Goal: Task Accomplishment & Management: Complete application form

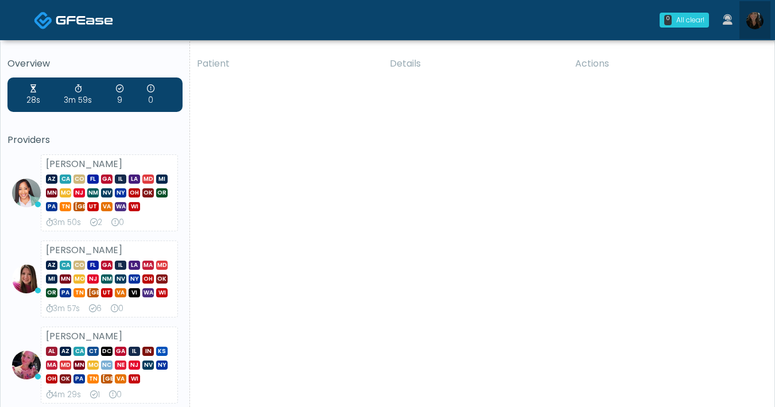
click at [751, 25] on img at bounding box center [754, 20] width 17 height 17
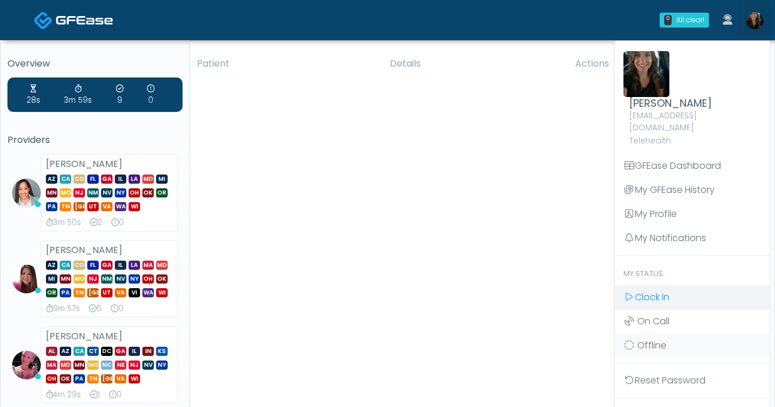
click at [657, 290] on span "Clock In" at bounding box center [652, 296] width 34 height 13
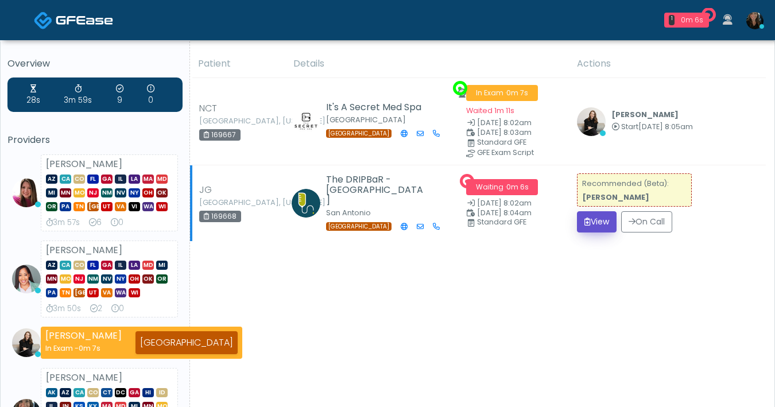
click at [612, 227] on button "View" at bounding box center [597, 221] width 40 height 21
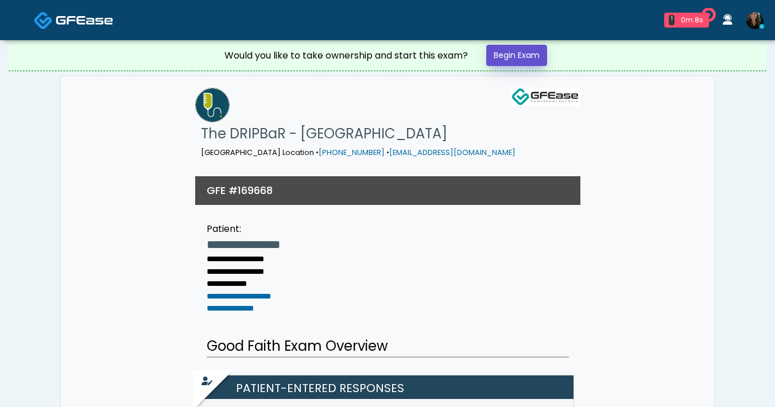
click at [534, 57] on link "Begin Exam" at bounding box center [516, 55] width 61 height 21
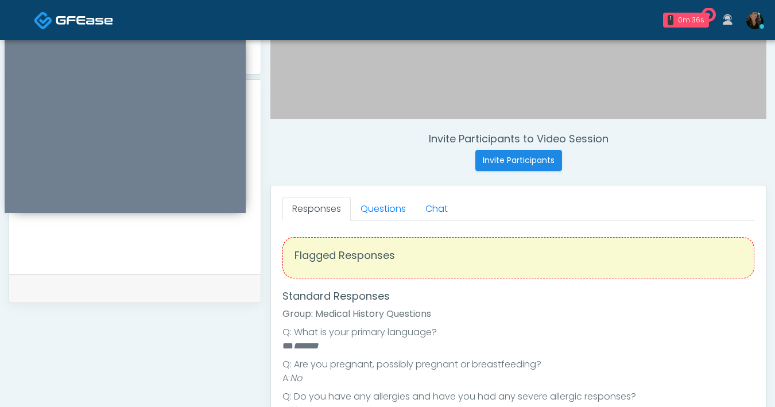
scroll to position [423, 0]
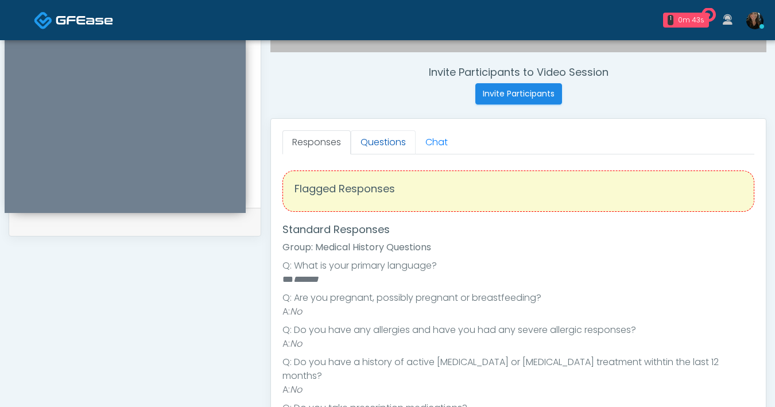
click at [386, 149] on link "Questions" at bounding box center [383, 142] width 65 height 24
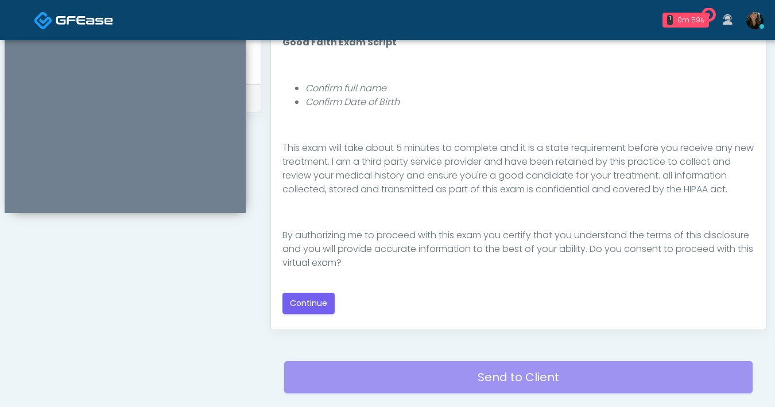
scroll to position [552, 0]
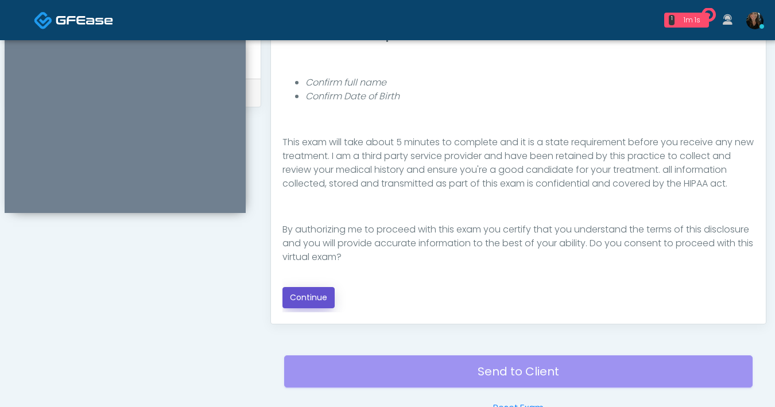
click at [303, 302] on button "Continue" at bounding box center [308, 297] width 52 height 21
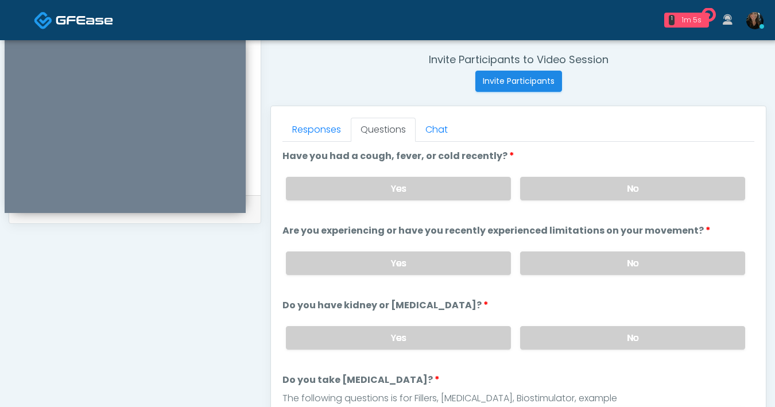
scroll to position [373, 0]
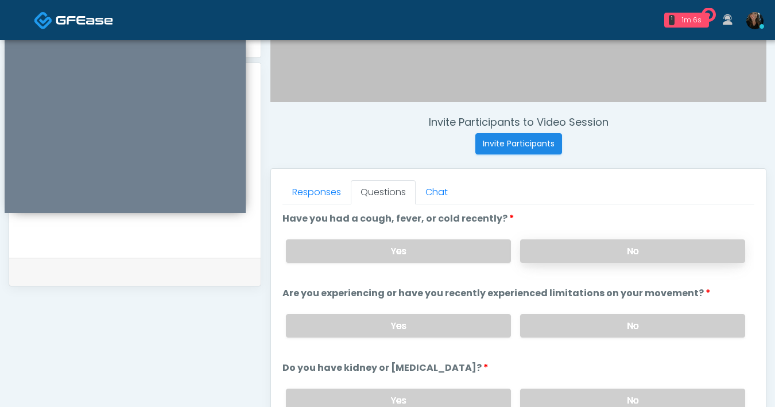
click at [614, 251] on label "No" at bounding box center [632, 251] width 225 height 24
click at [604, 323] on label "No" at bounding box center [632, 326] width 225 height 24
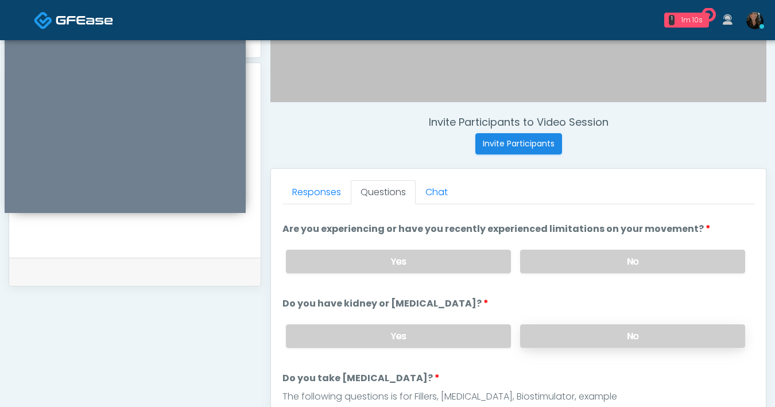
scroll to position [72, 0]
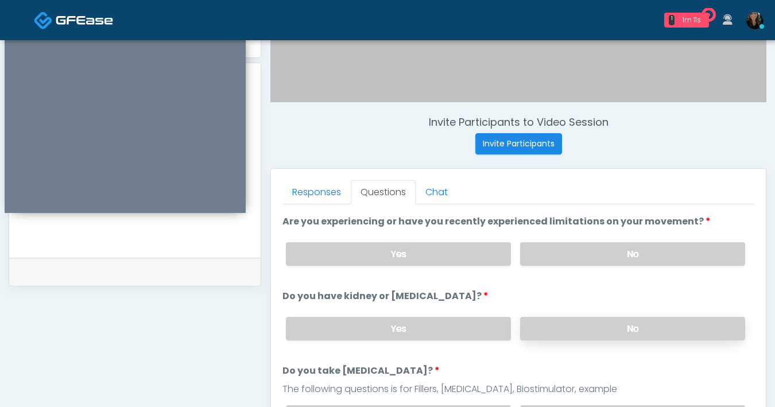
click at [598, 336] on label "No" at bounding box center [632, 329] width 225 height 24
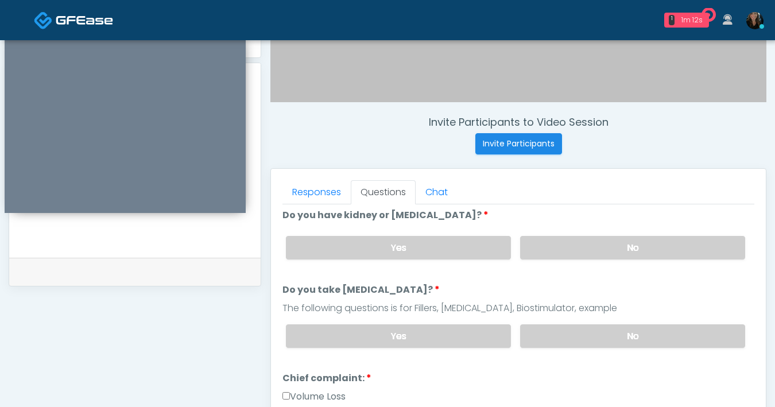
scroll to position [153, 0]
click at [604, 336] on label "No" at bounding box center [632, 336] width 225 height 24
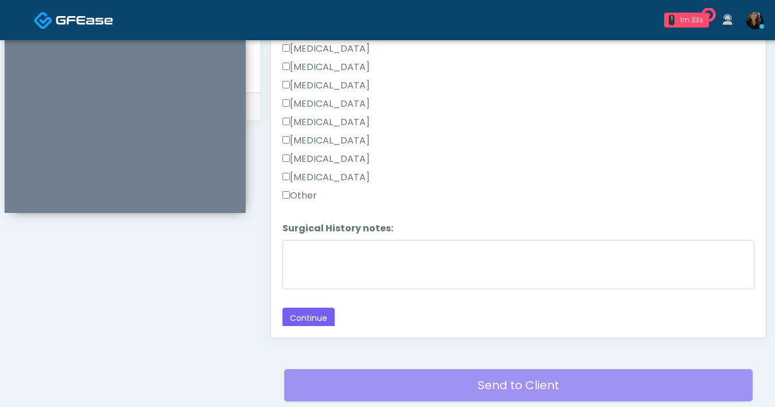
scroll to position [617, 0]
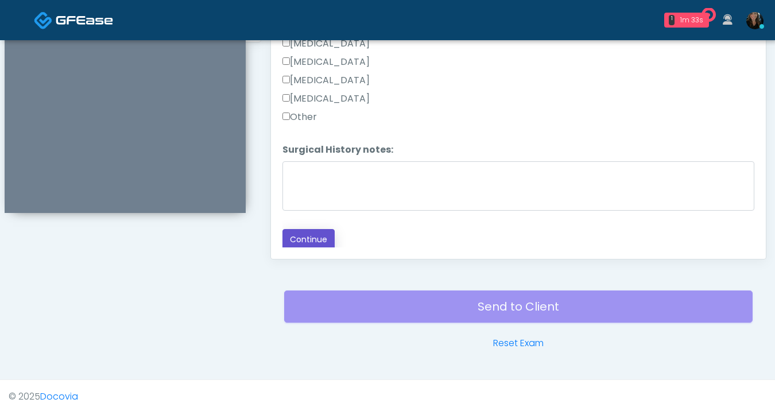
click at [307, 235] on button "Continue" at bounding box center [308, 239] width 52 height 21
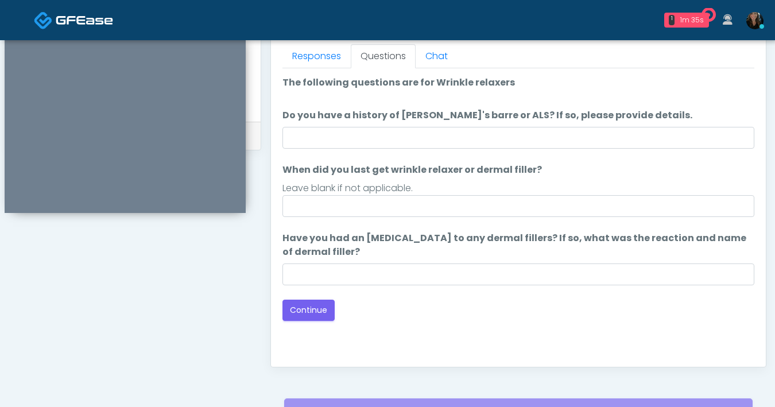
scroll to position [442, 0]
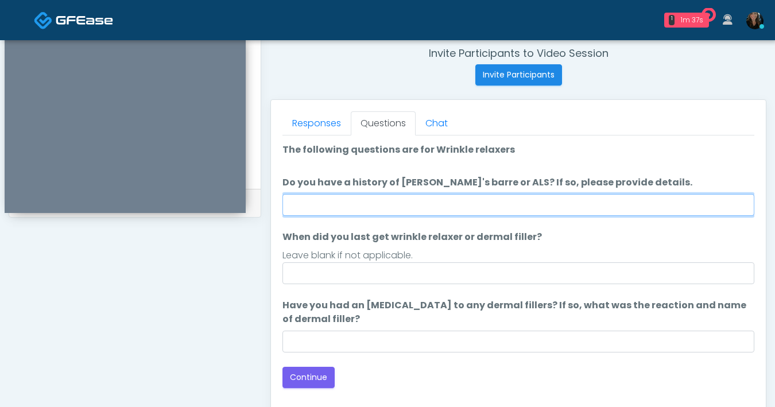
click at [436, 207] on input "Do you have a history of Guillain's barre or ALS? If so, please provide details." at bounding box center [518, 205] width 472 height 22
type input "**"
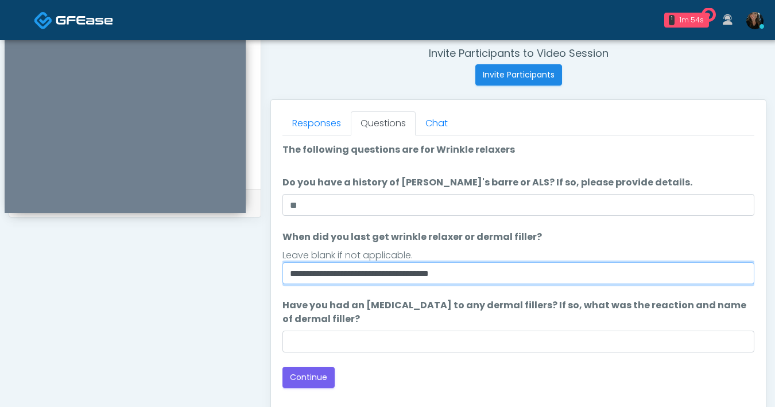
type input "**********"
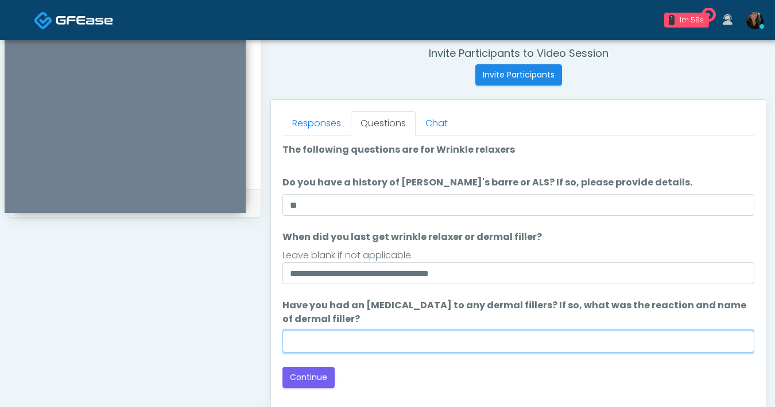
click at [402, 337] on input "Have you had an allergic response to any dermal fillers? If so, what was the re…" at bounding box center [518, 342] width 472 height 22
type input "**"
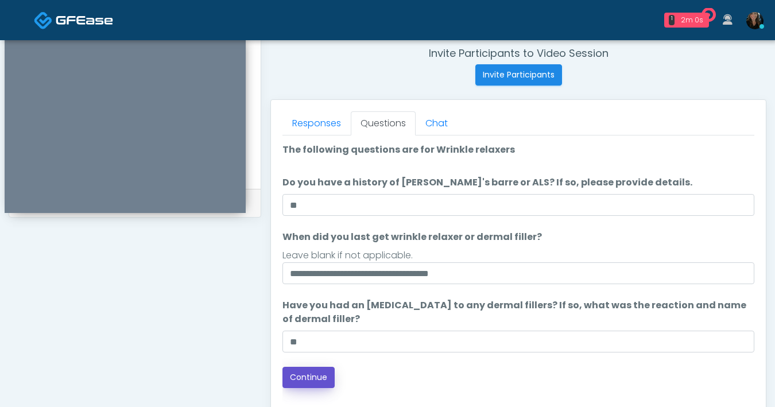
click at [317, 375] on button "Continue" at bounding box center [308, 377] width 52 height 21
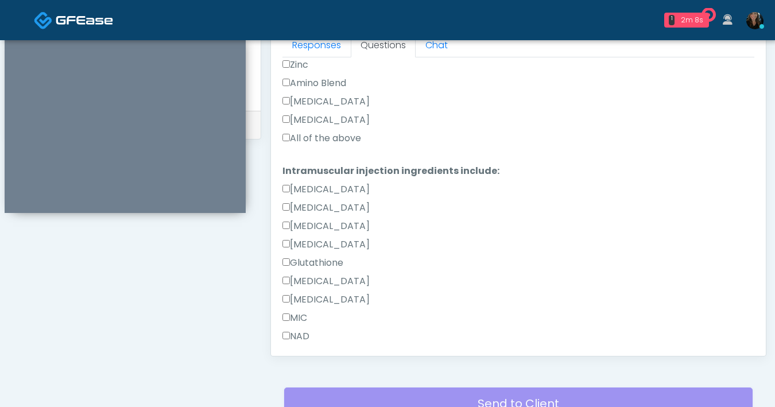
scroll to position [765, 0]
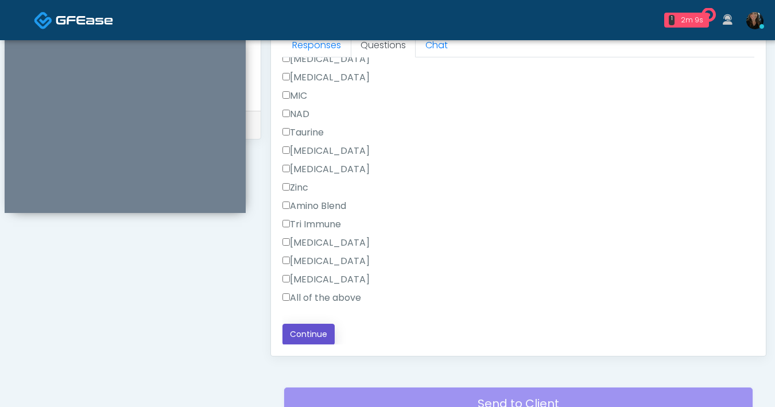
click at [327, 334] on button "Continue" at bounding box center [308, 334] width 52 height 21
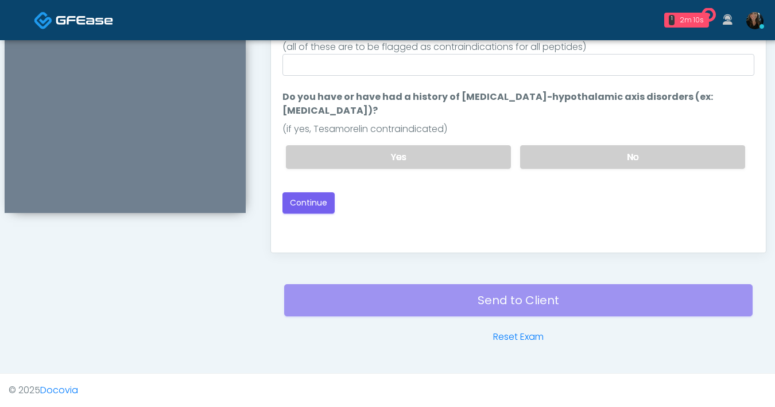
scroll to position [522, 0]
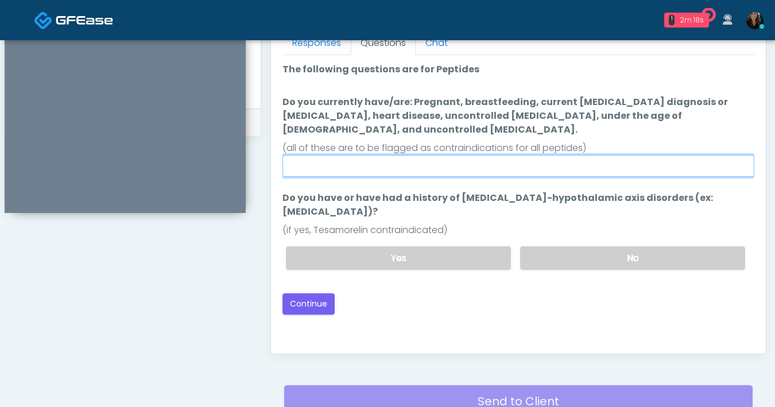
click at [421, 155] on input "Do you currently have/are: Pregnant, breastfeeding, current cancer diagnosis or…" at bounding box center [518, 166] width 472 height 22
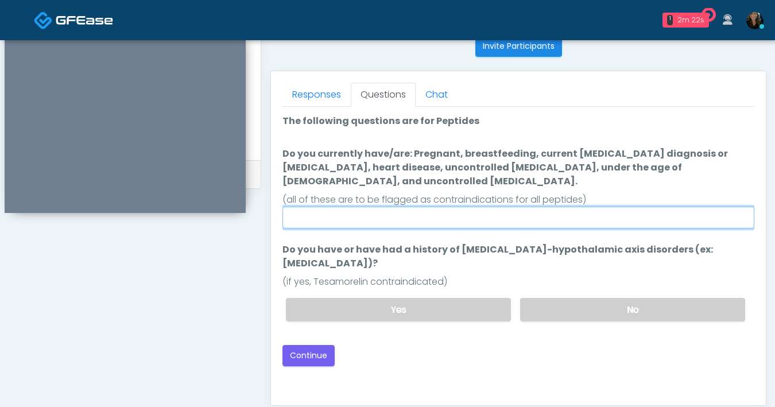
scroll to position [394, 0]
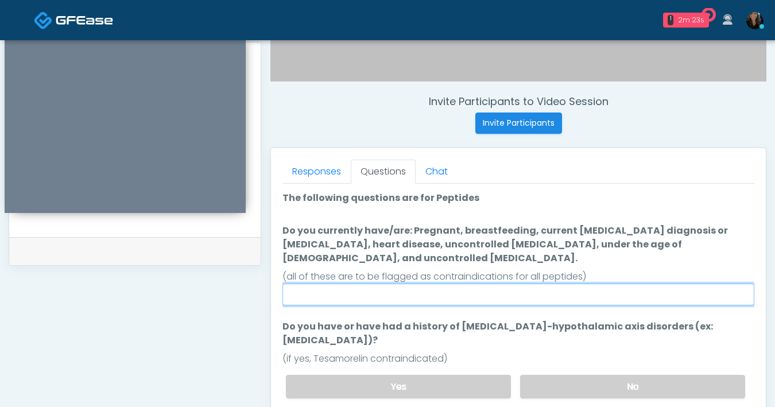
drag, startPoint x: 383, startPoint y: 289, endPoint x: 387, endPoint y: 282, distance: 8.2
click at [383, 289] on input "Do you currently have/are: Pregnant, breastfeeding, current cancer diagnosis or…" at bounding box center [518, 294] width 472 height 22
type input "**"
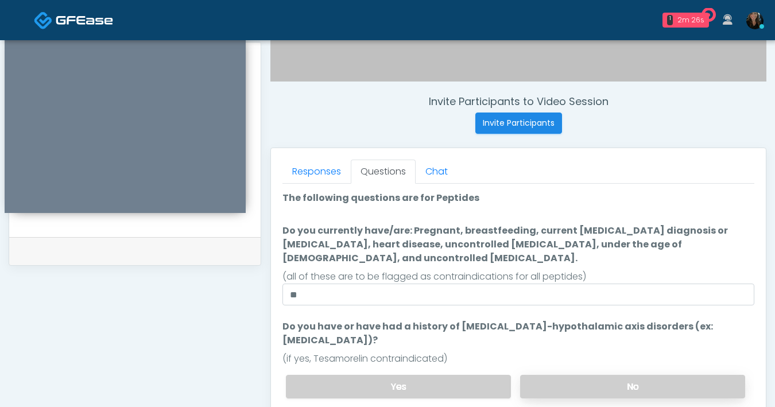
click at [596, 375] on label "No" at bounding box center [632, 387] width 225 height 24
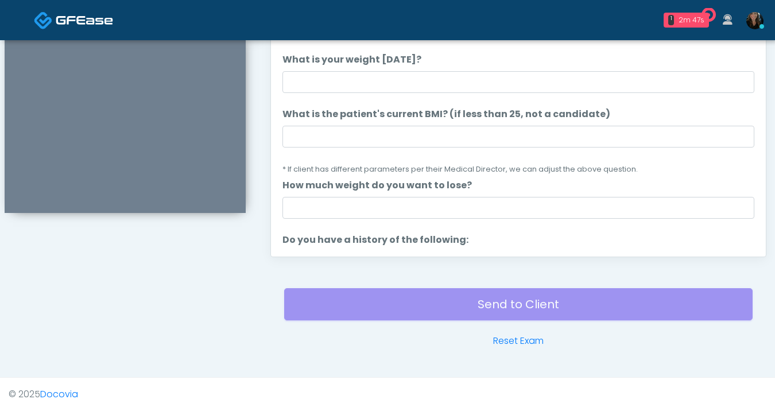
scroll to position [619, 0]
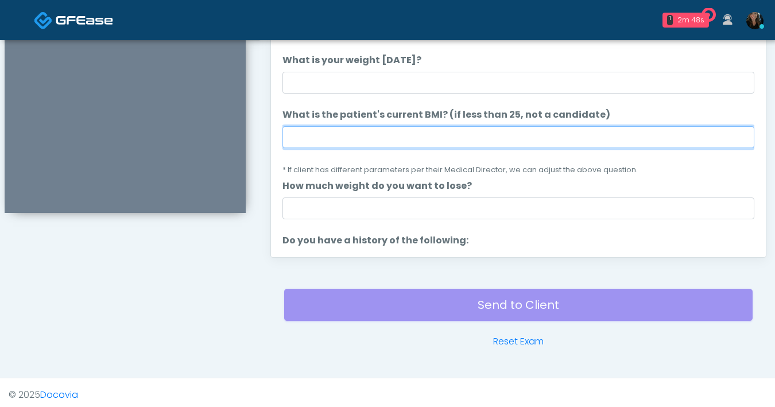
click at [379, 141] on input "What is the patient's current BMI? (if less than 25, not a candidate)" at bounding box center [518, 137] width 472 height 22
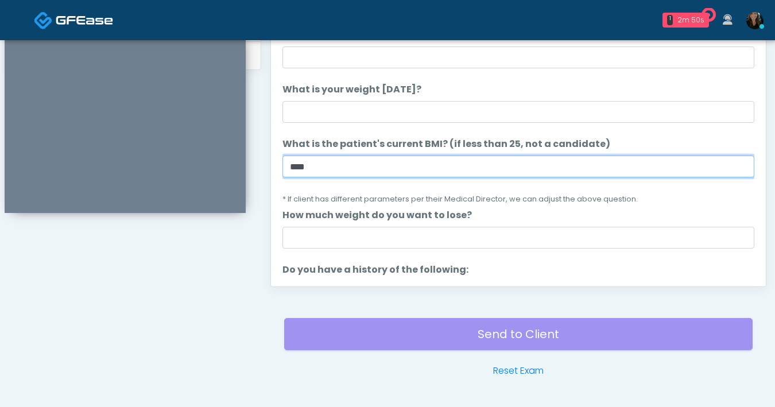
scroll to position [524, 0]
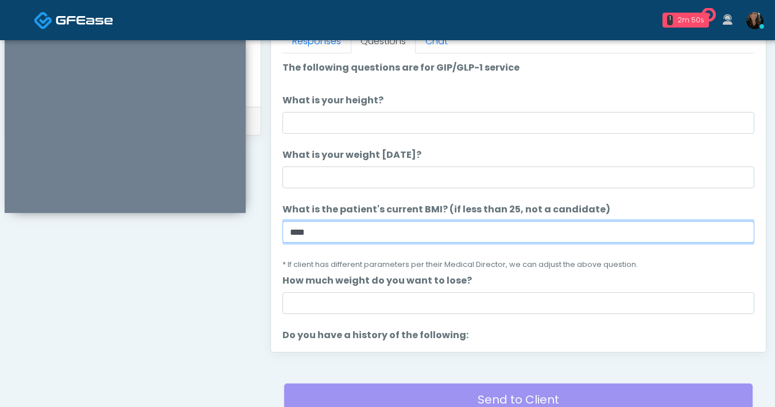
type input "****"
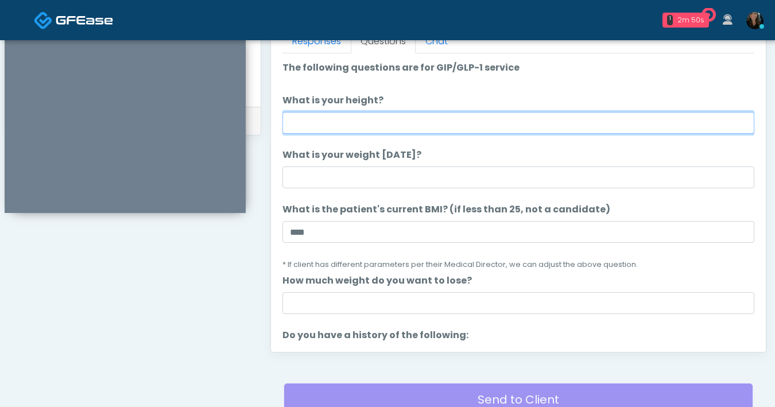
click at [360, 127] on input "What is your height?" at bounding box center [518, 123] width 472 height 22
type input "***"
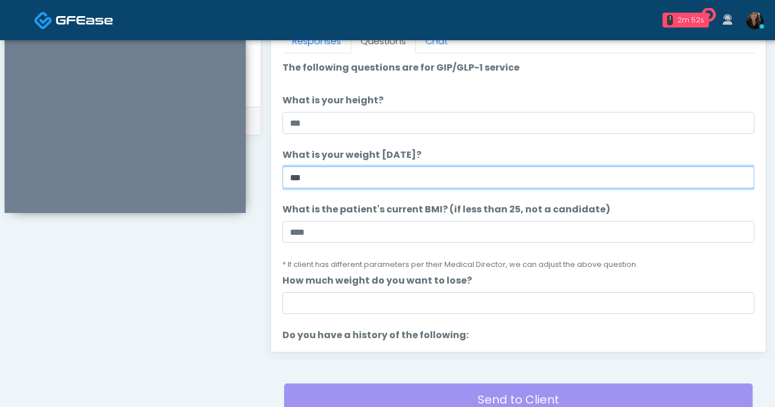
type input "***"
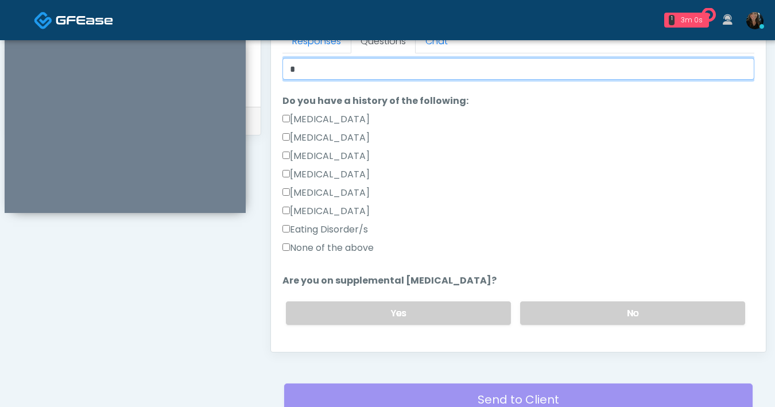
scroll to position [232, 0]
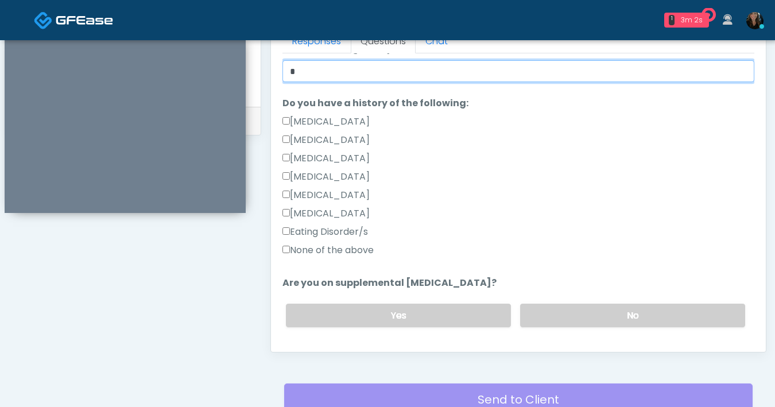
type input "*"
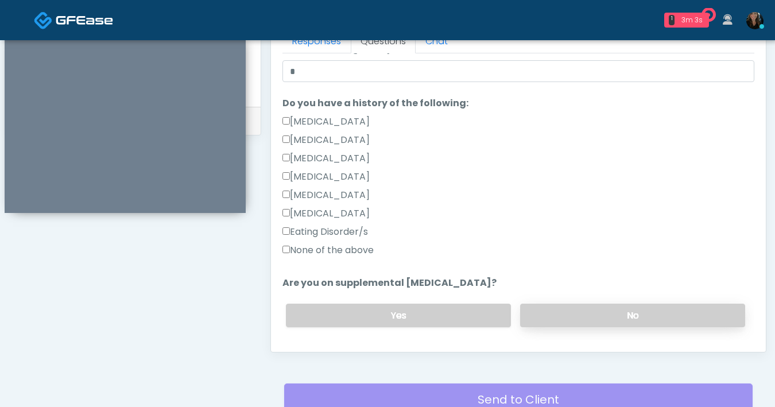
click at [582, 313] on label "No" at bounding box center [632, 316] width 225 height 24
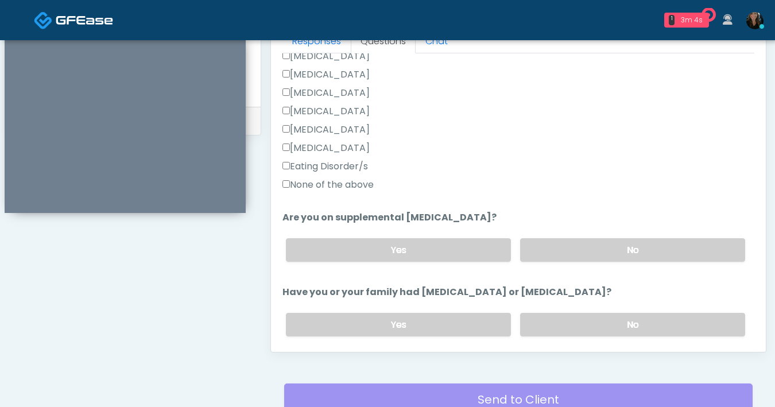
scroll to position [379, 0]
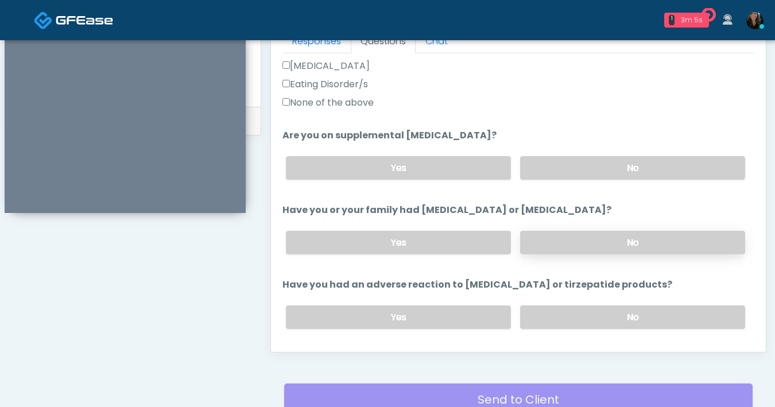
click at [551, 250] on label "No" at bounding box center [632, 243] width 225 height 24
click at [574, 318] on label "No" at bounding box center [632, 317] width 225 height 24
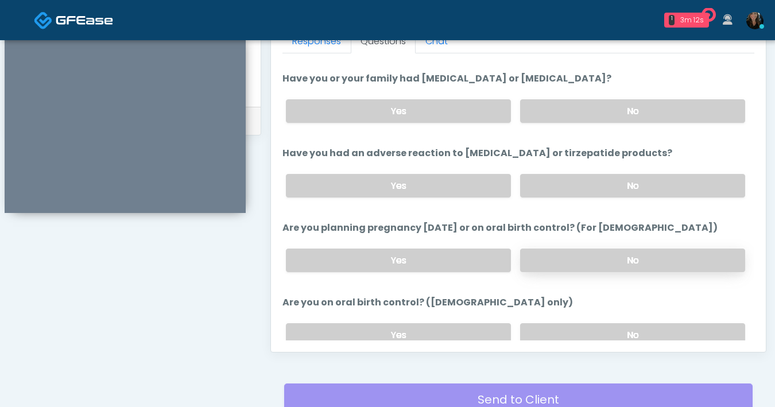
scroll to position [514, 0]
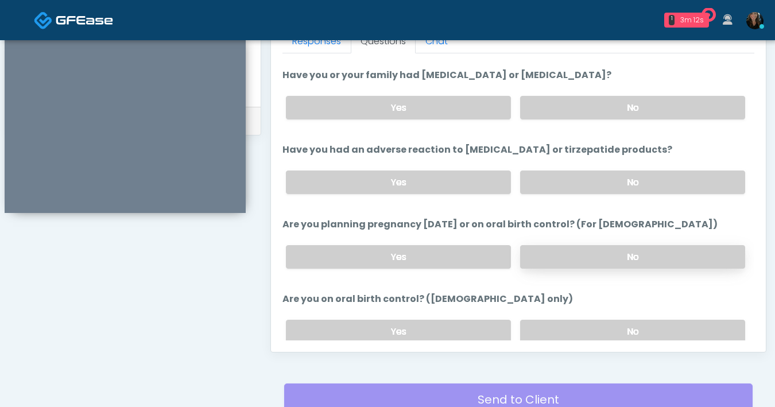
click at [603, 257] on label "No" at bounding box center [632, 257] width 225 height 24
click at [577, 332] on label "No" at bounding box center [632, 332] width 225 height 24
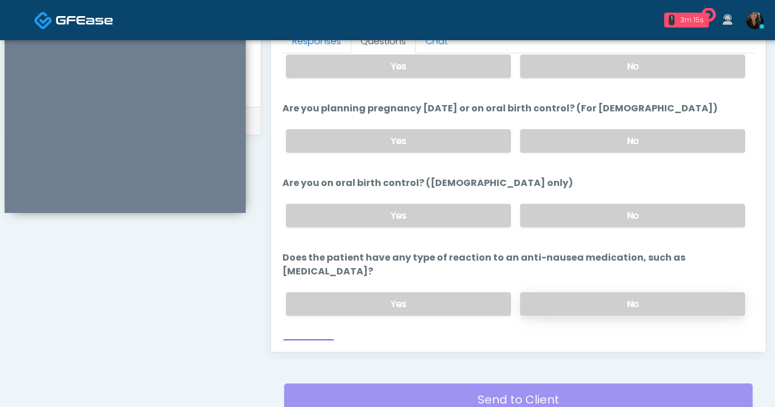
scroll to position [633, 0]
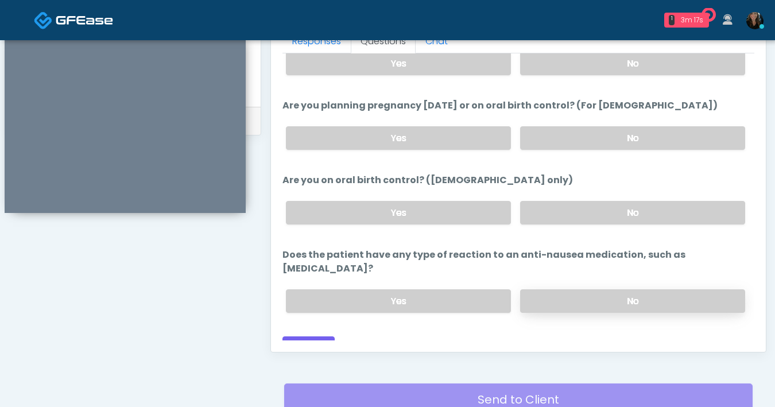
click at [558, 289] on label "No" at bounding box center [632, 301] width 225 height 24
click at [312, 340] on button "Continue" at bounding box center [308, 346] width 52 height 21
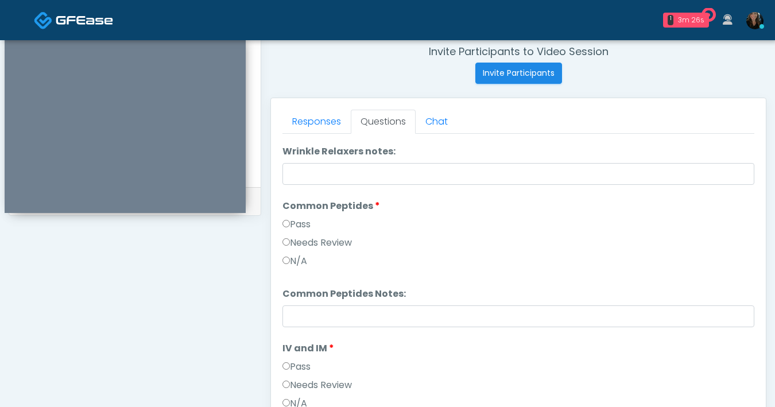
scroll to position [0, 0]
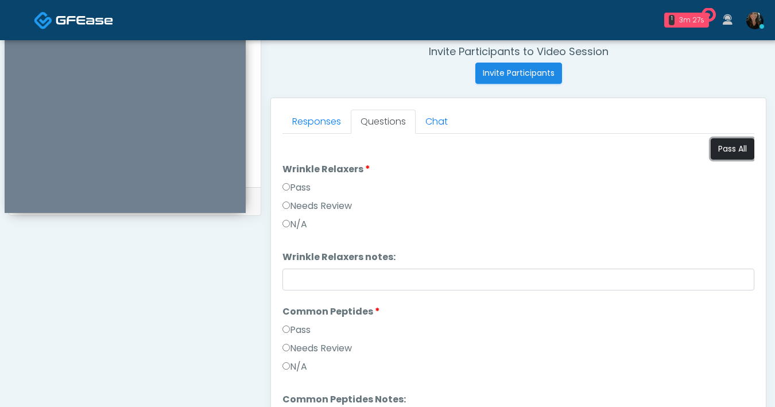
click at [710, 149] on button "Pass All" at bounding box center [732, 148] width 44 height 21
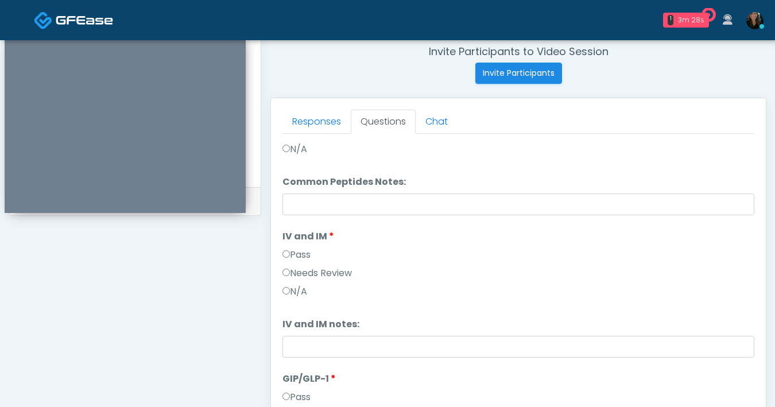
scroll to position [332, 0]
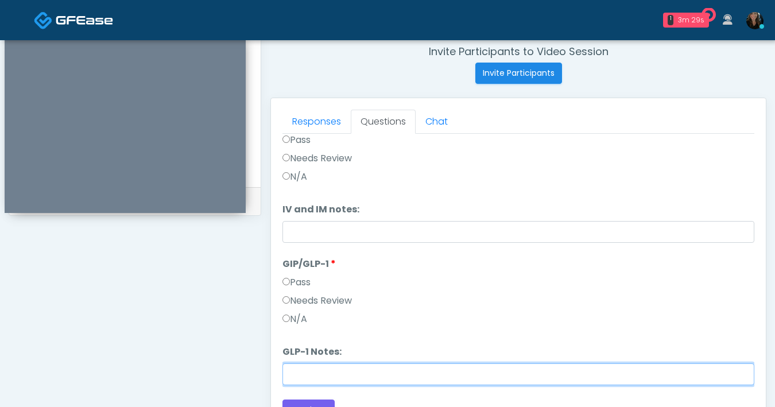
click at [322, 372] on input "GLP-1 Notes:" at bounding box center [518, 374] width 472 height 22
type input "*******"
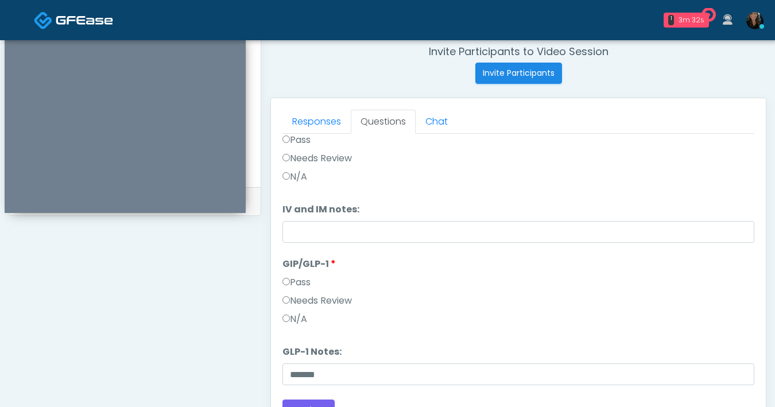
click at [458, 312] on div "Needs Review" at bounding box center [518, 303] width 472 height 18
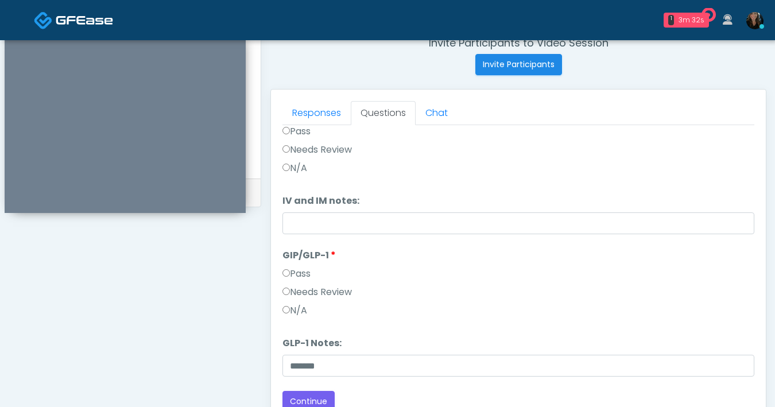
scroll to position [465, 0]
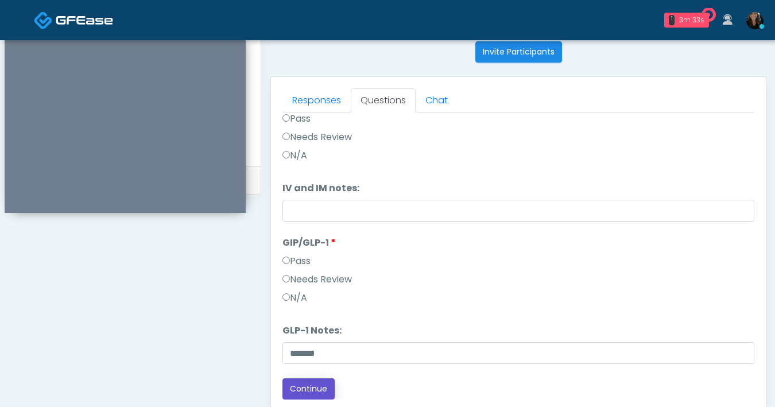
click at [327, 387] on button "Continue" at bounding box center [308, 388] width 52 height 21
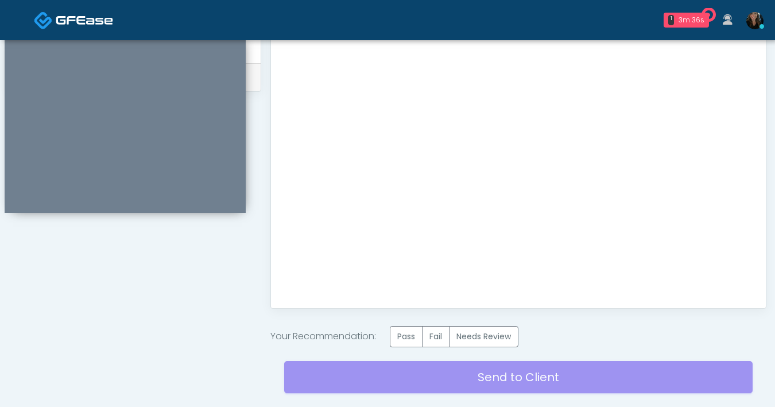
scroll to position [644, 0]
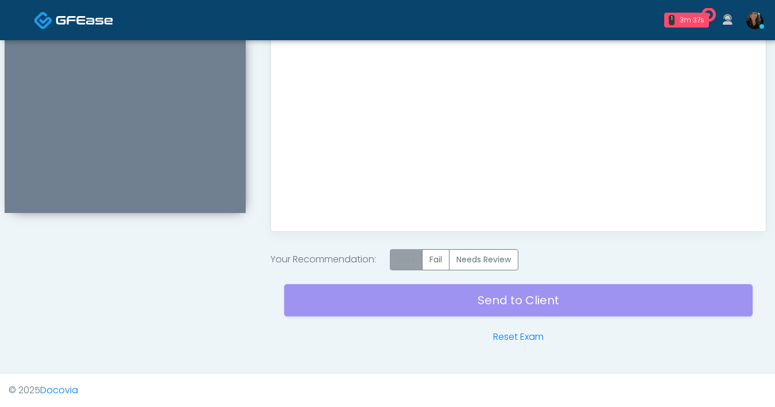
click at [406, 263] on label "Pass" at bounding box center [406, 259] width 33 height 21
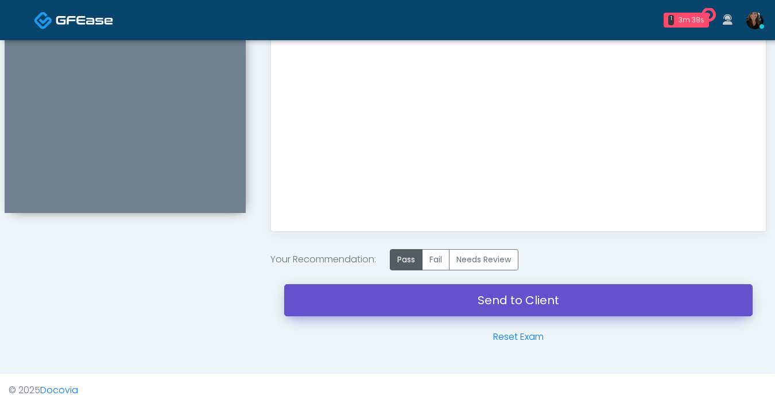
click at [504, 302] on link "Send to Client" at bounding box center [518, 300] width 468 height 32
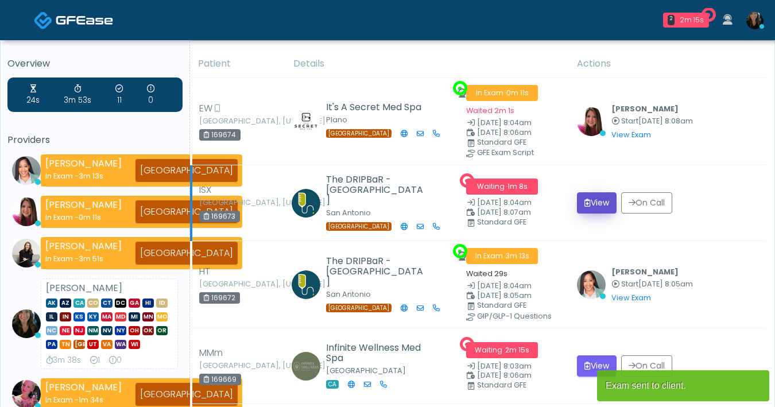
click at [601, 204] on button "View" at bounding box center [597, 202] width 40 height 21
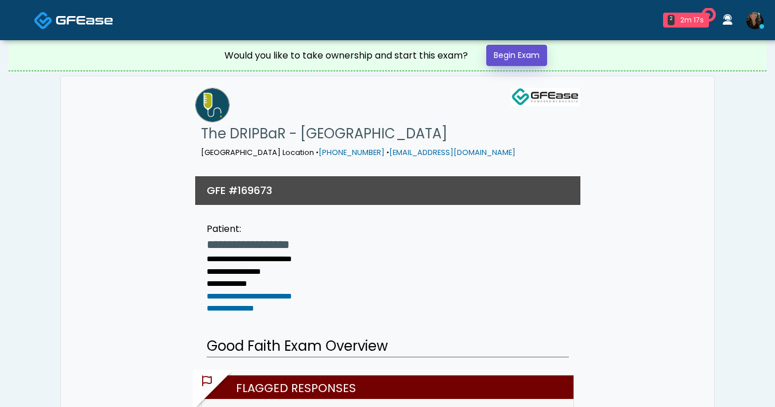
click at [528, 55] on link "Begin Exam" at bounding box center [516, 55] width 61 height 21
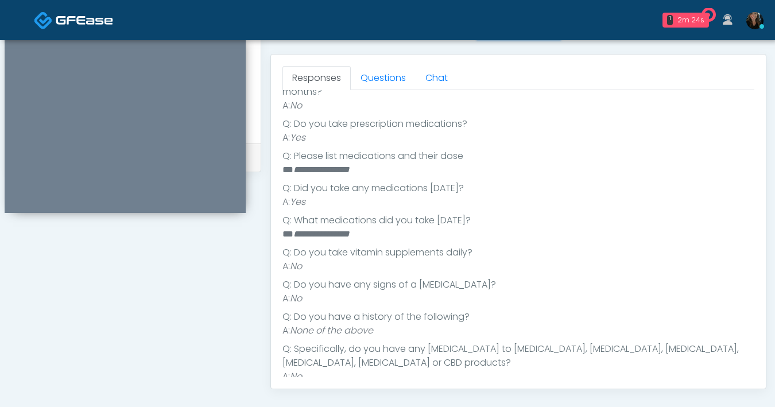
scroll to position [309, 0]
click at [374, 78] on link "Questions" at bounding box center [383, 78] width 65 height 24
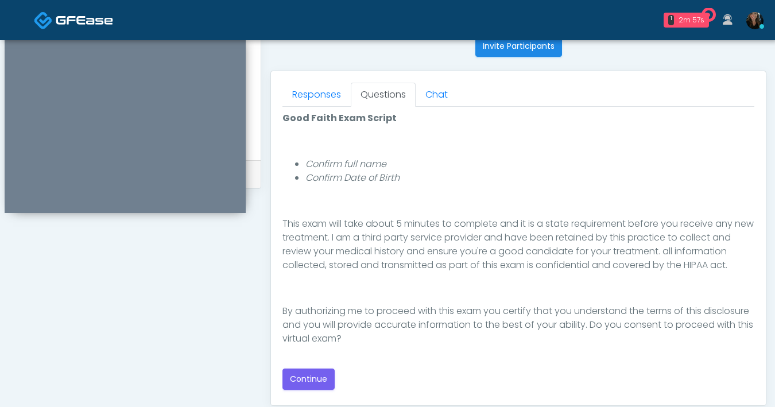
scroll to position [473, 0]
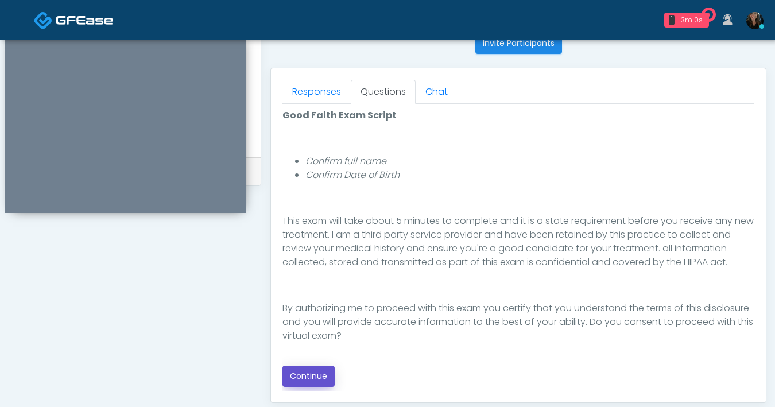
click at [309, 379] on button "Continue" at bounding box center [308, 376] width 52 height 21
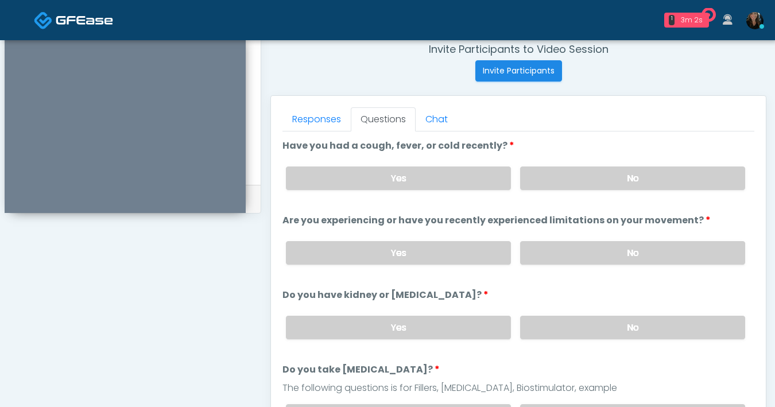
scroll to position [446, 0]
click at [578, 194] on div "Yes No" at bounding box center [515, 178] width 477 height 42
click at [589, 177] on label "No" at bounding box center [632, 178] width 225 height 24
click at [593, 247] on label "No" at bounding box center [632, 253] width 225 height 24
click at [571, 323] on label "No" at bounding box center [632, 328] width 225 height 24
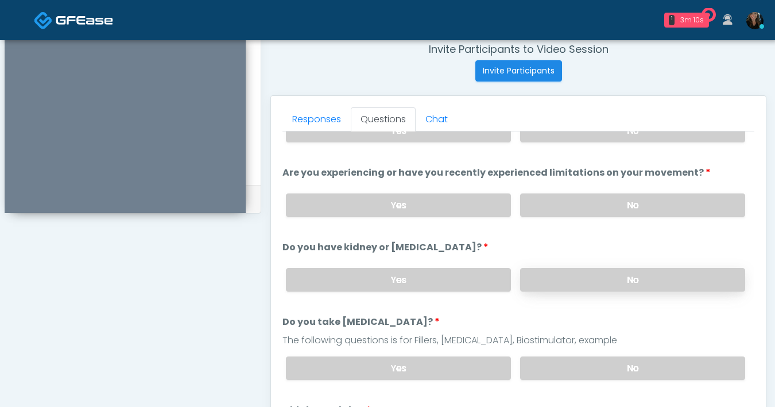
scroll to position [49, 0]
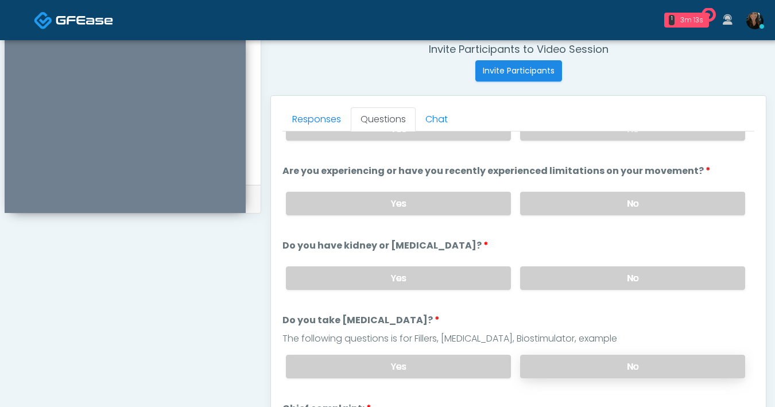
click at [586, 365] on label "No" at bounding box center [632, 367] width 225 height 24
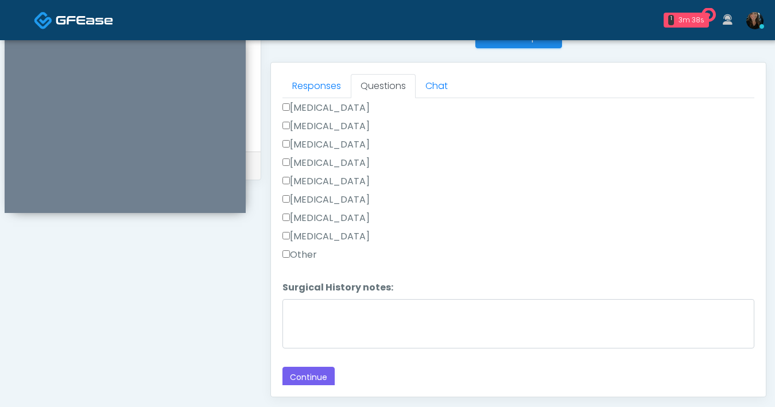
scroll to position [623, 0]
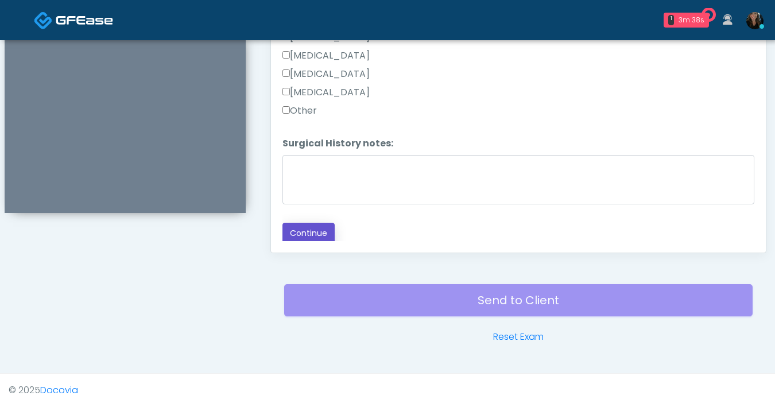
click at [322, 228] on button "Continue" at bounding box center [308, 233] width 52 height 21
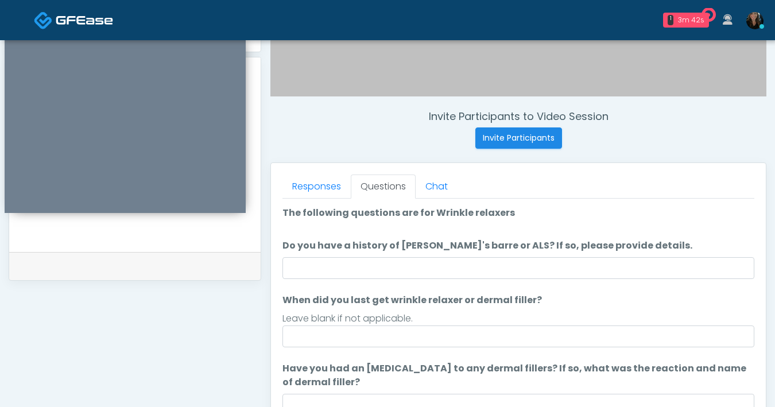
scroll to position [379, 0]
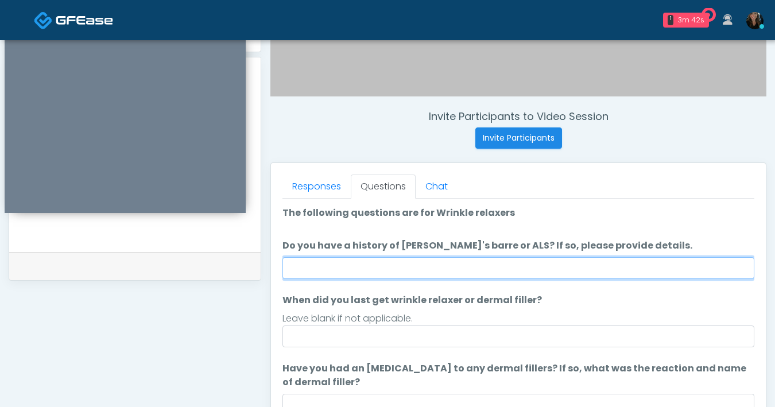
click at [391, 270] on input "Do you have a history of Guillain's barre or ALS? If so, please provide details." at bounding box center [518, 268] width 472 height 22
type input "**"
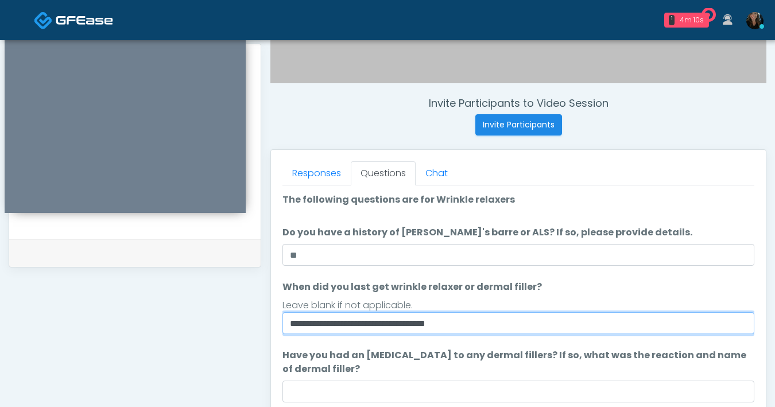
scroll to position [394, 0]
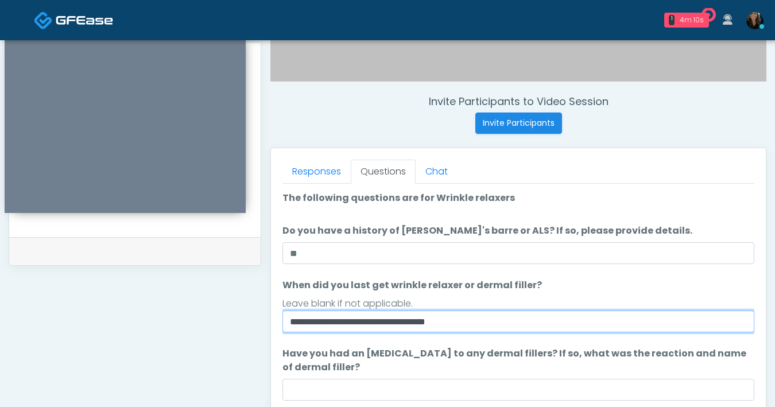
type input "**********"
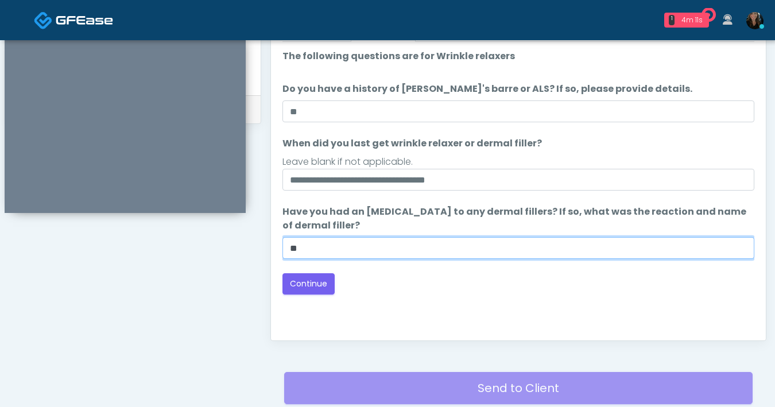
scroll to position [609, 0]
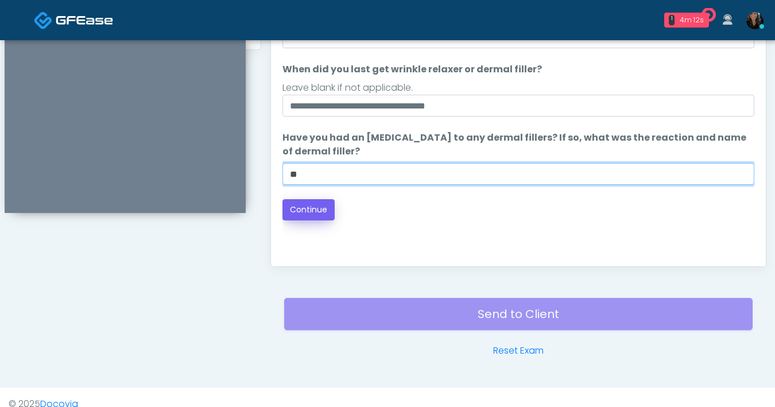
type input "**"
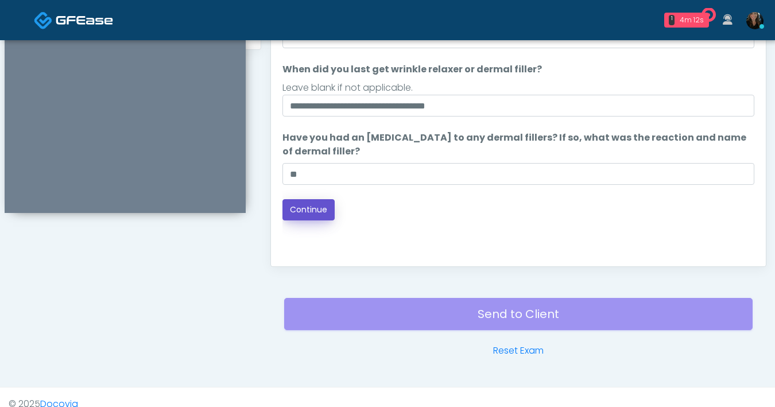
click at [292, 218] on button "Continue" at bounding box center [308, 209] width 52 height 21
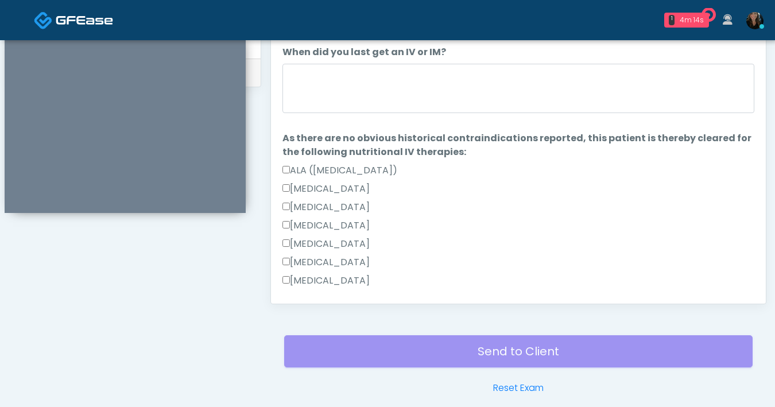
scroll to position [395, 0]
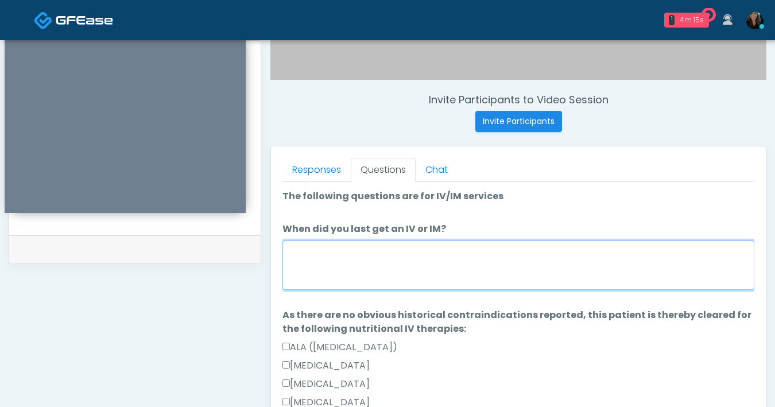
click at [390, 261] on textarea "When did you last get an IV or IM?" at bounding box center [518, 264] width 472 height 49
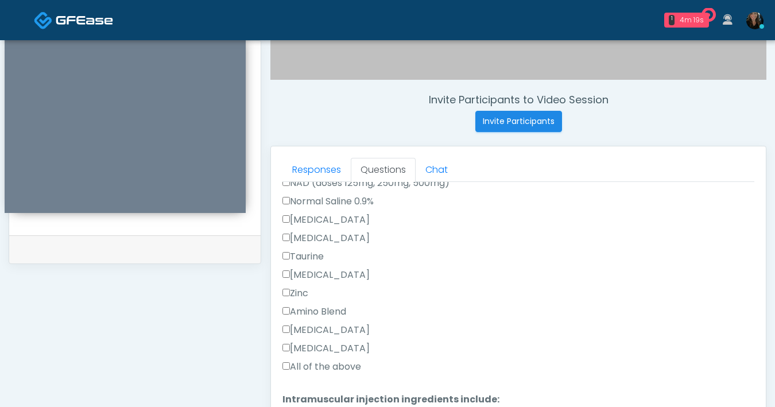
scroll to position [440, 0]
type textarea "********"
click at [289, 365] on label "All of the above" at bounding box center [321, 366] width 79 height 14
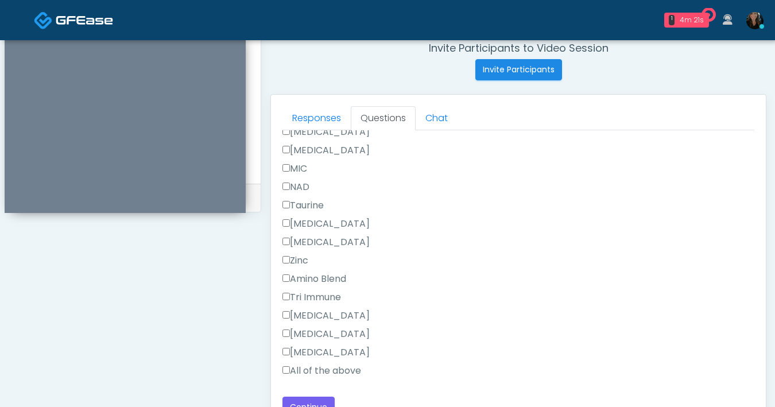
scroll to position [623, 0]
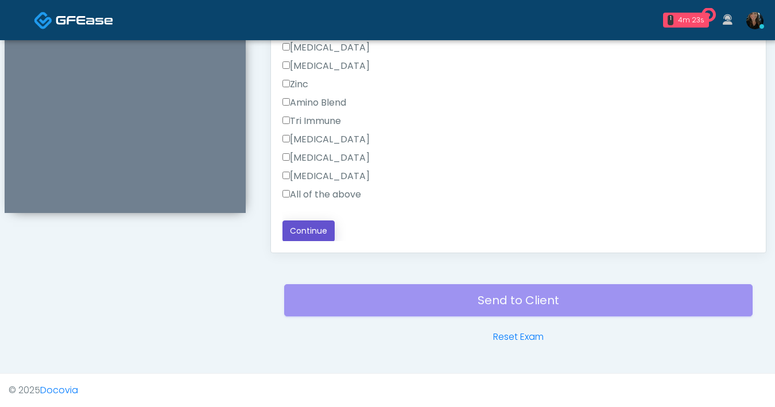
click at [314, 237] on button "Continue" at bounding box center [308, 230] width 52 height 21
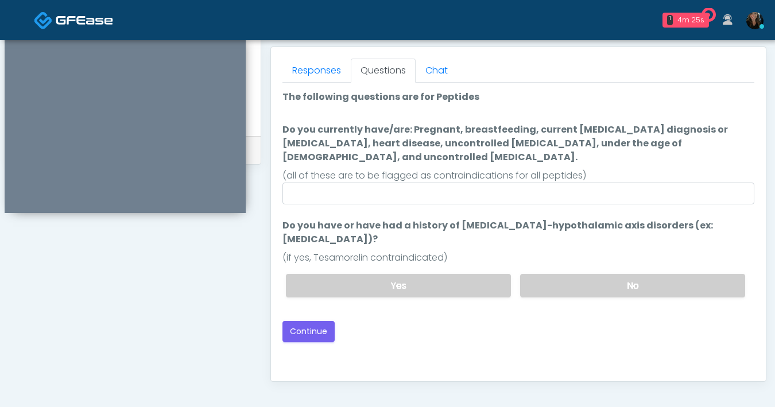
scroll to position [475, 0]
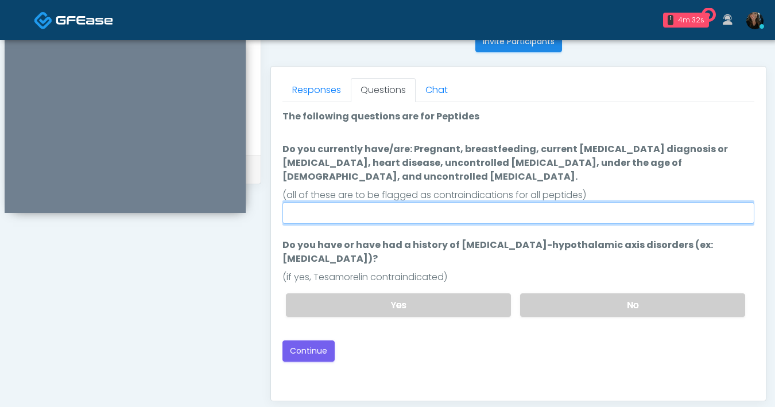
click at [450, 203] on input "Do you currently have/are: Pregnant, breastfeeding, current cancer diagnosis or…" at bounding box center [518, 213] width 472 height 22
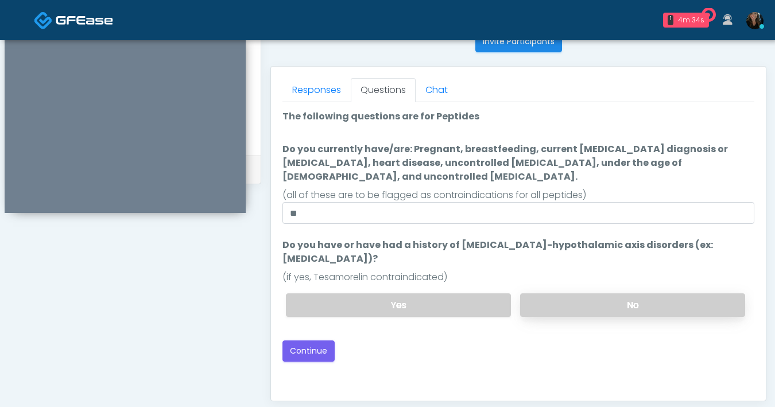
click at [564, 293] on label "No" at bounding box center [632, 305] width 225 height 24
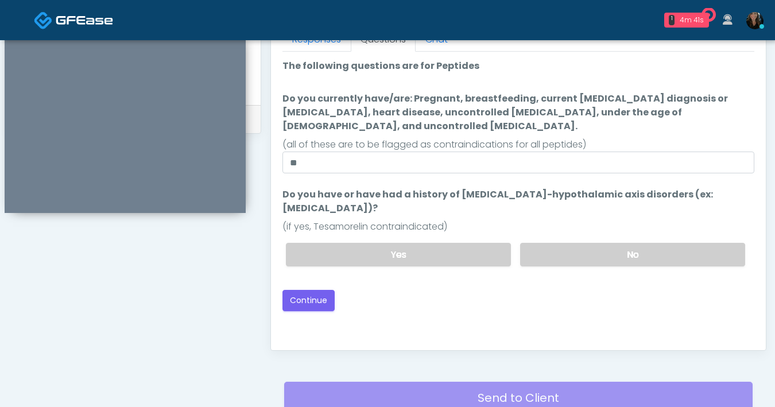
scroll to position [512, 0]
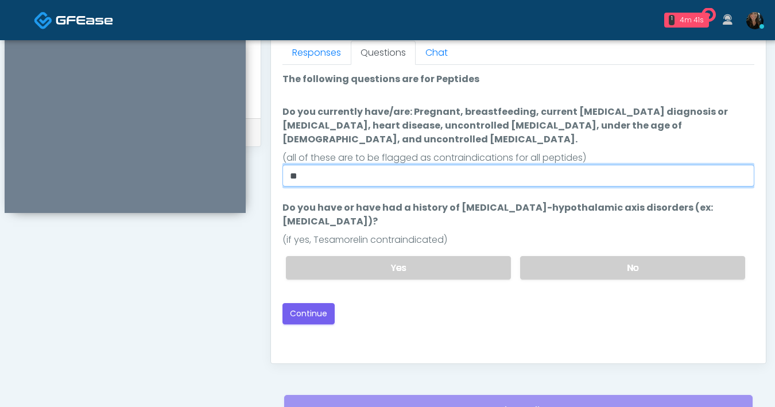
click at [390, 165] on input "**" at bounding box center [518, 176] width 472 height 22
type input "*"
type input "**********"
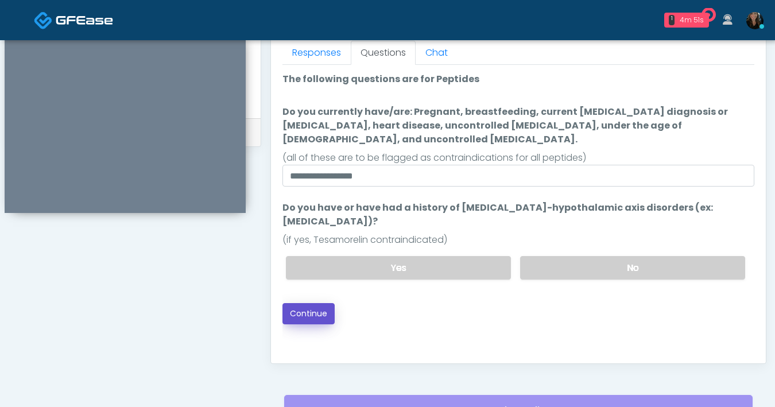
click at [327, 303] on button "Continue" at bounding box center [308, 313] width 52 height 21
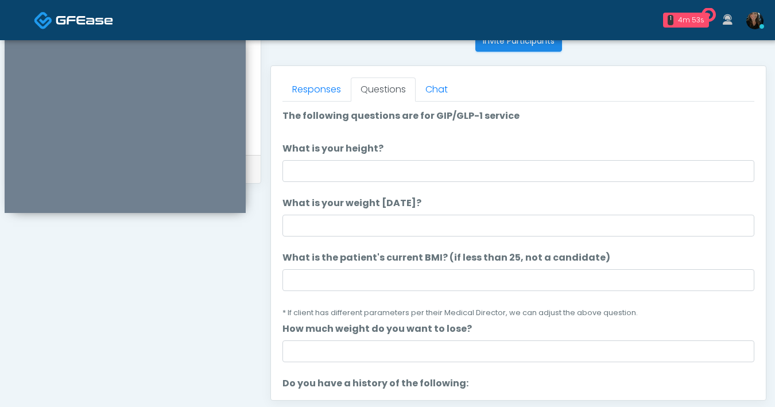
scroll to position [474, 0]
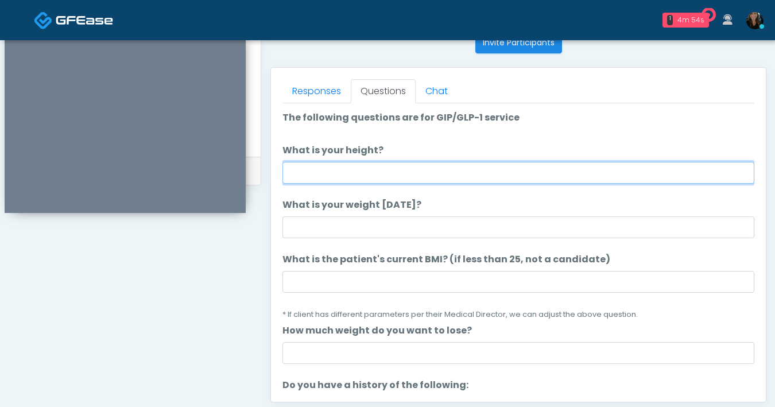
click at [441, 169] on input "What is your height?" at bounding box center [518, 173] width 472 height 22
type input "***"
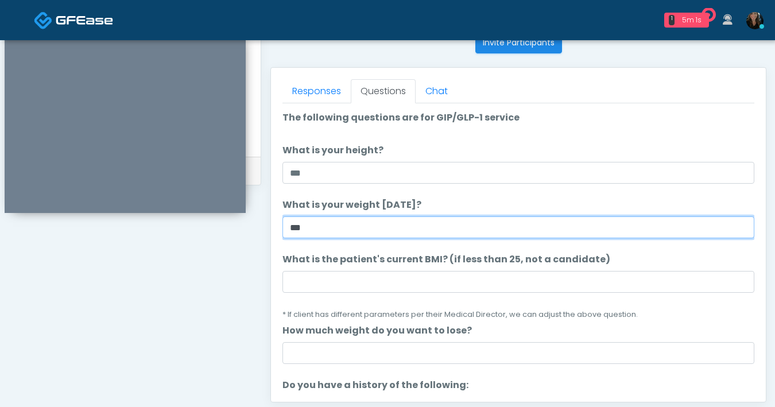
type input "***"
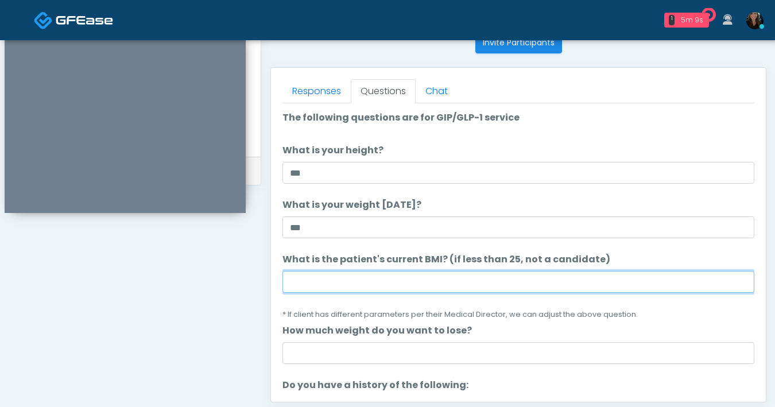
click at [389, 273] on input "What is the patient's current BMI? (if less than 25, not a candidate)" at bounding box center [518, 282] width 472 height 22
type input "****"
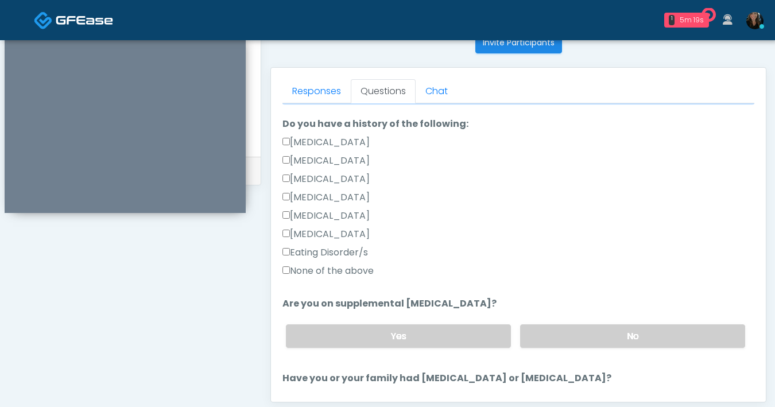
scroll to position [262, 0]
type input "*"
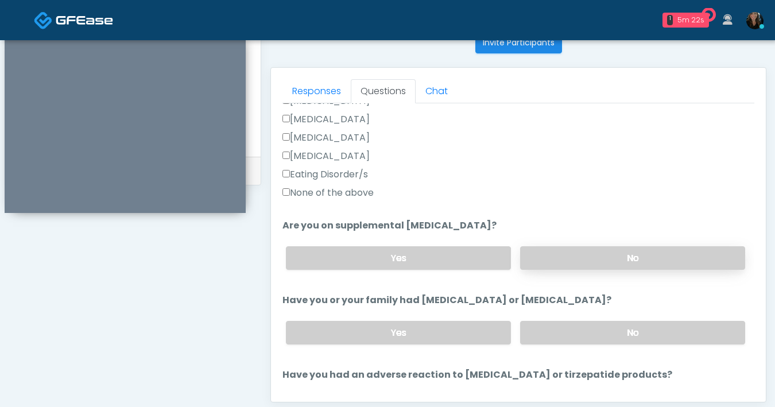
click at [562, 251] on label "No" at bounding box center [632, 258] width 225 height 24
drag, startPoint x: 569, startPoint y: 335, endPoint x: 558, endPoint y: 314, distance: 22.9
click at [569, 335] on label "No" at bounding box center [632, 333] width 225 height 24
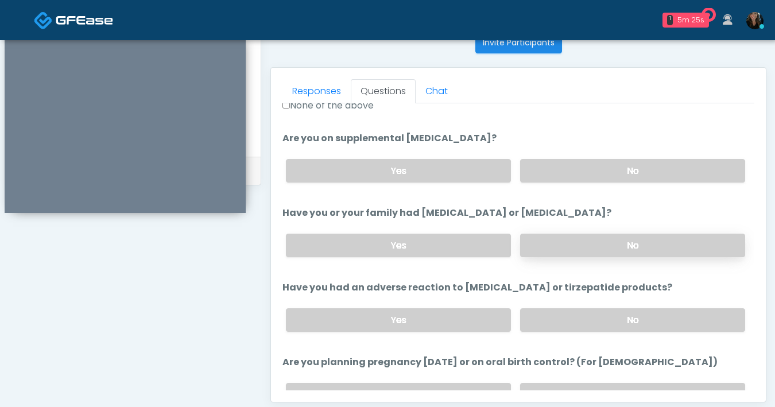
scroll to position [439, 0]
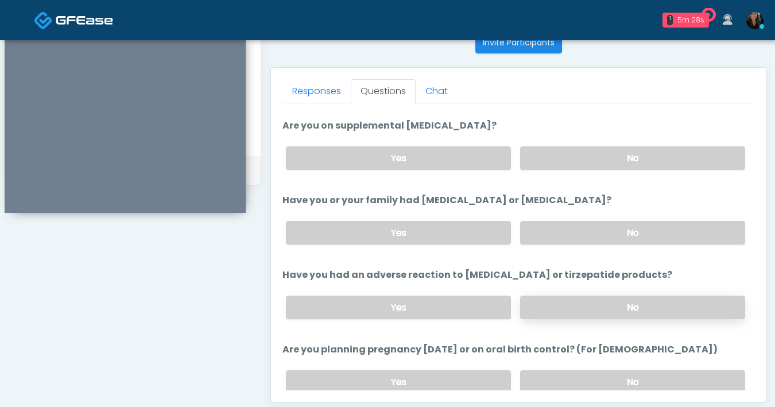
click at [631, 301] on label "No" at bounding box center [632, 308] width 225 height 24
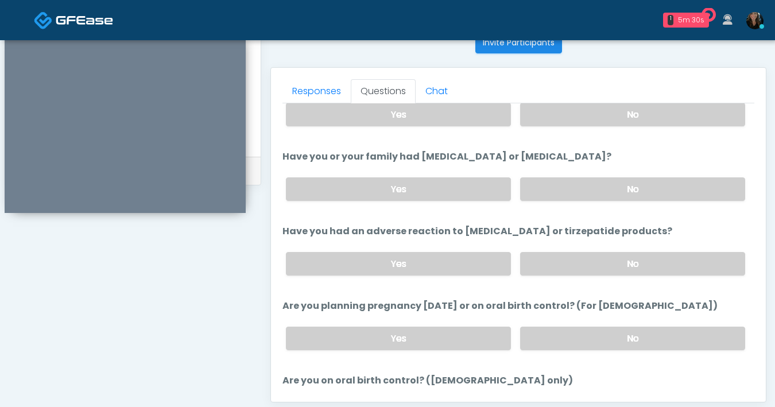
scroll to position [483, 0]
click at [601, 341] on label "No" at bounding box center [632, 339] width 225 height 24
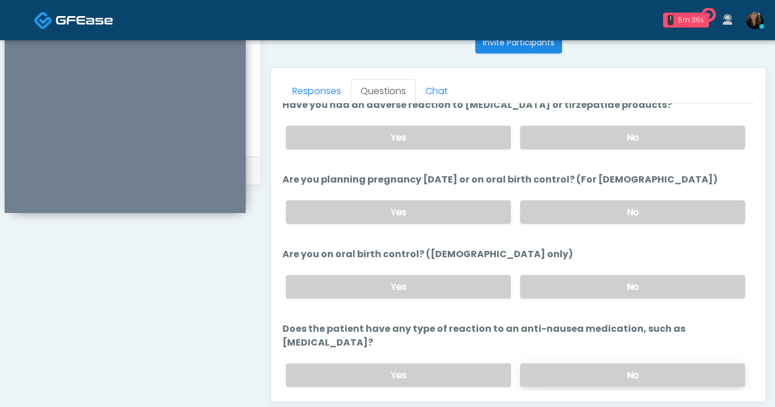
scroll to position [609, 0]
click at [605, 363] on label "No" at bounding box center [632, 375] width 225 height 24
click at [652, 279] on label "No" at bounding box center [632, 287] width 225 height 24
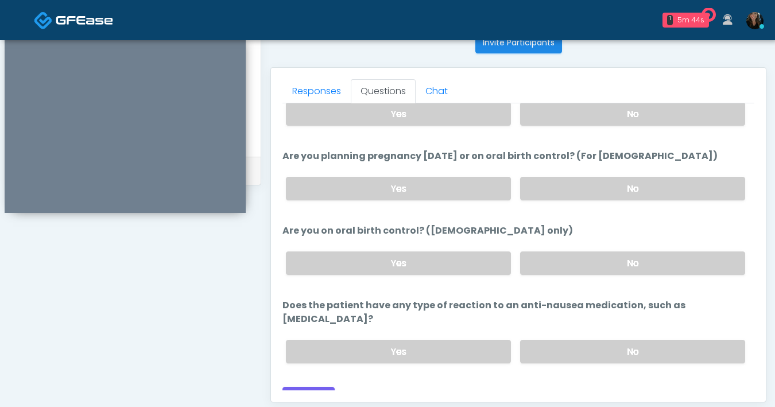
scroll to position [633, 0]
click at [324, 386] on button "Continue" at bounding box center [308, 396] width 52 height 21
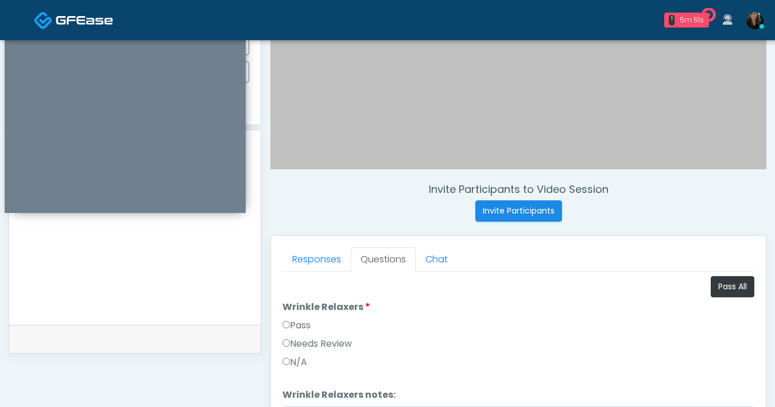
scroll to position [262, 0]
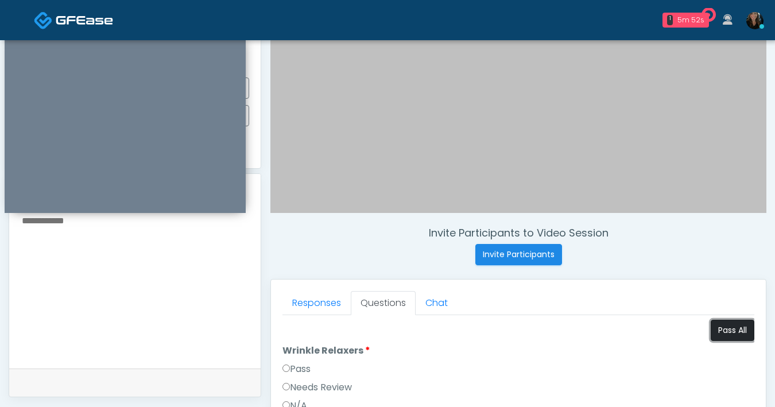
click at [715, 326] on button "Pass All" at bounding box center [732, 330] width 44 height 21
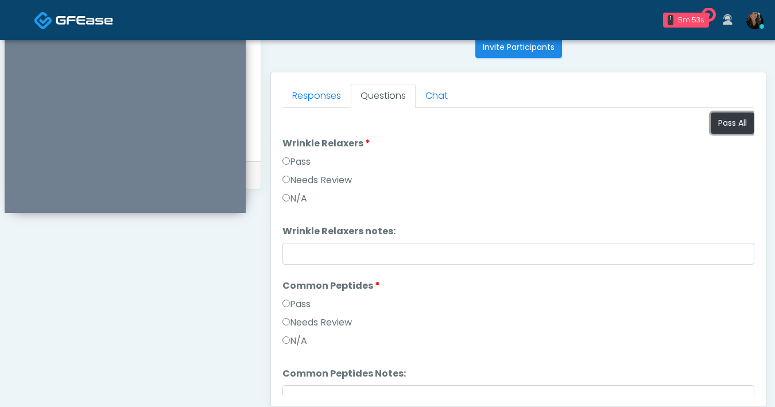
scroll to position [623, 0]
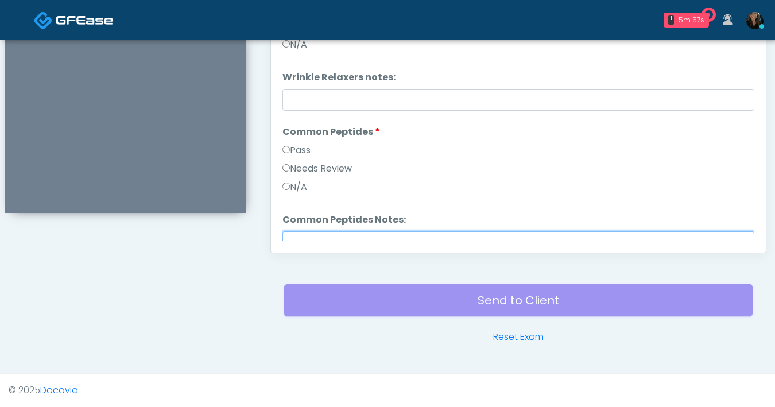
click at [330, 236] on input "Common Peptides Notes:" at bounding box center [518, 242] width 472 height 22
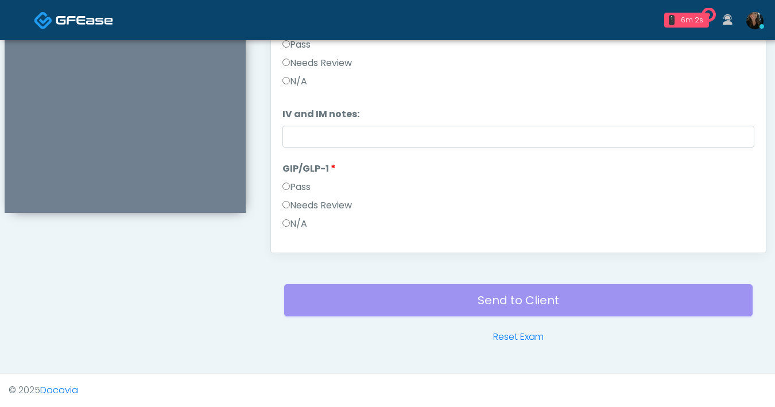
scroll to position [332, 0]
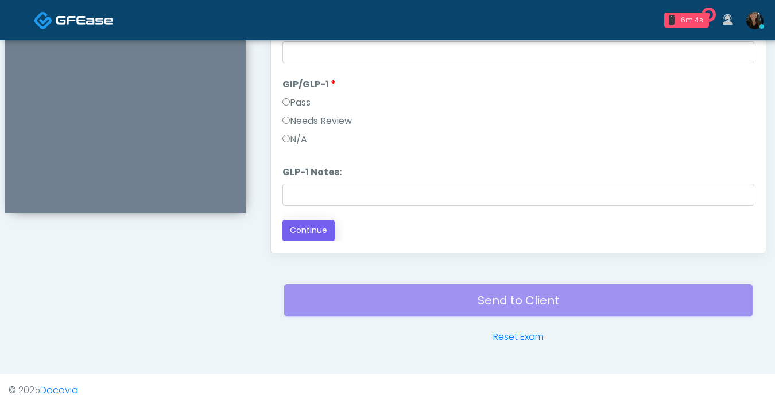
type input "**********"
click at [320, 228] on button "Continue" at bounding box center [308, 230] width 52 height 21
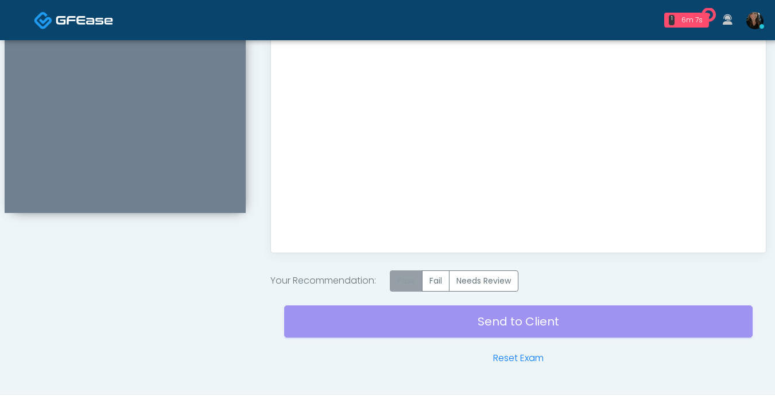
click at [412, 286] on label "Pass" at bounding box center [406, 280] width 33 height 21
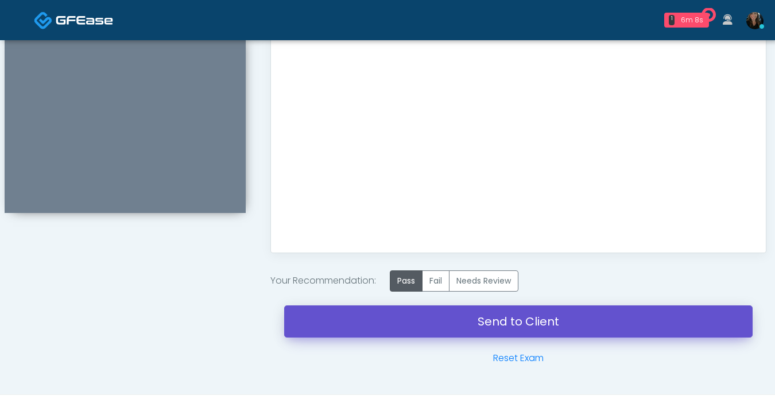
click at [449, 324] on link "Send to Client" at bounding box center [518, 321] width 468 height 32
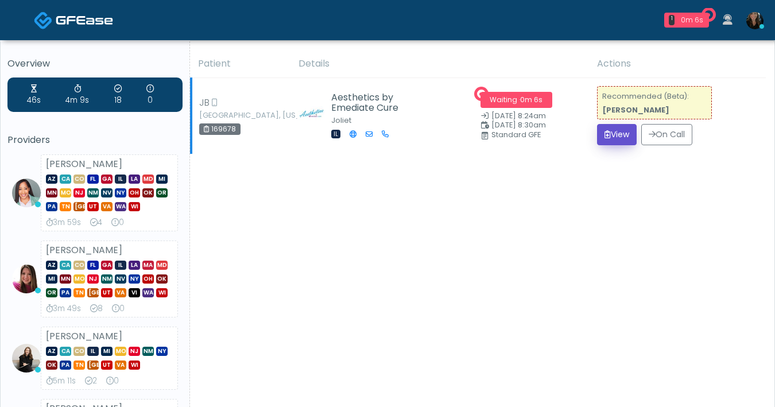
click at [614, 133] on button "View" at bounding box center [617, 134] width 40 height 21
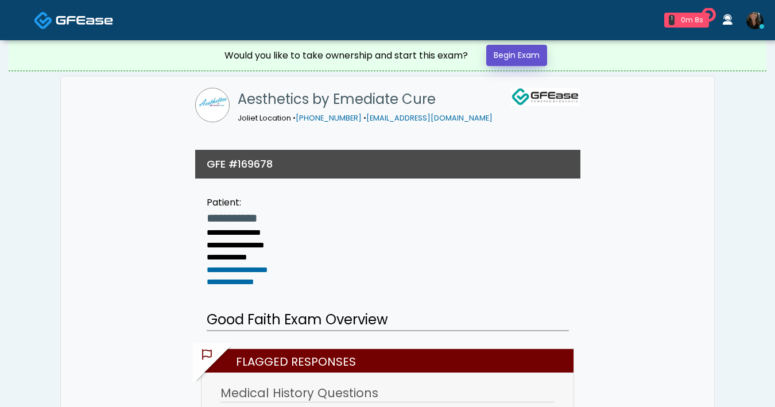
click at [504, 59] on link "Begin Exam" at bounding box center [516, 55] width 61 height 21
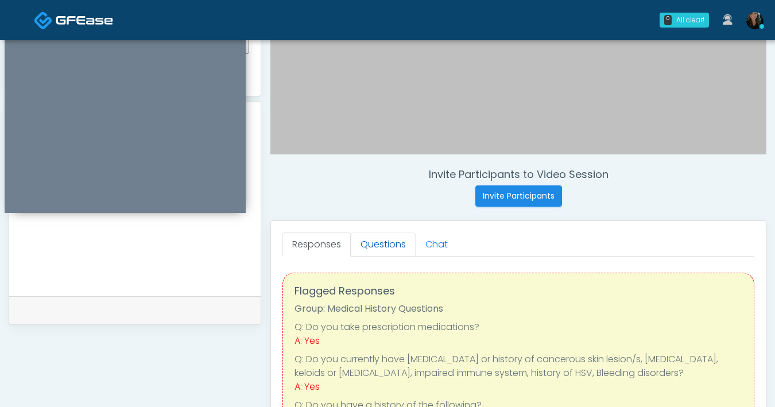
scroll to position [341, 0]
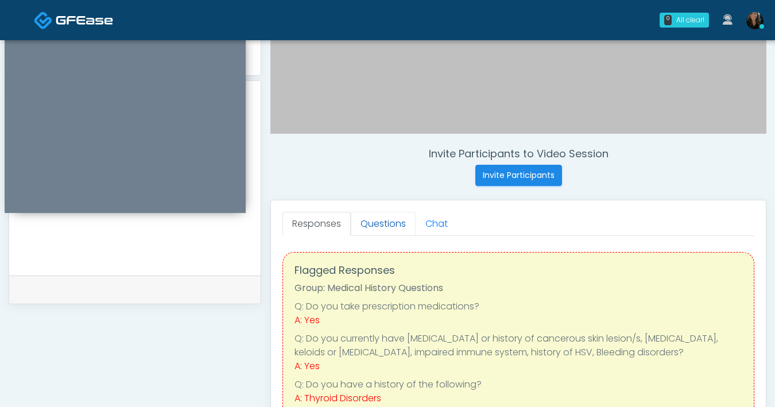
click at [402, 220] on link "Questions" at bounding box center [383, 224] width 65 height 24
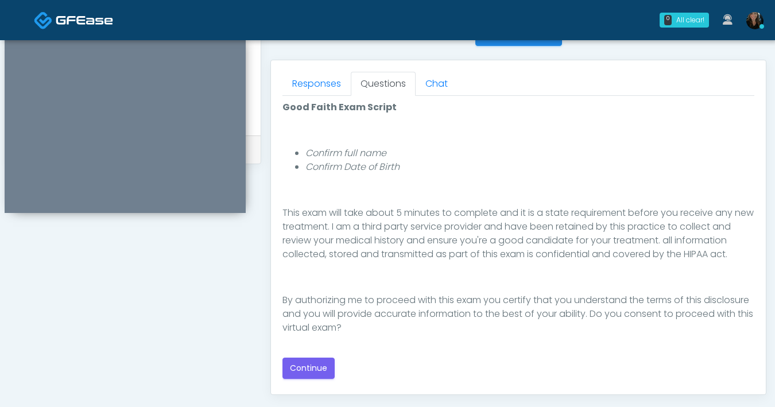
scroll to position [511, 0]
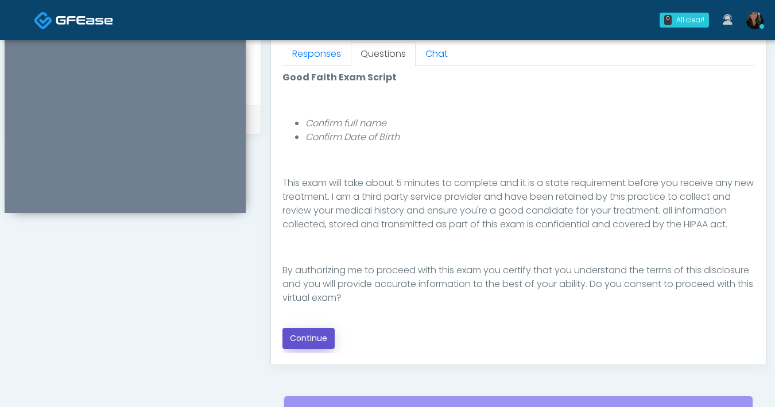
click at [300, 345] on button "Continue" at bounding box center [308, 338] width 52 height 21
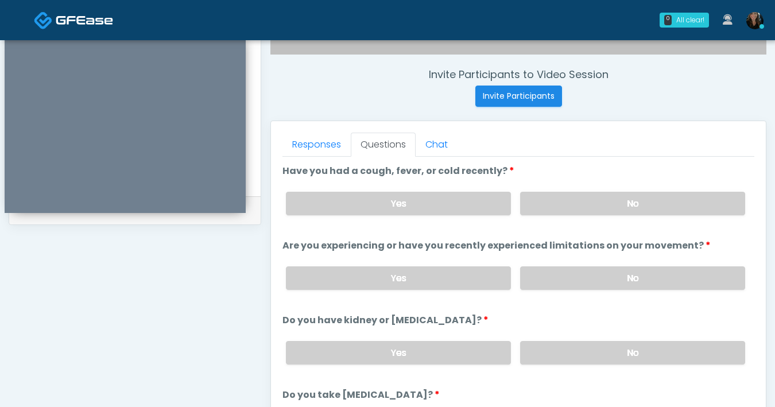
scroll to position [419, 0]
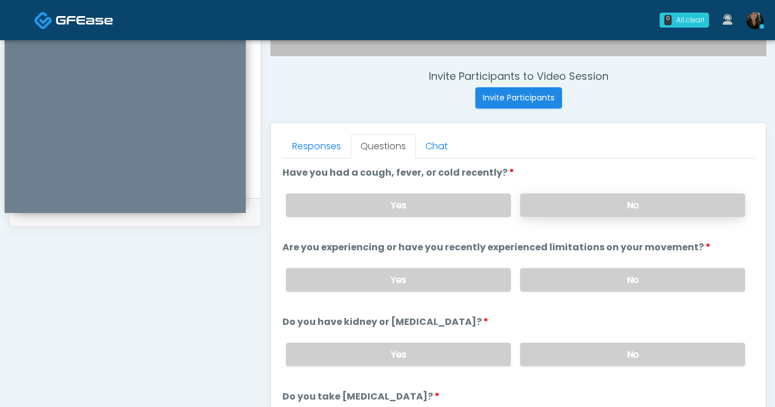
click at [597, 213] on label "No" at bounding box center [632, 205] width 225 height 24
click at [583, 287] on label "No" at bounding box center [632, 280] width 225 height 24
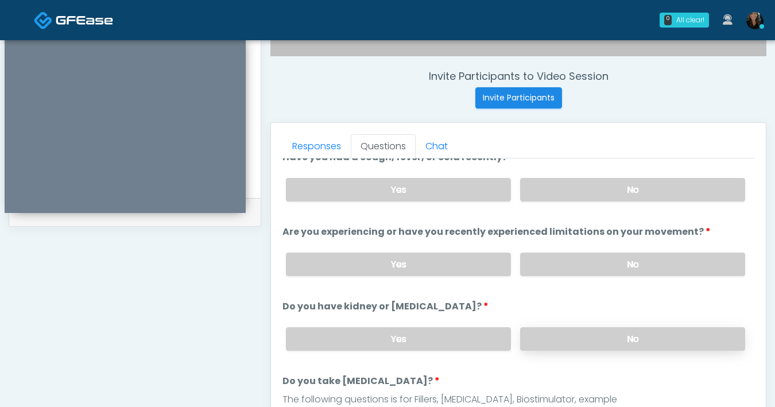
scroll to position [17, 0]
click at [596, 340] on label "No" at bounding box center [632, 337] width 225 height 24
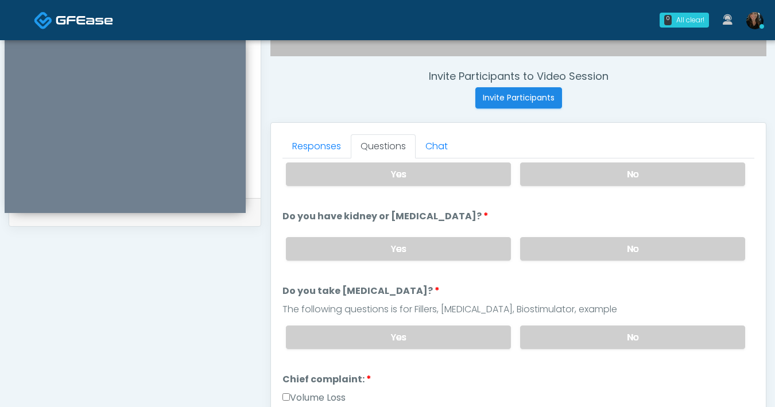
scroll to position [123, 0]
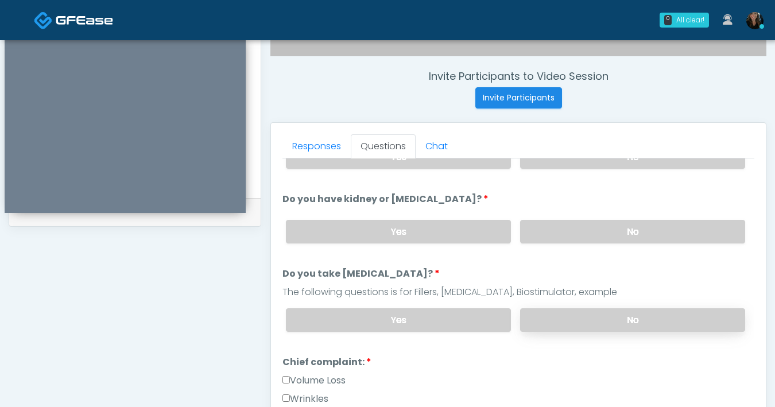
click at [615, 314] on label "No" at bounding box center [632, 320] width 225 height 24
click at [220, 269] on div "**********" at bounding box center [135, 110] width 252 height 875
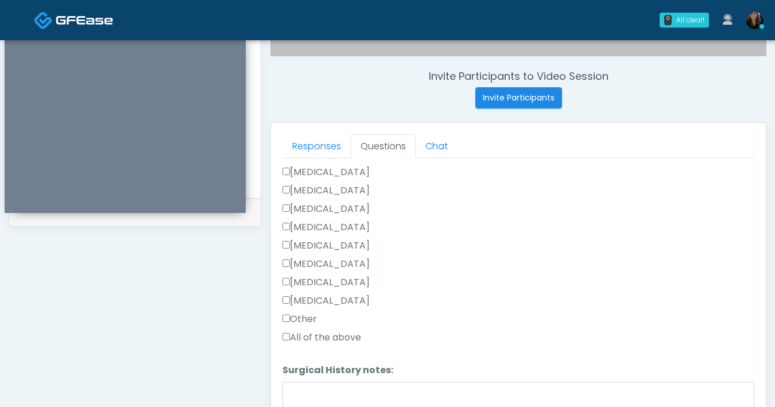
scroll to position [783, 0]
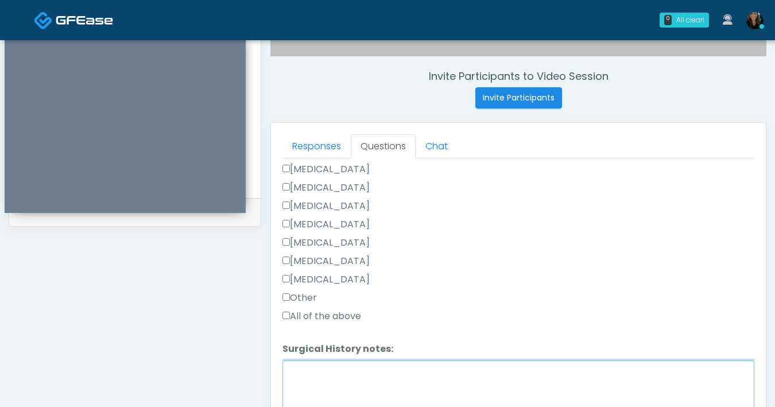
click at [308, 372] on textarea "Surgical History notes:" at bounding box center [518, 384] width 472 height 49
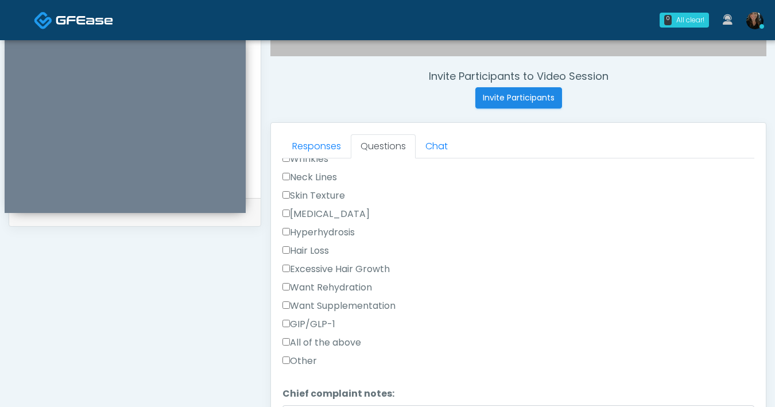
scroll to position [279, 0]
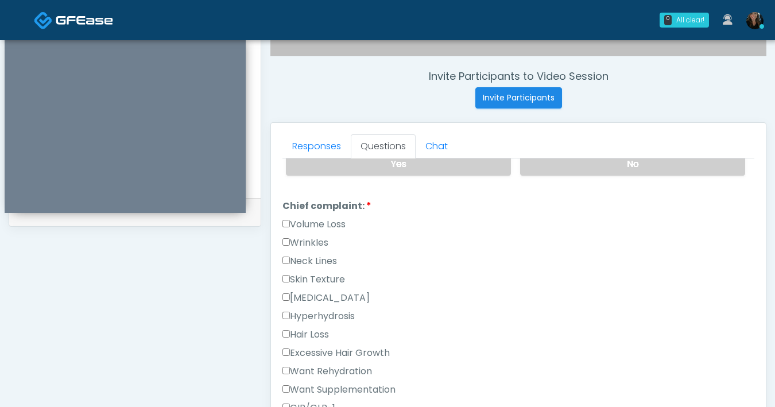
type textarea "**********"
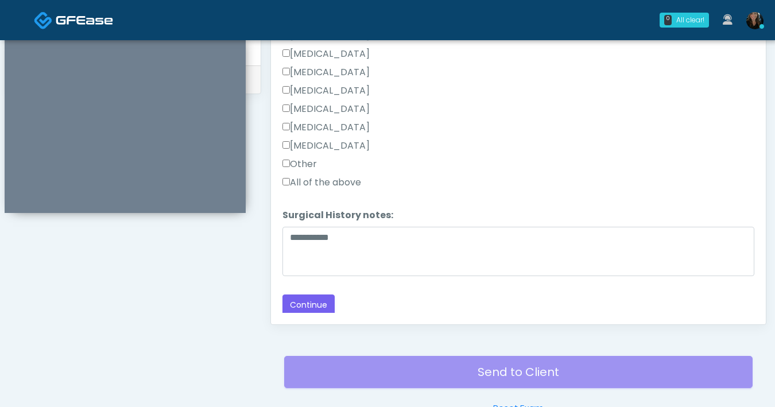
scroll to position [551, 0]
click at [328, 297] on button "Continue" at bounding box center [308, 304] width 52 height 21
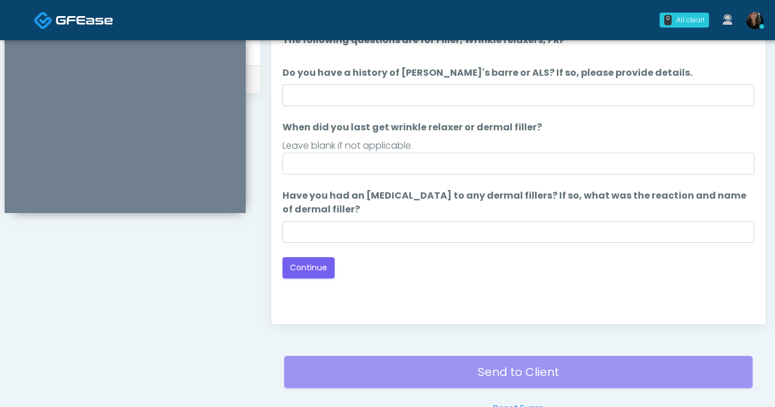
scroll to position [547, 0]
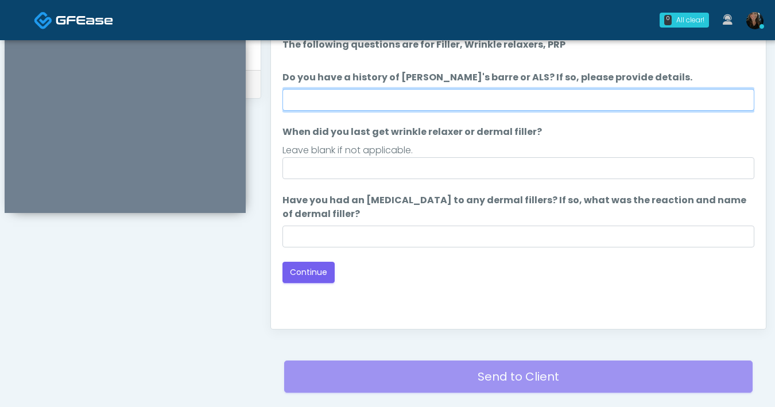
click at [481, 102] on input "Do you have a history of Guillain's barre or ALS? If so, please provide details." at bounding box center [518, 100] width 472 height 22
type input "**"
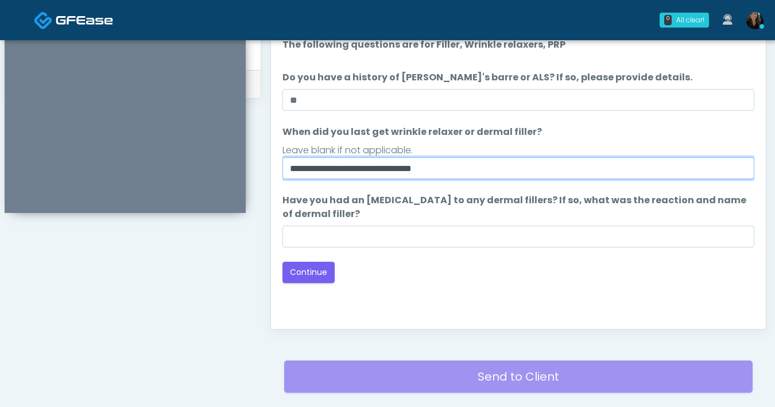
type input "**********"
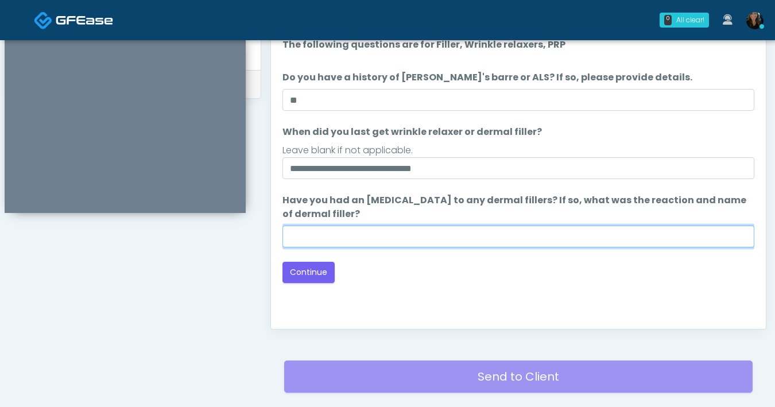
click at [433, 237] on input "Have you had an allergic response to any dermal fillers? If so, what was the re…" at bounding box center [518, 237] width 472 height 22
type input "**"
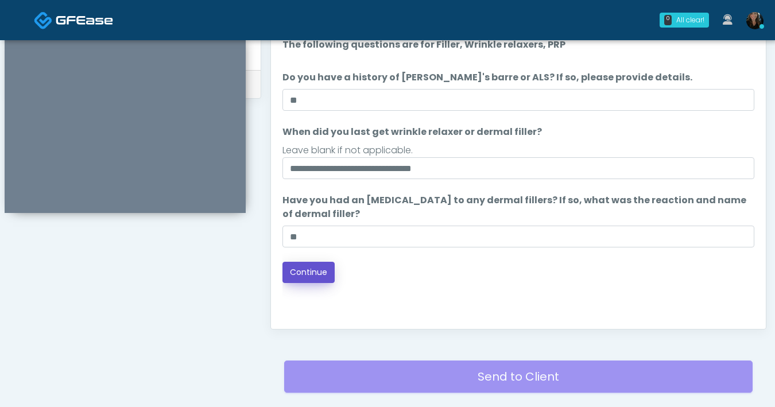
click at [302, 270] on button "Continue" at bounding box center [308, 272] width 52 height 21
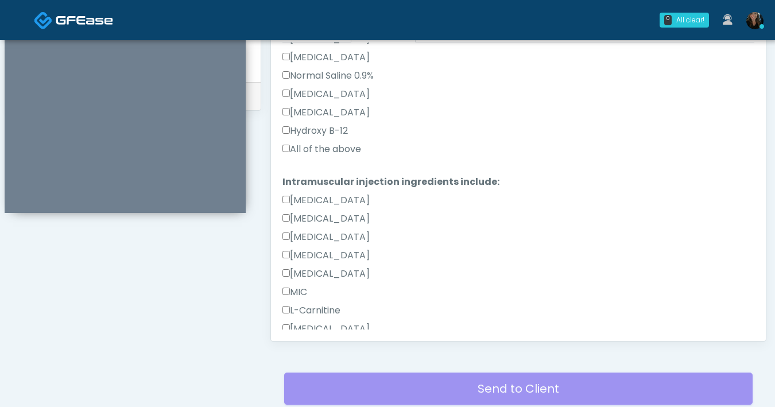
scroll to position [362, 0]
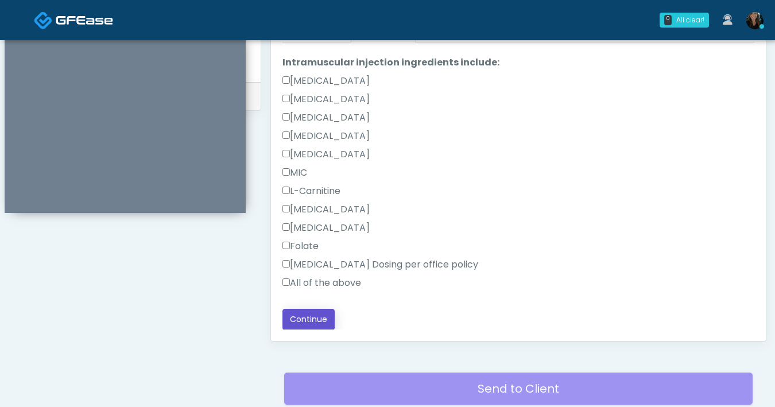
click at [308, 312] on button "Continue" at bounding box center [308, 319] width 52 height 21
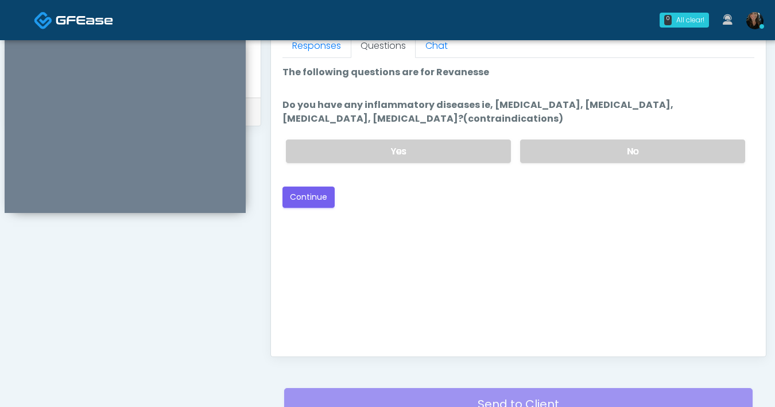
scroll to position [519, 0]
click at [619, 152] on label "No" at bounding box center [632, 151] width 225 height 24
click at [311, 195] on button "Continue" at bounding box center [308, 196] width 52 height 21
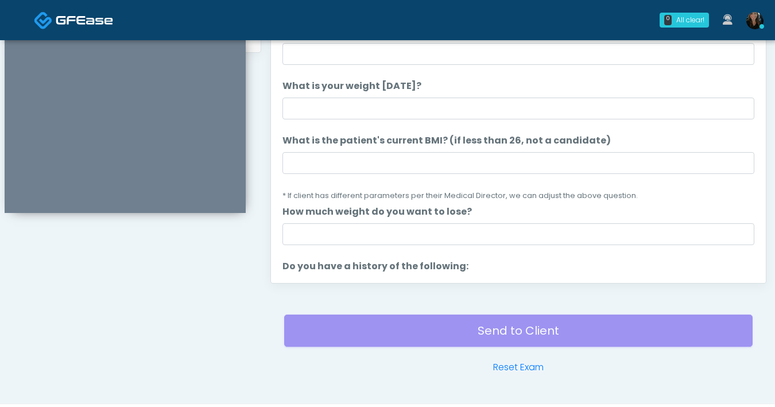
scroll to position [530, 0]
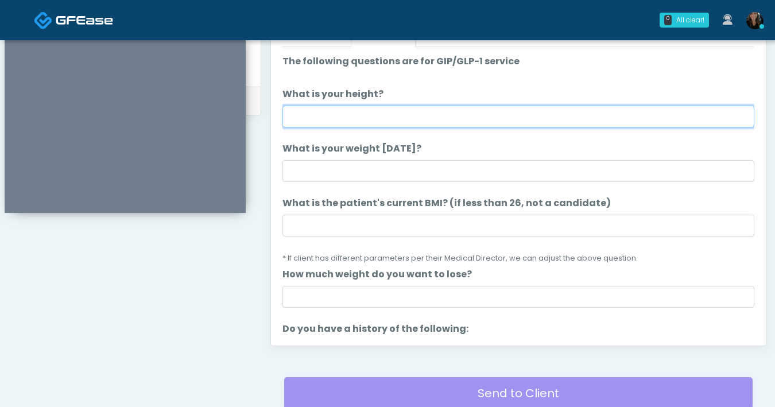
click at [392, 114] on input "What is your height?" at bounding box center [518, 117] width 472 height 22
type input "***"
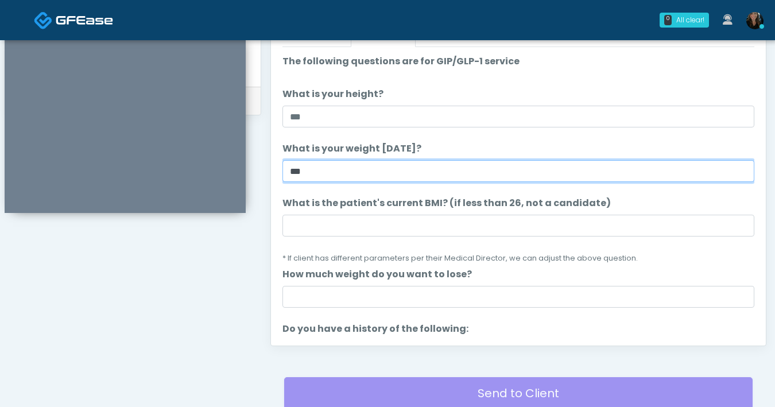
type input "***"
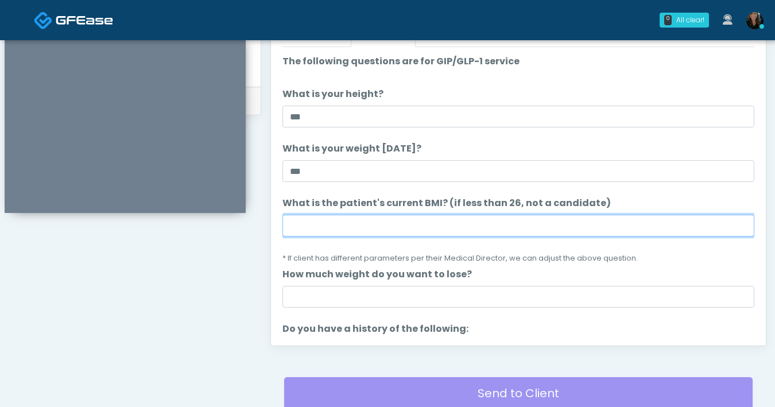
click at [379, 231] on input "What is the patient's current BMI? (if less than 26, not a candidate)" at bounding box center [518, 226] width 472 height 22
type input "****"
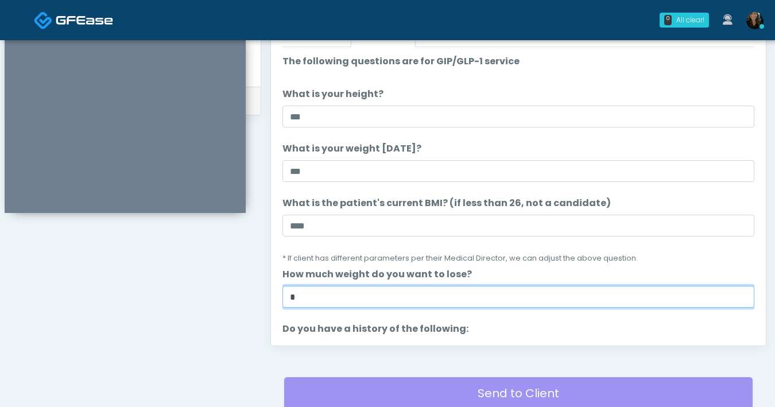
type input "*"
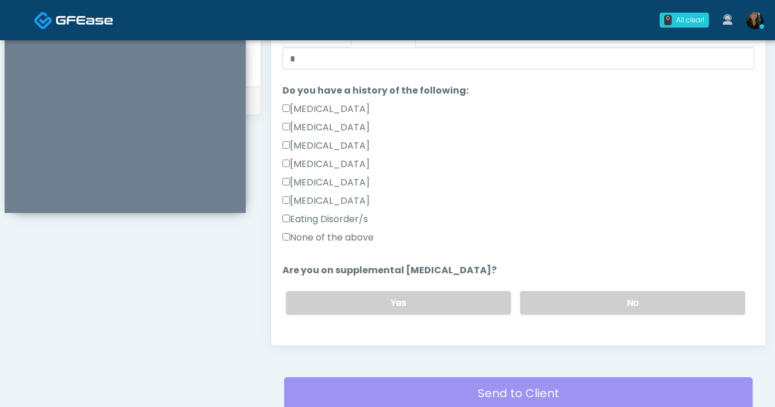
scroll to position [325, 0]
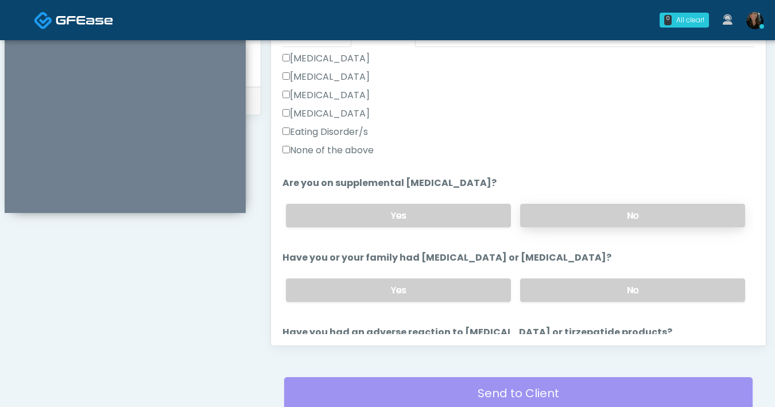
click at [527, 216] on label "No" at bounding box center [632, 216] width 225 height 24
click at [592, 296] on label "No" at bounding box center [632, 290] width 225 height 24
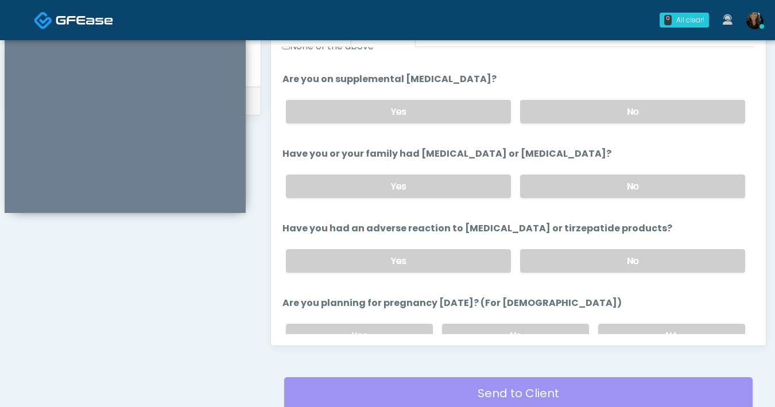
scroll to position [432, 0]
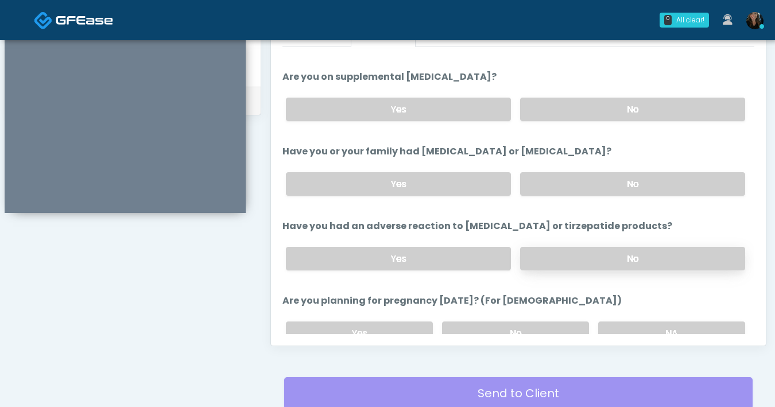
click at [605, 266] on label "No" at bounding box center [632, 259] width 225 height 24
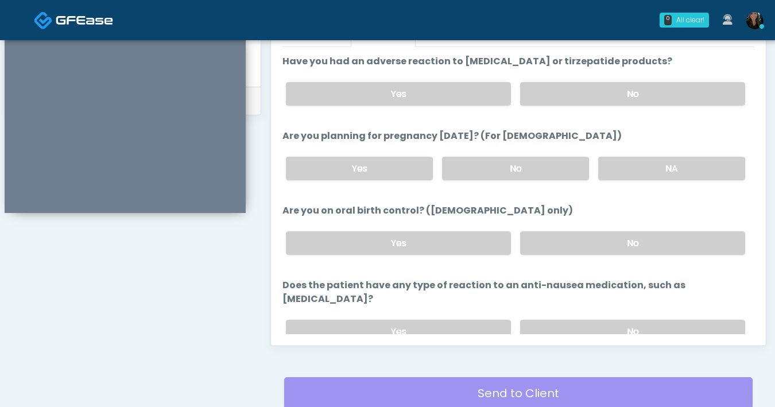
scroll to position [598, 0]
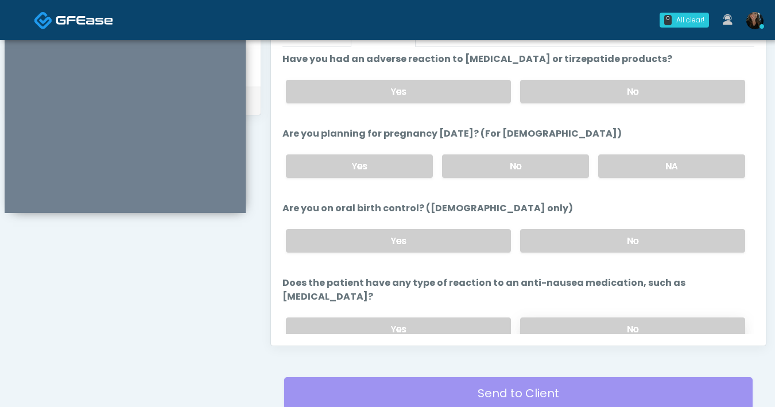
click at [589, 317] on label "No" at bounding box center [632, 329] width 225 height 24
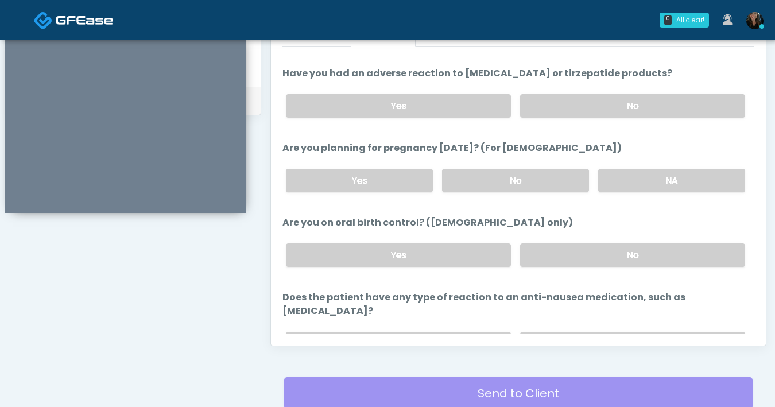
scroll to position [584, 0]
click at [510, 182] on label "No" at bounding box center [515, 181] width 147 height 24
click at [585, 256] on label "No" at bounding box center [632, 255] width 225 height 24
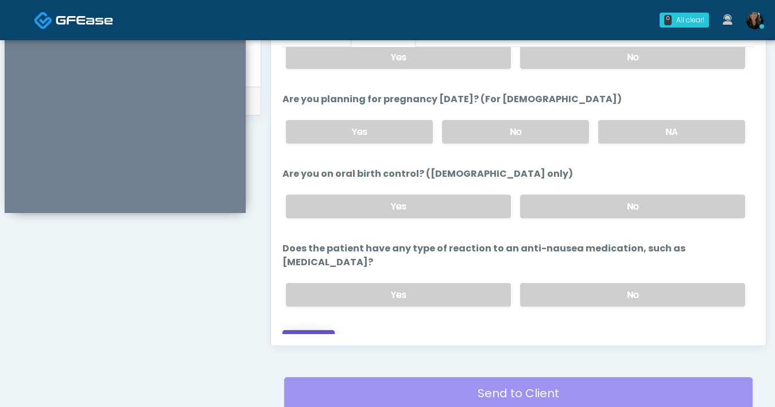
click at [316, 330] on button "Continue" at bounding box center [308, 340] width 52 height 21
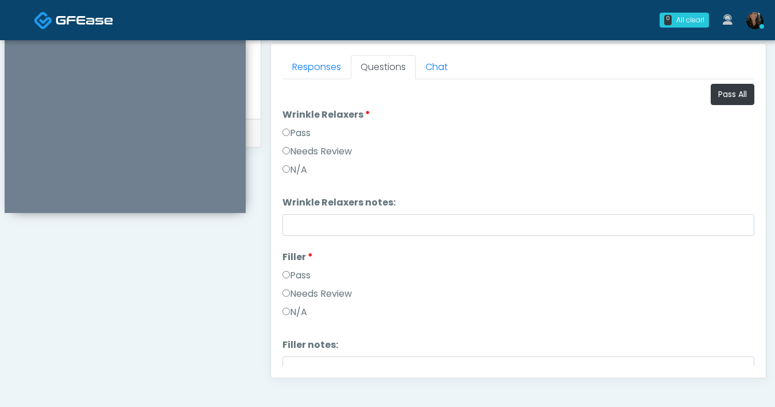
scroll to position [498, 0]
click at [729, 104] on button "Pass All" at bounding box center [732, 94] width 44 height 21
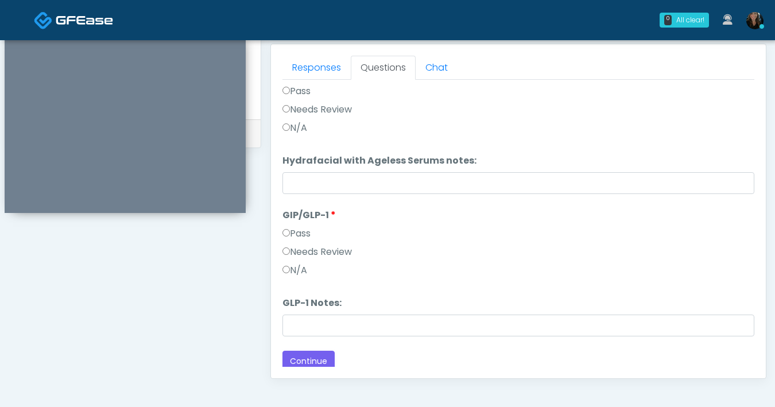
scroll to position [1328, 0]
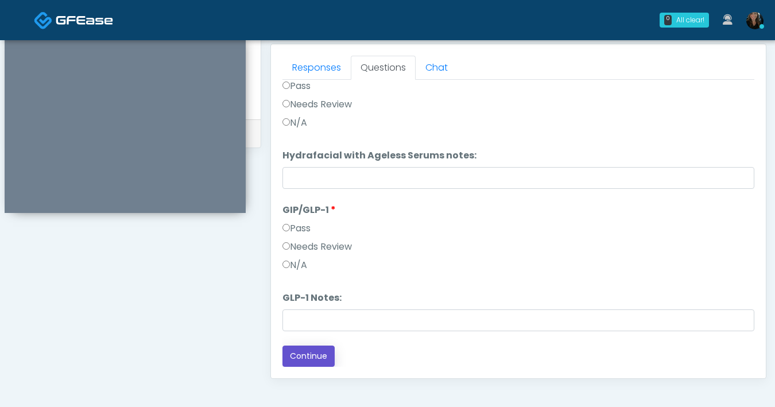
click at [310, 361] on button "Continue" at bounding box center [308, 355] width 52 height 21
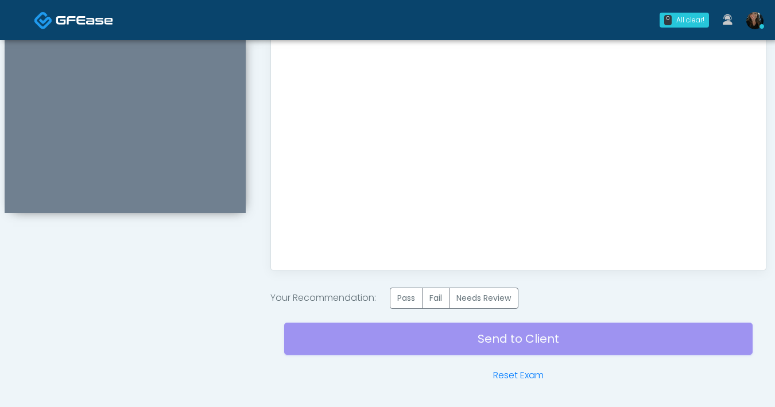
scroll to position [644, 0]
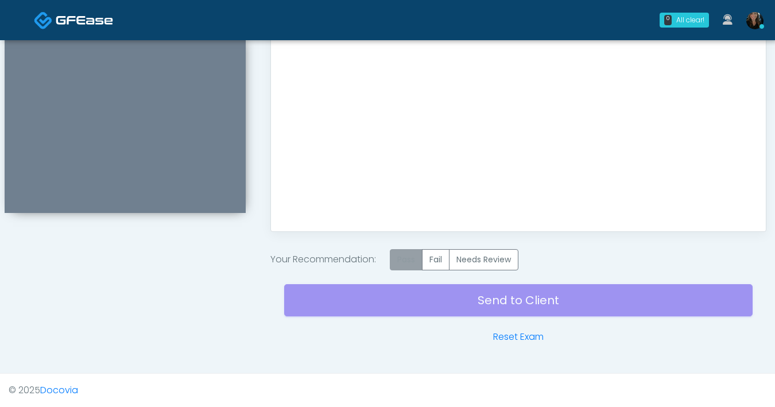
click at [410, 266] on label "Pass" at bounding box center [406, 259] width 33 height 21
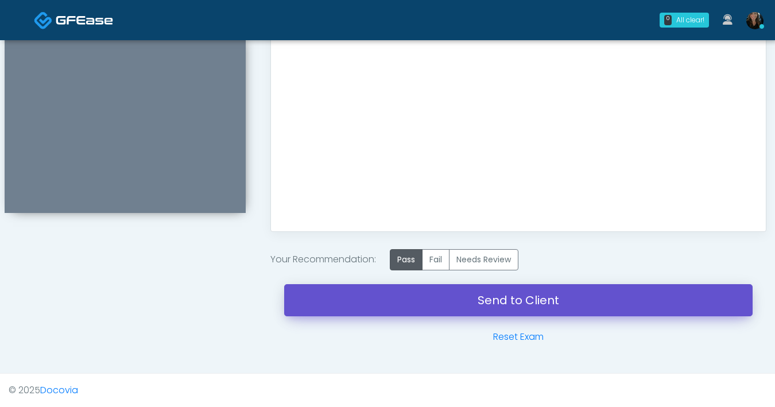
click at [453, 292] on link "Send to Client" at bounding box center [518, 300] width 468 height 32
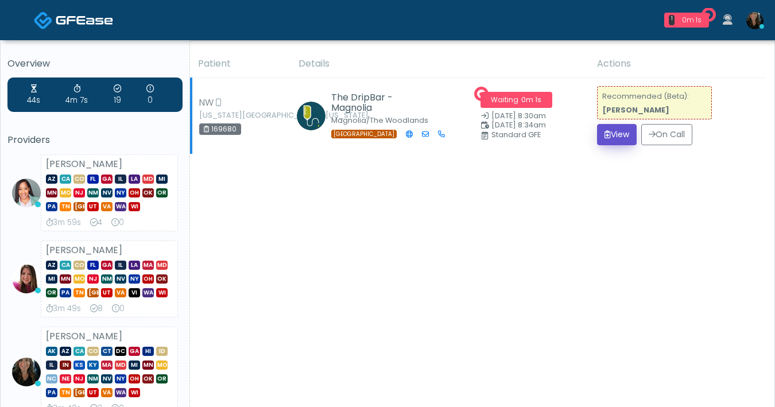
click at [625, 133] on button "View" at bounding box center [617, 134] width 40 height 21
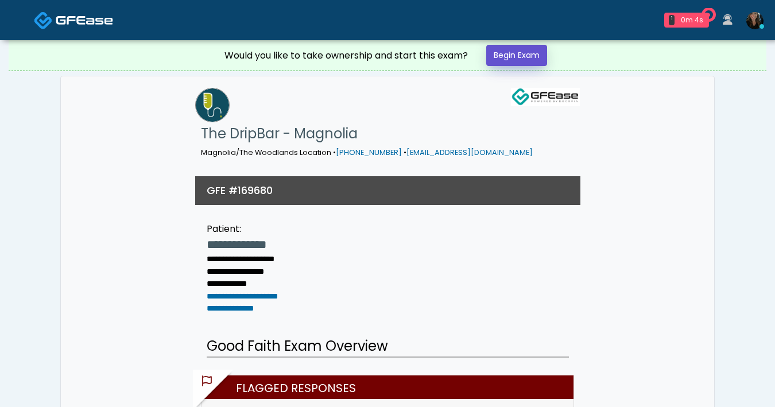
click at [527, 63] on link "Begin Exam" at bounding box center [516, 55] width 61 height 21
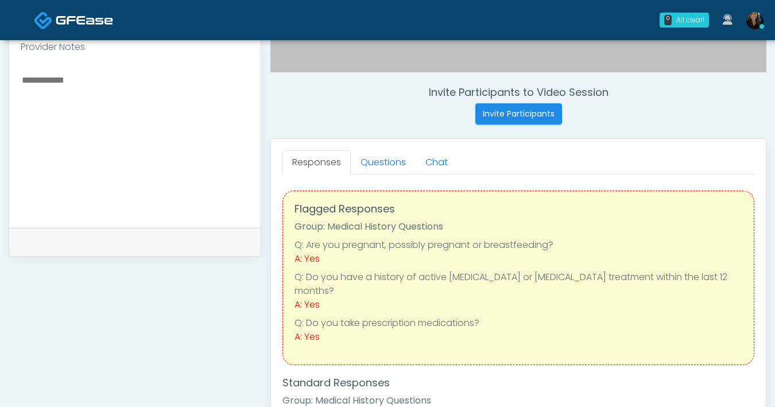
scroll to position [488, 0]
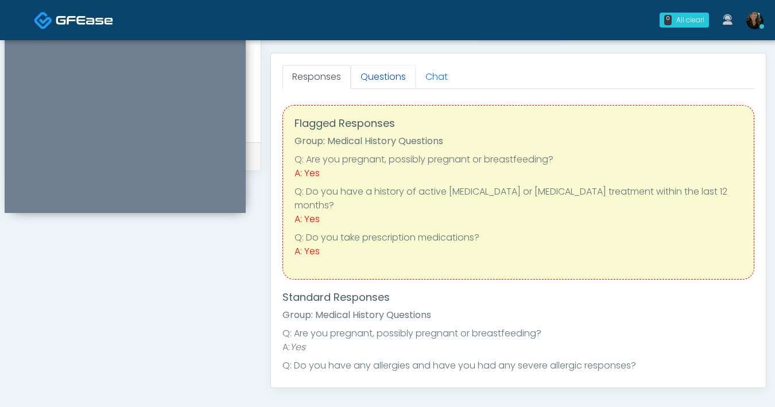
click at [381, 77] on link "Questions" at bounding box center [383, 77] width 65 height 24
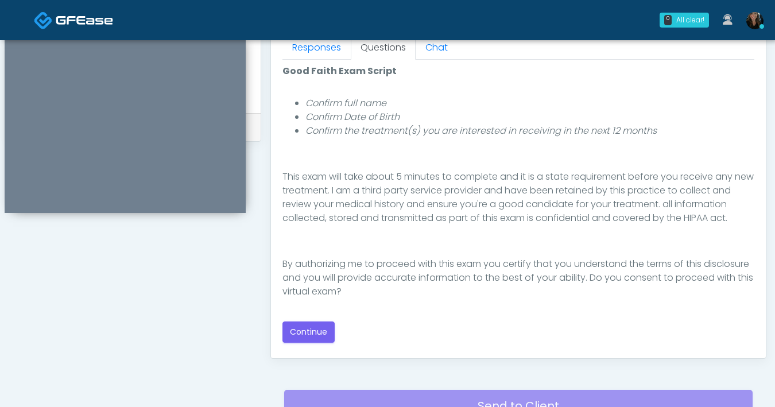
scroll to position [518, 0]
click at [305, 337] on button "Continue" at bounding box center [308, 331] width 52 height 21
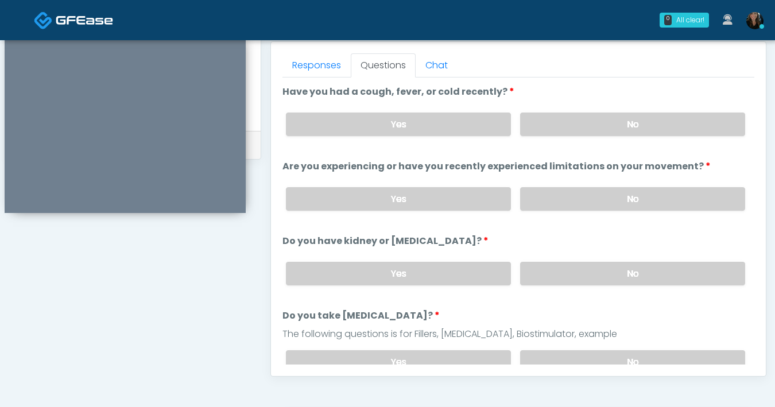
scroll to position [498, 0]
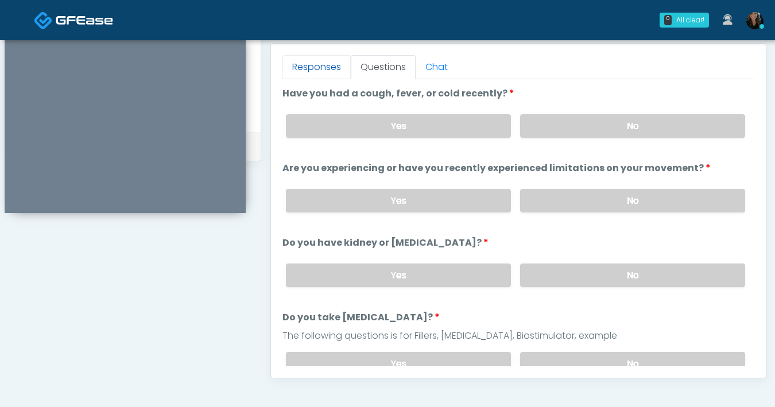
click at [312, 67] on link "Responses" at bounding box center [316, 67] width 68 height 24
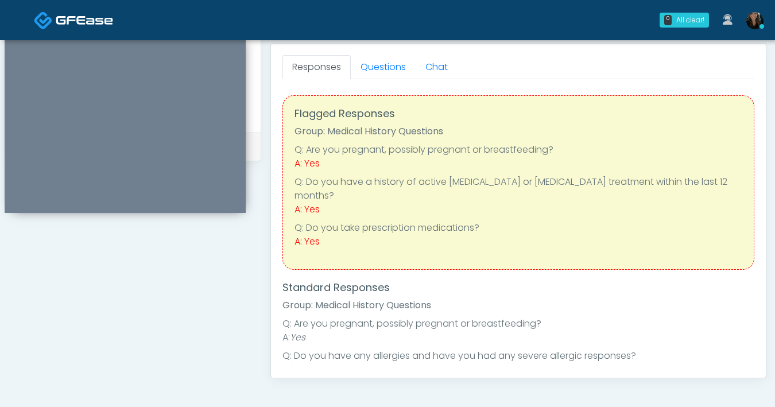
click at [120, 312] on div "**********" at bounding box center [135, 31] width 252 height 875
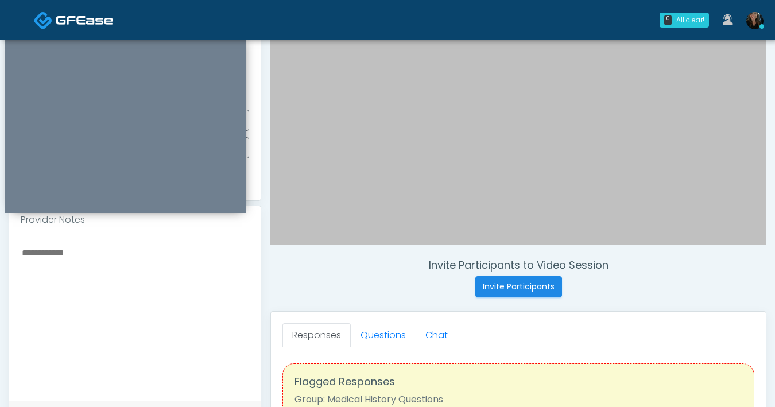
scroll to position [213, 0]
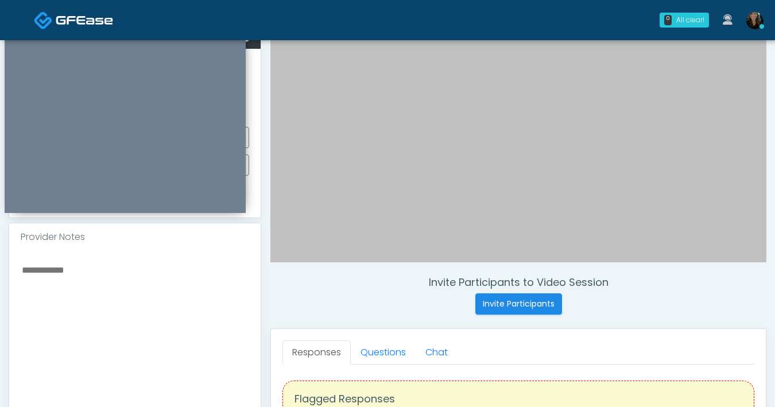
click at [109, 296] on textarea at bounding box center [135, 332] width 228 height 140
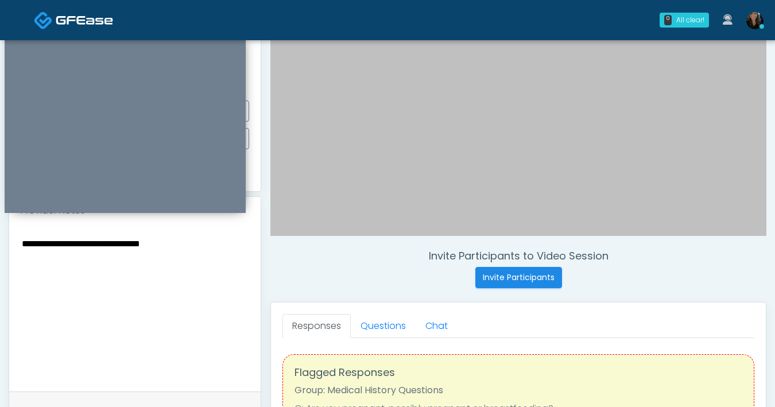
scroll to position [239, 0]
type textarea "**********"
click at [396, 319] on link "Questions" at bounding box center [383, 326] width 65 height 24
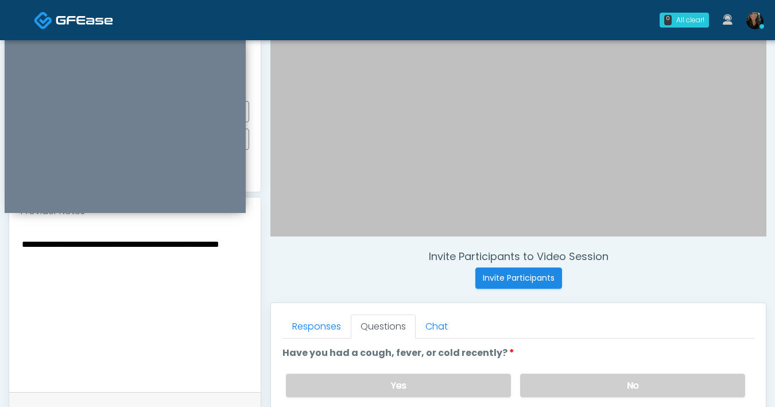
scroll to position [480, 0]
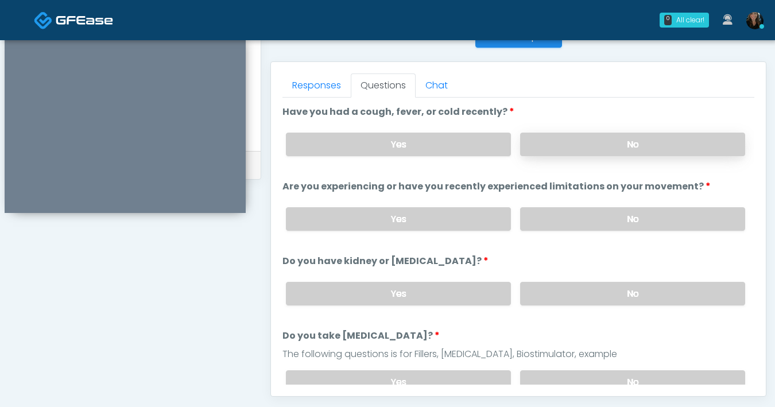
click at [616, 147] on label "No" at bounding box center [632, 145] width 225 height 24
click at [582, 220] on label "No" at bounding box center [632, 219] width 225 height 24
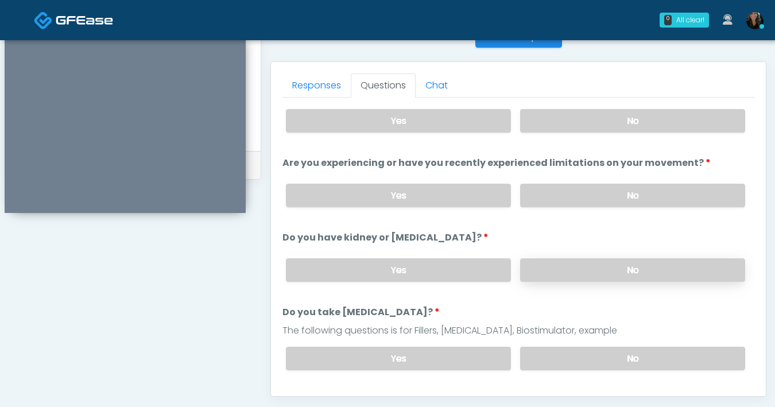
click at [565, 263] on label "No" at bounding box center [632, 270] width 225 height 24
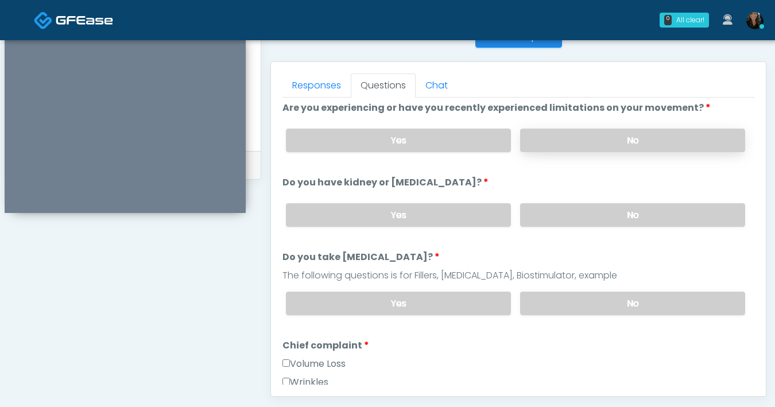
scroll to position [79, 0]
click at [597, 301] on label "No" at bounding box center [632, 303] width 225 height 24
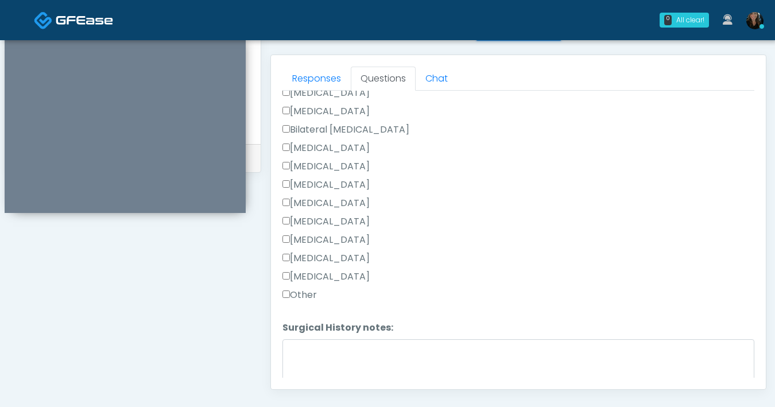
scroll to position [748, 0]
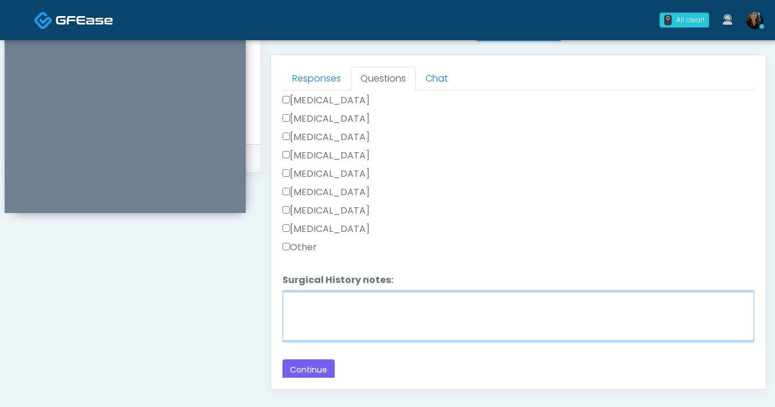
click at [379, 311] on textarea "Surgical History notes:" at bounding box center [518, 316] width 472 height 49
type textarea "**********"
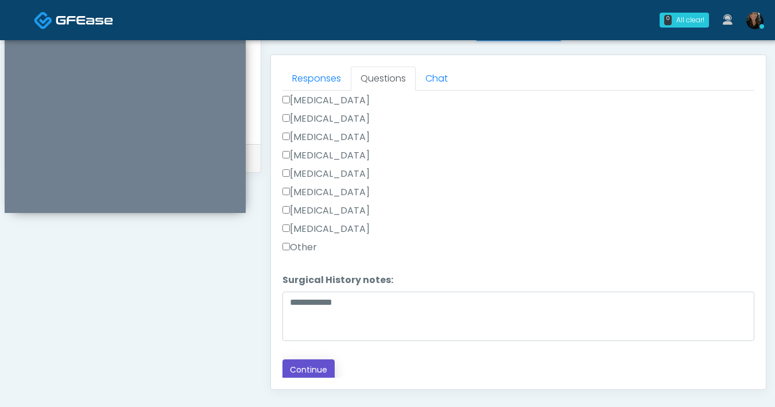
click at [317, 374] on button "Continue" at bounding box center [308, 369] width 52 height 21
click at [318, 370] on button "Continue" at bounding box center [308, 369] width 52 height 21
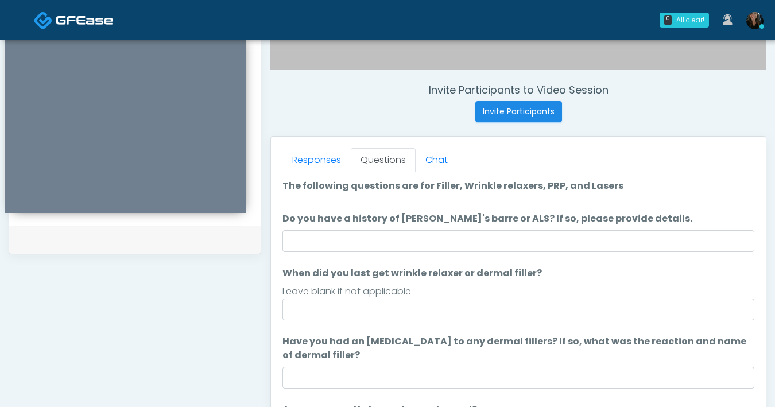
scroll to position [0, 0]
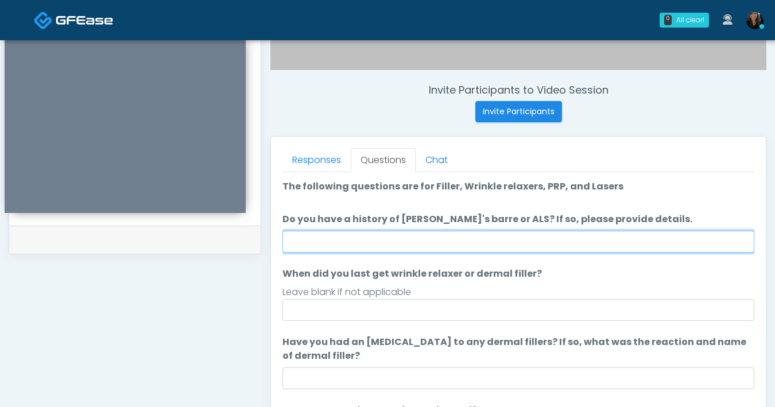
click at [522, 248] on input "Do you have a history of [PERSON_NAME]'s barre or ALS? If so, please provide de…" at bounding box center [518, 242] width 472 height 22
type input "**"
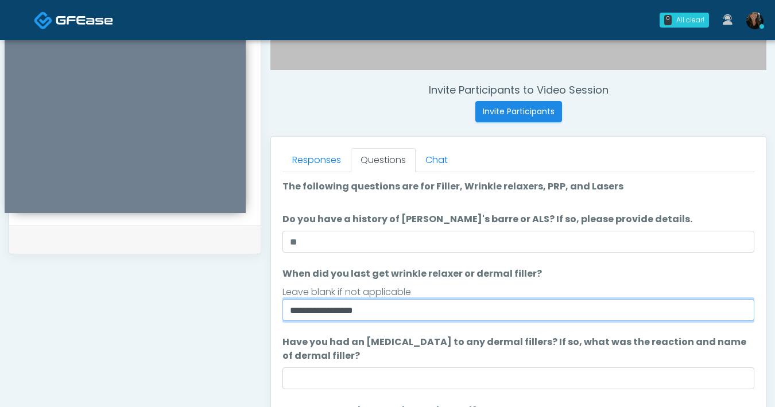
scroll to position [108, 0]
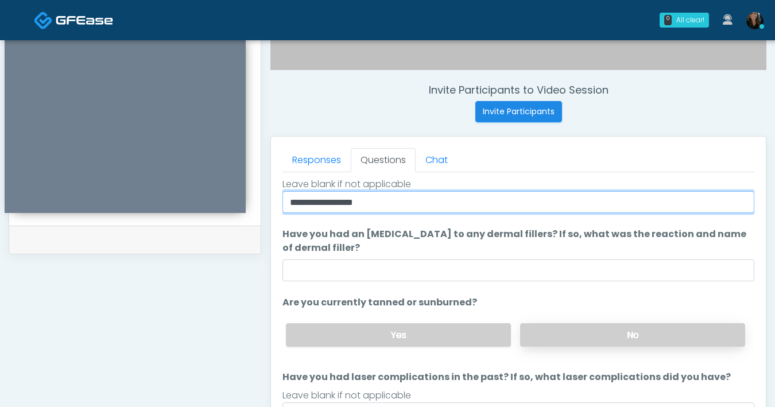
type input "**********"
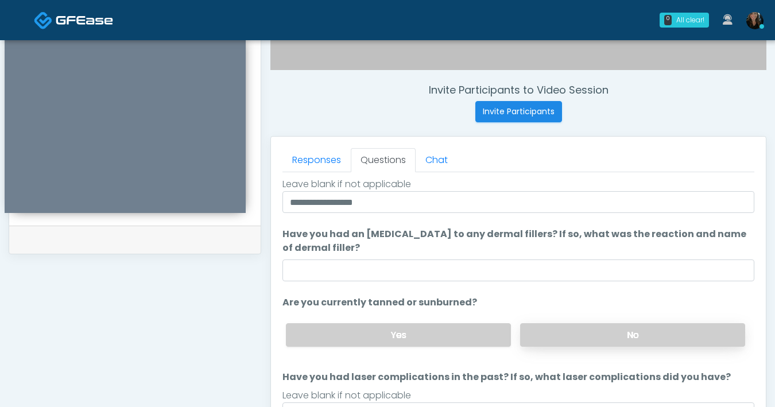
click at [596, 339] on label "No" at bounding box center [632, 335] width 225 height 24
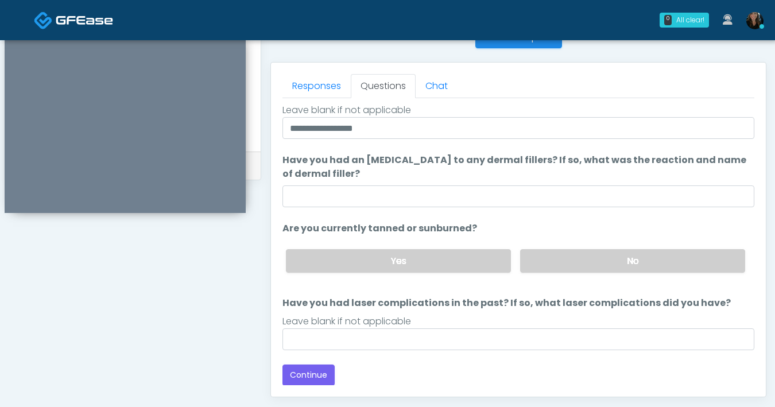
scroll to position [479, 0]
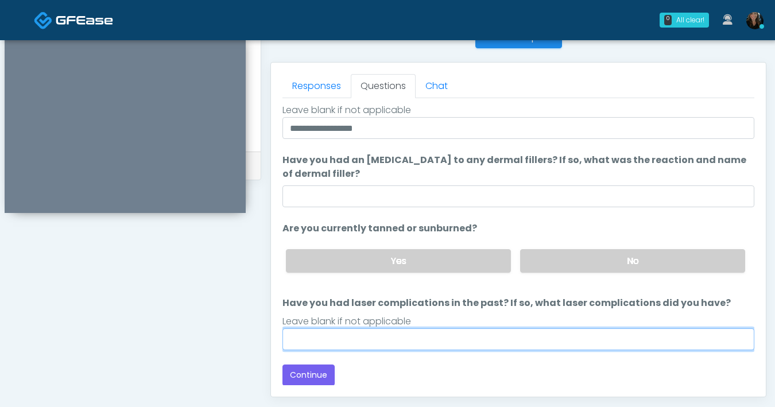
click at [517, 338] on input "Have you had laser complications in the past? If so, what laser complications d…" at bounding box center [518, 339] width 472 height 22
type input "**"
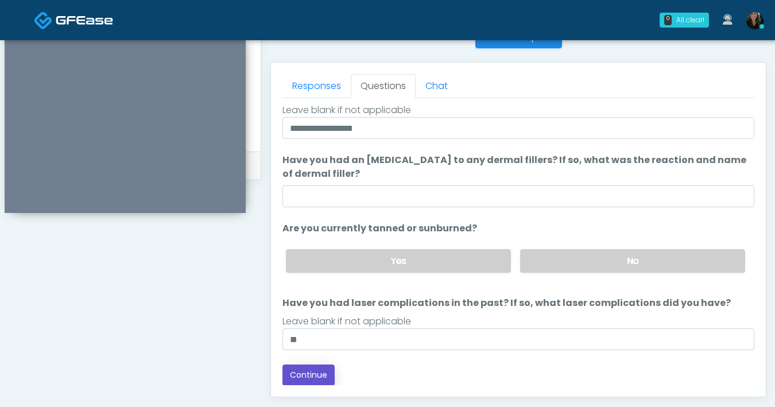
click at [315, 374] on button "Continue" at bounding box center [308, 374] width 52 height 21
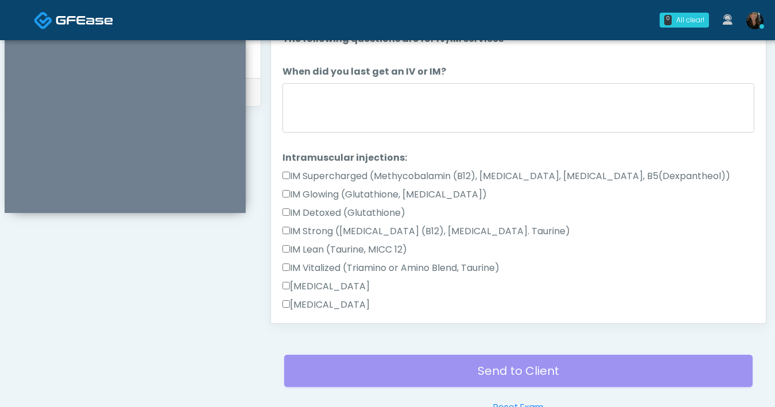
scroll to position [553, 0]
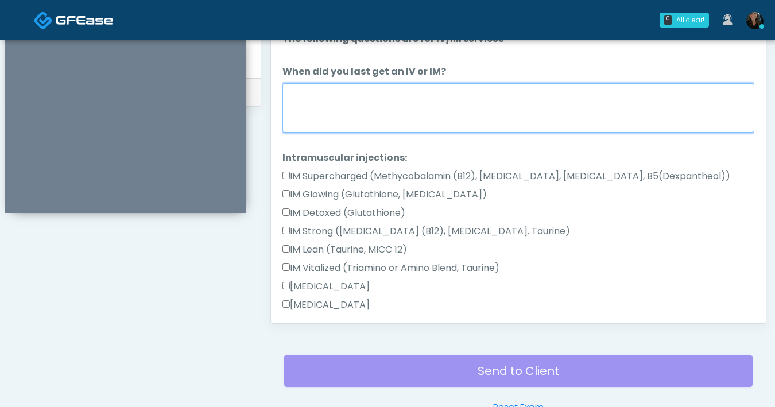
click at [502, 123] on textarea "When did you last get an IV or IM?" at bounding box center [518, 107] width 472 height 49
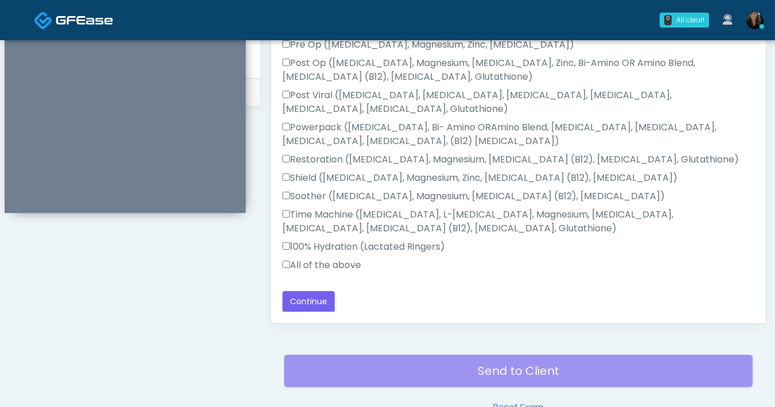
scroll to position [623, 0]
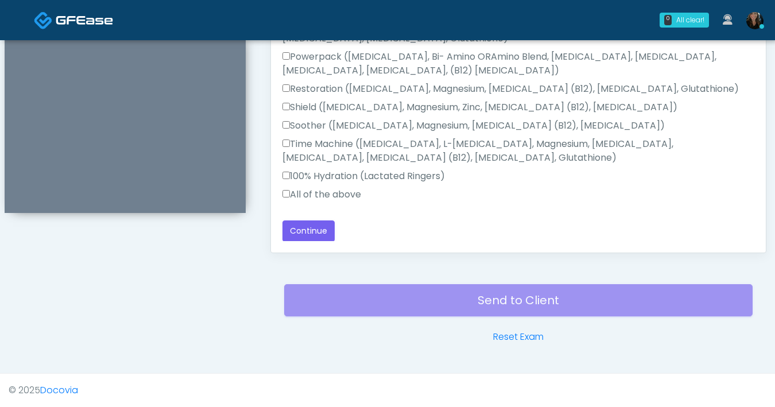
type textarea "**********"
click at [328, 242] on div "Responses Questions Chat Good Faith Exam Script Good Faith Exam Script INTRODUC…" at bounding box center [518, 86] width 495 height 334
click at [325, 238] on button "Continue" at bounding box center [308, 230] width 52 height 21
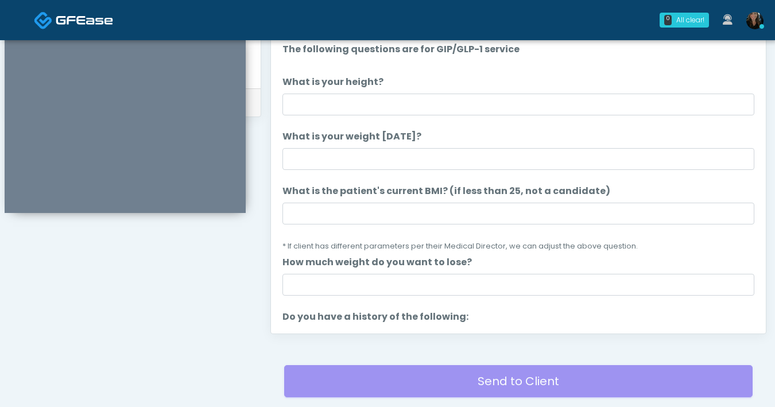
scroll to position [488, 0]
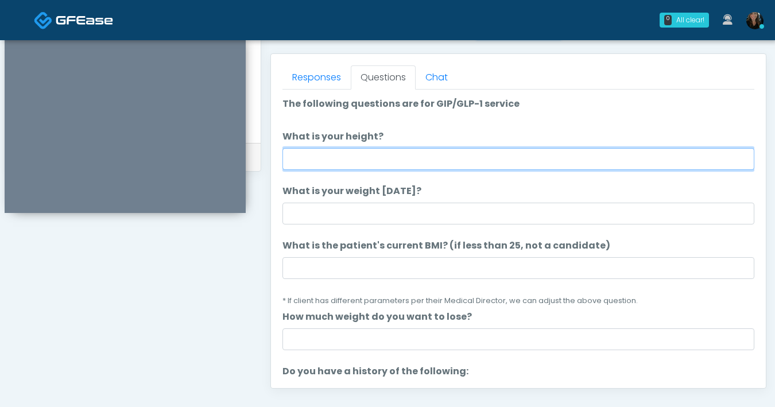
click at [465, 158] on input "What is your height?" at bounding box center [518, 159] width 472 height 22
type input "***"
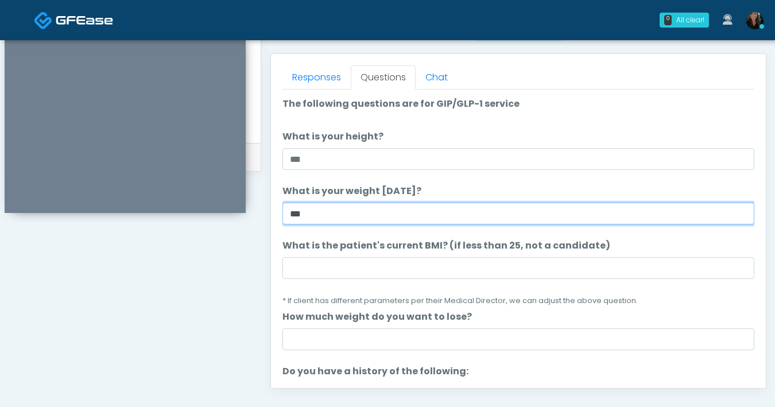
type input "***"
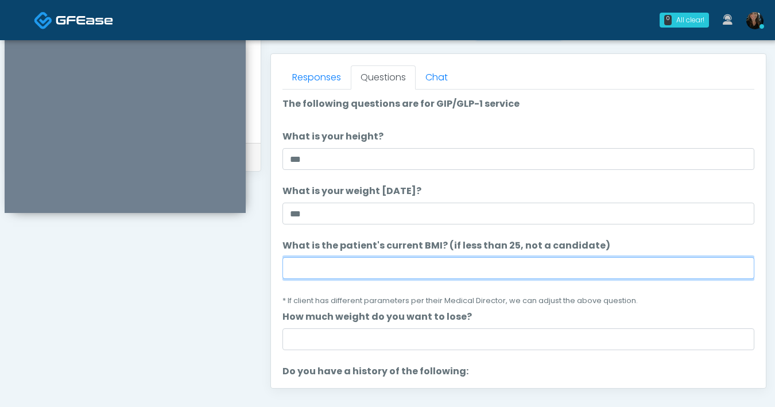
click at [428, 271] on input "What is the patient's current BMI? (if less than 25, not a candidate)" at bounding box center [518, 268] width 472 height 22
type input "****"
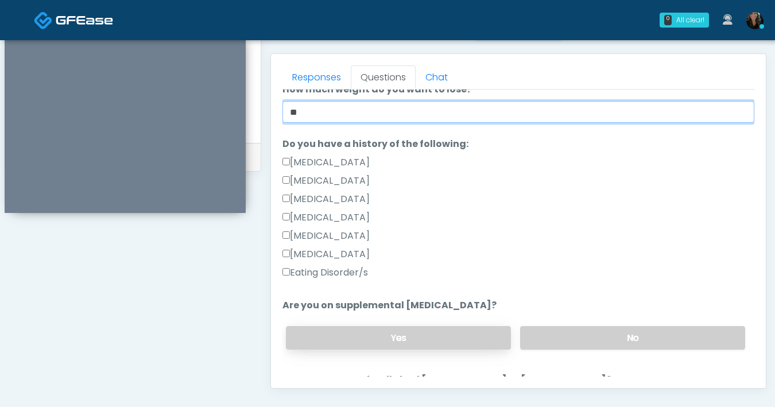
scroll to position [276, 0]
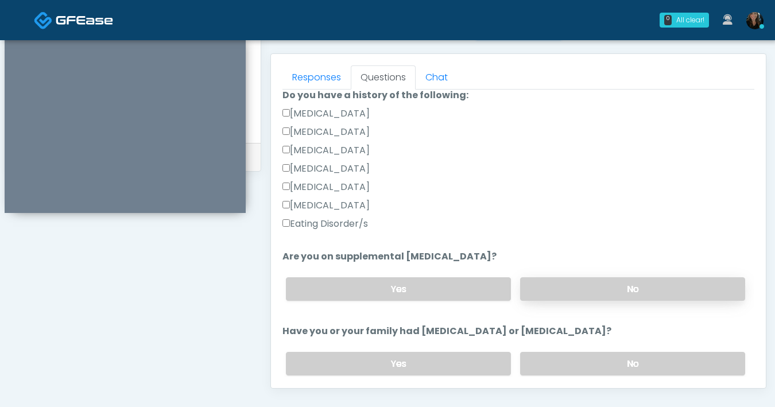
type input "**"
click at [554, 290] on label "No" at bounding box center [632, 289] width 225 height 24
click at [567, 368] on label "No" at bounding box center [632, 364] width 225 height 24
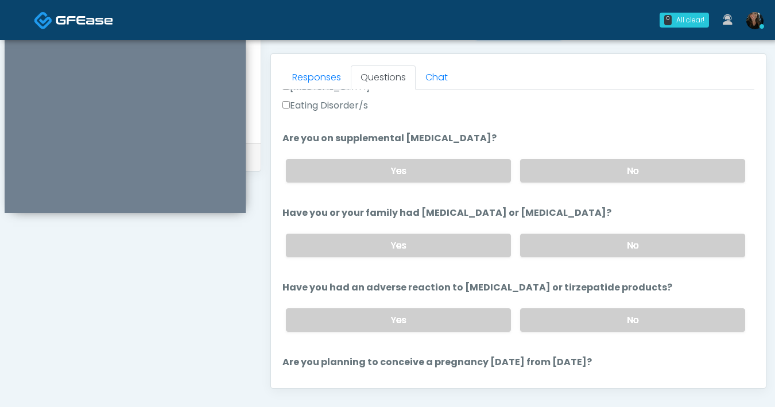
scroll to position [395, 0]
click at [577, 323] on label "No" at bounding box center [632, 319] width 225 height 24
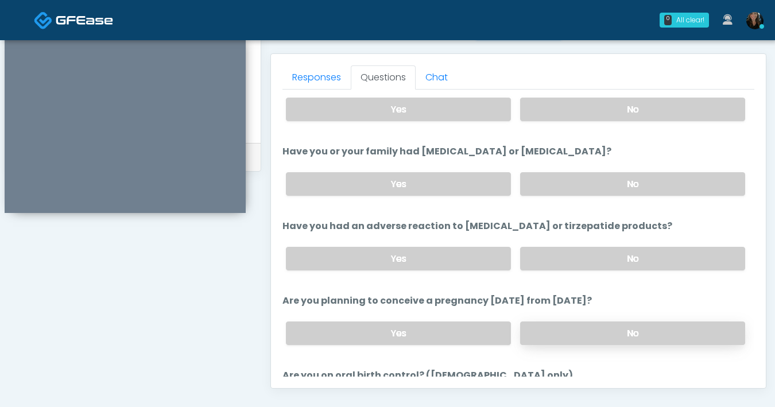
scroll to position [458, 0]
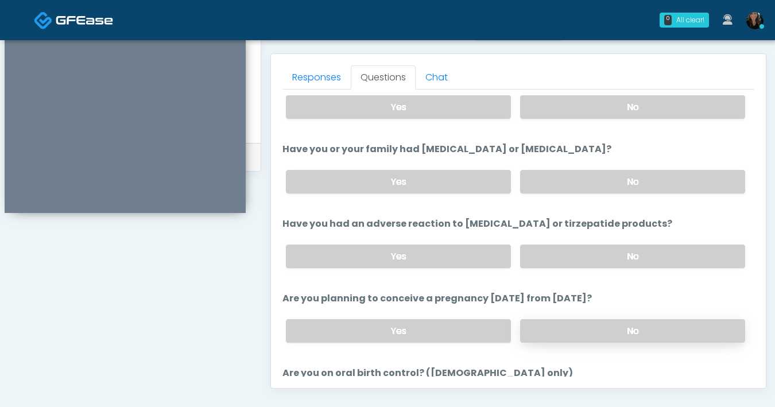
click at [577, 322] on label "No" at bounding box center [632, 331] width 225 height 24
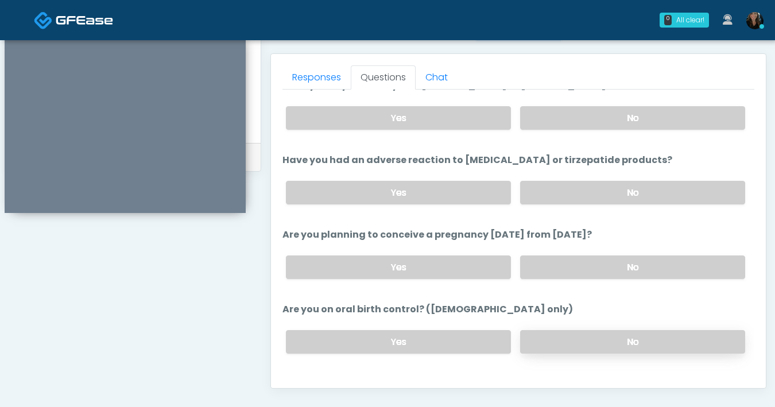
scroll to position [581, 0]
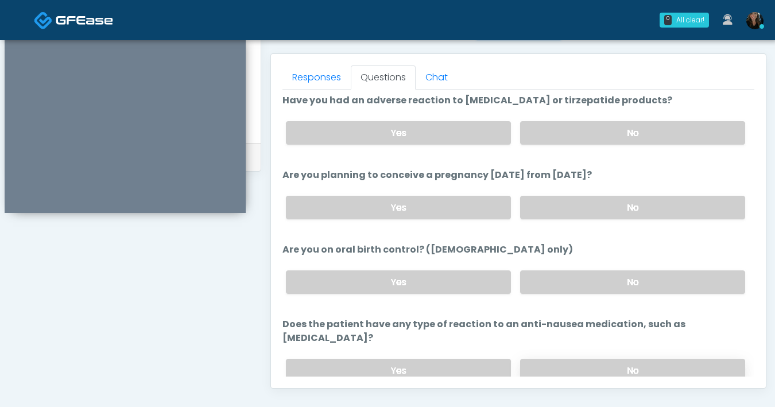
click at [592, 359] on label "No" at bounding box center [632, 371] width 225 height 24
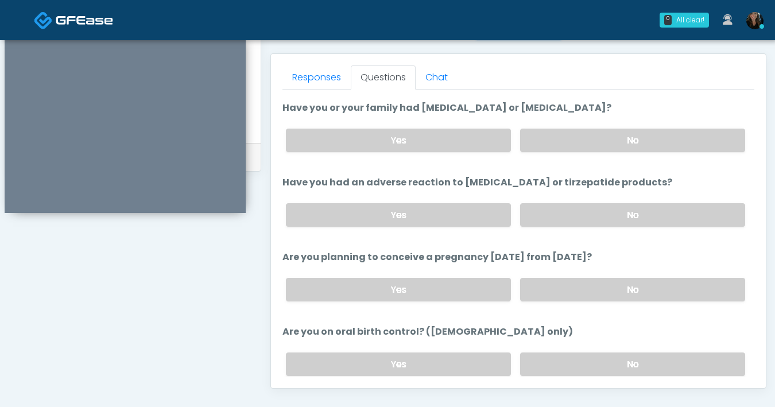
scroll to position [499, 0]
click at [629, 345] on div "Yes No" at bounding box center [515, 364] width 477 height 42
click at [620, 353] on label "No" at bounding box center [632, 364] width 225 height 24
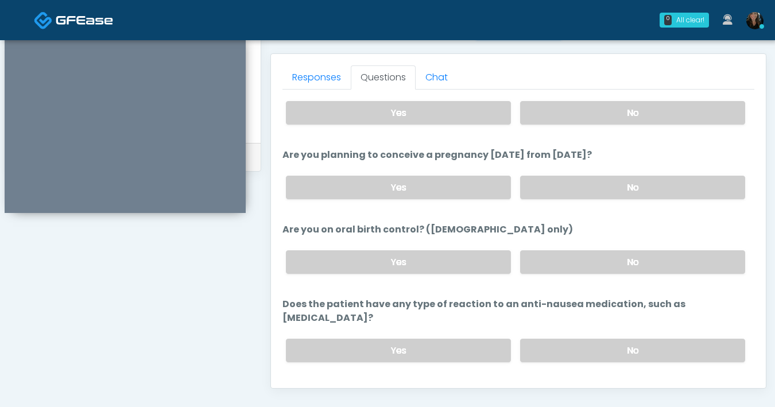
scroll to position [615, 0]
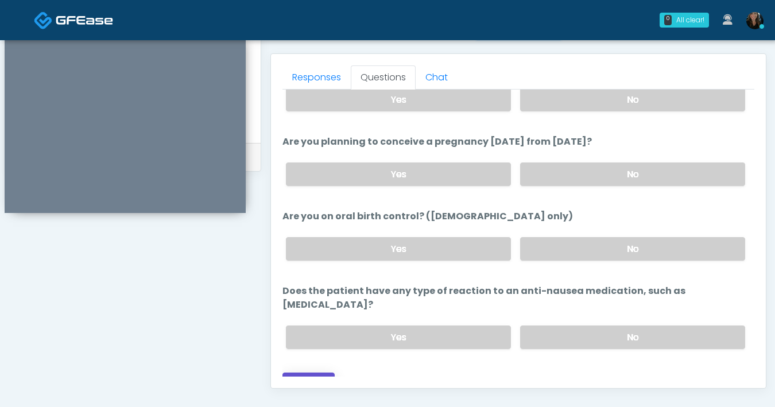
click at [320, 372] on button "Continue" at bounding box center [308, 382] width 52 height 21
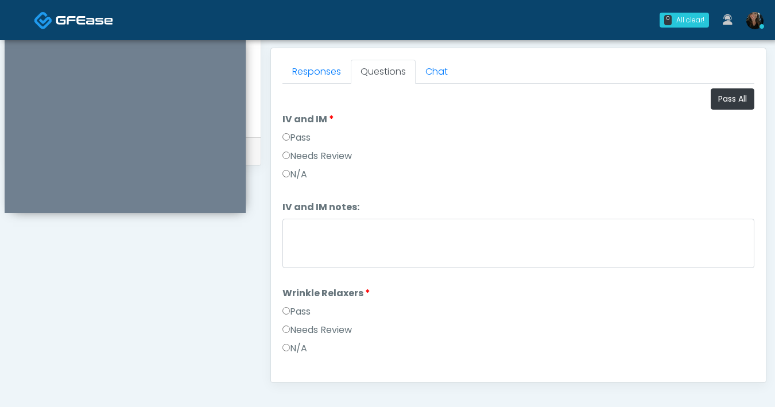
scroll to position [410, 0]
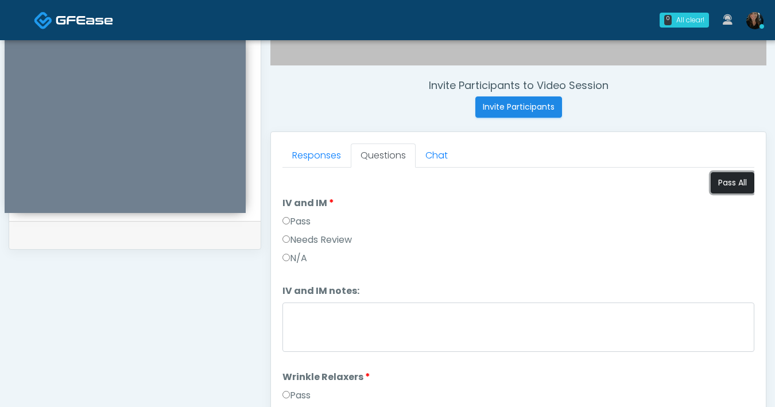
click at [717, 184] on button "Pass All" at bounding box center [732, 182] width 44 height 21
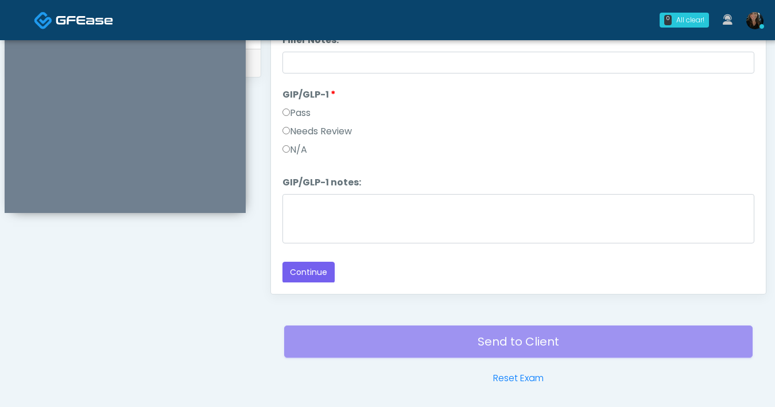
scroll to position [623, 0]
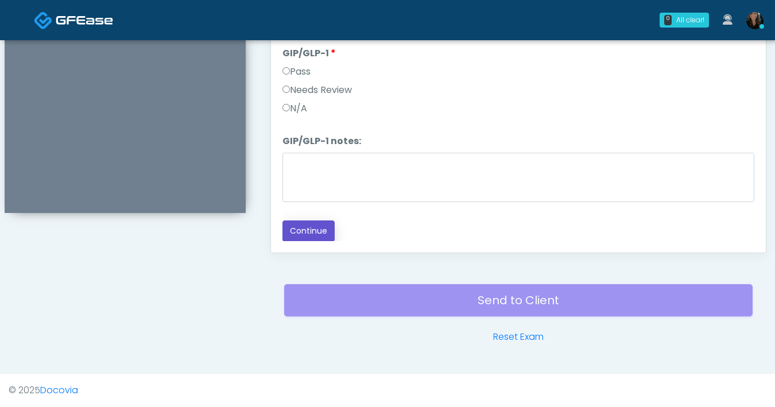
click at [296, 227] on button "Continue" at bounding box center [308, 230] width 52 height 21
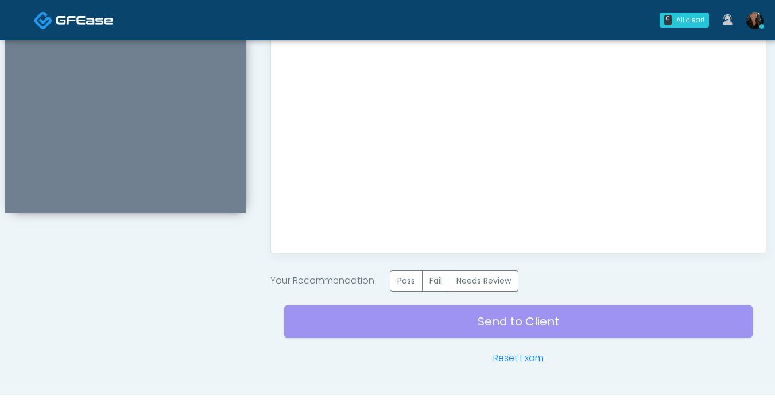
scroll to position [0, 0]
click at [410, 280] on label "Pass" at bounding box center [406, 280] width 33 height 21
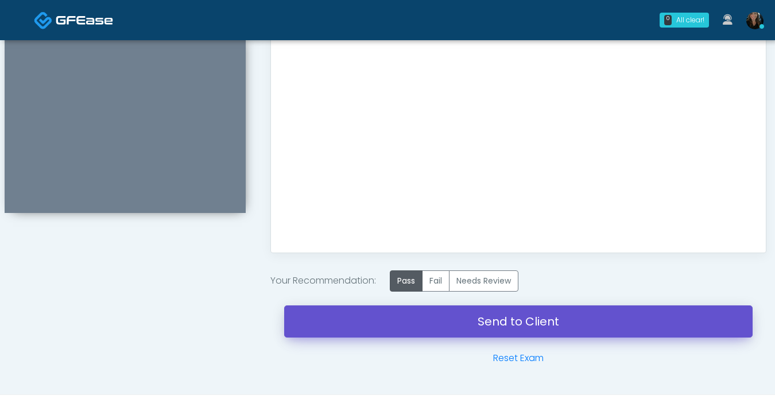
click at [439, 324] on link "Send to Client" at bounding box center [518, 321] width 468 height 32
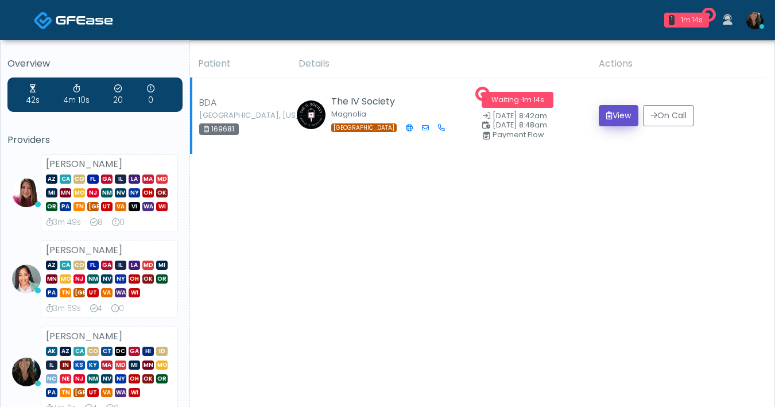
click at [611, 116] on button "View" at bounding box center [618, 115] width 40 height 21
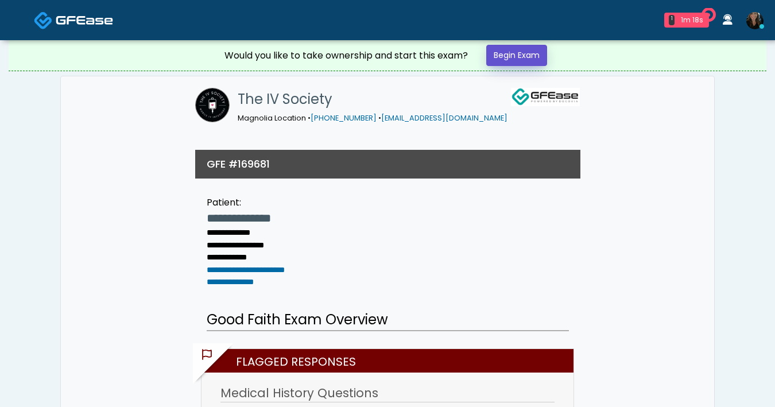
click at [516, 60] on link "Begin Exam" at bounding box center [516, 55] width 61 height 21
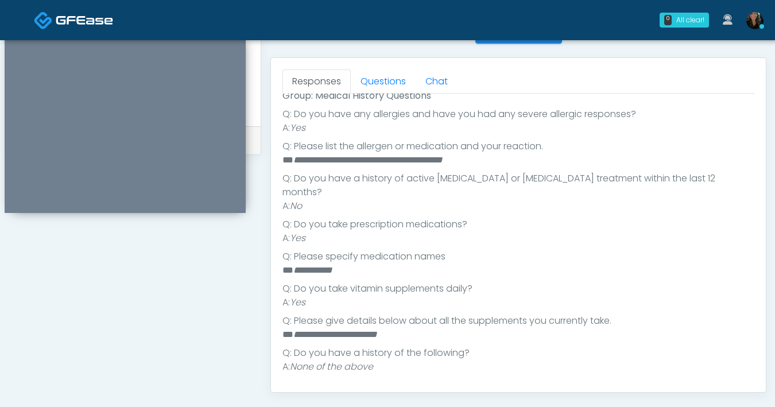
scroll to position [231, 0]
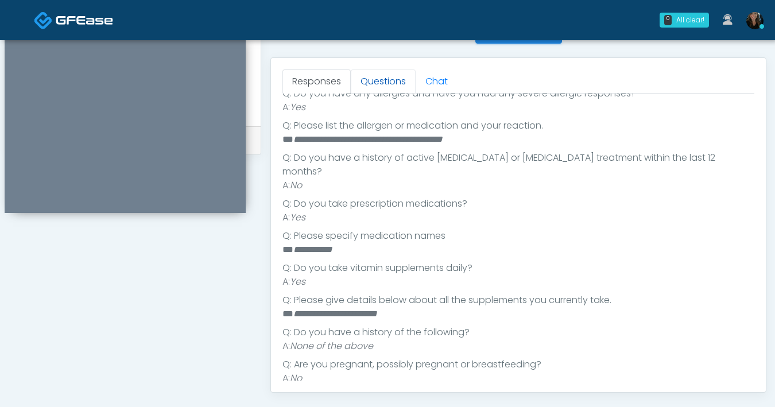
click at [379, 88] on link "Questions" at bounding box center [383, 81] width 65 height 24
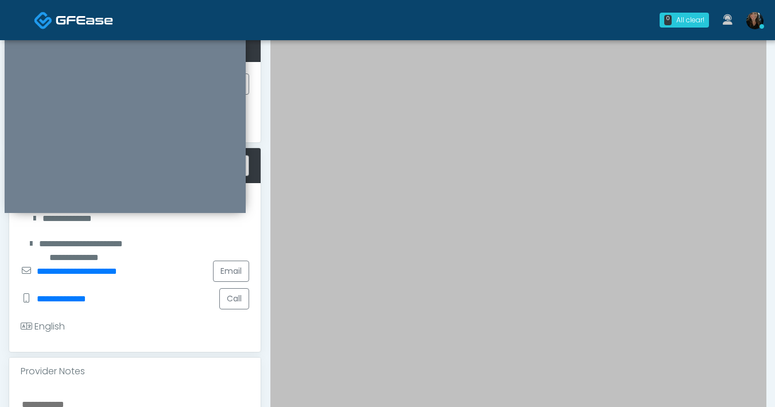
scroll to position [0, 0]
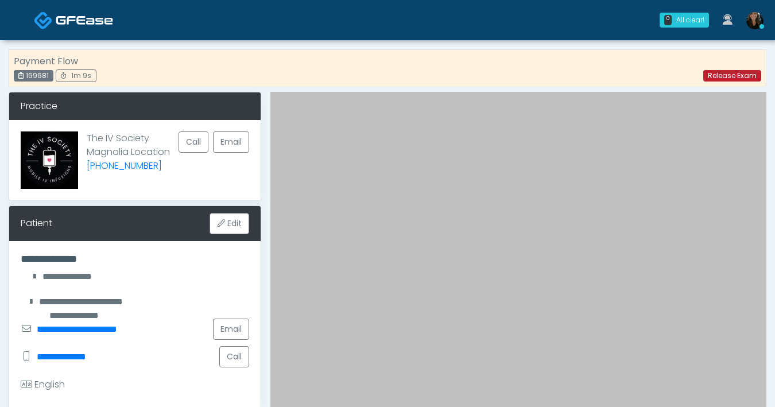
click at [748, 72] on link "Release Exam" at bounding box center [732, 75] width 58 height 11
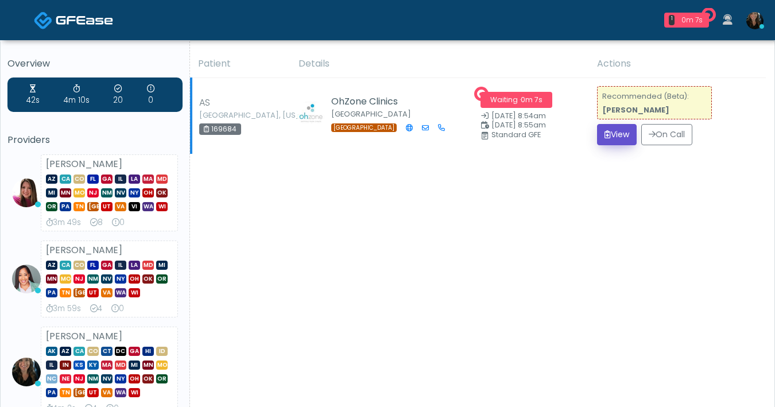
click at [611, 135] on button "View" at bounding box center [617, 134] width 40 height 21
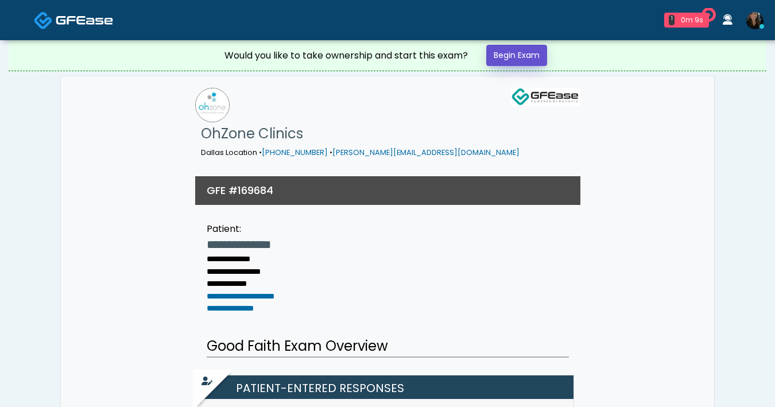
click at [512, 57] on link "Begin Exam" at bounding box center [516, 55] width 61 height 21
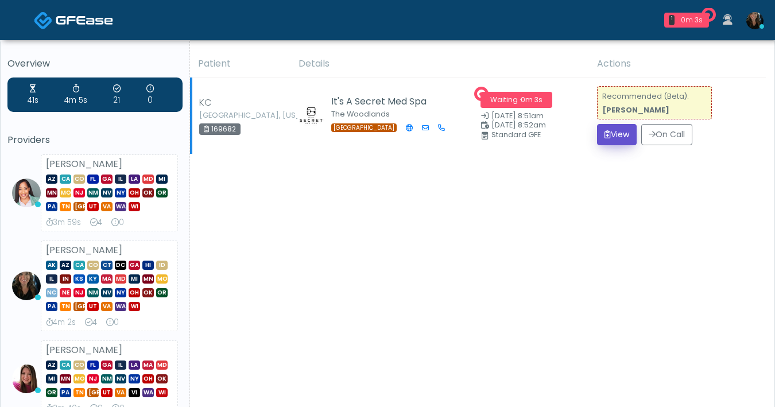
click at [623, 134] on button "View" at bounding box center [617, 134] width 40 height 21
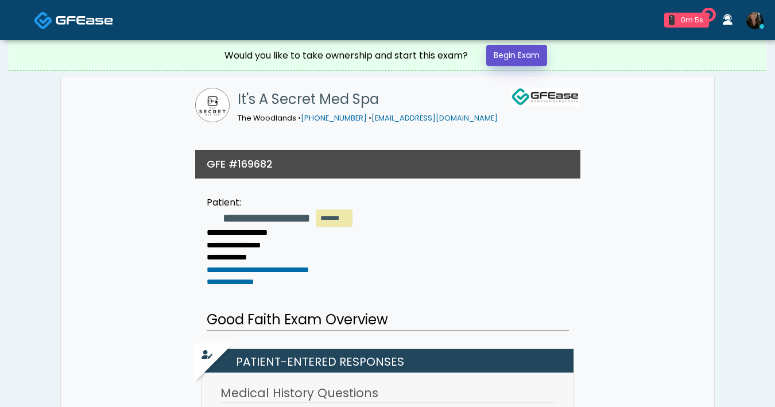
click at [547, 57] on link "Begin Exam" at bounding box center [516, 55] width 61 height 21
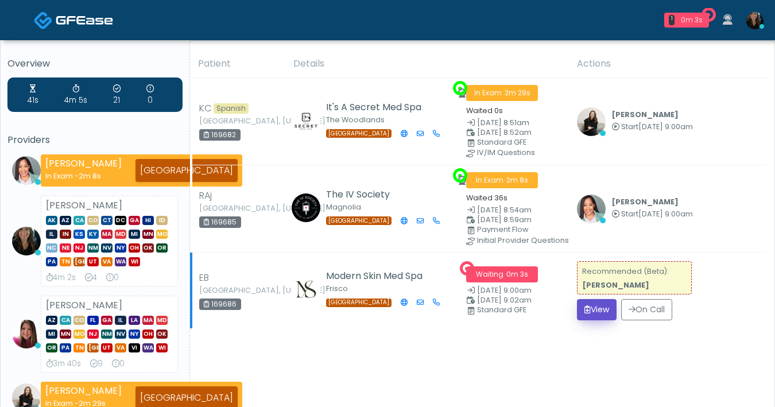
click at [605, 312] on button "View" at bounding box center [597, 309] width 40 height 21
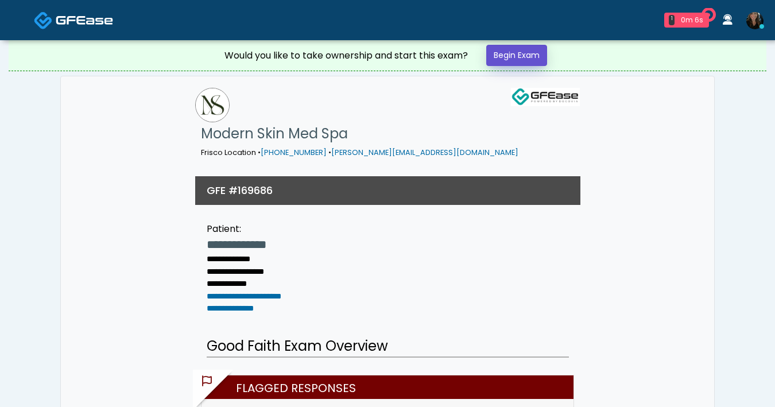
click at [525, 58] on link "Begin Exam" at bounding box center [516, 55] width 61 height 21
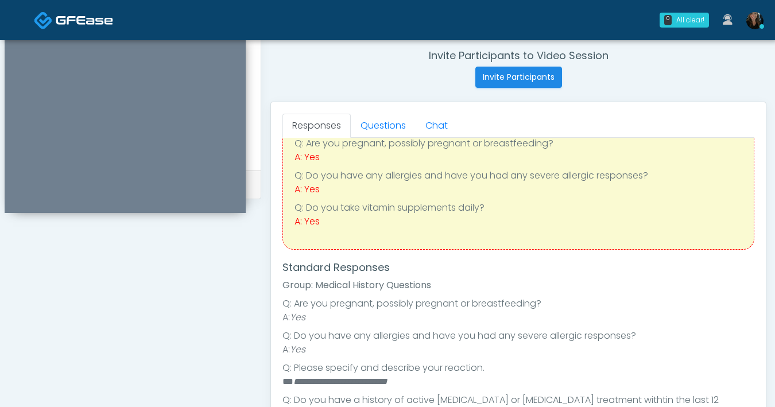
scroll to position [65, 0]
click at [372, 122] on link "Questions" at bounding box center [383, 126] width 65 height 24
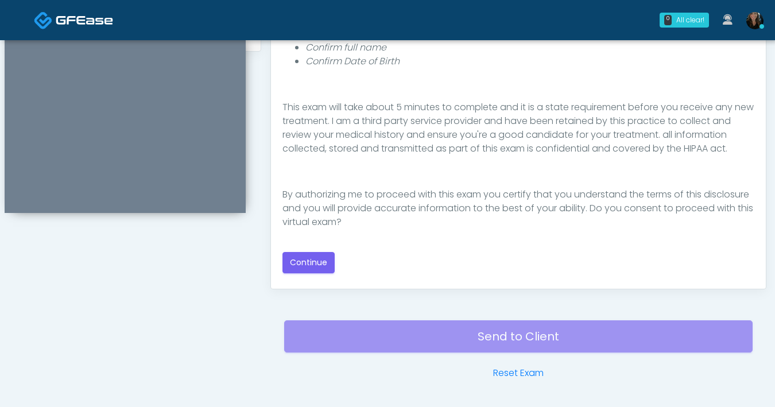
scroll to position [623, 0]
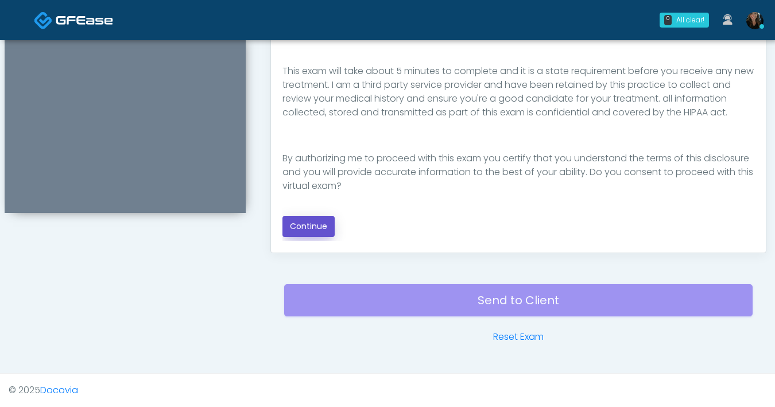
click at [300, 222] on button "Continue" at bounding box center [308, 226] width 52 height 21
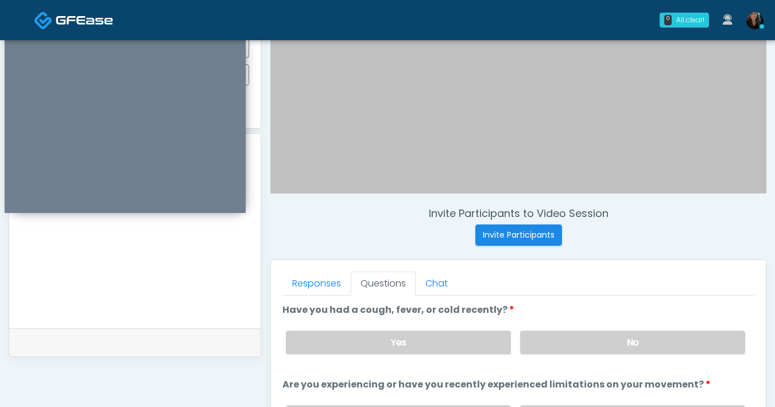
scroll to position [278, 0]
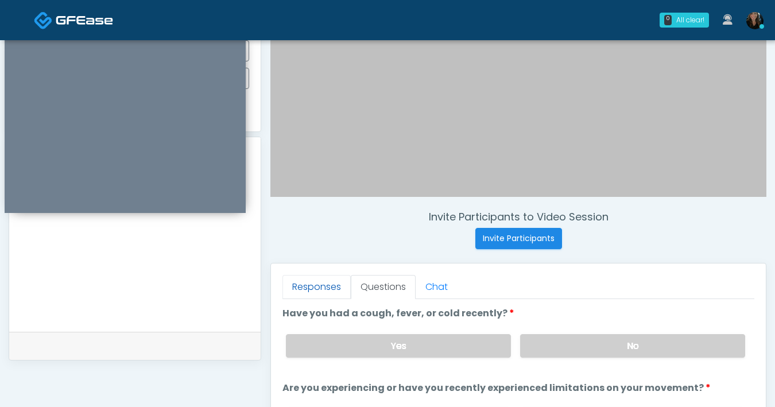
click at [309, 287] on link "Responses" at bounding box center [316, 287] width 68 height 24
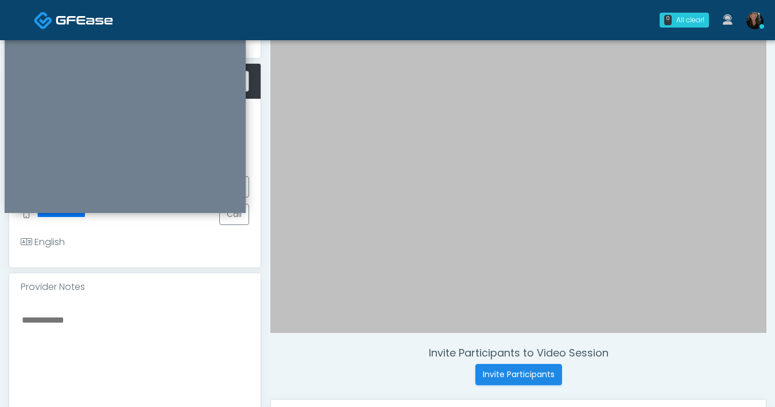
scroll to position [106, 0]
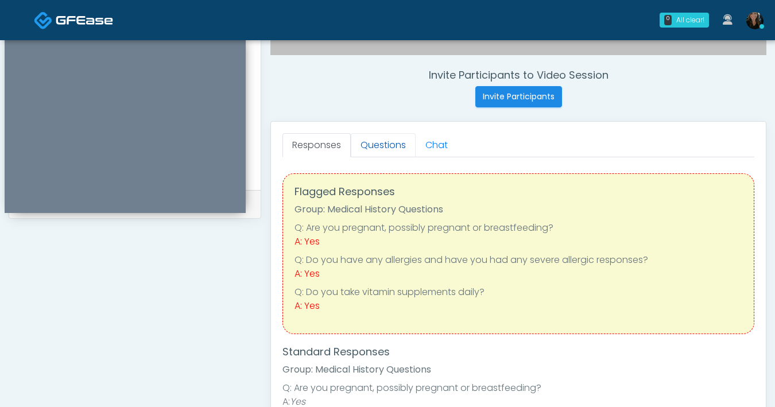
scroll to position [418, 0]
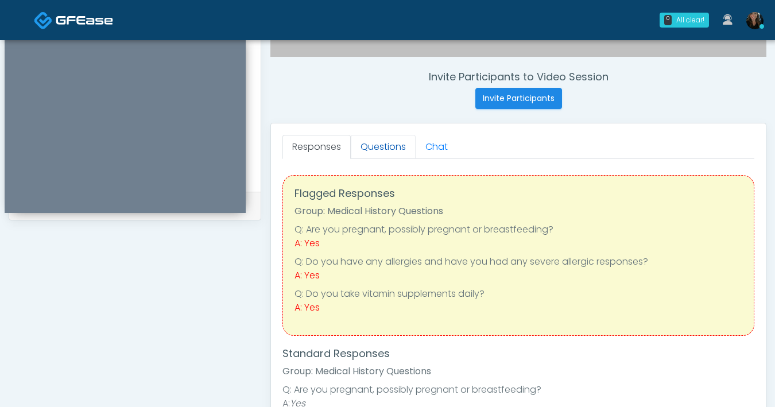
type textarea "**********"
click at [372, 146] on link "Questions" at bounding box center [383, 147] width 65 height 24
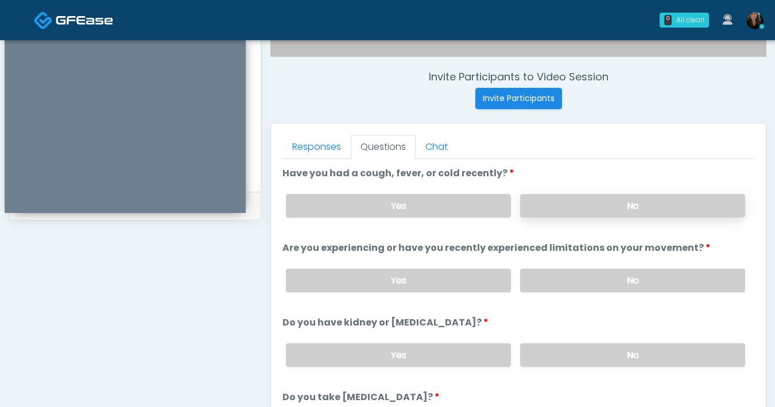
click at [582, 204] on label "No" at bounding box center [632, 206] width 225 height 24
click at [593, 275] on label "No" at bounding box center [632, 281] width 225 height 24
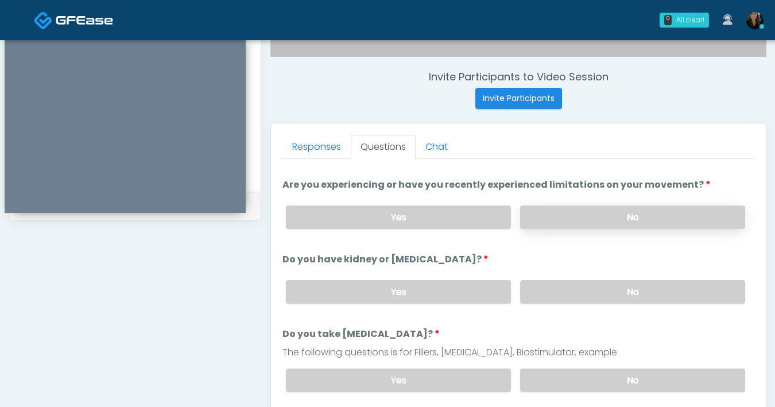
scroll to position [72, 0]
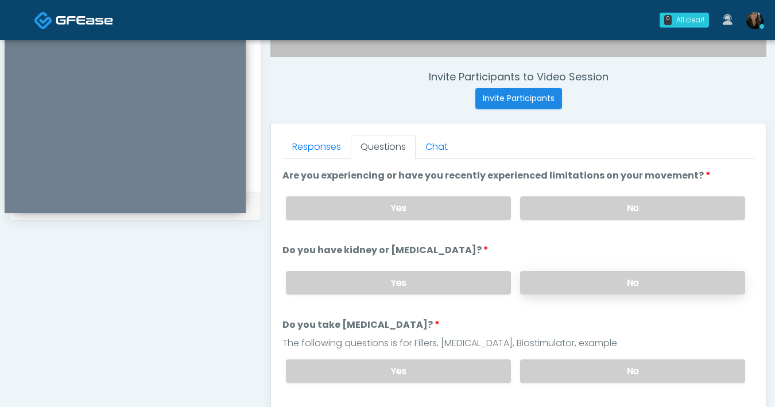
click at [592, 288] on label "No" at bounding box center [632, 283] width 225 height 24
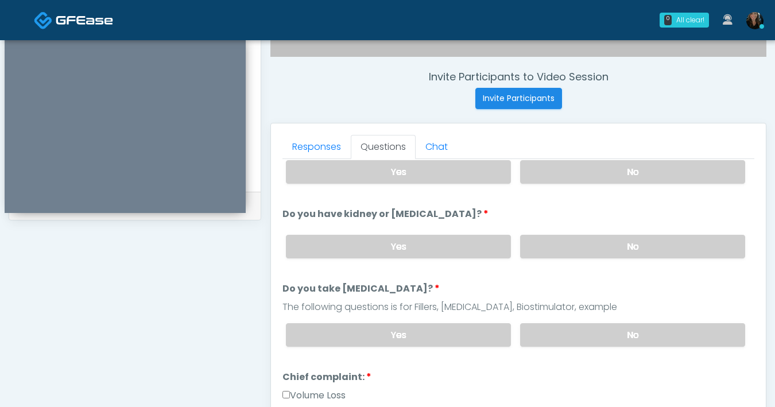
scroll to position [111, 0]
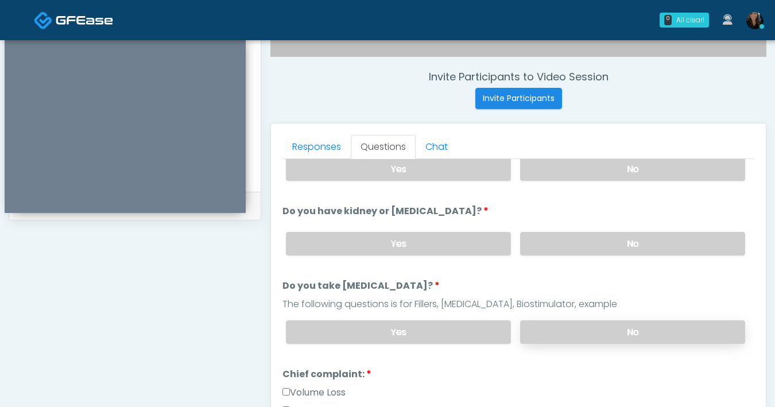
click at [586, 326] on label "No" at bounding box center [632, 332] width 225 height 24
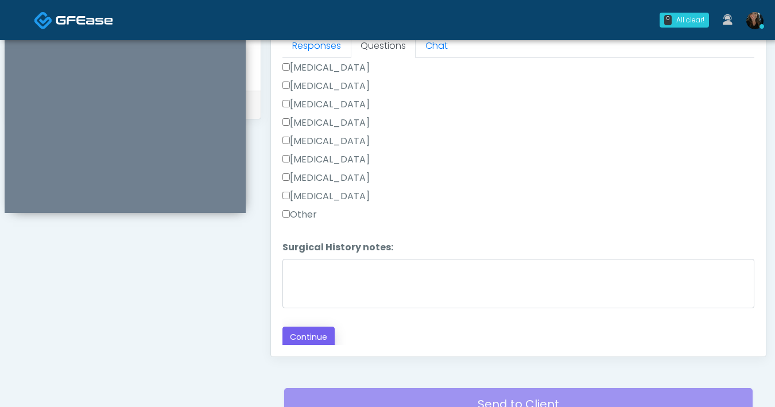
scroll to position [519, 0]
click at [314, 335] on button "Continue" at bounding box center [308, 337] width 52 height 21
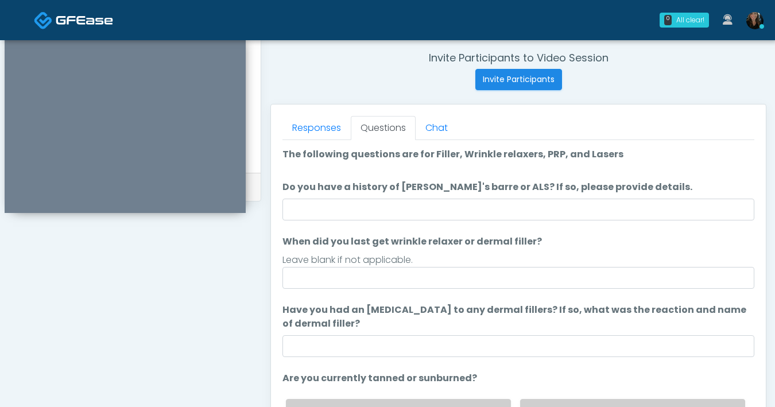
scroll to position [434, 0]
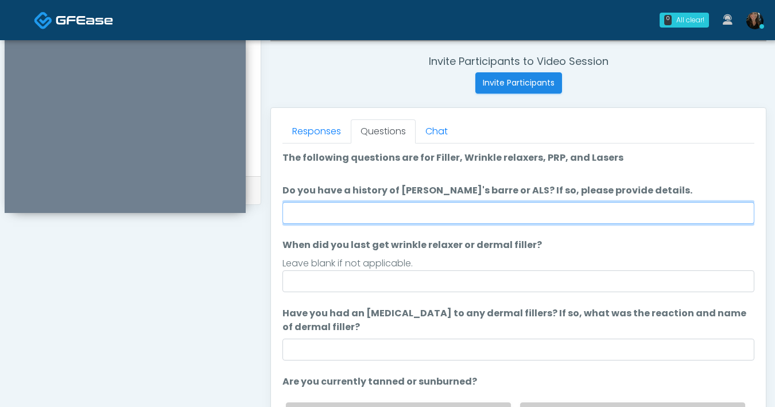
click at [533, 208] on input "Do you have a history of Guillain's barre or ALS? If so, please provide details." at bounding box center [518, 213] width 472 height 22
type input "**"
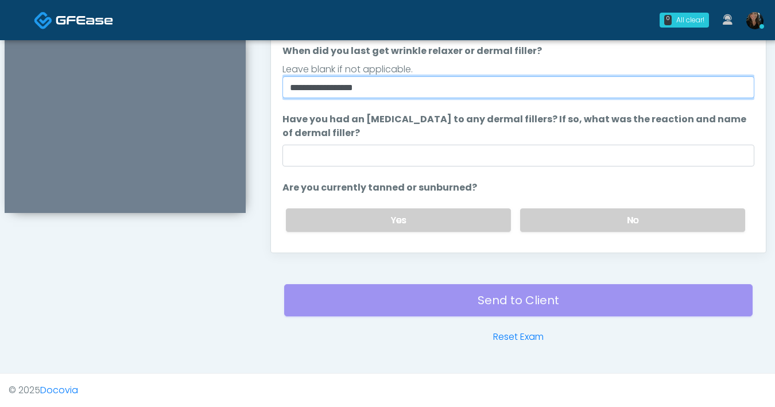
scroll to position [14, 0]
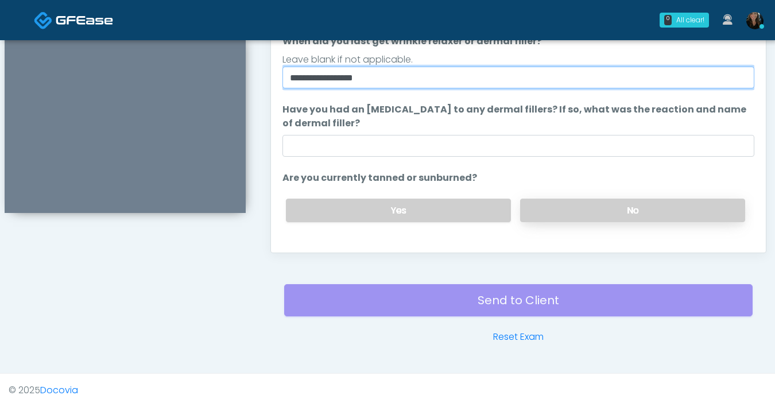
type input "**********"
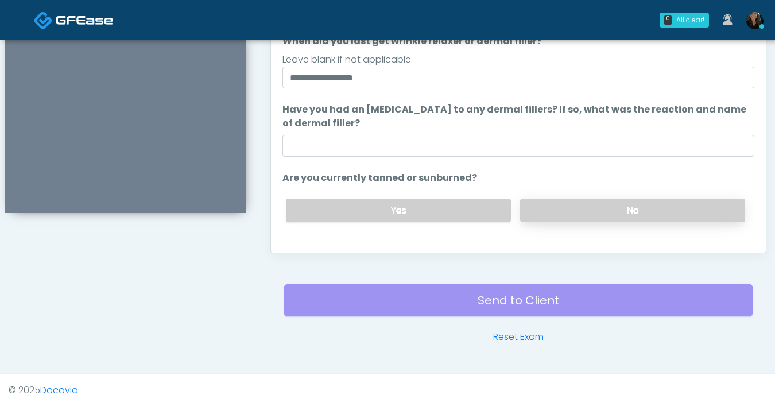
click at [600, 203] on label "No" at bounding box center [632, 211] width 225 height 24
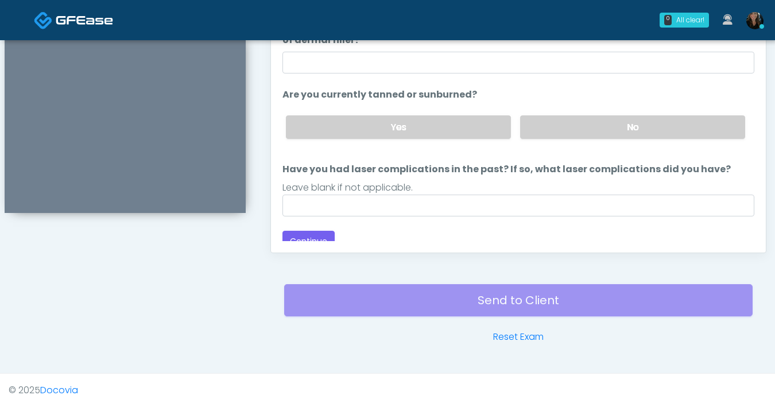
scroll to position [99, 0]
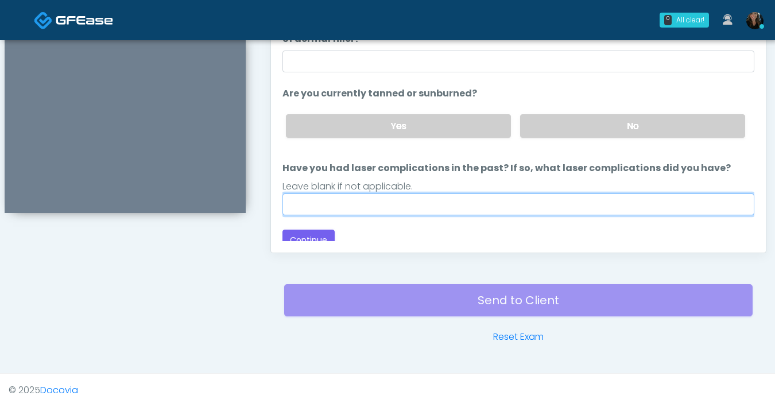
click at [465, 202] on input "Have you had laser complications in the past? If so, what laser complications d…" at bounding box center [518, 204] width 472 height 22
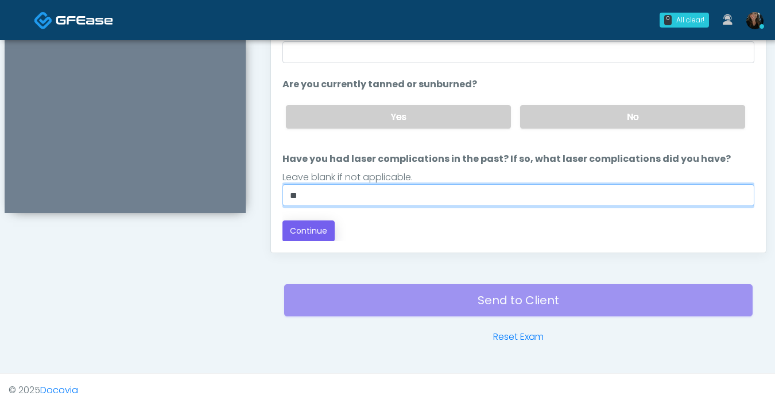
type input "**"
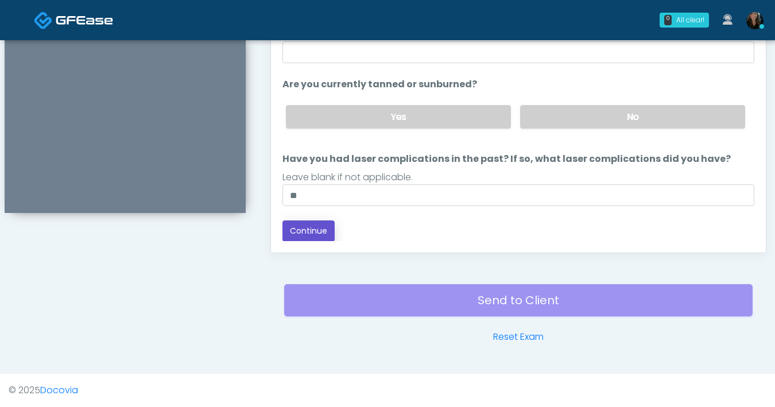
click at [314, 227] on button "Continue" at bounding box center [308, 230] width 52 height 21
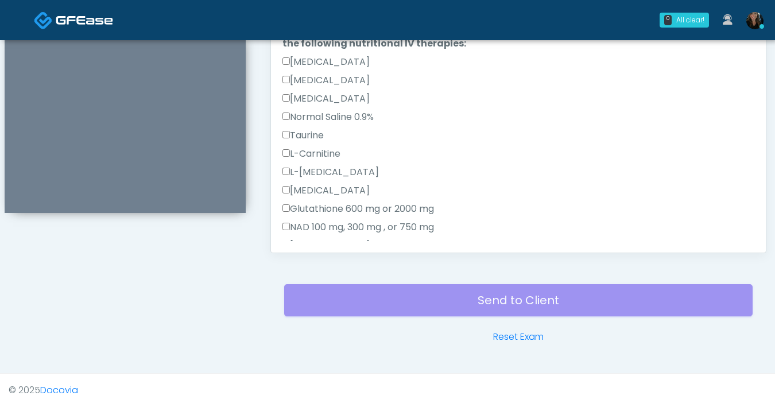
scroll to position [545, 0]
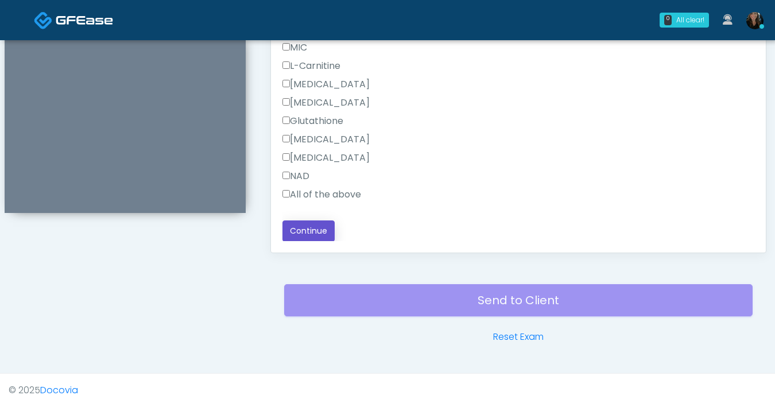
click at [327, 236] on button "Continue" at bounding box center [308, 230] width 52 height 21
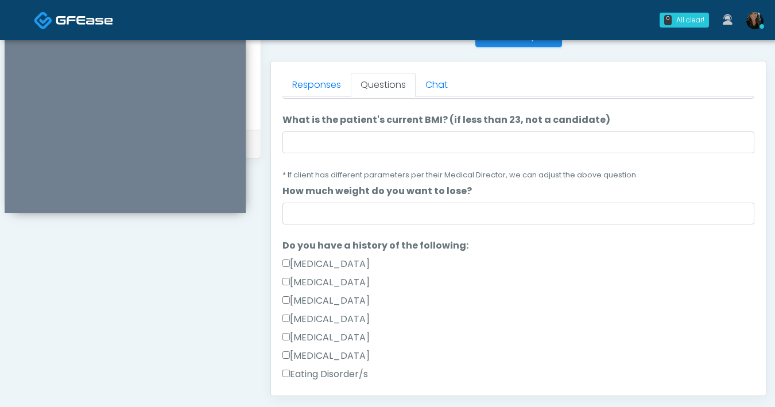
scroll to position [0, 0]
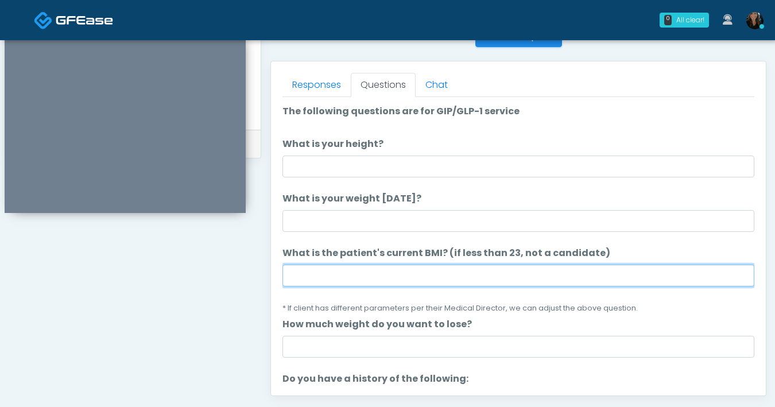
click at [369, 279] on input "What is the patient's current BMI? (if less than 23, not a candidate)" at bounding box center [518, 276] width 472 height 22
type input "****"
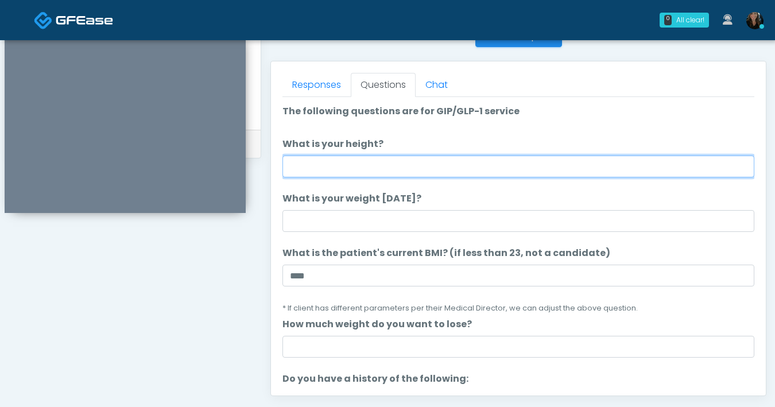
click at [360, 170] on input "What is your height?" at bounding box center [518, 167] width 472 height 22
type input "***"
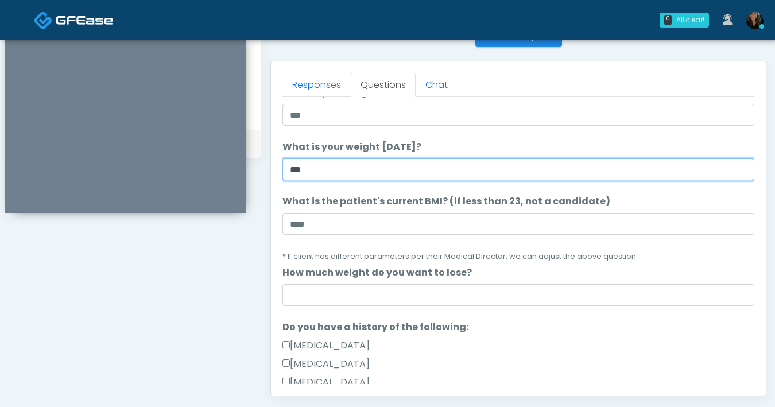
scroll to position [95, 0]
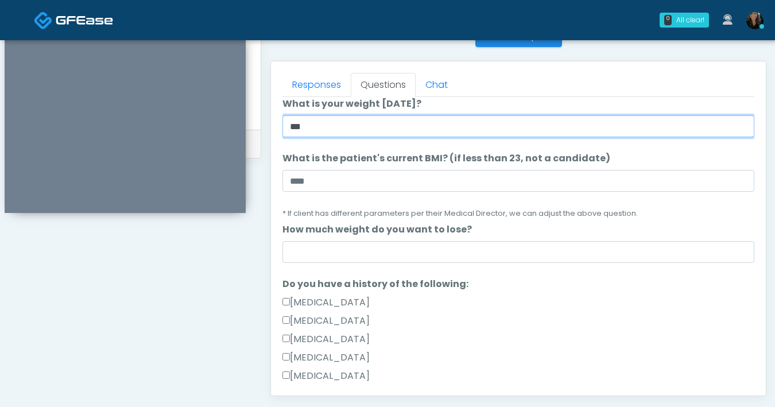
type input "***"
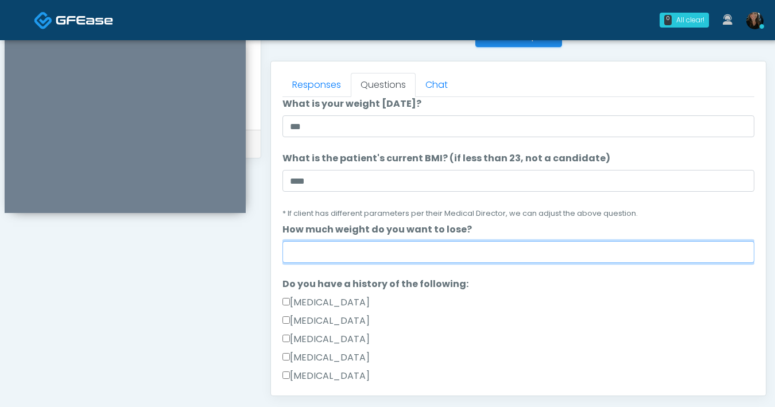
click at [368, 257] on input "How much weight do you want to lose?" at bounding box center [518, 252] width 472 height 22
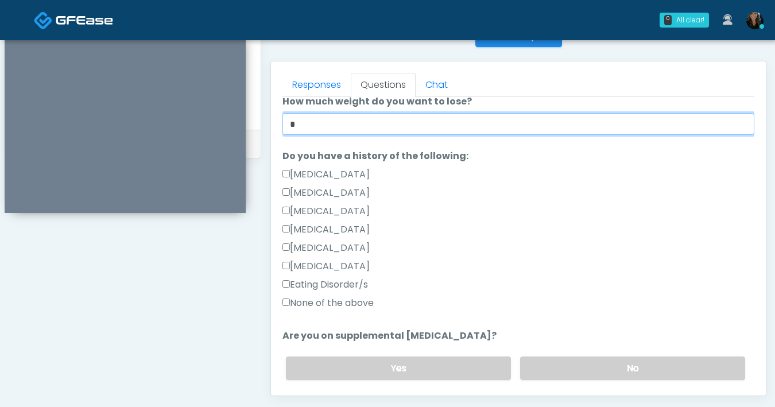
scroll to position [249, 0]
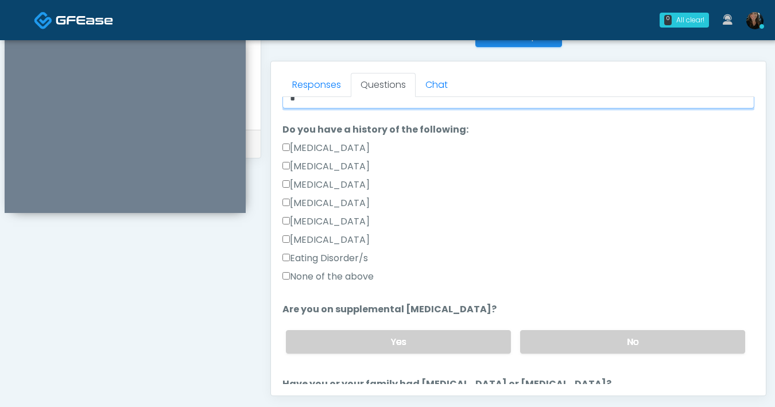
type input "*"
click at [557, 341] on label "No" at bounding box center [632, 342] width 225 height 24
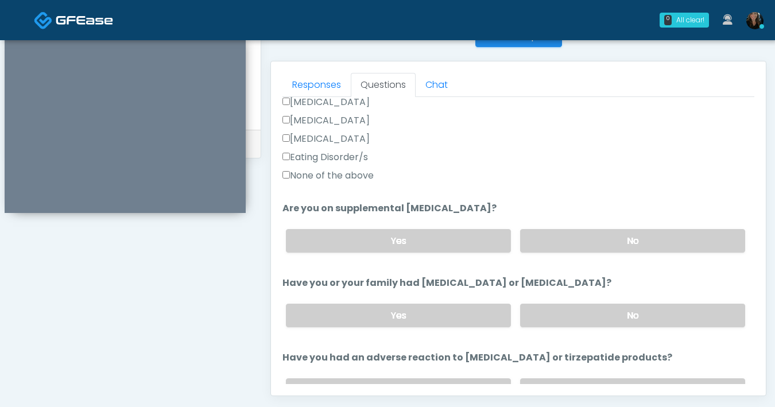
scroll to position [430, 0]
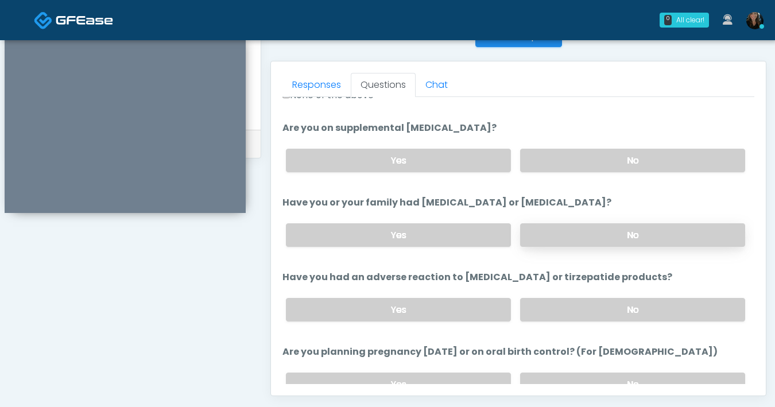
click at [581, 238] on label "No" at bounding box center [632, 235] width 225 height 24
click at [580, 319] on label "No" at bounding box center [632, 310] width 225 height 24
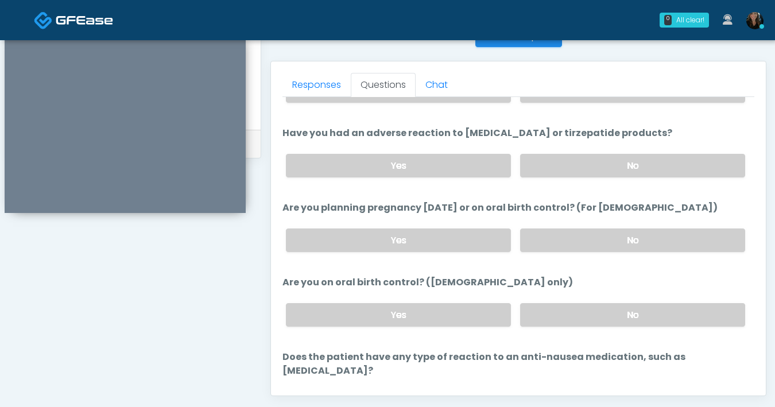
scroll to position [576, 0]
click at [597, 390] on label "No" at bounding box center [632, 402] width 225 height 24
click at [610, 227] on label "No" at bounding box center [632, 239] width 225 height 24
click at [606, 313] on label "No" at bounding box center [632, 314] width 225 height 24
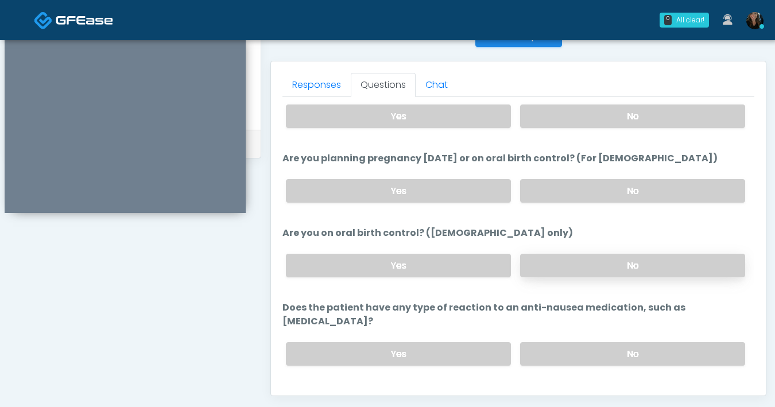
scroll to position [633, 0]
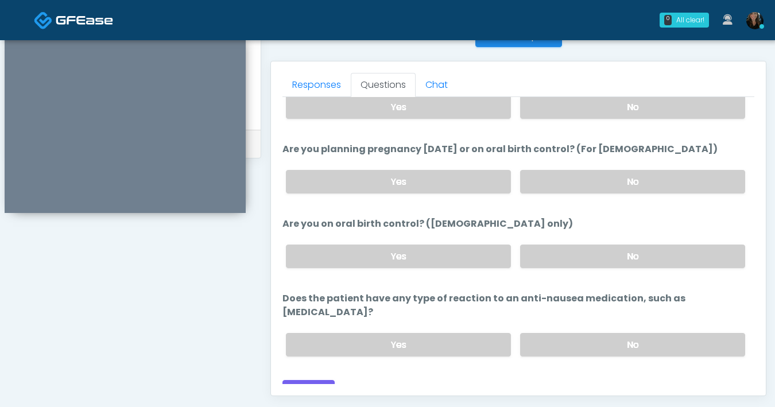
click at [316, 380] on button "Continue" at bounding box center [308, 390] width 52 height 21
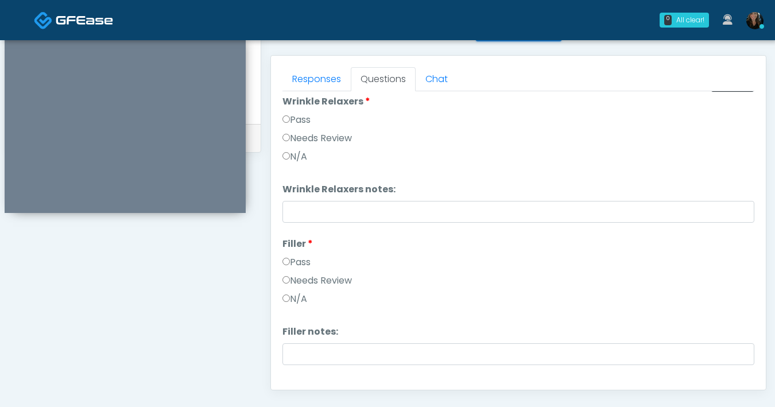
scroll to position [0, 0]
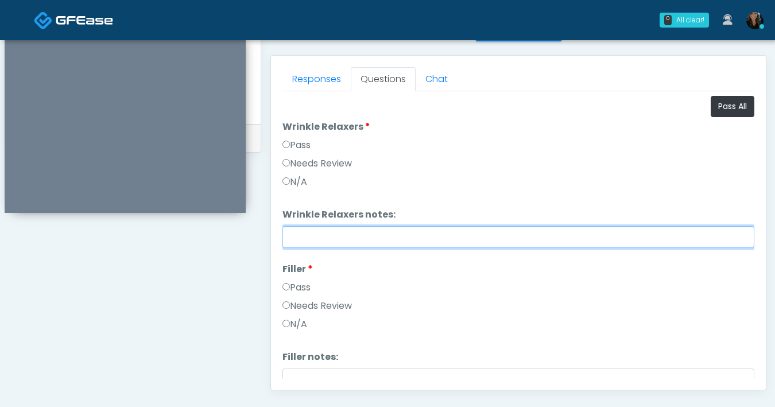
click at [348, 242] on input "Wrinkle Relaxers notes:" at bounding box center [518, 237] width 472 height 22
drag, startPoint x: 367, startPoint y: 239, endPoint x: 257, endPoint y: 232, distance: 110.4
click at [257, 232] on div "**********" at bounding box center [387, 43] width 757 height 875
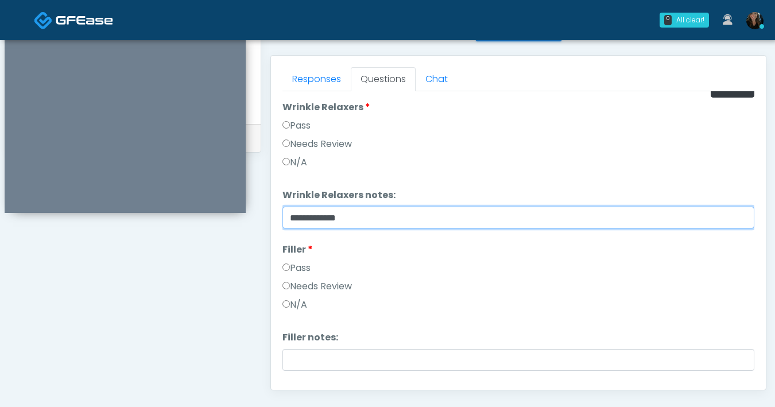
scroll to position [30, 0]
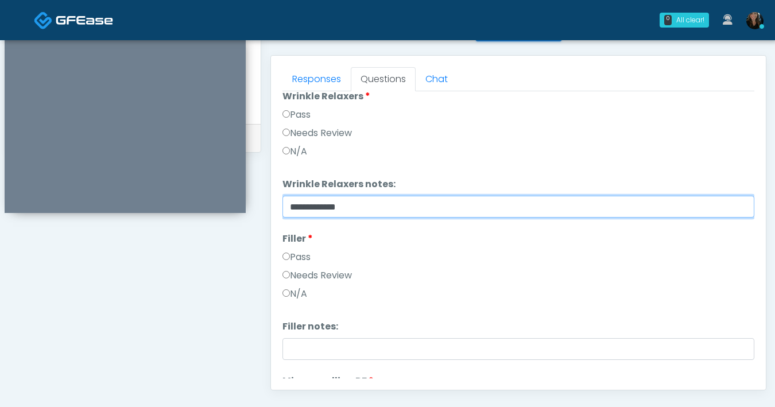
type input "**********"
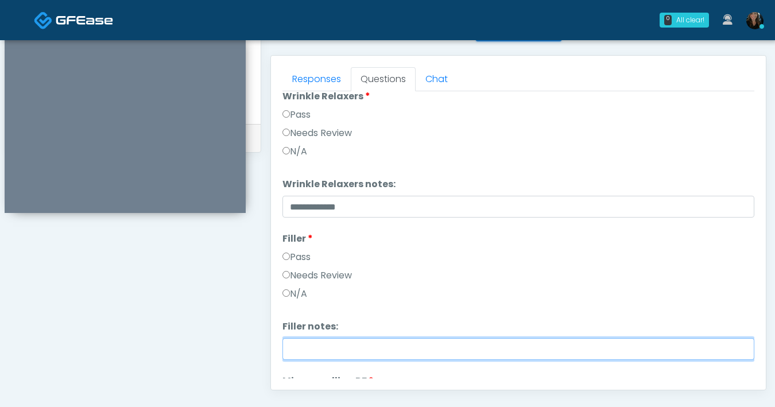
click at [320, 352] on input "Filler notes:" at bounding box center [518, 349] width 472 height 22
paste input "**********"
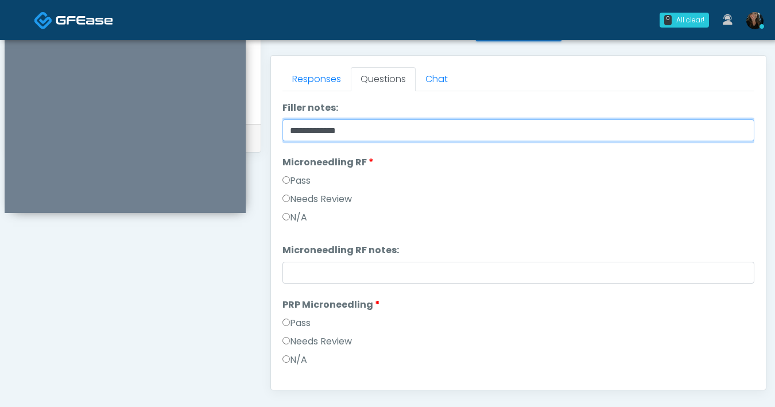
scroll to position [250, 0]
type input "**********"
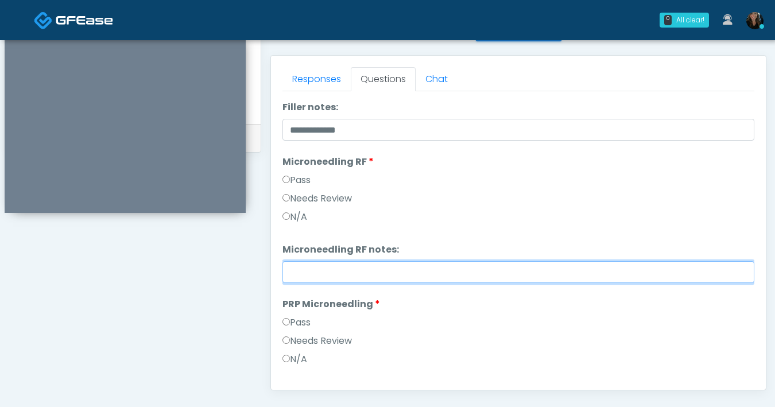
click at [334, 278] on input "Microneedling RF notes:" at bounding box center [518, 272] width 472 height 22
paste input "**********"
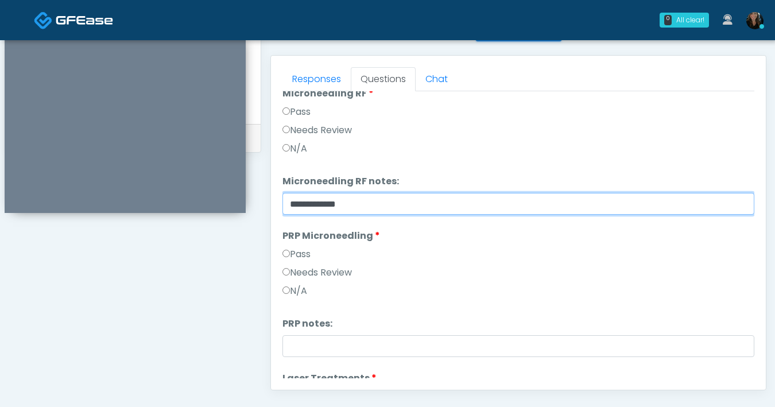
scroll to position [367, 0]
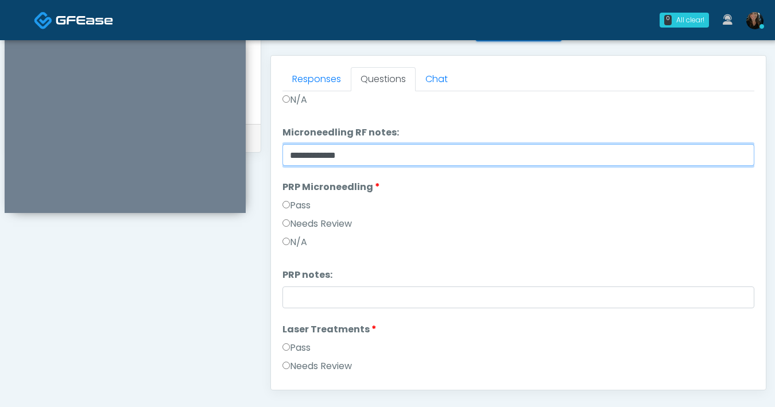
type input "**********"
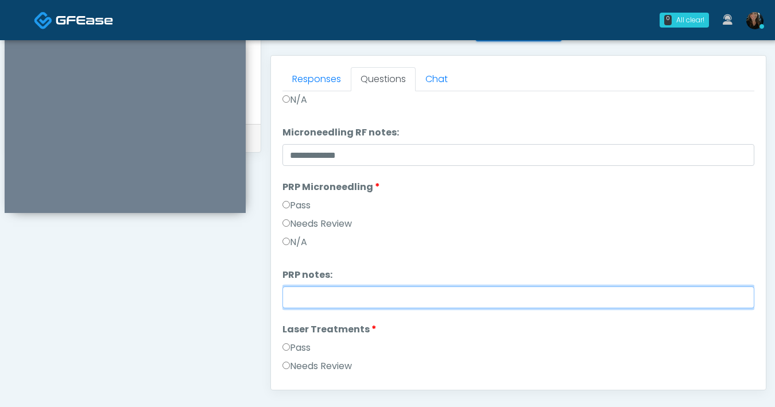
click at [324, 294] on input "PRP notes:" at bounding box center [518, 297] width 472 height 22
paste input "**********"
type input "**********"
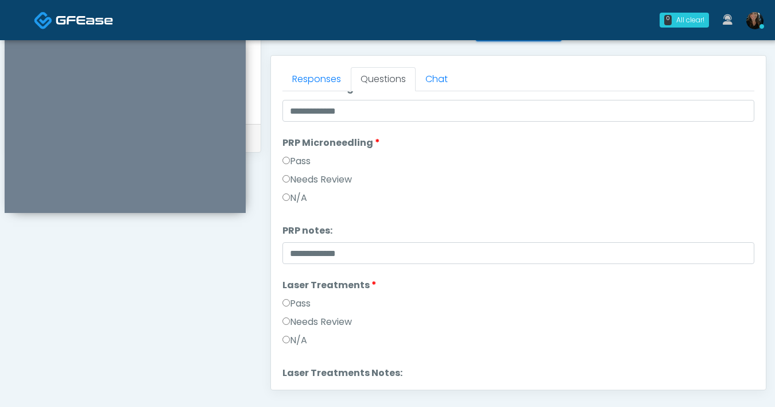
scroll to position [472, 0]
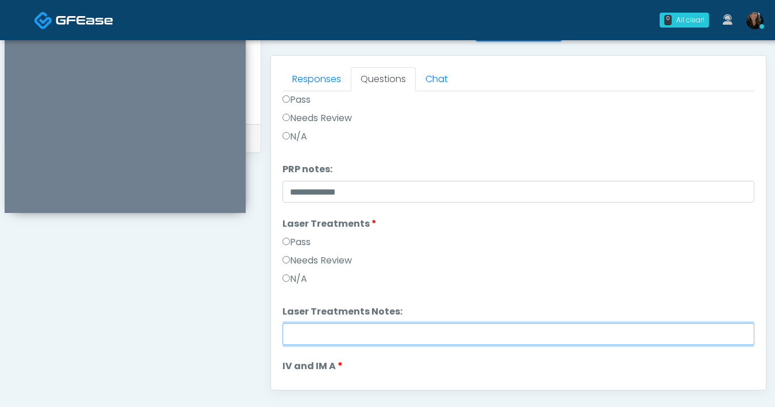
click at [326, 328] on input "Laser Treatments Notes:" at bounding box center [518, 334] width 472 height 22
paste input "**********"
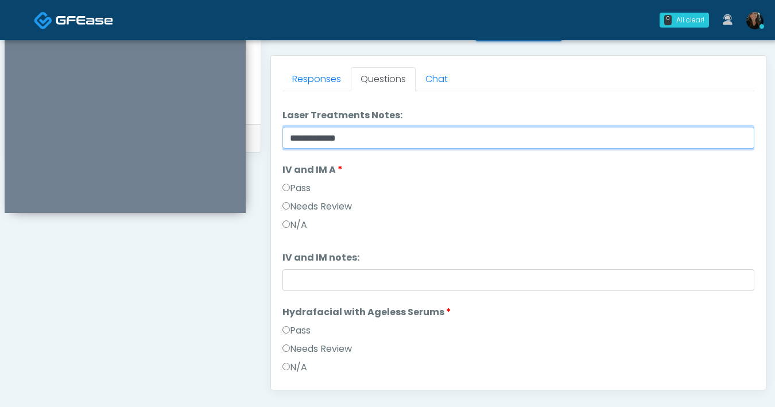
scroll to position [685, 0]
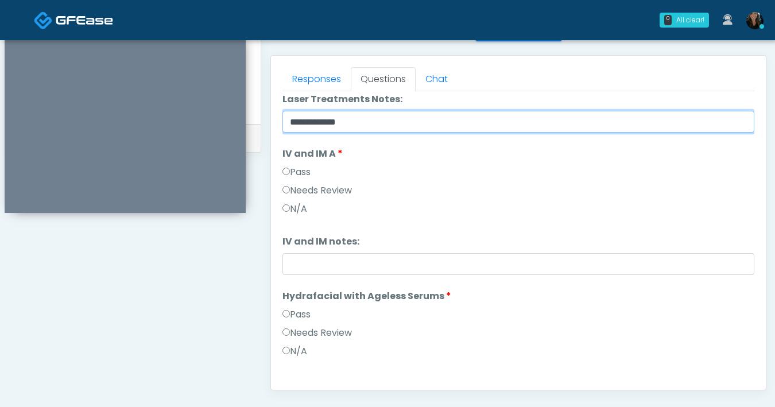
type input "**********"
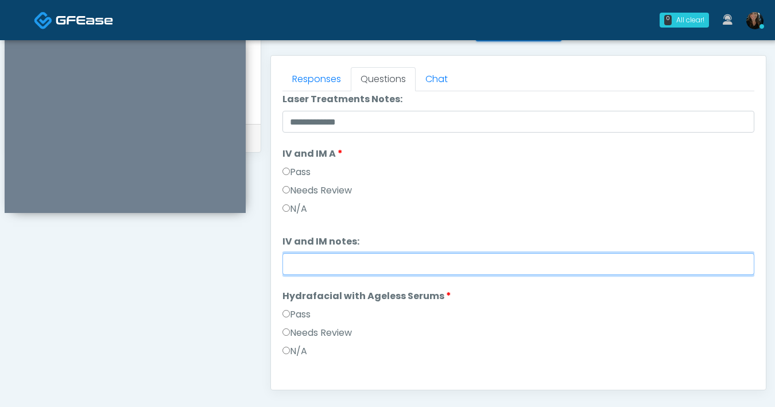
click at [325, 267] on input "IV and IM notes:" at bounding box center [518, 264] width 472 height 22
paste input "**********"
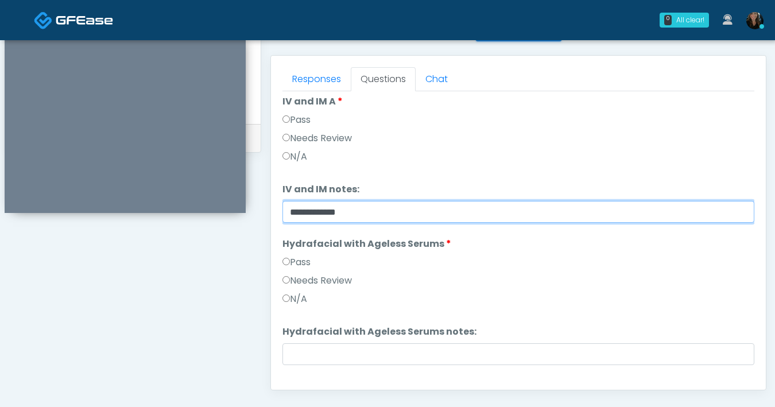
scroll to position [757, 0]
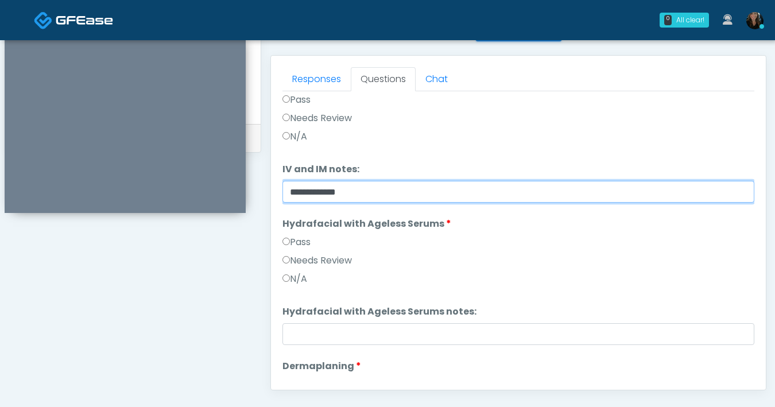
type input "**********"
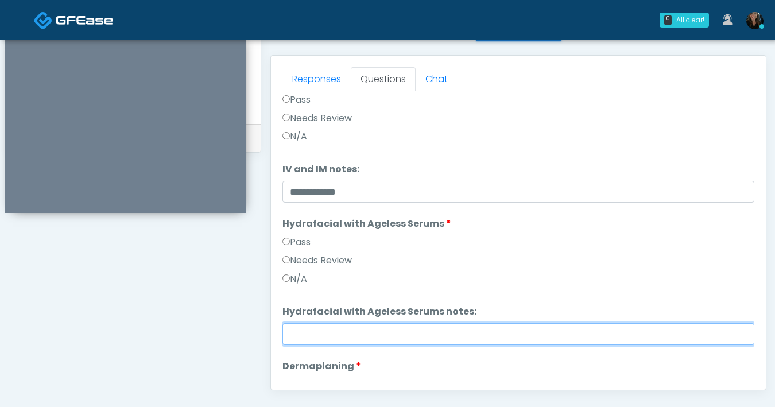
click at [313, 336] on input "Hydrafacial with Ageless Serums notes:" at bounding box center [518, 334] width 472 height 22
paste input "**********"
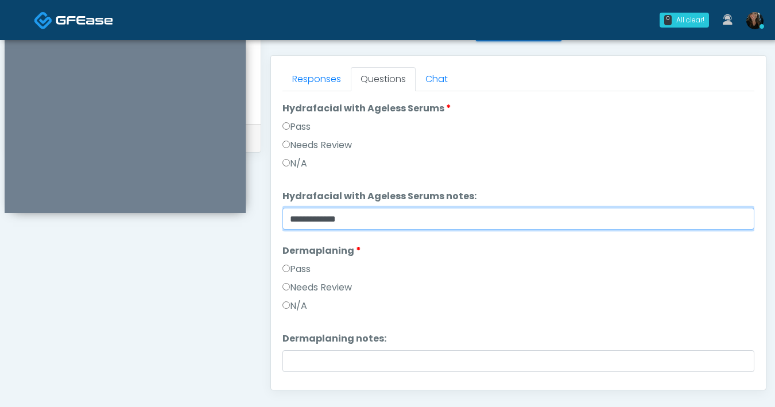
scroll to position [889, 0]
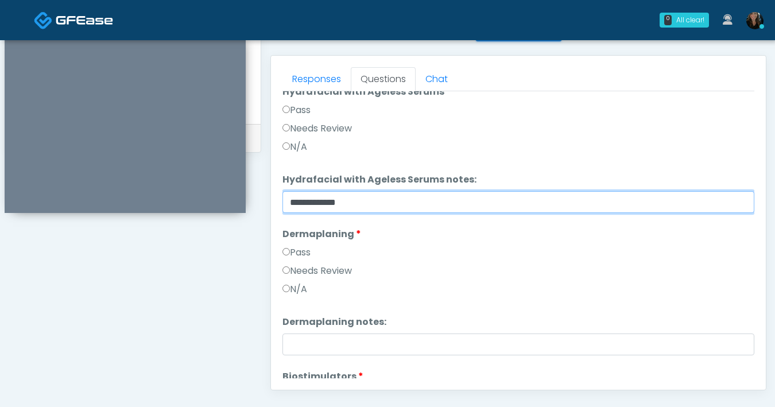
type input "**********"
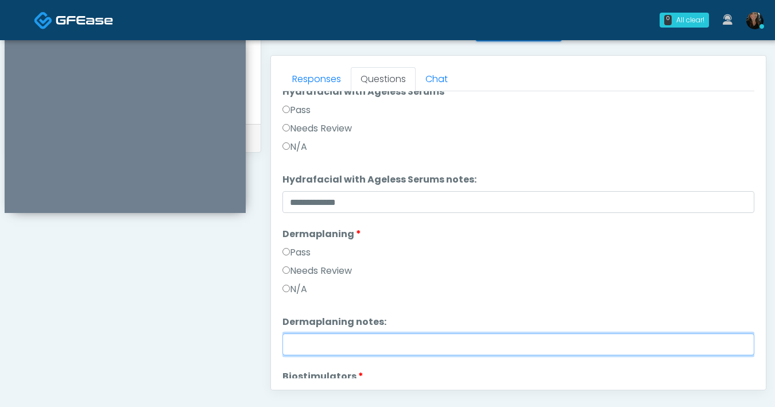
click at [322, 350] on input "Dermaplaning notes:" at bounding box center [518, 344] width 472 height 22
paste input "**********"
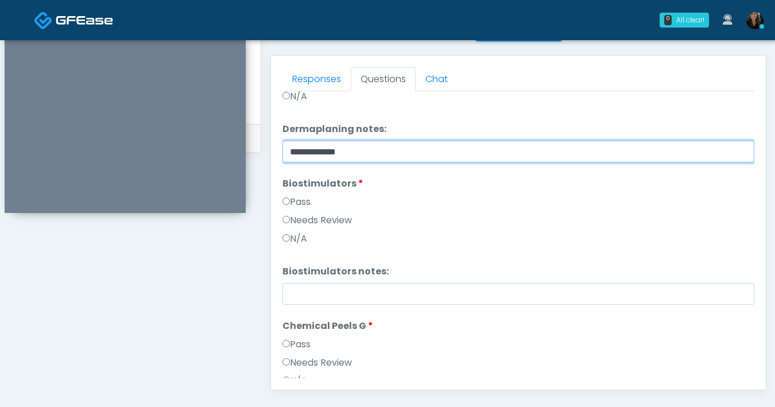
scroll to position [1085, 0]
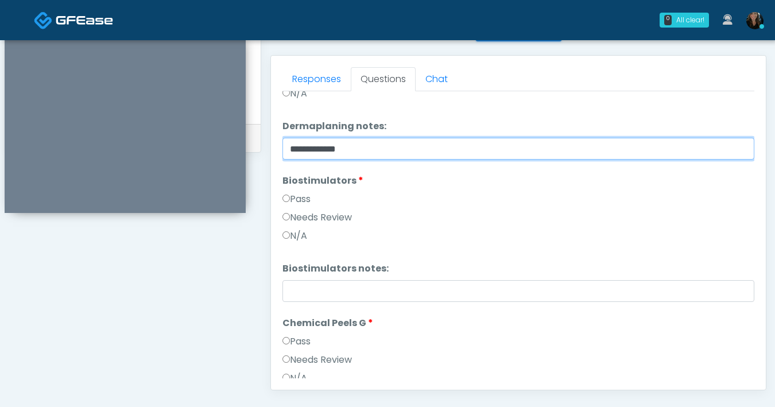
type input "**********"
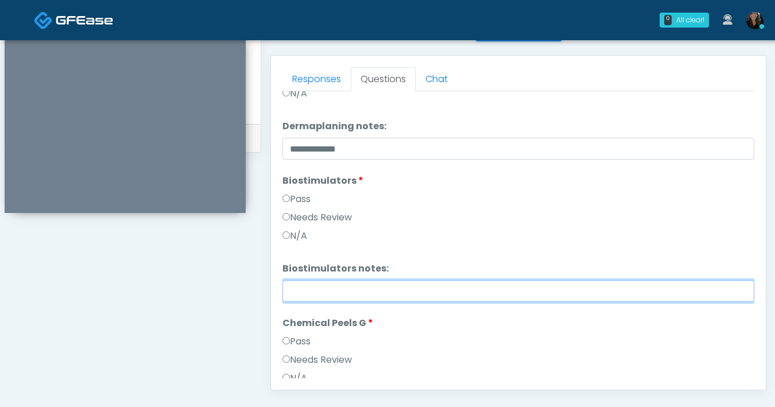
click at [312, 293] on input "Biostimulators notes:" at bounding box center [518, 291] width 472 height 22
paste input "**********"
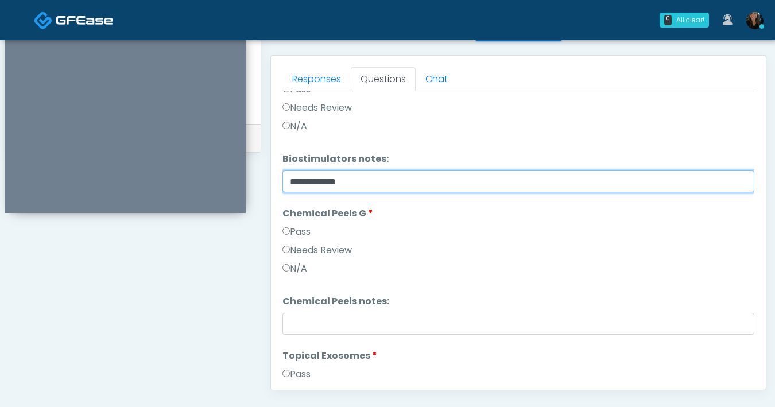
scroll to position [1196, 0]
type input "**********"
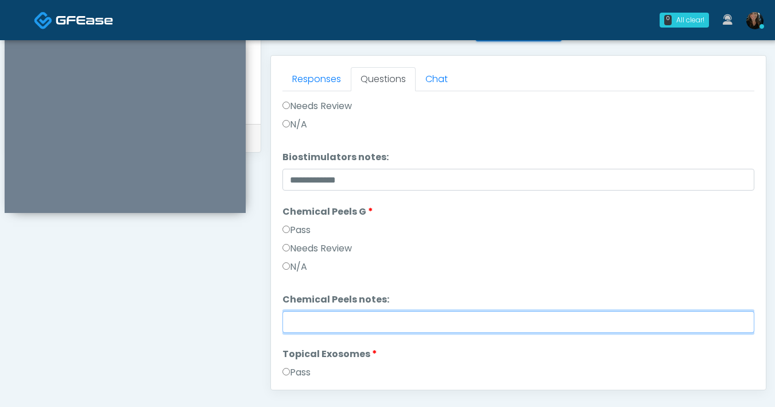
click at [312, 322] on input "Chemical Peels notes:" at bounding box center [518, 322] width 472 height 22
paste input "**********"
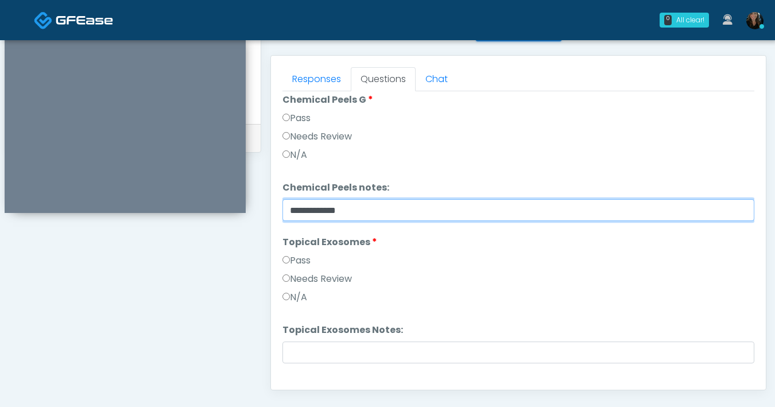
scroll to position [1342, 0]
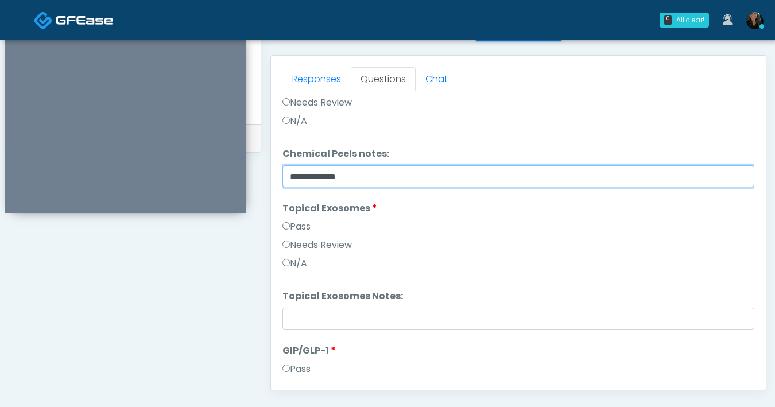
type input "**********"
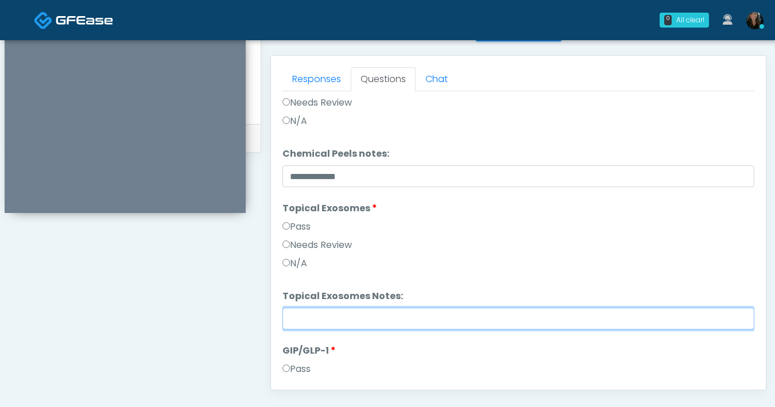
click at [327, 320] on input "Topical Exosomes Notes:" at bounding box center [518, 319] width 472 height 22
paste input "**********"
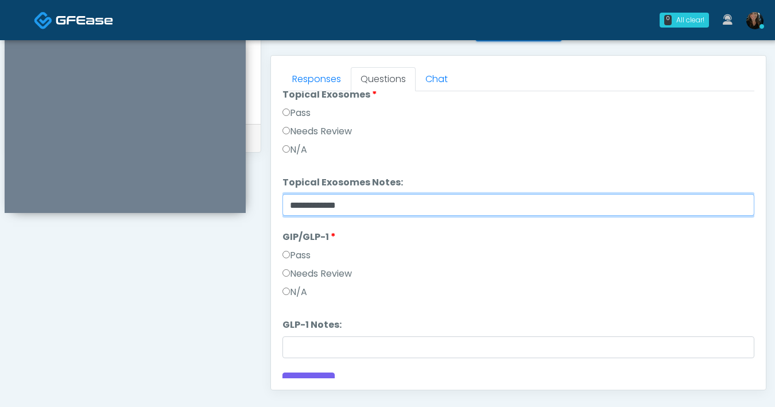
scroll to position [1471, 0]
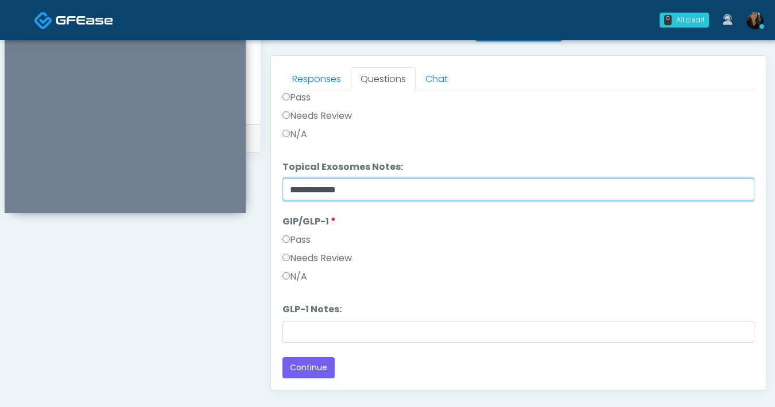
type input "**********"
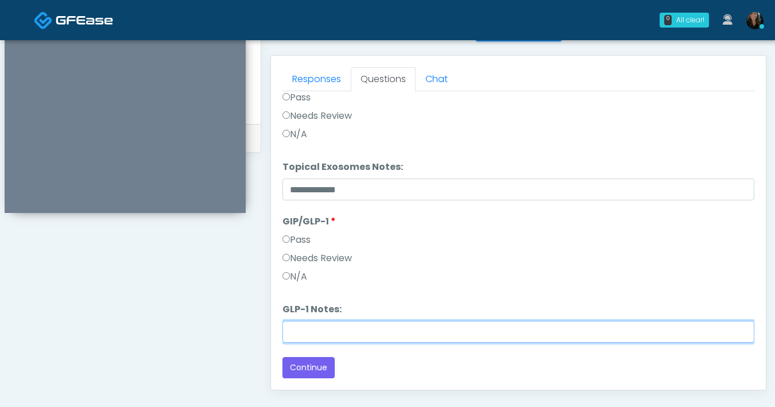
click at [320, 331] on input "GLP-1 Notes:" at bounding box center [518, 332] width 472 height 22
paste input "**********"
type input "**********"
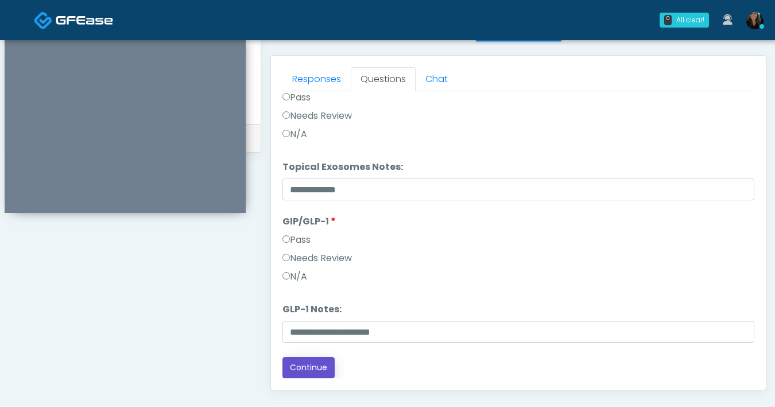
click at [326, 361] on button "Continue" at bounding box center [308, 367] width 52 height 21
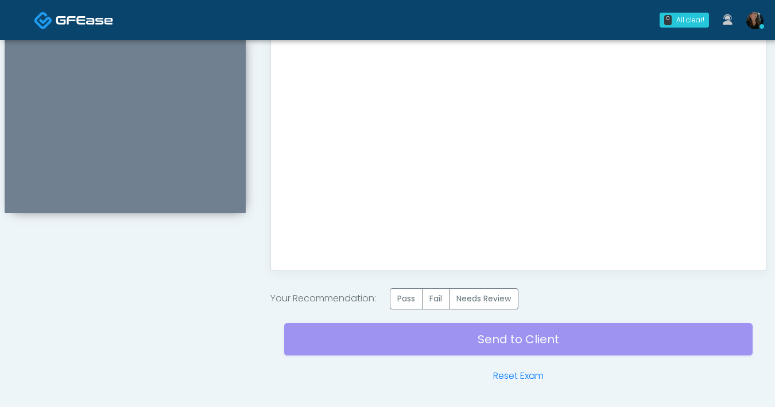
scroll to position [640, 0]
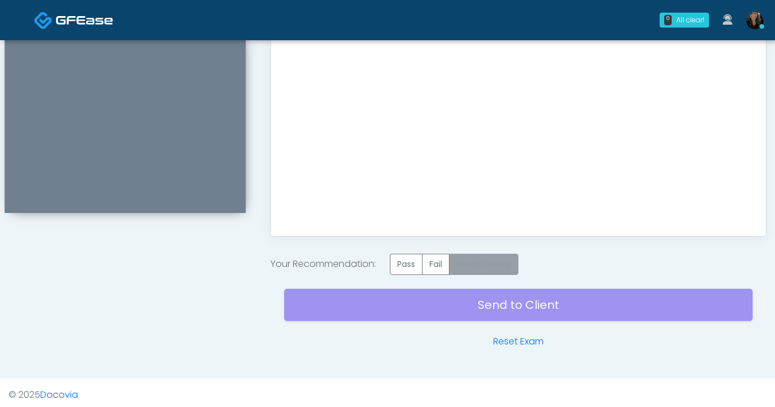
click at [475, 270] on label "Needs Review" at bounding box center [483, 264] width 69 height 21
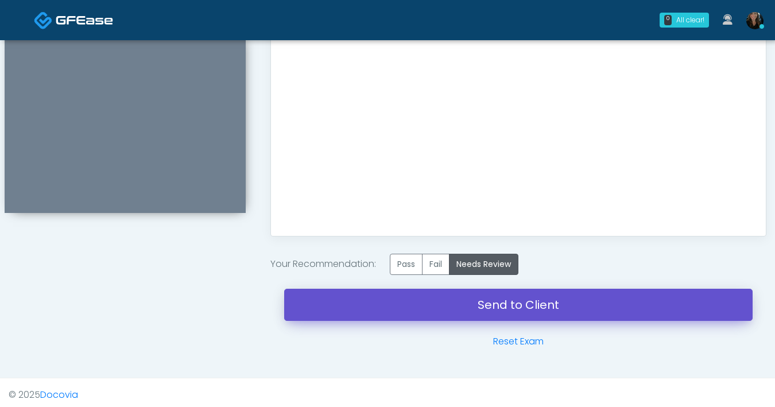
click at [518, 308] on link "Send to Client" at bounding box center [518, 305] width 468 height 32
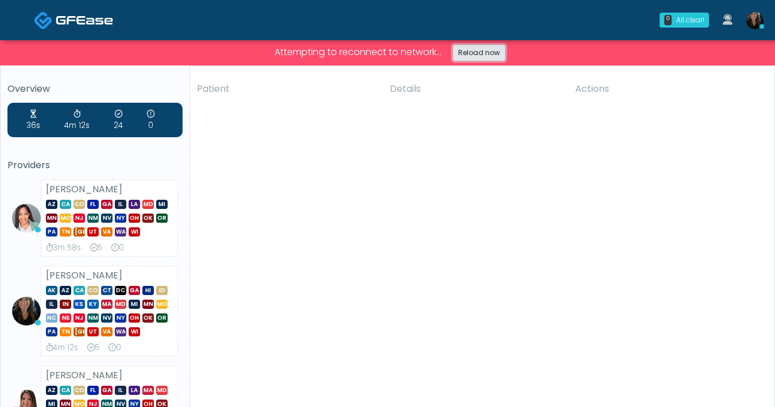
click at [484, 56] on link "Reload now" at bounding box center [479, 53] width 52 height 16
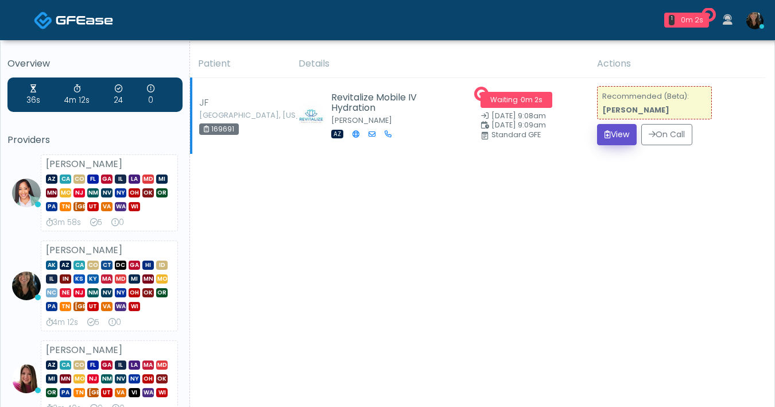
click at [597, 141] on button "View" at bounding box center [617, 134] width 40 height 21
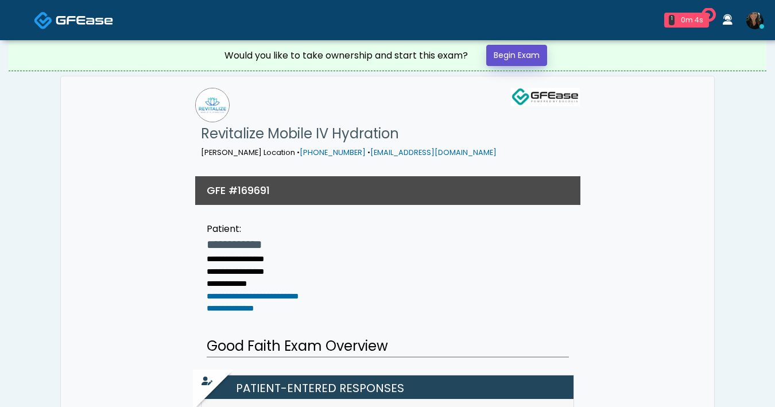
click at [519, 53] on link "Begin Exam" at bounding box center [516, 55] width 61 height 21
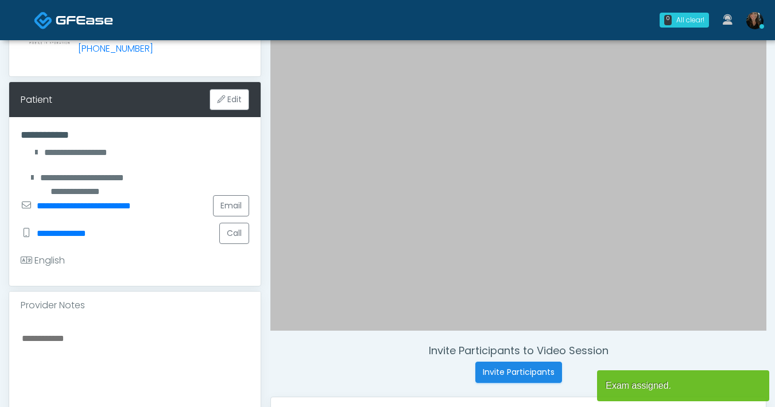
scroll to position [353, 0]
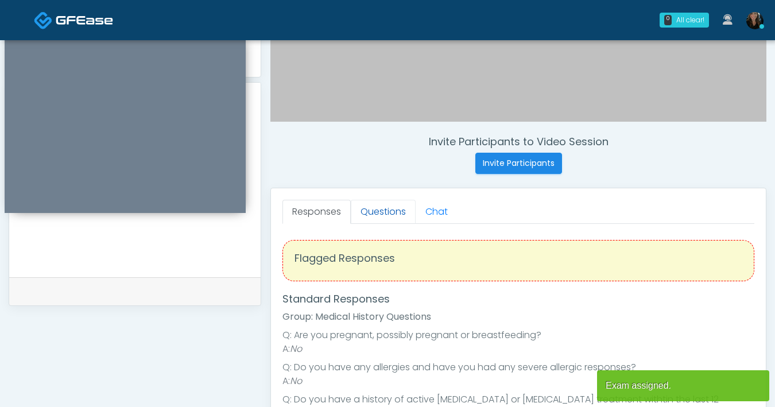
click at [384, 209] on link "Questions" at bounding box center [383, 212] width 65 height 24
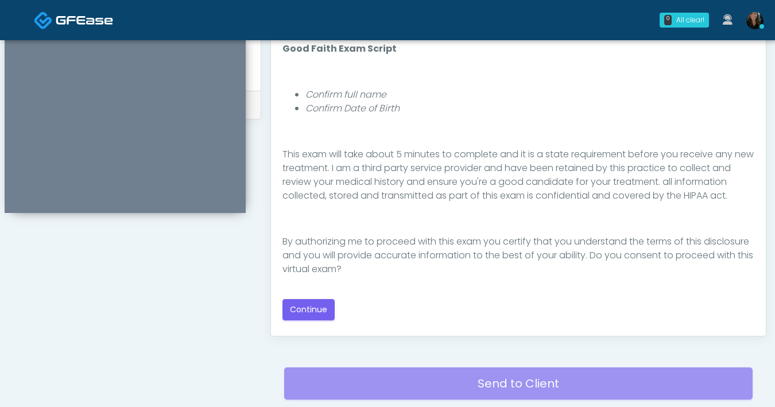
scroll to position [548, 0]
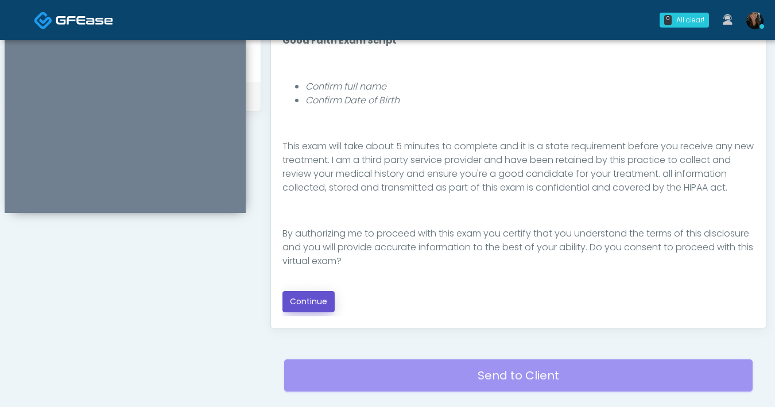
click at [317, 298] on button "Continue" at bounding box center [308, 301] width 52 height 21
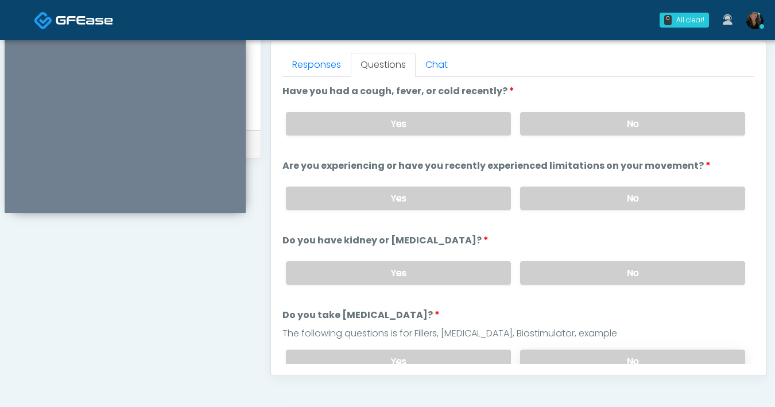
scroll to position [484, 0]
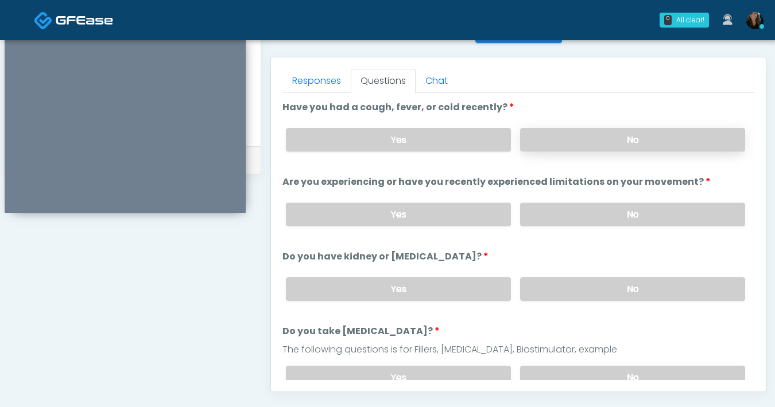
click at [572, 150] on label "No" at bounding box center [632, 140] width 225 height 24
drag, startPoint x: 598, startPoint y: 218, endPoint x: 606, endPoint y: 227, distance: 11.4
click at [598, 219] on label "No" at bounding box center [632, 215] width 225 height 24
drag, startPoint x: 618, startPoint y: 290, endPoint x: 667, endPoint y: 290, distance: 48.8
click at [618, 290] on label "No" at bounding box center [632, 289] width 225 height 24
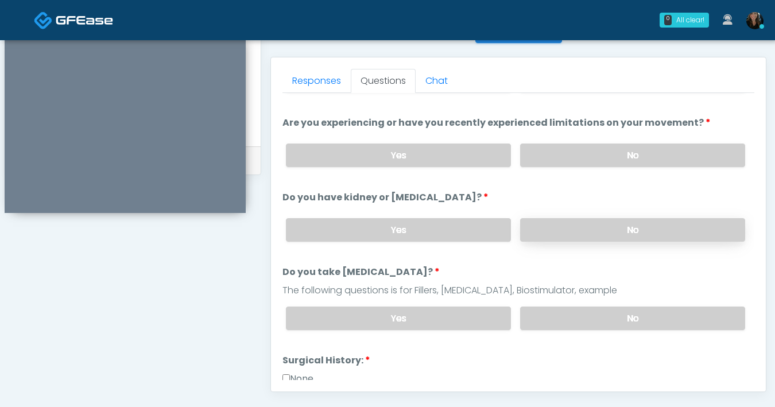
scroll to position [76, 0]
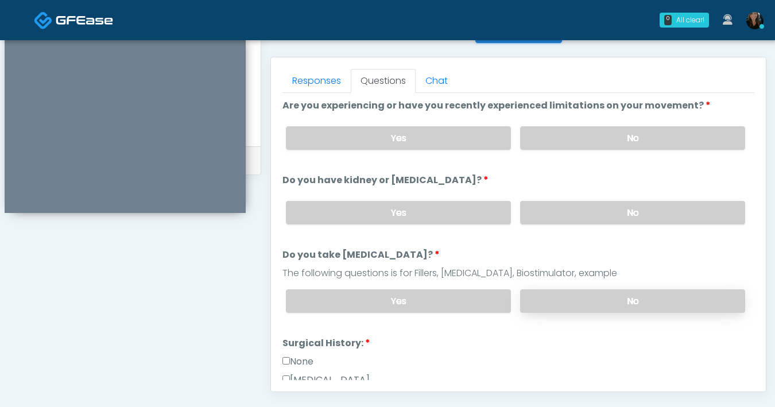
click at [578, 305] on label "No" at bounding box center [632, 301] width 225 height 24
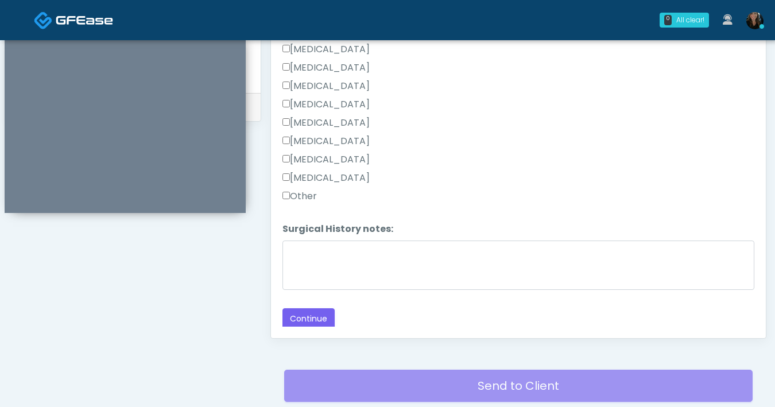
scroll to position [623, 0]
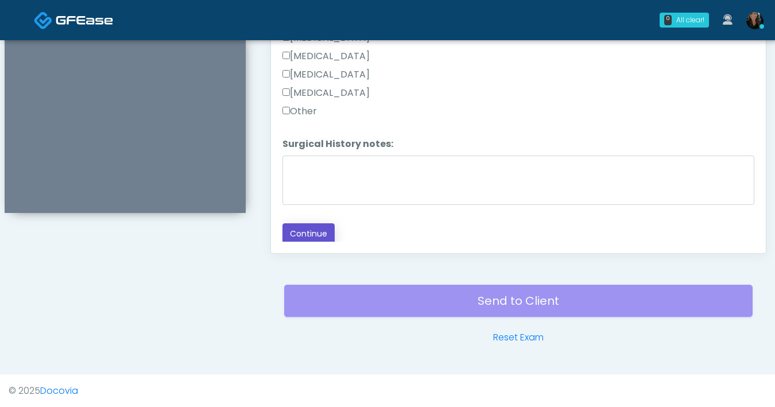
click at [313, 233] on button "Continue" at bounding box center [308, 233] width 52 height 21
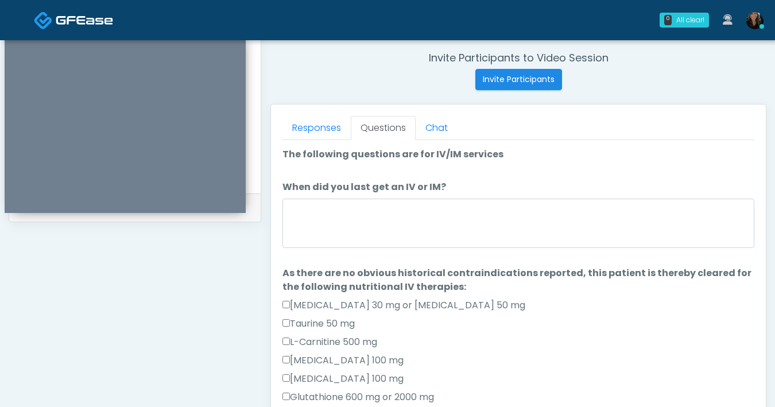
scroll to position [437, 0]
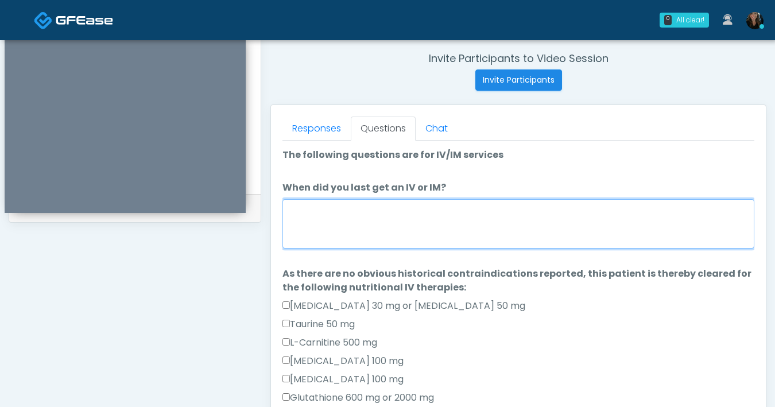
click at [409, 231] on textarea "When did you last get an IV or IM?" at bounding box center [518, 223] width 472 height 49
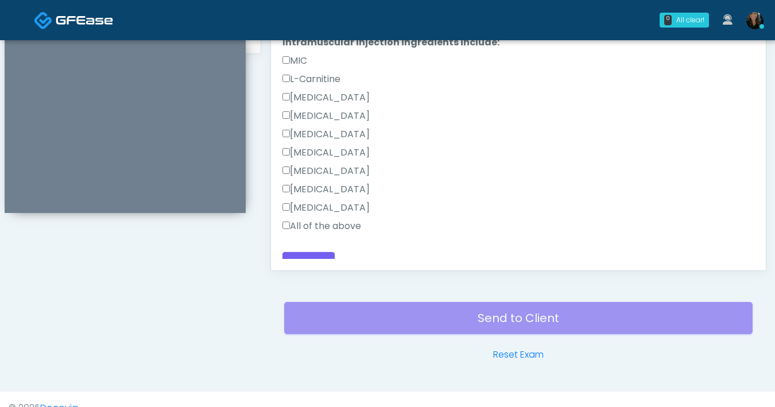
scroll to position [623, 0]
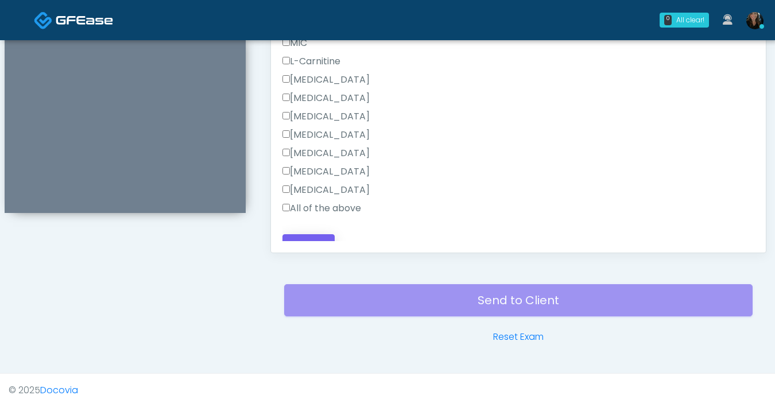
type textarea "*********"
click at [325, 235] on button "Continue" at bounding box center [308, 244] width 52 height 21
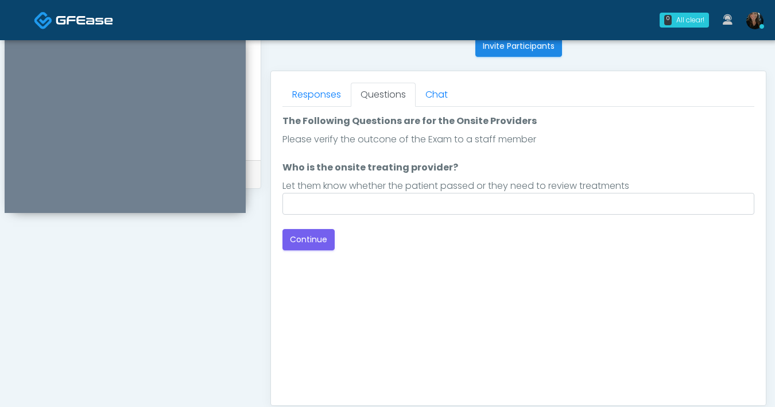
scroll to position [467, 0]
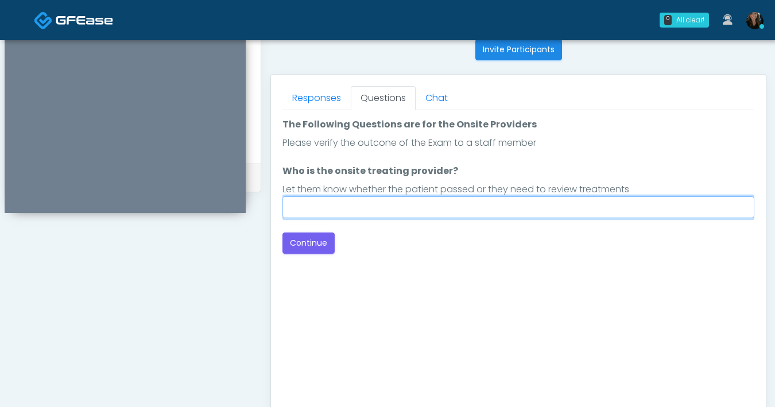
click at [397, 215] on input "Who is the onsite treating provider?" at bounding box center [518, 207] width 472 height 22
type input "**********"
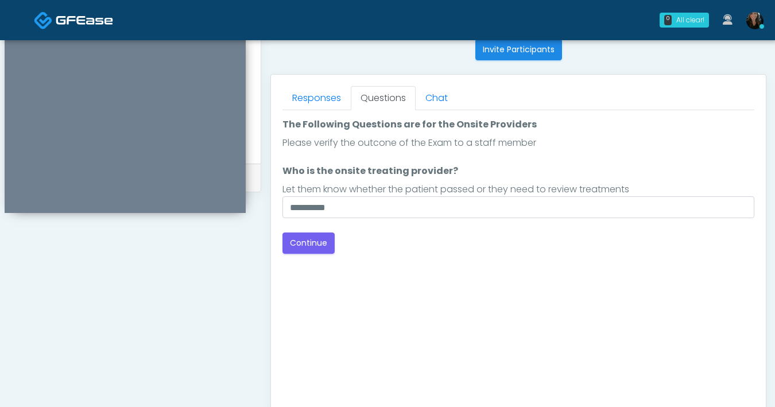
click at [445, 283] on div "Good Faith Exam Script Good Faith Exam Script INTRODUCTION Hello, my name is un…" at bounding box center [518, 253] width 472 height 287
click at [312, 242] on button "Continue" at bounding box center [308, 242] width 52 height 21
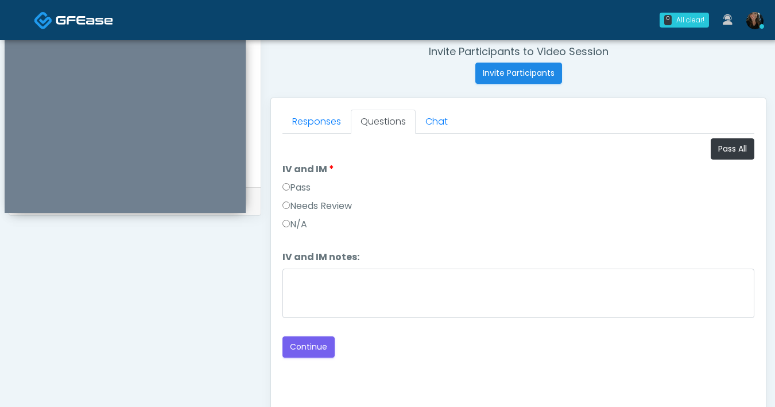
scroll to position [434, 0]
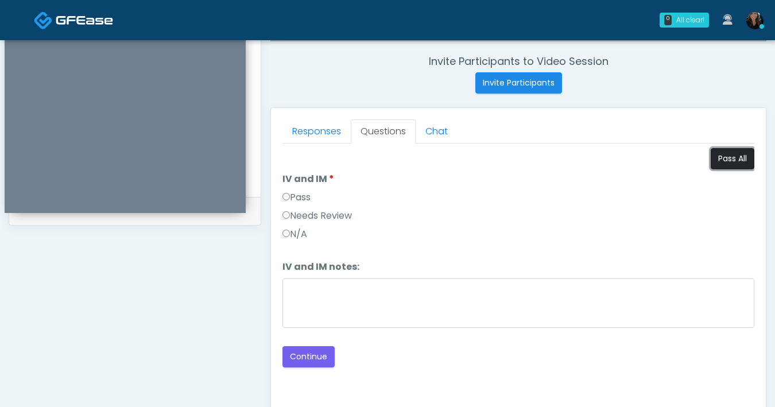
click at [724, 162] on button "Pass All" at bounding box center [732, 158] width 44 height 21
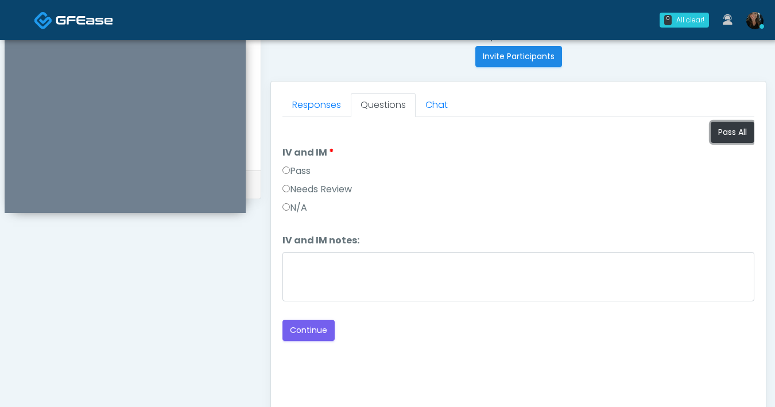
scroll to position [526, 0]
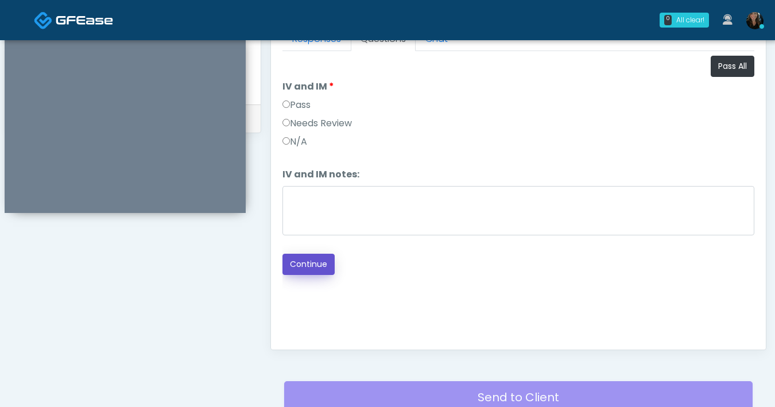
click at [308, 266] on button "Continue" at bounding box center [308, 264] width 52 height 21
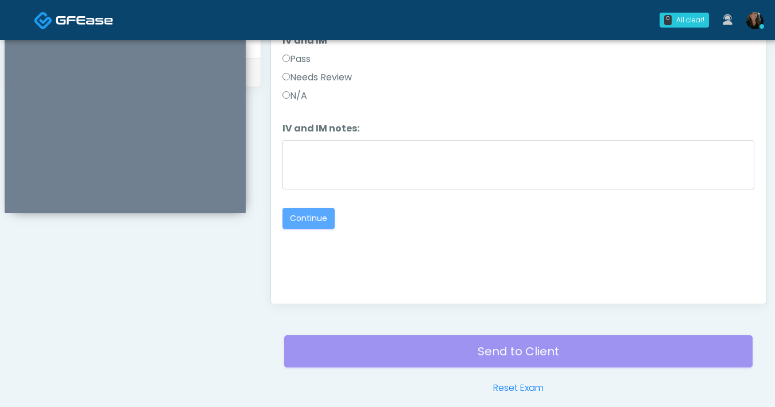
scroll to position [623, 0]
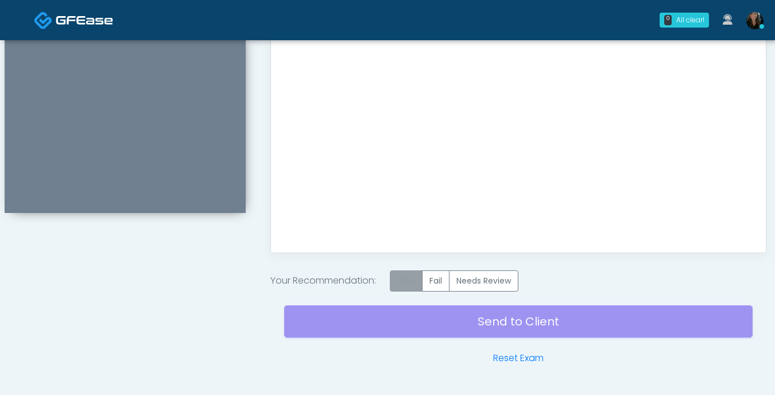
click at [401, 277] on label "Pass" at bounding box center [406, 280] width 33 height 21
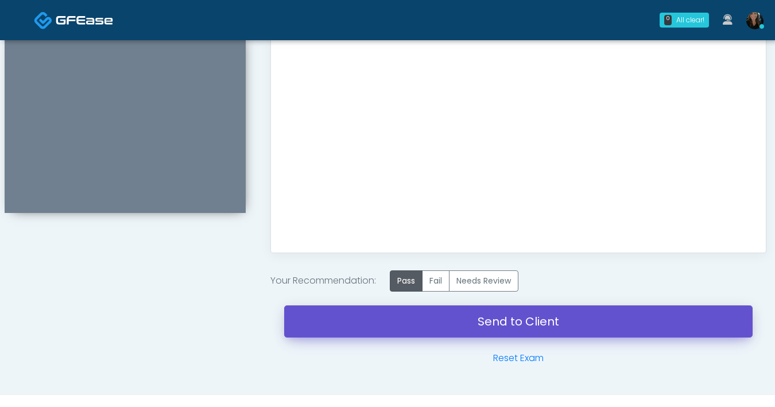
click at [445, 320] on link "Send to Client" at bounding box center [518, 321] width 468 height 32
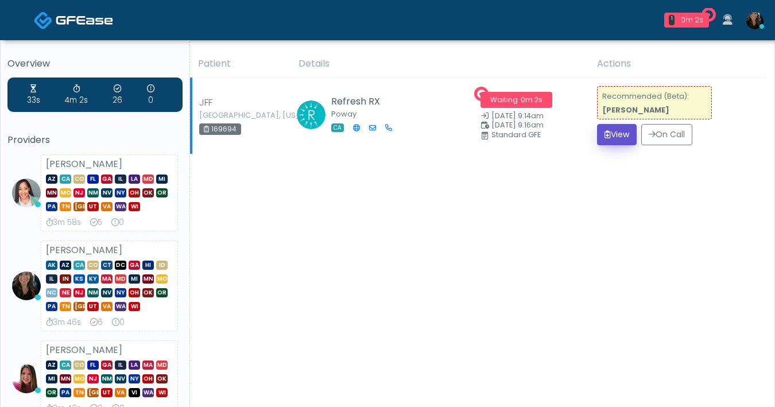
click at [597, 139] on button "View" at bounding box center [617, 134] width 40 height 21
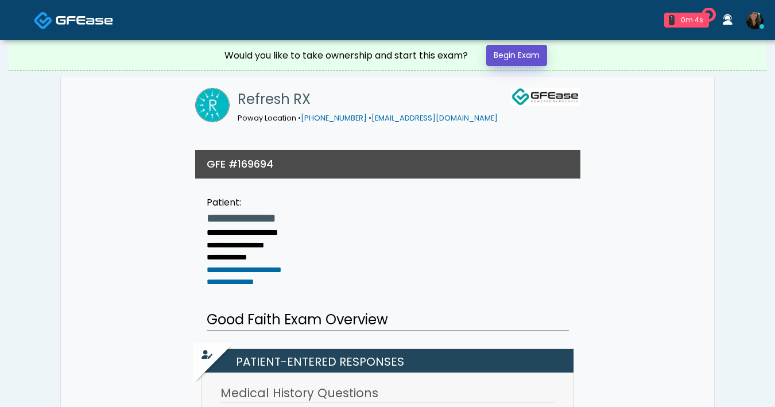
click at [530, 59] on link "Begin Exam" at bounding box center [516, 55] width 61 height 21
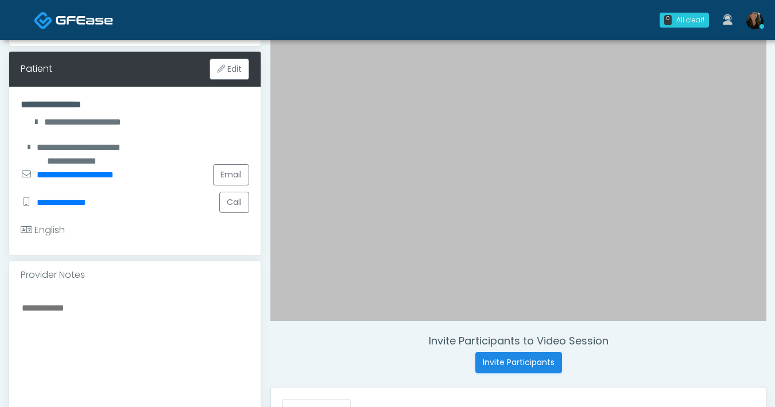
scroll to position [504, 0]
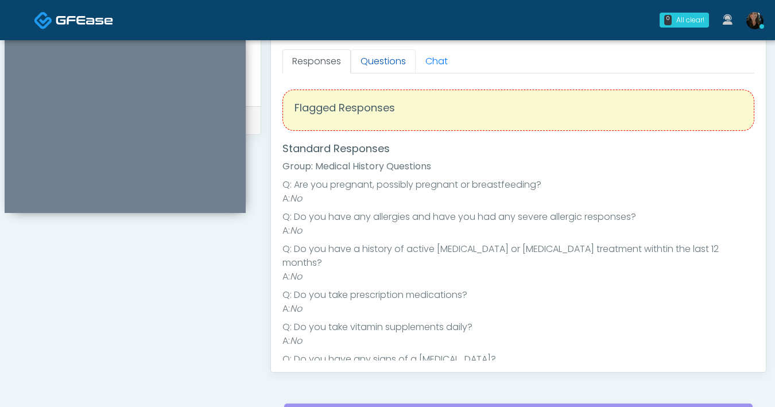
click at [380, 68] on link "Questions" at bounding box center [383, 61] width 65 height 24
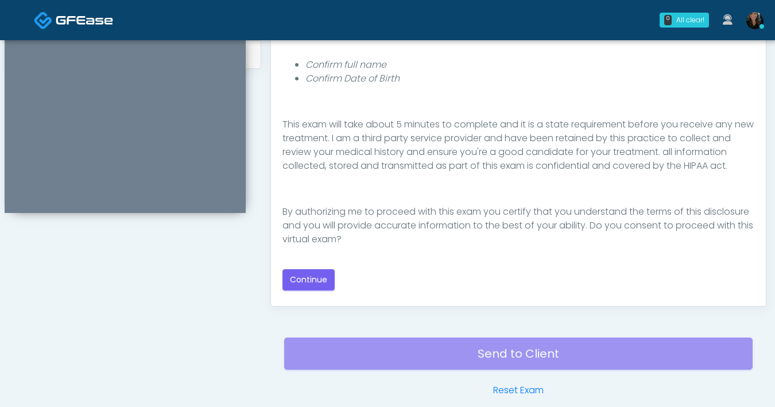
scroll to position [570, 0]
click at [313, 281] on button "Continue" at bounding box center [308, 279] width 52 height 21
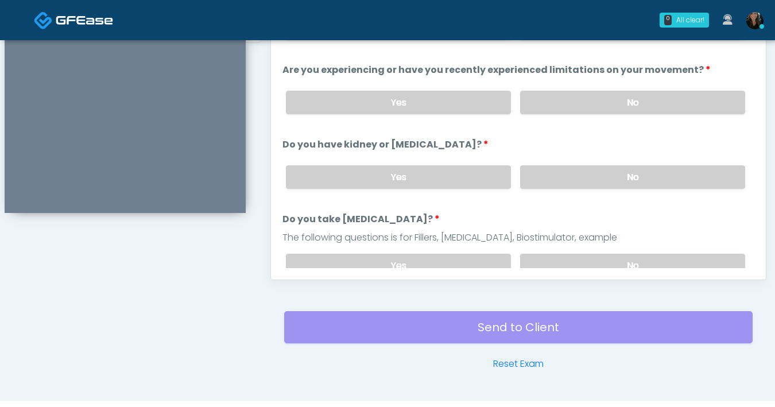
scroll to position [430, 0]
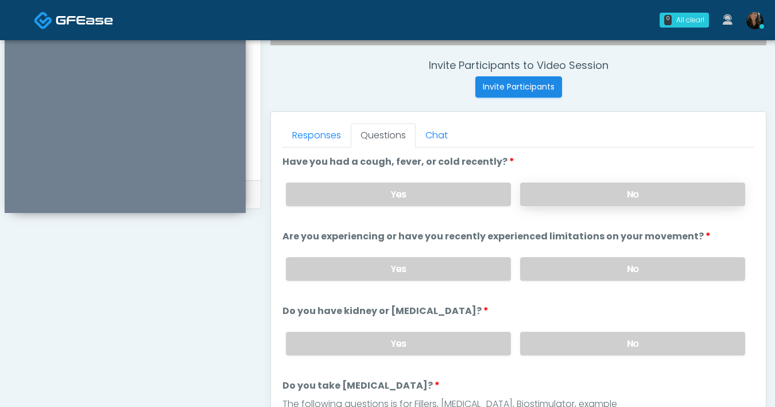
click at [604, 202] on label "No" at bounding box center [632, 194] width 225 height 24
click at [604, 262] on label "No" at bounding box center [632, 269] width 225 height 24
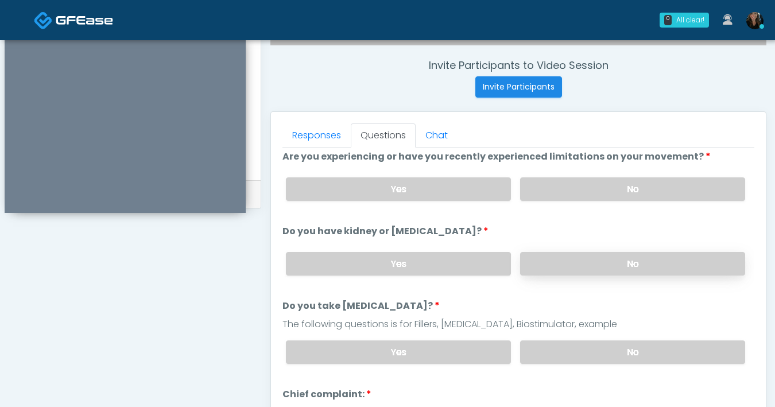
scroll to position [80, 0]
click at [585, 261] on label "No" at bounding box center [632, 263] width 225 height 24
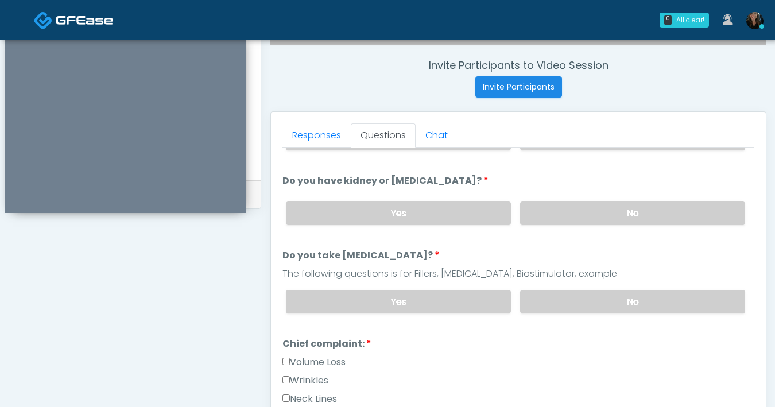
scroll to position [131, 0]
click at [593, 291] on label "No" at bounding box center [632, 301] width 225 height 24
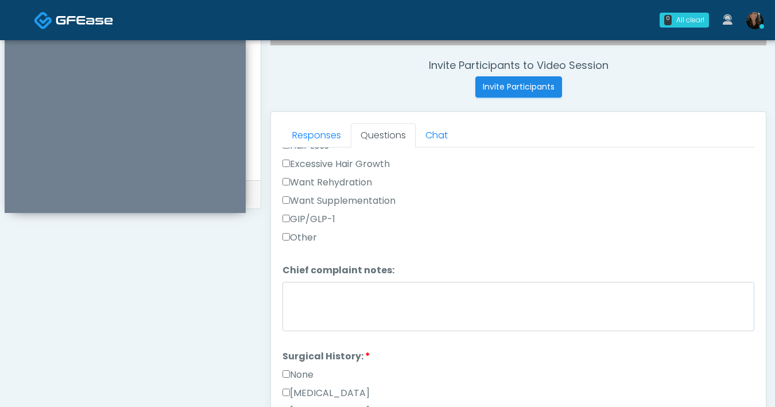
scroll to position [569, 0]
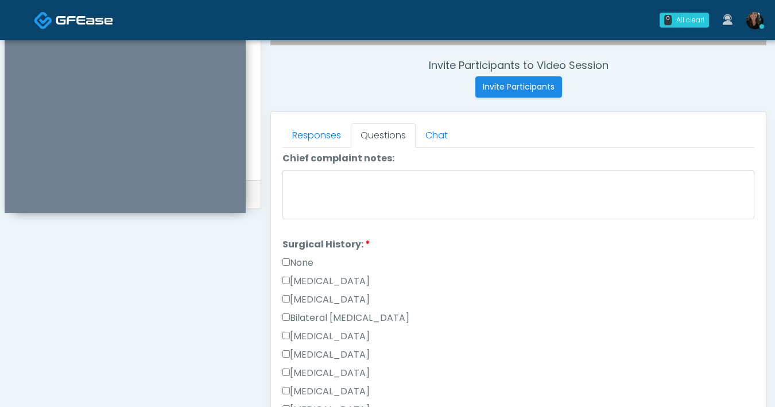
click at [286, 264] on label "None" at bounding box center [297, 263] width 31 height 14
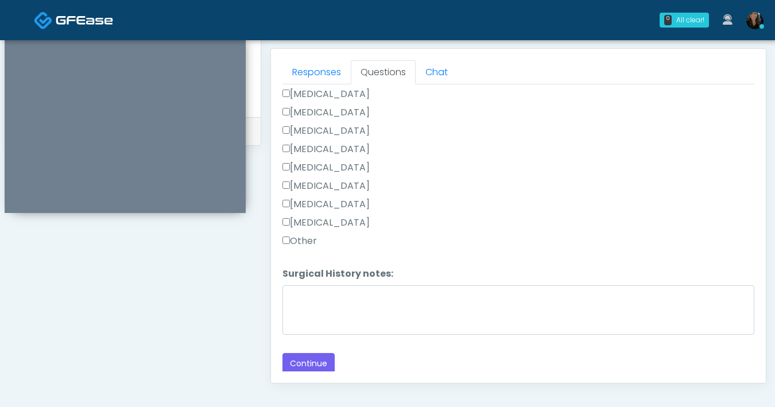
scroll to position [623, 0]
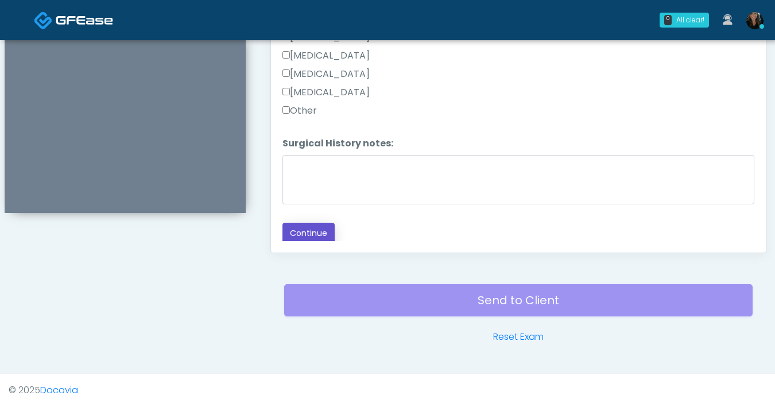
click at [318, 231] on button "Continue" at bounding box center [308, 233] width 52 height 21
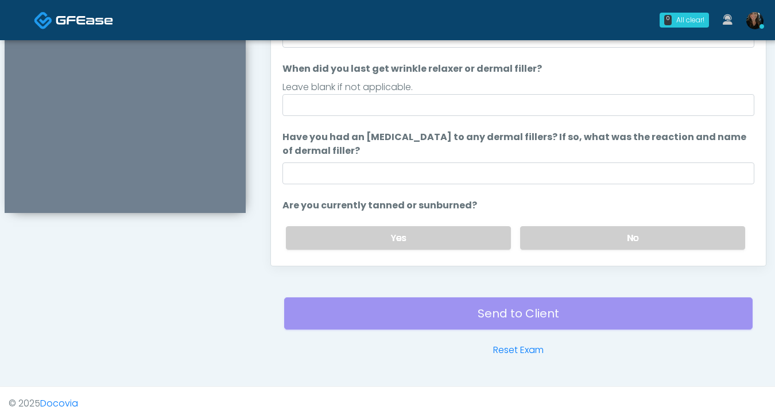
scroll to position [462, 0]
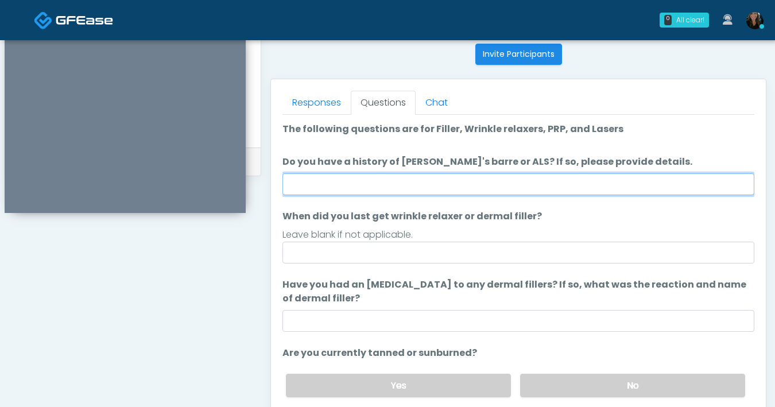
click at [437, 188] on input "Do you have a history of [PERSON_NAME]'s barre or ALS? If so, please provide de…" at bounding box center [518, 184] width 472 height 22
type input "**"
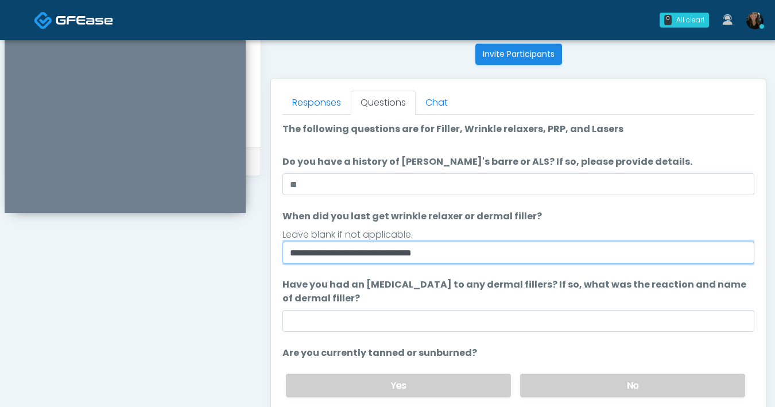
type input "**********"
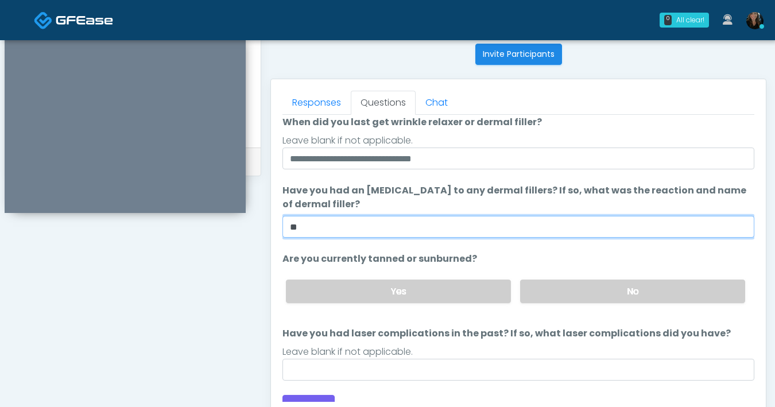
scroll to position [108, 0]
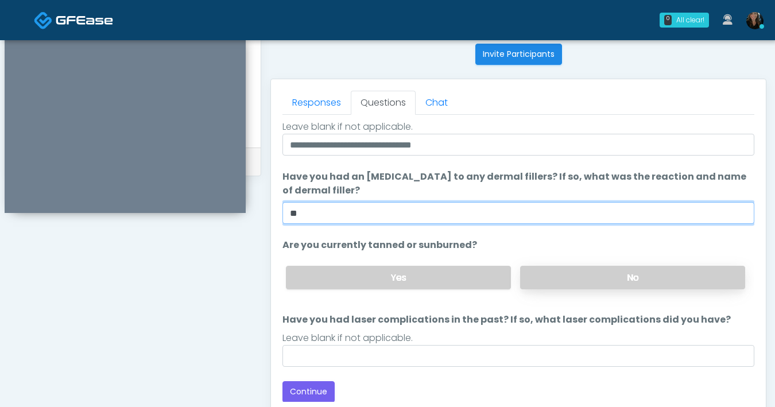
type input "**"
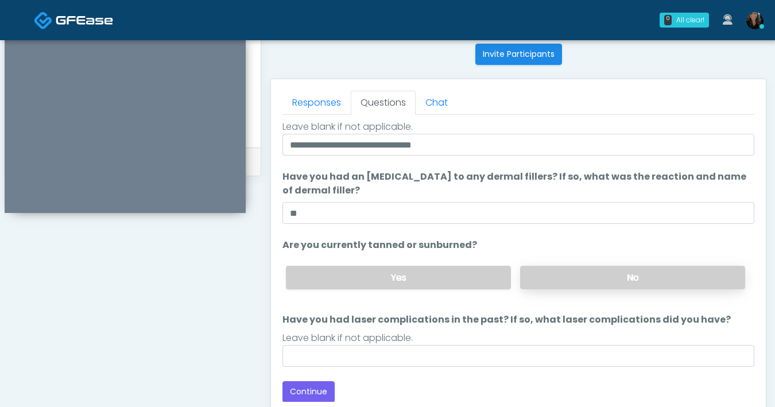
click at [558, 280] on label "No" at bounding box center [632, 278] width 225 height 24
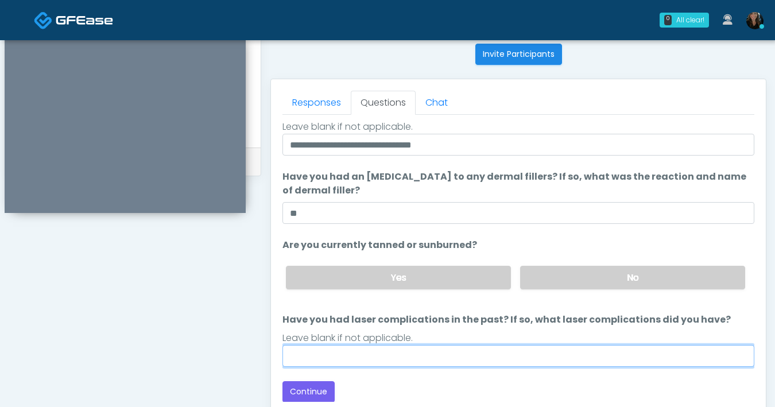
click at [503, 351] on input "Have you had laser complications in the past? If so, what laser complications d…" at bounding box center [518, 356] width 472 height 22
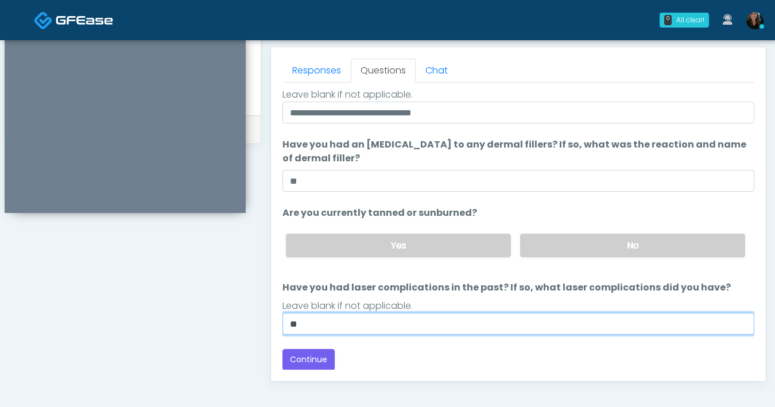
scroll to position [518, 0]
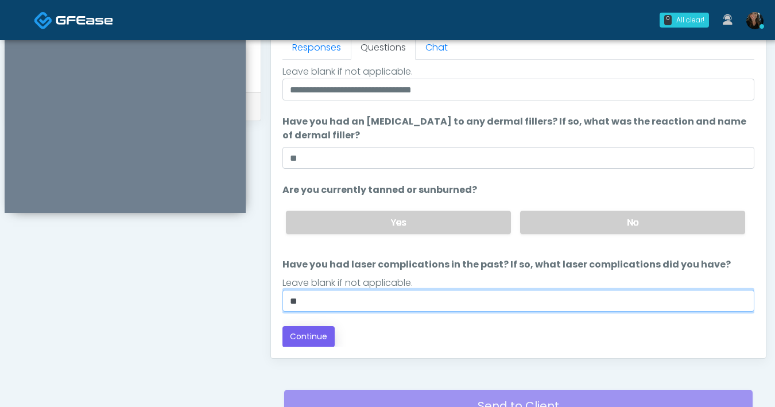
type input "**"
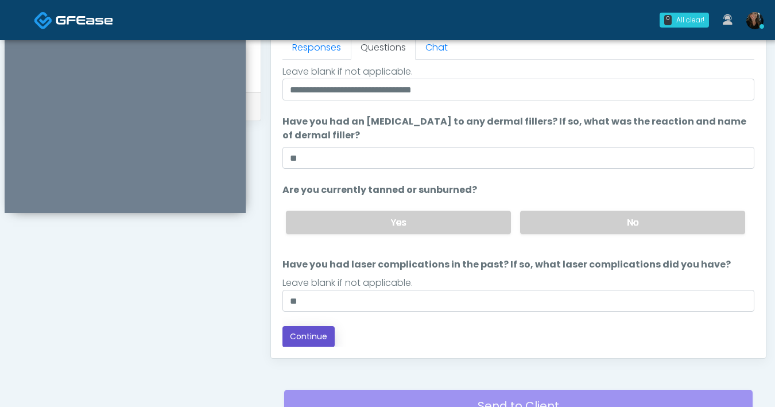
click at [307, 333] on button "Continue" at bounding box center [308, 336] width 52 height 21
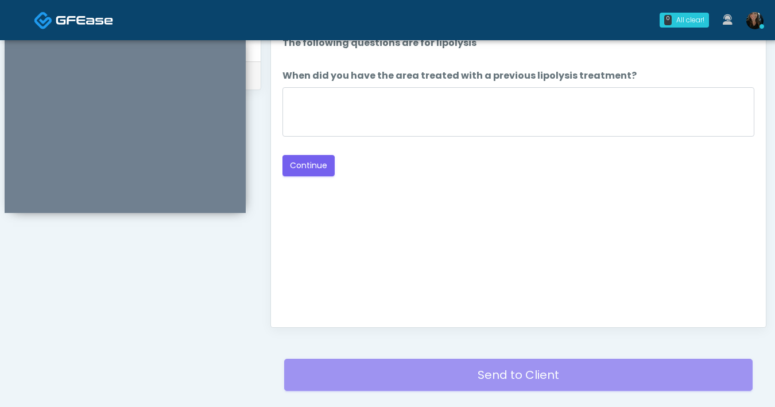
scroll to position [414, 0]
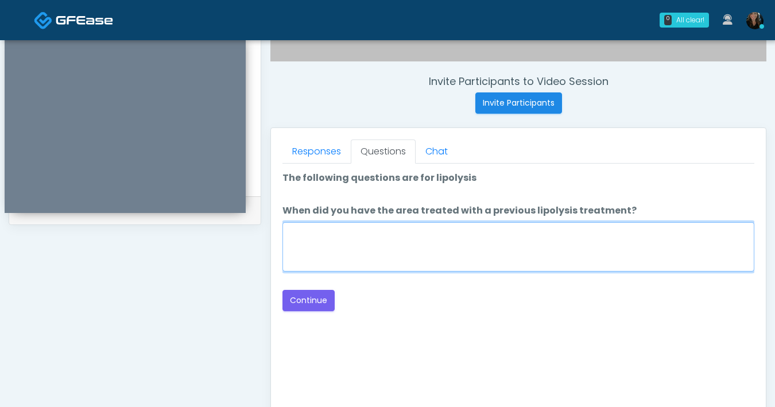
click at [490, 265] on textarea "When did you have the area treated with a previous lipolysis treatment?" at bounding box center [518, 246] width 472 height 49
type textarea "***"
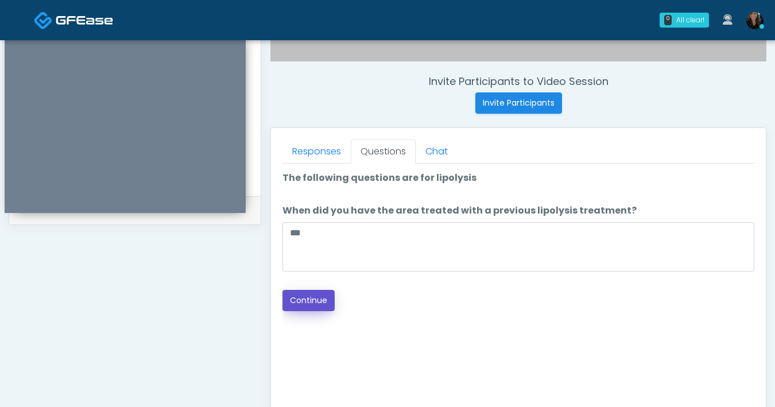
click at [312, 300] on button "Continue" at bounding box center [308, 300] width 52 height 21
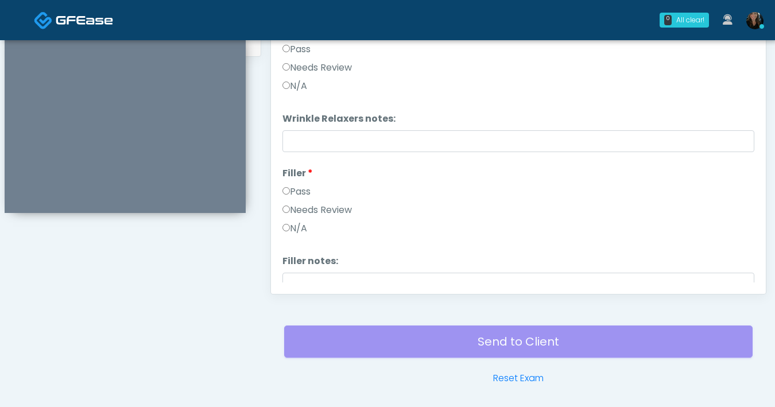
scroll to position [522, 0]
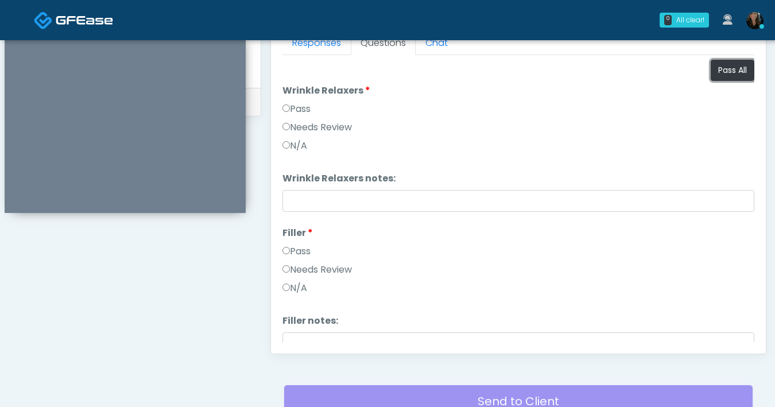
drag, startPoint x: 732, startPoint y: 70, endPoint x: 705, endPoint y: 95, distance: 36.1
click at [732, 70] on button "Pass All" at bounding box center [732, 70] width 44 height 21
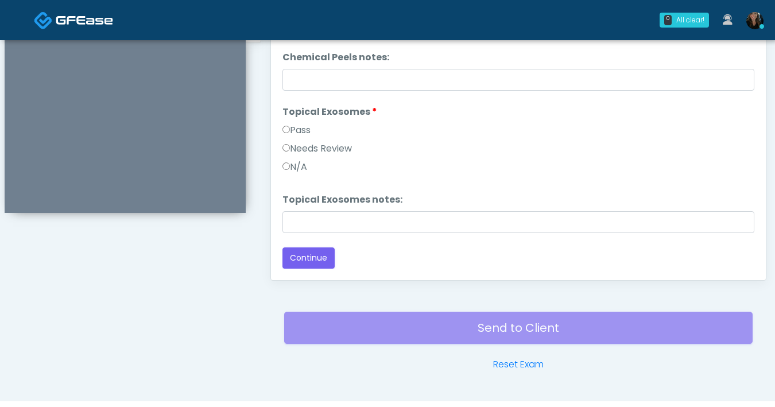
scroll to position [623, 0]
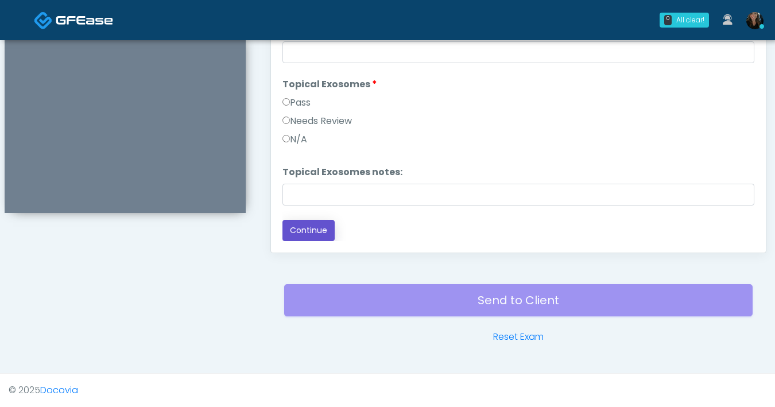
click at [309, 230] on button "Continue" at bounding box center [308, 230] width 52 height 21
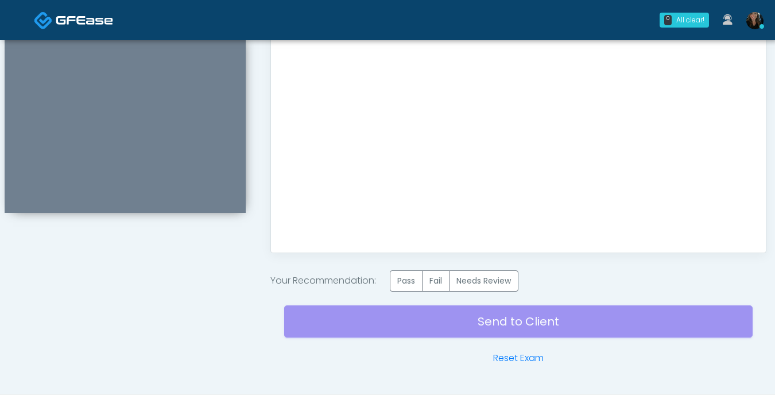
scroll to position [0, 0]
click at [397, 284] on label "Pass" at bounding box center [406, 280] width 33 height 21
click at [436, 328] on div "Send to Client Reset Exam" at bounding box center [518, 328] width 468 height 73
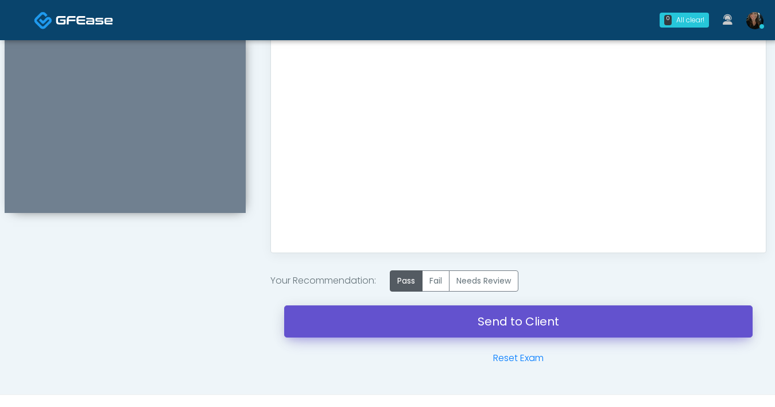
click at [436, 328] on link "Send to Client" at bounding box center [518, 321] width 468 height 32
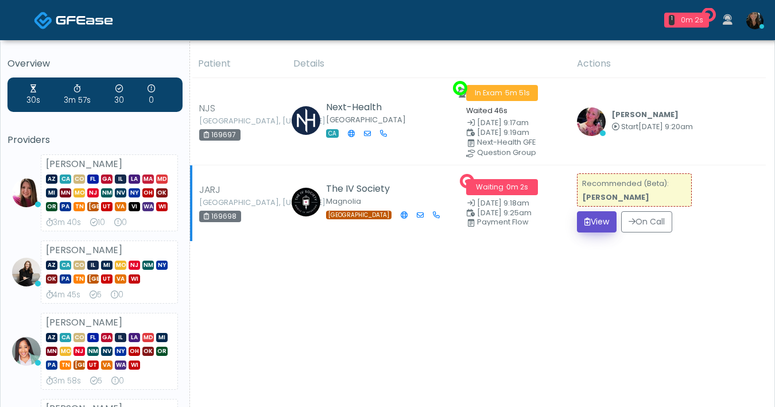
click at [598, 221] on button "View" at bounding box center [597, 221] width 40 height 21
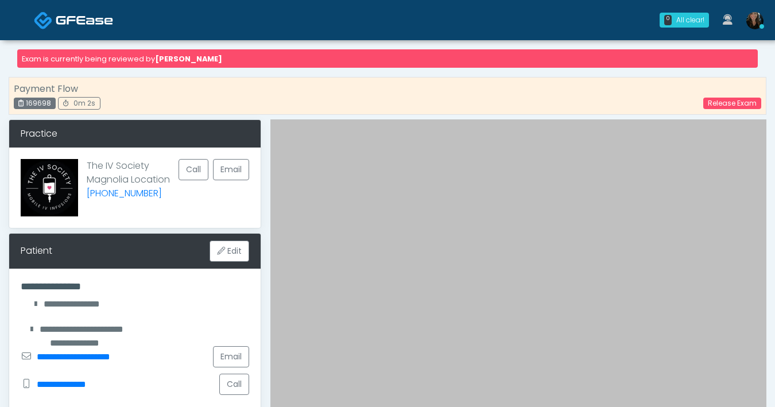
click at [72, 15] on img at bounding box center [84, 19] width 57 height 11
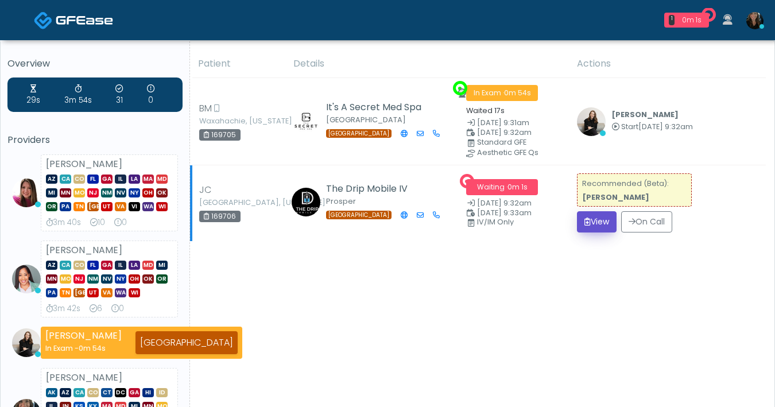
click at [592, 221] on button "View" at bounding box center [597, 221] width 40 height 21
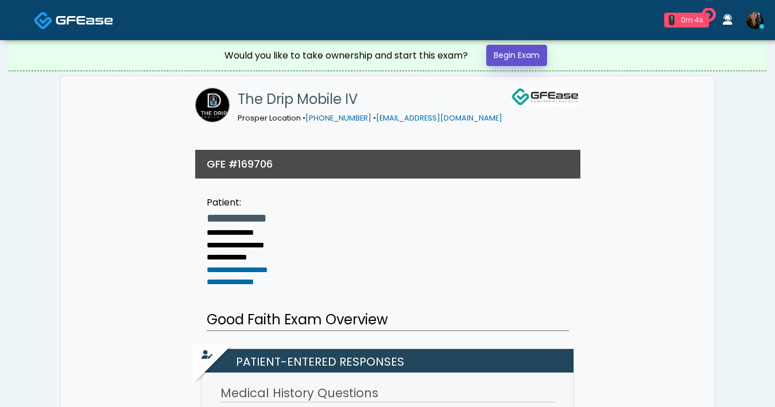
click at [522, 60] on link "Begin Exam" at bounding box center [516, 55] width 61 height 21
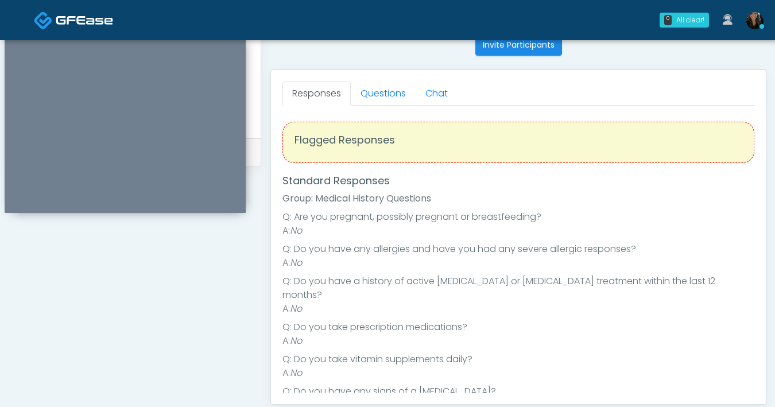
scroll to position [471, 0]
click at [393, 102] on link "Questions" at bounding box center [383, 94] width 65 height 24
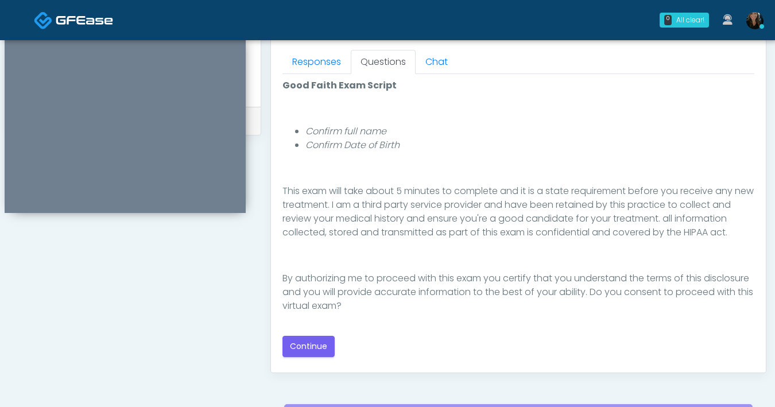
scroll to position [504, 0]
click at [322, 347] on button "Continue" at bounding box center [308, 345] width 52 height 21
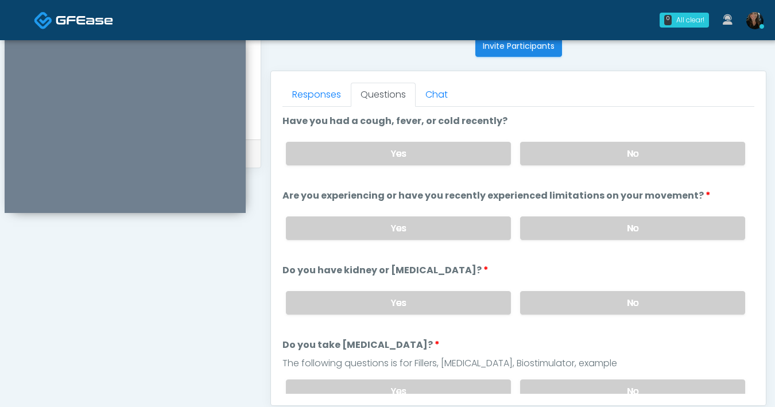
scroll to position [498, 0]
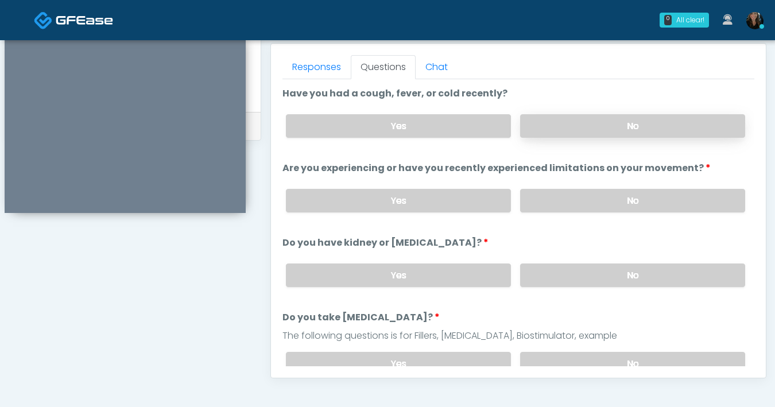
click at [596, 128] on label "No" at bounding box center [632, 126] width 225 height 24
click at [639, 192] on label "No" at bounding box center [632, 201] width 225 height 24
click at [586, 282] on label "No" at bounding box center [632, 275] width 225 height 24
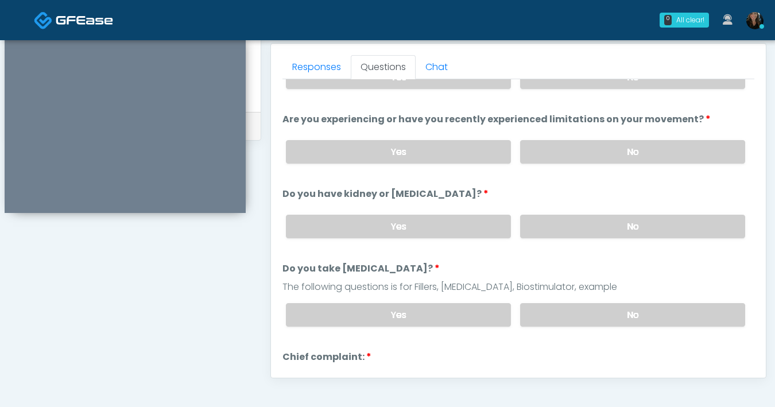
scroll to position [49, 0]
click at [613, 308] on label "No" at bounding box center [632, 315] width 225 height 24
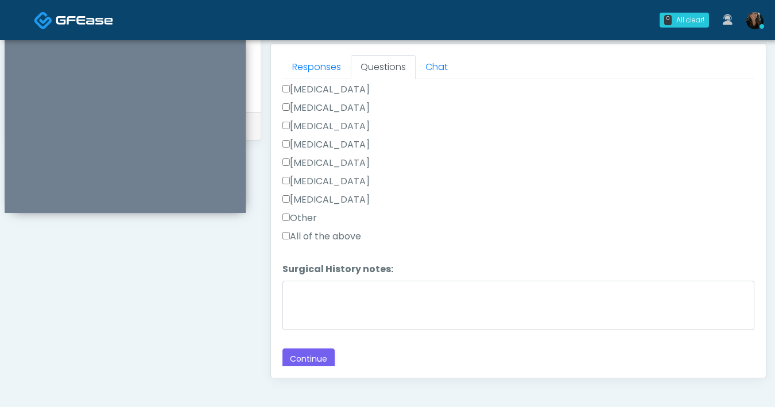
scroll to position [729, 0]
drag, startPoint x: 320, startPoint y: 356, endPoint x: 488, endPoint y: 299, distance: 177.7
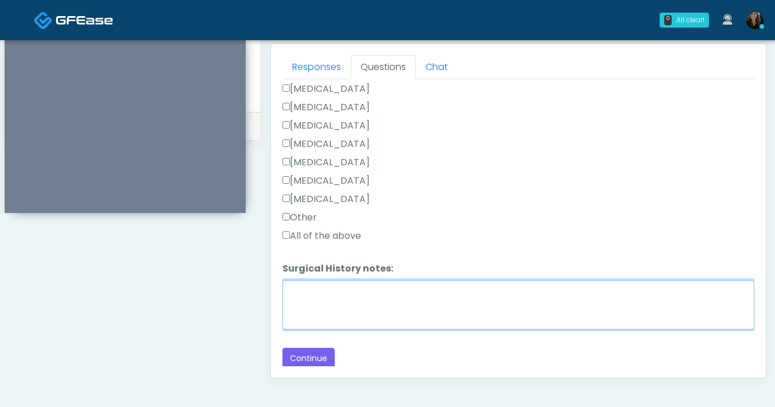
click at [351, 310] on textarea "Surgical History notes:" at bounding box center [518, 304] width 472 height 49
type textarea "********"
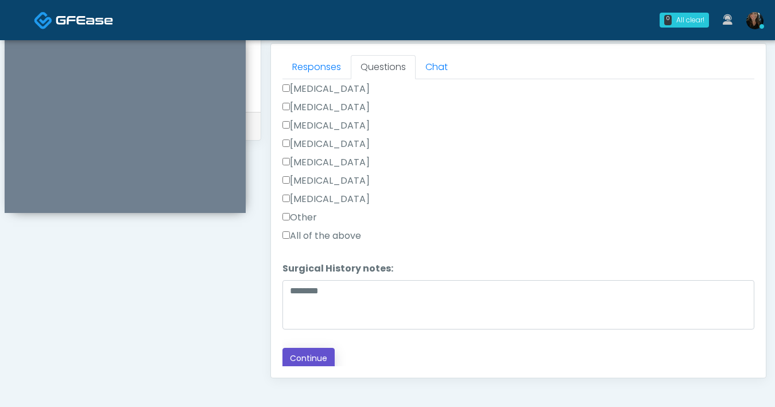
click at [309, 353] on button "Continue" at bounding box center [308, 358] width 52 height 21
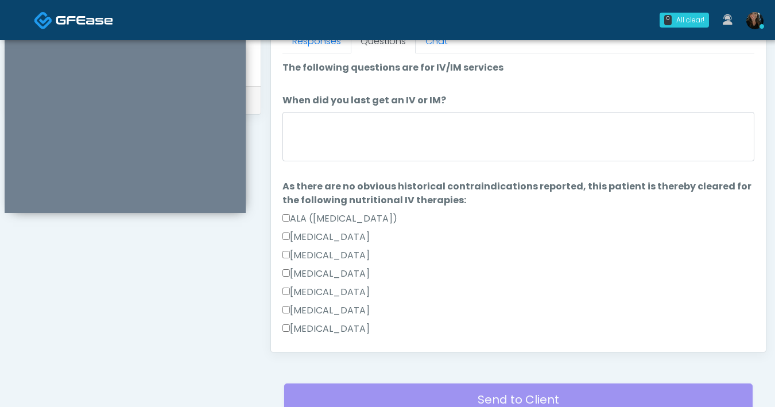
scroll to position [523, 0]
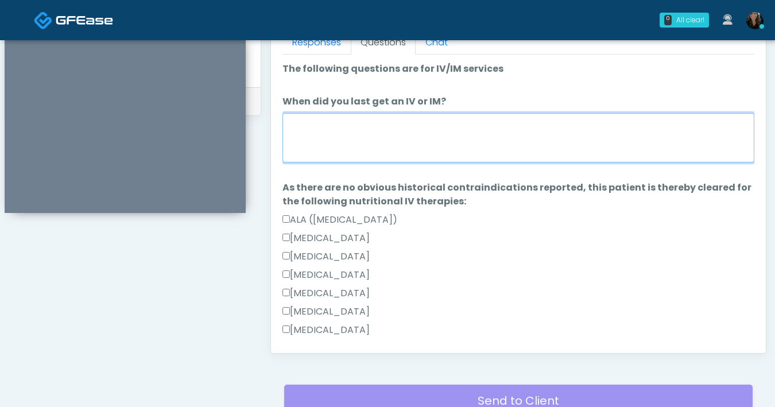
click at [446, 141] on textarea "When did you last get an IV or IM?" at bounding box center [518, 137] width 472 height 49
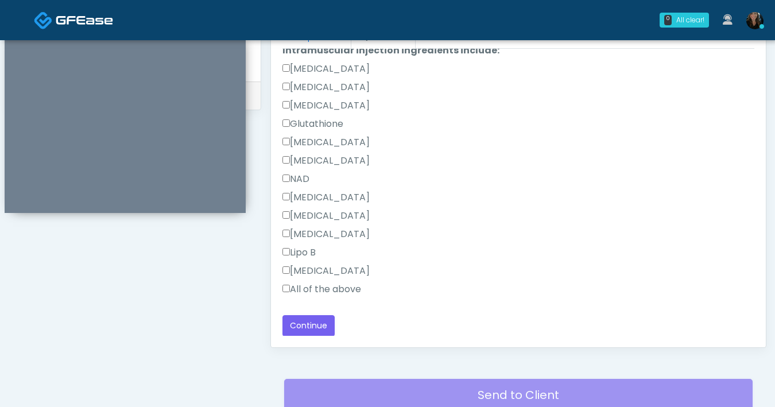
scroll to position [623, 0]
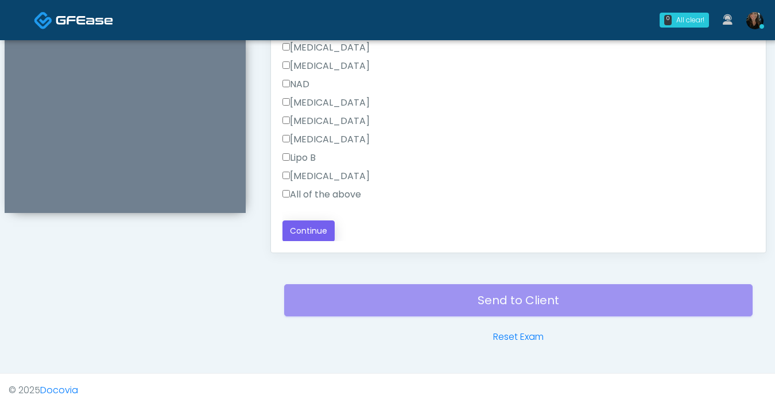
type textarea "**********"
click at [330, 232] on button "Continue" at bounding box center [308, 230] width 52 height 21
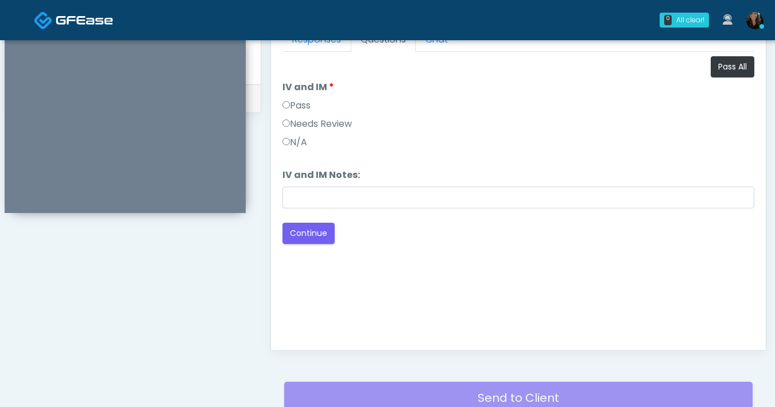
scroll to position [523, 0]
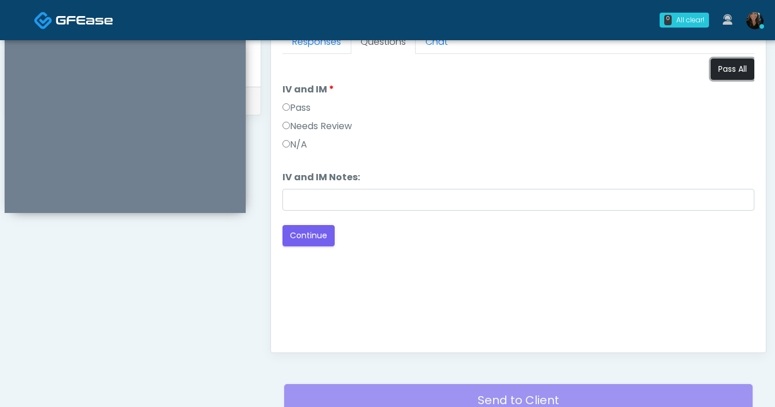
click at [747, 62] on button "Pass All" at bounding box center [732, 69] width 44 height 21
click at [304, 230] on button "Continue" at bounding box center [308, 235] width 52 height 21
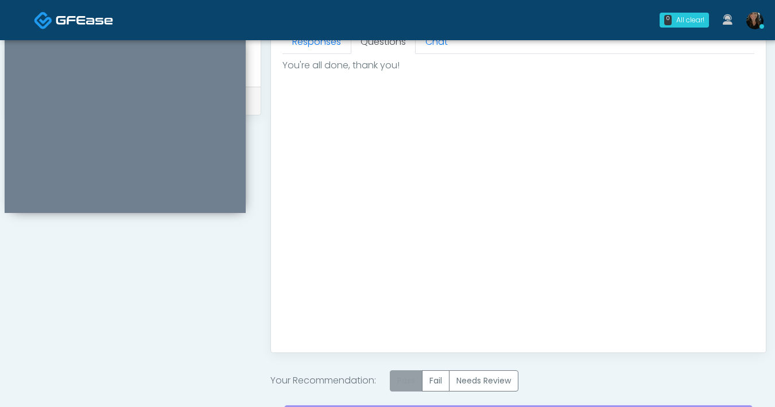
drag, startPoint x: 403, startPoint y: 380, endPoint x: 413, endPoint y: 386, distance: 11.1
click at [403, 380] on label "Pass" at bounding box center [406, 380] width 33 height 21
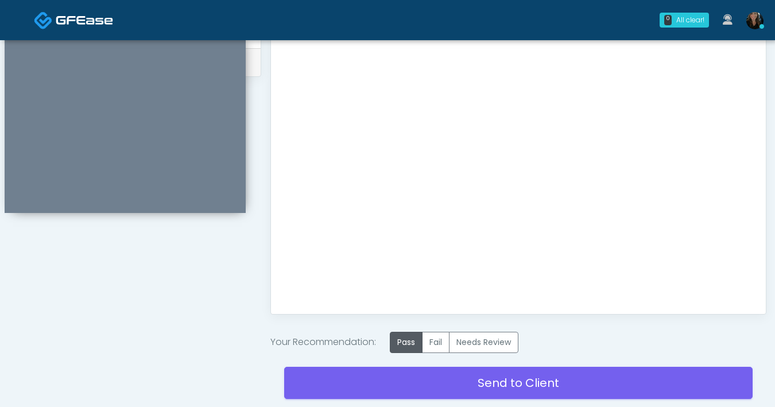
scroll to position [617, 0]
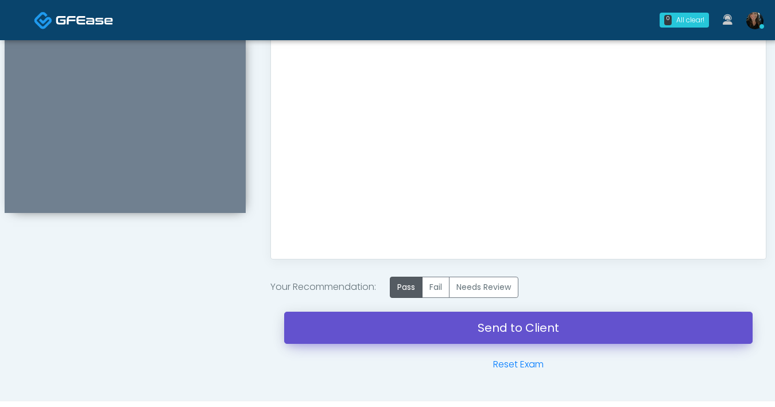
click at [486, 339] on link "Send to Client" at bounding box center [518, 328] width 468 height 32
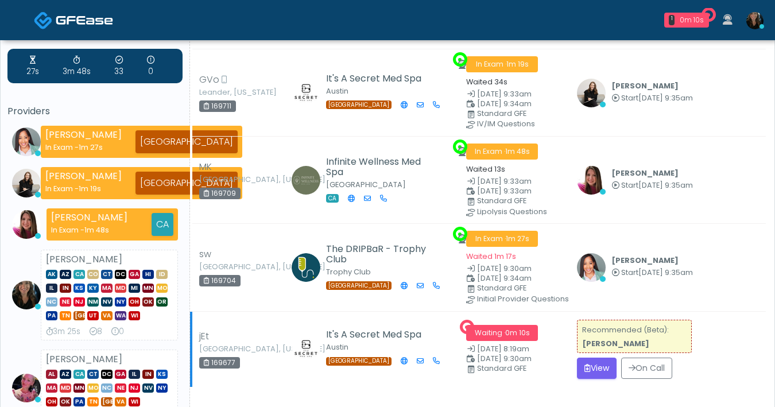
scroll to position [68, 0]
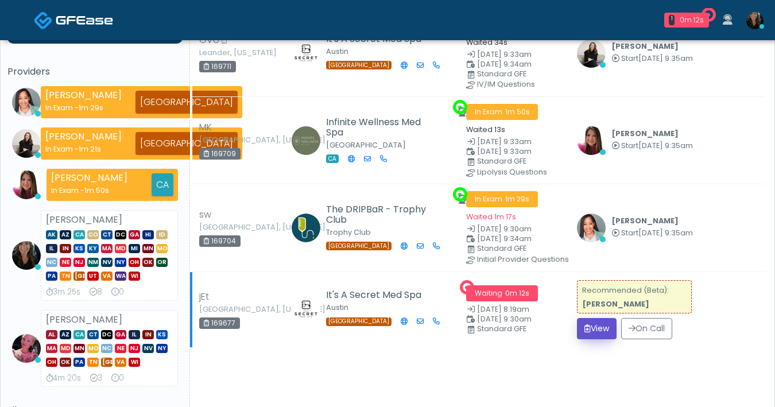
click at [588, 331] on button "View" at bounding box center [597, 328] width 40 height 21
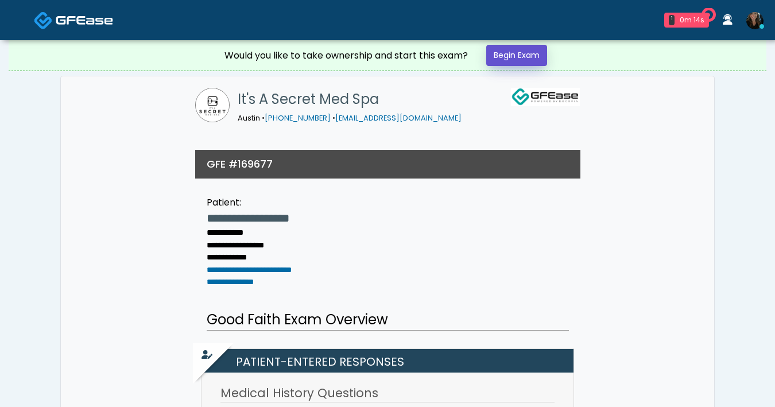
click at [520, 65] on link "Begin Exam" at bounding box center [516, 55] width 61 height 21
click at [521, 63] on link "Begin Exam" at bounding box center [516, 55] width 61 height 21
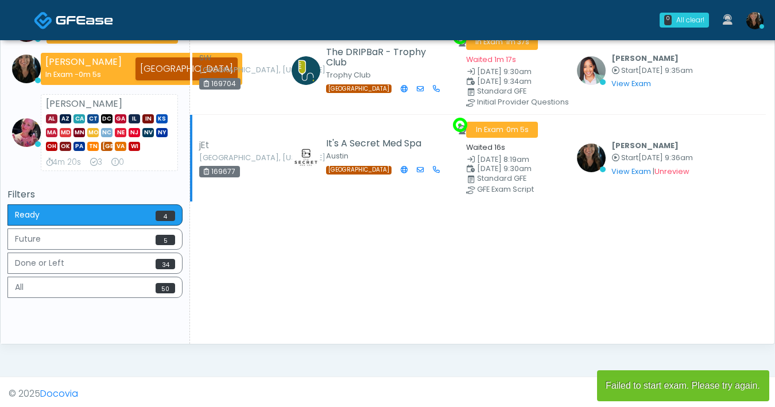
scroll to position [219, 0]
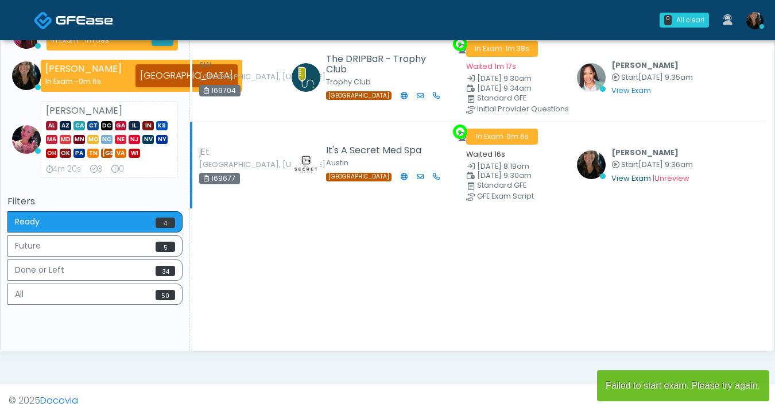
click at [636, 176] on link "View Exam" at bounding box center [631, 178] width 40 height 10
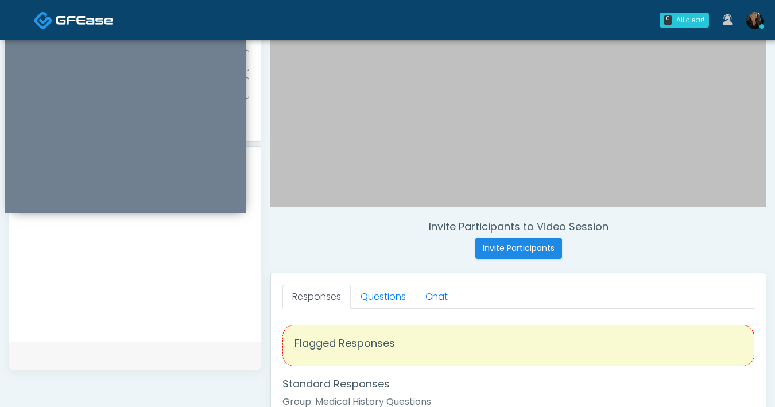
scroll to position [268, 0]
click at [394, 294] on link "Questions" at bounding box center [383, 297] width 65 height 24
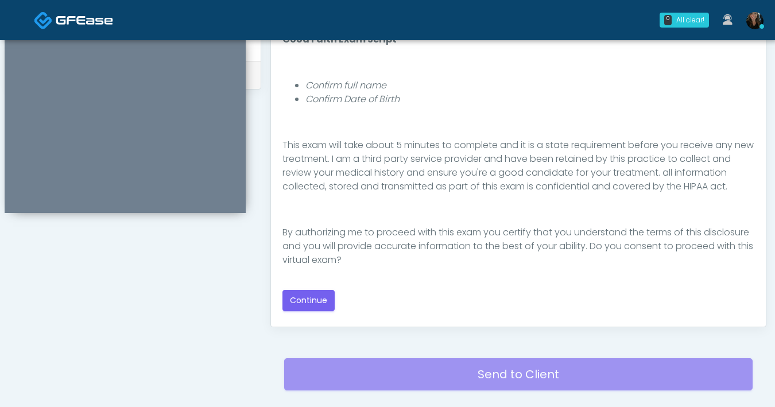
scroll to position [551, 0]
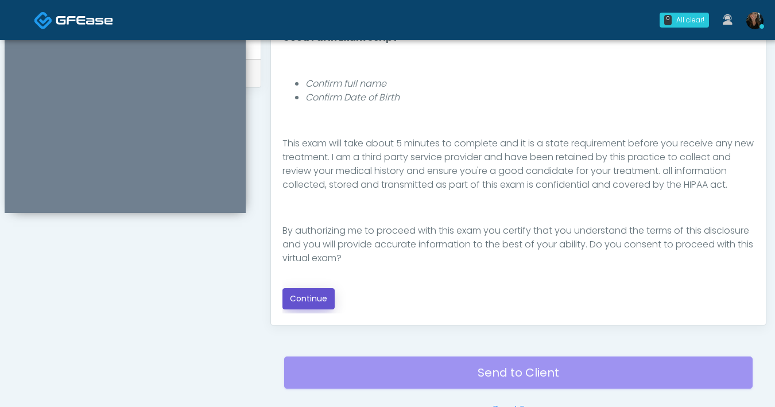
click at [327, 294] on button "Continue" at bounding box center [308, 298] width 52 height 21
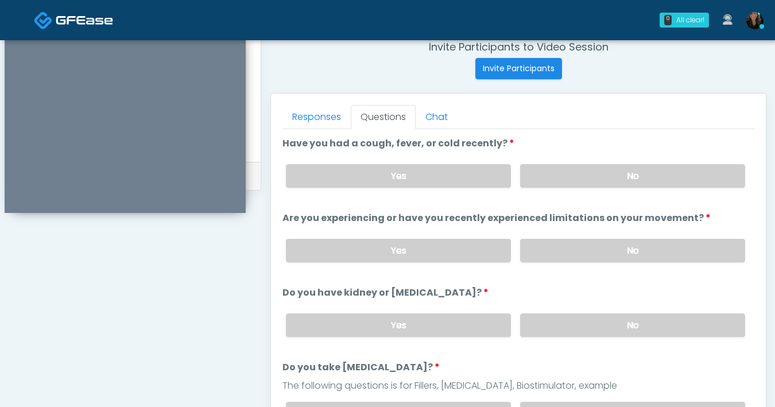
scroll to position [426, 0]
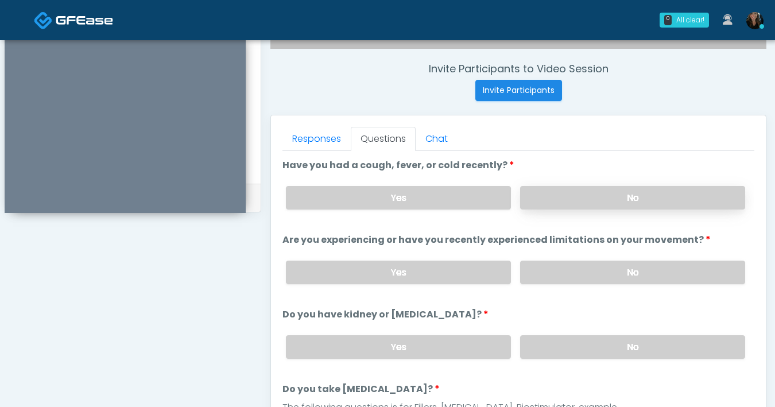
click at [624, 206] on label "No" at bounding box center [632, 198] width 225 height 24
click at [613, 273] on label "No" at bounding box center [632, 273] width 225 height 24
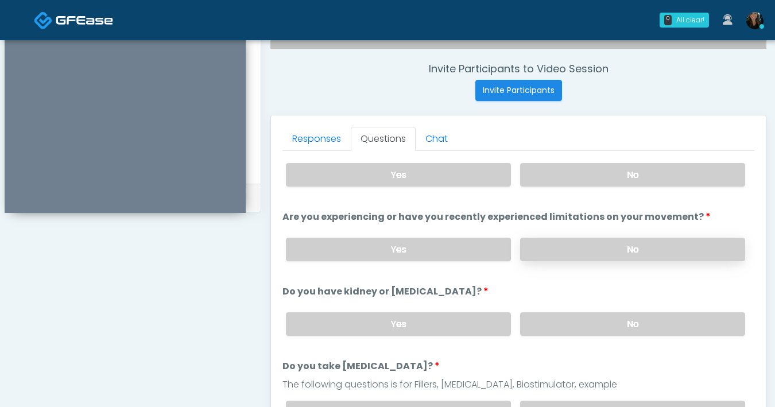
scroll to position [40, 0]
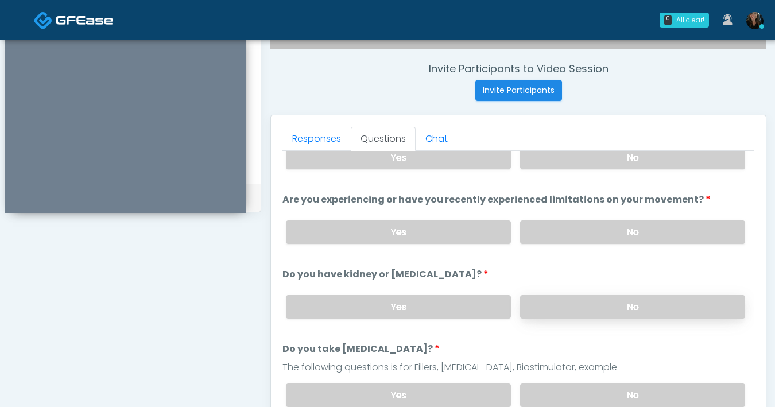
click at [616, 310] on label "No" at bounding box center [632, 307] width 225 height 24
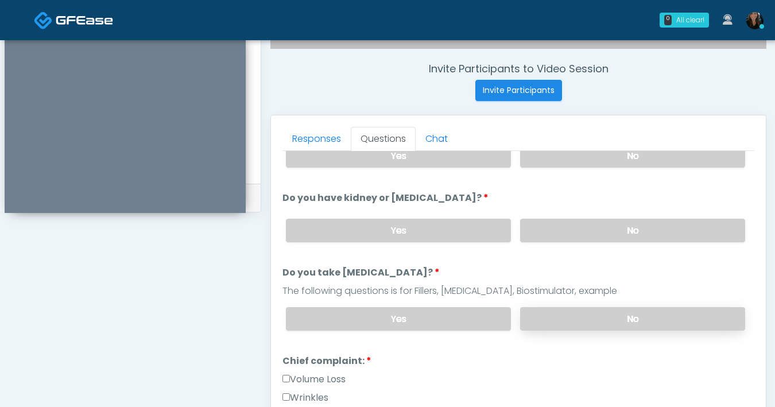
scroll to position [117, 0]
click at [605, 310] on label "No" at bounding box center [632, 318] width 225 height 24
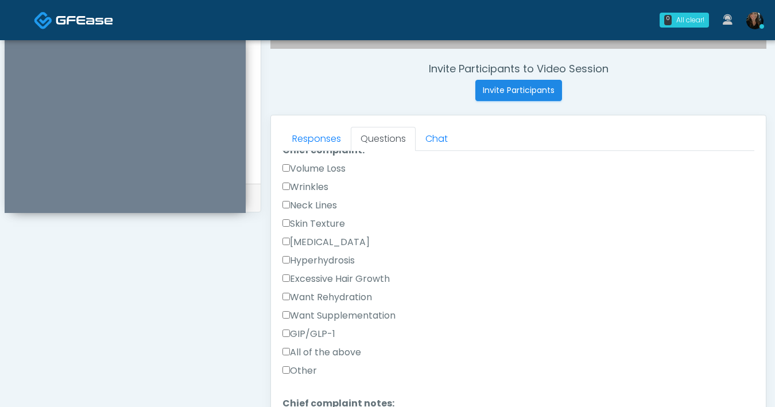
scroll to position [325, 0]
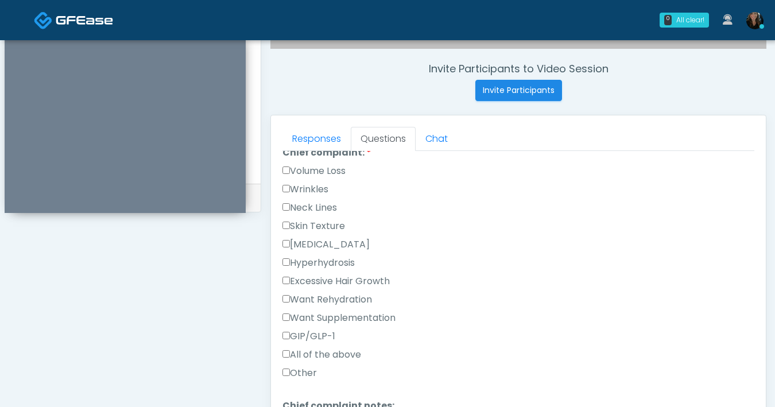
click at [287, 173] on label "Volume Loss" at bounding box center [313, 171] width 63 height 14
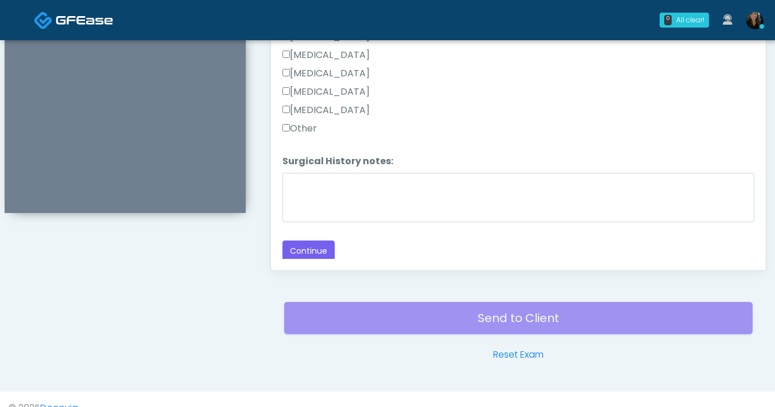
scroll to position [623, 0]
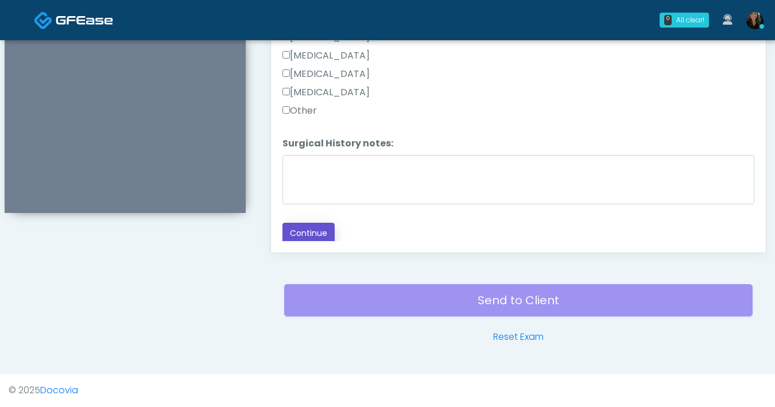
click at [314, 237] on button "Continue" at bounding box center [308, 233] width 52 height 21
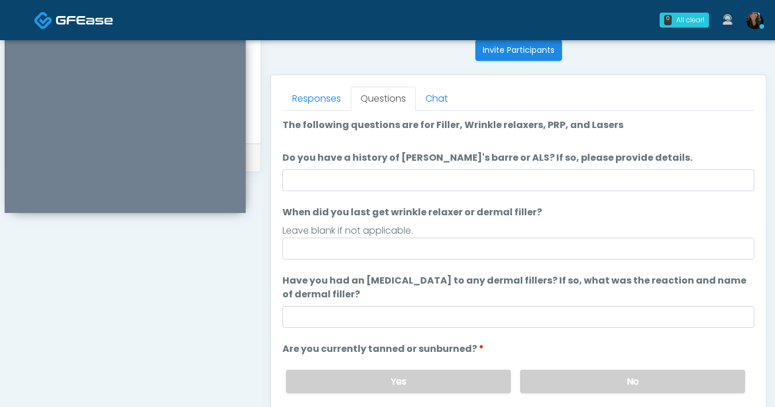
scroll to position [412, 0]
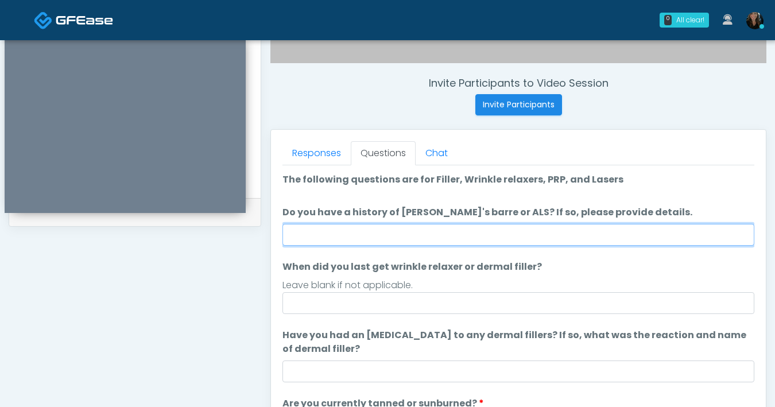
click at [449, 226] on input "Do you have a history of Guillain's barre or ALS? If so, please provide details." at bounding box center [518, 235] width 472 height 22
type input "**"
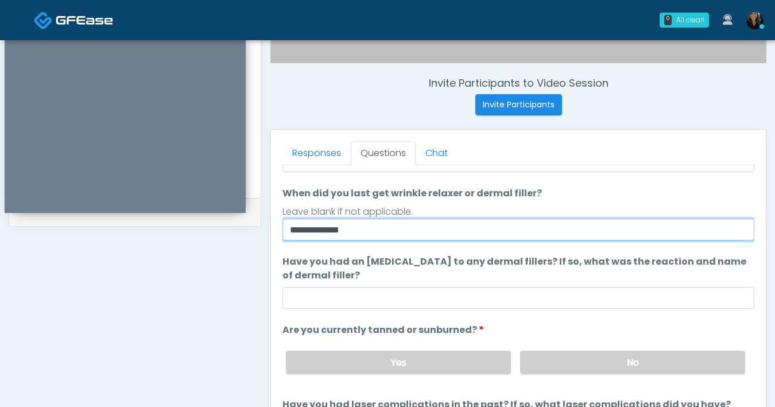
scroll to position [100, 0]
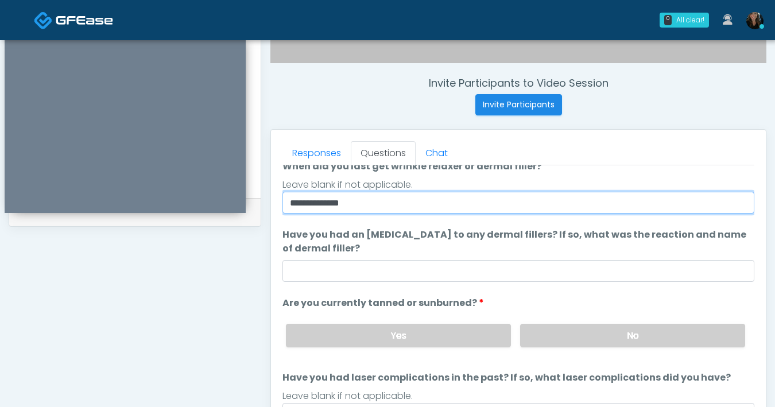
type input "**********"
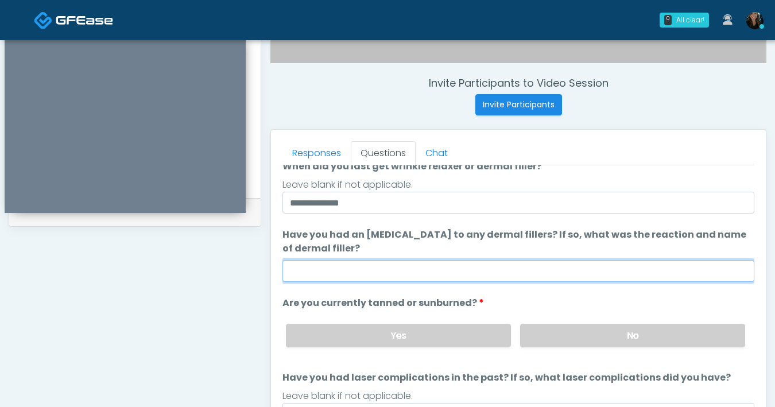
click at [393, 270] on input "Have you had an allergic response to any dermal fillers? If so, what was the re…" at bounding box center [518, 271] width 472 height 22
type input "***"
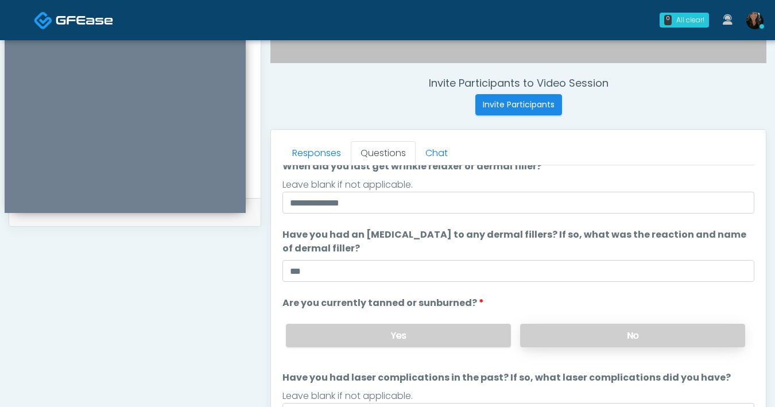
click at [579, 341] on label "No" at bounding box center [632, 336] width 225 height 24
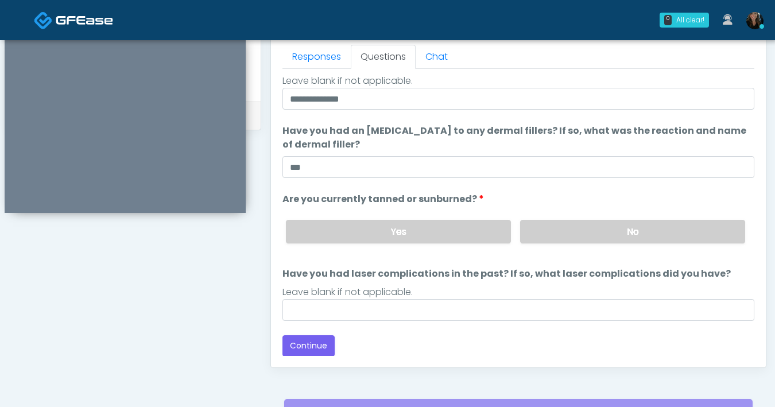
scroll to position [519, 0]
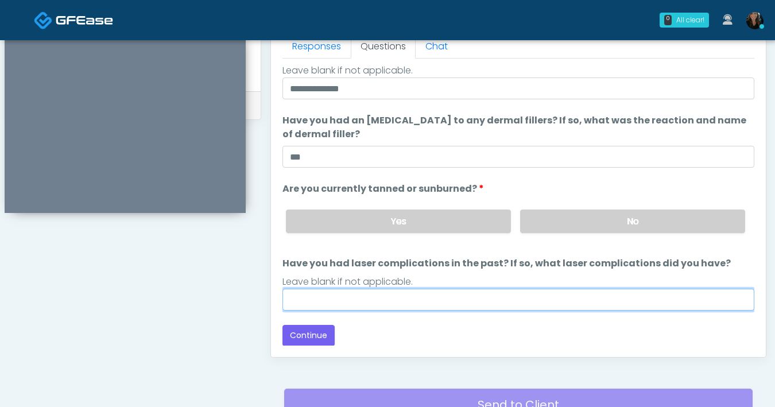
click at [444, 305] on input "Have you had laser complications in the past? If so, what laser complications d…" at bounding box center [518, 300] width 472 height 22
type input "**"
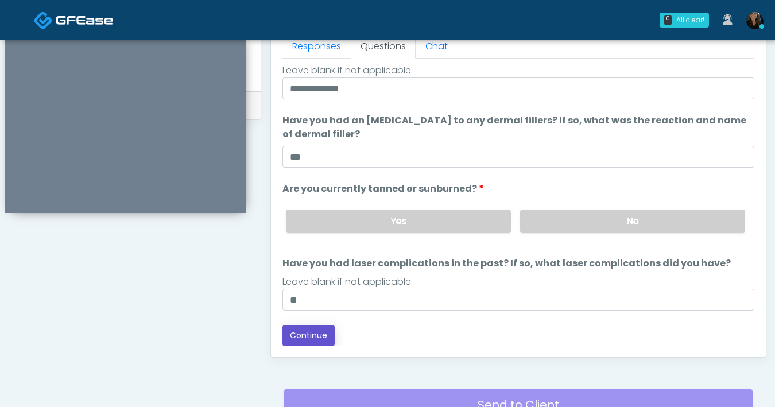
click at [308, 332] on button "Continue" at bounding box center [308, 335] width 52 height 21
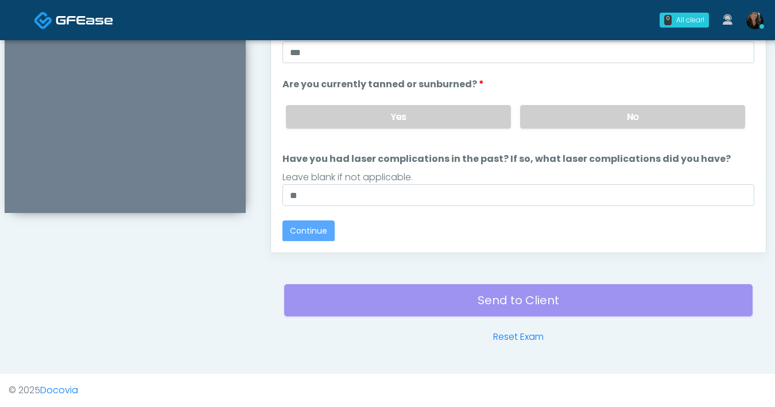
scroll to position [0, 0]
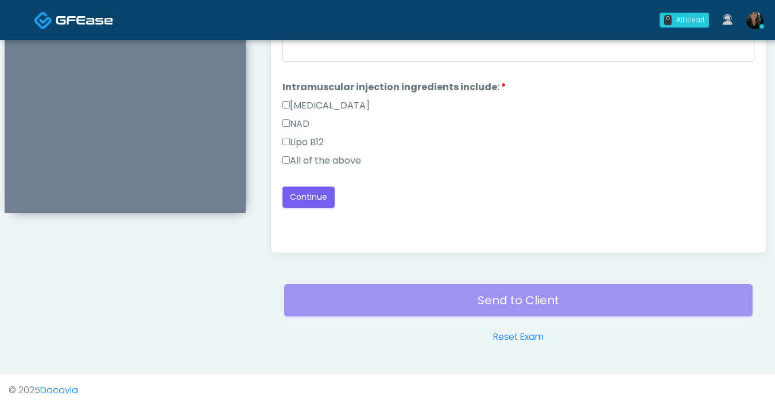
click at [285, 163] on label "All of the above" at bounding box center [321, 161] width 79 height 14
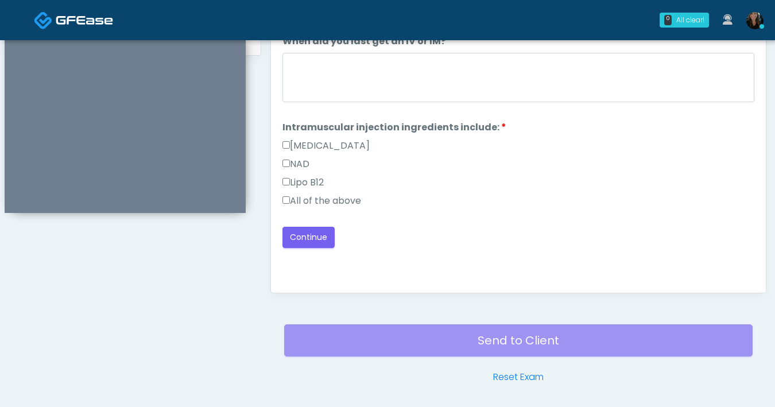
scroll to position [514, 0]
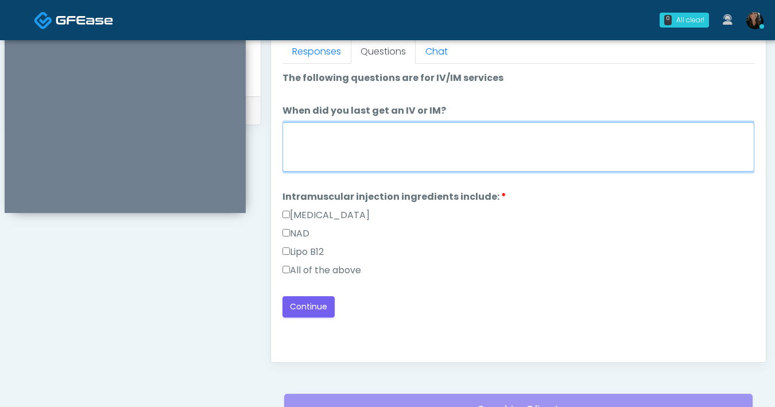
click at [449, 156] on textarea "When did you last get an IV or IM?" at bounding box center [518, 146] width 472 height 49
type textarea "***"
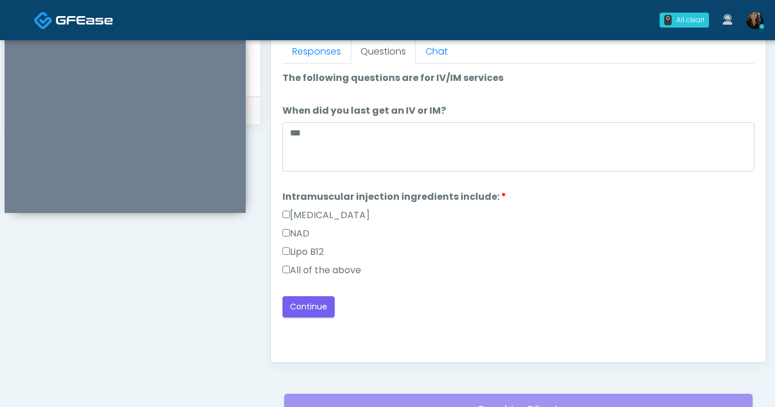
click at [506, 228] on div "NAD" at bounding box center [518, 236] width 472 height 18
click at [294, 309] on button "Continue" at bounding box center [308, 306] width 52 height 21
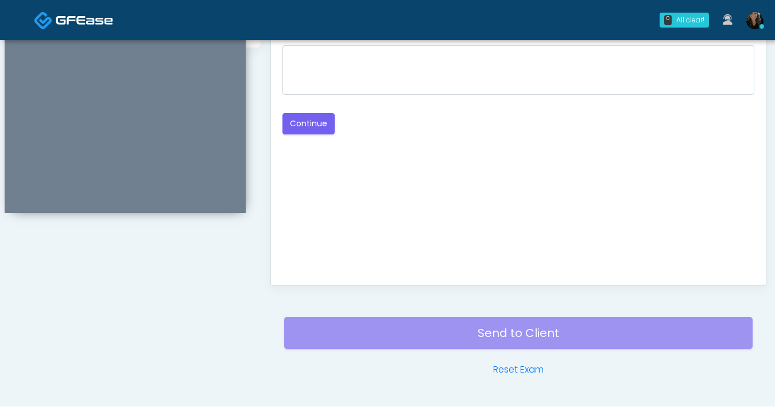
scroll to position [416, 0]
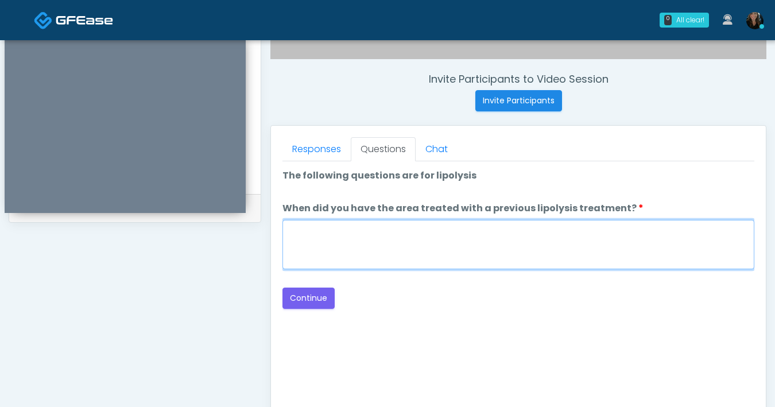
click at [430, 251] on textarea "When did you have the area treated with a previous lipolysis treatment?" at bounding box center [518, 244] width 472 height 49
type textarea "***"
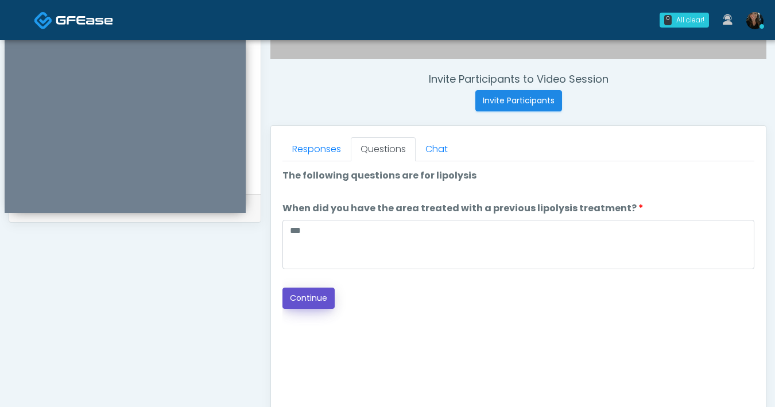
click at [327, 293] on button "Continue" at bounding box center [308, 297] width 52 height 21
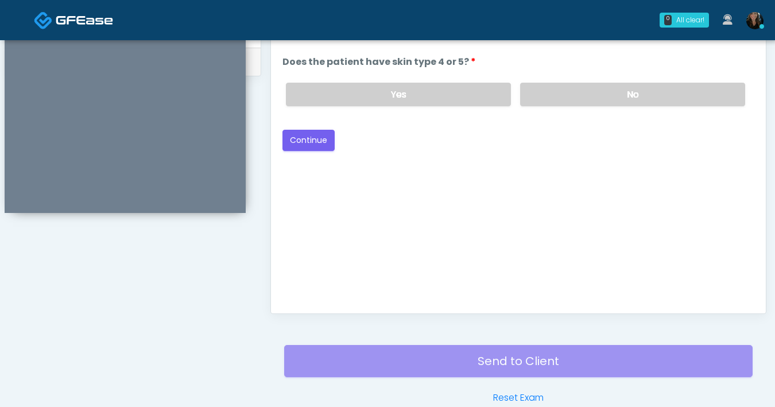
scroll to position [401, 0]
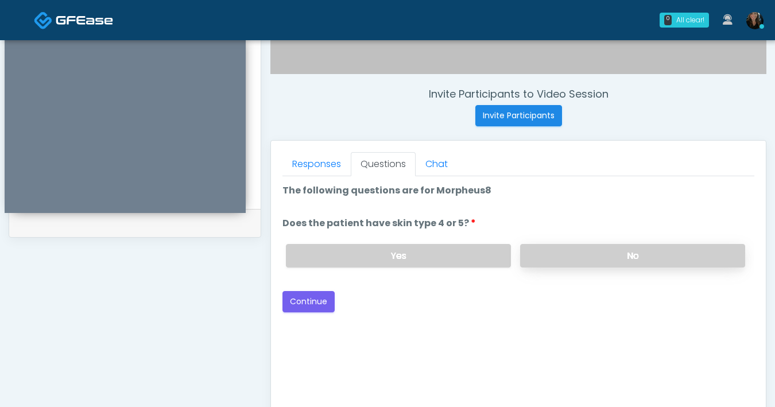
click at [610, 256] on label "No" at bounding box center [632, 256] width 225 height 24
click at [320, 303] on button "Continue" at bounding box center [308, 301] width 52 height 21
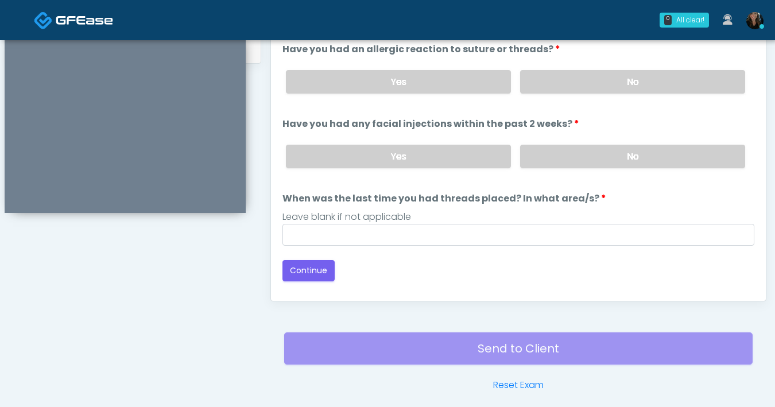
scroll to position [565, 0]
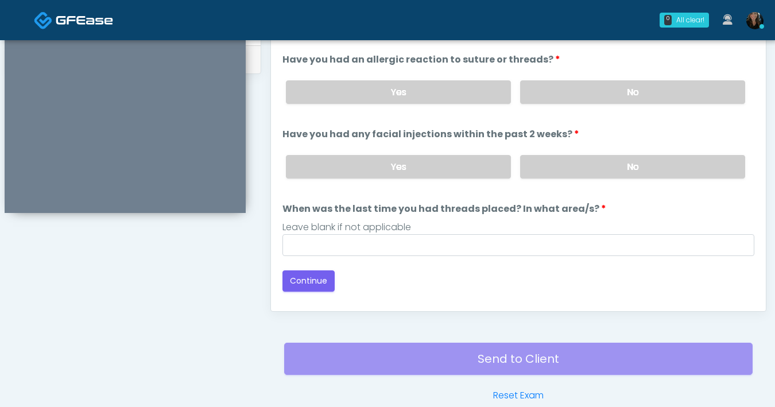
drag, startPoint x: 613, startPoint y: 96, endPoint x: 616, endPoint y: 116, distance: 20.8
click at [613, 96] on label "No" at bounding box center [632, 92] width 225 height 24
click at [616, 162] on label "No" at bounding box center [632, 167] width 225 height 24
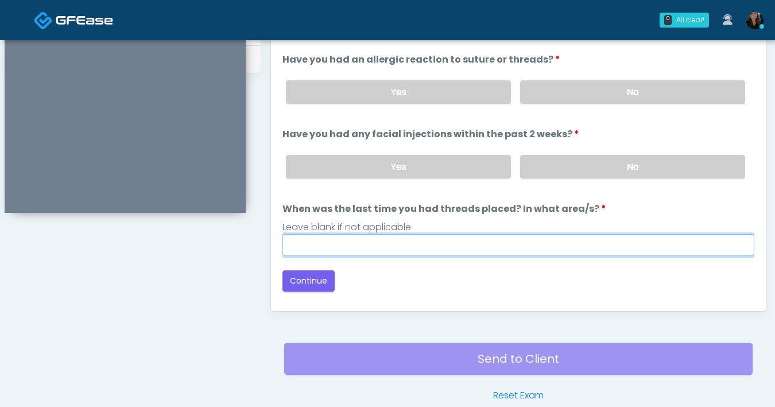
drag, startPoint x: 510, startPoint y: 246, endPoint x: 518, endPoint y: 241, distance: 9.8
click at [510, 246] on input "When was the last time you had threads placed? In what area/s?" at bounding box center [518, 245] width 472 height 22
type input "***"
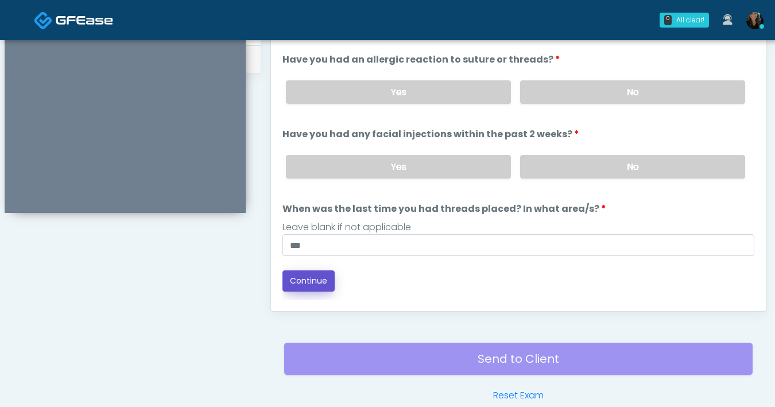
click at [297, 281] on button "Continue" at bounding box center [308, 280] width 52 height 21
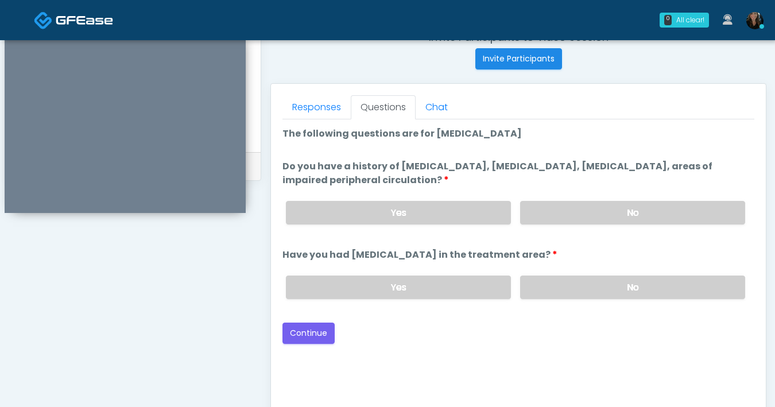
scroll to position [431, 0]
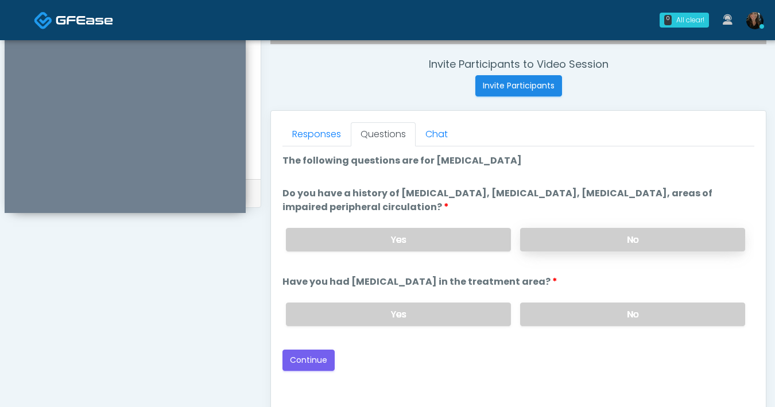
click at [634, 231] on label "No" at bounding box center [632, 240] width 225 height 24
click at [590, 312] on label "No" at bounding box center [632, 314] width 225 height 24
click at [294, 360] on button "Continue" at bounding box center [308, 359] width 52 height 21
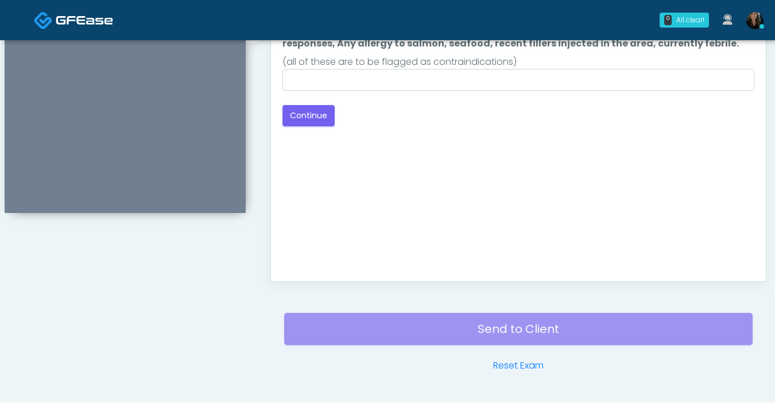
scroll to position [528, 0]
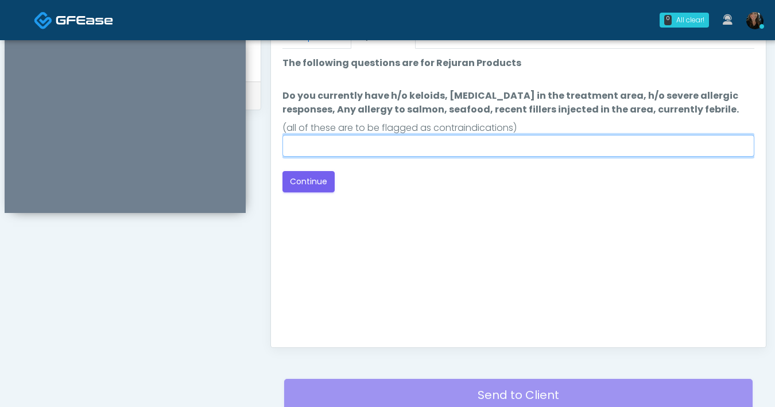
click at [455, 154] on input "Do you currently have h/o keloids, skin infection in the treatment area, h/o se…" at bounding box center [518, 146] width 472 height 22
type input "**"
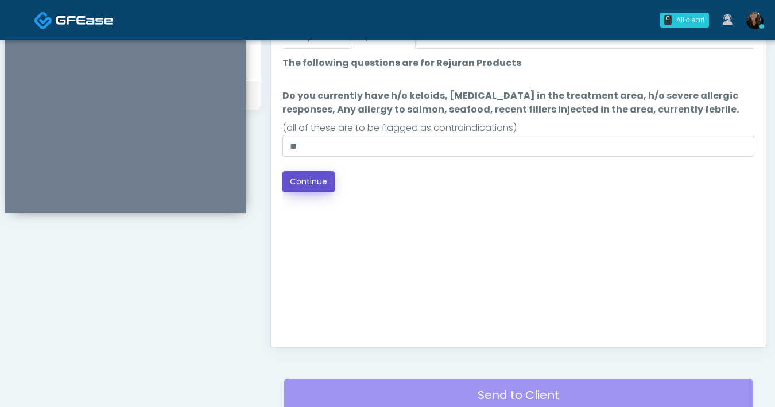
click at [327, 185] on button "Continue" at bounding box center [308, 181] width 52 height 21
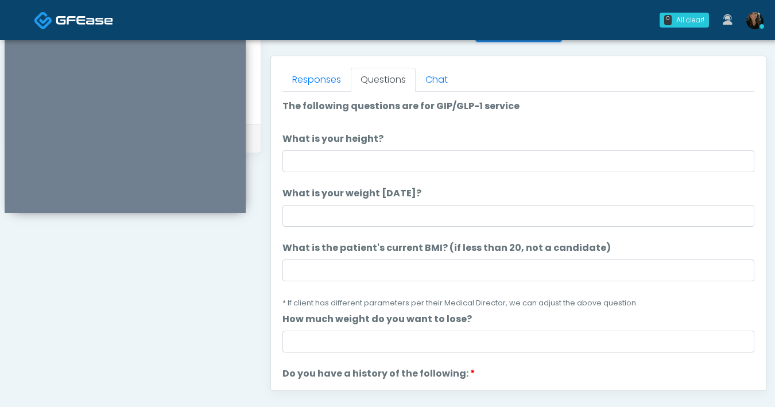
scroll to position [485, 0]
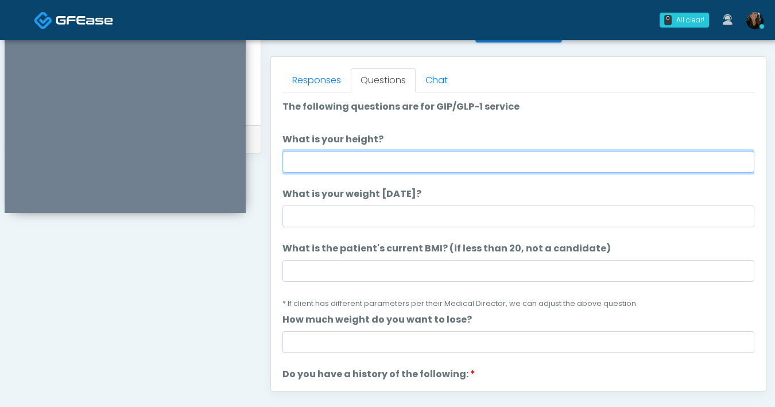
click at [453, 160] on input "What is your height?" at bounding box center [518, 162] width 472 height 22
type input "***"
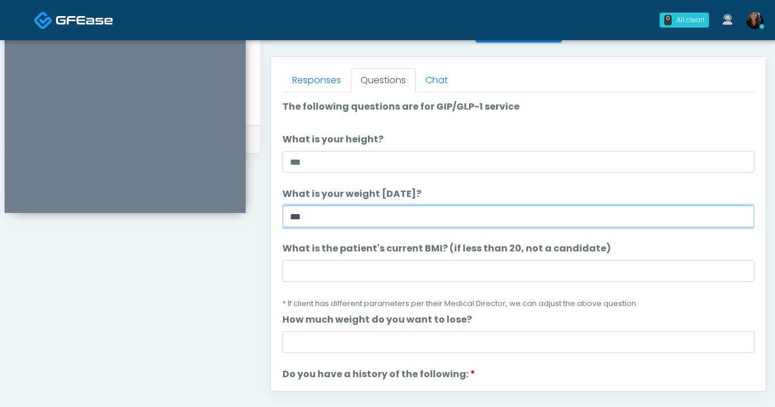
type input "***"
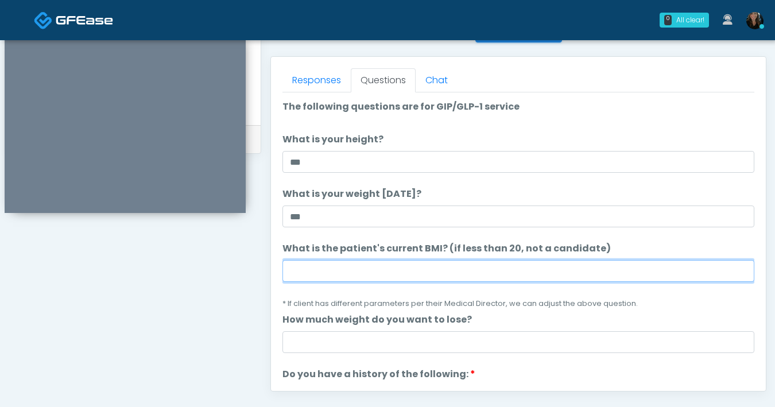
click at [362, 274] on input "What is the patient's current BMI? (if less than 20, not a candidate)" at bounding box center [518, 271] width 472 height 22
type input "****"
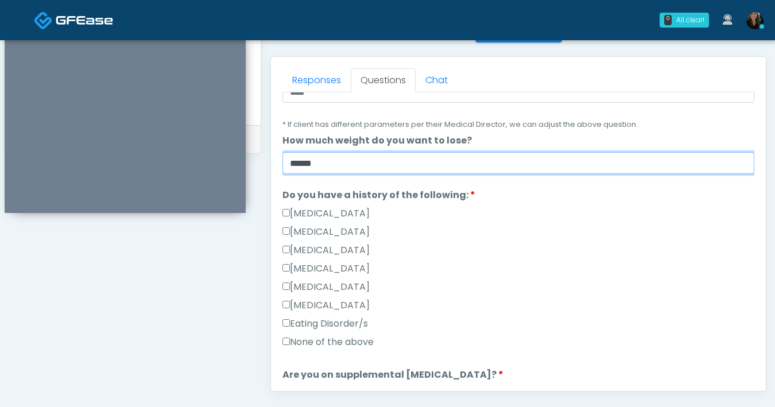
scroll to position [247, 0]
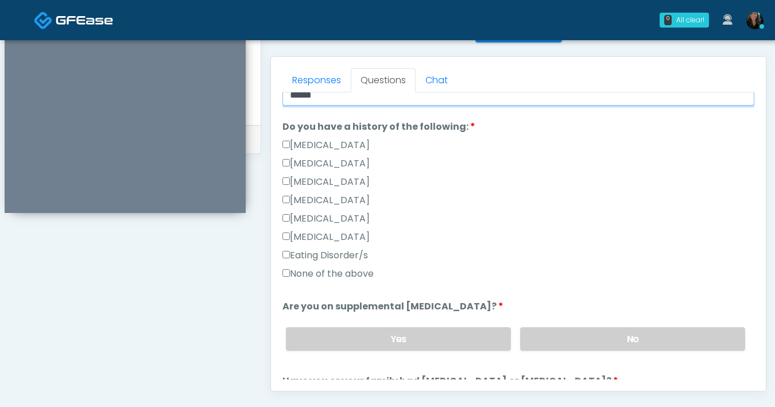
type input "******"
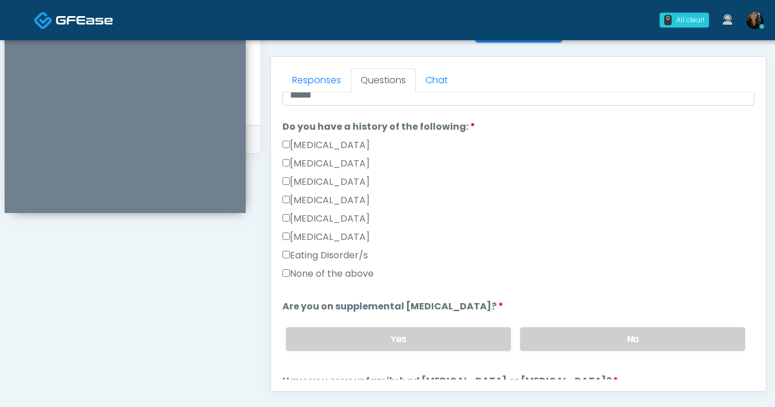
click at [290, 272] on label "None of the above" at bounding box center [327, 274] width 91 height 14
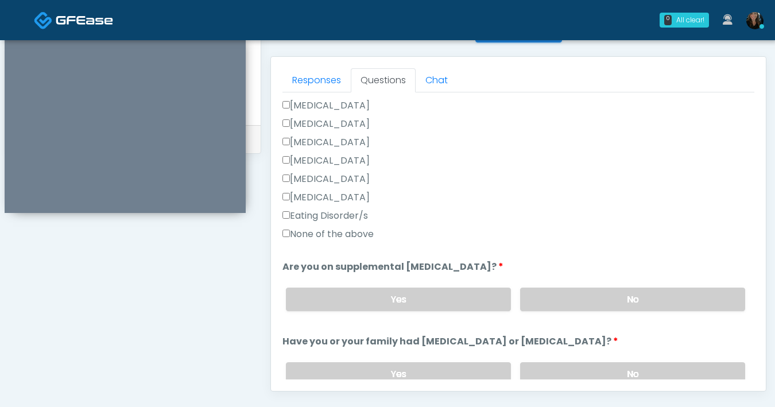
scroll to position [355, 0]
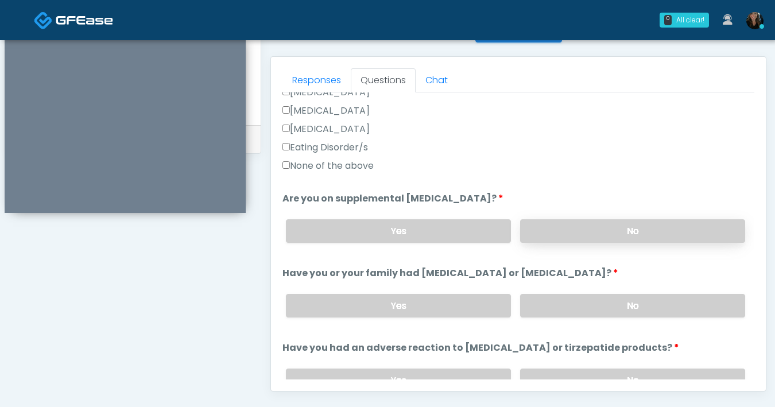
click at [588, 234] on label "No" at bounding box center [632, 231] width 225 height 24
click at [597, 310] on label "No" at bounding box center [632, 306] width 225 height 24
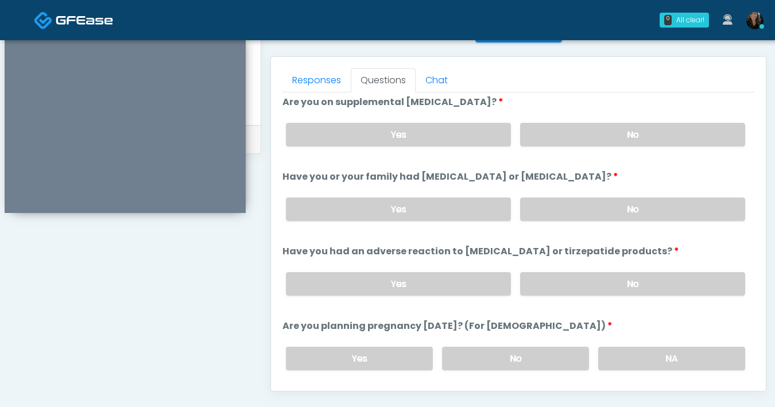
scroll to position [471, 0]
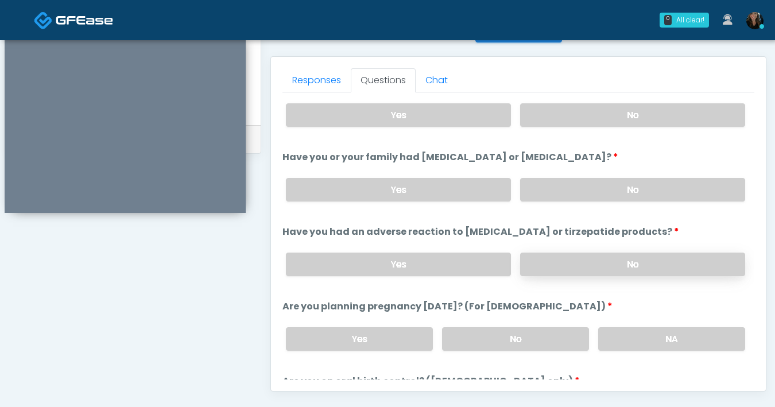
click at [593, 270] on label "No" at bounding box center [632, 264] width 225 height 24
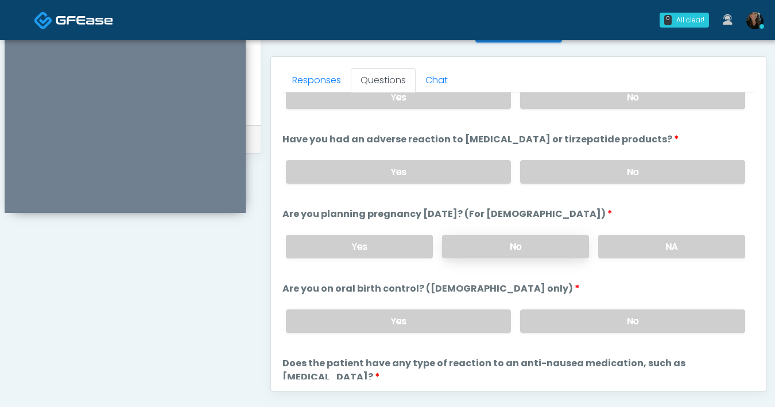
click at [502, 246] on label "No" at bounding box center [515, 247] width 147 height 24
click at [609, 324] on label "No" at bounding box center [632, 321] width 225 height 24
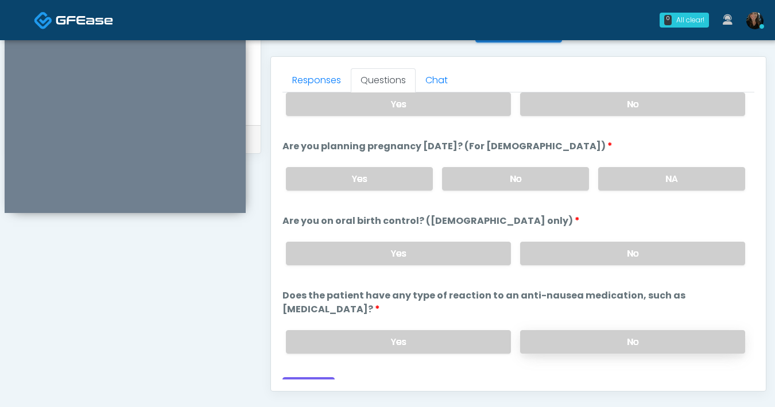
scroll to position [633, 0]
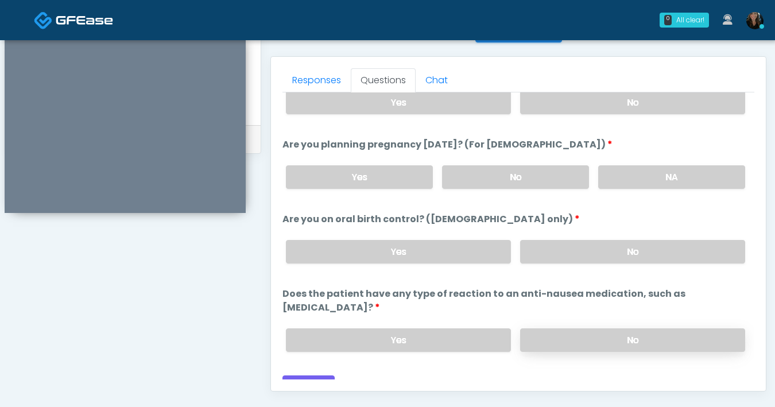
click at [624, 328] on label "No" at bounding box center [632, 340] width 225 height 24
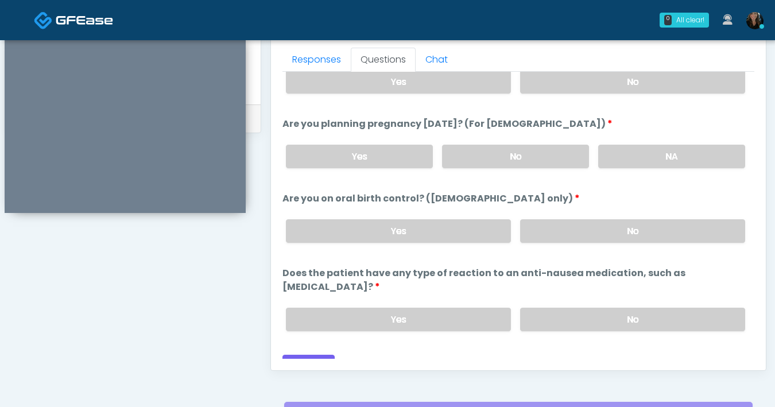
scroll to position [562, 0]
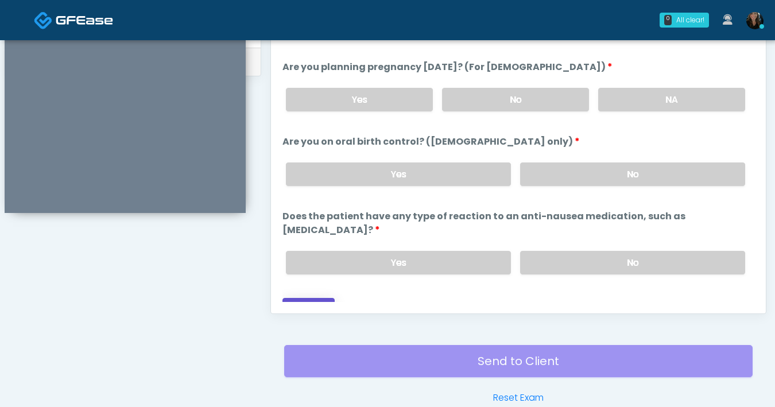
click at [310, 298] on button "Continue" at bounding box center [308, 308] width 52 height 21
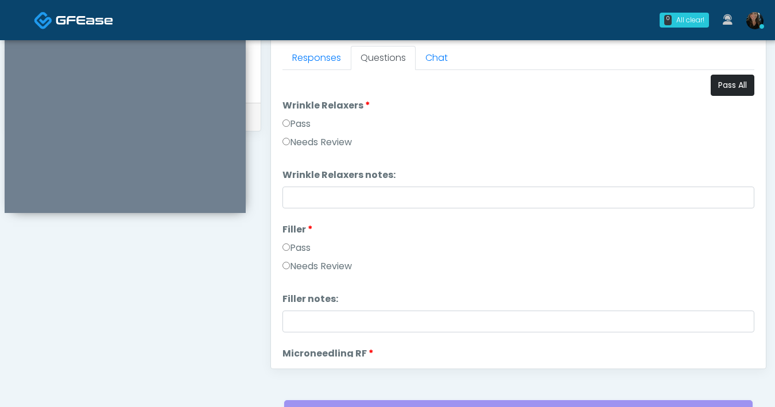
scroll to position [360, 0]
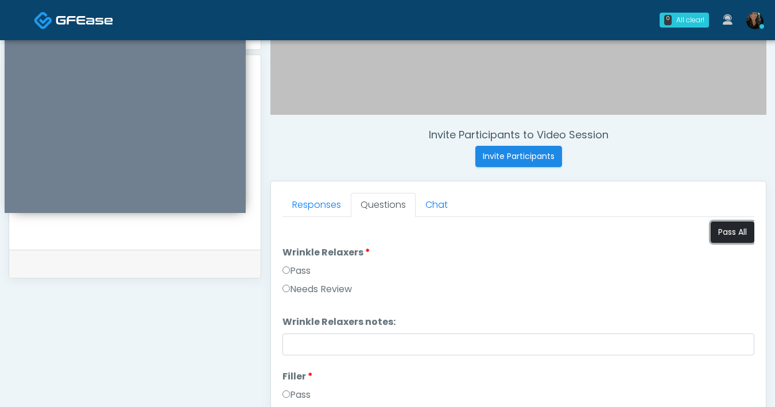
click at [714, 236] on button "Pass All" at bounding box center [732, 231] width 44 height 21
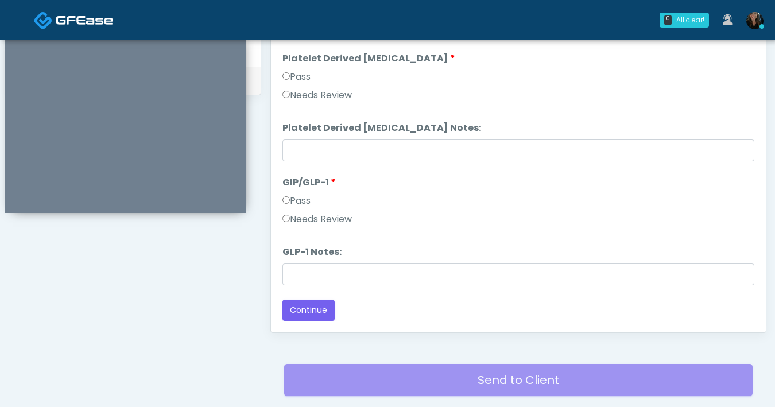
scroll to position [543, 0]
click at [310, 306] on button "Continue" at bounding box center [308, 310] width 52 height 21
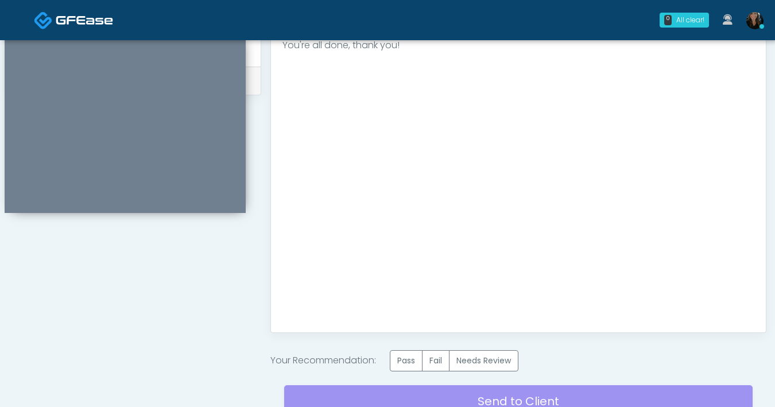
scroll to position [0, 0]
click at [408, 367] on label "Pass" at bounding box center [406, 360] width 33 height 21
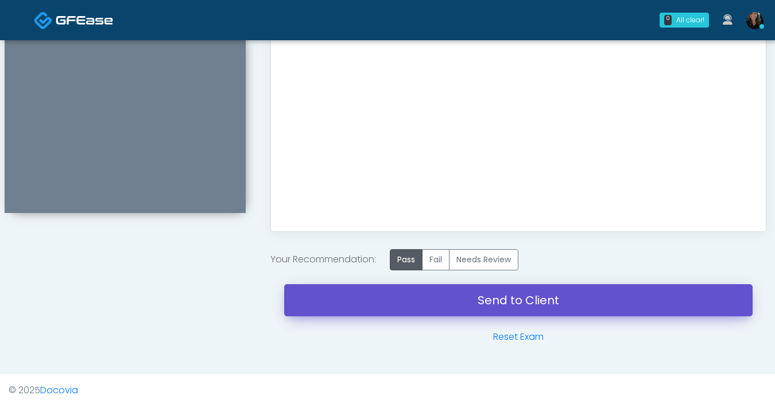
click at [496, 302] on link "Send to Client" at bounding box center [518, 300] width 468 height 32
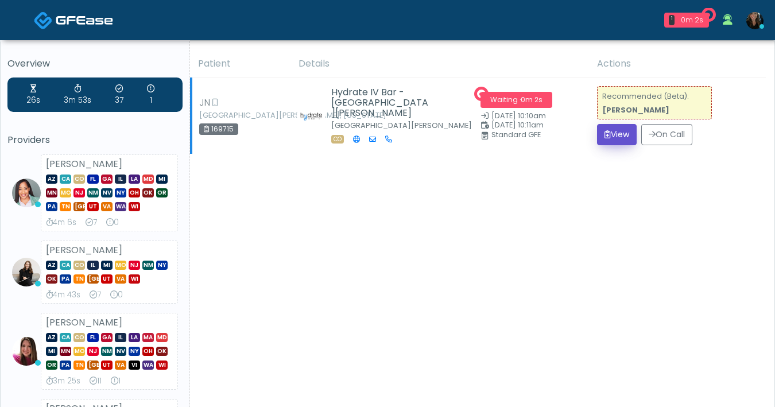
click at [615, 138] on button "View" at bounding box center [617, 134] width 40 height 21
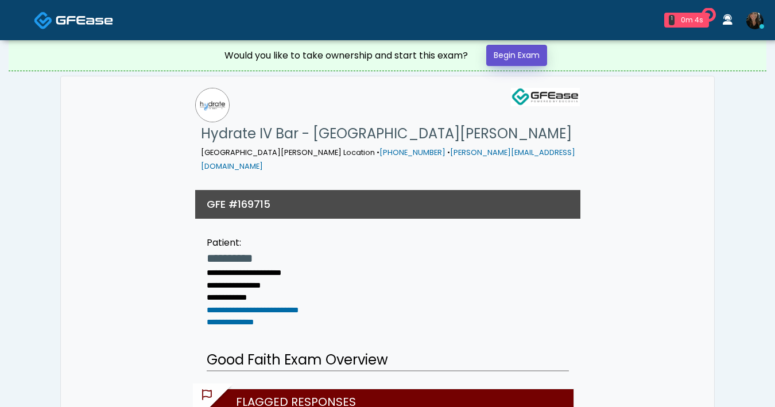
click at [518, 55] on link "Begin Exam" at bounding box center [516, 55] width 61 height 21
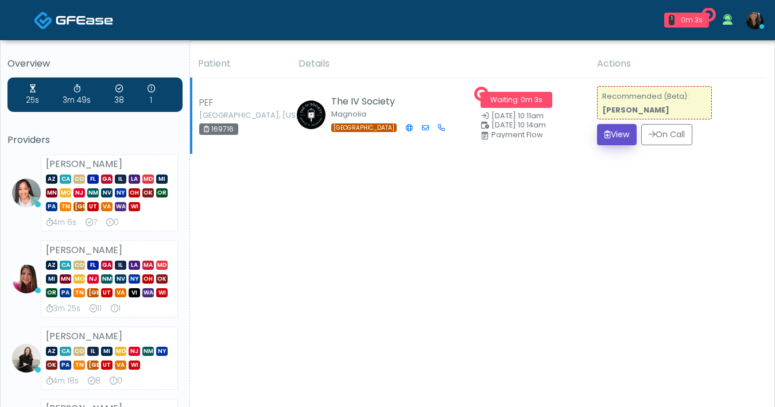
click at [607, 142] on button "View" at bounding box center [617, 134] width 40 height 21
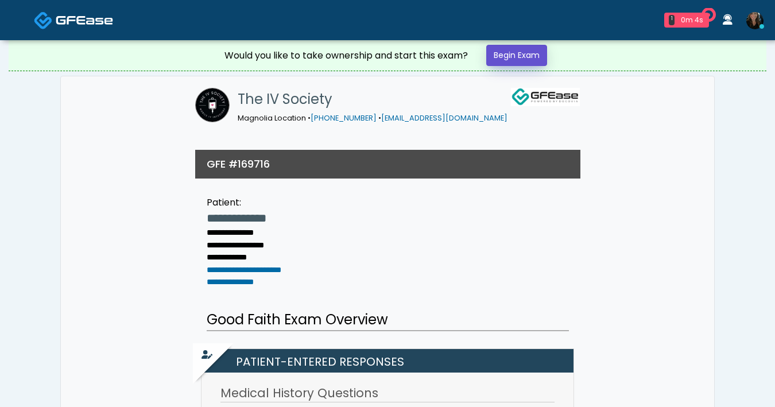
click at [516, 61] on link "Begin Exam" at bounding box center [516, 55] width 61 height 21
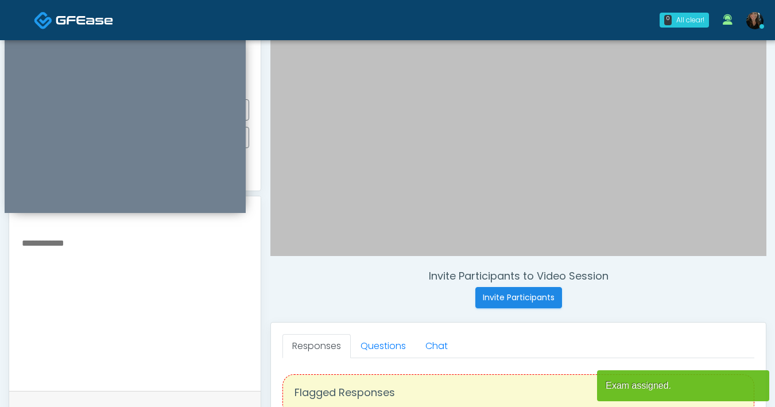
scroll to position [449, 0]
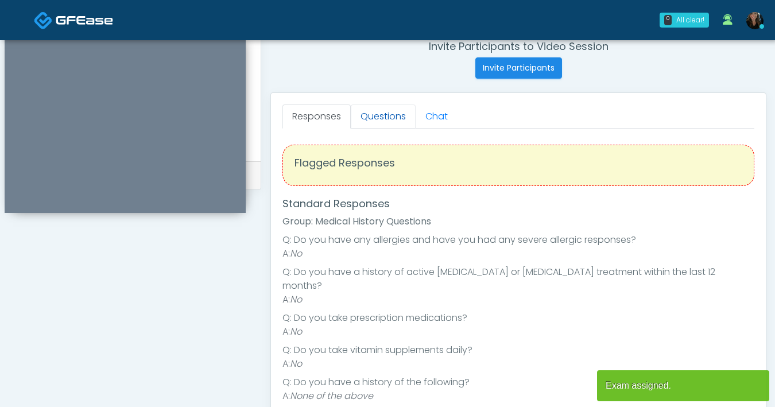
click at [381, 118] on link "Questions" at bounding box center [383, 116] width 65 height 24
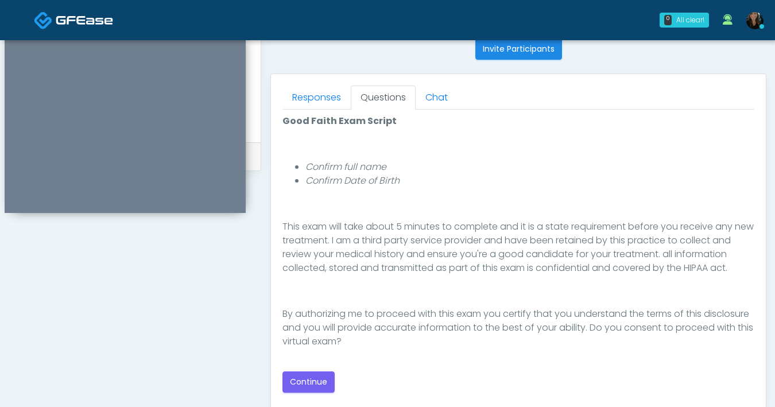
scroll to position [472, 0]
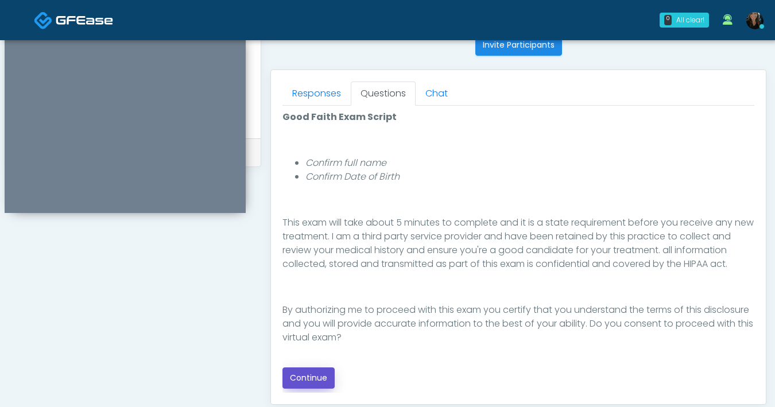
click at [323, 374] on button "Continue" at bounding box center [308, 377] width 52 height 21
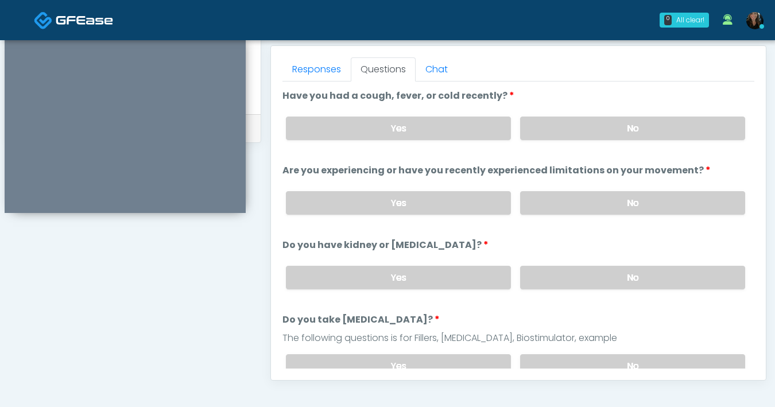
scroll to position [493, 0]
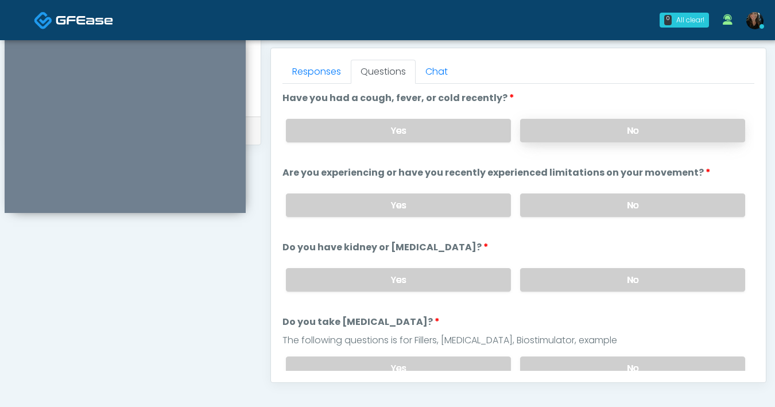
click at [623, 131] on label "No" at bounding box center [632, 131] width 225 height 24
click at [588, 213] on label "No" at bounding box center [632, 205] width 225 height 24
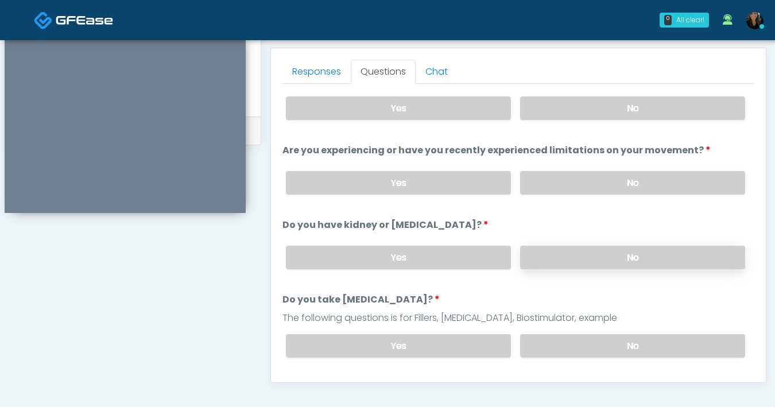
scroll to position [23, 0]
click at [608, 258] on label "No" at bounding box center [632, 257] width 225 height 24
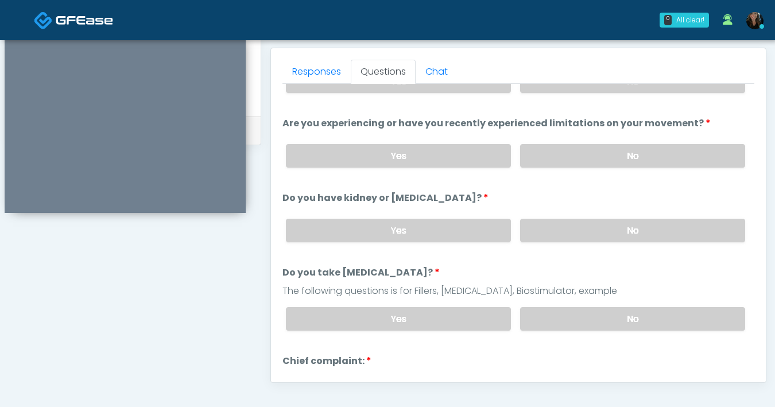
scroll to position [65, 0]
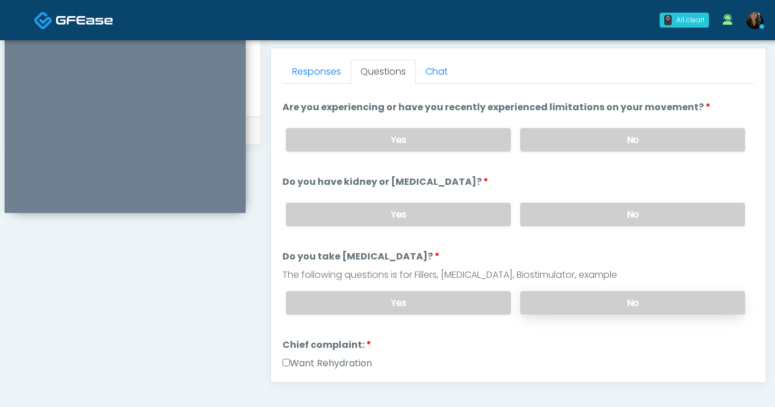
click at [605, 302] on label "No" at bounding box center [632, 303] width 225 height 24
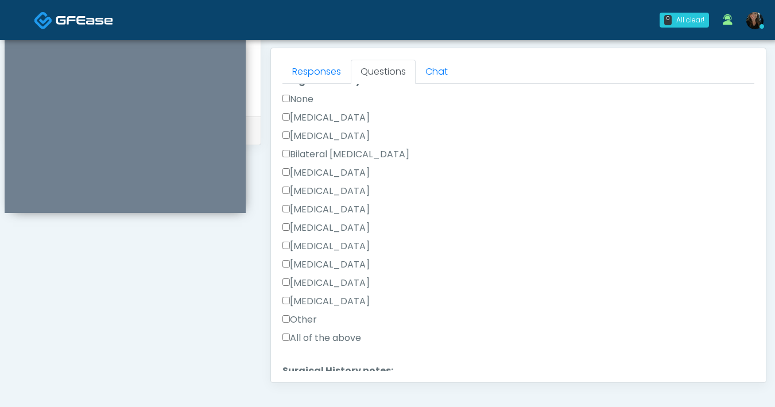
scroll to position [638, 0]
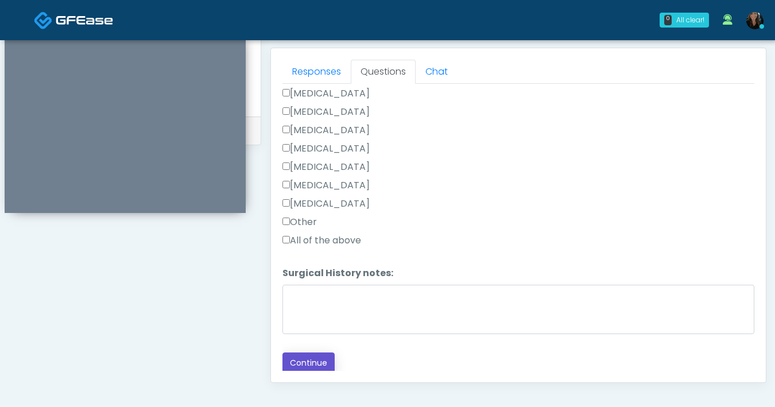
click at [308, 355] on button "Continue" at bounding box center [308, 362] width 52 height 21
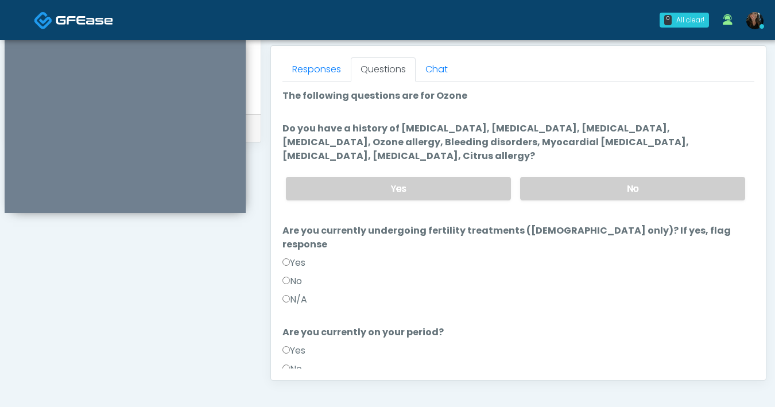
scroll to position [462, 0]
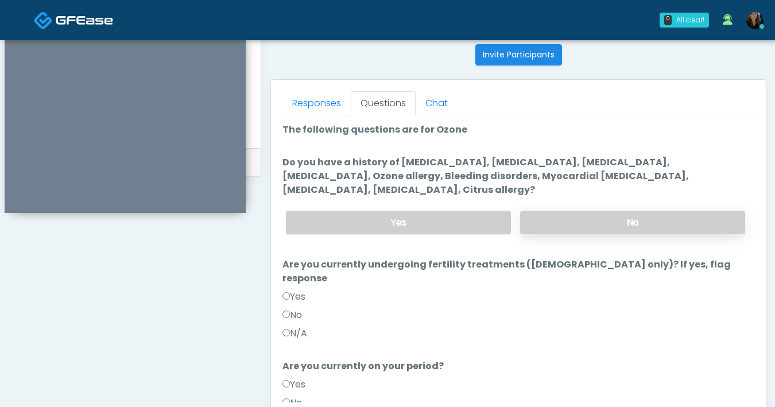
click at [604, 223] on label "No" at bounding box center [632, 223] width 225 height 24
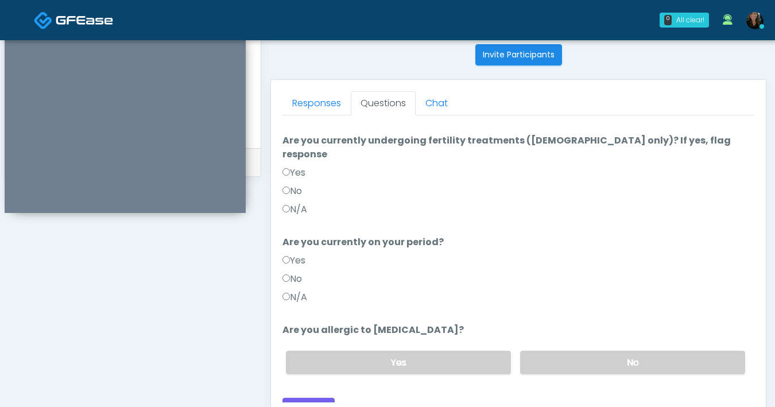
scroll to position [126, 0]
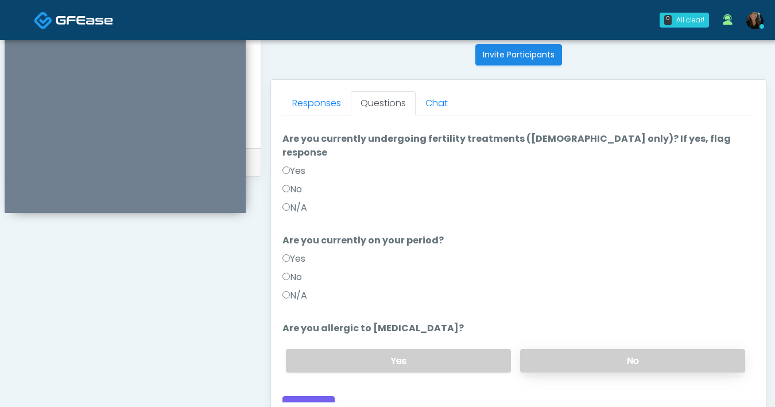
click at [580, 349] on label "No" at bounding box center [632, 361] width 225 height 24
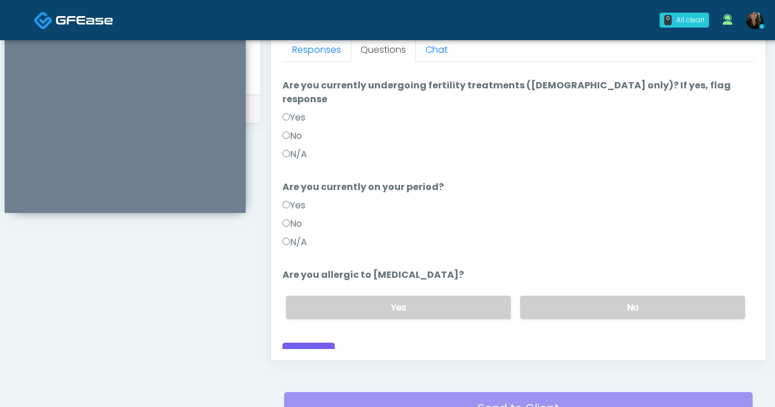
scroll to position [524, 0]
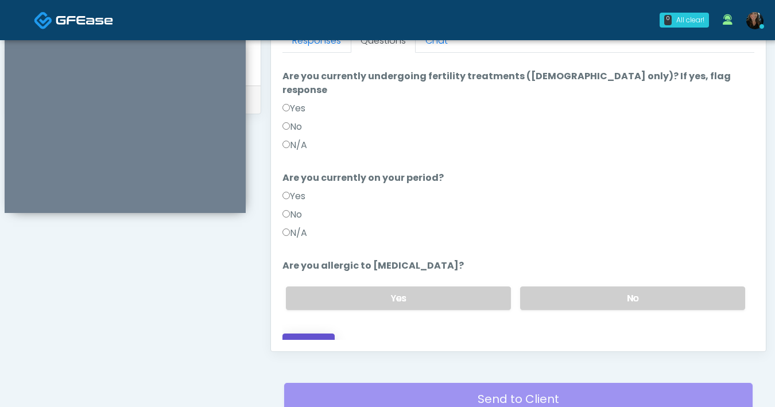
click at [308, 333] on button "Continue" at bounding box center [308, 343] width 52 height 21
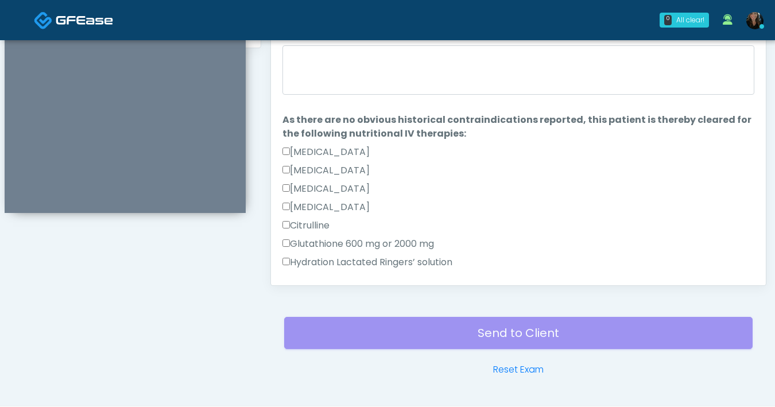
scroll to position [729, 0]
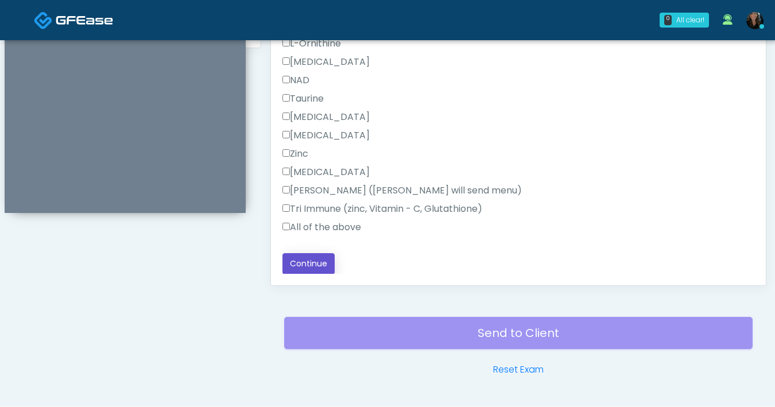
click at [317, 262] on button "Continue" at bounding box center [308, 263] width 52 height 21
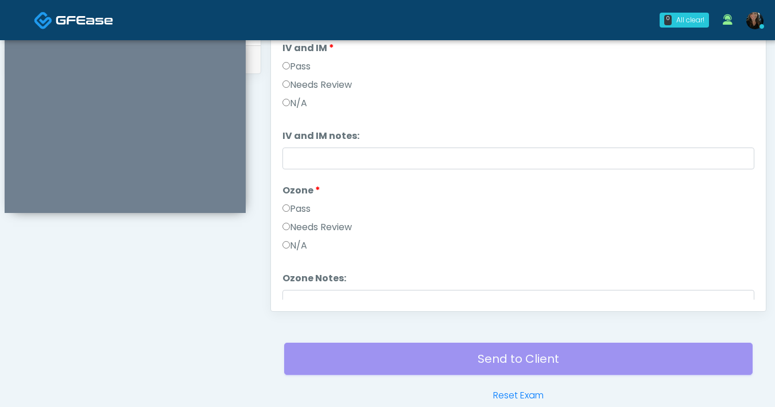
scroll to position [516, 0]
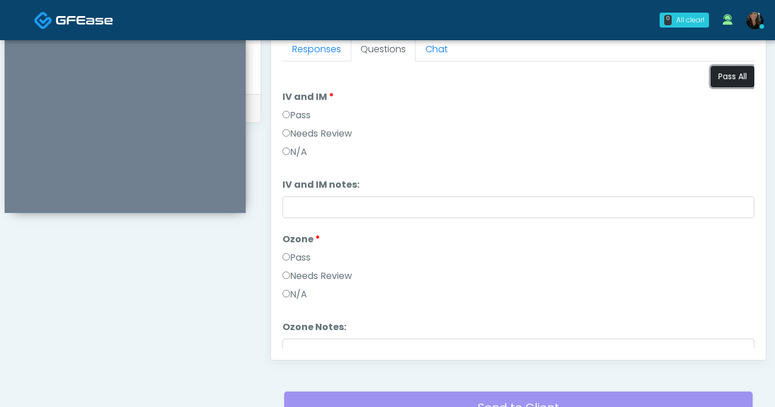
click at [726, 76] on button "Pass All" at bounding box center [732, 76] width 44 height 21
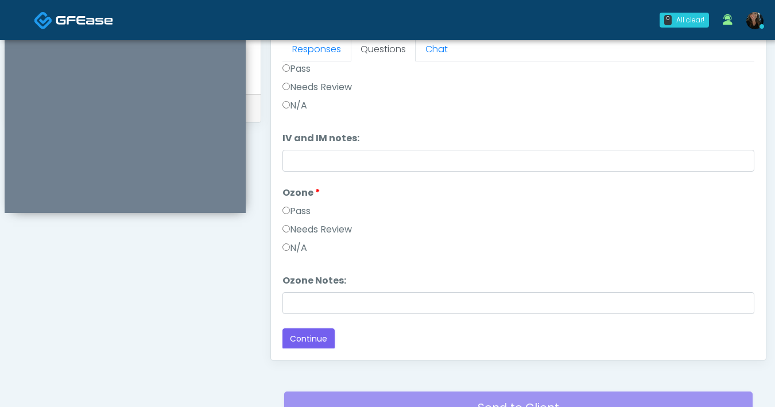
scroll to position [48, 0]
click at [302, 340] on button "Continue" at bounding box center [308, 337] width 52 height 21
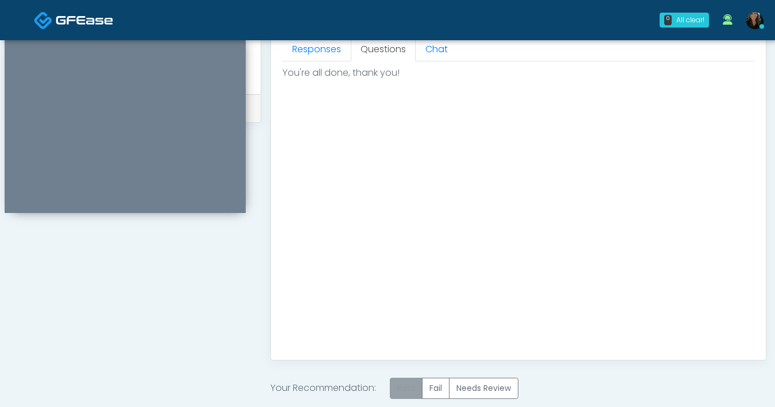
click at [401, 380] on label "Pass" at bounding box center [406, 388] width 33 height 21
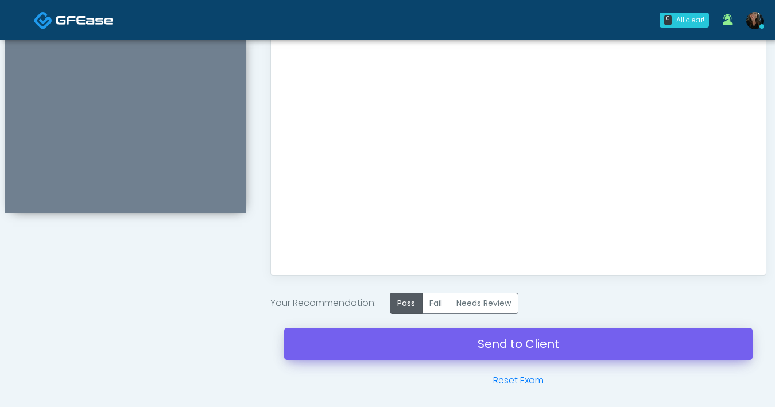
scroll to position [644, 0]
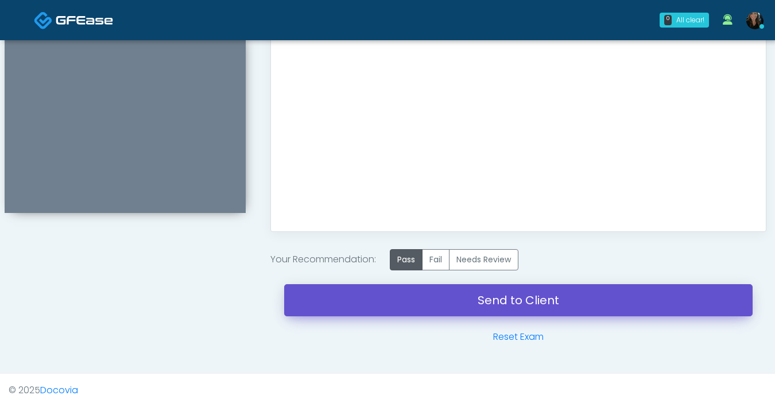
click at [440, 300] on link "Send to Client" at bounding box center [518, 300] width 468 height 32
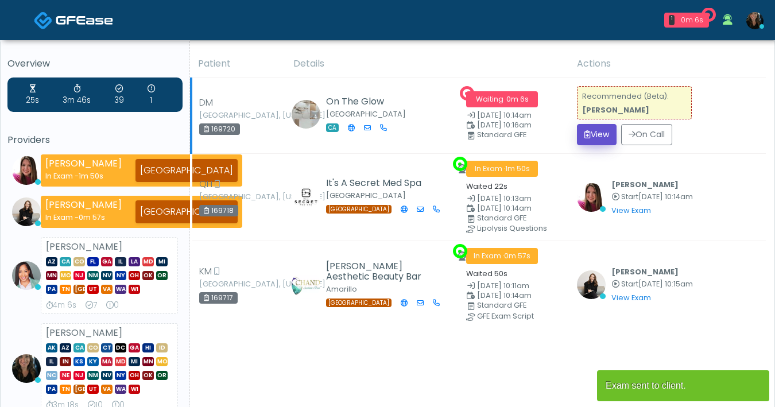
click at [584, 132] on icon "submit" at bounding box center [587, 134] width 6 height 8
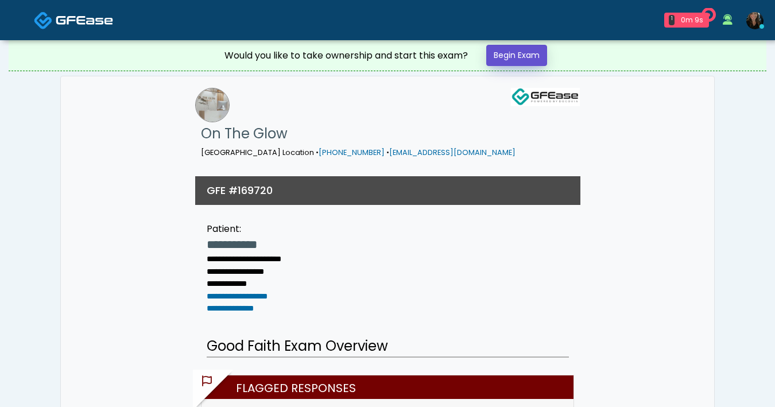
click at [508, 53] on link "Begin Exam" at bounding box center [516, 55] width 61 height 21
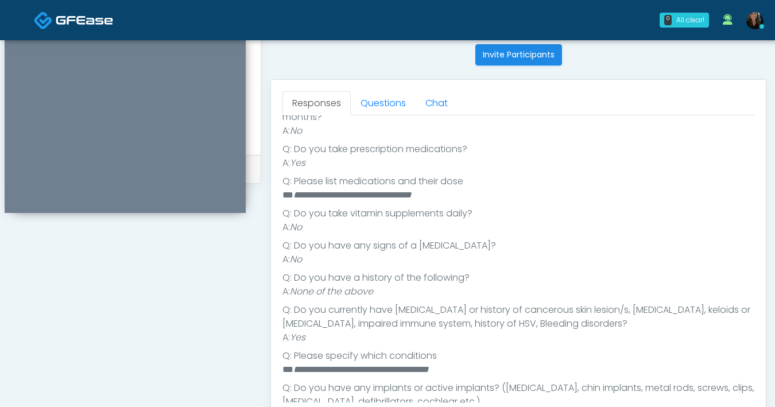
scroll to position [51, 0]
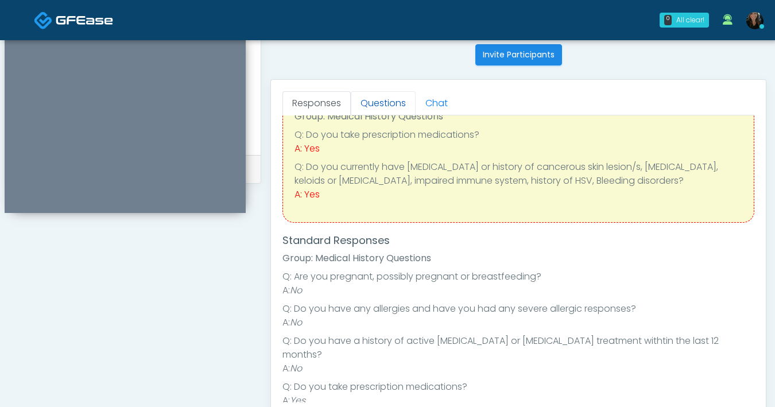
click at [397, 102] on link "Questions" at bounding box center [383, 103] width 65 height 24
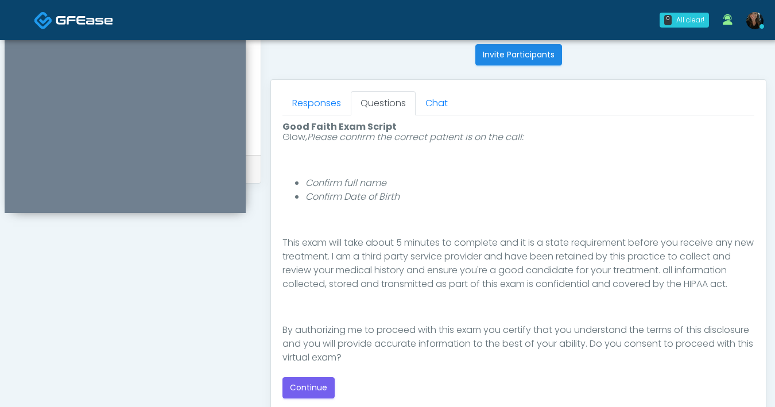
scroll to position [121, 0]
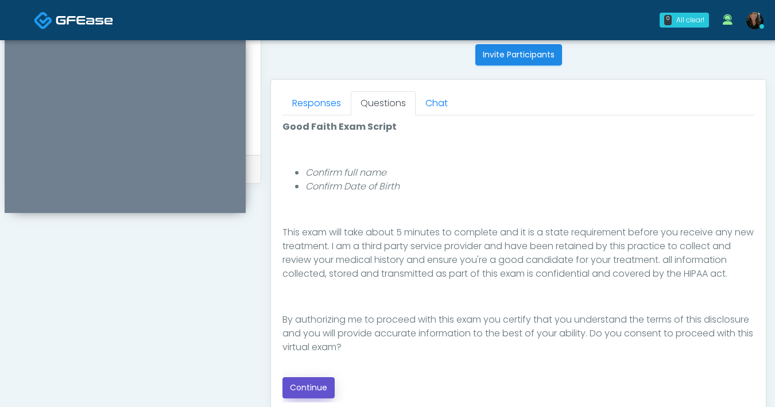
click at [303, 392] on button "Continue" at bounding box center [308, 387] width 52 height 21
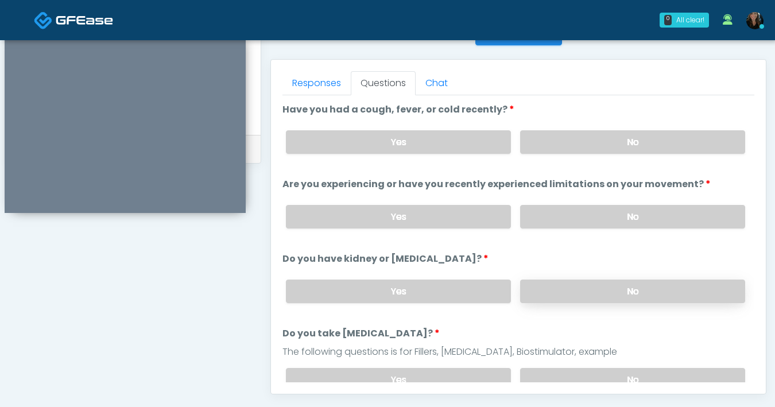
scroll to position [480, 0]
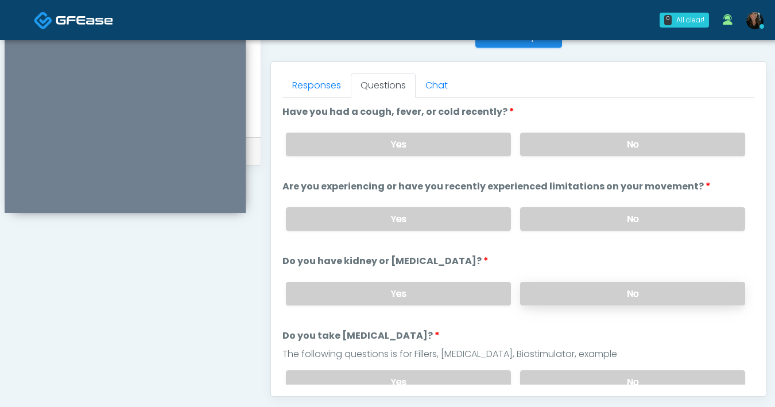
click at [588, 155] on label "No" at bounding box center [632, 145] width 225 height 24
click at [648, 211] on label "No" at bounding box center [632, 219] width 225 height 24
click at [628, 304] on div "Yes No" at bounding box center [515, 294] width 477 height 42
click at [629, 290] on label "No" at bounding box center [632, 294] width 225 height 24
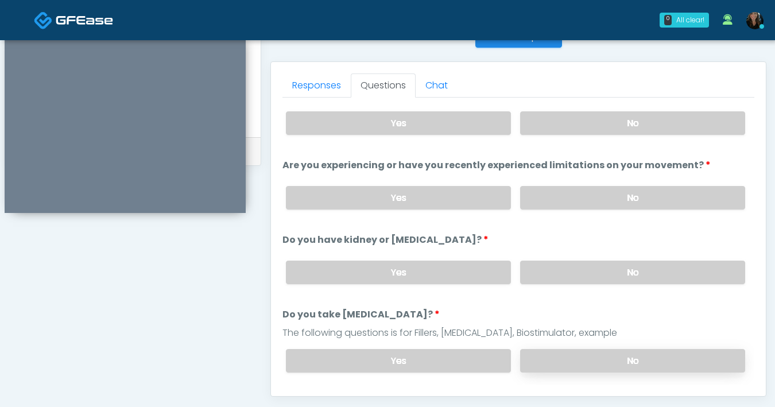
click at [602, 360] on label "No" at bounding box center [632, 361] width 225 height 24
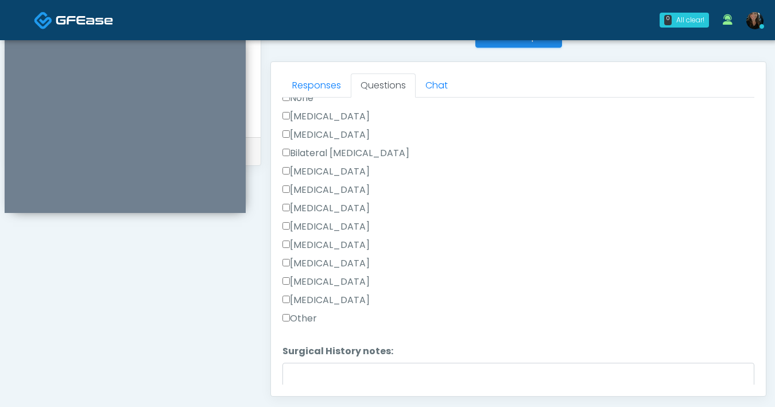
scroll to position [748, 0]
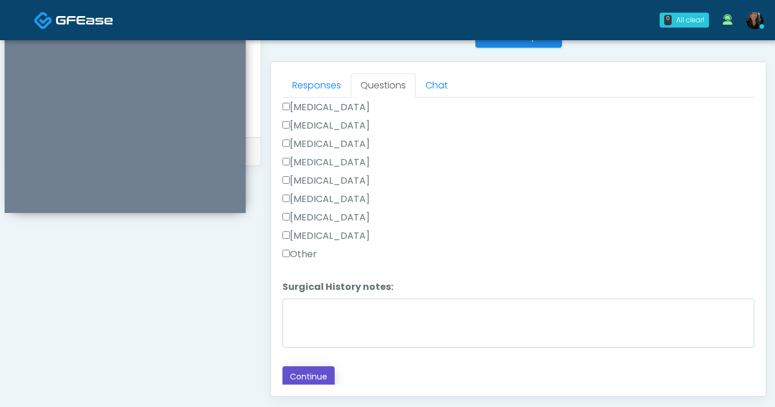
click at [309, 376] on button "Continue" at bounding box center [308, 376] width 52 height 21
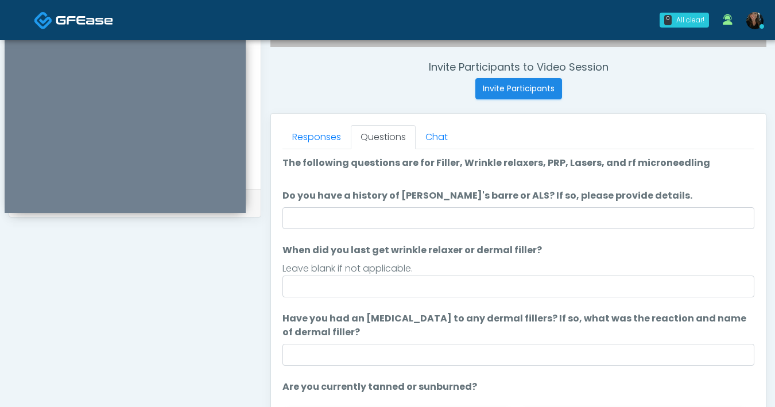
scroll to position [0, 0]
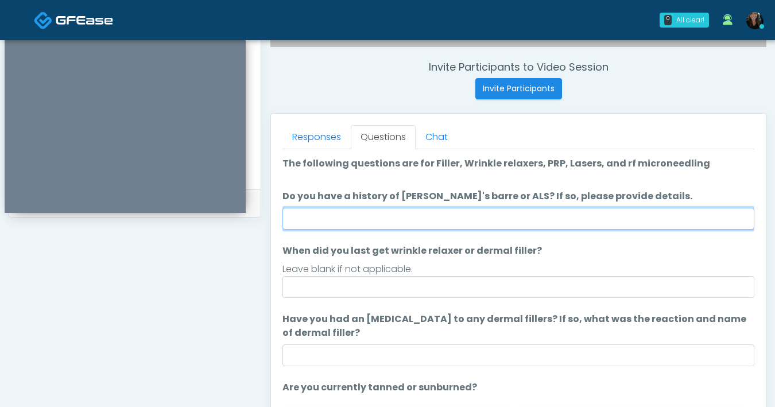
click at [491, 221] on input "Do you have a history of Guillain's barre or ALS? If so, please provide details." at bounding box center [518, 219] width 472 height 22
type input "**"
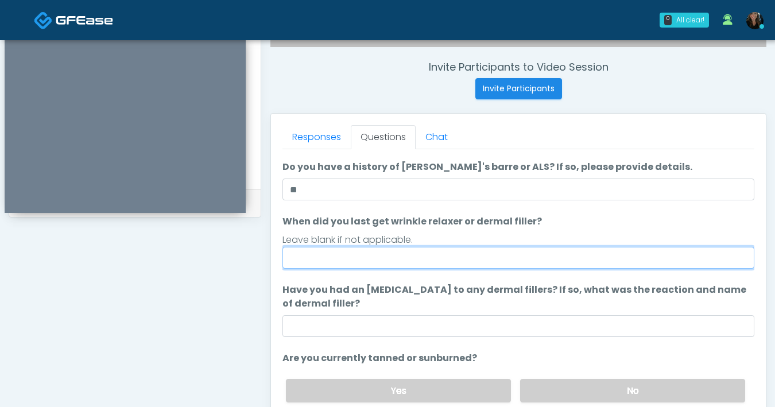
scroll to position [93, 0]
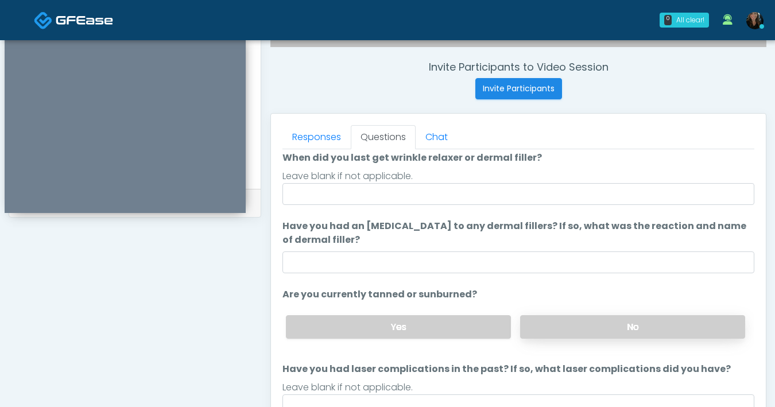
click at [574, 327] on label "No" at bounding box center [632, 327] width 225 height 24
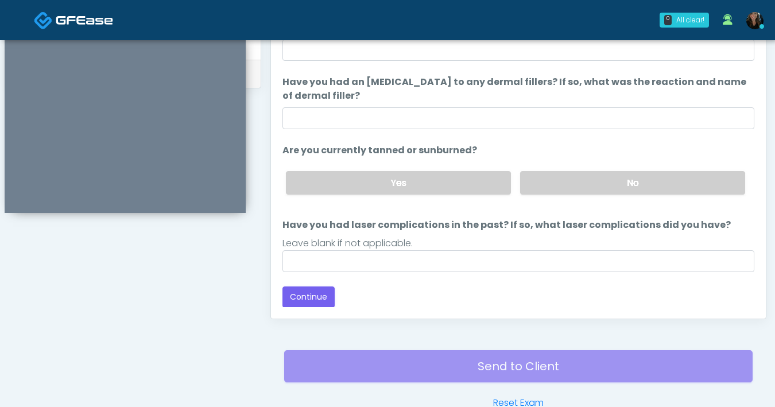
scroll to position [581, 0]
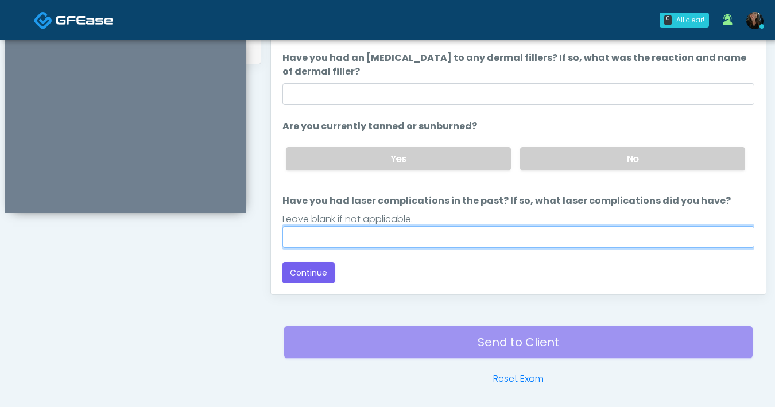
click at [323, 239] on input "Have you had laser complications in the past? If so, what laser complications d…" at bounding box center [518, 237] width 472 height 22
type input "**"
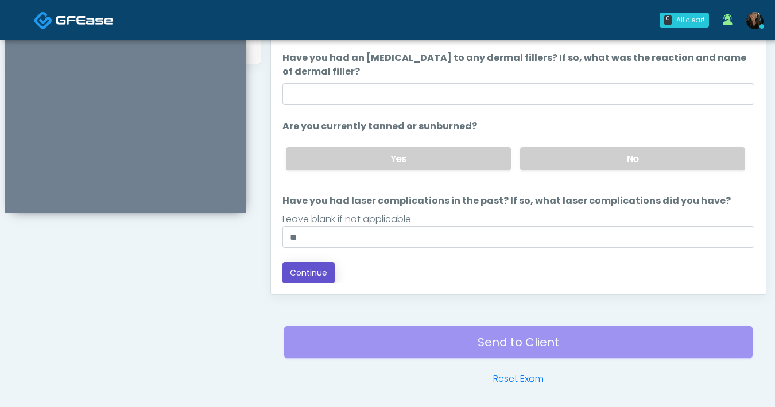
click at [315, 274] on button "Continue" at bounding box center [308, 272] width 52 height 21
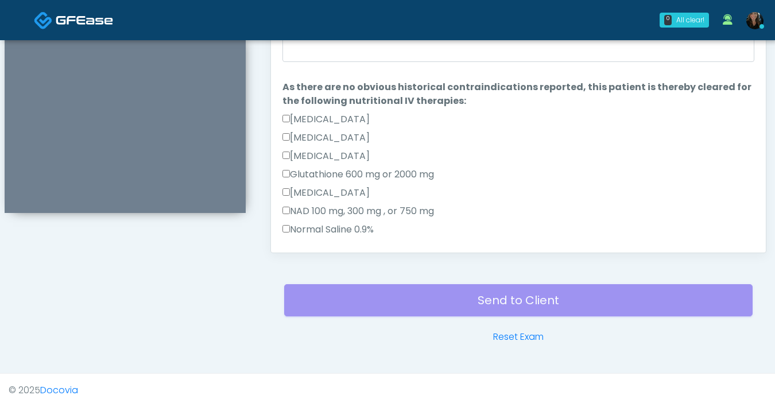
scroll to position [270, 0]
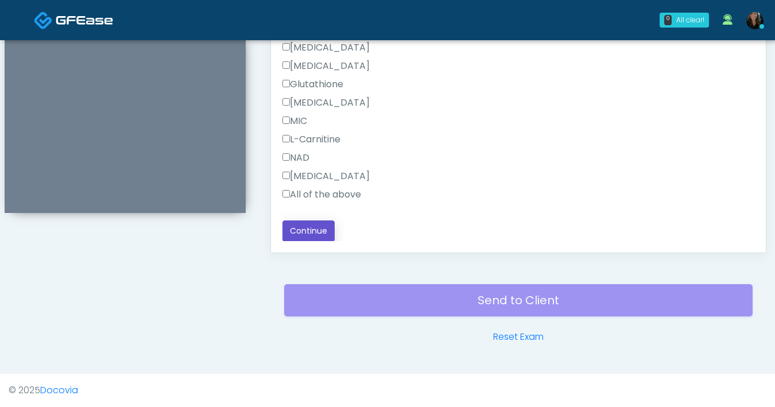
click at [295, 230] on button "Continue" at bounding box center [308, 230] width 52 height 21
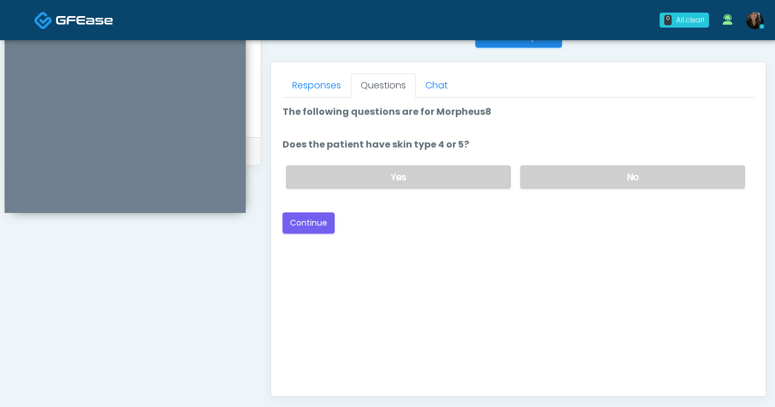
scroll to position [404, 0]
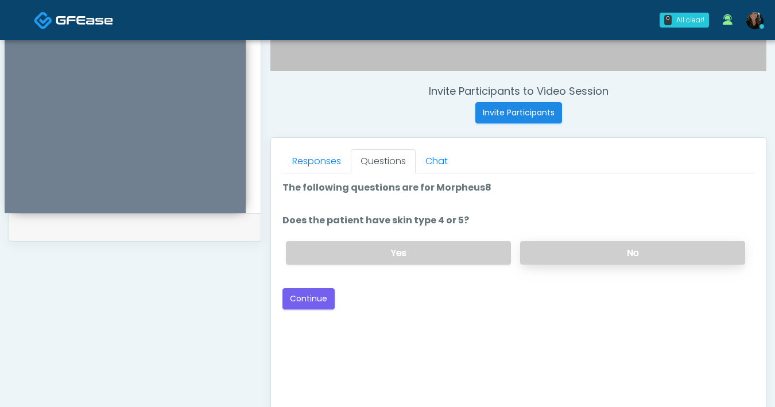
click at [568, 251] on label "No" at bounding box center [632, 253] width 225 height 24
click at [314, 296] on button "Continue" at bounding box center [308, 298] width 52 height 21
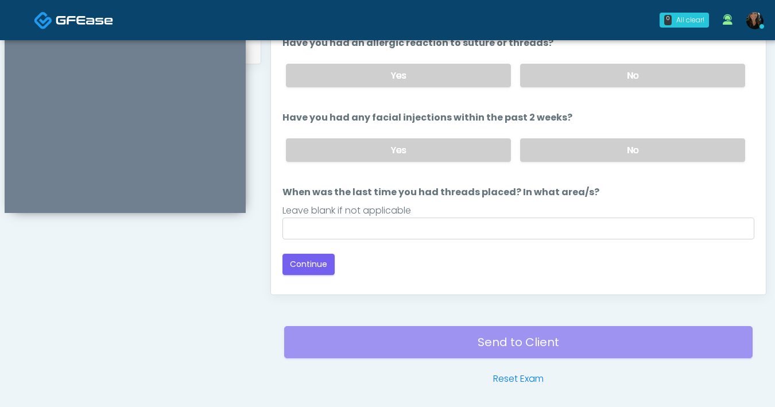
scroll to position [522, 0]
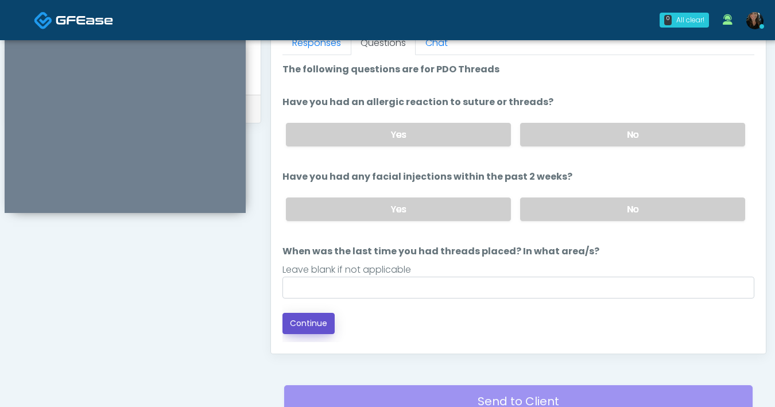
click at [311, 328] on button "Continue" at bounding box center [308, 323] width 52 height 21
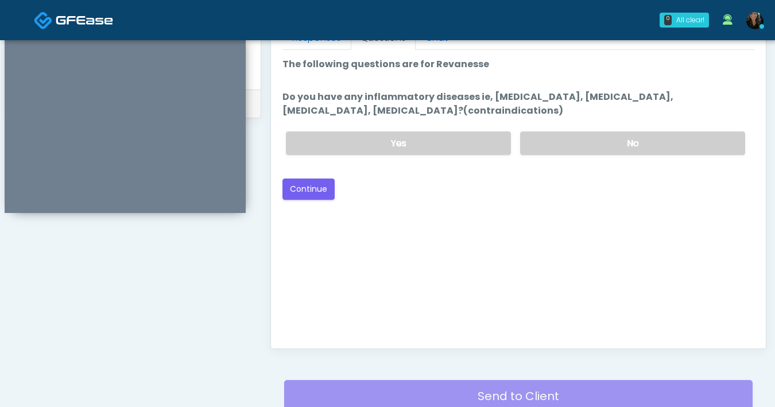
scroll to position [525, 0]
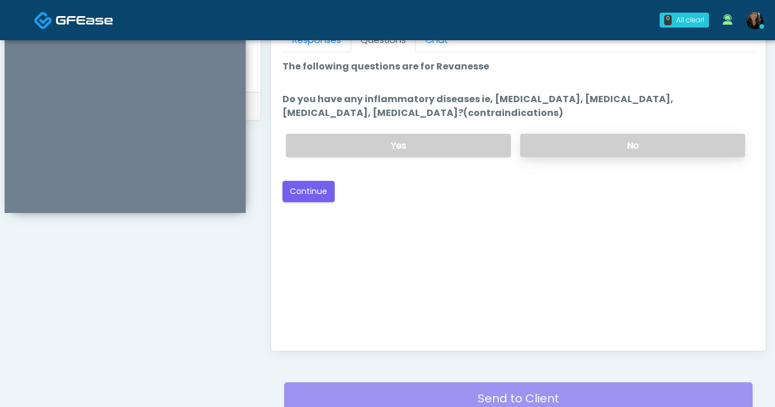
click at [654, 136] on label "No" at bounding box center [632, 146] width 225 height 24
click at [327, 189] on button "Continue" at bounding box center [308, 191] width 52 height 21
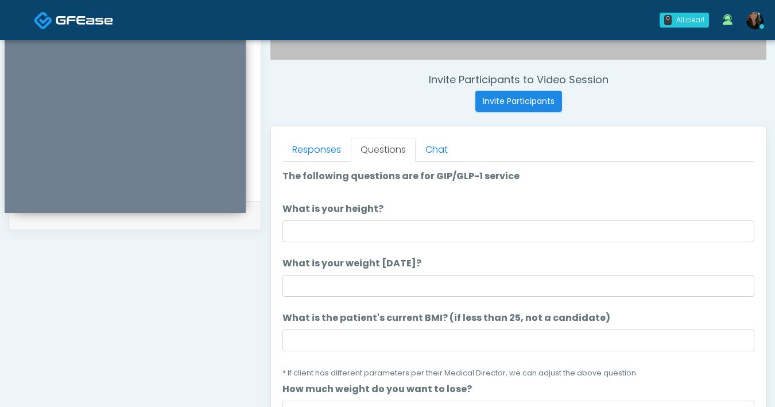
scroll to position [415, 0]
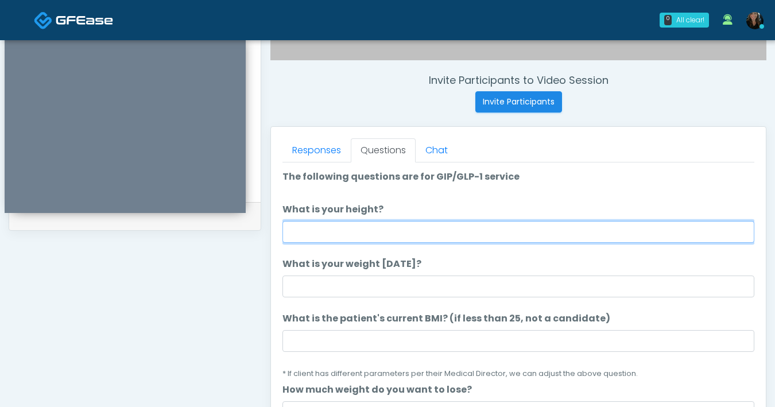
drag, startPoint x: 421, startPoint y: 236, endPoint x: 465, endPoint y: 236, distance: 44.2
click at [421, 236] on input "What is your height?" at bounding box center [518, 232] width 472 height 22
type input "***"
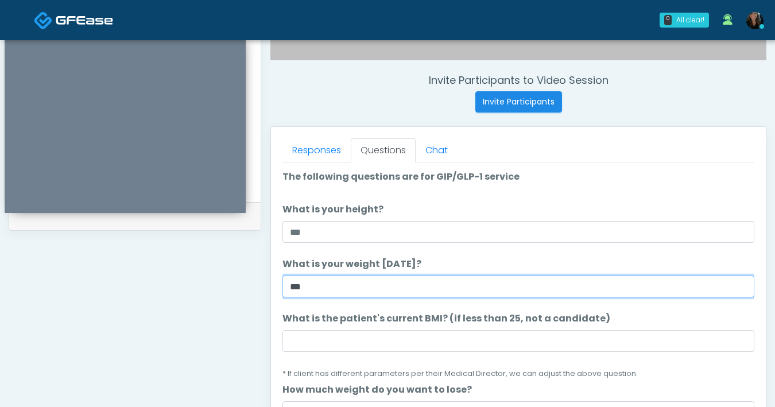
type input "***"
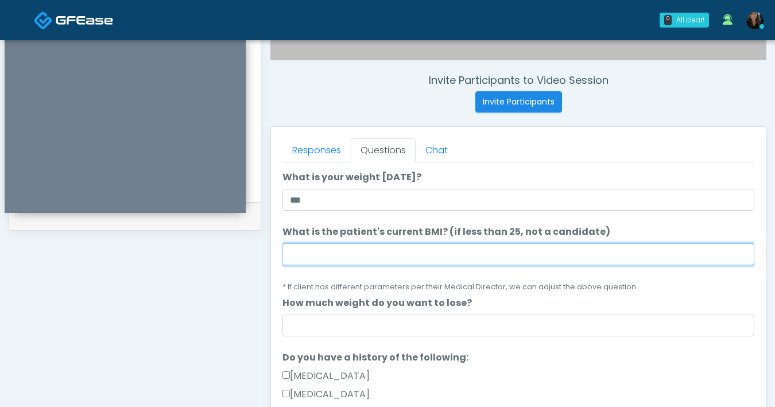
click at [390, 247] on input "What is the patient's current BMI? (if less than 25, not a candidate)" at bounding box center [518, 254] width 472 height 22
type input "****"
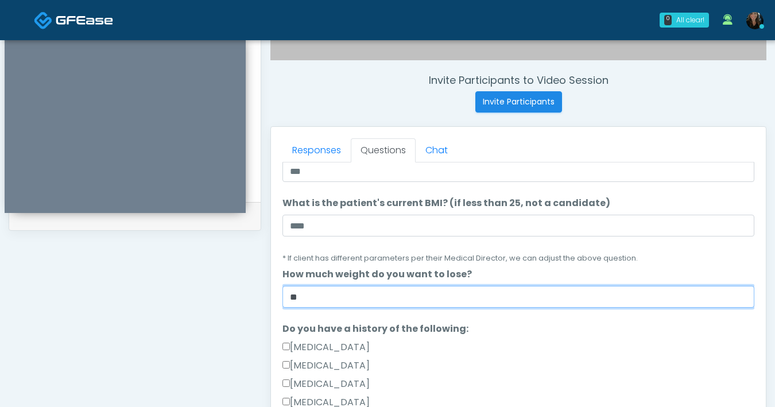
scroll to position [142, 0]
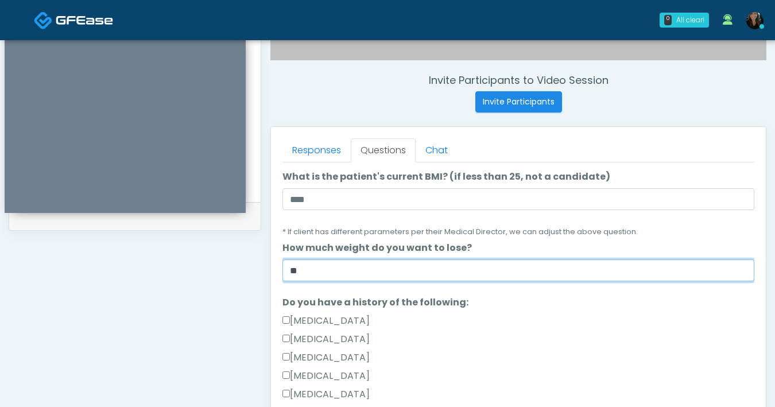
type input "**"
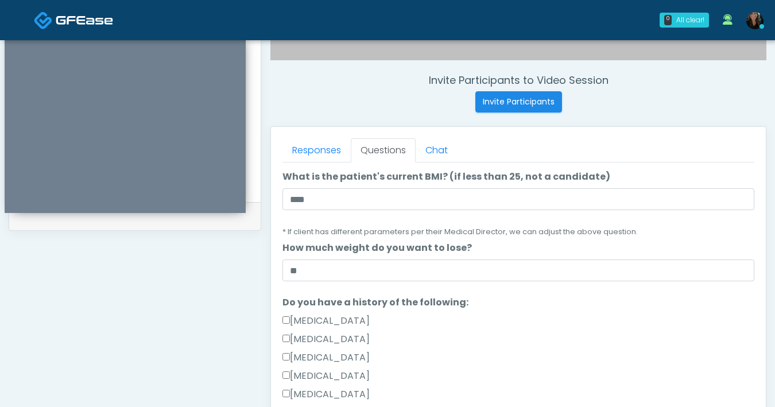
click at [596, 304] on li "Do you have a history of the following: Do you have a history of the following:…" at bounding box center [518, 378] width 472 height 165
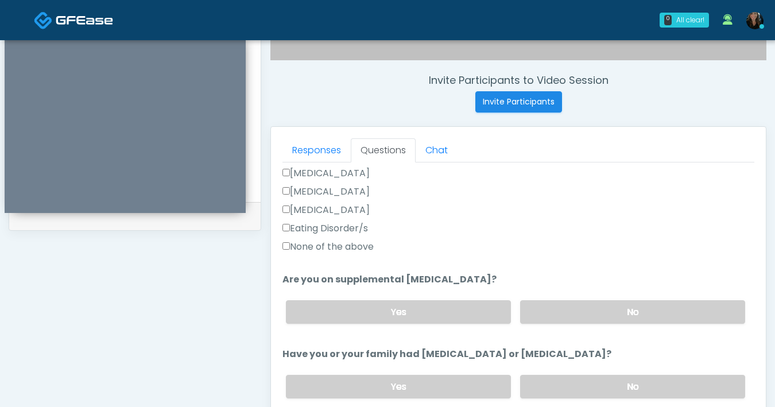
scroll to position [403, 0]
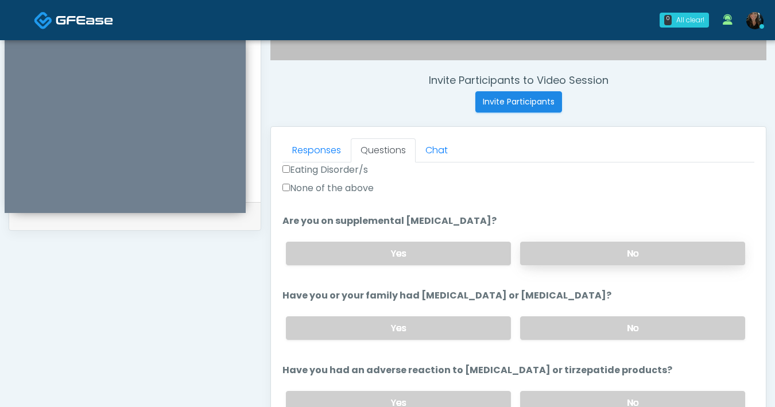
click at [649, 259] on label "No" at bounding box center [632, 254] width 225 height 24
click at [622, 332] on label "No" at bounding box center [632, 328] width 225 height 24
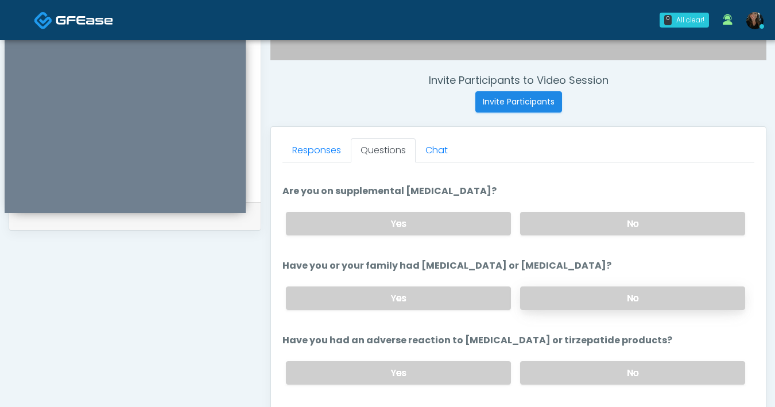
scroll to position [483, 0]
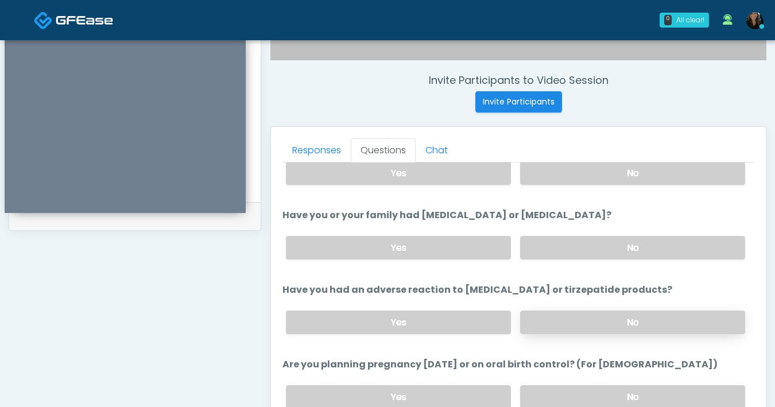
click at [577, 330] on label "No" at bounding box center [632, 322] width 225 height 24
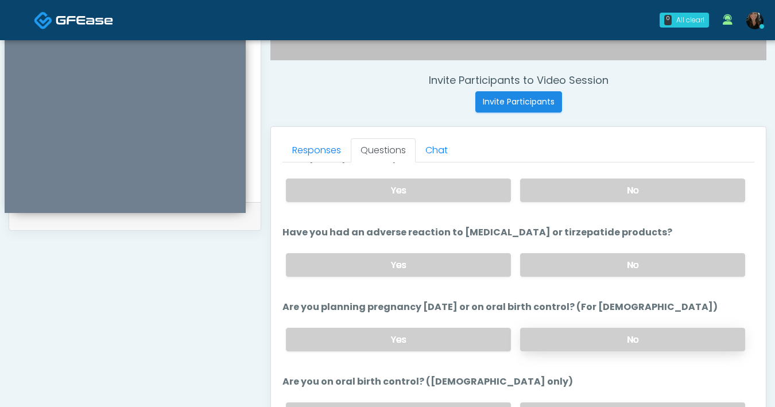
scroll to position [547, 0]
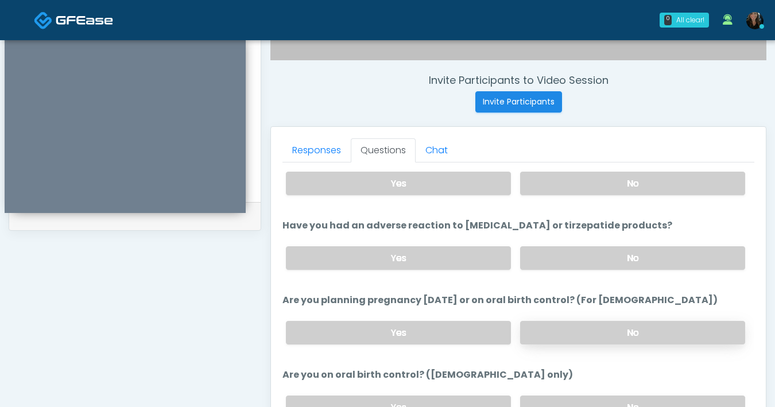
click at [577, 331] on label "No" at bounding box center [632, 333] width 225 height 24
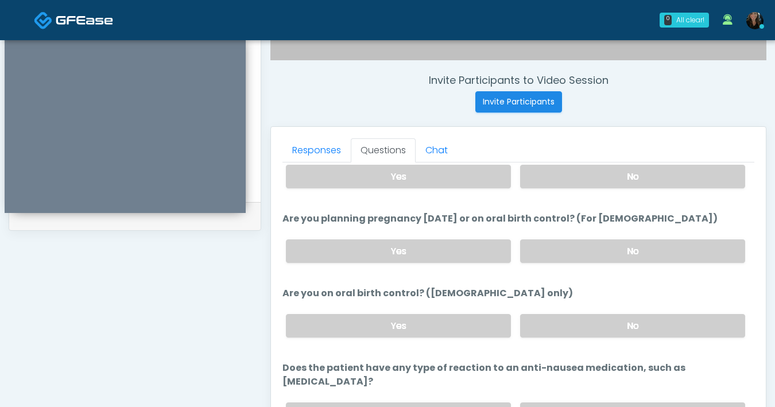
scroll to position [633, 0]
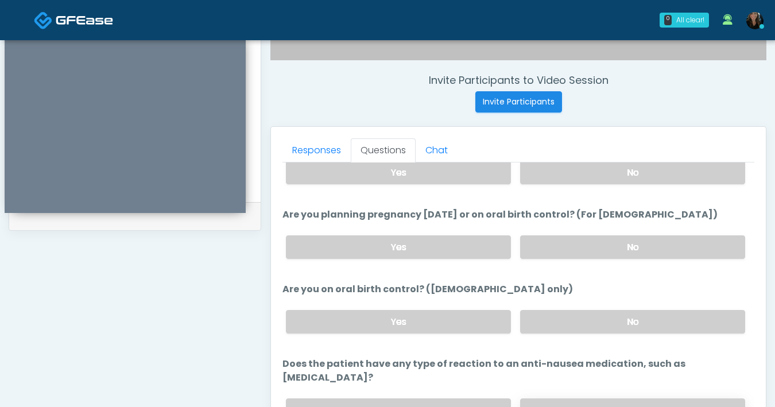
click at [580, 398] on label "No" at bounding box center [632, 410] width 225 height 24
click at [591, 314] on label "No" at bounding box center [632, 322] width 225 height 24
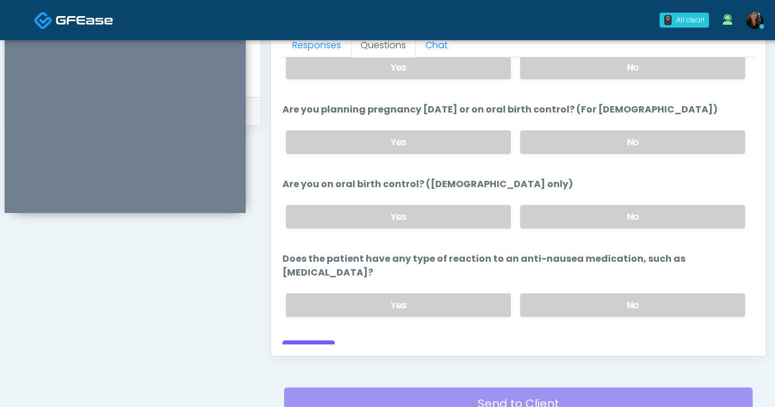
scroll to position [520, 0]
click at [304, 340] on button "Continue" at bounding box center [308, 350] width 52 height 21
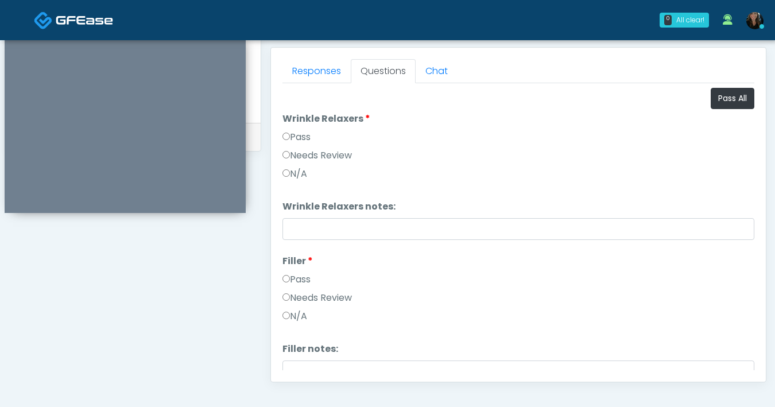
scroll to position [477, 0]
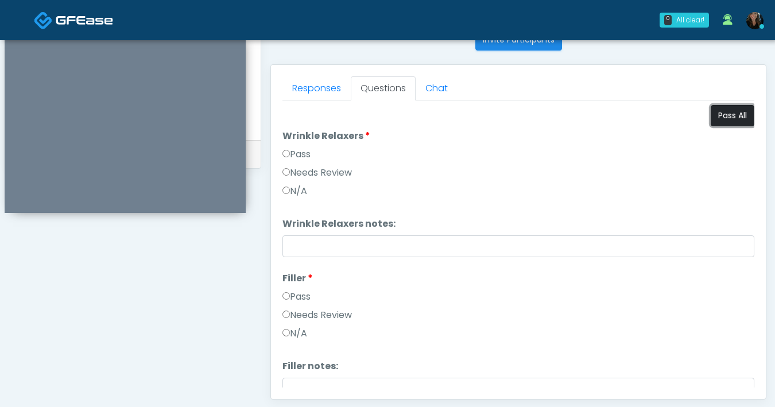
click at [727, 121] on button "Pass All" at bounding box center [732, 115] width 44 height 21
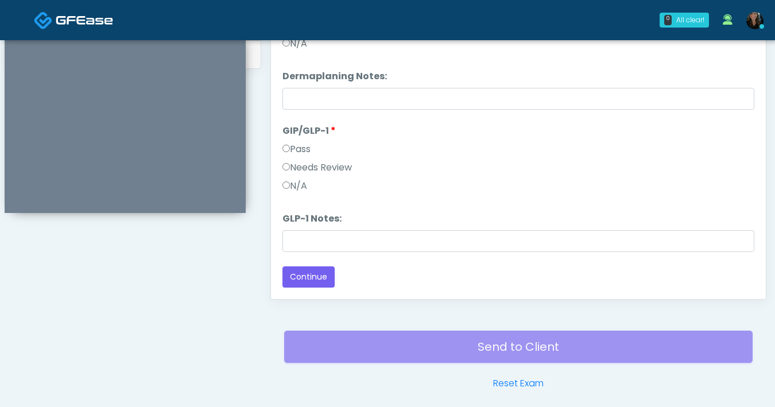
scroll to position [623, 0]
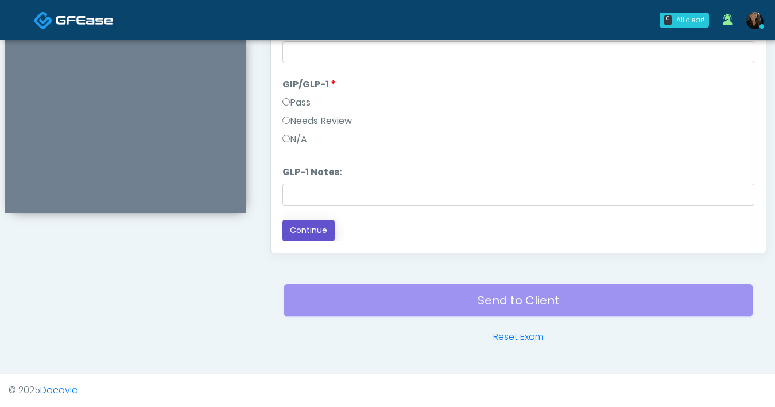
click at [306, 234] on button "Continue" at bounding box center [308, 230] width 52 height 21
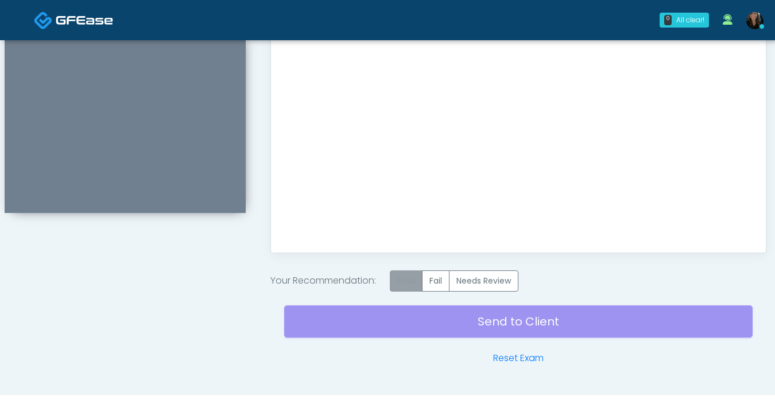
click at [412, 287] on label "Pass" at bounding box center [406, 280] width 33 height 21
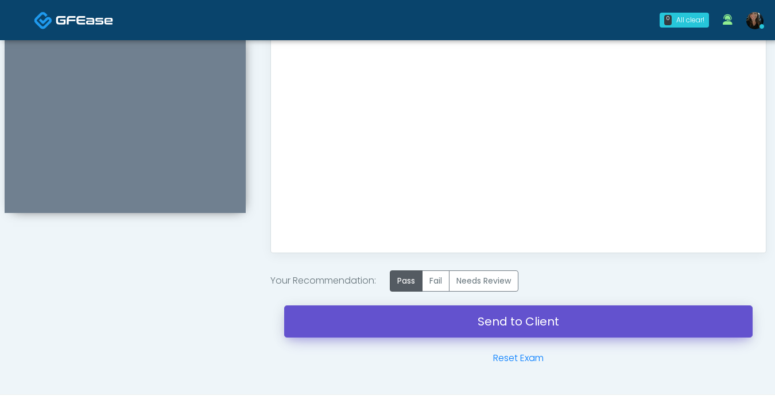
click at [475, 327] on link "Send to Client" at bounding box center [518, 321] width 468 height 32
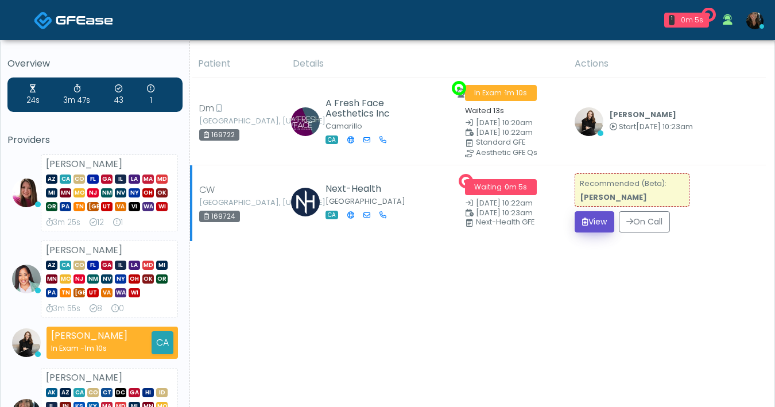
click at [585, 226] on button "View" at bounding box center [594, 221] width 40 height 21
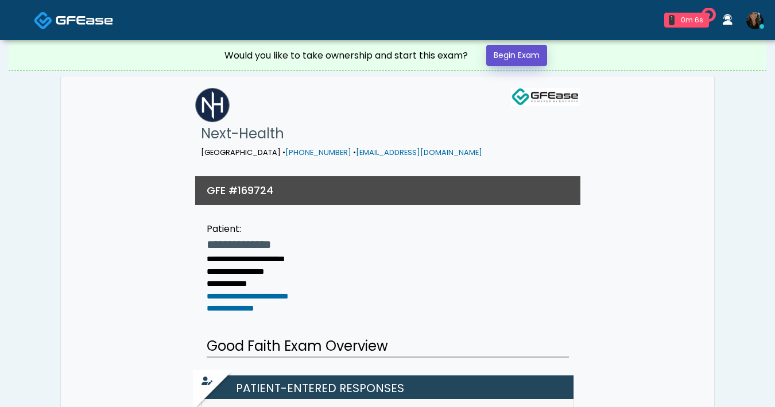
click at [534, 53] on link "Begin Exam" at bounding box center [516, 55] width 61 height 21
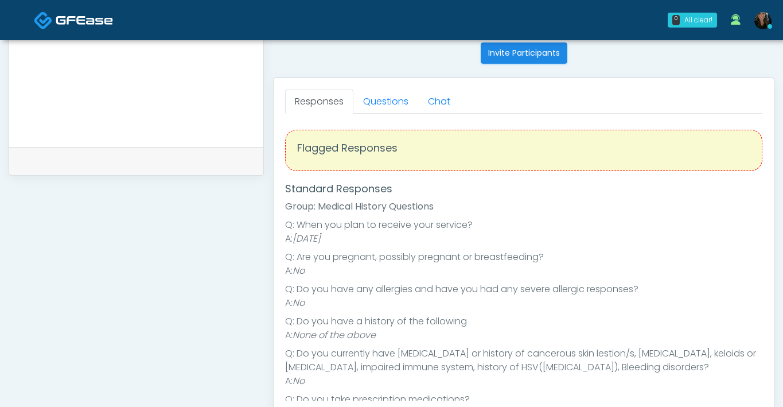
scroll to position [465, 0]
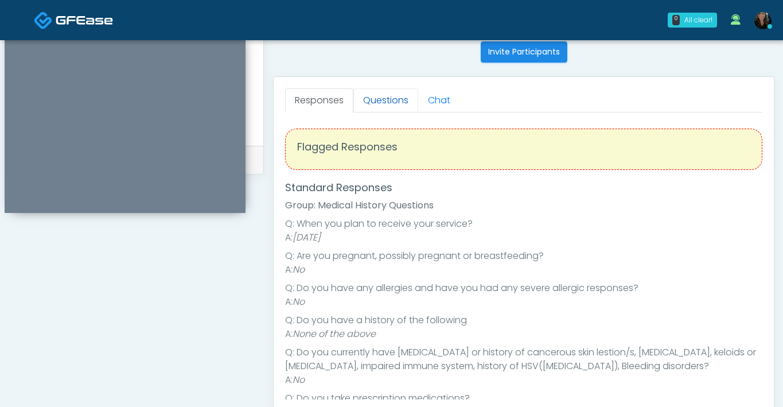
click at [379, 104] on link "Questions" at bounding box center [385, 100] width 65 height 24
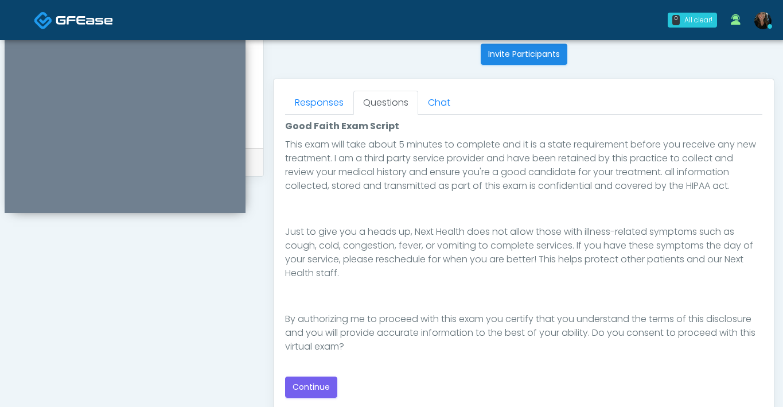
scroll to position [464, 0]
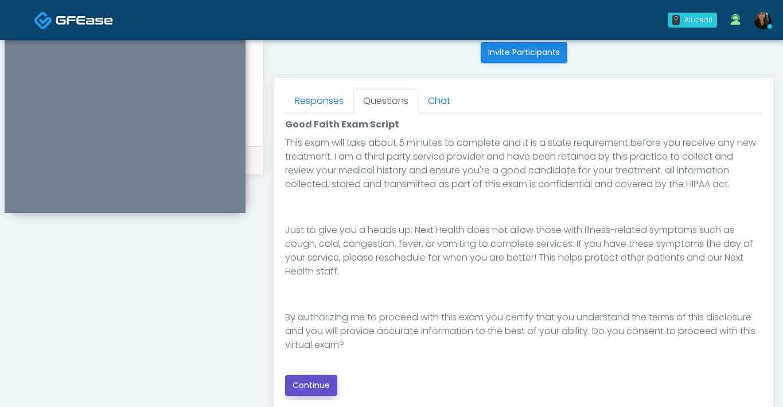
click at [316, 385] on button "Continue" at bounding box center [311, 385] width 52 height 21
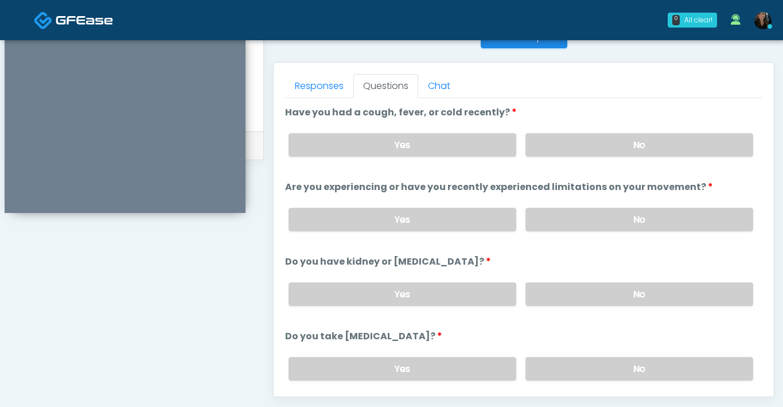
scroll to position [479, 0]
click at [547, 140] on label "No" at bounding box center [640, 146] width 228 height 24
click at [572, 224] on label "No" at bounding box center [640, 220] width 228 height 24
click at [565, 283] on label "No" at bounding box center [640, 295] width 228 height 24
click at [592, 360] on label "No" at bounding box center [640, 369] width 228 height 24
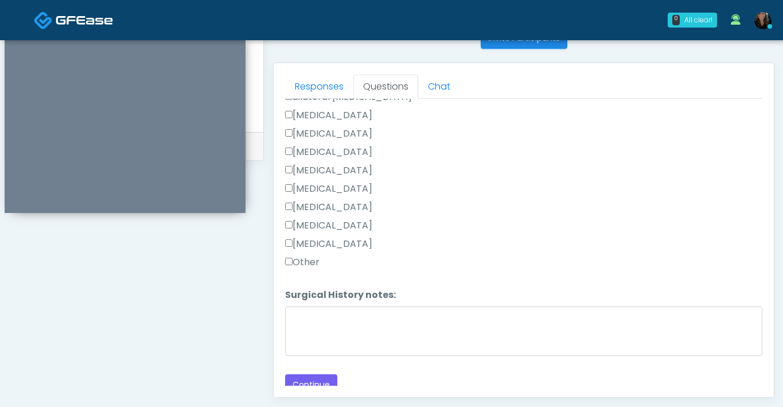
scroll to position [710, 0]
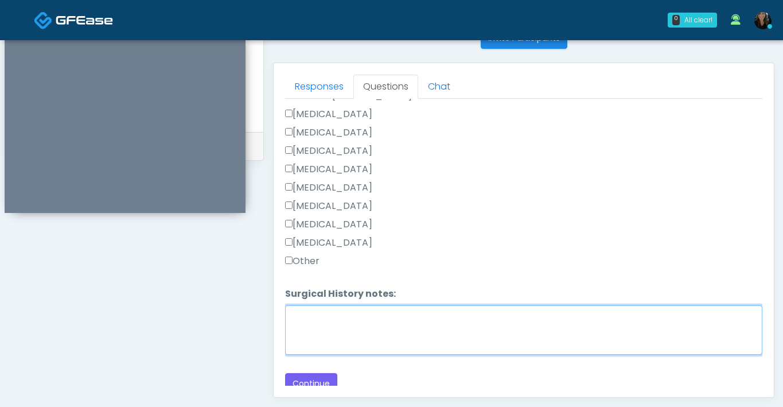
click at [331, 331] on textarea "Surgical History notes:" at bounding box center [523, 329] width 477 height 49
type textarea "***"
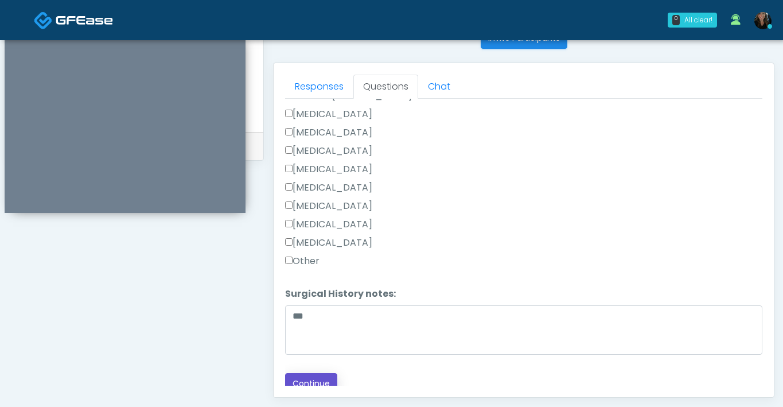
click at [324, 378] on button "Continue" at bounding box center [311, 383] width 52 height 21
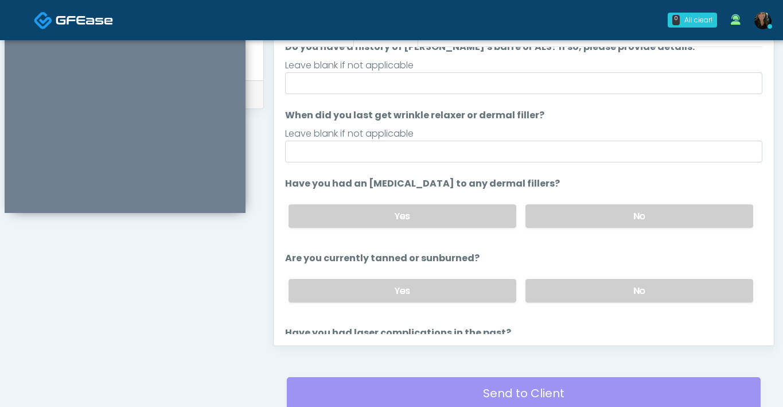
scroll to position [0, 0]
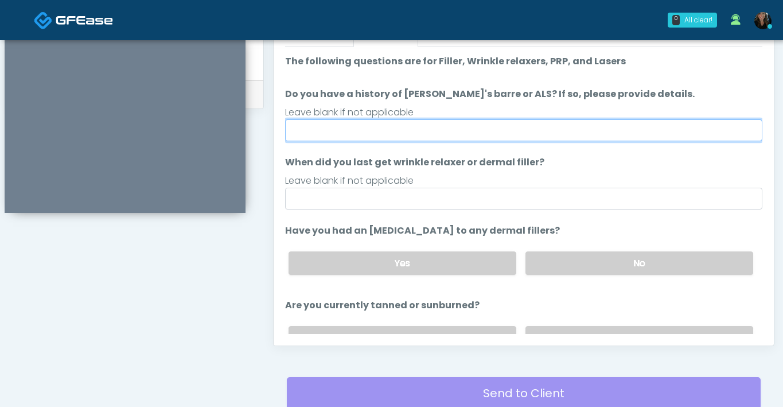
click at [430, 125] on input "Do you have a history of [PERSON_NAME]'s barre or ALS? If so, please provide de…" at bounding box center [523, 130] width 477 height 22
type input "**"
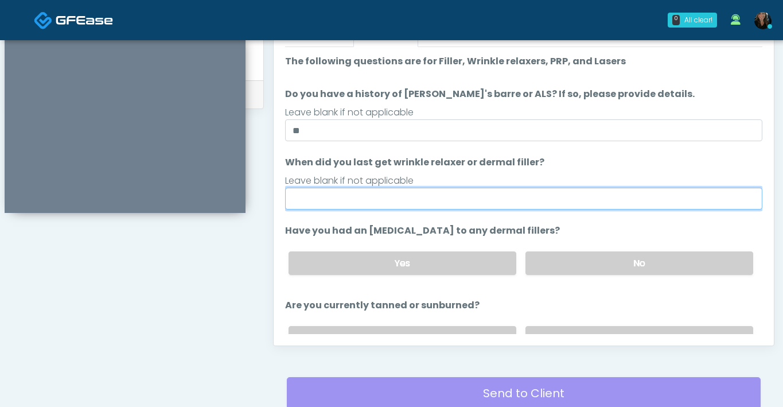
click at [387, 199] on input "When did you last get wrinkle relaxer or dermal filler?" at bounding box center [523, 199] width 477 height 22
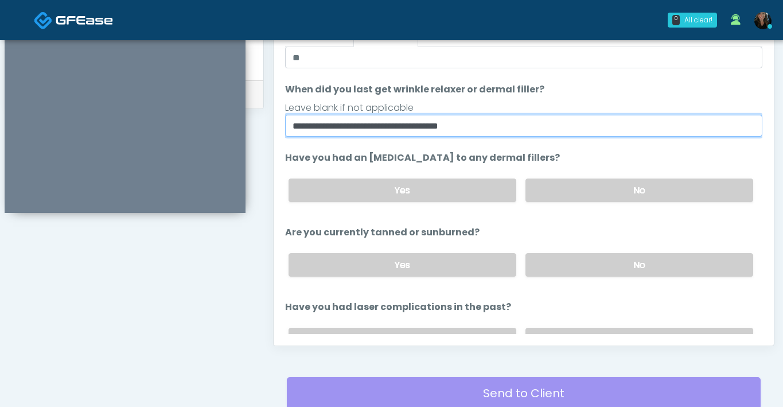
scroll to position [80, 0]
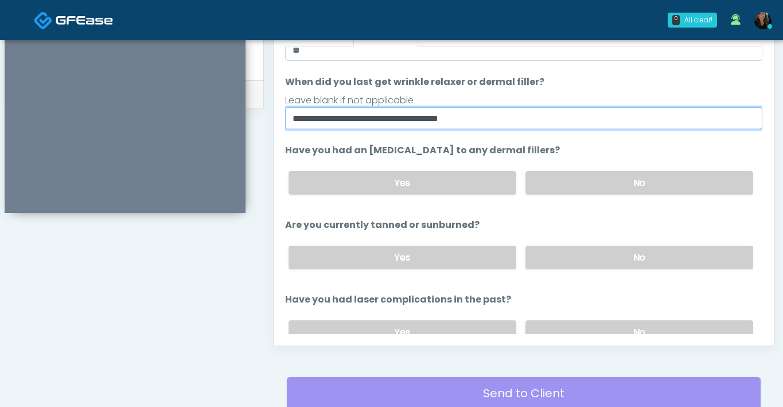
type input "**********"
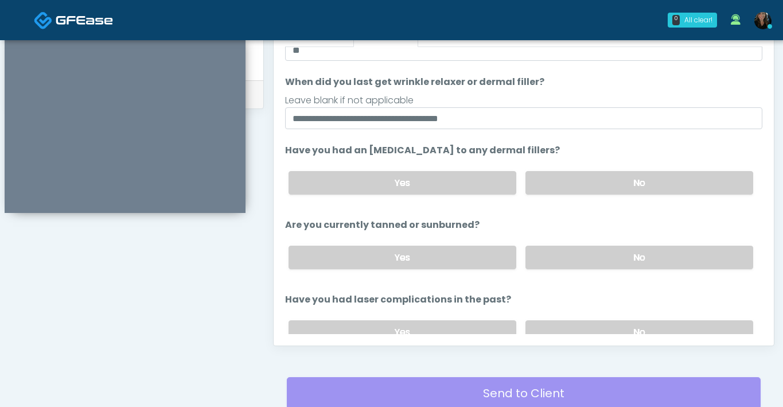
click at [563, 179] on label "No" at bounding box center [640, 183] width 228 height 24
click at [588, 254] on label "No" at bounding box center [640, 258] width 228 height 24
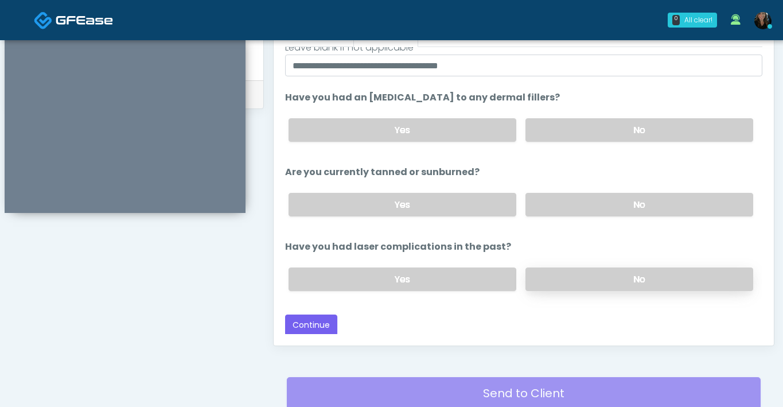
click at [581, 283] on label "No" at bounding box center [640, 279] width 228 height 24
click at [328, 331] on button "Continue" at bounding box center [311, 324] width 52 height 21
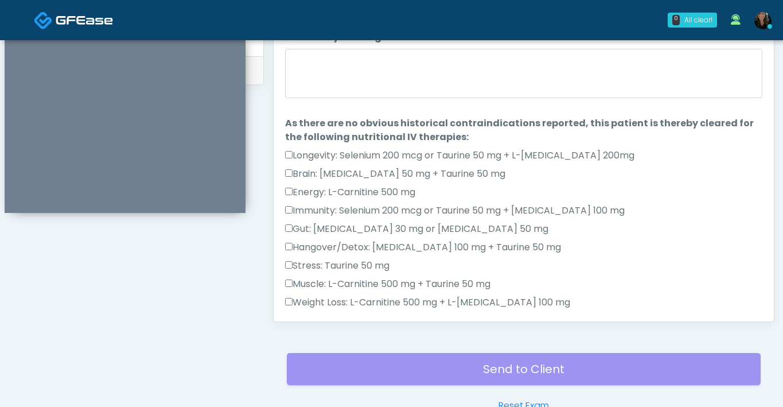
scroll to position [547, 0]
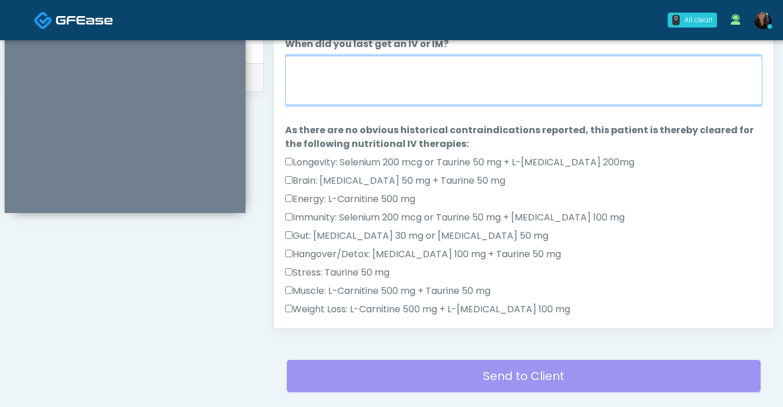
click at [341, 84] on textarea "When did you last get an IV or IM?" at bounding box center [523, 80] width 477 height 49
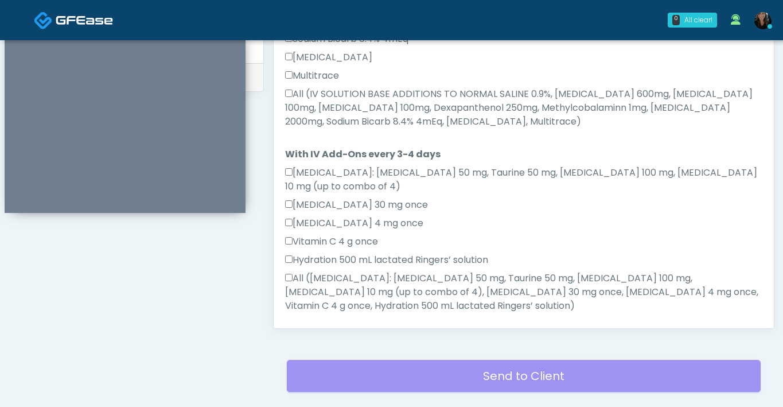
scroll to position [706, 0]
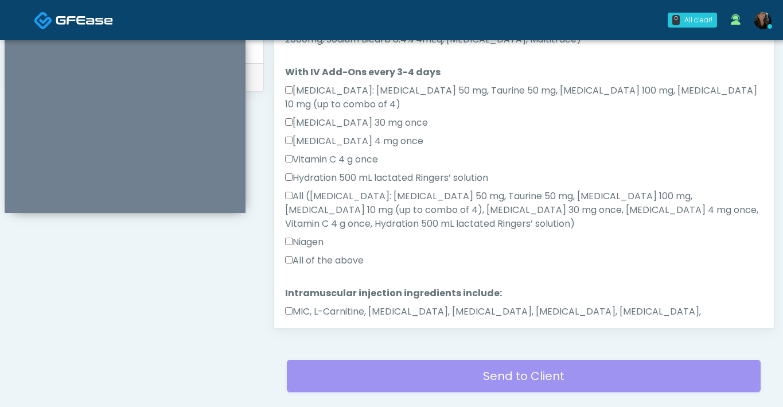
type textarea "******"
click at [301, 351] on button "Continue" at bounding box center [311, 361] width 52 height 21
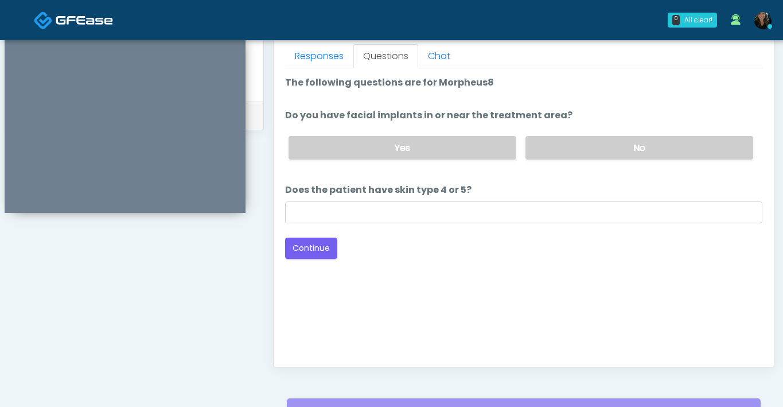
scroll to position [506, 0]
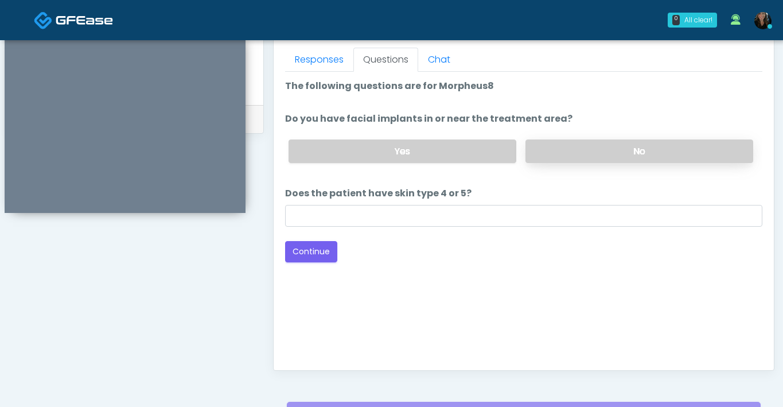
click at [544, 150] on label "No" at bounding box center [640, 151] width 228 height 24
click at [317, 254] on button "Continue" at bounding box center [311, 251] width 52 height 21
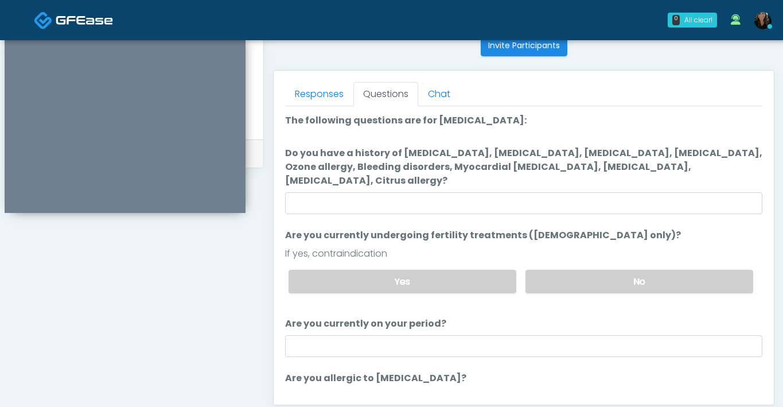
scroll to position [470, 0]
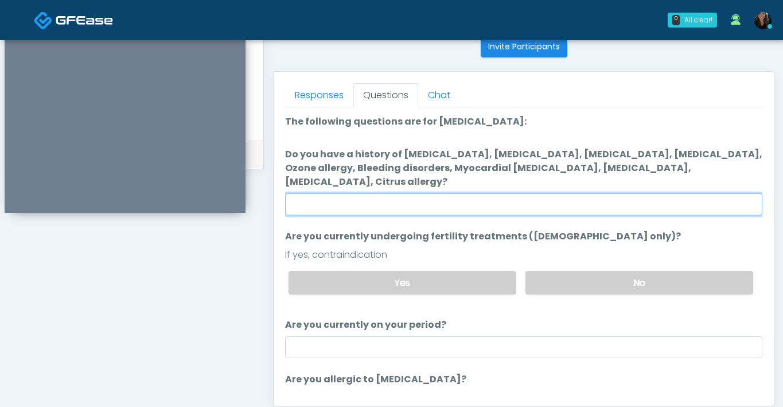
click at [466, 202] on input "Do you have a history of Hyperthyroidism, Hypotension, Hypocalcemia, Hypoglycem…" at bounding box center [523, 204] width 477 height 22
type input "**"
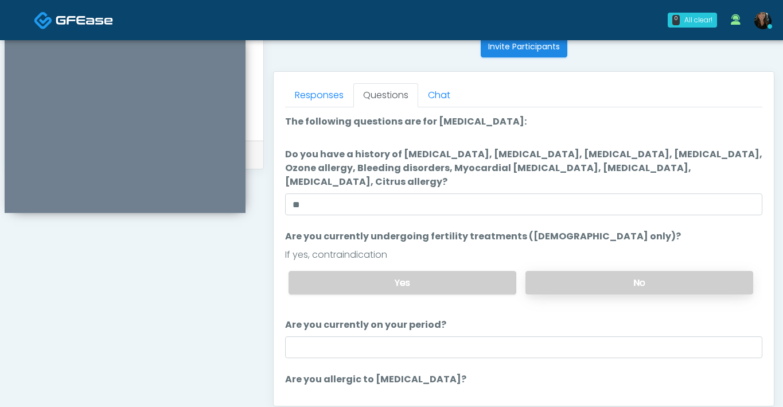
click at [613, 278] on label "No" at bounding box center [640, 283] width 228 height 24
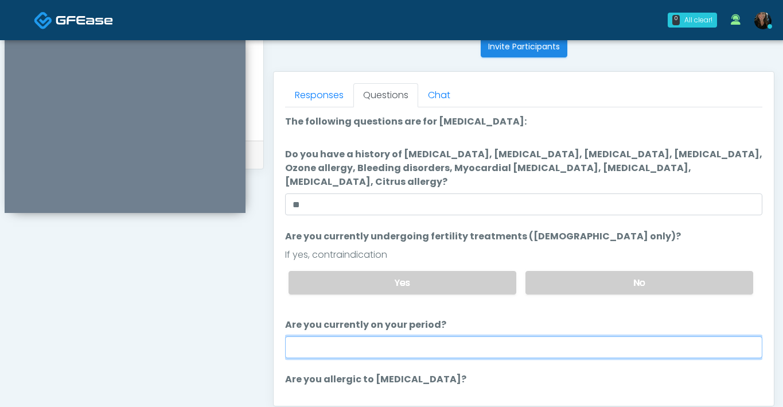
click at [504, 349] on input "Are you currently on your period?" at bounding box center [523, 347] width 477 height 22
type input "**"
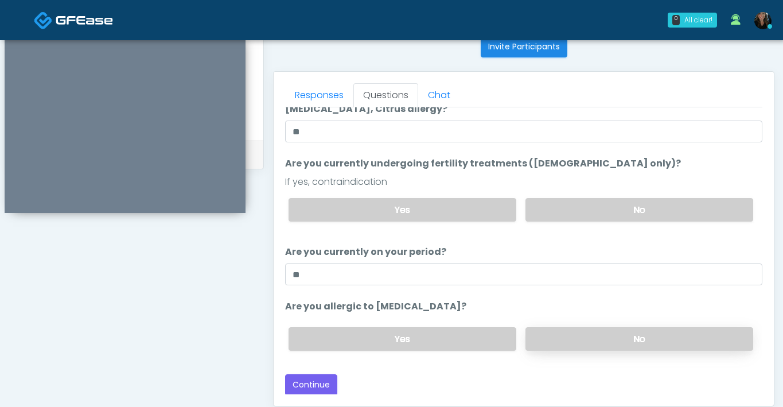
click at [576, 328] on label "No" at bounding box center [640, 339] width 228 height 24
click at [320, 390] on button "Continue" at bounding box center [311, 384] width 52 height 21
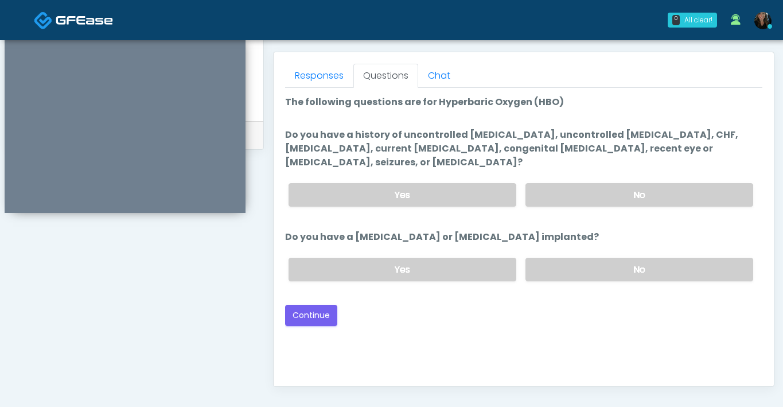
scroll to position [488, 0]
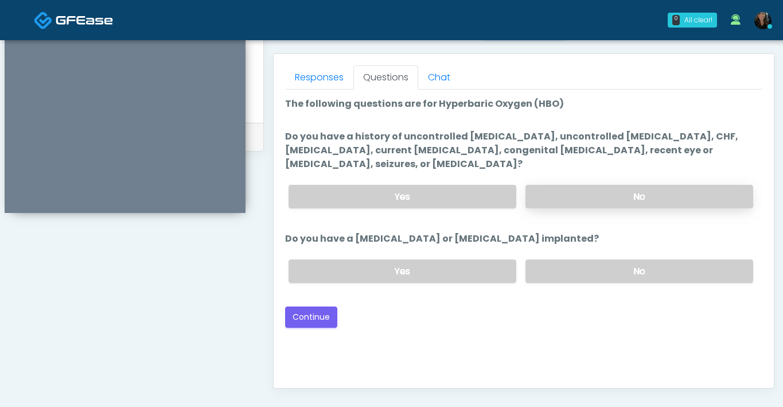
click at [584, 202] on label "No" at bounding box center [640, 197] width 228 height 24
click at [578, 271] on label "No" at bounding box center [640, 271] width 228 height 24
click at [307, 322] on button "Continue" at bounding box center [311, 316] width 52 height 21
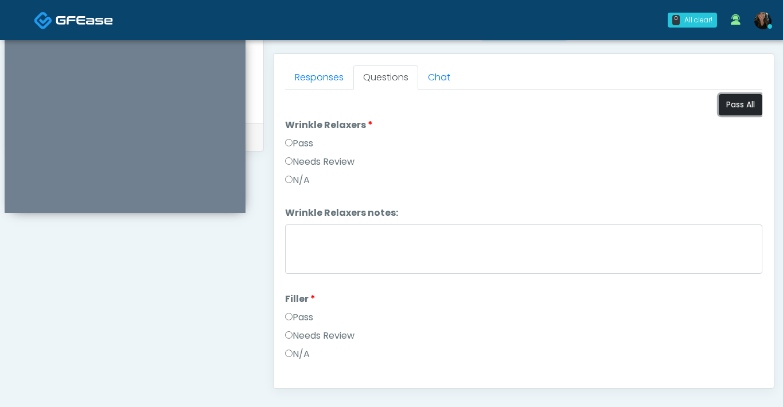
click at [732, 108] on button "Pass All" at bounding box center [741, 104] width 44 height 21
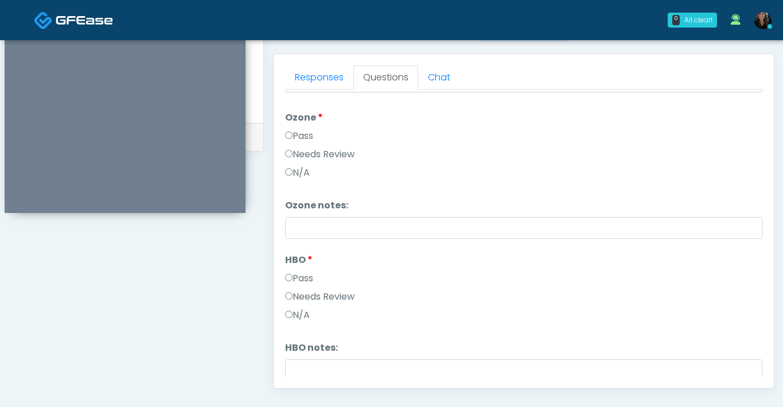
scroll to position [1436, 0]
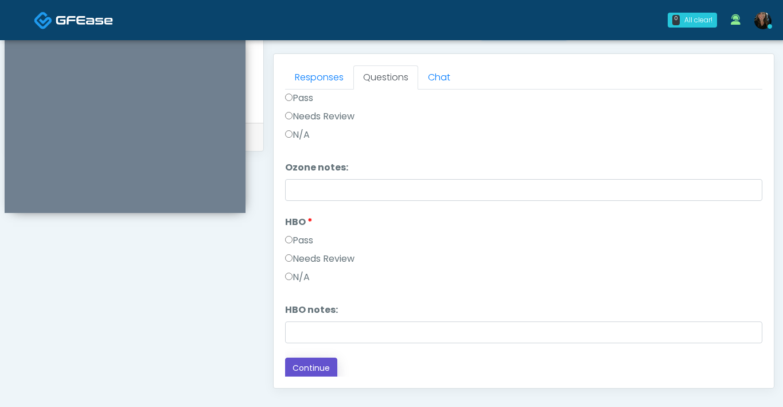
click at [317, 359] on button "Continue" at bounding box center [311, 367] width 52 height 21
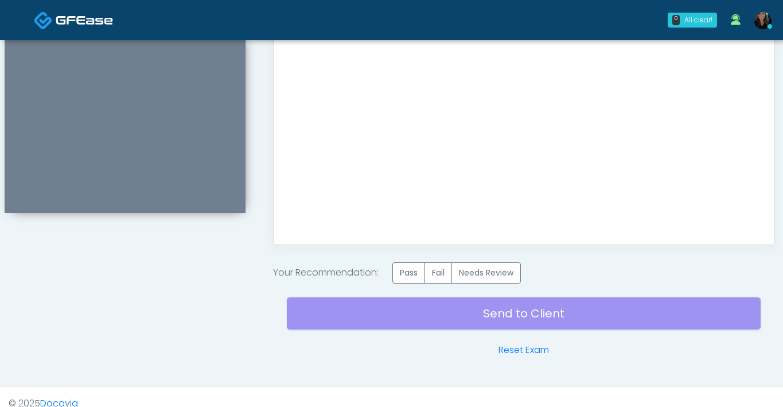
scroll to position [632, 0]
click at [404, 273] on label "Pass" at bounding box center [408, 272] width 33 height 21
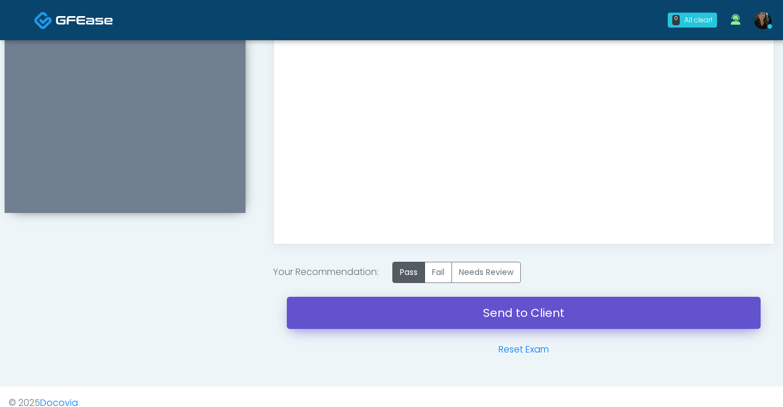
click at [431, 317] on link "Send to Client" at bounding box center [524, 313] width 474 height 32
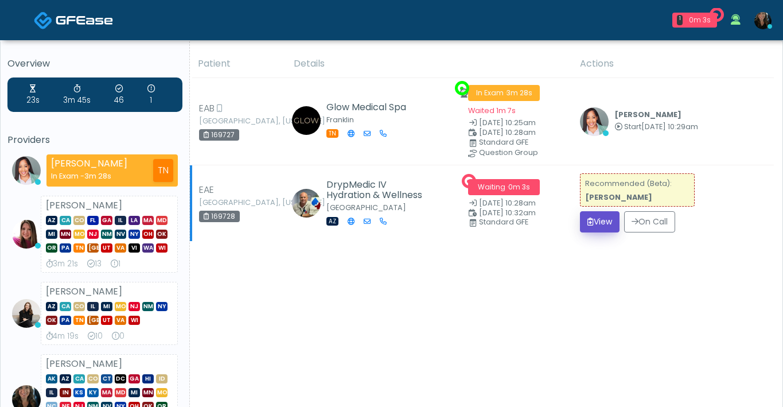
click at [600, 224] on button "View" at bounding box center [600, 221] width 40 height 21
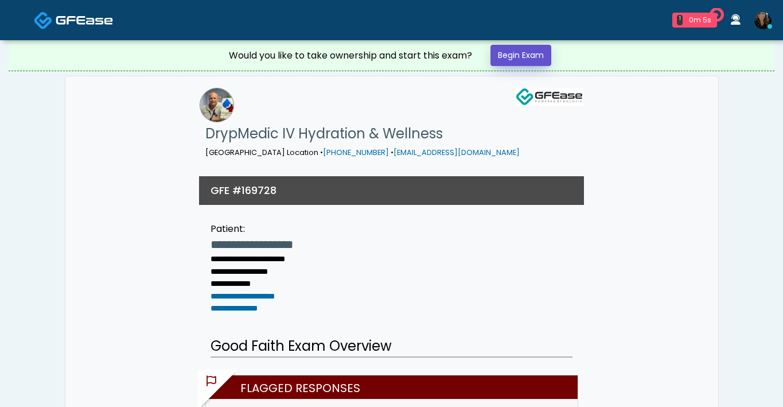
click at [535, 63] on link "Begin Exam" at bounding box center [521, 55] width 61 height 21
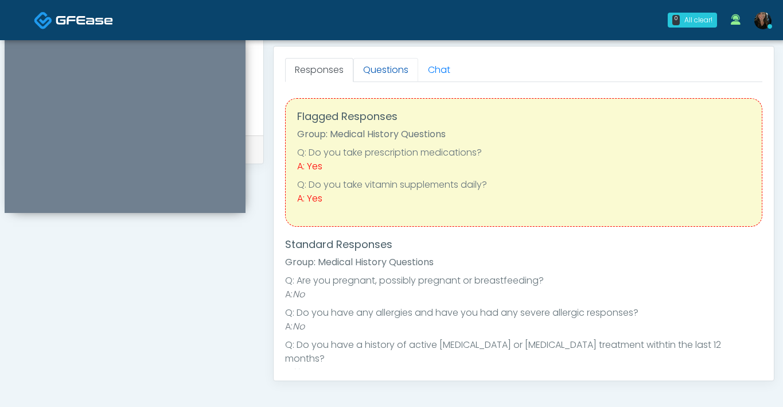
click at [395, 75] on link "Questions" at bounding box center [385, 70] width 65 height 24
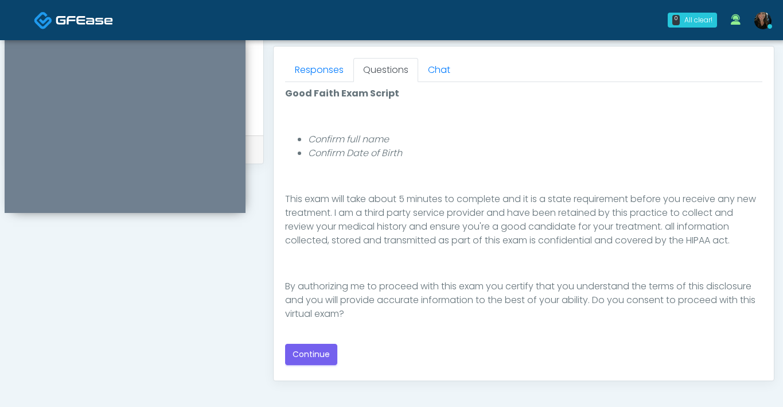
scroll to position [529, 0]
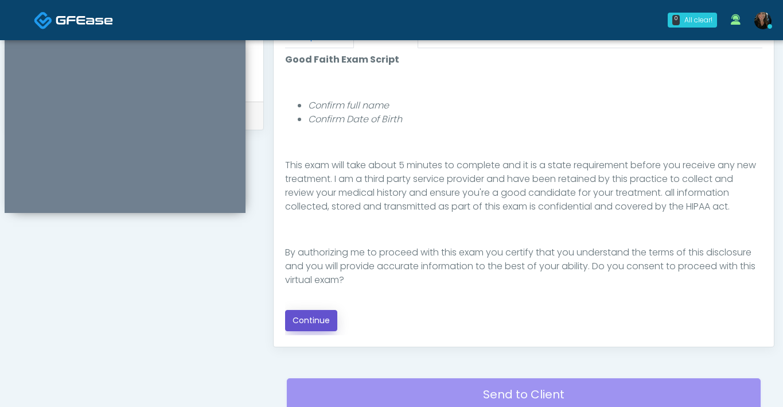
click at [332, 318] on button "Continue" at bounding box center [311, 320] width 52 height 21
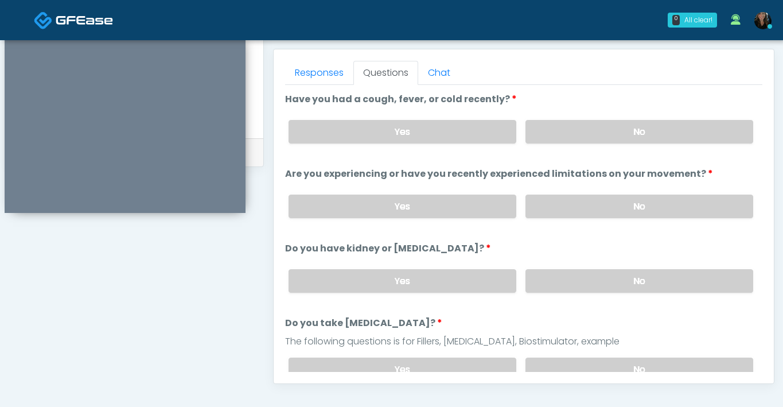
scroll to position [479, 0]
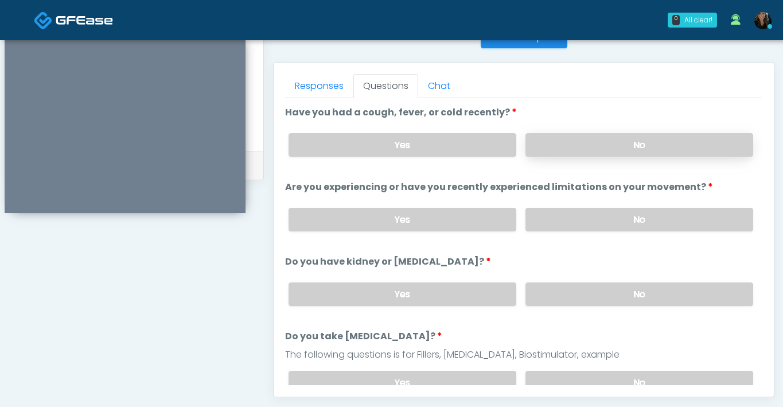
click at [581, 150] on label "No" at bounding box center [640, 145] width 228 height 24
click at [588, 224] on label "No" at bounding box center [640, 220] width 228 height 24
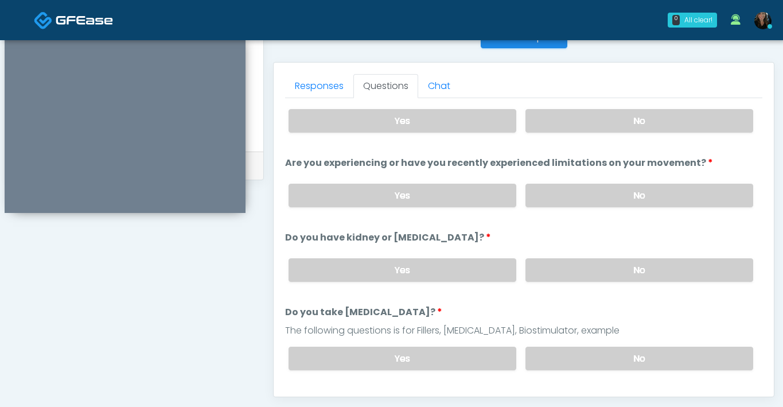
scroll to position [24, 0]
click at [577, 268] on label "No" at bounding box center [640, 271] width 228 height 24
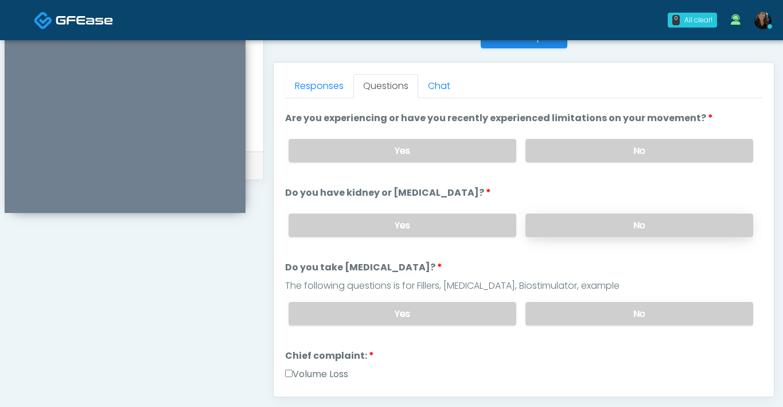
scroll to position [69, 0]
click at [578, 304] on label "No" at bounding box center [640, 313] width 228 height 24
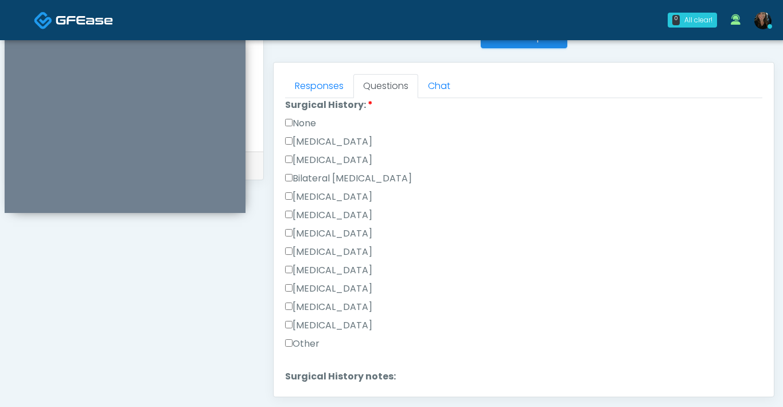
scroll to position [748, 0]
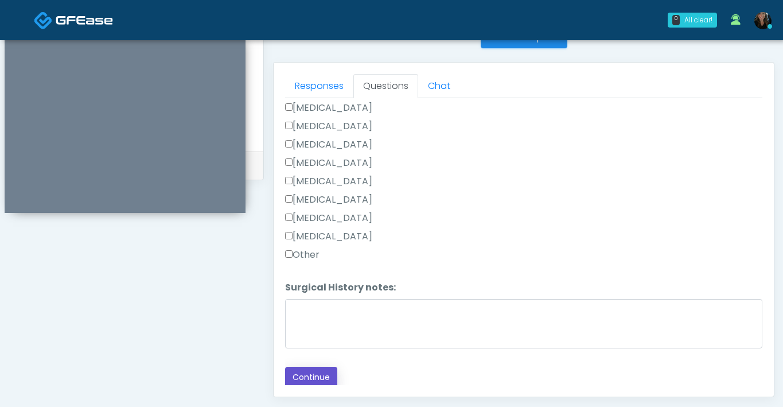
click at [317, 372] on button "Continue" at bounding box center [311, 377] width 52 height 21
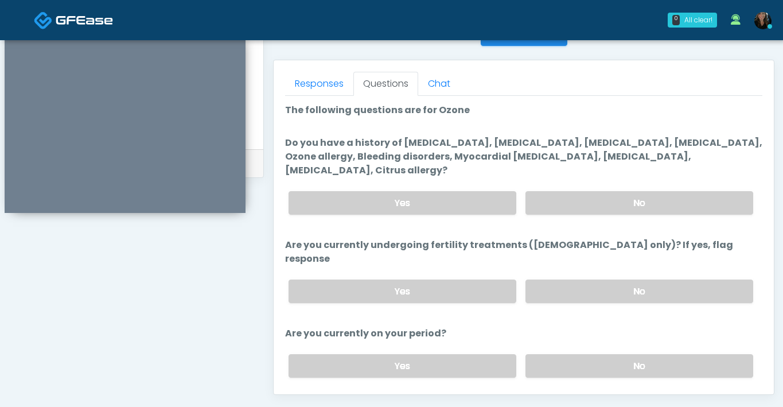
scroll to position [454, 0]
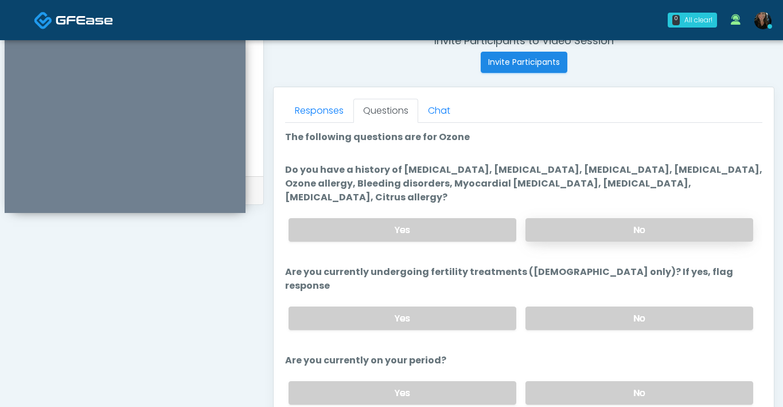
click at [609, 236] on label "No" at bounding box center [640, 230] width 228 height 24
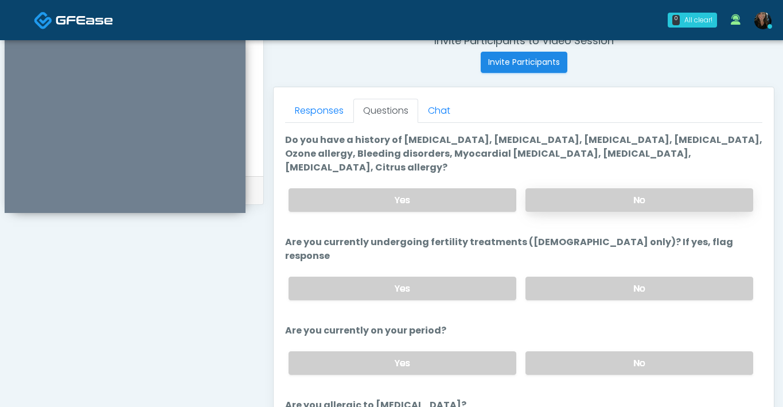
scroll to position [36, 0]
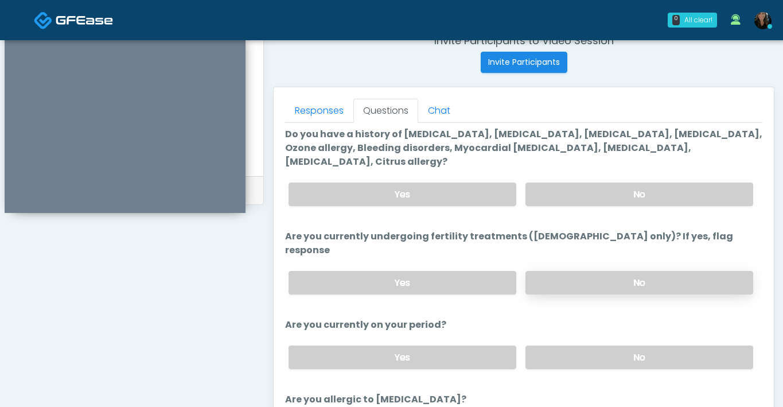
click at [608, 271] on label "No" at bounding box center [640, 283] width 228 height 24
click at [601, 346] on label "No" at bounding box center [640, 357] width 228 height 24
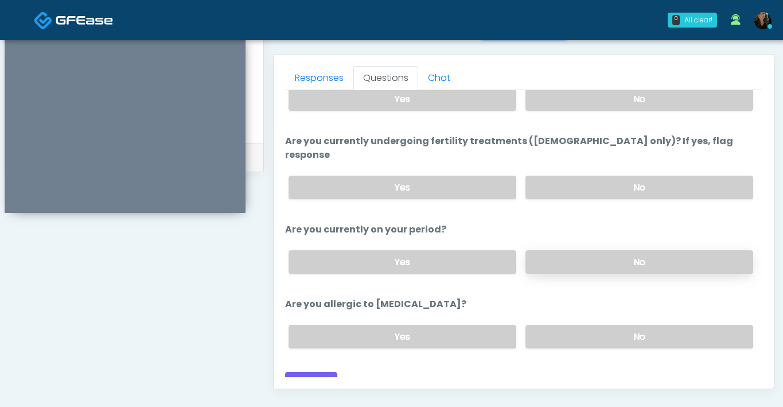
scroll to position [487, 0]
click at [603, 326] on label "No" at bounding box center [640, 337] width 228 height 24
click at [329, 372] on button "Continue" at bounding box center [311, 382] width 52 height 21
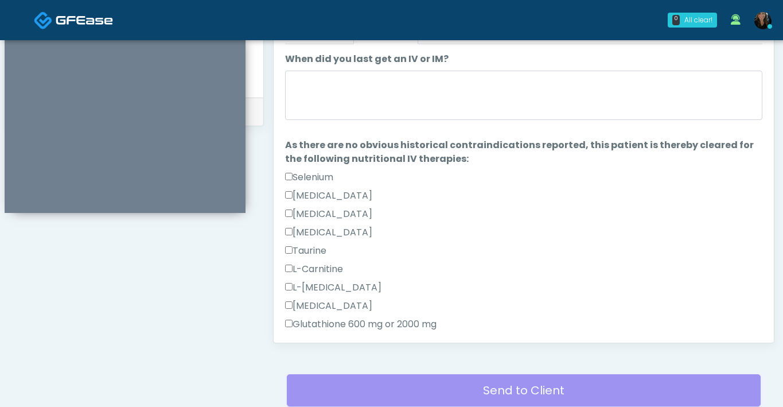
scroll to position [0, 0]
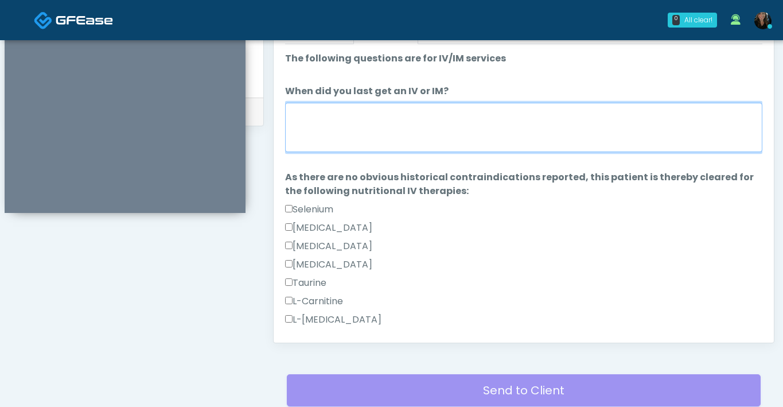
click at [379, 137] on textarea "When did you last get an IV or IM?" at bounding box center [523, 127] width 477 height 49
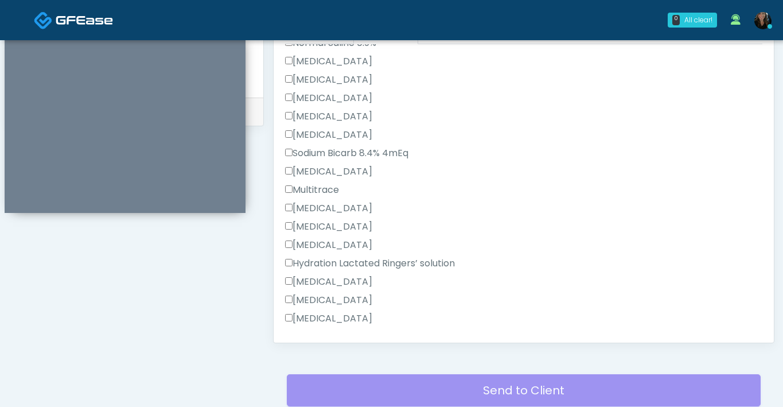
scroll to position [821, 0]
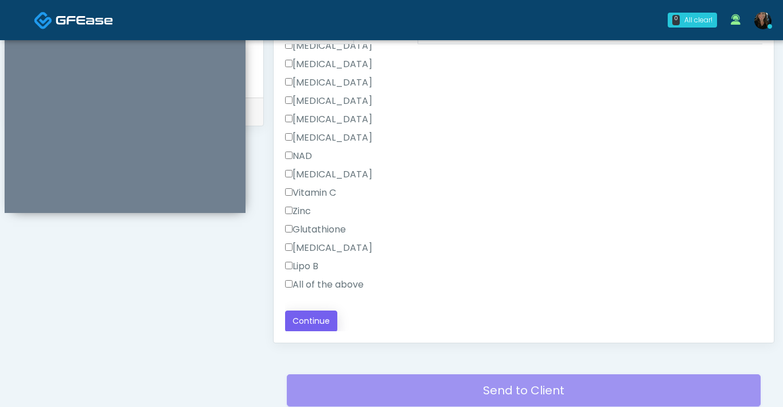
type textarea "**********"
click at [306, 320] on button "Continue" at bounding box center [311, 320] width 52 height 21
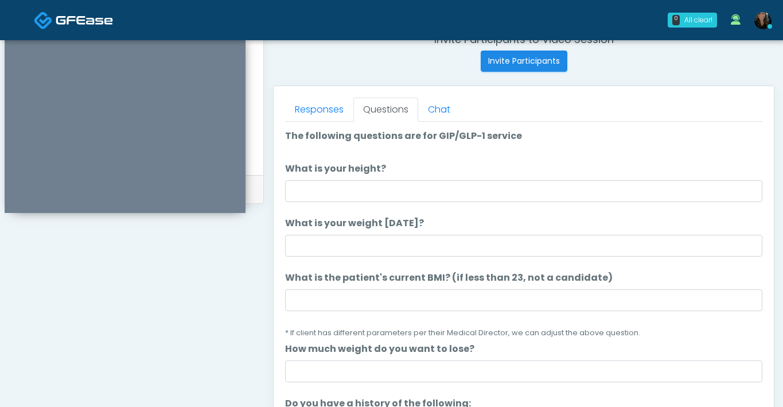
scroll to position [454, 0]
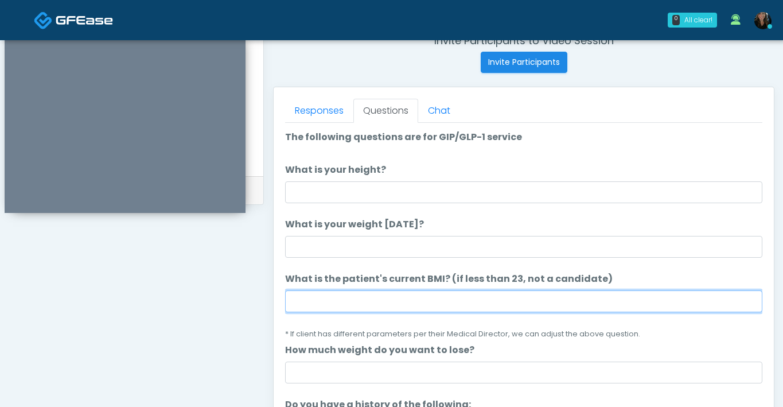
click at [368, 304] on input "What is the patient's current BMI? (if less than 23, not a candidate)" at bounding box center [523, 301] width 477 height 22
type input "****"
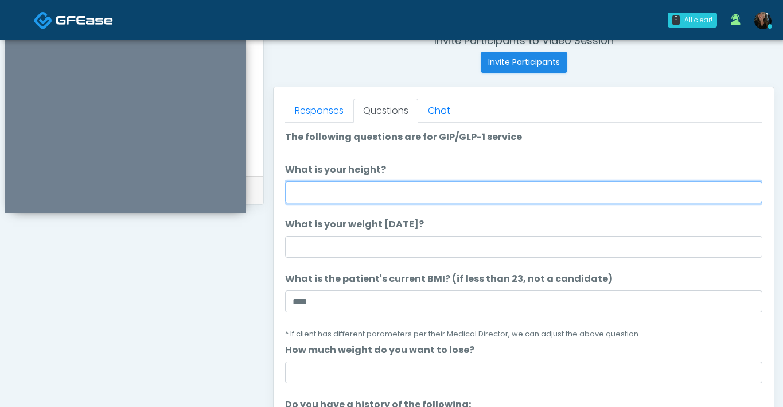
click at [418, 191] on input "What is your height?" at bounding box center [523, 192] width 477 height 22
type input "****"
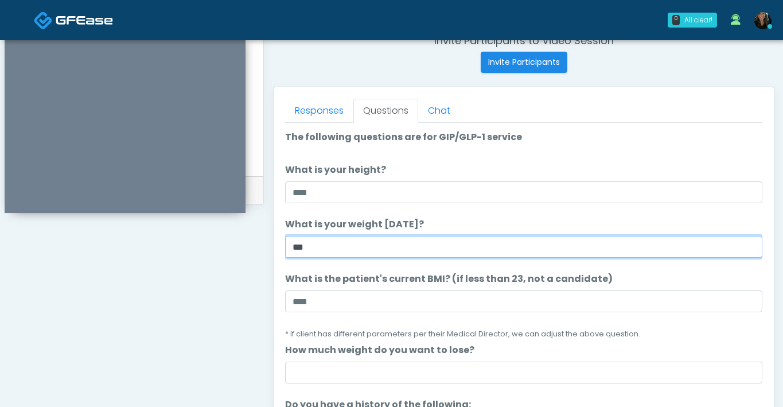
type input "***"
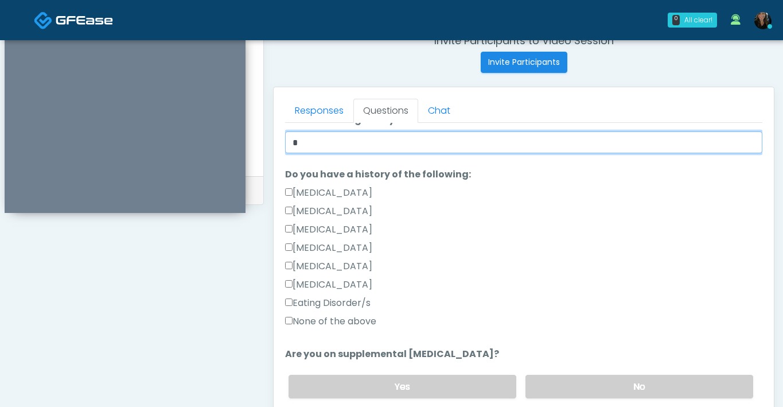
scroll to position [254, 0]
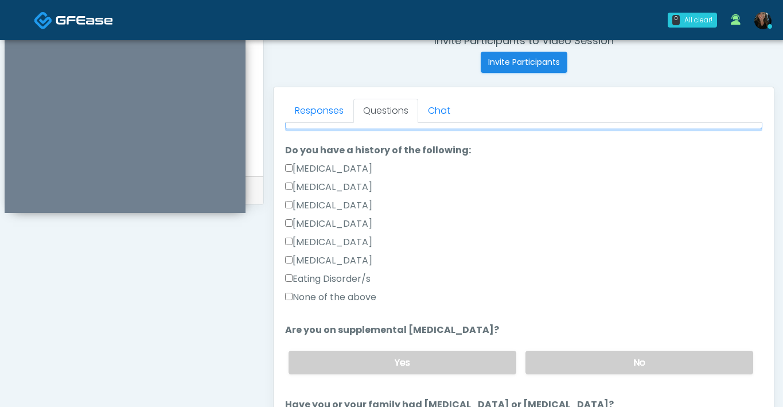
type input "*"
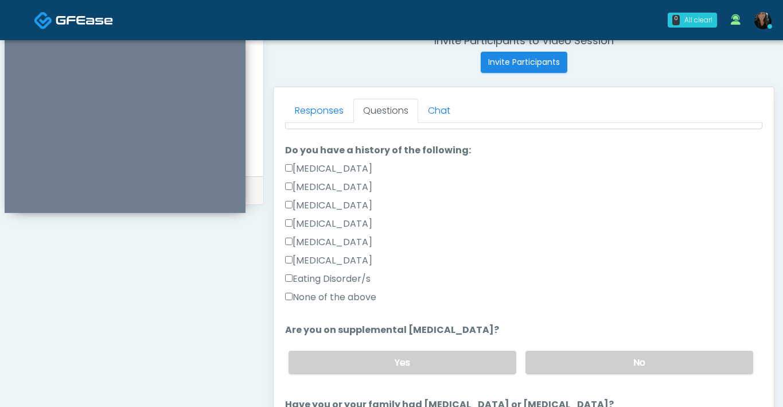
click at [292, 296] on label "None of the above" at bounding box center [330, 297] width 91 height 14
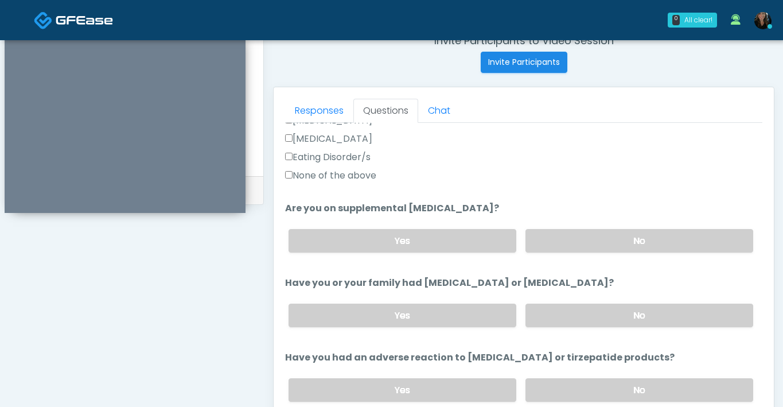
scroll to position [379, 0]
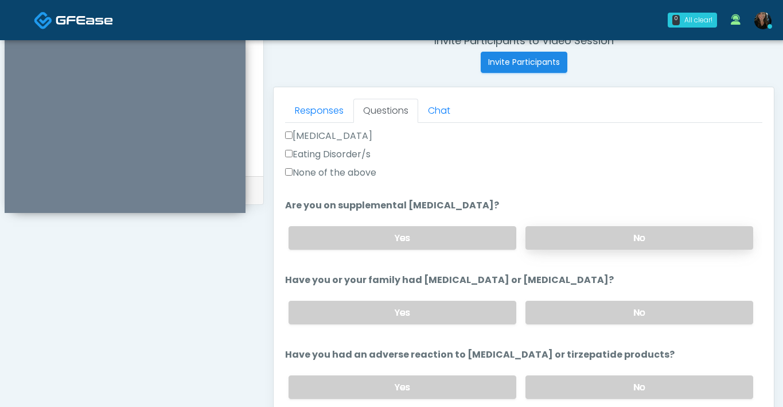
click at [575, 248] on label "No" at bounding box center [640, 238] width 228 height 24
click at [562, 313] on label "No" at bounding box center [640, 313] width 228 height 24
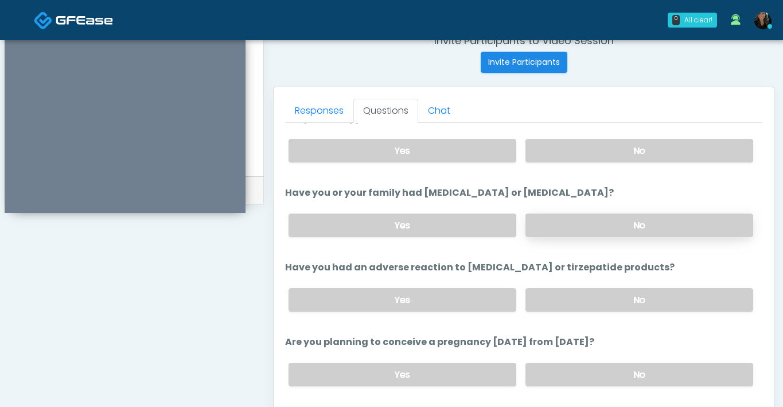
scroll to position [472, 0]
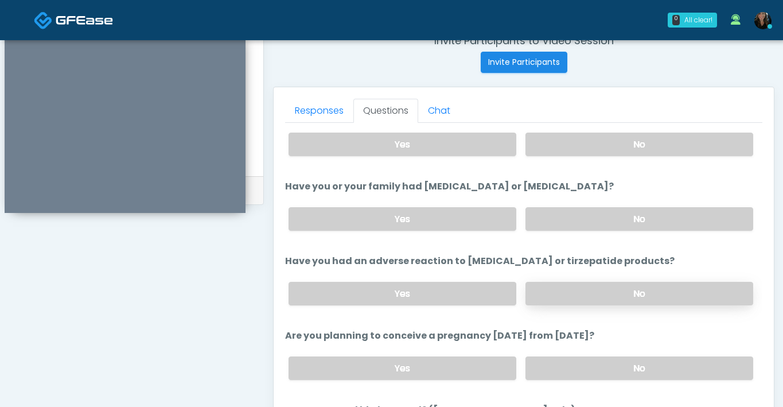
click at [593, 287] on label "No" at bounding box center [640, 294] width 228 height 24
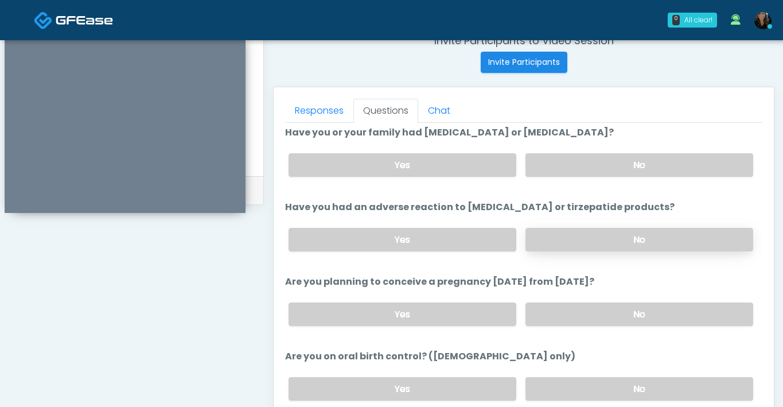
scroll to position [528, 0]
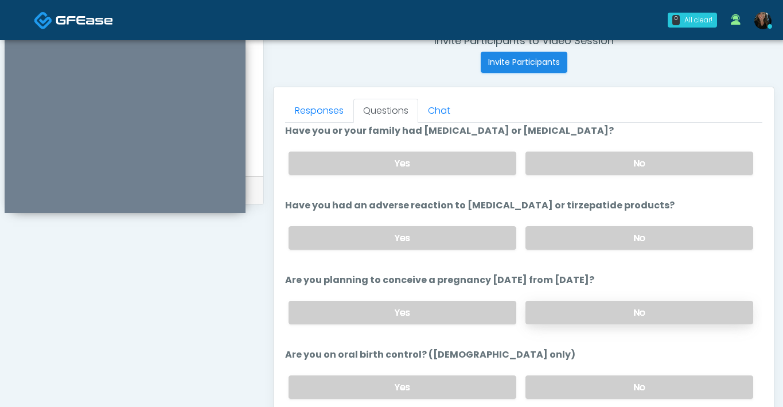
click at [594, 303] on label "No" at bounding box center [640, 313] width 228 height 24
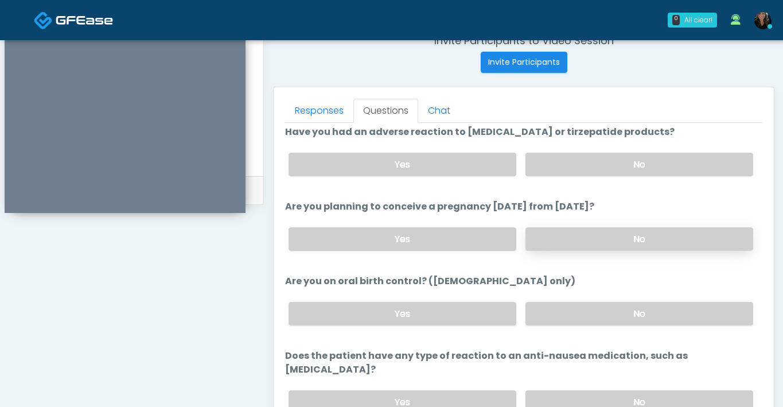
scroll to position [603, 0]
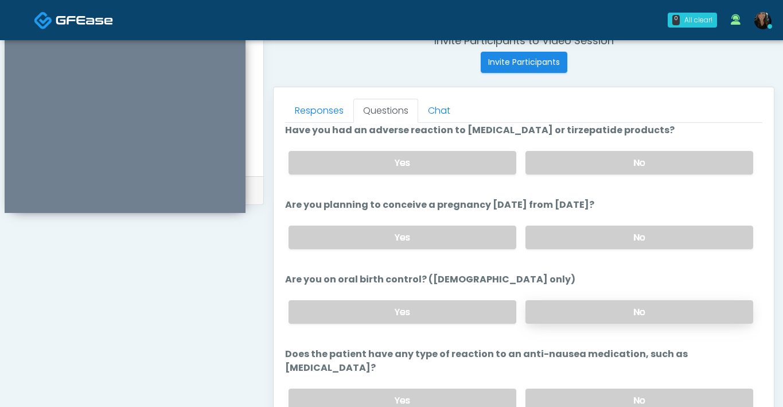
click at [596, 314] on label "No" at bounding box center [640, 312] width 228 height 24
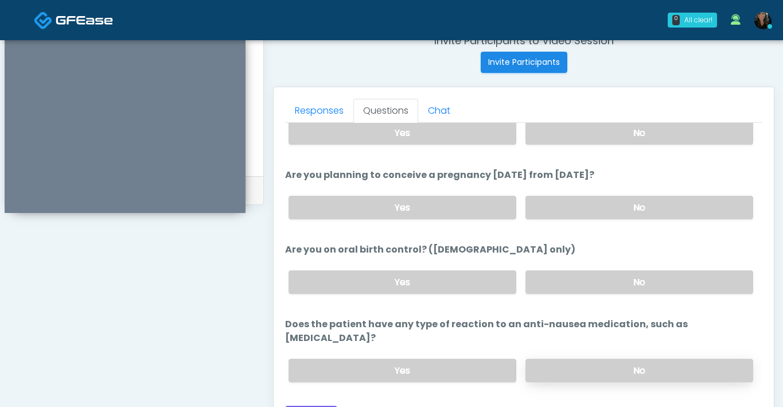
click at [595, 359] on label "No" at bounding box center [640, 371] width 228 height 24
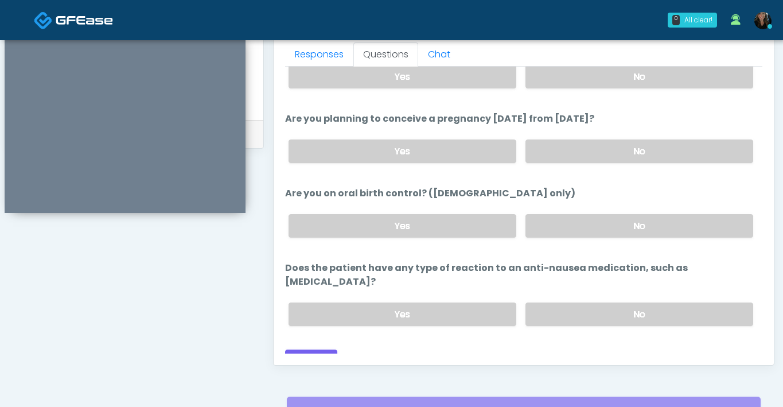
scroll to position [520, 0]
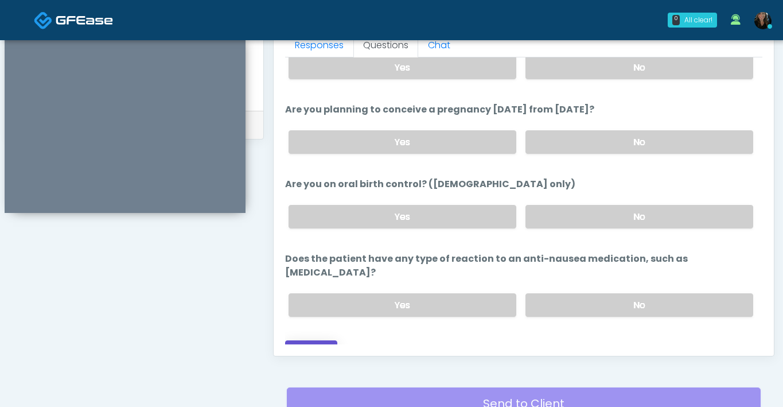
click at [324, 340] on button "Continue" at bounding box center [311, 350] width 52 height 21
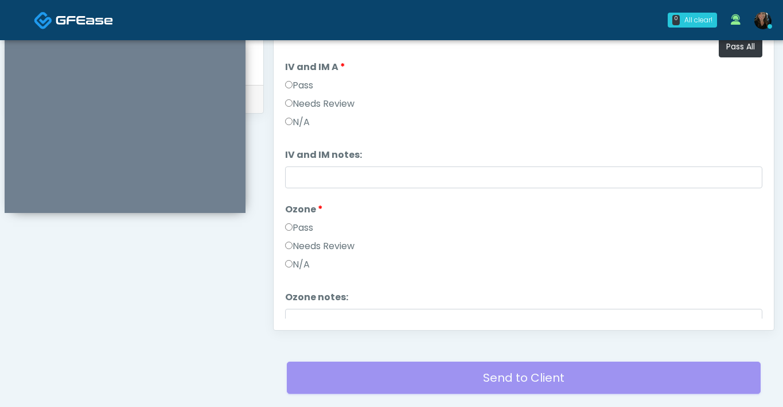
scroll to position [518, 0]
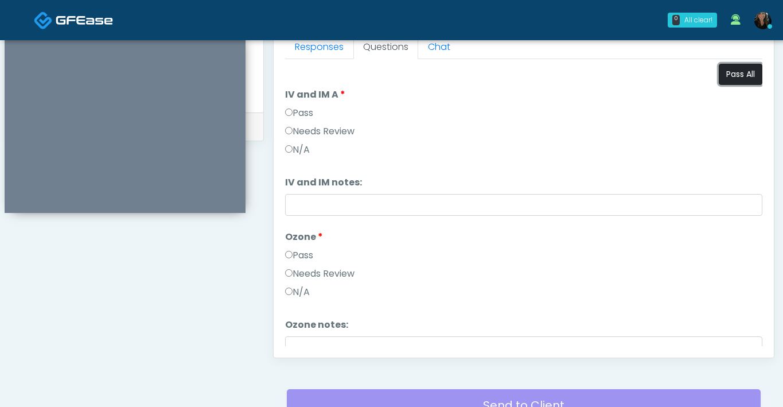
click at [731, 69] on button "Pass All" at bounding box center [741, 74] width 44 height 21
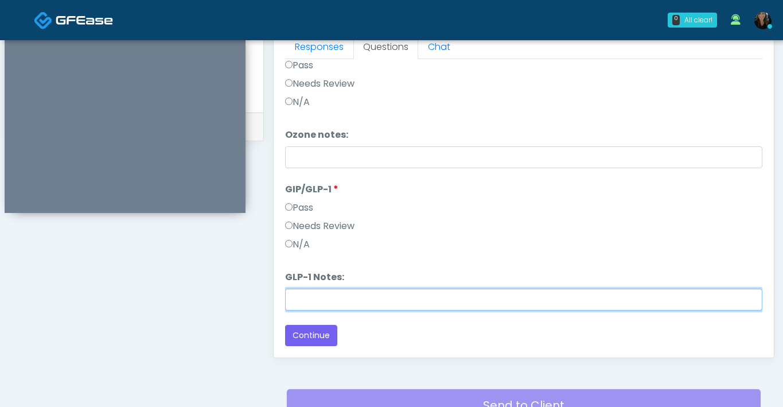
click at [294, 296] on input "GLP-1 Notes:" at bounding box center [523, 300] width 477 height 22
type input "*******"
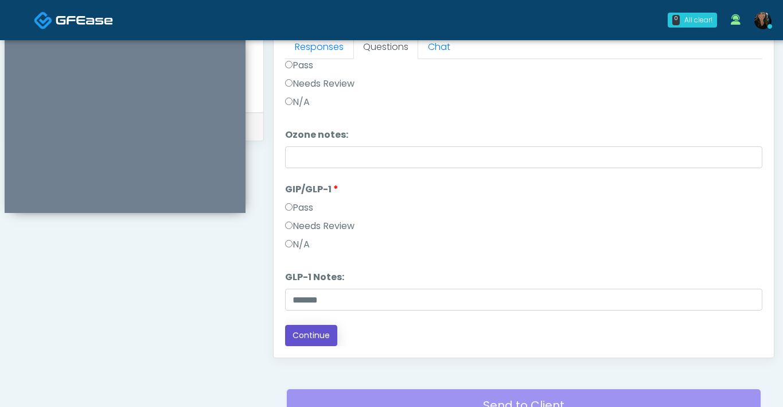
click at [318, 335] on button "Continue" at bounding box center [311, 335] width 52 height 21
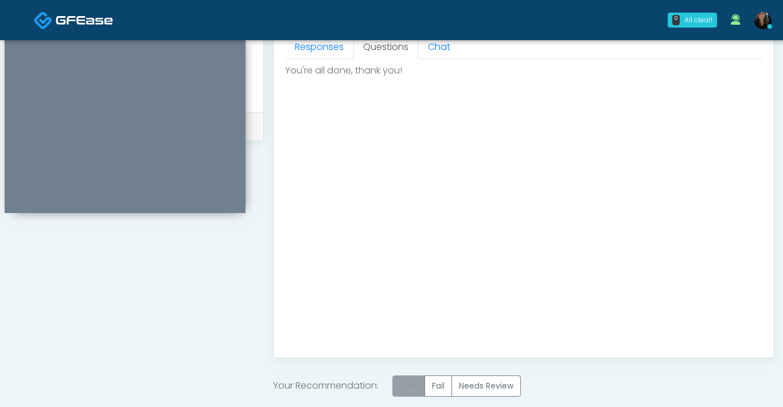
click at [420, 388] on label "Pass" at bounding box center [408, 385] width 33 height 21
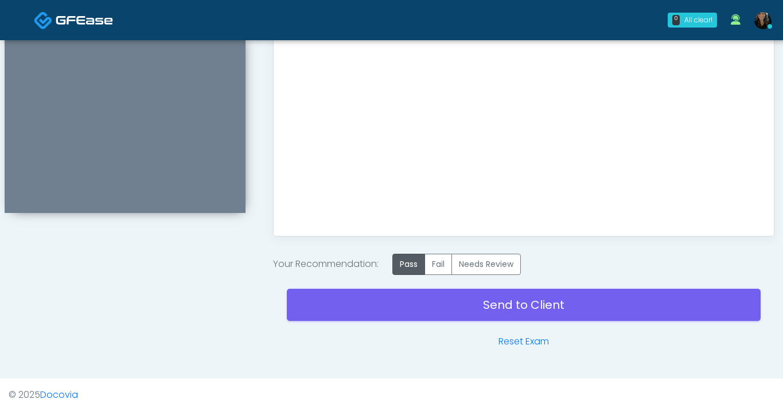
scroll to position [644, 0]
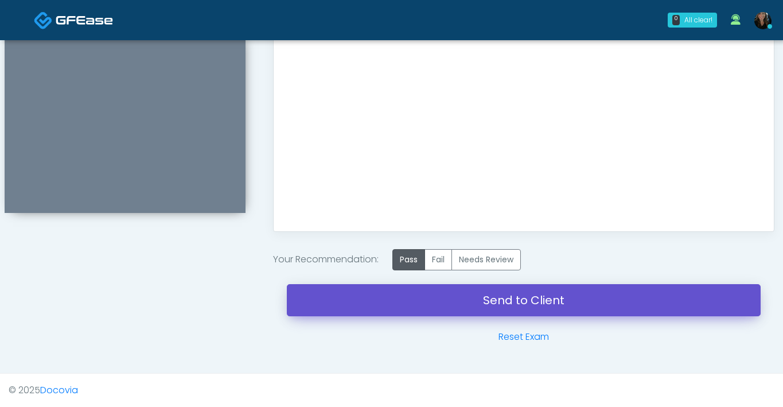
click at [469, 300] on link "Send to Client" at bounding box center [524, 300] width 474 height 32
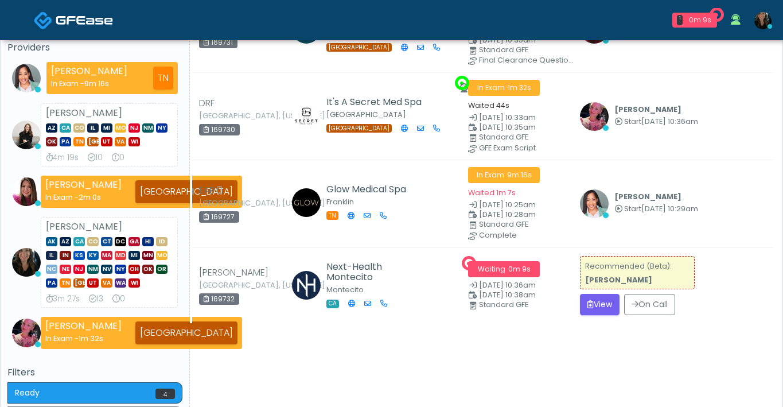
scroll to position [125, 0]
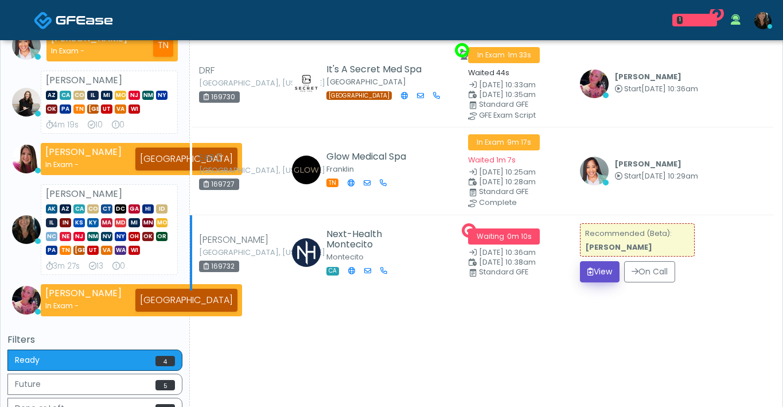
click at [598, 273] on button "View" at bounding box center [600, 271] width 40 height 21
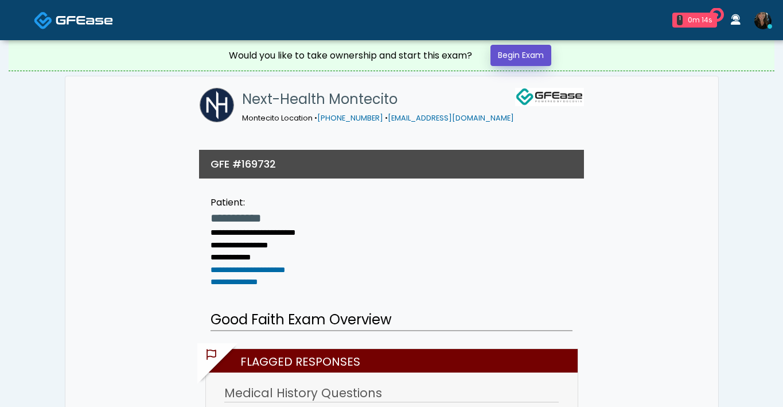
click at [531, 61] on link "Begin Exam" at bounding box center [521, 55] width 61 height 21
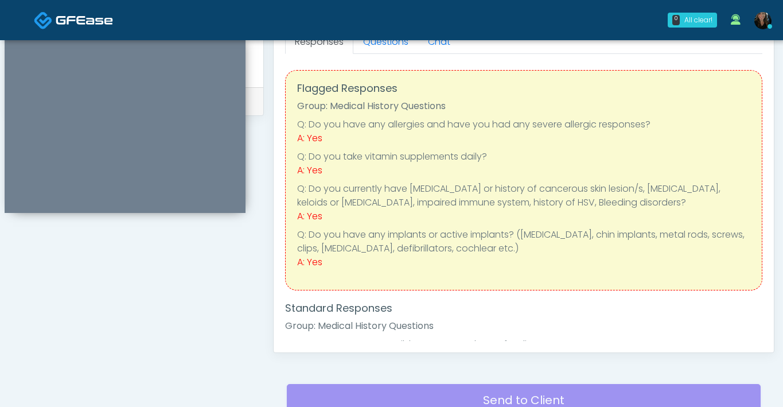
scroll to position [464, 0]
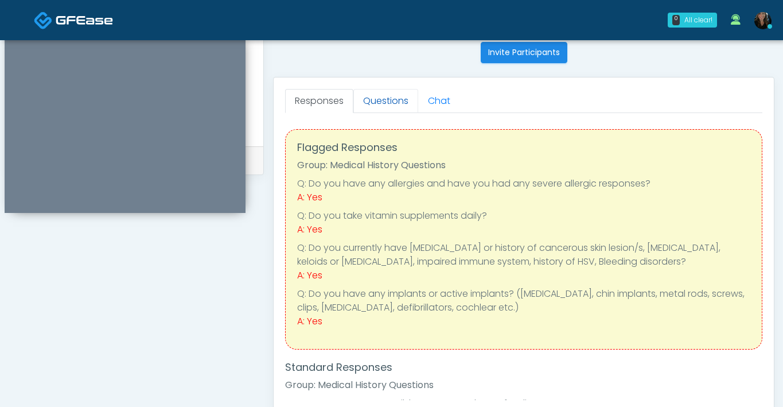
click at [399, 106] on link "Questions" at bounding box center [385, 101] width 65 height 24
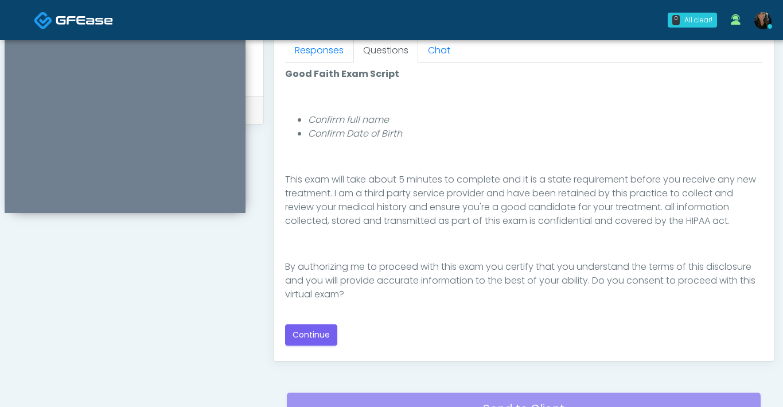
scroll to position [539, 0]
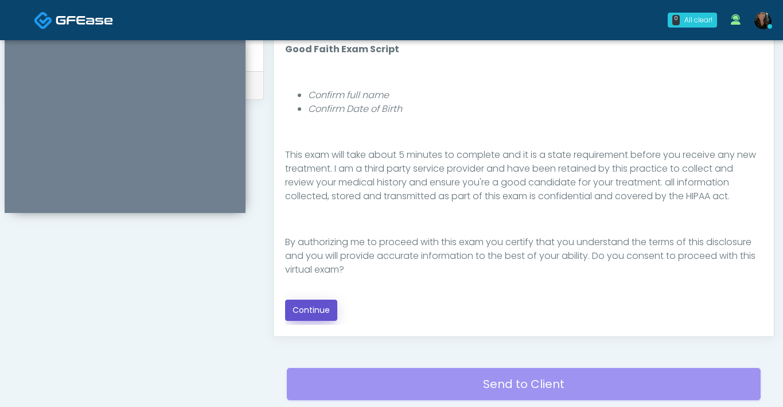
click at [307, 314] on button "Continue" at bounding box center [311, 310] width 52 height 21
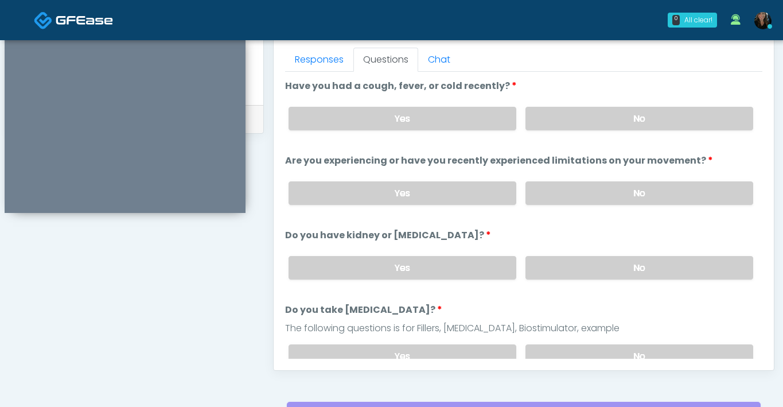
scroll to position [504, 0]
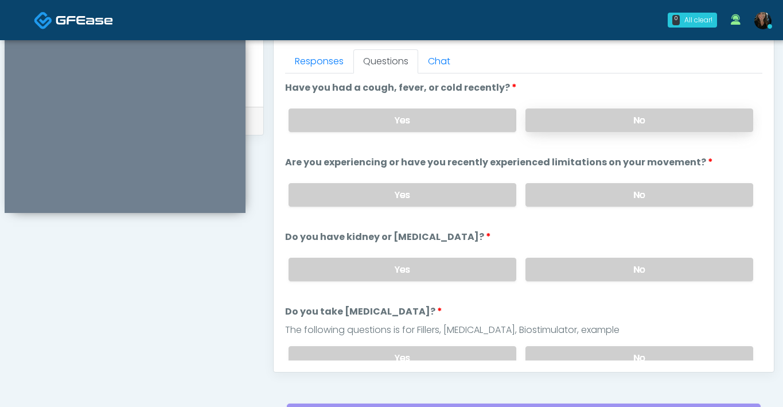
click at [596, 121] on label "No" at bounding box center [640, 120] width 228 height 24
click at [590, 199] on label "No" at bounding box center [640, 195] width 228 height 24
click at [584, 272] on label "No" at bounding box center [640, 270] width 228 height 24
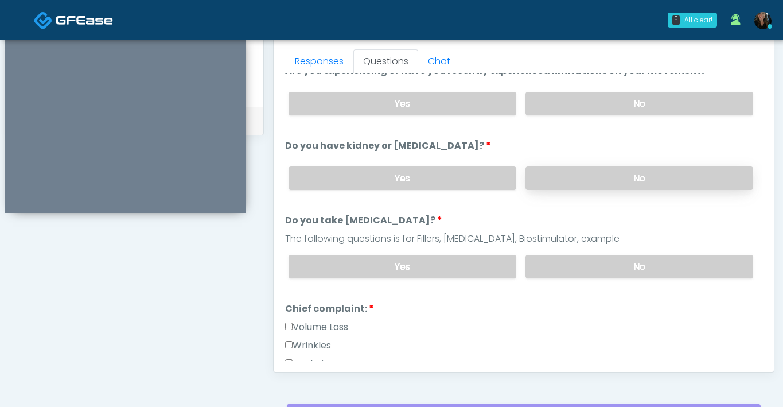
scroll to position [92, 0]
click at [584, 272] on label "No" at bounding box center [640, 266] width 228 height 24
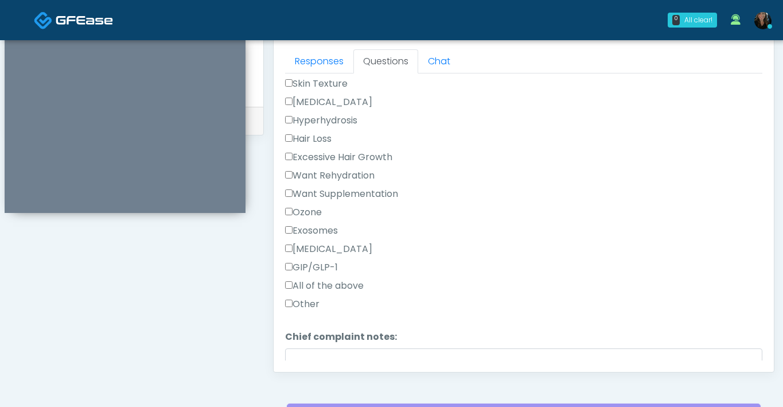
scroll to position [390, 0]
click at [286, 186] on label "Want Supplementation" at bounding box center [341, 193] width 113 height 14
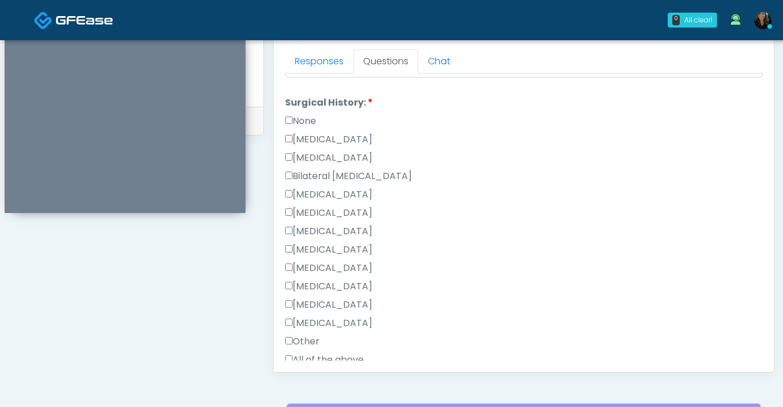
scroll to position [839, 0]
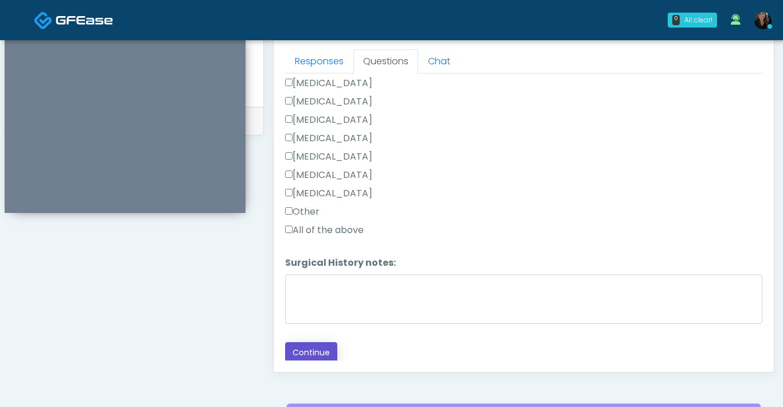
click at [309, 345] on button "Continue" at bounding box center [311, 352] width 52 height 21
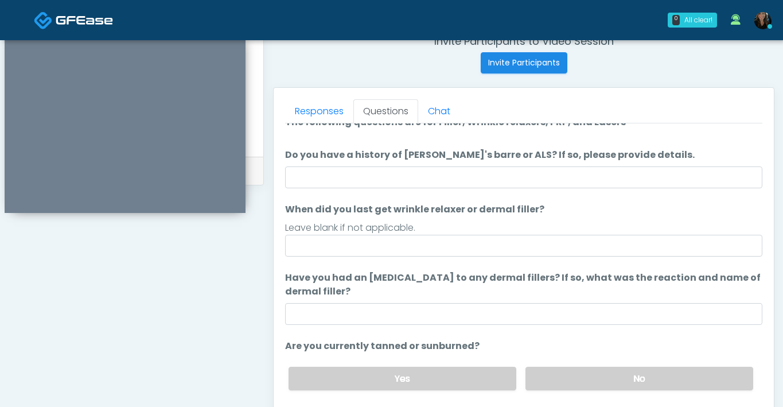
scroll to position [0, 0]
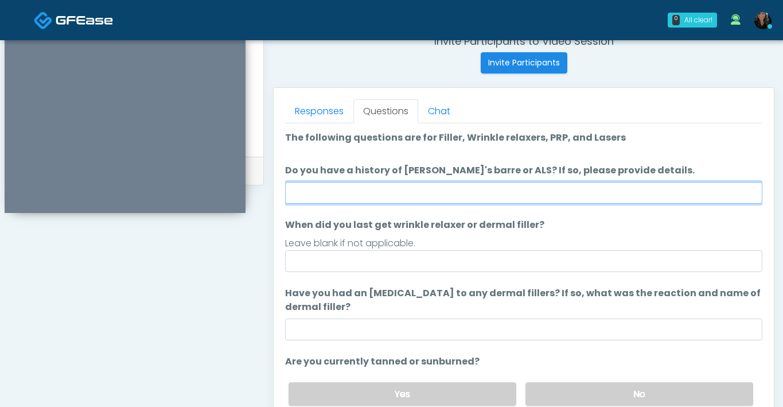
click at [457, 192] on input "Do you have a history of Guillain's barre or ALS? If so, please provide details." at bounding box center [523, 193] width 477 height 22
type input "**"
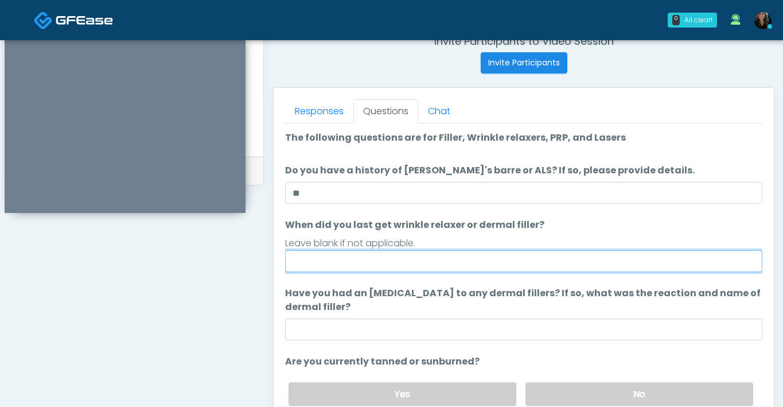
click at [363, 262] on input "When did you last get wrinkle relaxer or dermal filler?" at bounding box center [523, 261] width 477 height 22
type input "**********"
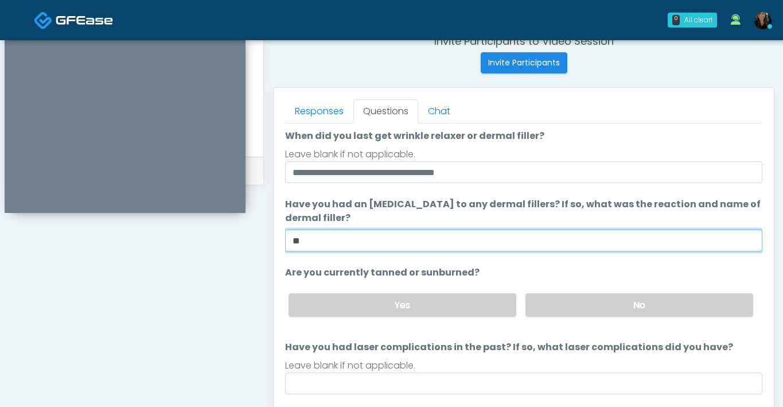
scroll to position [108, 0]
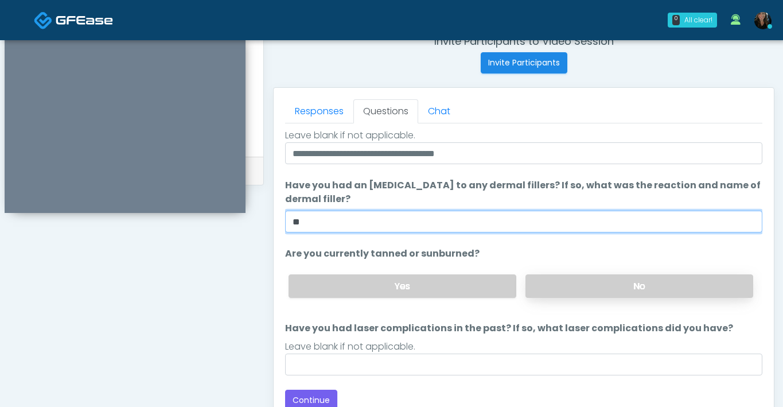
type input "**"
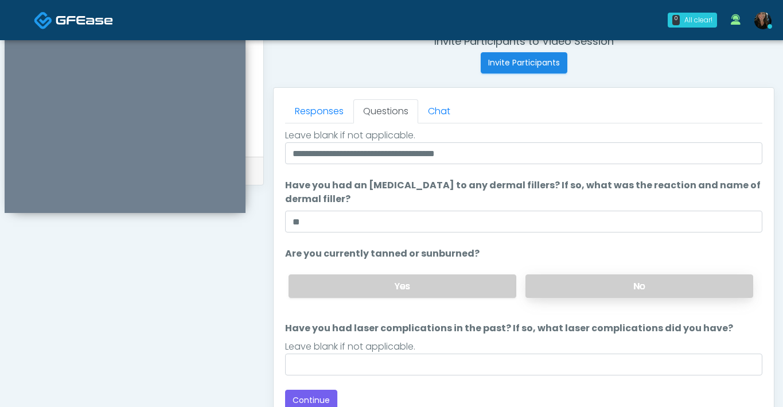
click at [600, 288] on label "No" at bounding box center [640, 286] width 228 height 24
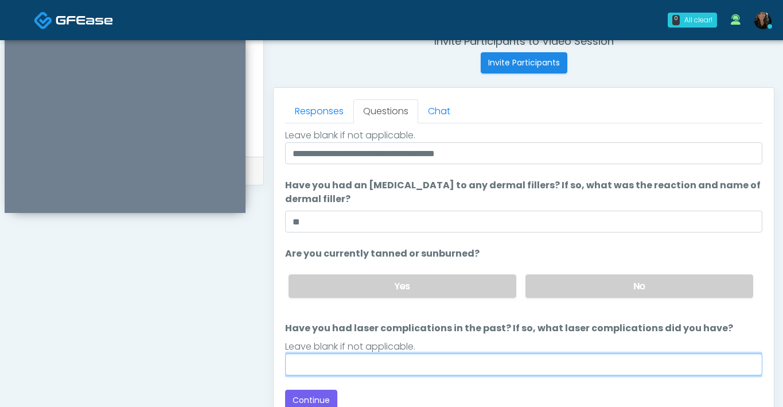
click at [452, 372] on input "Have you had laser complications in the past? If so, what laser complications d…" at bounding box center [523, 364] width 477 height 22
type input "**"
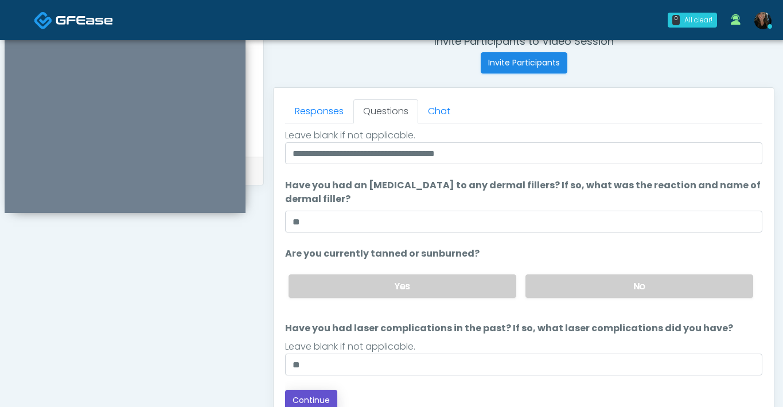
click at [316, 396] on button "Continue" at bounding box center [311, 400] width 52 height 21
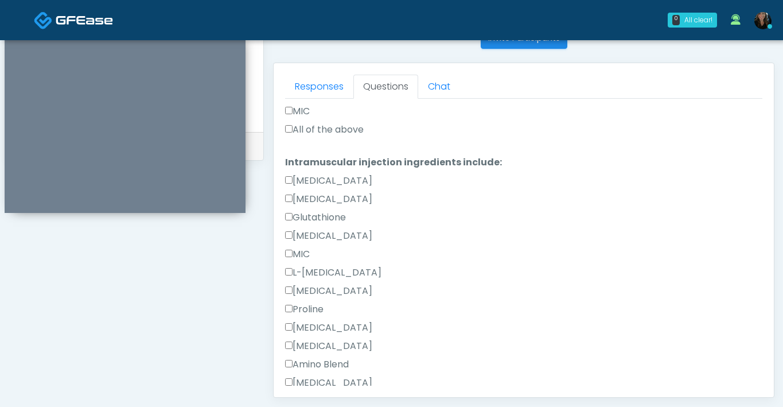
scroll to position [710, 0]
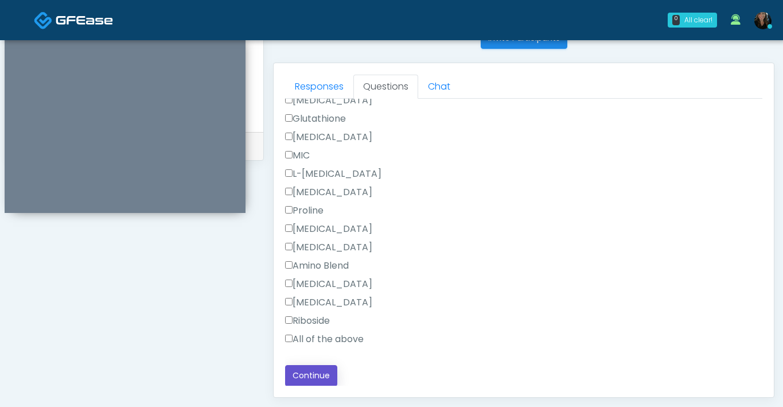
click at [300, 382] on button "Continue" at bounding box center [311, 375] width 52 height 21
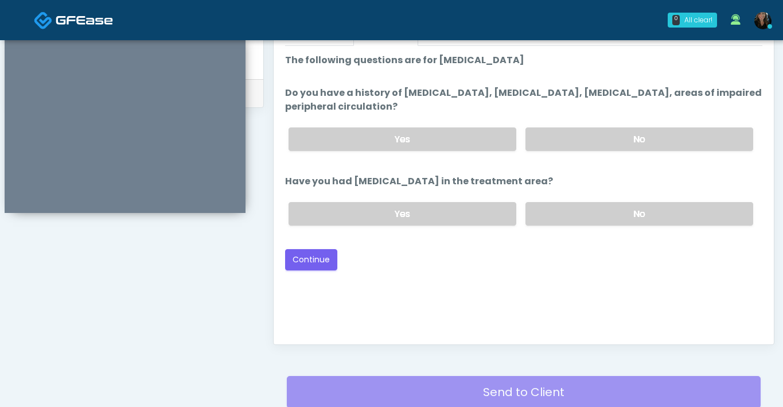
scroll to position [491, 0]
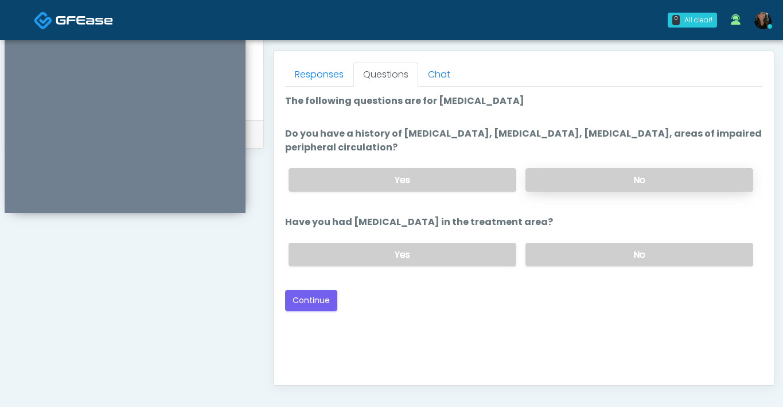
click at [594, 176] on label "No" at bounding box center [640, 180] width 228 height 24
click at [574, 262] on label "No" at bounding box center [640, 255] width 228 height 24
click at [314, 305] on button "Continue" at bounding box center [311, 300] width 52 height 21
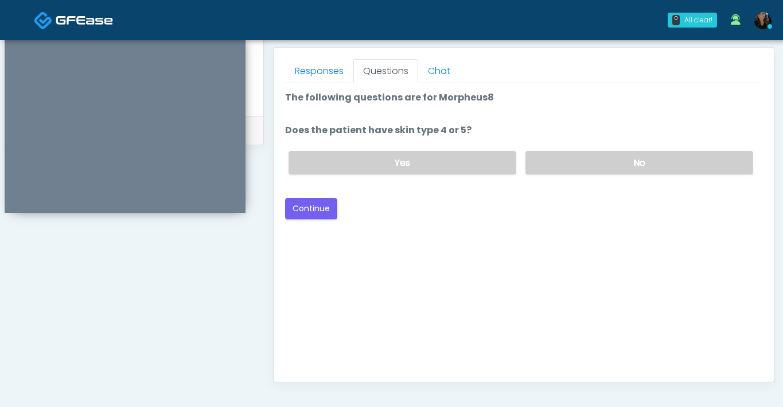
scroll to position [487, 0]
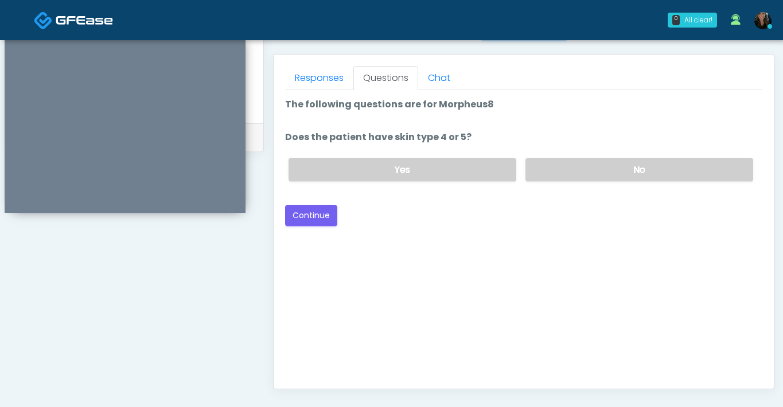
click at [553, 185] on div "Yes No" at bounding box center [520, 170] width 483 height 42
click at [572, 168] on label "No" at bounding box center [640, 170] width 228 height 24
click at [311, 217] on button "Continue" at bounding box center [311, 215] width 52 height 21
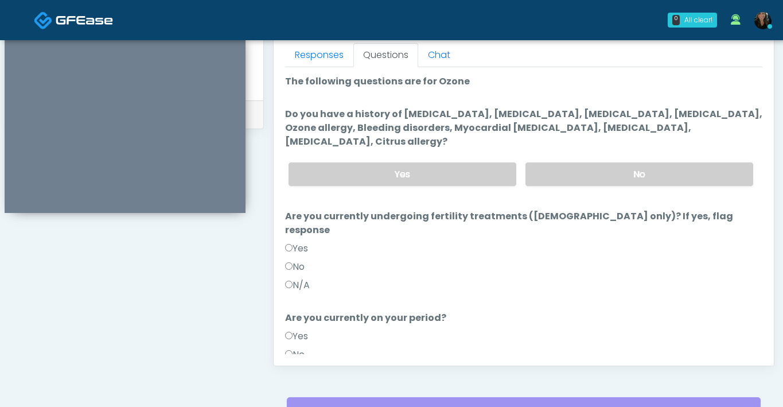
scroll to position [510, 0]
click at [574, 174] on label "No" at bounding box center [640, 175] width 228 height 24
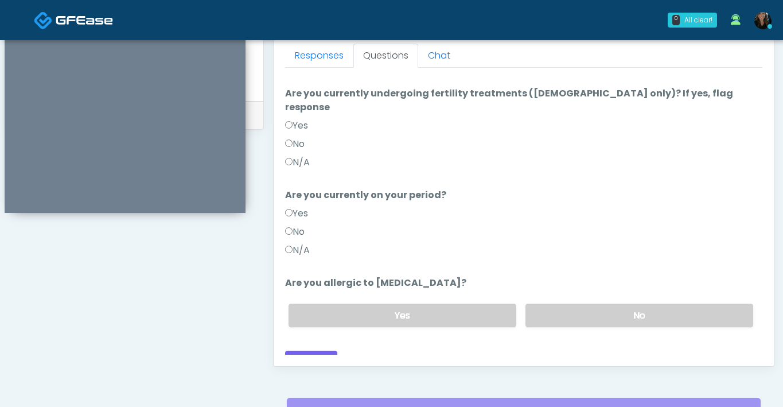
scroll to position [126, 0]
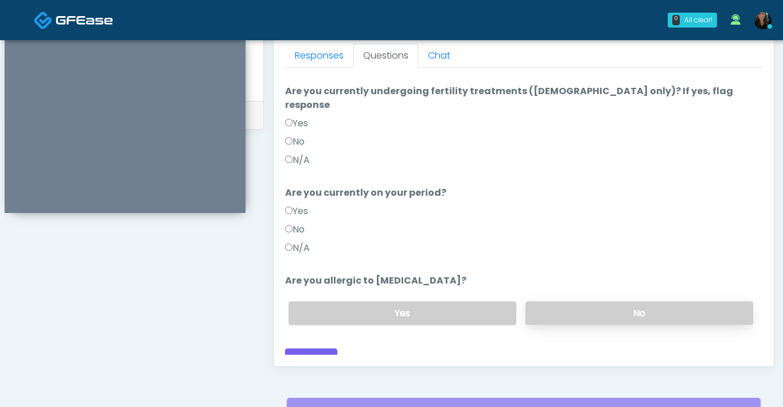
click at [566, 301] on label "No" at bounding box center [640, 313] width 228 height 24
click at [307, 348] on button "Continue" at bounding box center [311, 358] width 52 height 21
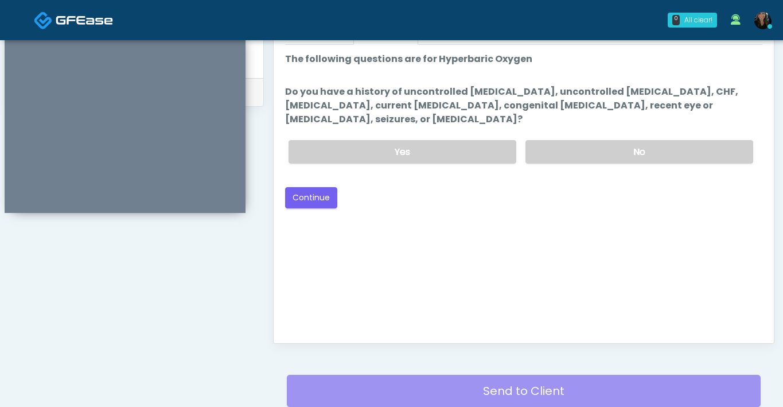
scroll to position [507, 0]
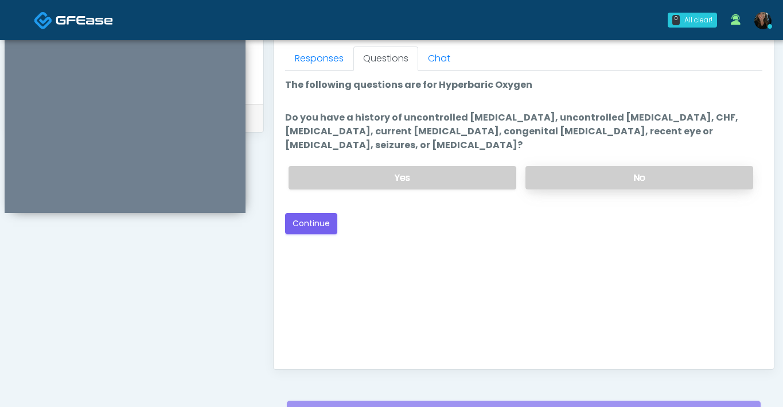
click at [593, 175] on label "No" at bounding box center [640, 178] width 228 height 24
click at [312, 226] on button "Continue" at bounding box center [311, 223] width 52 height 21
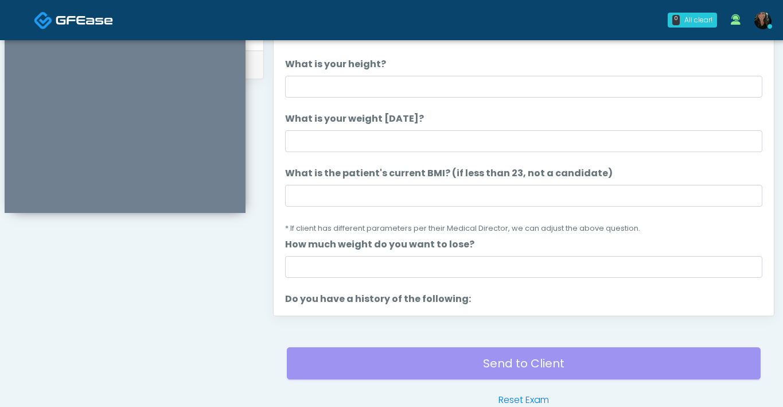
scroll to position [535, 0]
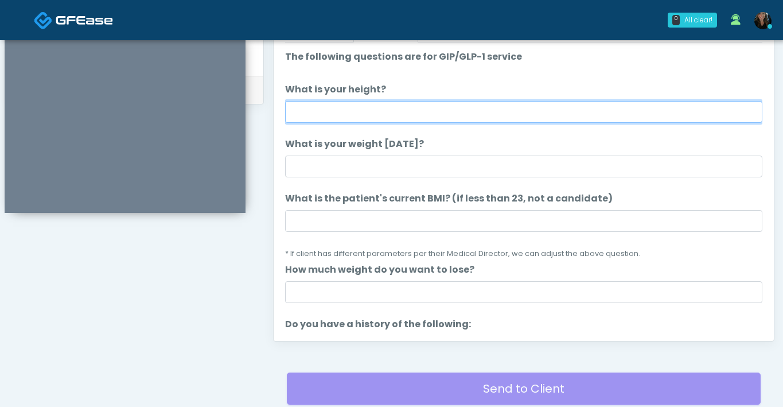
click at [535, 118] on input "What is your height?" at bounding box center [523, 112] width 477 height 22
type input "***"
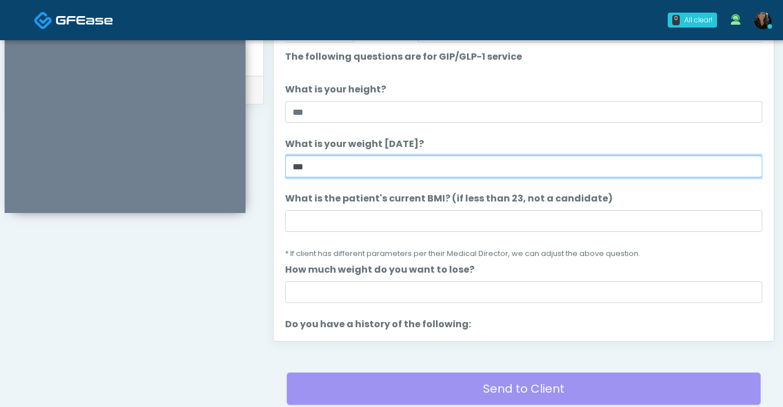
type input "***"
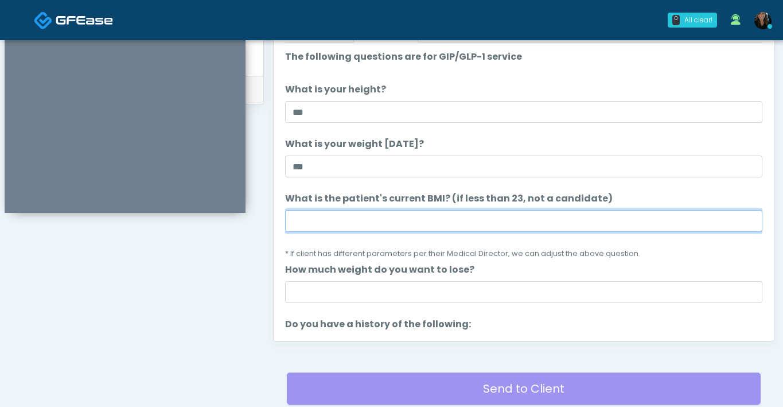
click at [441, 226] on input "What is the patient's current BMI? (if less than 23, not a candidate)" at bounding box center [523, 221] width 477 height 22
type input "****"
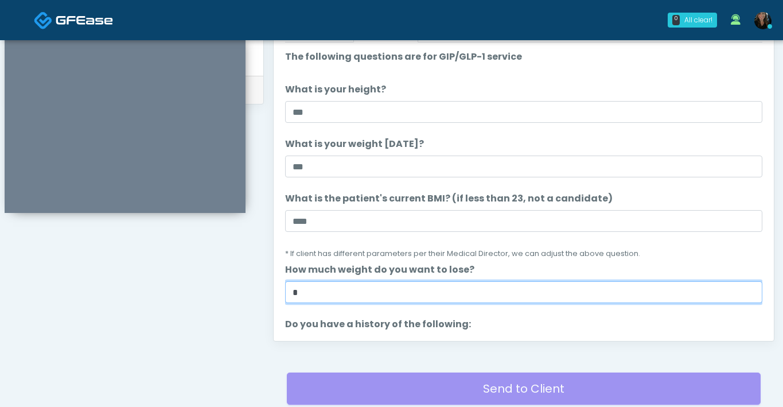
type input "*"
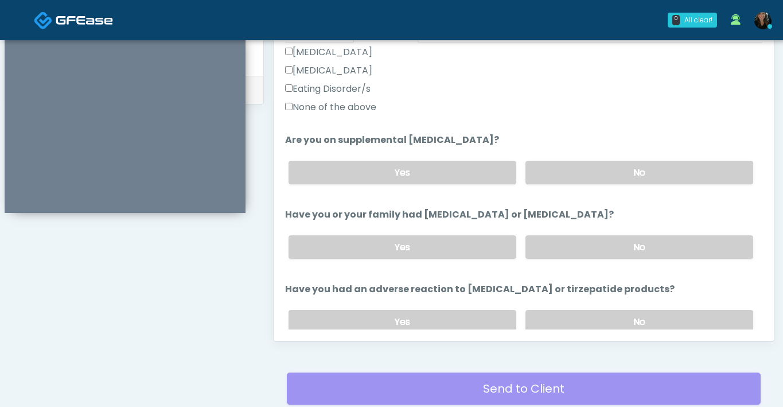
scroll to position [368, 0]
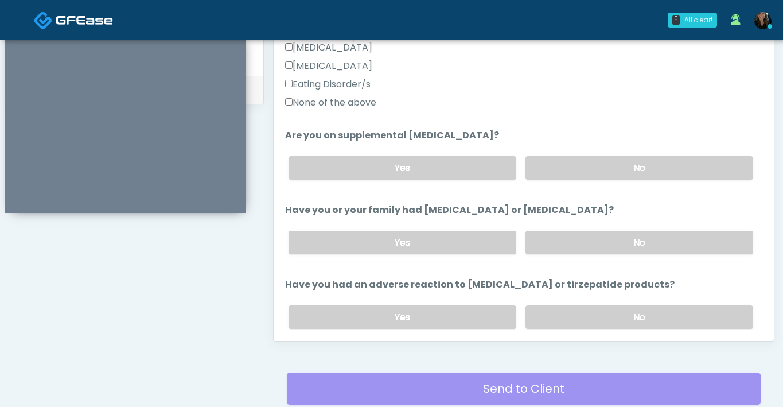
click at [690, 164] on label "No" at bounding box center [640, 168] width 228 height 24
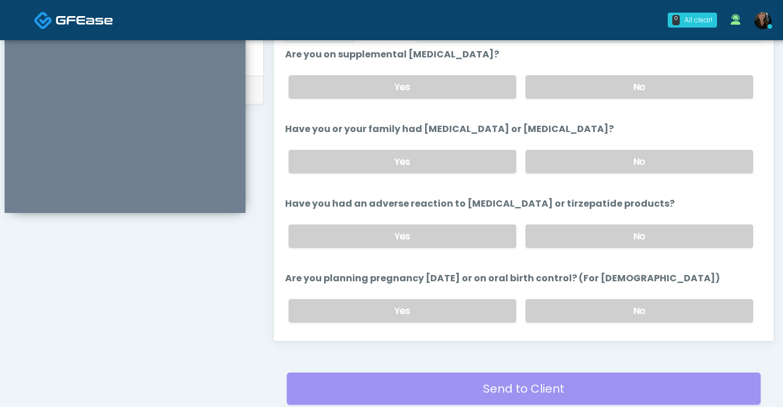
scroll to position [452, 0]
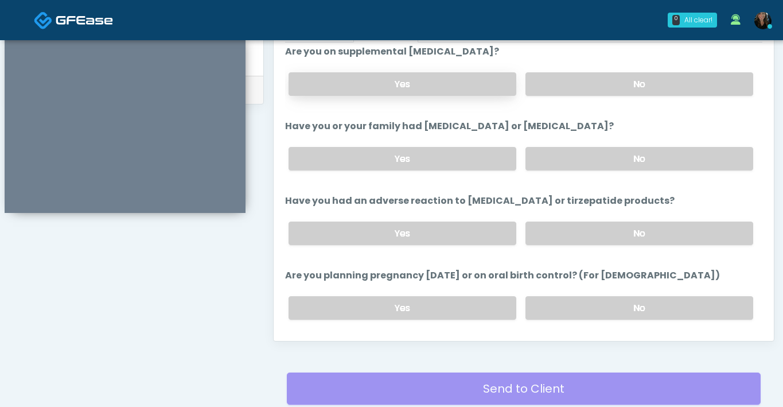
click at [410, 91] on label "Yes" at bounding box center [403, 84] width 228 height 24
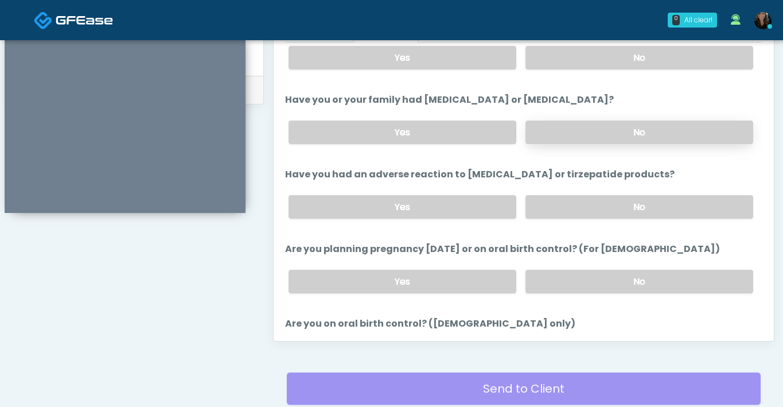
click at [614, 138] on label "No" at bounding box center [640, 133] width 228 height 24
click at [603, 206] on label "No" at bounding box center [640, 207] width 228 height 24
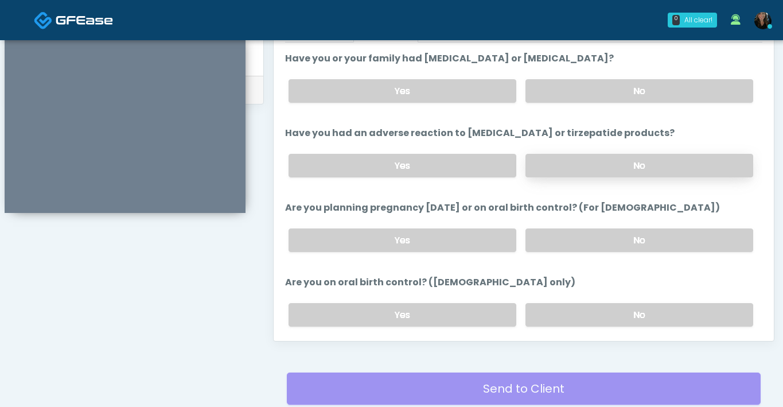
scroll to position [519, 0]
click at [603, 233] on label "No" at bounding box center [640, 241] width 228 height 24
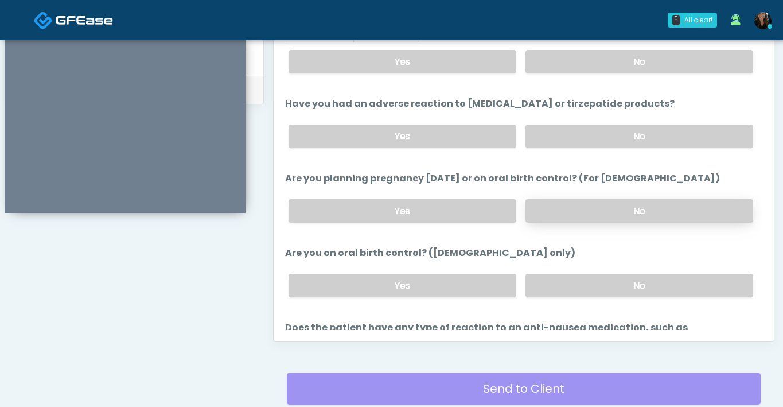
scroll to position [559, 0]
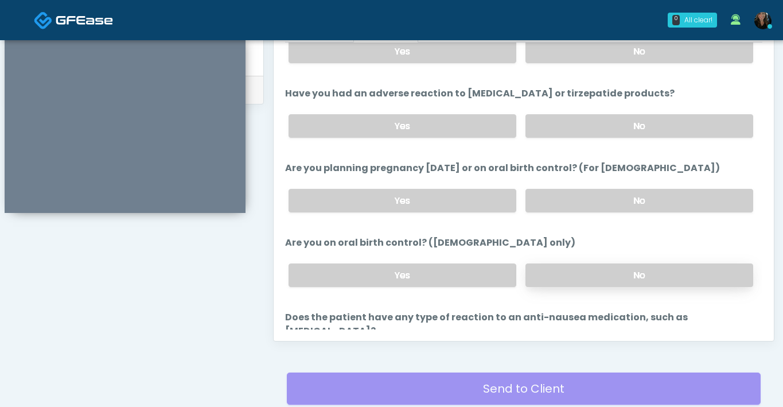
click at [600, 278] on label "No" at bounding box center [640, 275] width 228 height 24
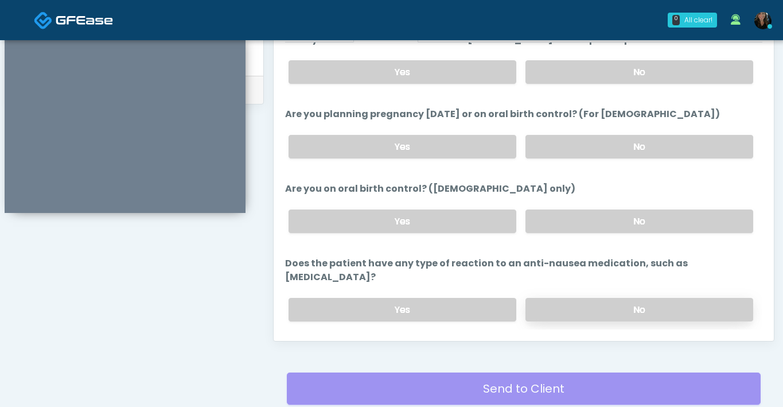
click at [593, 298] on label "No" at bounding box center [640, 310] width 228 height 24
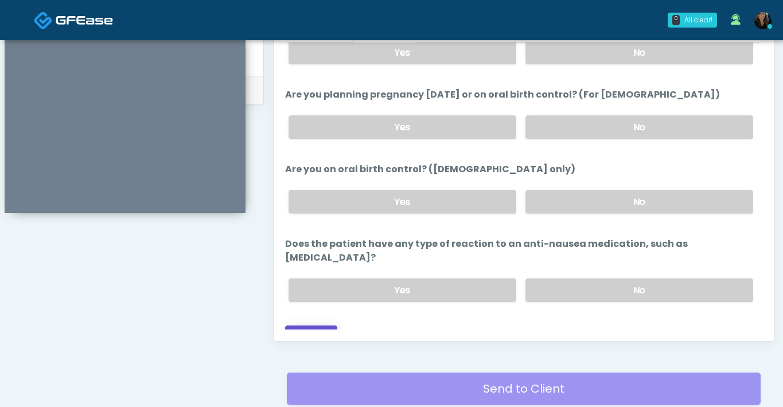
click at [318, 325] on button "Continue" at bounding box center [311, 335] width 52 height 21
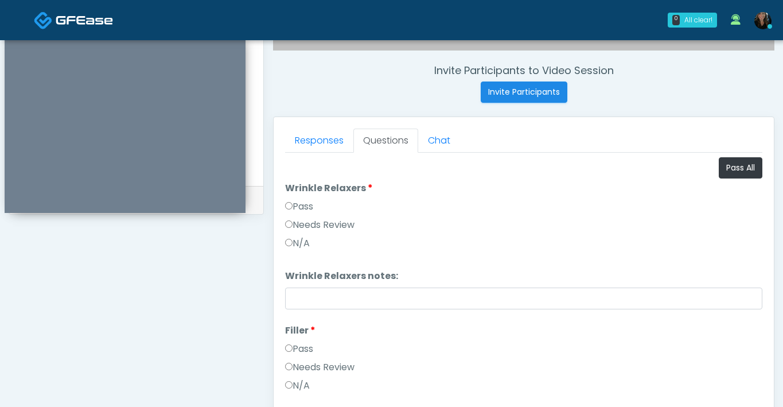
scroll to position [426, 0]
click at [739, 170] on button "Pass All" at bounding box center [741, 166] width 44 height 21
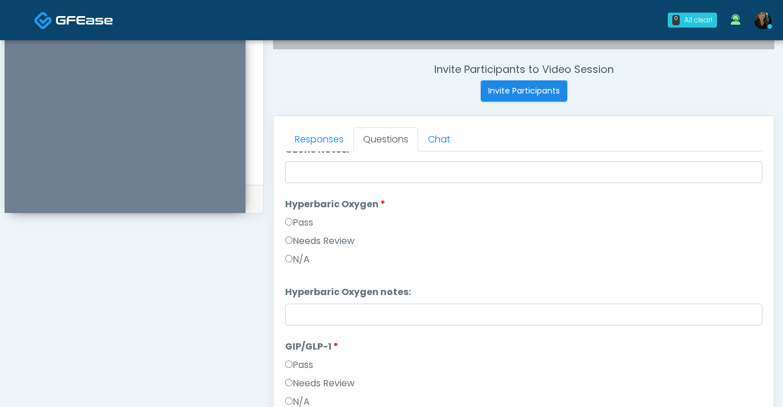
scroll to position [1898, 0]
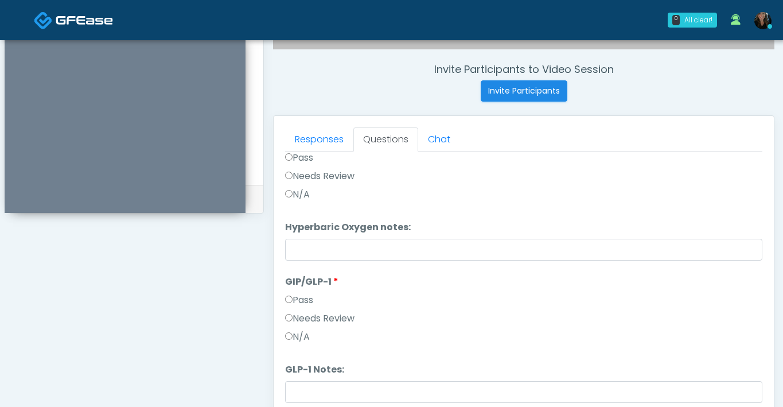
click at [288, 312] on label "Needs Review" at bounding box center [319, 319] width 69 height 14
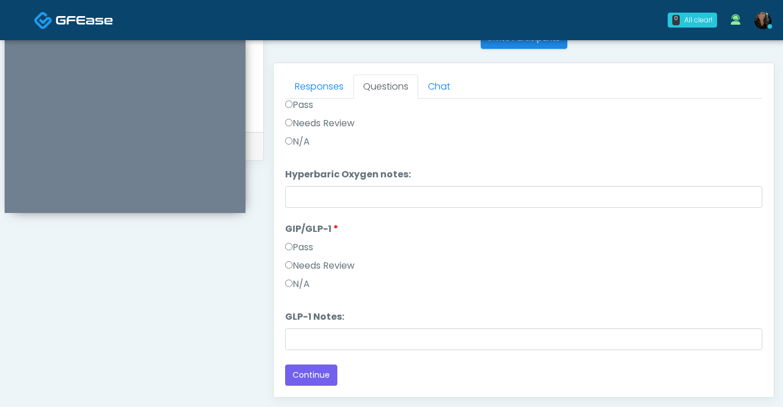
scroll to position [492, 0]
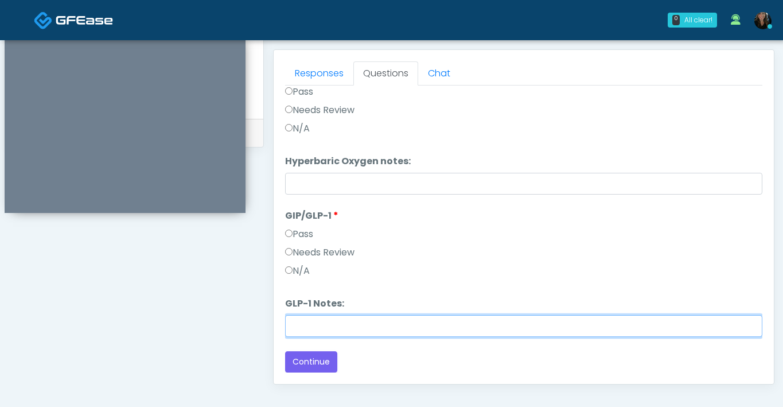
click at [358, 325] on input "GLP-1 Notes:" at bounding box center [523, 326] width 477 height 22
type input "*******"
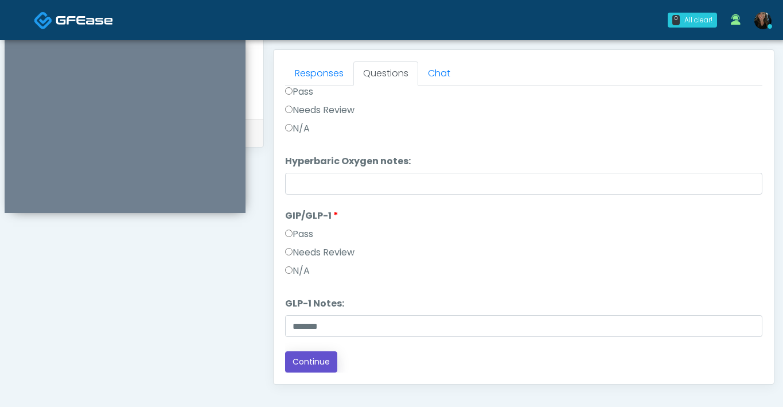
click at [317, 363] on button "Continue" at bounding box center [311, 361] width 52 height 21
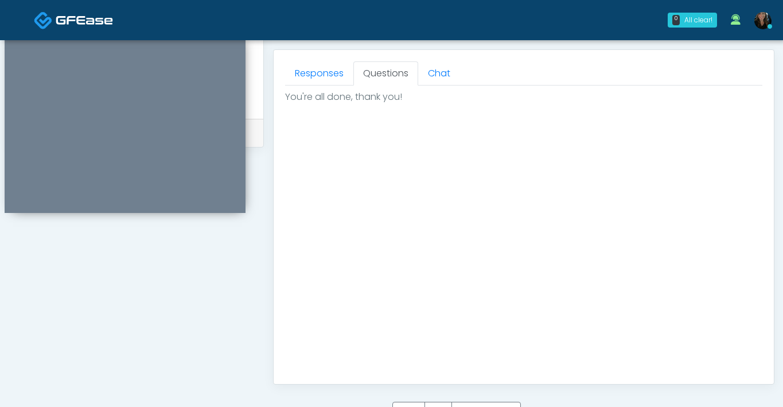
scroll to position [590, 0]
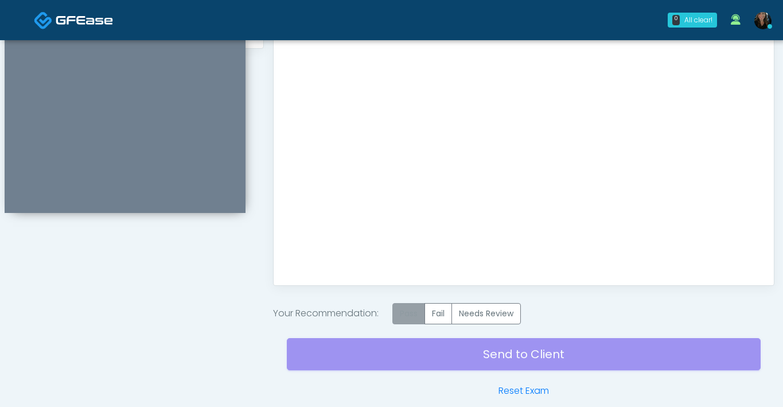
click at [408, 314] on label "Pass" at bounding box center [408, 313] width 33 height 21
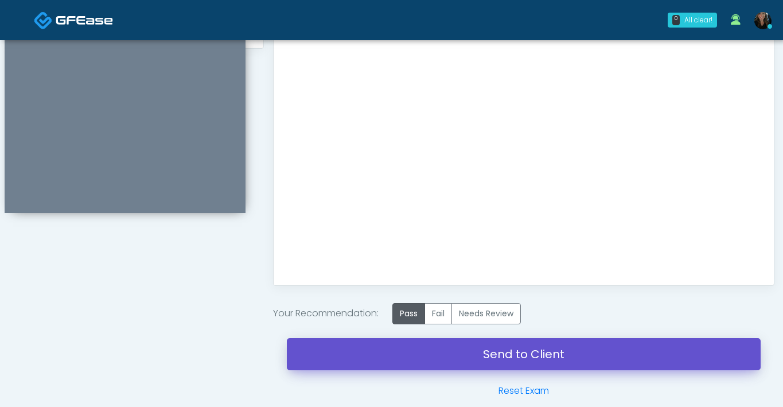
click at [435, 347] on link "Send to Client" at bounding box center [524, 354] width 474 height 32
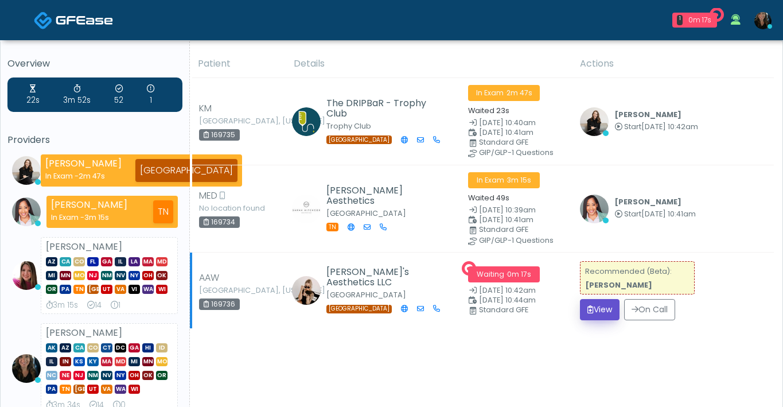
click at [609, 309] on button "View" at bounding box center [600, 309] width 40 height 21
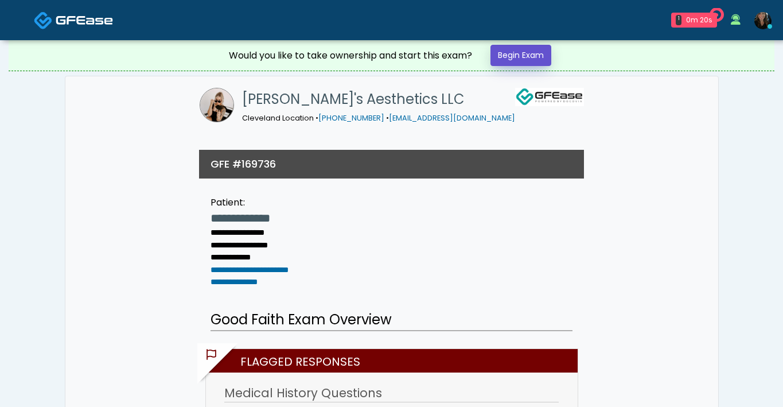
click at [537, 53] on link "Begin Exam" at bounding box center [521, 55] width 61 height 21
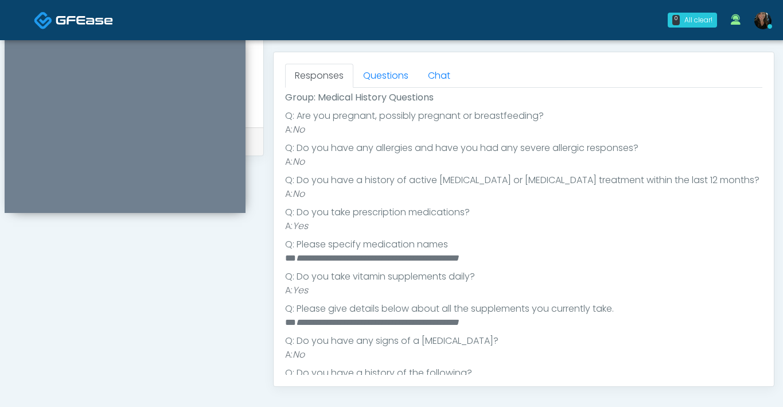
scroll to position [169, 0]
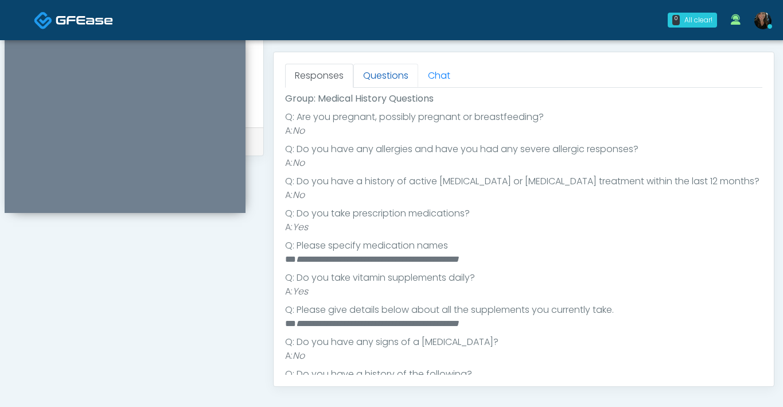
click at [375, 72] on link "Questions" at bounding box center [385, 76] width 65 height 24
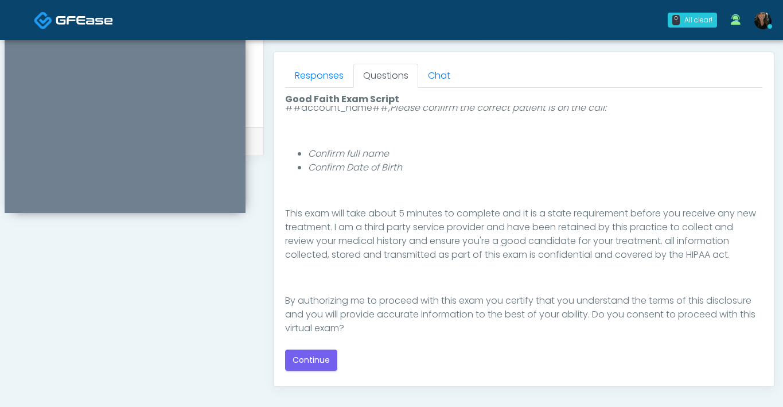
scroll to position [119, 0]
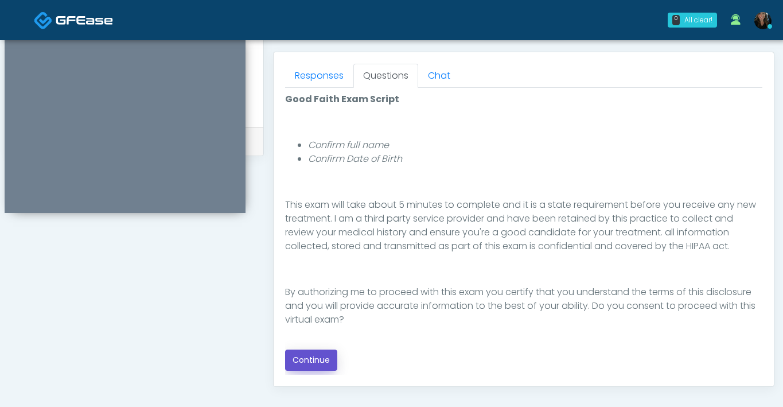
click at [324, 366] on button "Continue" at bounding box center [311, 359] width 52 height 21
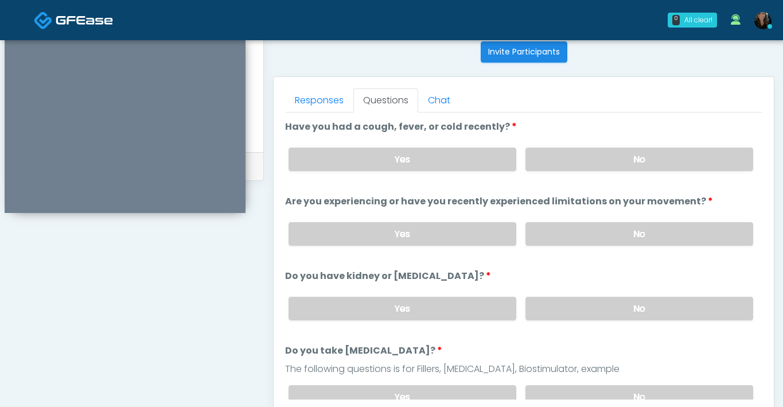
scroll to position [465, 0]
click at [643, 161] on label "No" at bounding box center [640, 159] width 228 height 24
click at [632, 239] on label "No" at bounding box center [640, 233] width 228 height 24
click at [627, 307] on label "No" at bounding box center [640, 308] width 228 height 24
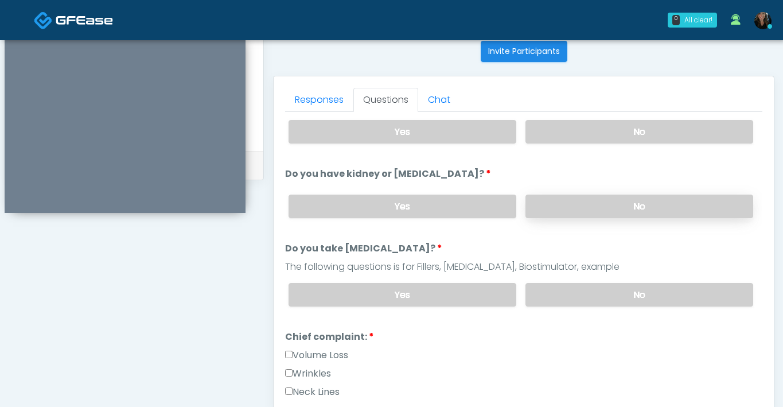
scroll to position [103, 0]
click at [627, 307] on div "Yes No" at bounding box center [520, 294] width 483 height 42
click at [631, 292] on label "No" at bounding box center [640, 294] width 228 height 24
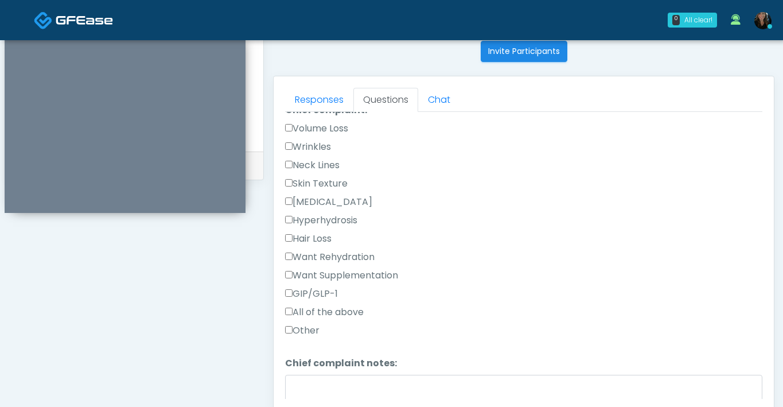
scroll to position [766, 0]
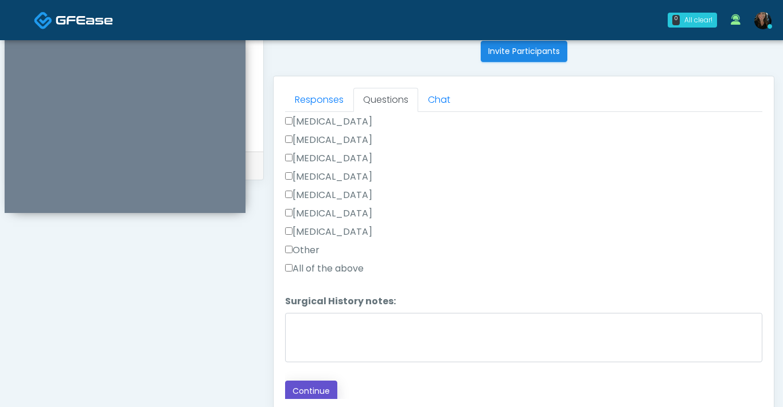
click at [303, 386] on button "Continue" at bounding box center [311, 390] width 52 height 21
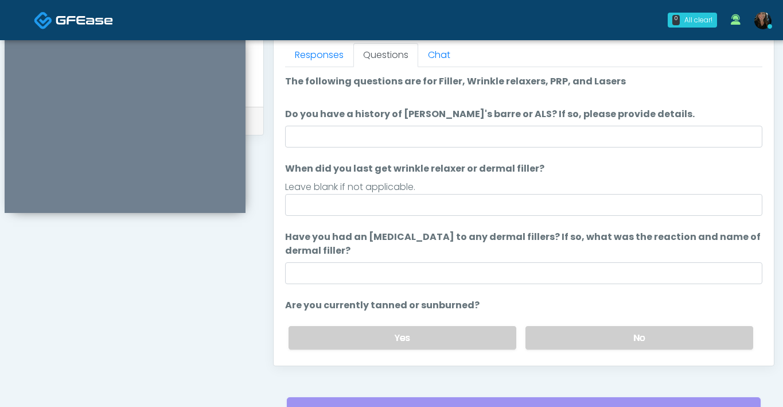
scroll to position [511, 0]
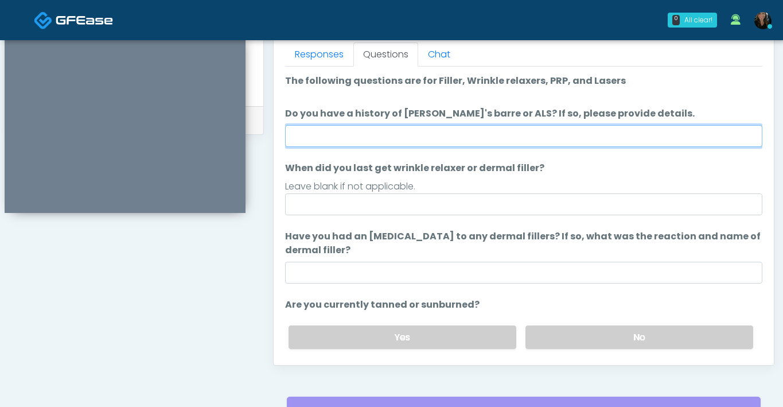
click at [481, 131] on input "Do you have a history of [PERSON_NAME]'s barre or ALS? If so, please provide de…" at bounding box center [523, 136] width 477 height 22
type input "**"
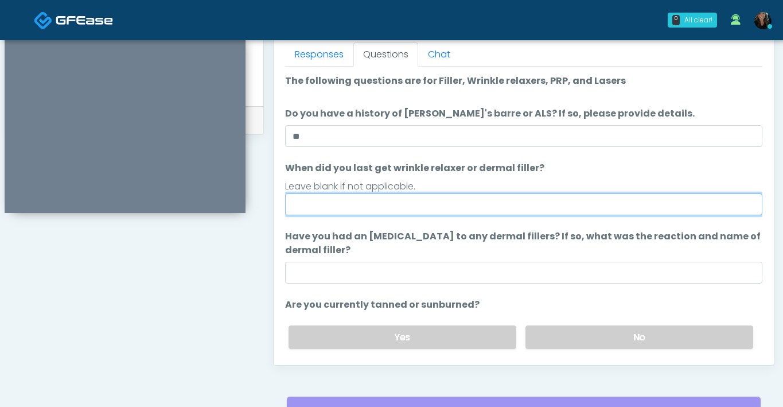
click at [374, 201] on input "When did you last get wrinkle relaxer or dermal filler?" at bounding box center [523, 204] width 477 height 22
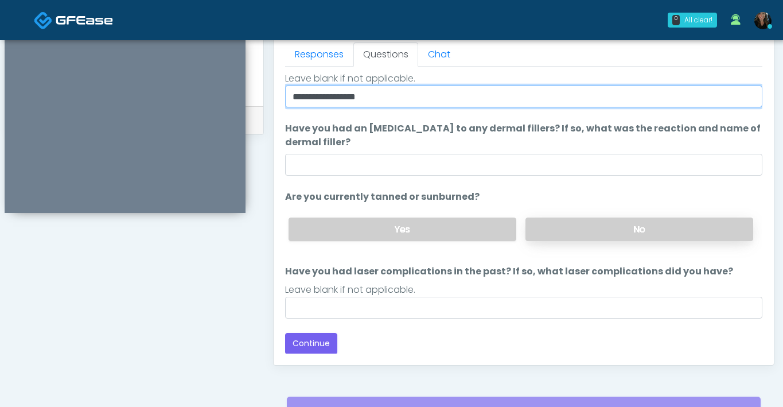
type input "**********"
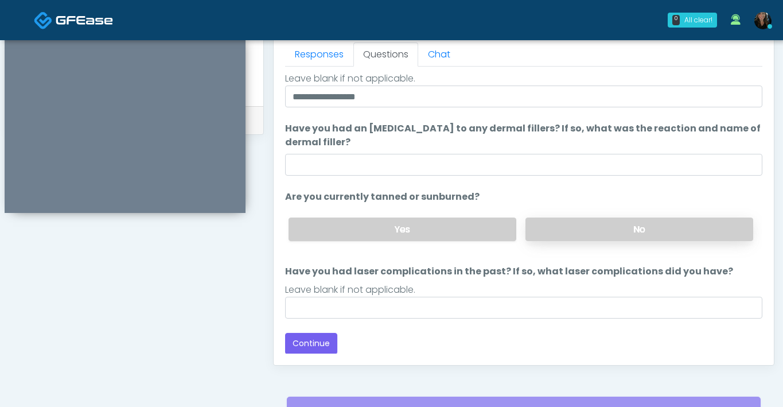
click at [555, 224] on label "No" at bounding box center [640, 229] width 228 height 24
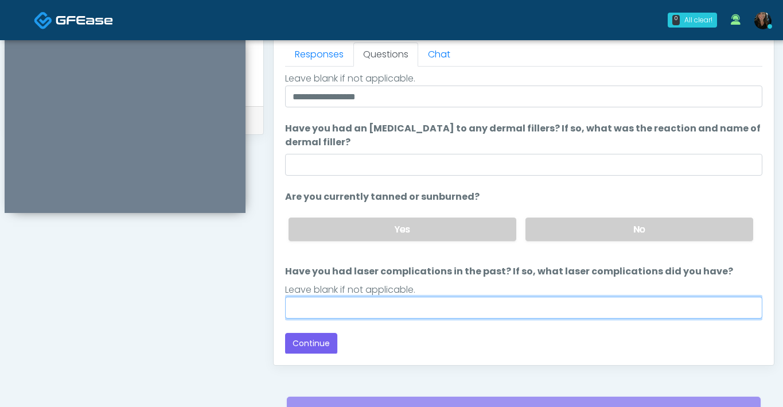
click at [438, 310] on input "Have you had laser complications in the past? If so, what laser complications d…" at bounding box center [523, 308] width 477 height 22
type input "**"
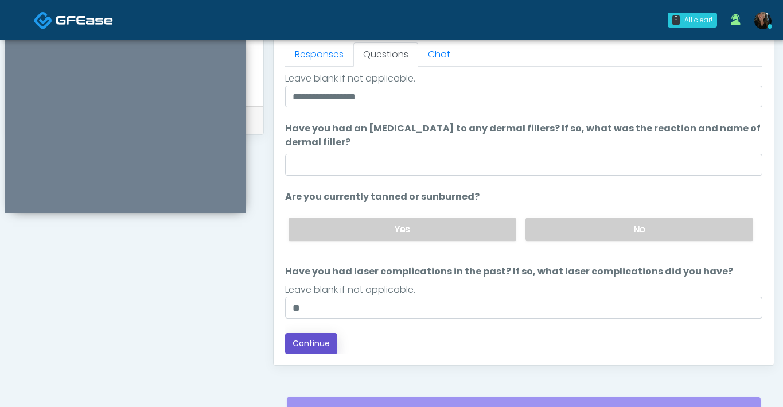
click at [302, 346] on button "Continue" at bounding box center [311, 343] width 52 height 21
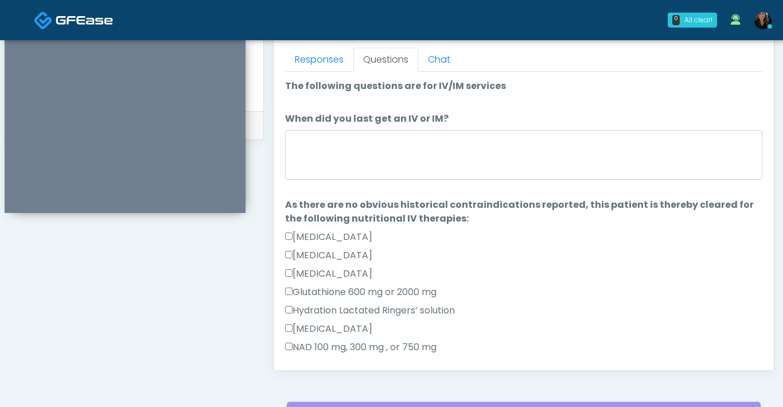
scroll to position [251, 0]
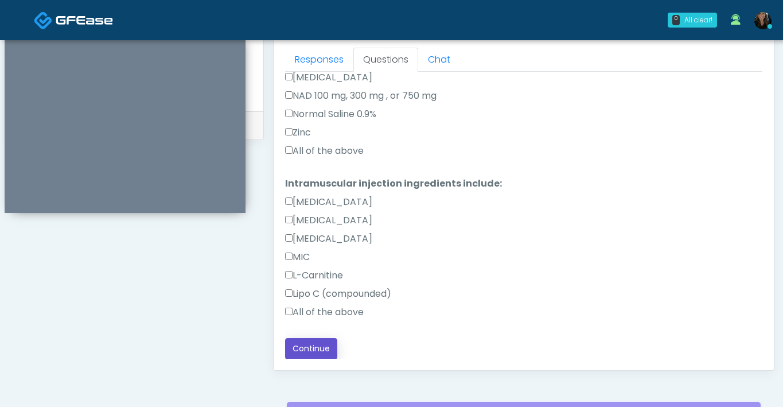
click at [302, 351] on button "Continue" at bounding box center [311, 348] width 52 height 21
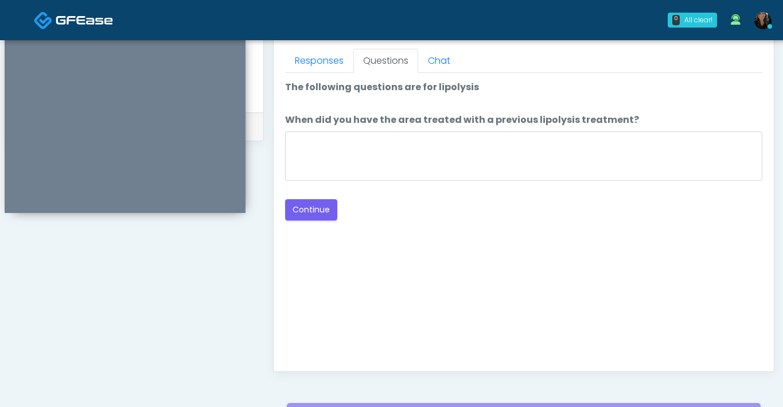
scroll to position [458, 0]
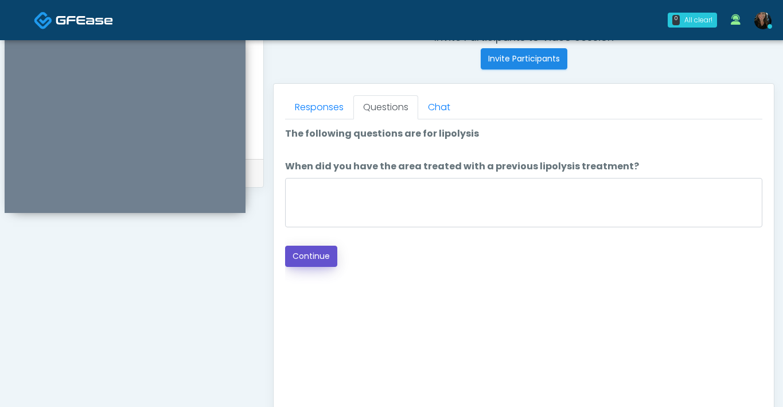
click at [309, 259] on button "Continue" at bounding box center [311, 256] width 52 height 21
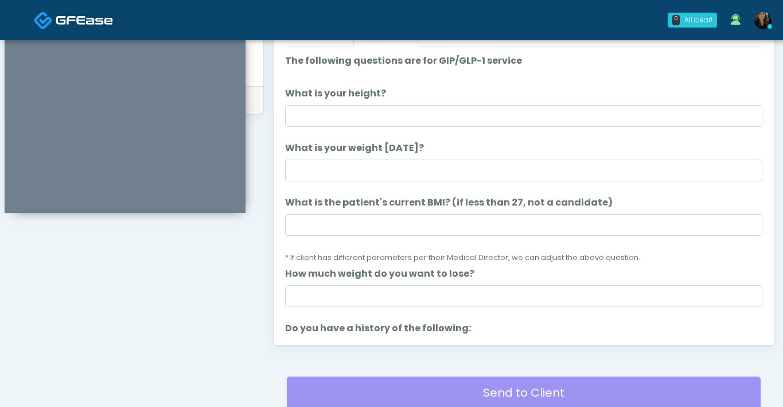
scroll to position [504, 0]
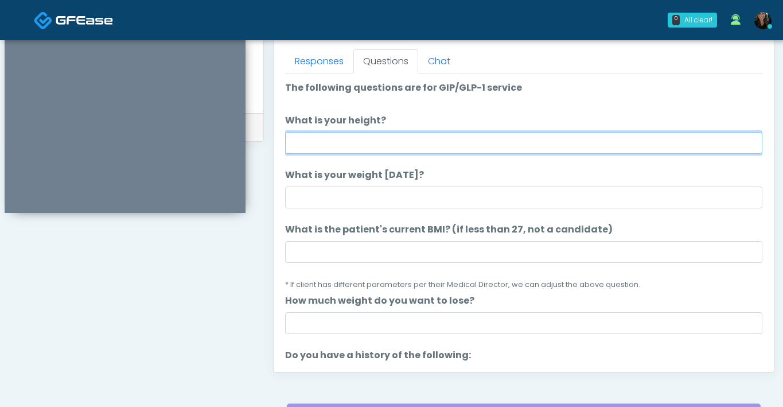
click at [478, 146] on input "What is your height?" at bounding box center [523, 143] width 477 height 22
type input "***"
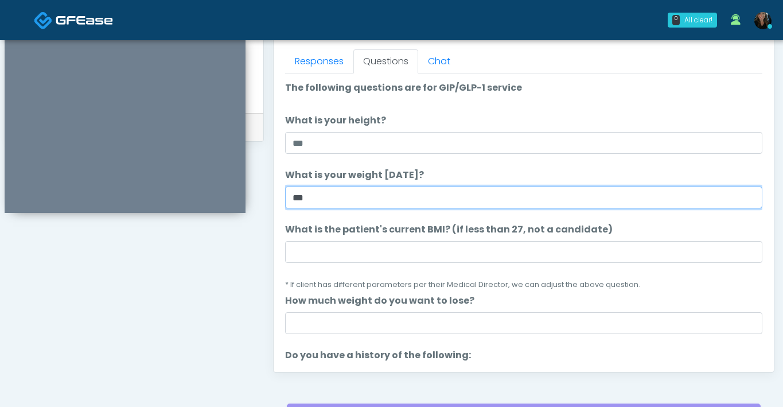
type input "***"
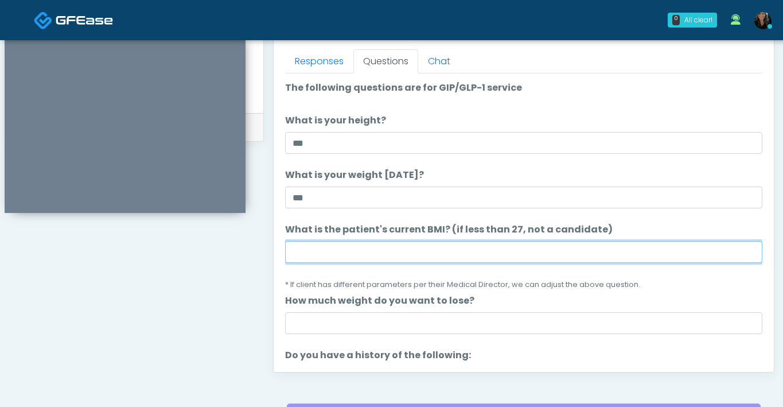
click at [352, 248] on input "What is the patient's current BMI? (if less than 27, not a candidate)" at bounding box center [523, 252] width 477 height 22
type input "****"
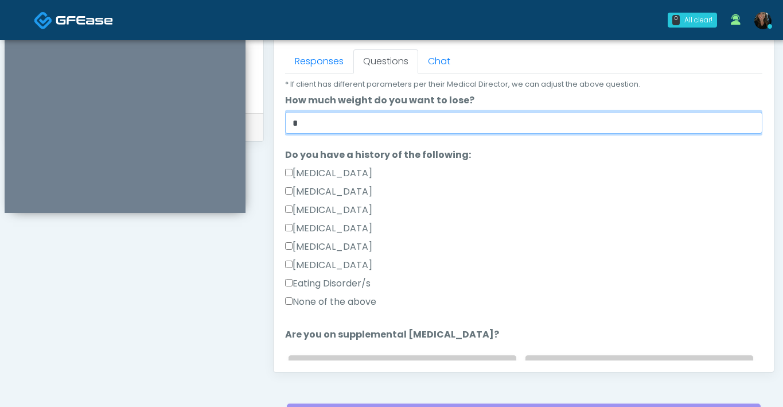
scroll to position [203, 0]
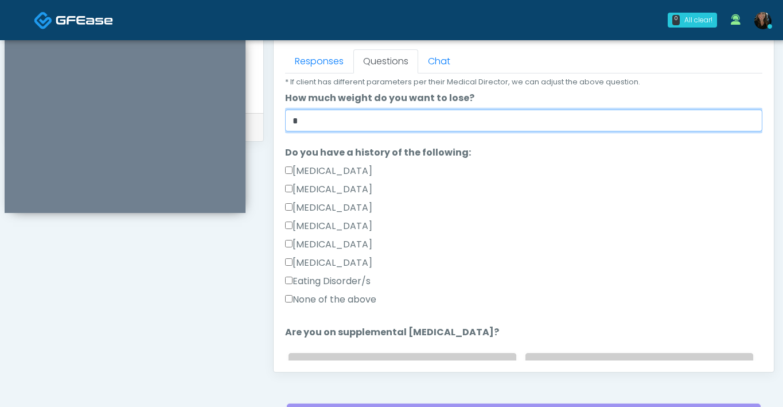
type input "*"
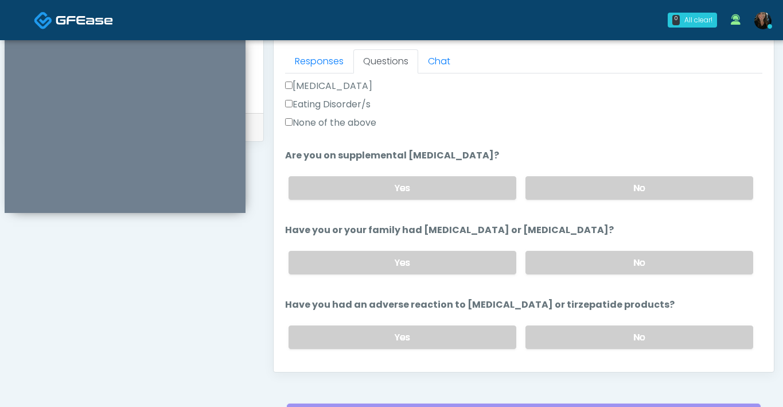
scroll to position [381, 0]
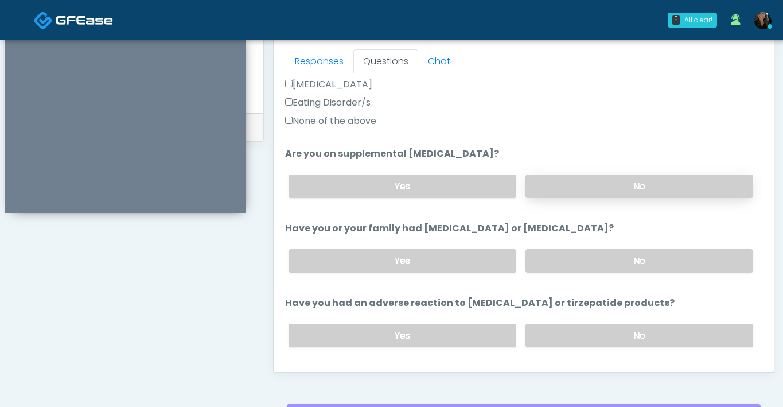
click at [574, 180] on label "No" at bounding box center [640, 186] width 228 height 24
click at [566, 259] on label "No" at bounding box center [640, 261] width 228 height 24
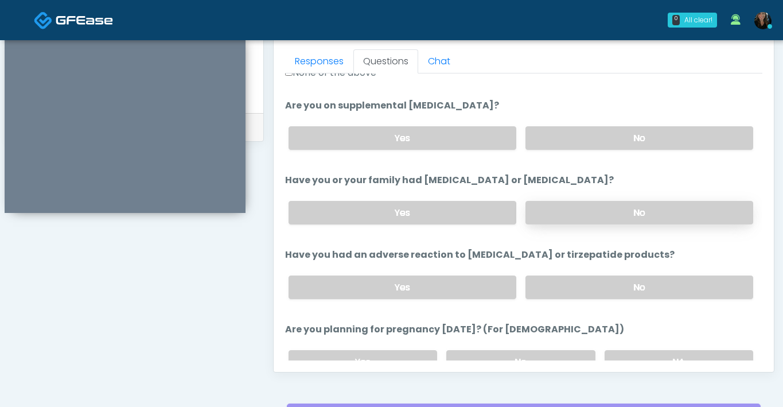
scroll to position [428, 0]
click at [582, 281] on label "No" at bounding box center [640, 289] width 228 height 24
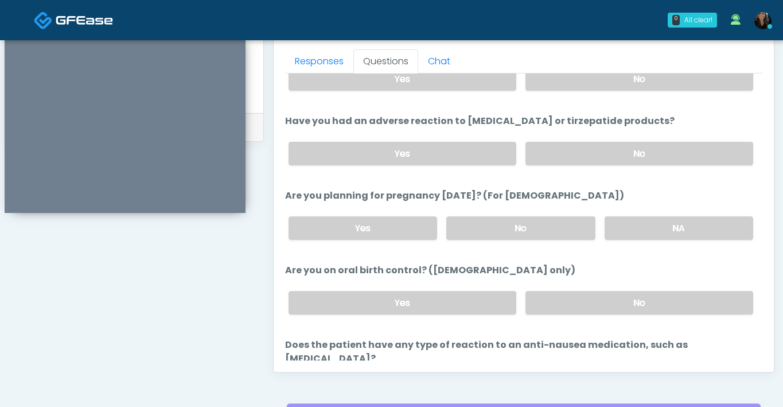
scroll to position [566, 0]
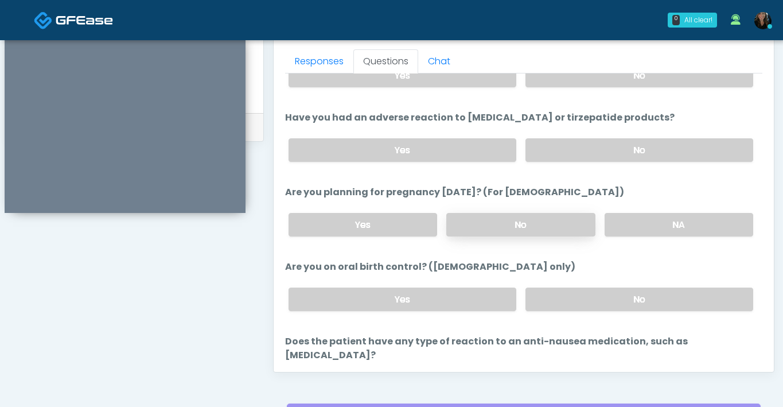
click at [550, 216] on label "No" at bounding box center [520, 225] width 149 height 24
click at [627, 302] on label "No" at bounding box center [640, 299] width 228 height 24
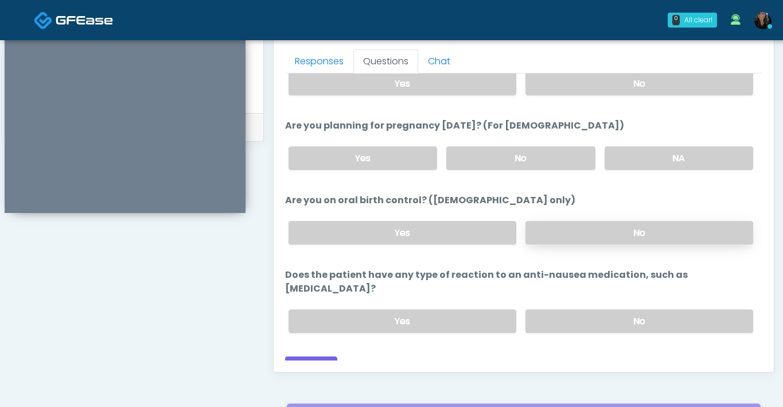
click at [627, 309] on label "No" at bounding box center [640, 321] width 228 height 24
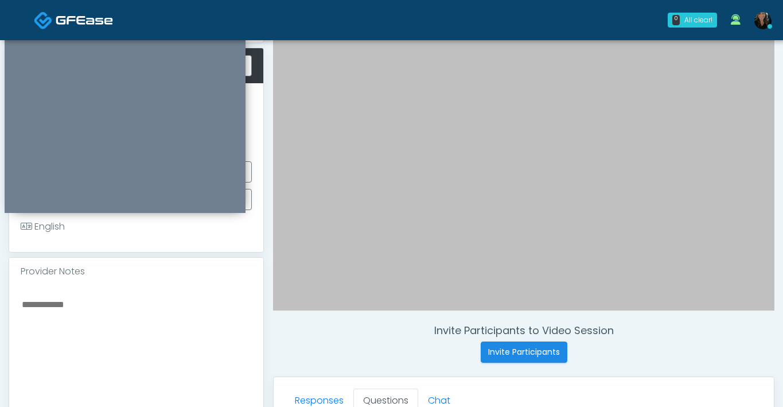
scroll to position [162, 0]
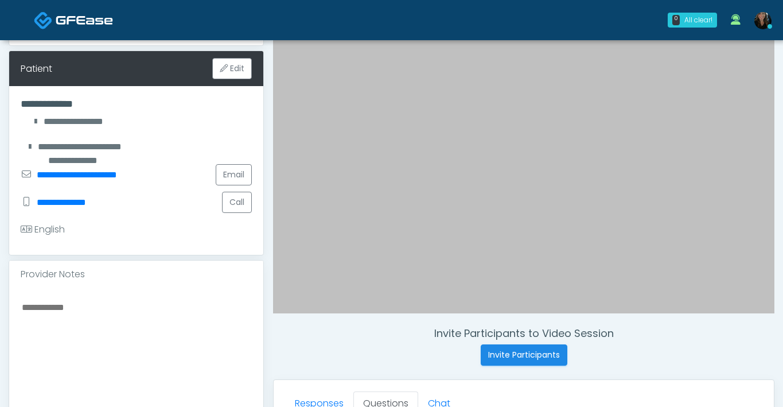
click at [193, 336] on textarea at bounding box center [136, 370] width 231 height 140
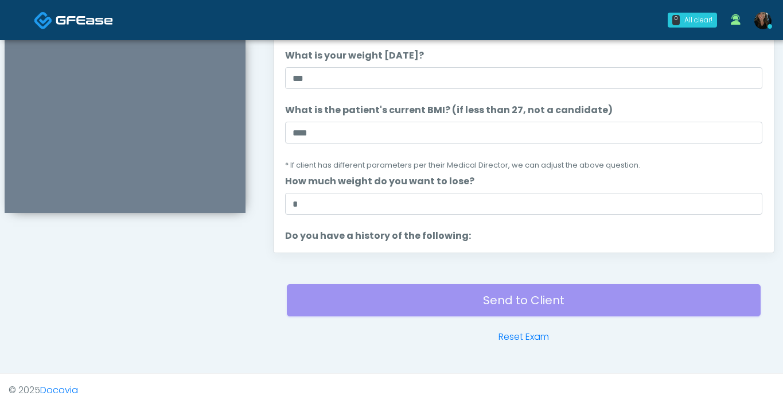
scroll to position [633, 0]
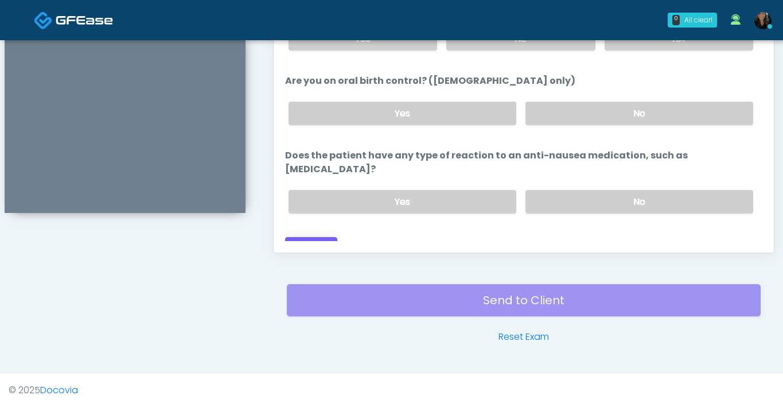
type textarea "**********"
click at [317, 239] on button "Continue" at bounding box center [311, 247] width 52 height 21
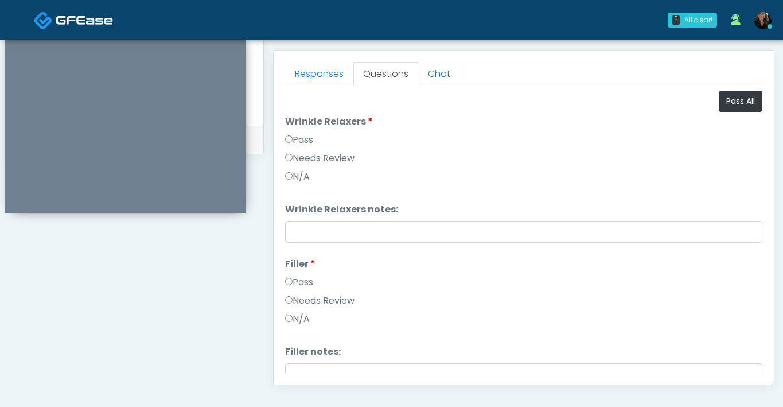
scroll to position [488, 0]
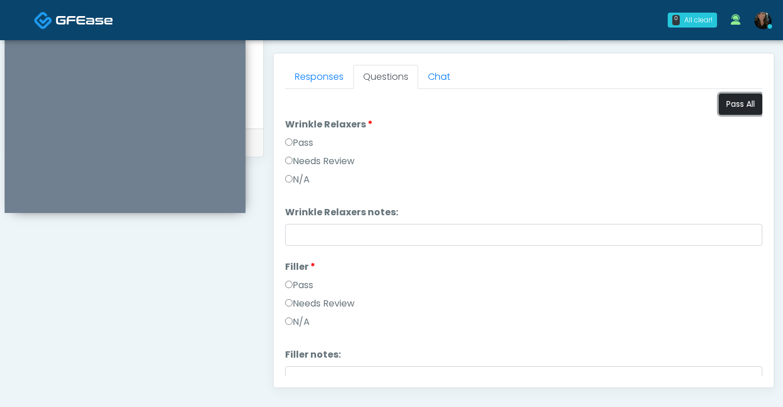
click at [728, 103] on button "Pass All" at bounding box center [741, 104] width 44 height 21
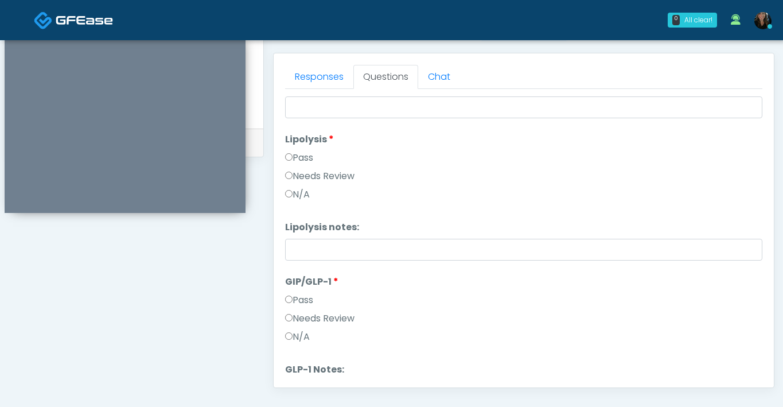
scroll to position [759, 0]
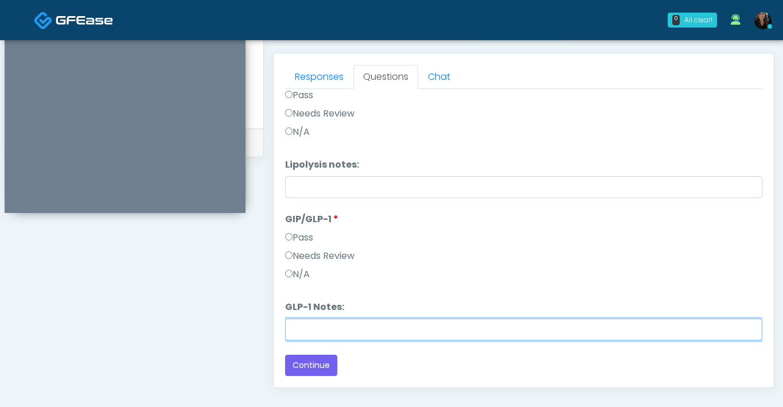
click at [320, 333] on input "GLP-1 Notes:" at bounding box center [523, 329] width 477 height 22
type input "*******"
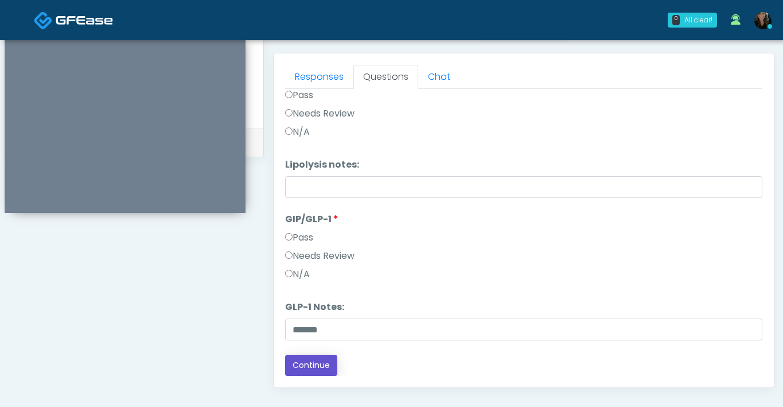
click at [321, 366] on button "Continue" at bounding box center [311, 365] width 52 height 21
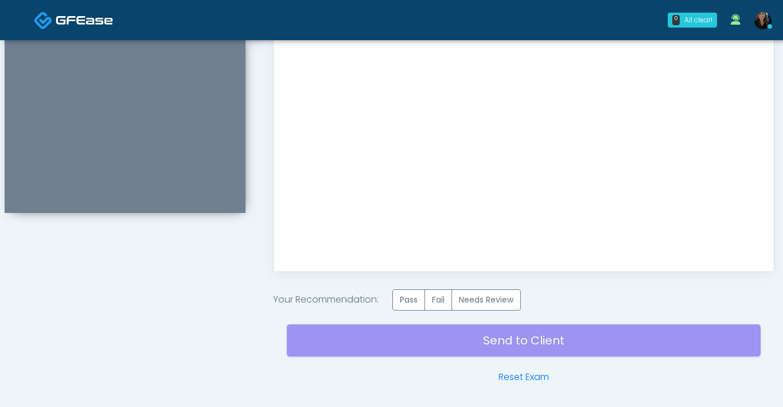
scroll to position [644, 0]
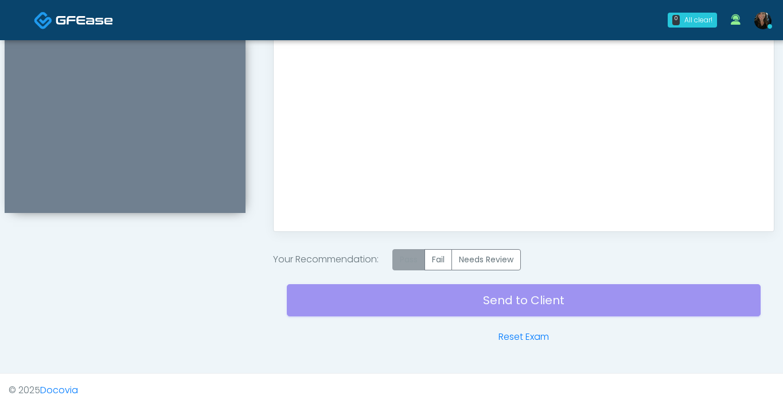
click at [410, 259] on label "Pass" at bounding box center [408, 259] width 33 height 21
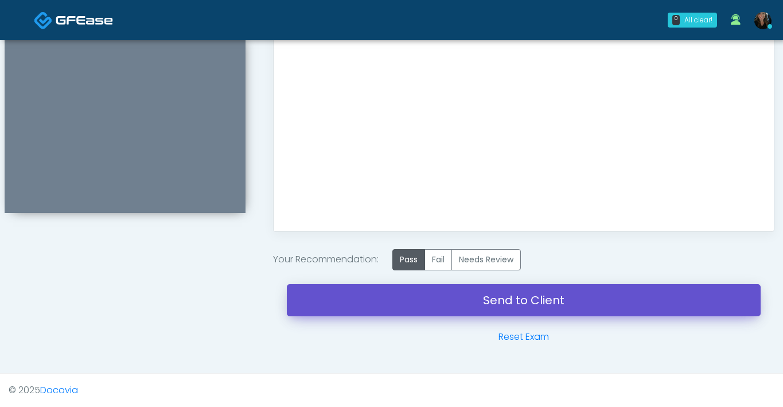
click at [440, 307] on link "Send to Client" at bounding box center [524, 300] width 474 height 32
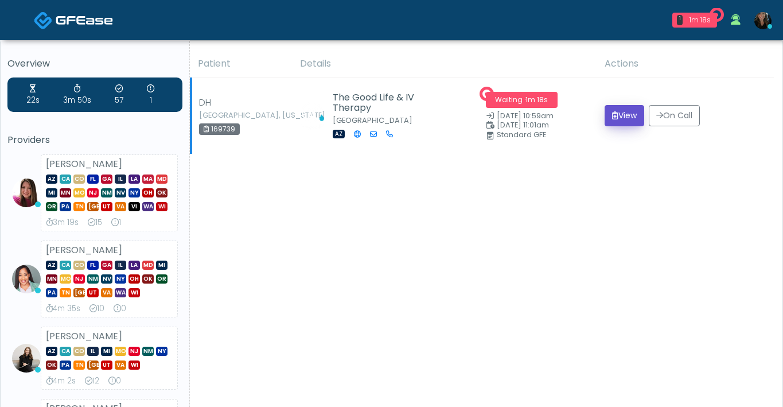
click at [621, 124] on button "View" at bounding box center [625, 115] width 40 height 21
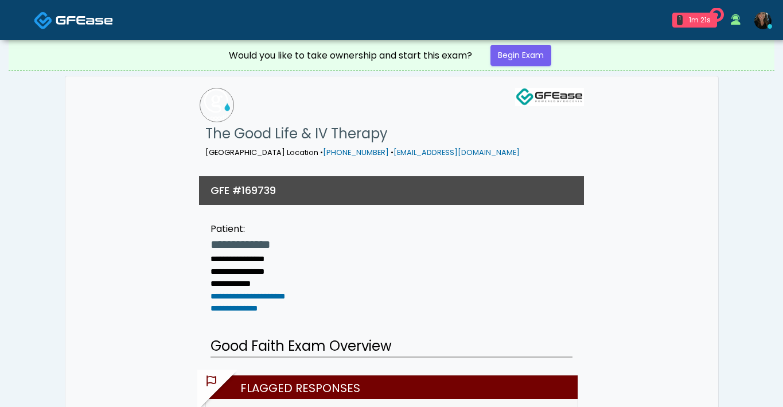
click at [100, 25] on img at bounding box center [84, 19] width 57 height 11
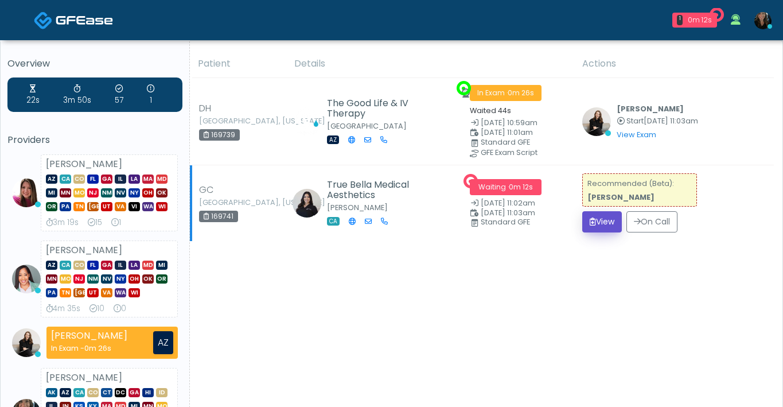
click at [597, 231] on button "View" at bounding box center [602, 221] width 40 height 21
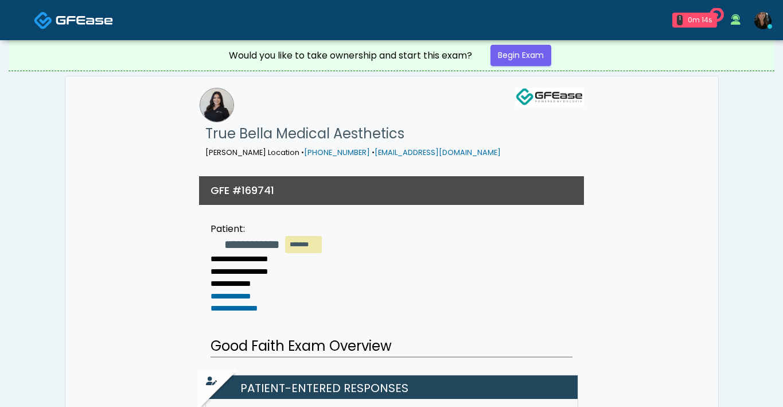
click at [50, 14] on img at bounding box center [43, 20] width 19 height 19
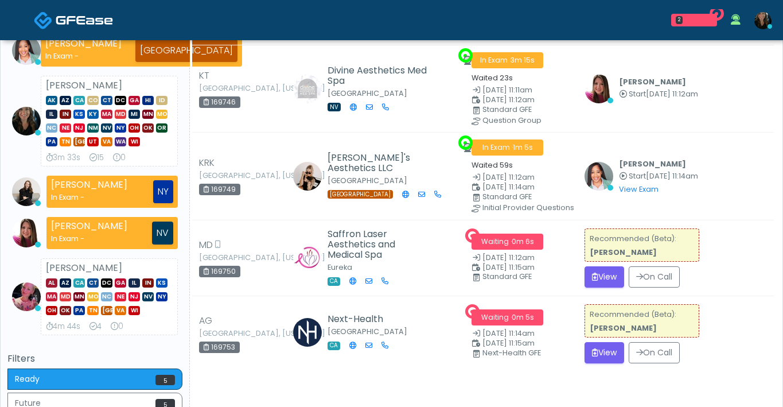
scroll to position [143, 0]
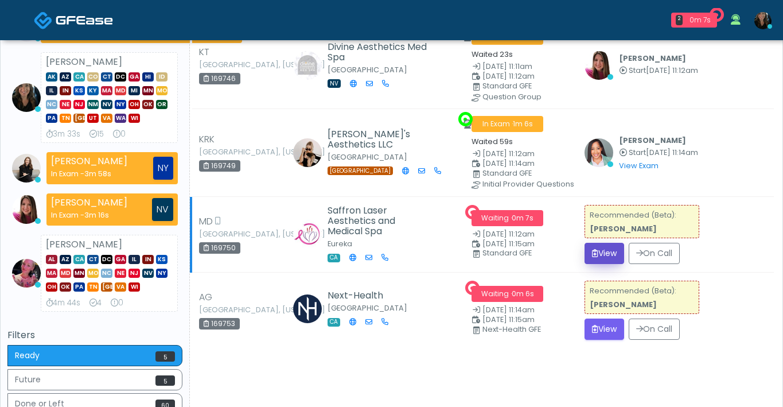
click at [613, 259] on button "View" at bounding box center [605, 253] width 40 height 21
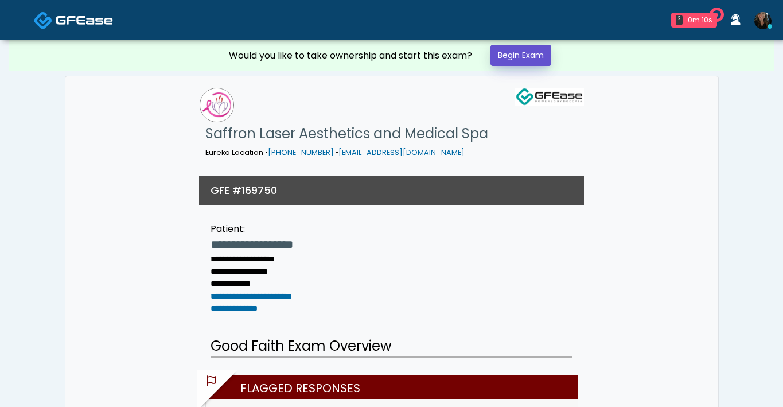
click at [528, 60] on link "Begin Exam" at bounding box center [521, 55] width 61 height 21
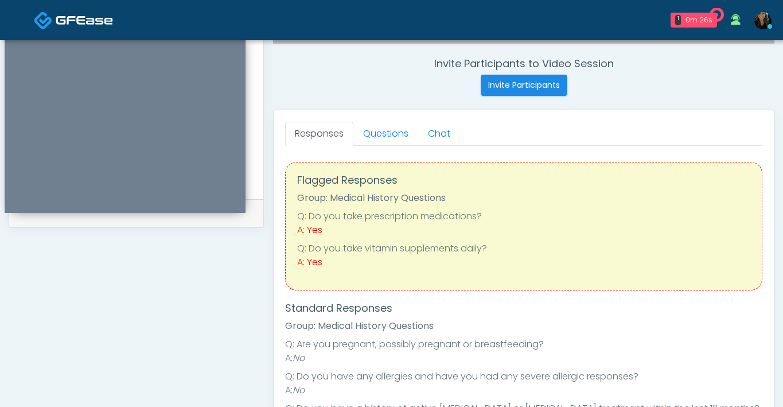
scroll to position [431, 0]
click at [390, 131] on link "Questions" at bounding box center [385, 134] width 65 height 24
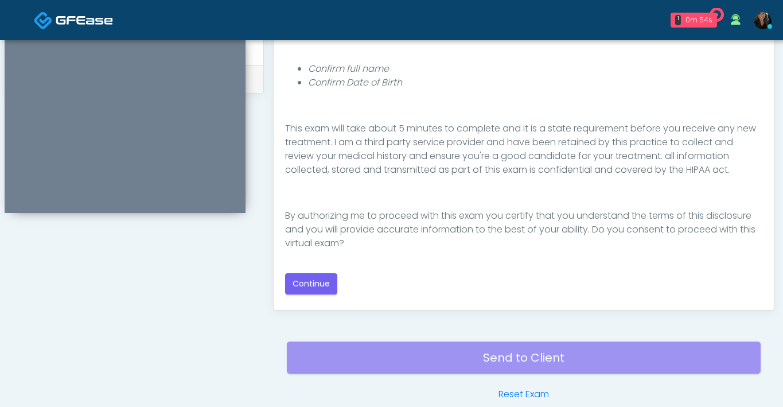
scroll to position [568, 0]
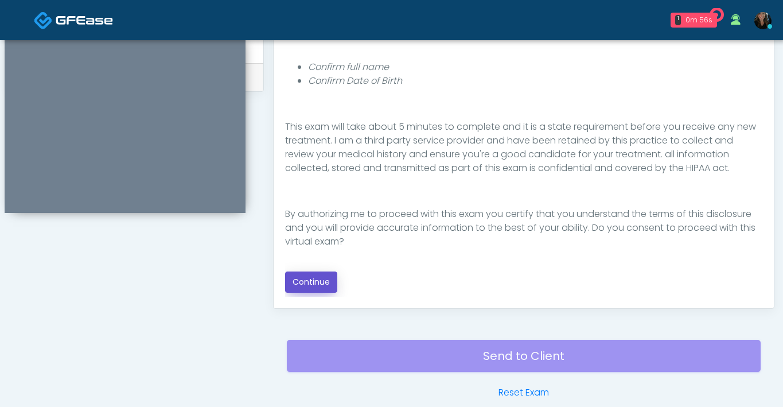
click at [317, 281] on button "Continue" at bounding box center [311, 281] width 52 height 21
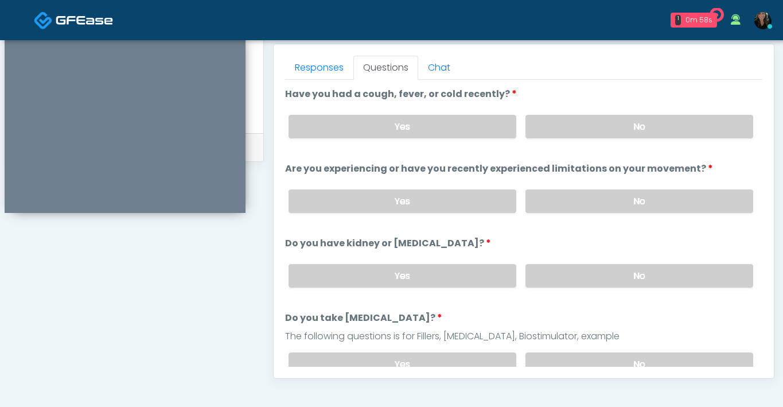
scroll to position [494, 0]
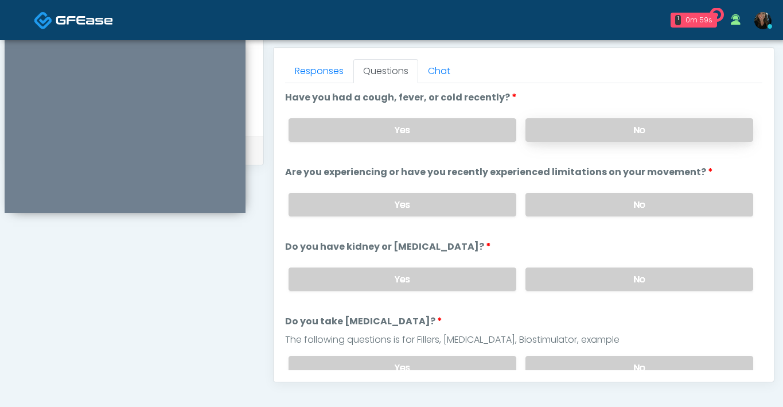
click at [606, 135] on label "No" at bounding box center [640, 130] width 228 height 24
click at [595, 203] on label "No" at bounding box center [640, 205] width 228 height 24
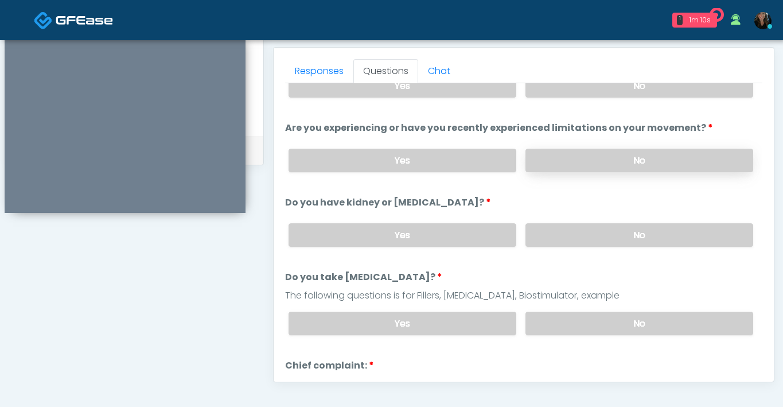
scroll to position [45, 0]
click at [596, 229] on label "No" at bounding box center [640, 234] width 228 height 24
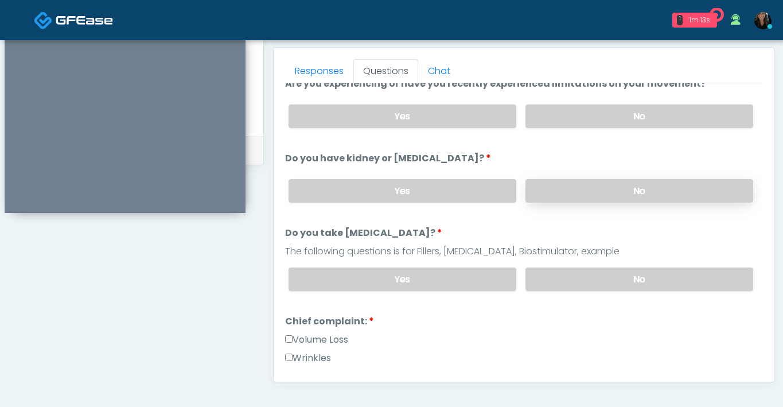
scroll to position [96, 0]
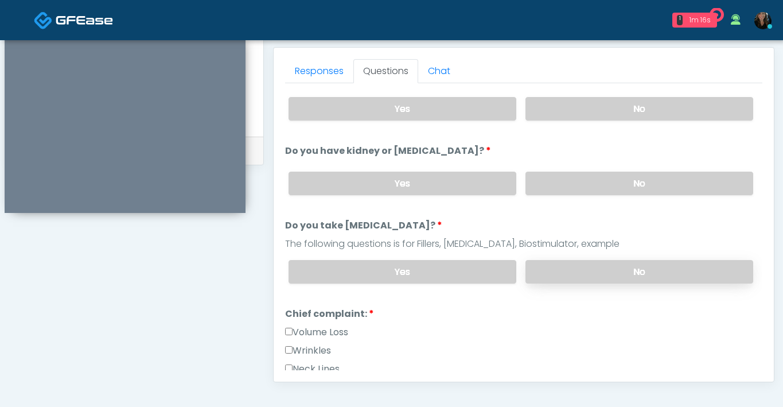
click at [590, 261] on label "No" at bounding box center [640, 272] width 228 height 24
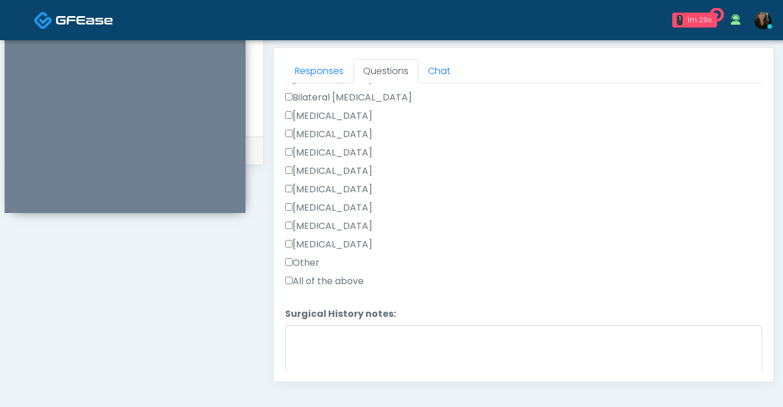
scroll to position [748, 0]
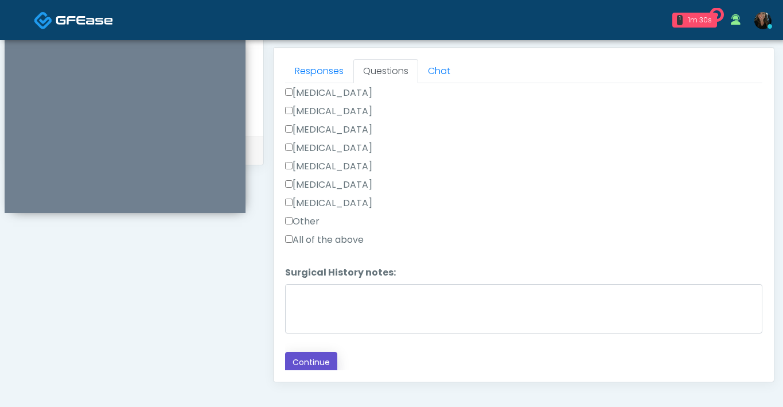
click at [315, 356] on button "Continue" at bounding box center [311, 362] width 52 height 21
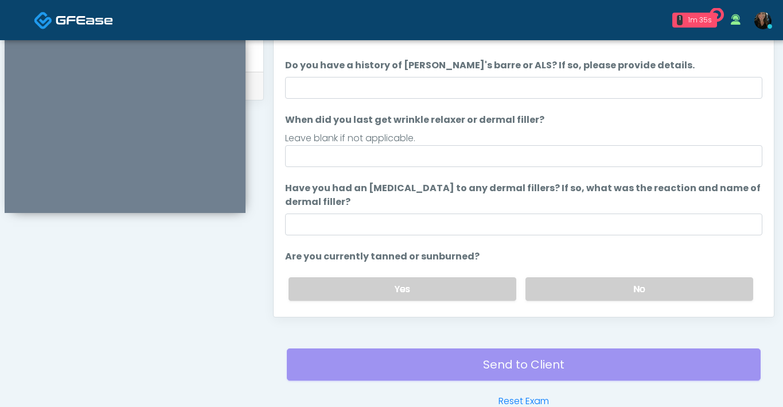
scroll to position [457, 0]
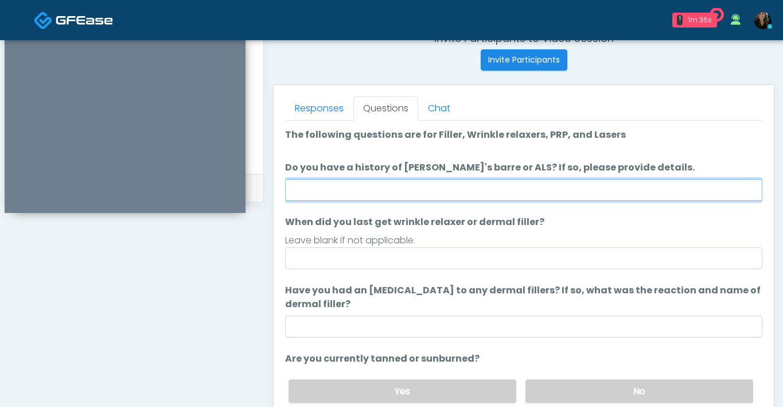
click at [410, 195] on input "Do you have a history of Guillain's barre or ALS? If so, please provide details." at bounding box center [523, 190] width 477 height 22
type input "**"
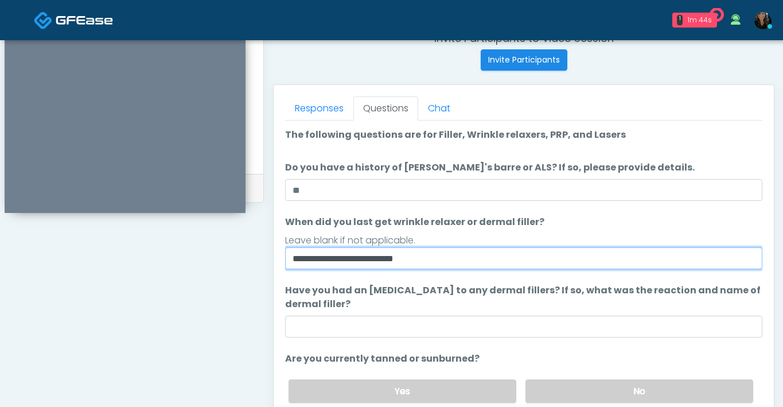
type input "**********"
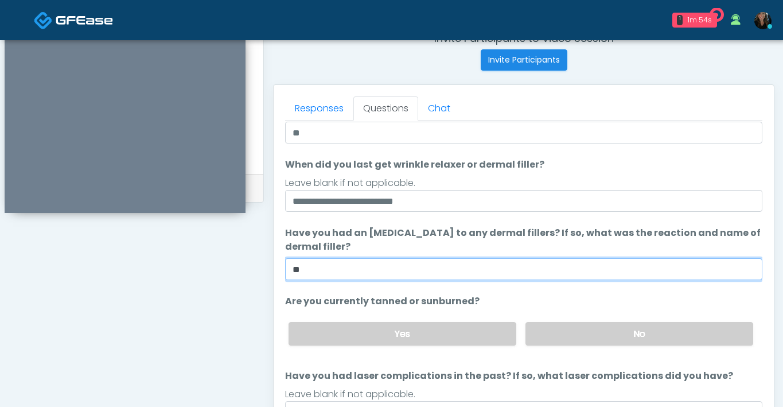
scroll to position [108, 0]
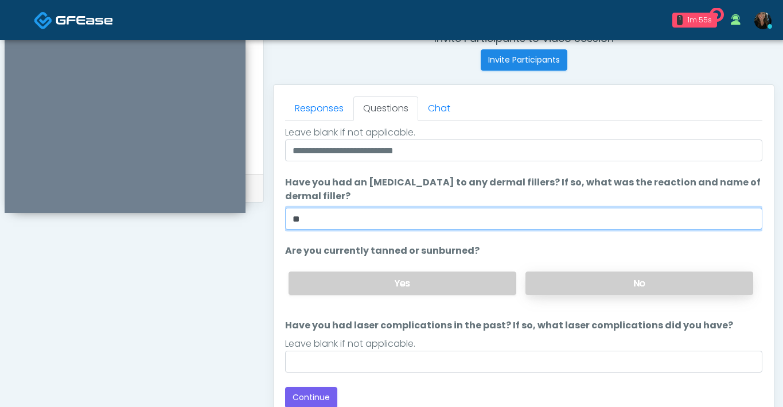
type input "**"
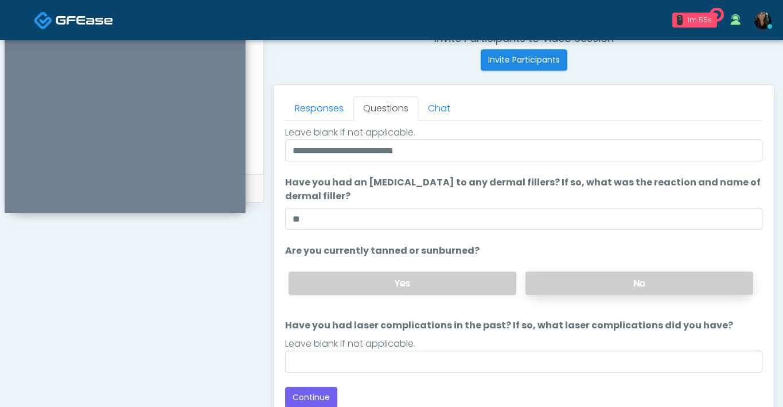
click at [560, 278] on label "No" at bounding box center [640, 283] width 228 height 24
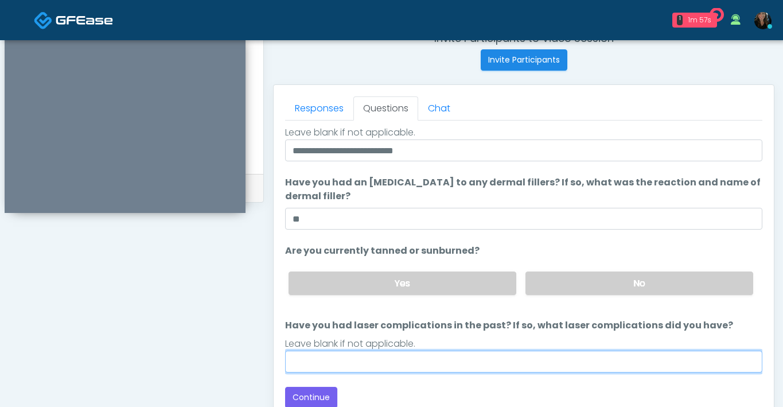
click at [408, 360] on input "Have you had laser complications in the past? If so, what laser complications d…" at bounding box center [523, 362] width 477 height 22
type input "**"
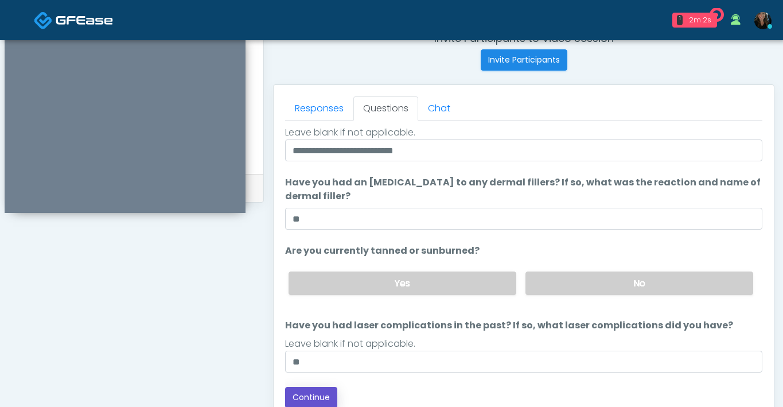
click at [316, 398] on button "Continue" at bounding box center [311, 397] width 52 height 21
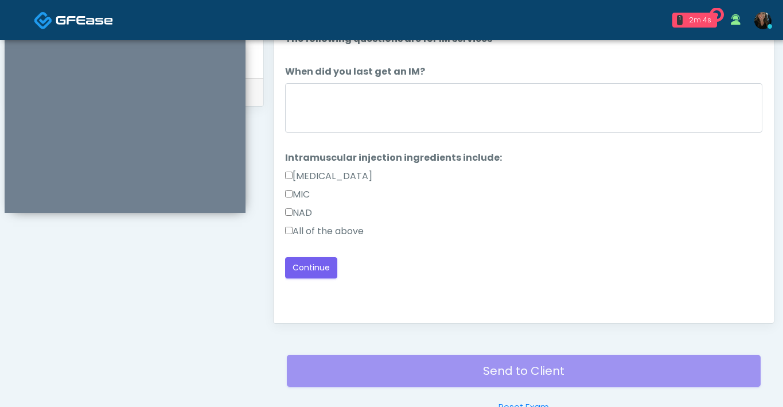
scroll to position [512, 0]
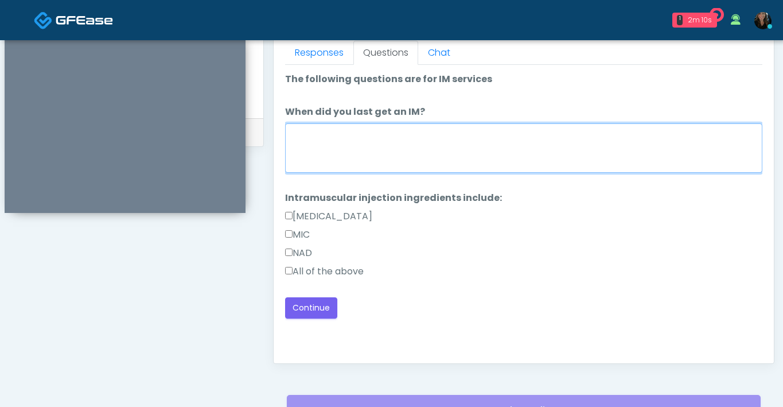
click at [371, 141] on textarea "When did you last get an IM?" at bounding box center [523, 147] width 477 height 49
type textarea "**********"
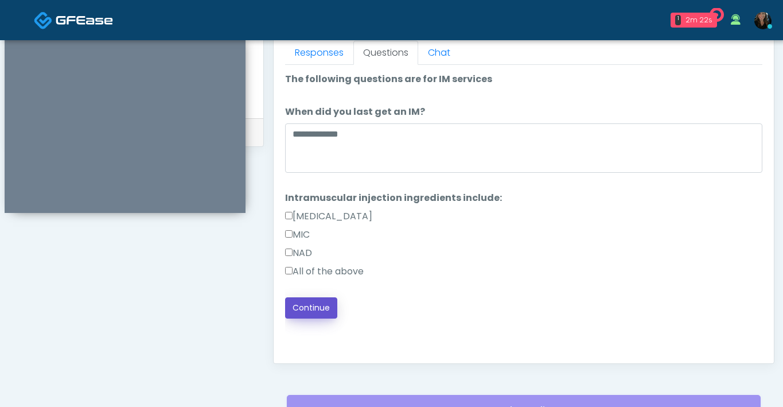
click at [314, 304] on button "Continue" at bounding box center [311, 307] width 52 height 21
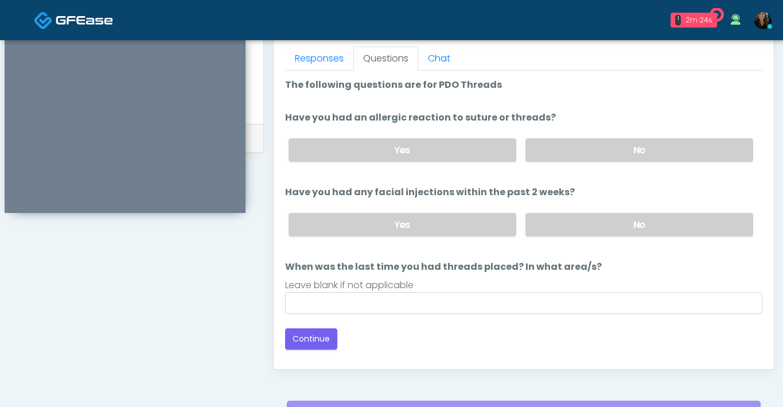
scroll to position [504, 0]
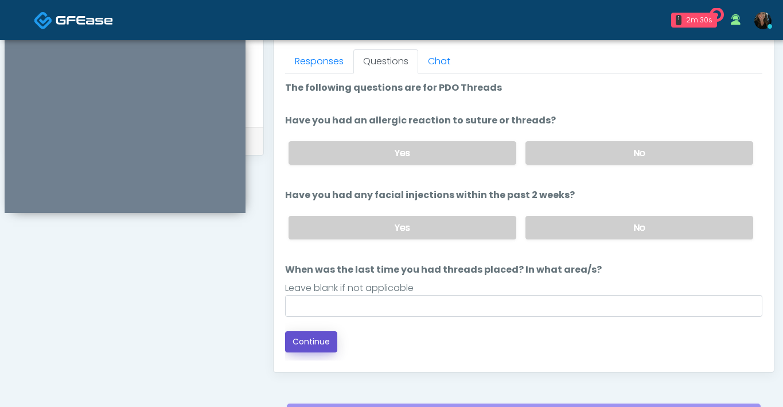
click at [312, 340] on button "Continue" at bounding box center [311, 341] width 52 height 21
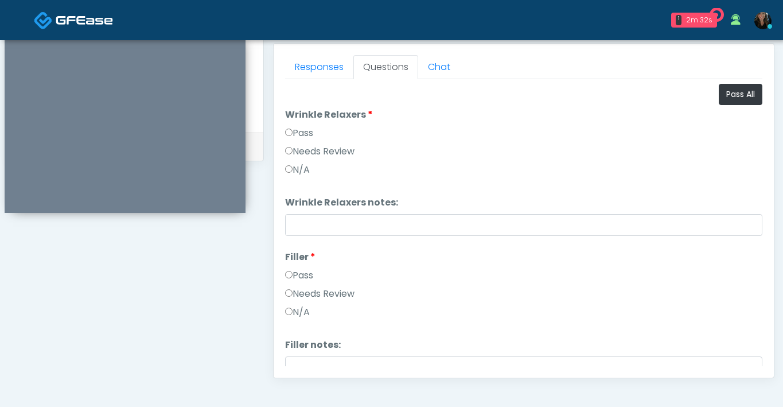
scroll to position [491, 0]
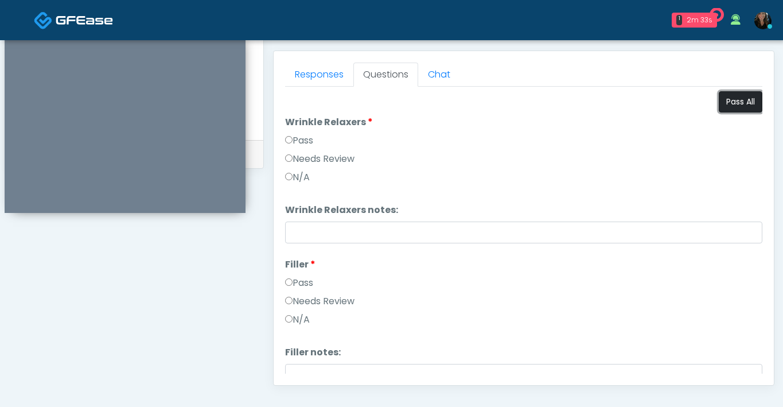
click at [727, 108] on button "Pass All" at bounding box center [741, 101] width 44 height 21
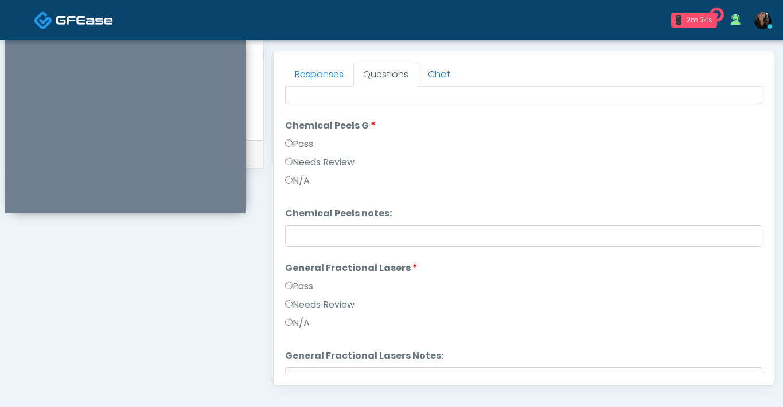
scroll to position [1186, 0]
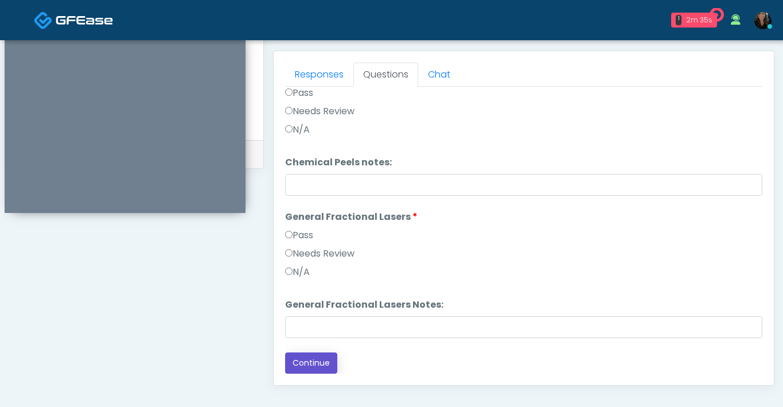
click at [313, 366] on button "Continue" at bounding box center [311, 362] width 52 height 21
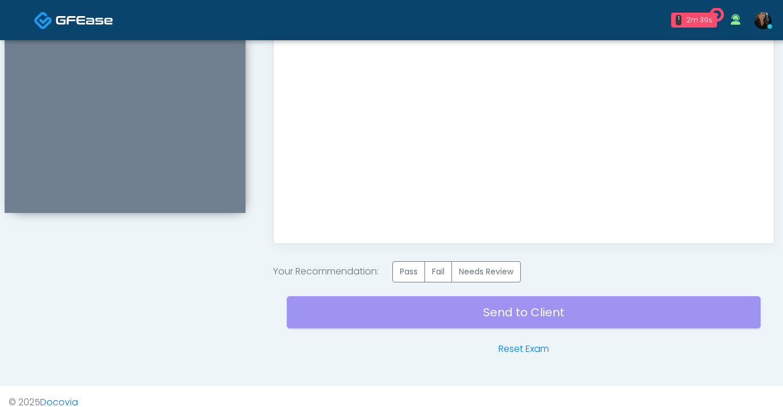
scroll to position [644, 0]
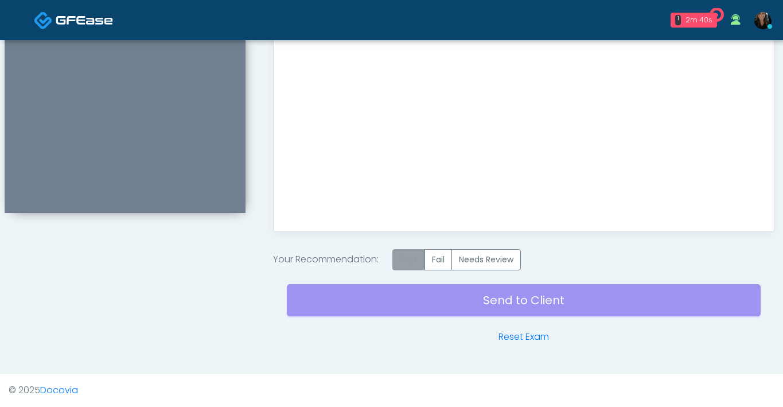
click at [406, 258] on label "Pass" at bounding box center [408, 259] width 33 height 21
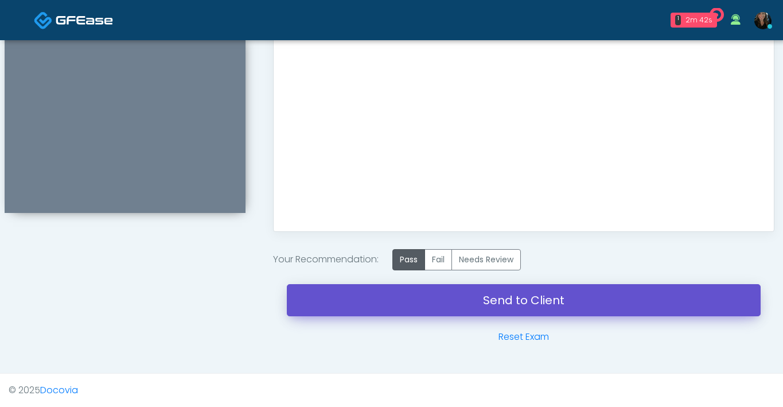
click at [431, 297] on link "Send to Client" at bounding box center [524, 300] width 474 height 32
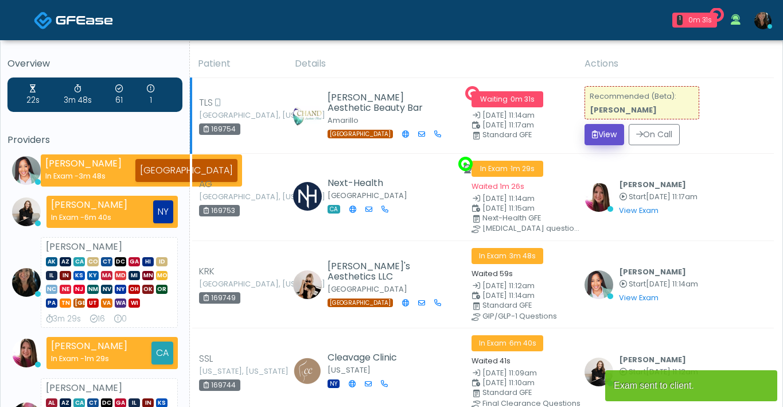
click at [593, 135] on icon "submit" at bounding box center [595, 134] width 6 height 8
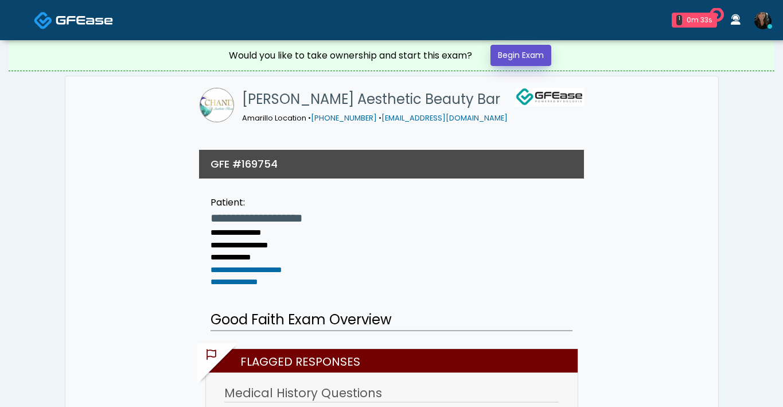
click at [533, 52] on link "Begin Exam" at bounding box center [521, 55] width 61 height 21
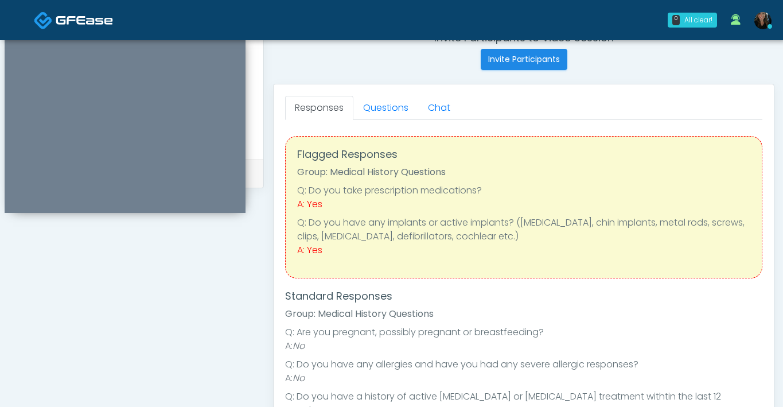
scroll to position [427, 0]
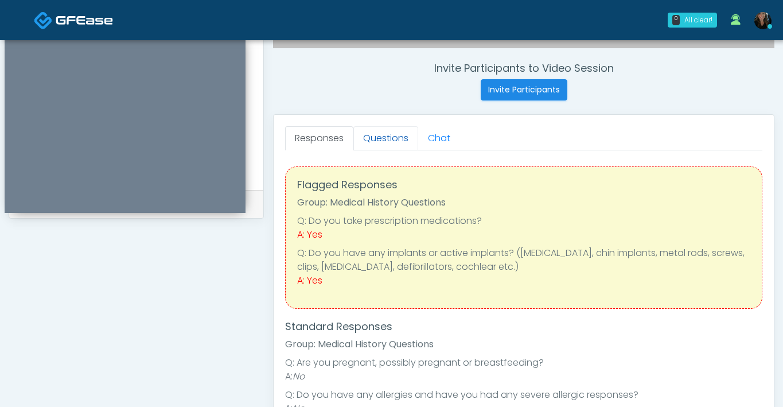
click at [384, 143] on link "Questions" at bounding box center [385, 138] width 65 height 24
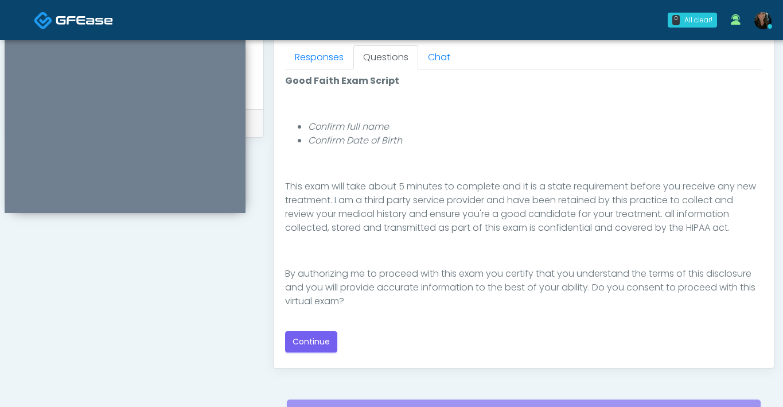
scroll to position [508, 0]
click at [323, 344] on button "Continue" at bounding box center [311, 341] width 52 height 21
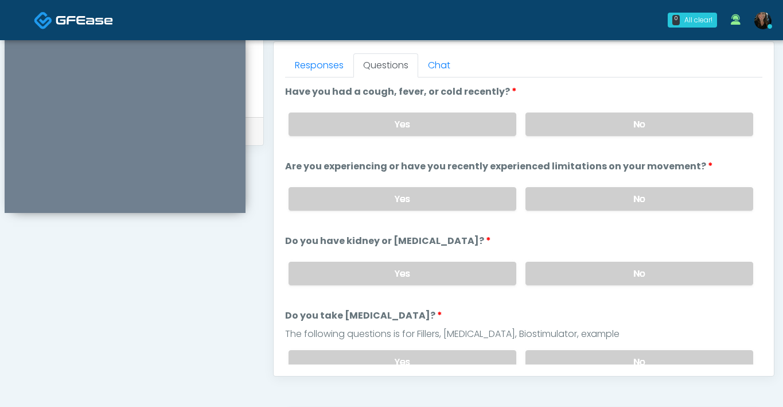
scroll to position [499, 0]
click at [548, 129] on label "No" at bounding box center [640, 125] width 228 height 24
click at [551, 197] on label "No" at bounding box center [640, 200] width 228 height 24
click at [566, 274] on label "No" at bounding box center [640, 274] width 228 height 24
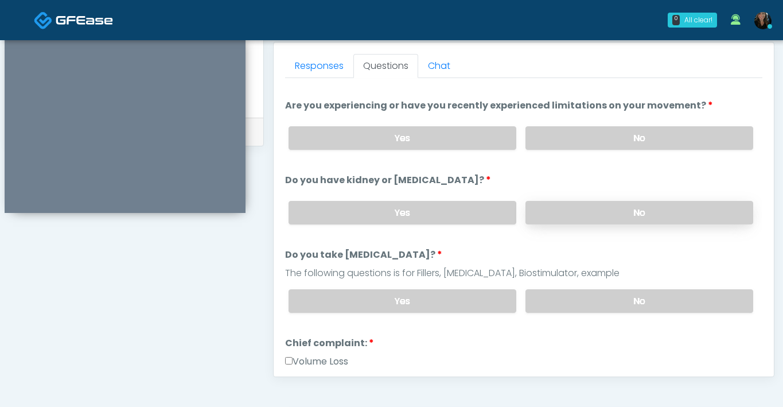
scroll to position [68, 0]
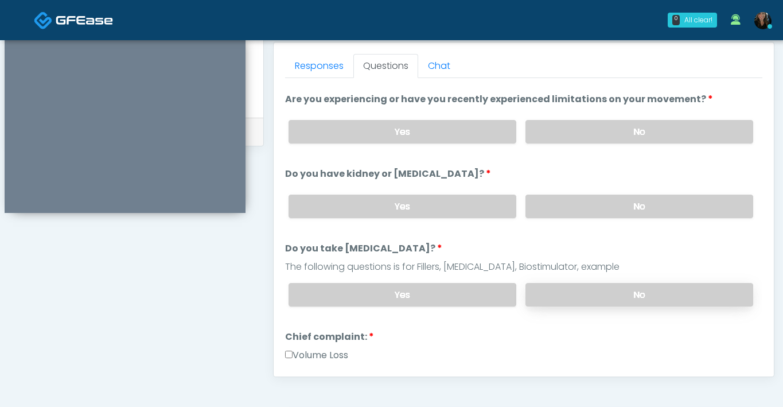
click at [563, 293] on label "No" at bounding box center [640, 295] width 228 height 24
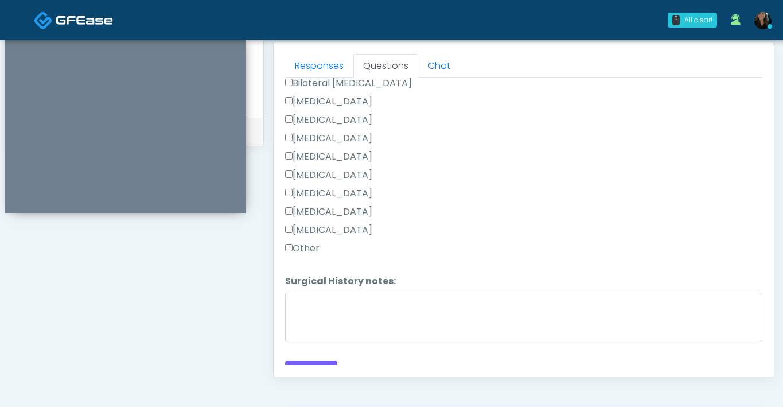
scroll to position [674, 0]
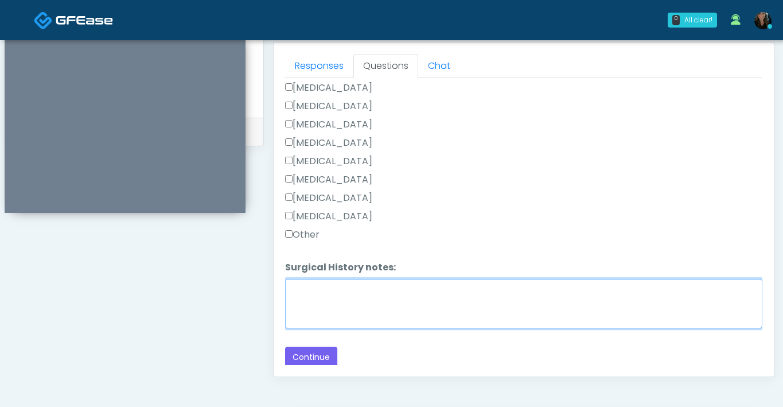
click at [359, 294] on textarea "Surgical History notes:" at bounding box center [523, 303] width 477 height 49
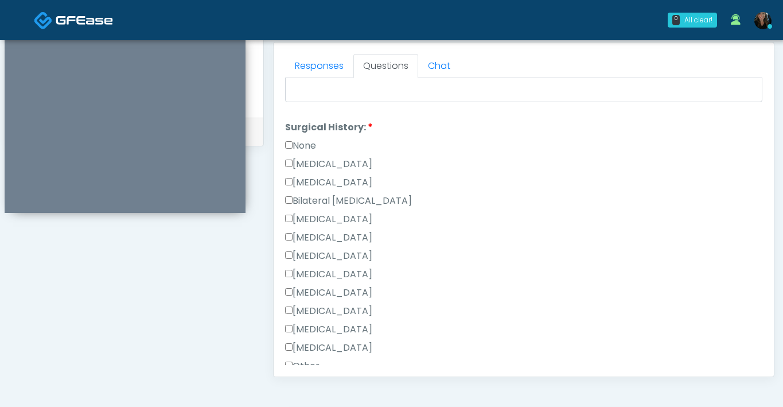
scroll to position [542, 0]
type textarea "**********"
click at [292, 166] on label "[MEDICAL_DATA]" at bounding box center [328, 165] width 87 height 14
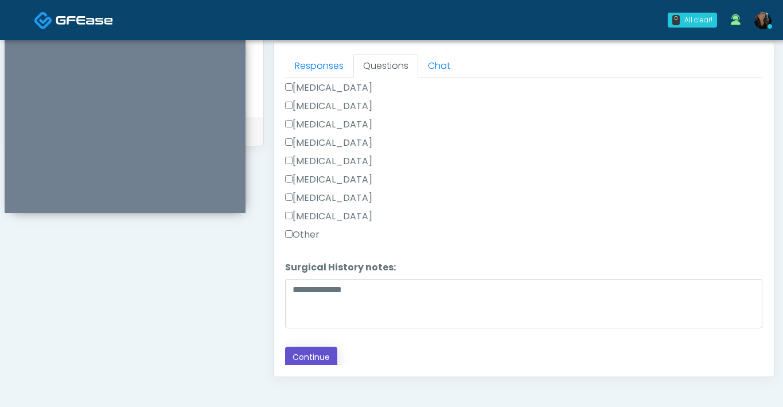
click at [300, 359] on button "Continue" at bounding box center [311, 357] width 52 height 21
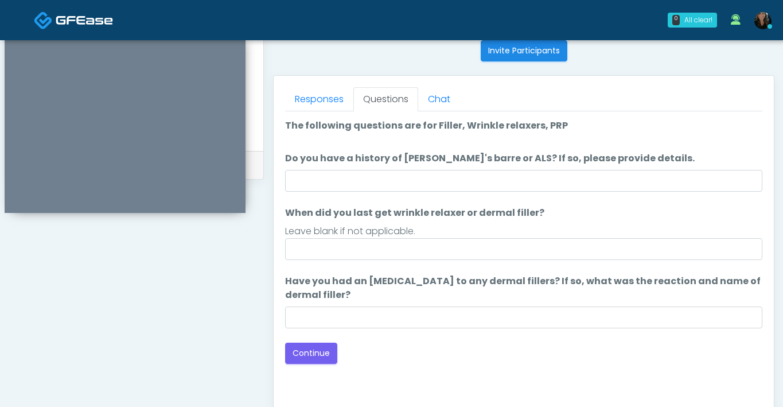
scroll to position [465, 0]
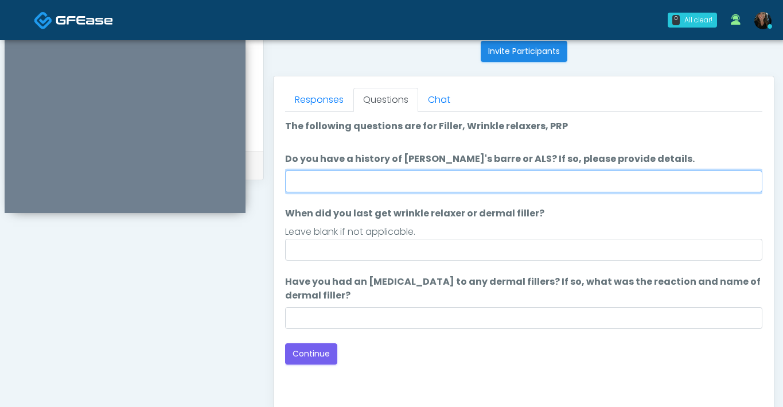
click at [448, 176] on input "Do you have a history of Guillain's barre or ALS? If so, please provide details." at bounding box center [523, 181] width 477 height 22
type input "**"
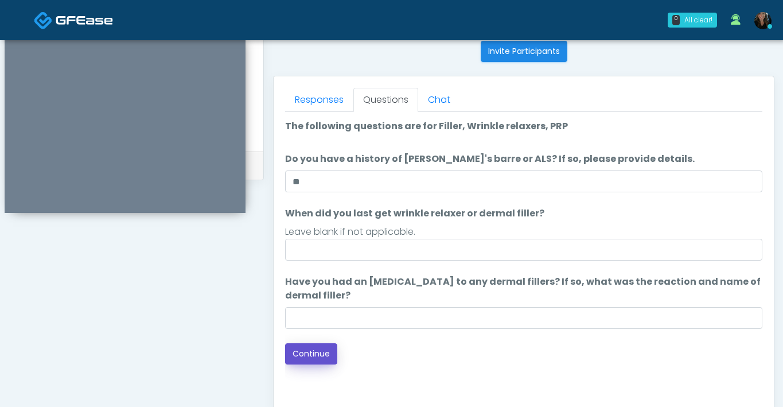
click at [300, 348] on button "Continue" at bounding box center [311, 353] width 52 height 21
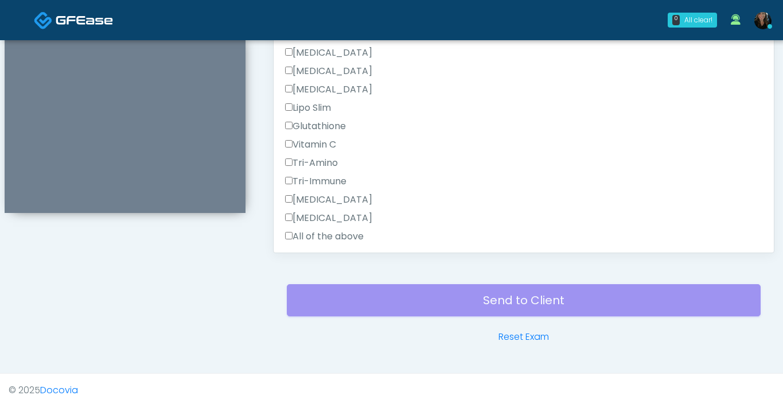
scroll to position [545, 0]
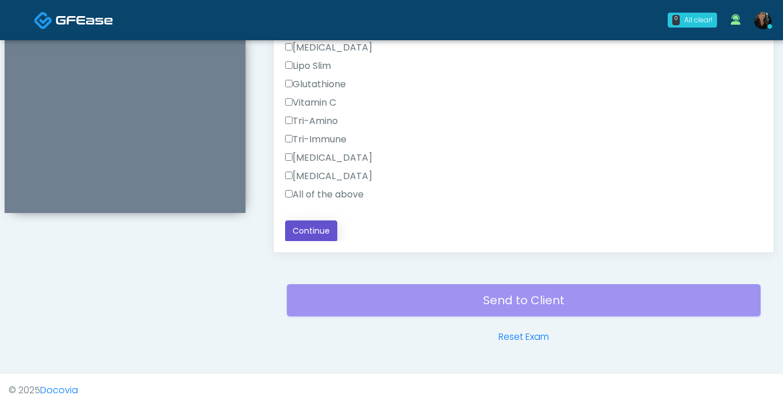
click at [313, 237] on button "Continue" at bounding box center [311, 230] width 52 height 21
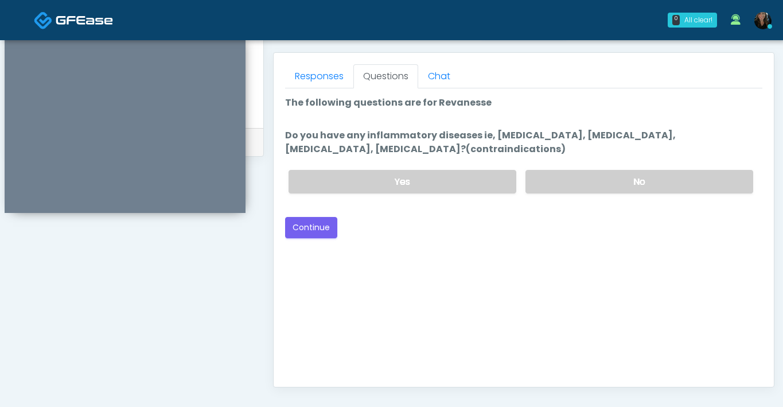
scroll to position [488, 0]
click at [573, 178] on label "No" at bounding box center [640, 182] width 228 height 24
click at [317, 222] on button "Continue" at bounding box center [311, 227] width 52 height 21
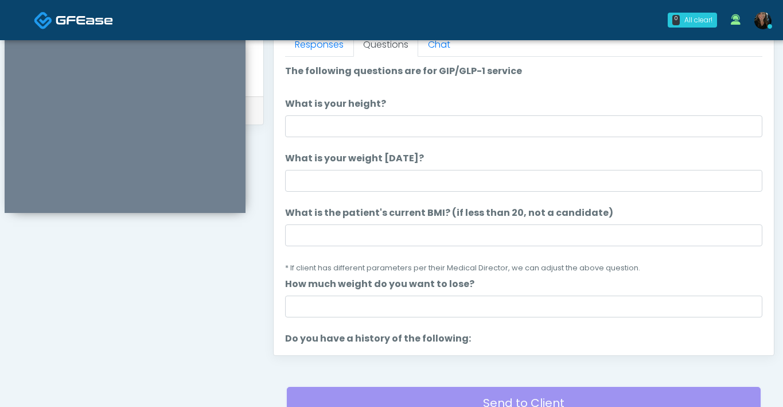
scroll to position [521, 0]
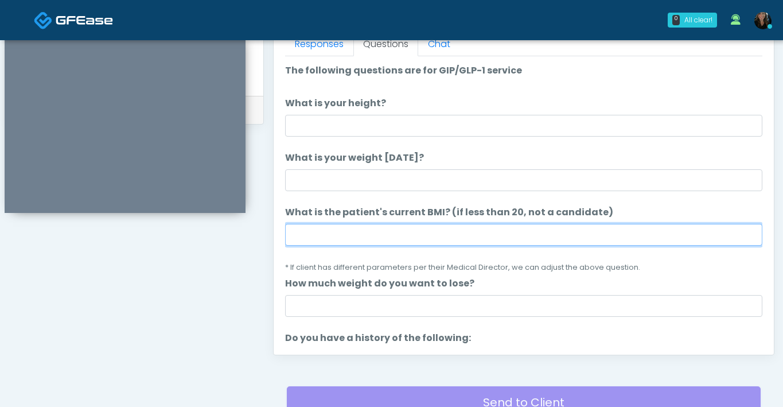
click at [354, 239] on input "What is the patient's current BMI? (if less than 20, not a candidate)" at bounding box center [523, 235] width 477 height 22
type input "****"
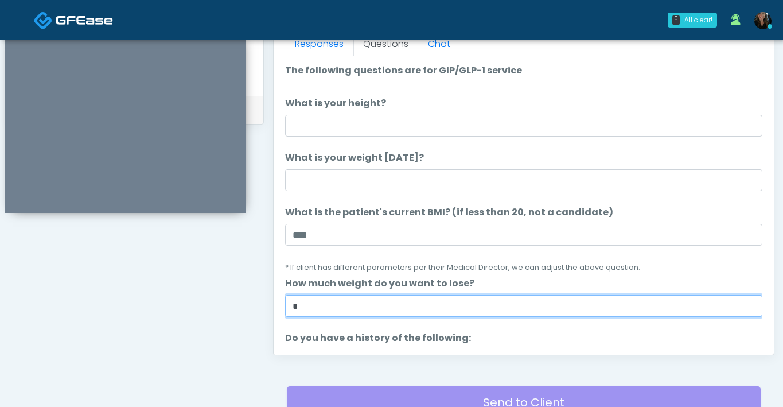
type input "*"
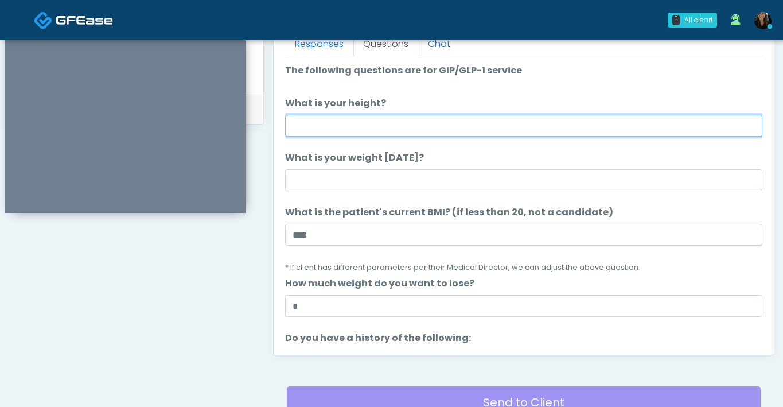
click at [365, 125] on input "What is your height?" at bounding box center [523, 126] width 477 height 22
type input "***"
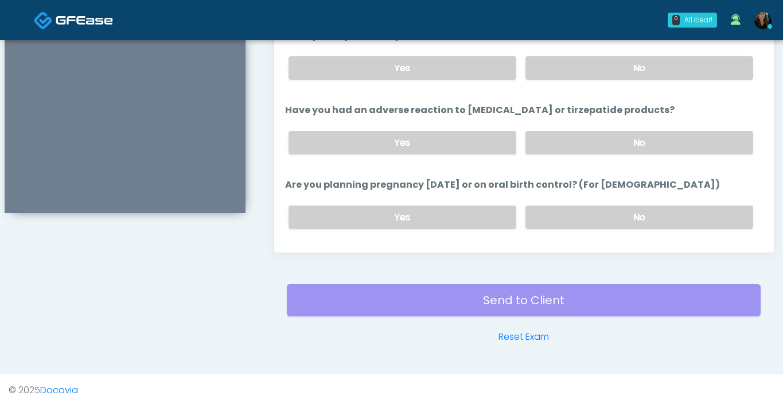
scroll to position [633, 0]
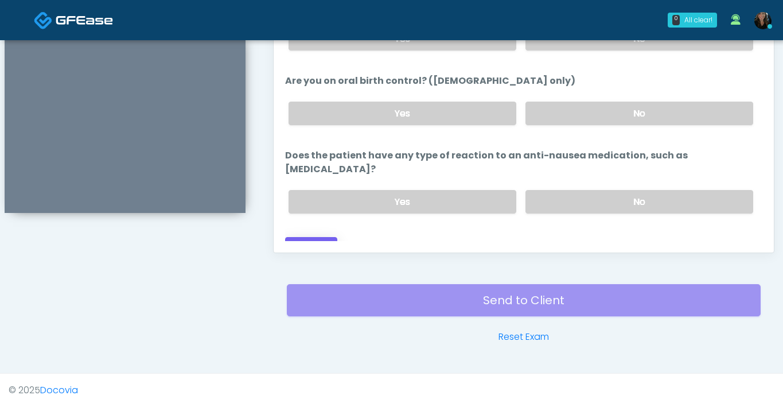
type input "***"
click at [315, 237] on button "Continue" at bounding box center [311, 247] width 52 height 21
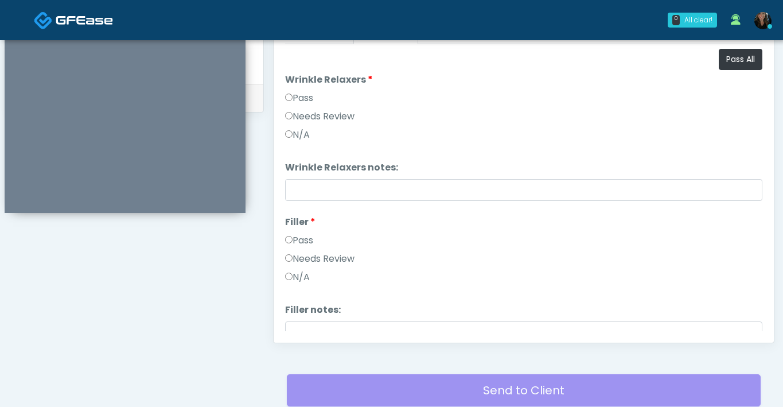
scroll to position [502, 0]
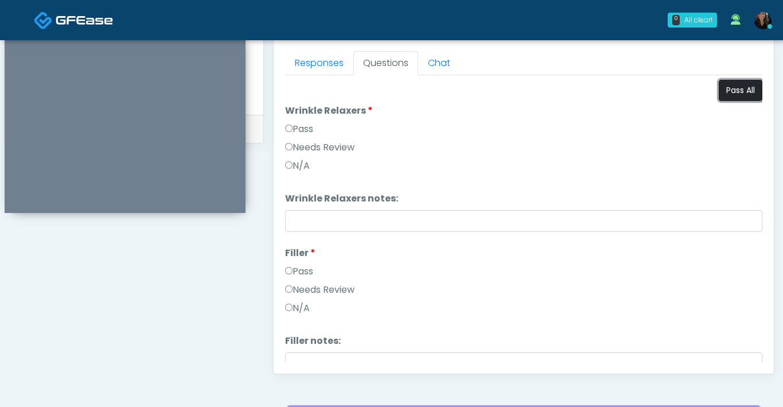
click at [728, 91] on button "Pass All" at bounding box center [741, 90] width 44 height 21
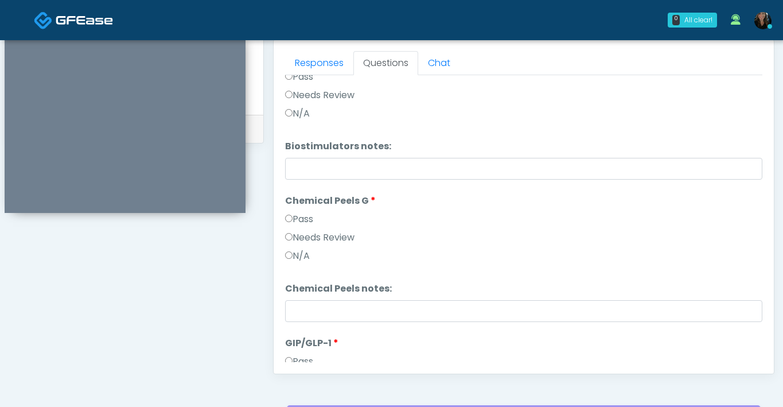
scroll to position [1044, 0]
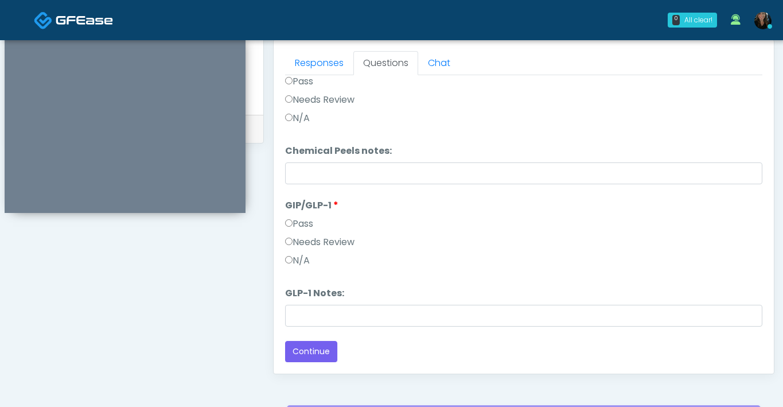
click at [284, 259] on div "Responses Questions Chat Good Faith Exam Script Good Faith Exam Script INTRODUC…" at bounding box center [524, 207] width 500 height 334
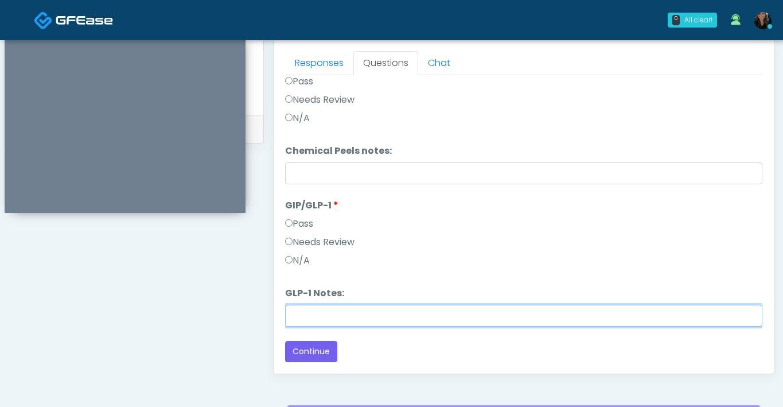
click at [353, 321] on input "GLP-1 Notes:" at bounding box center [523, 316] width 477 height 22
type input "*******"
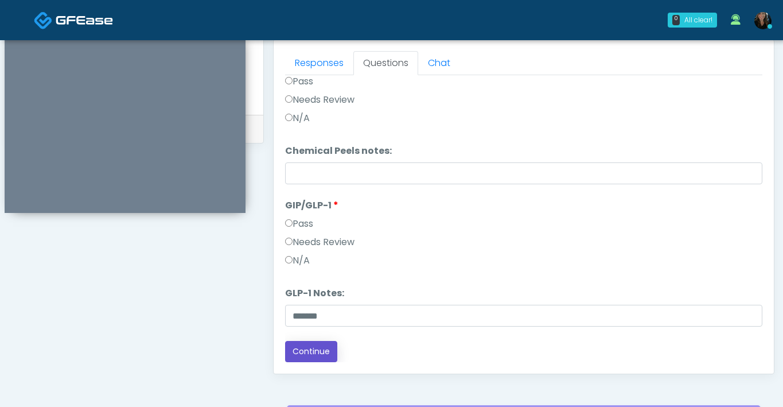
click at [305, 357] on button "Continue" at bounding box center [311, 351] width 52 height 21
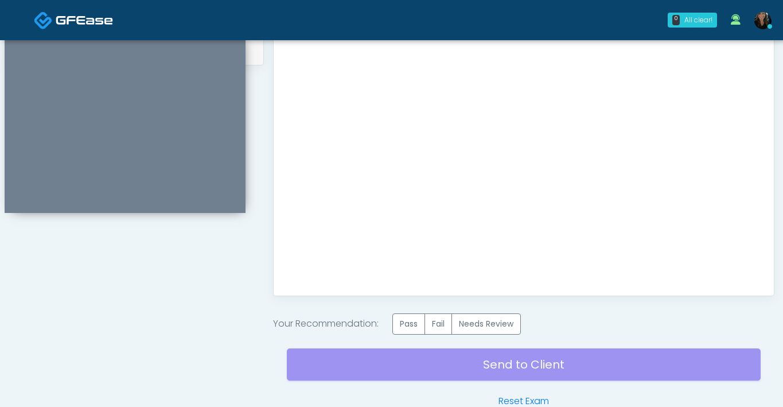
scroll to position [599, 0]
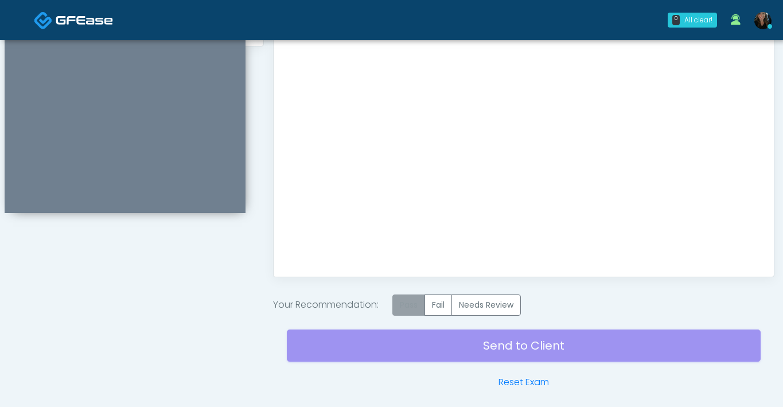
click at [406, 301] on label "Pass" at bounding box center [408, 304] width 33 height 21
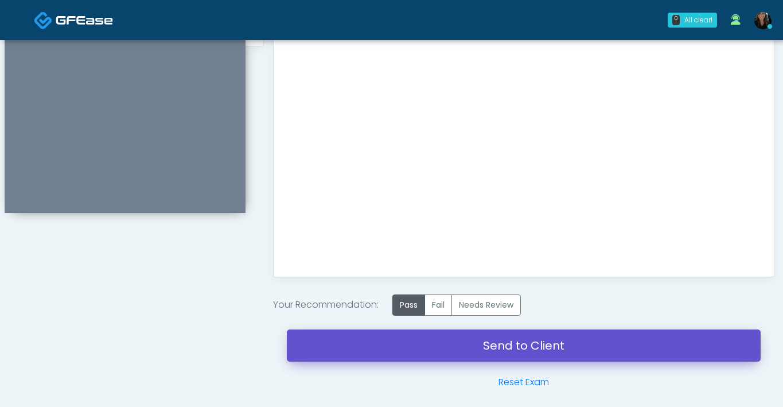
click at [435, 340] on link "Send to Client" at bounding box center [524, 345] width 474 height 32
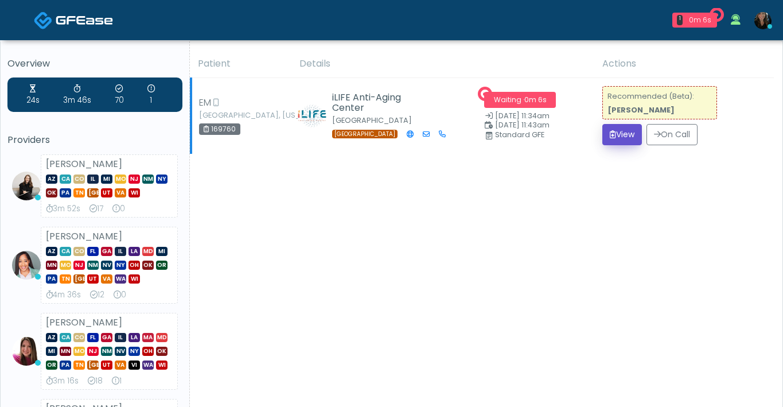
click at [609, 142] on button "View" at bounding box center [623, 134] width 40 height 21
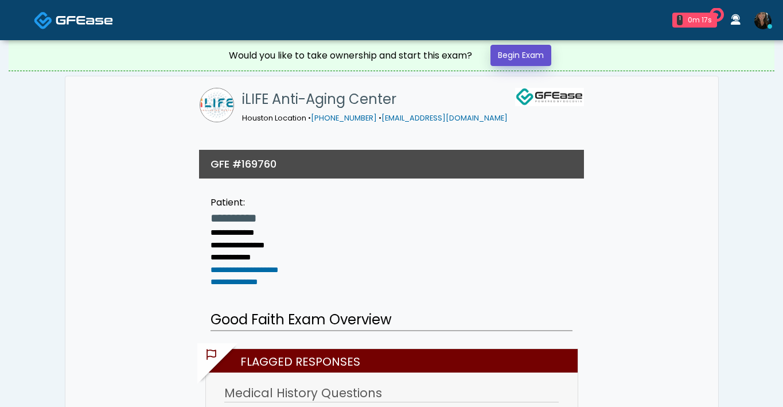
click at [510, 53] on link "Begin Exam" at bounding box center [521, 55] width 61 height 21
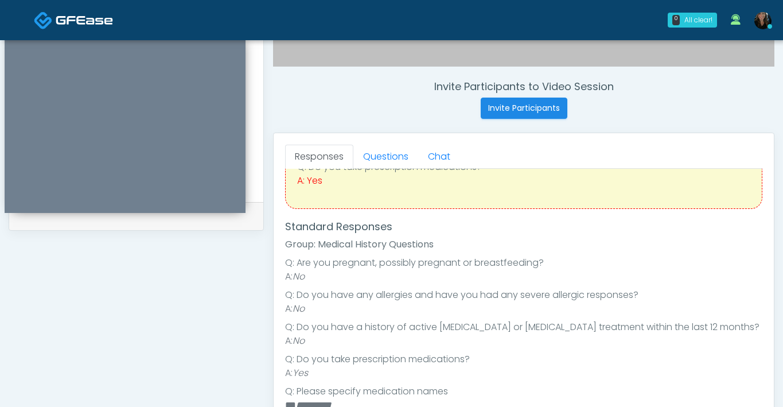
scroll to position [85, 0]
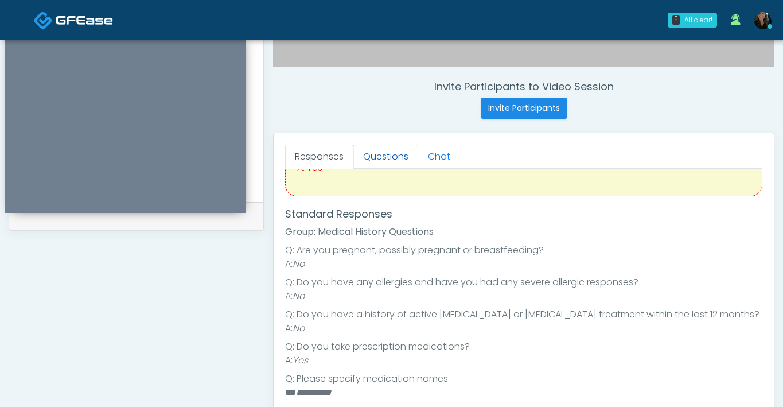
click at [382, 159] on link "Questions" at bounding box center [385, 157] width 65 height 24
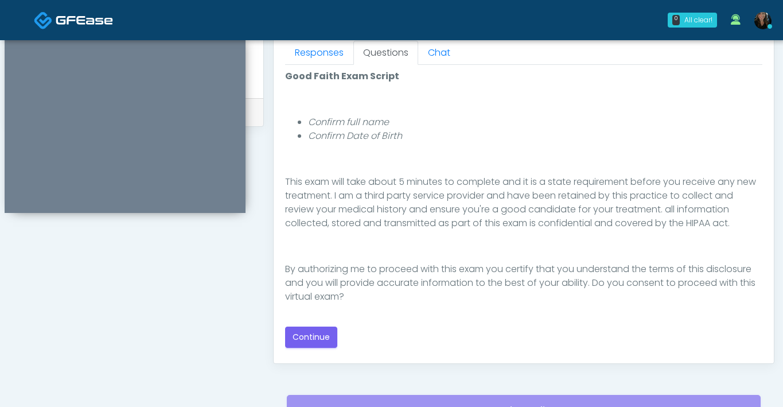
scroll to position [518, 0]
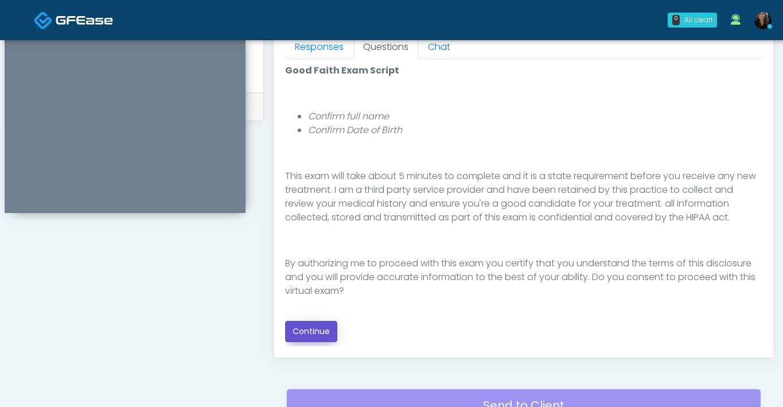
click at [303, 327] on button "Continue" at bounding box center [311, 331] width 52 height 21
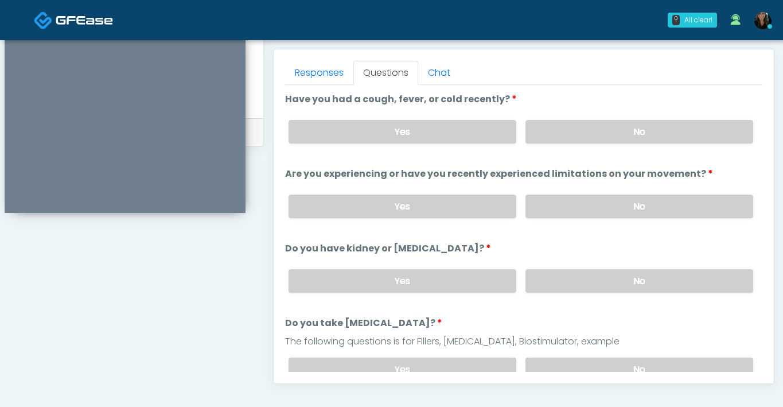
scroll to position [492, 0]
click at [568, 133] on label "No" at bounding box center [640, 133] width 228 height 24
click at [562, 195] on label "No" at bounding box center [640, 207] width 228 height 24
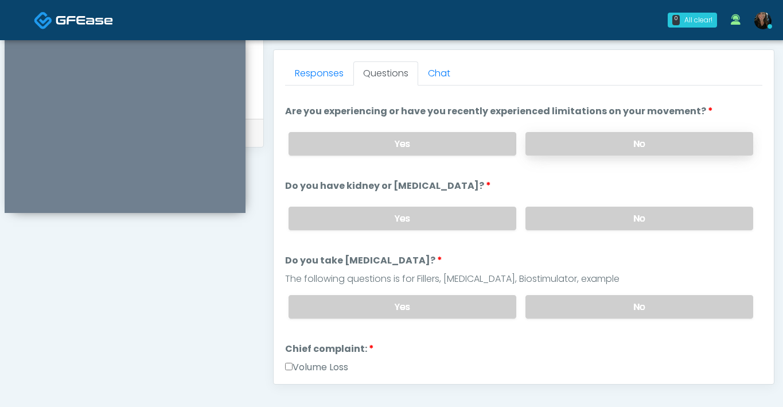
scroll to position [62, 0]
click at [558, 224] on label "No" at bounding box center [640, 220] width 228 height 24
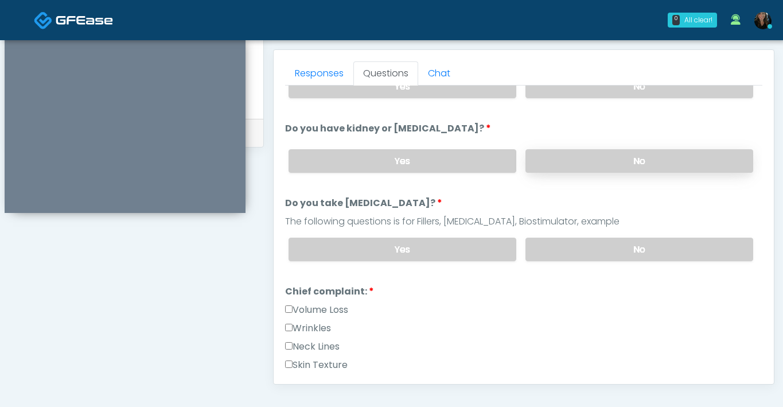
scroll to position [120, 0]
click at [559, 241] on label "No" at bounding box center [640, 250] width 228 height 24
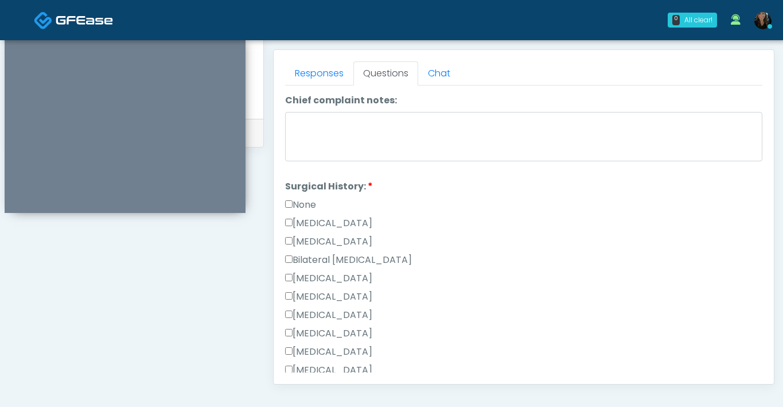
scroll to position [585, 0]
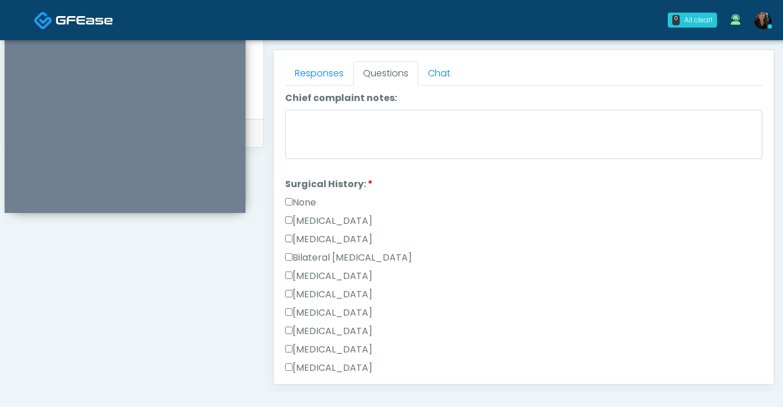
click at [293, 198] on label "None" at bounding box center [300, 203] width 31 height 14
click at [287, 240] on label "[MEDICAL_DATA]" at bounding box center [328, 239] width 87 height 14
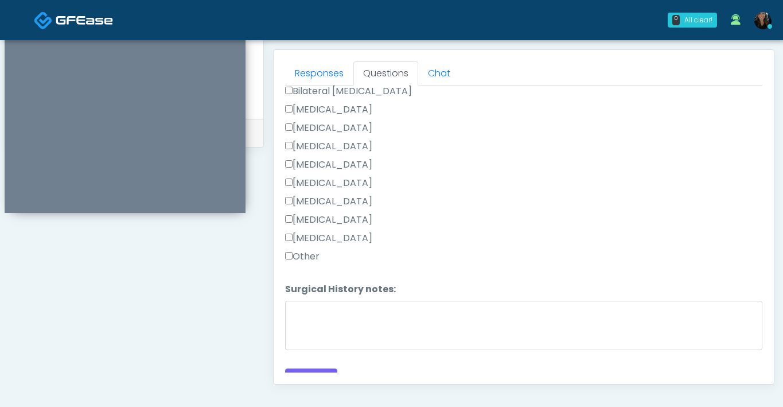
scroll to position [766, 0]
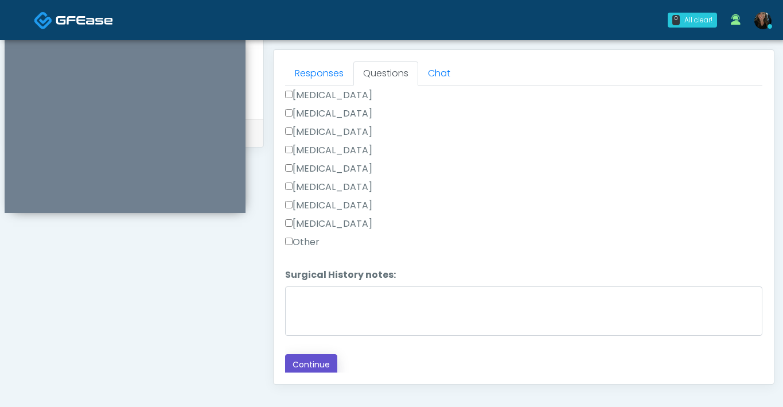
click at [313, 357] on button "Continue" at bounding box center [311, 364] width 52 height 21
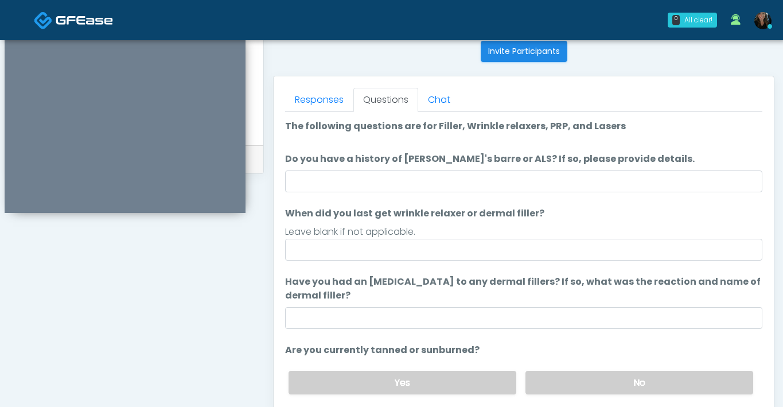
scroll to position [464, 0]
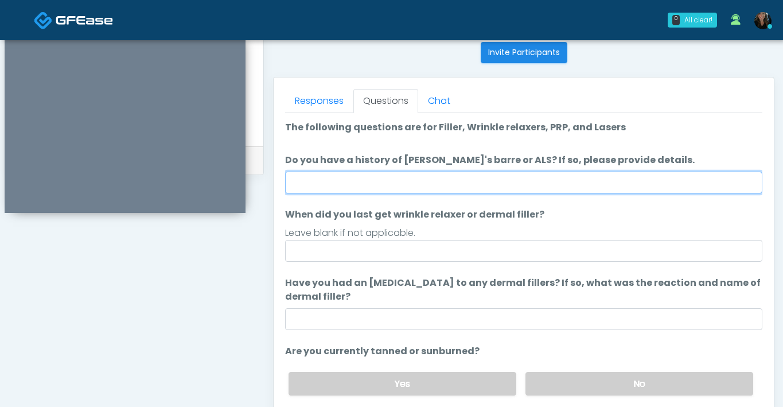
click at [453, 187] on input "Do you have a history of [PERSON_NAME]'s barre or ALS? If so, please provide de…" at bounding box center [523, 183] width 477 height 22
type input "**"
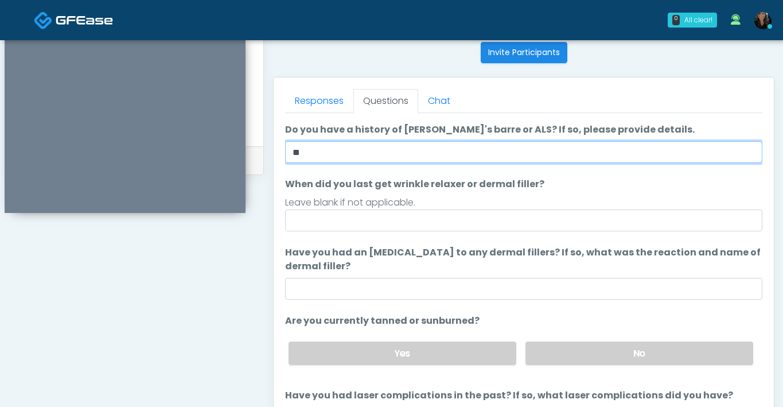
scroll to position [40, 0]
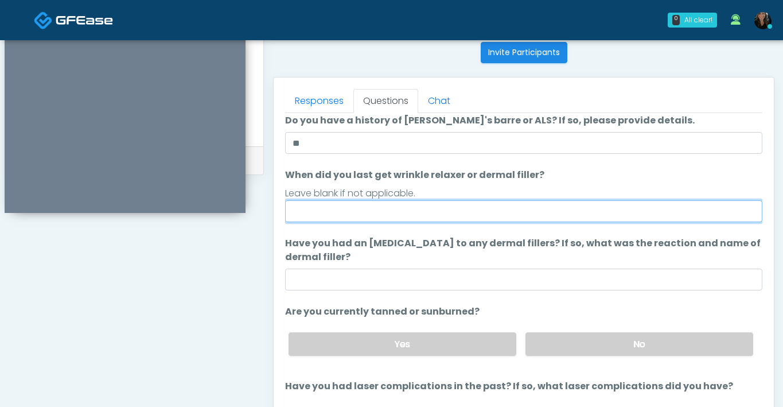
click at [507, 205] on input "When did you last get wrinkle relaxer or dermal filler?" at bounding box center [523, 211] width 477 height 22
type input "*"
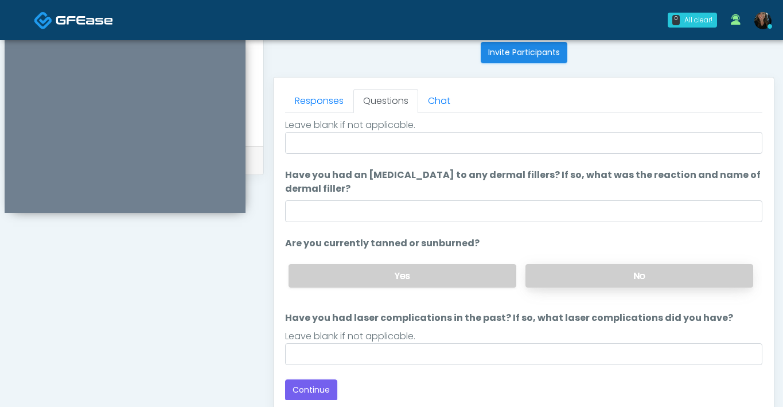
click at [585, 277] on label "No" at bounding box center [640, 276] width 228 height 24
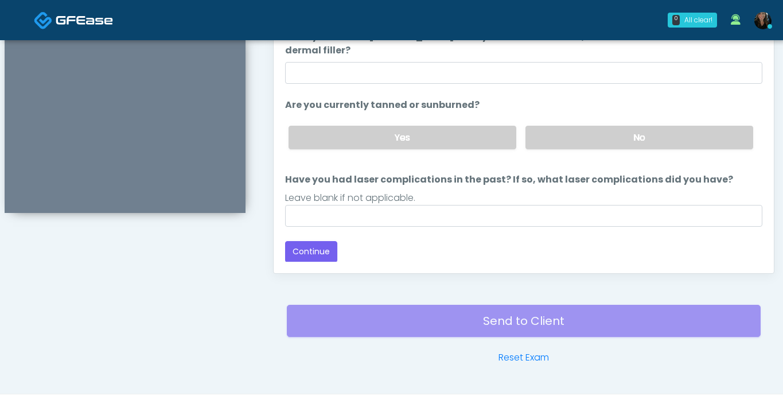
scroll to position [604, 0]
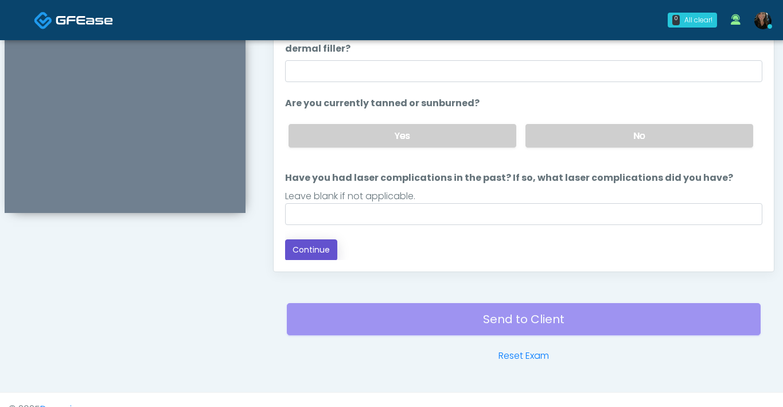
click at [334, 250] on button "Continue" at bounding box center [311, 249] width 52 height 21
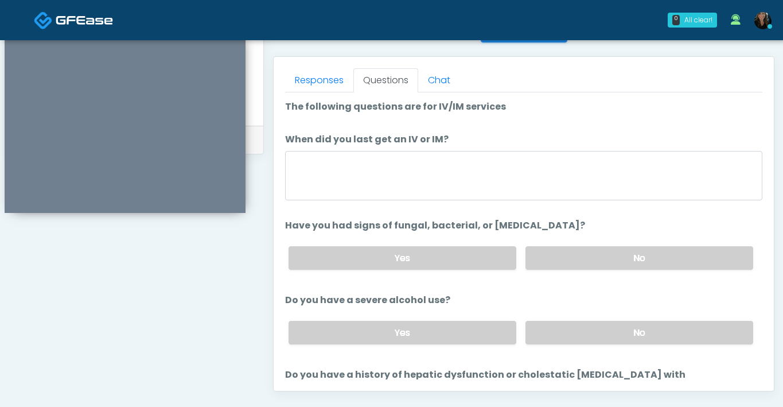
scroll to position [468, 0]
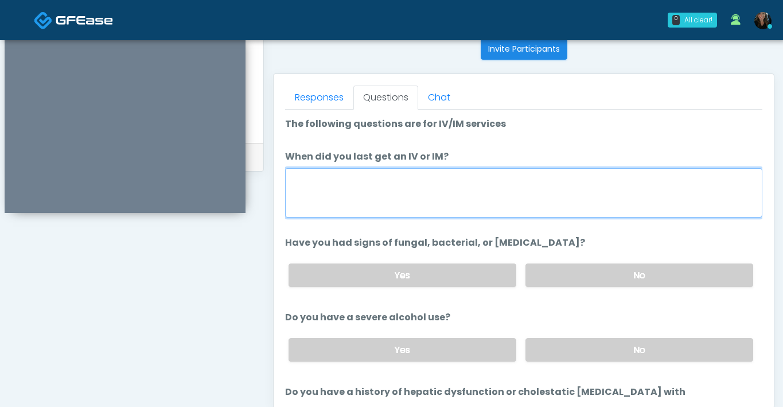
click at [339, 190] on textarea "When did you last get an IV or IM?" at bounding box center [523, 192] width 477 height 49
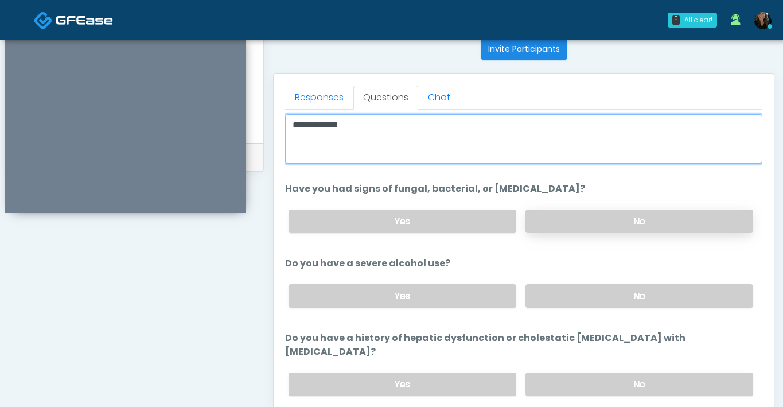
type textarea "**********"
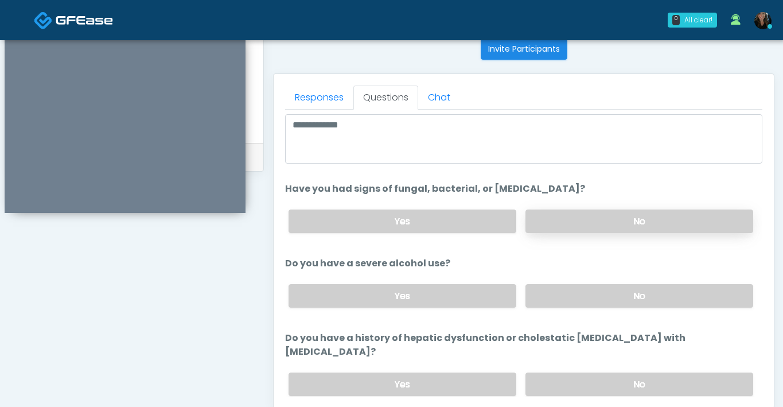
click at [569, 223] on label "No" at bounding box center [640, 221] width 228 height 24
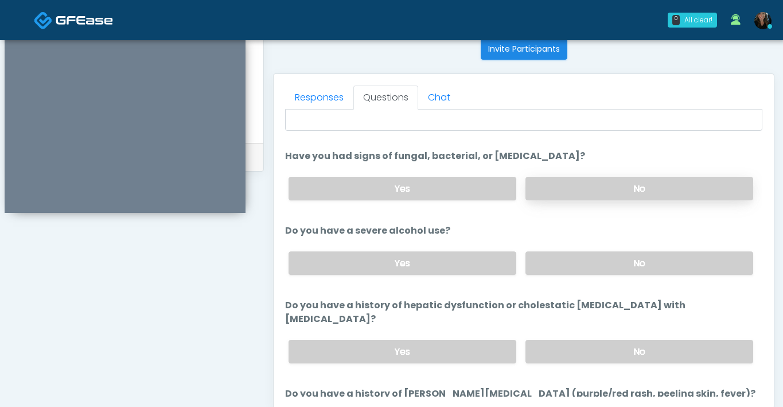
scroll to position [87, 0]
click at [561, 267] on label "No" at bounding box center [640, 263] width 228 height 24
click at [561, 339] on label "No" at bounding box center [640, 351] width 228 height 24
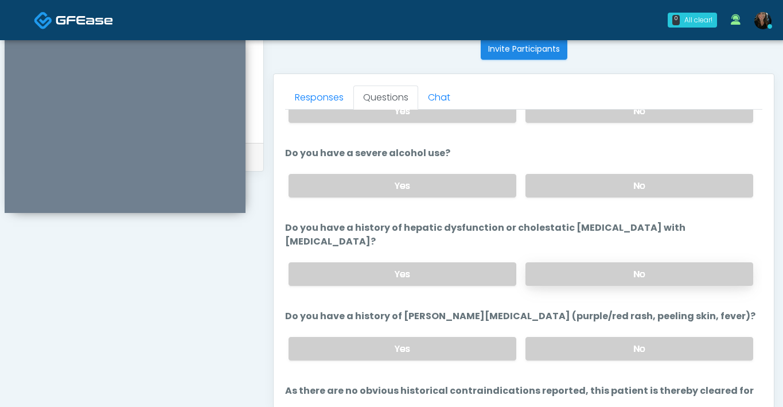
scroll to position [167, 0]
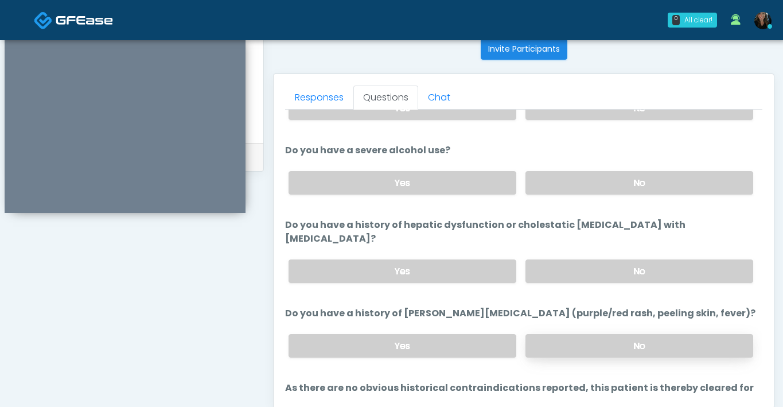
click at [572, 334] on label "No" at bounding box center [640, 346] width 228 height 24
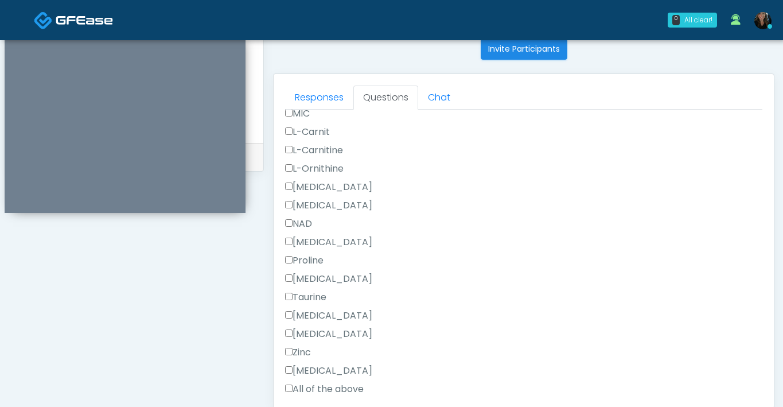
scroll to position [1502, 0]
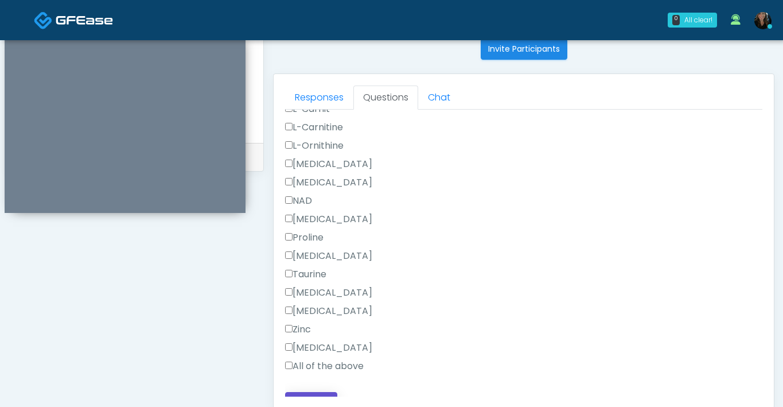
click at [305, 392] on button "Continue" at bounding box center [311, 402] width 52 height 21
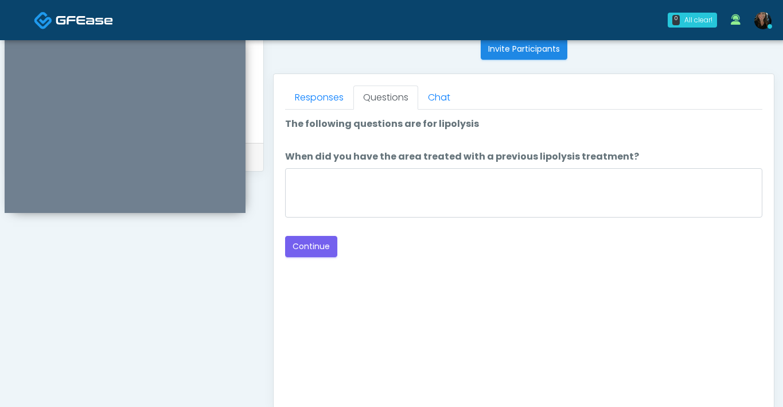
scroll to position [470, 0]
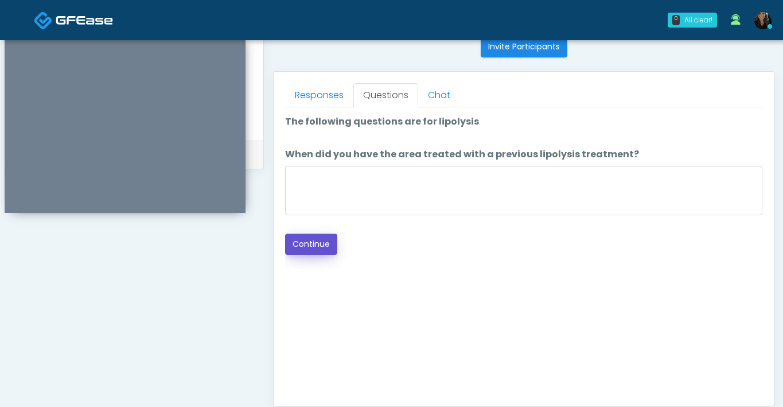
click at [298, 243] on button "Continue" at bounding box center [311, 244] width 52 height 21
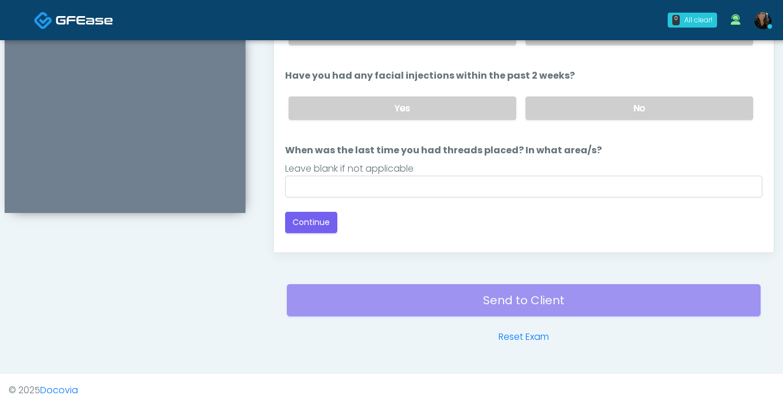
scroll to position [568, 0]
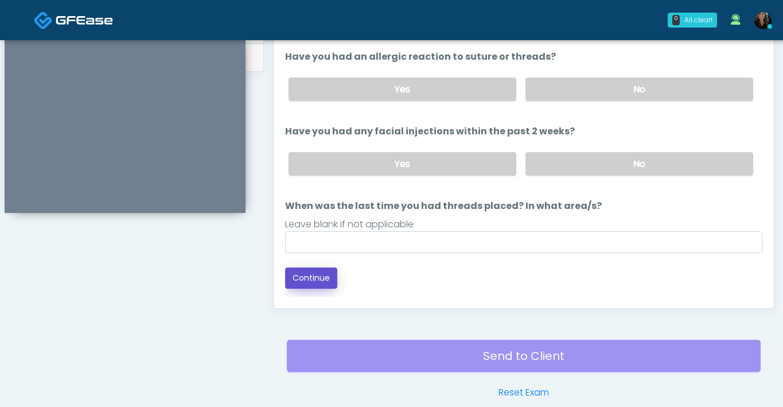
click at [331, 279] on button "Continue" at bounding box center [311, 277] width 52 height 21
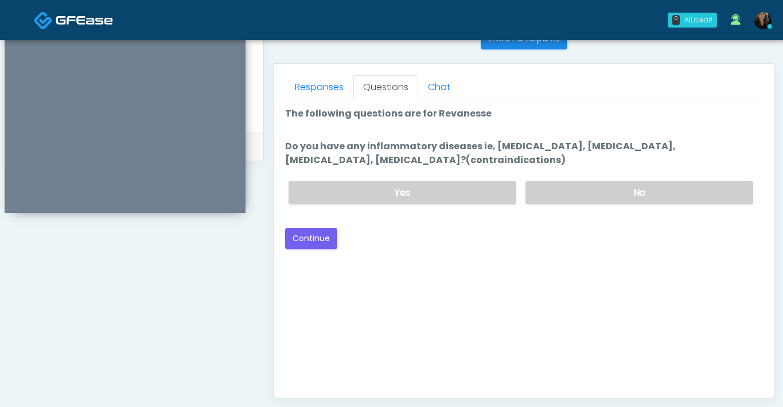
scroll to position [477, 0]
click at [570, 195] on label "No" at bounding box center [640, 193] width 228 height 24
click at [303, 236] on button "Continue" at bounding box center [311, 238] width 52 height 21
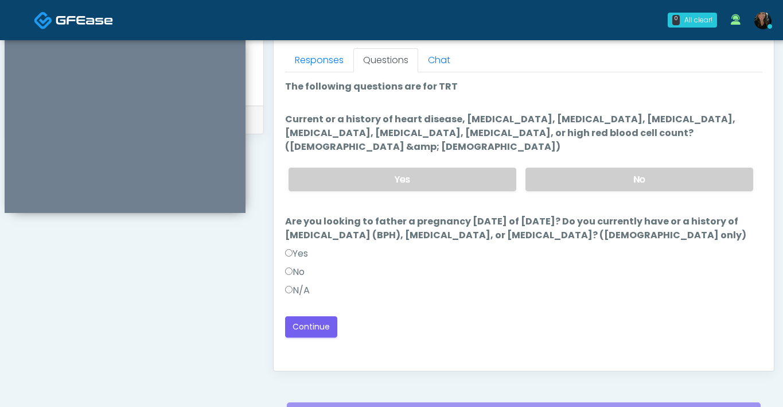
scroll to position [504, 0]
click at [551, 172] on label "No" at bounding box center [640, 180] width 228 height 24
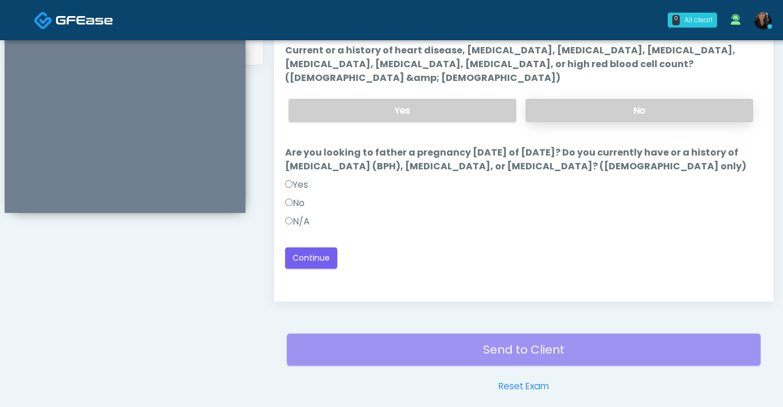
scroll to position [576, 0]
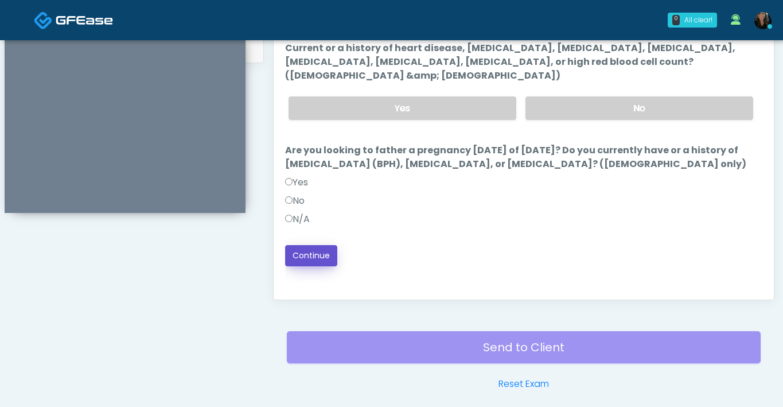
click at [294, 245] on button "Continue" at bounding box center [311, 255] width 52 height 21
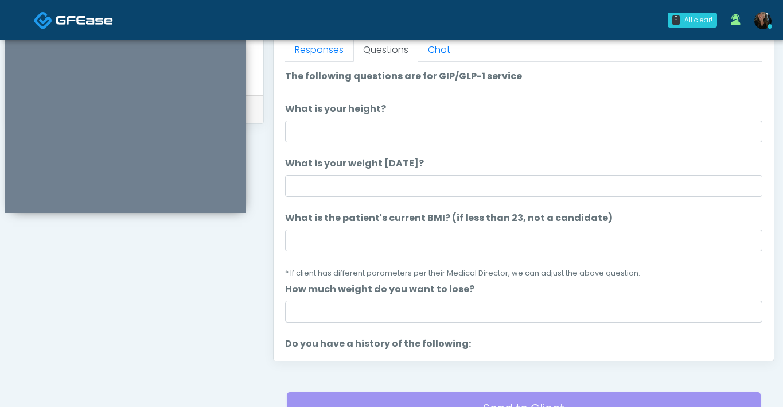
scroll to position [502, 0]
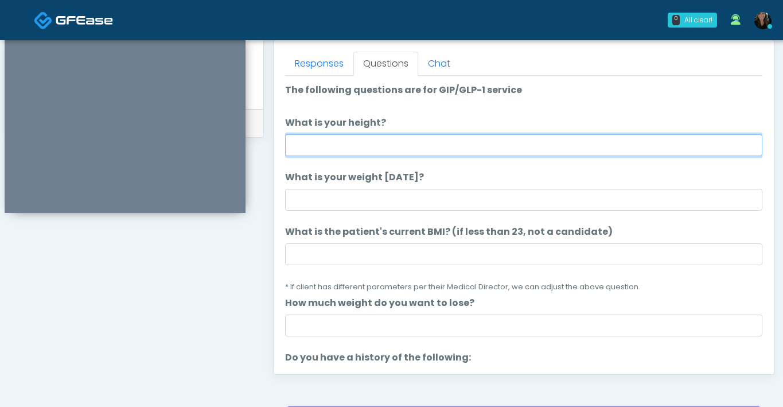
click at [496, 145] on input "What is your height?" at bounding box center [523, 145] width 477 height 22
type input "***"
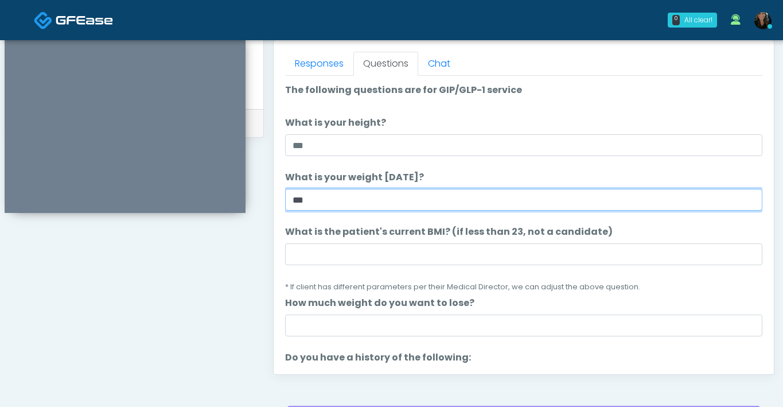
type input "***"
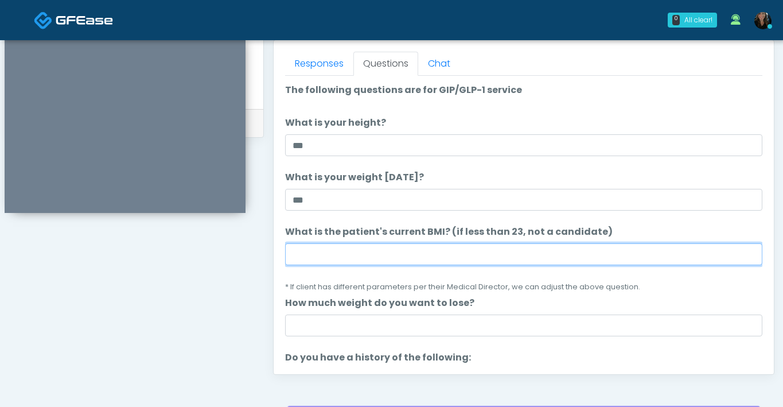
click at [387, 258] on input "What is the patient's current BMI? (if less than 23, not a candidate)" at bounding box center [523, 254] width 477 height 22
type input "****"
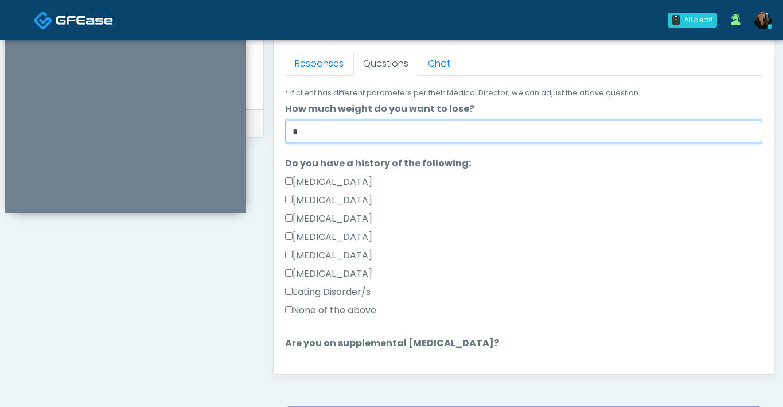
scroll to position [199, 0]
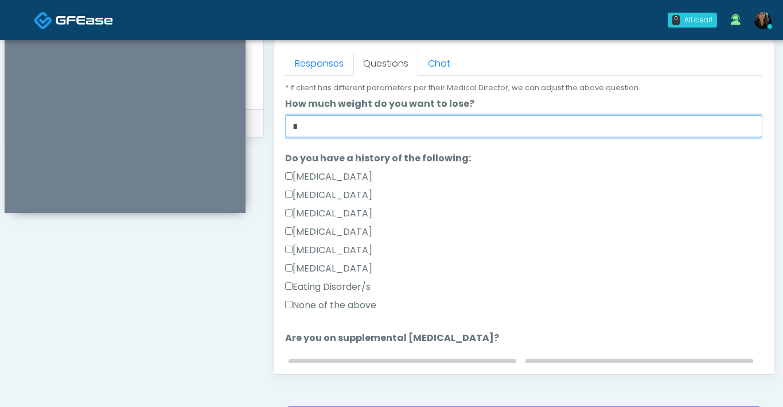
type input "*"
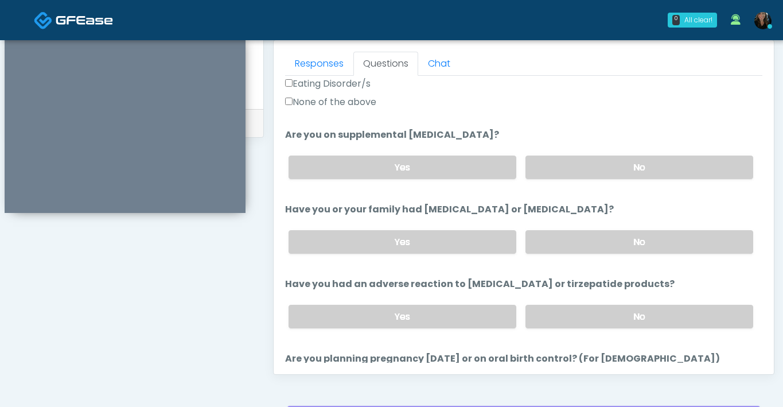
scroll to position [401, 0]
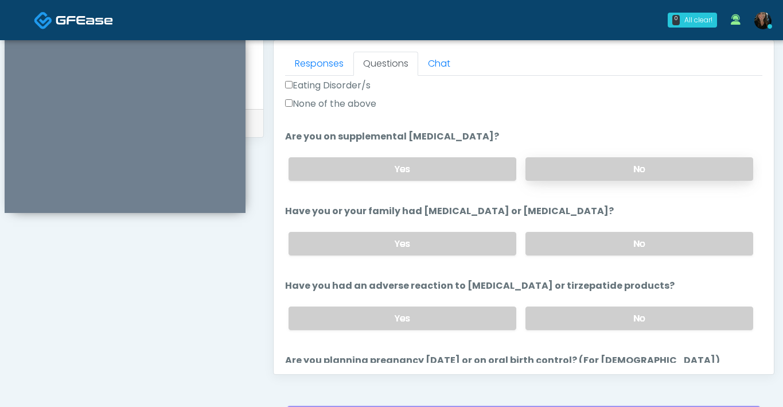
click at [577, 162] on label "No" at bounding box center [640, 169] width 228 height 24
click at [573, 248] on label "No" at bounding box center [640, 244] width 228 height 24
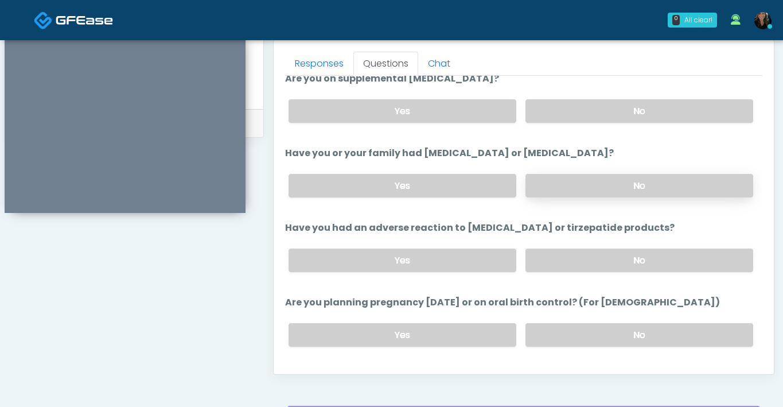
scroll to position [459, 0]
click at [573, 263] on label "No" at bounding box center [640, 260] width 228 height 24
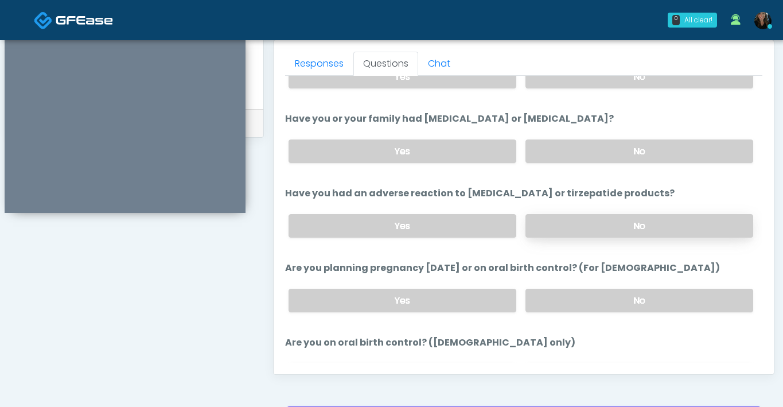
scroll to position [512, 0]
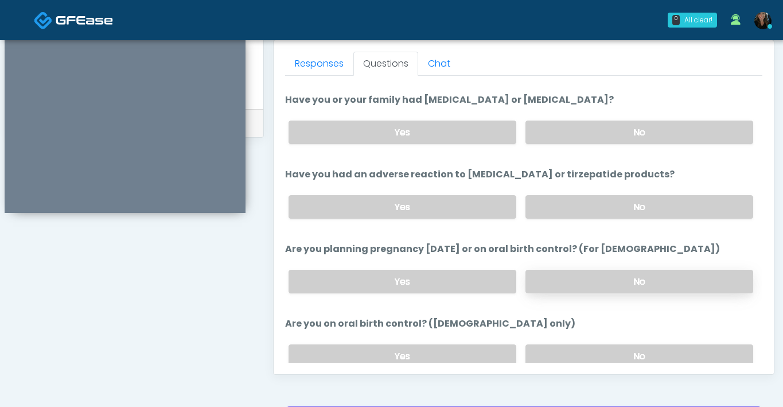
click at [580, 277] on label "No" at bounding box center [640, 282] width 228 height 24
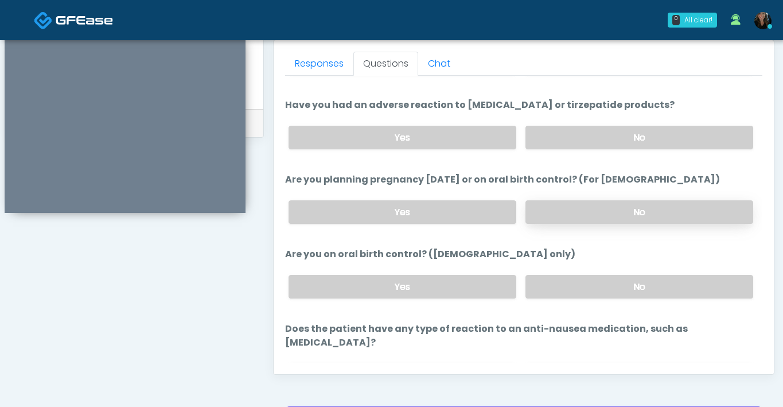
scroll to position [582, 0]
click at [580, 277] on label "No" at bounding box center [640, 286] width 228 height 24
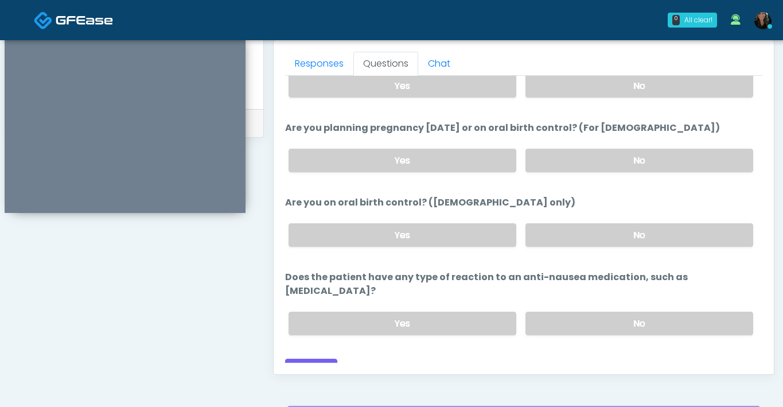
scroll to position [632, 0]
click at [581, 312] on label "No" at bounding box center [640, 324] width 228 height 24
click at [323, 359] on button "Continue" at bounding box center [311, 369] width 52 height 21
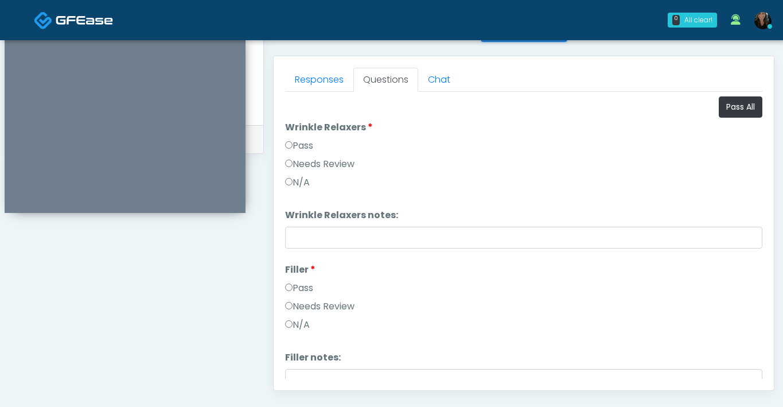
scroll to position [483, 0]
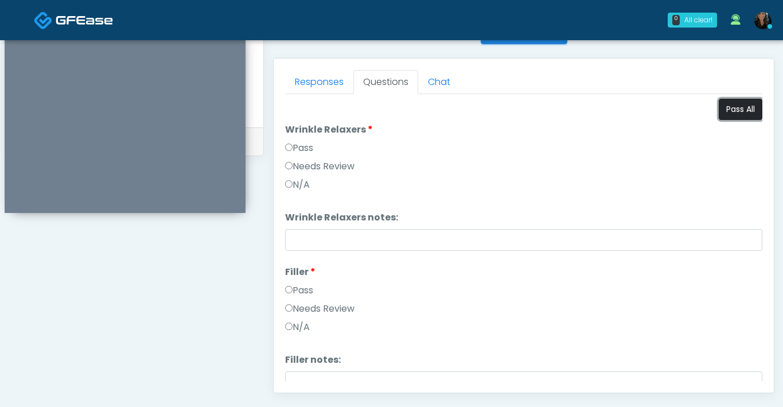
click at [730, 119] on button "Pass All" at bounding box center [741, 109] width 44 height 21
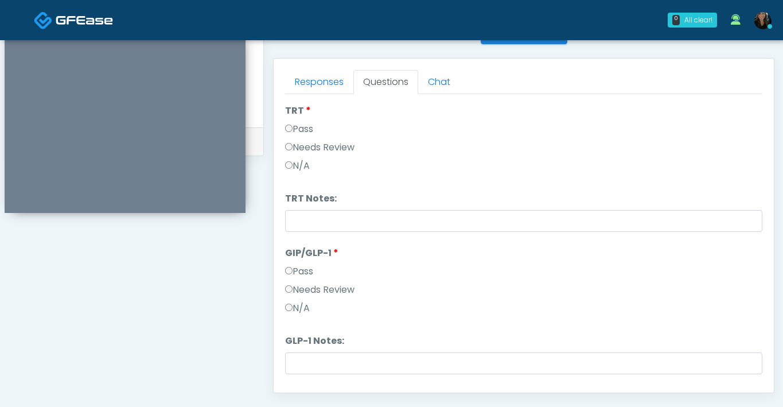
scroll to position [1613, 0]
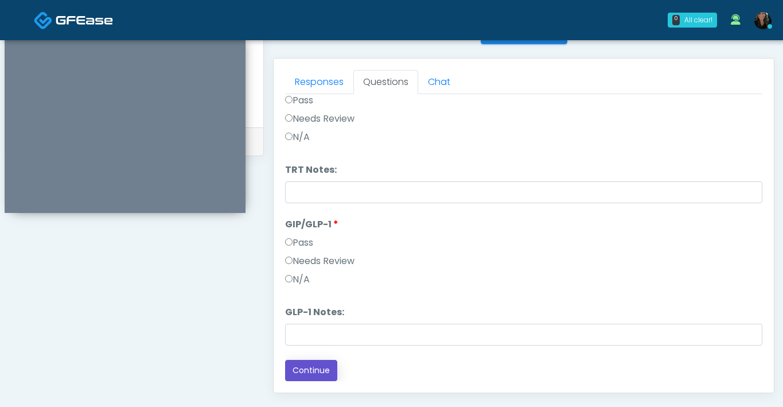
click at [302, 370] on button "Continue" at bounding box center [311, 370] width 52 height 21
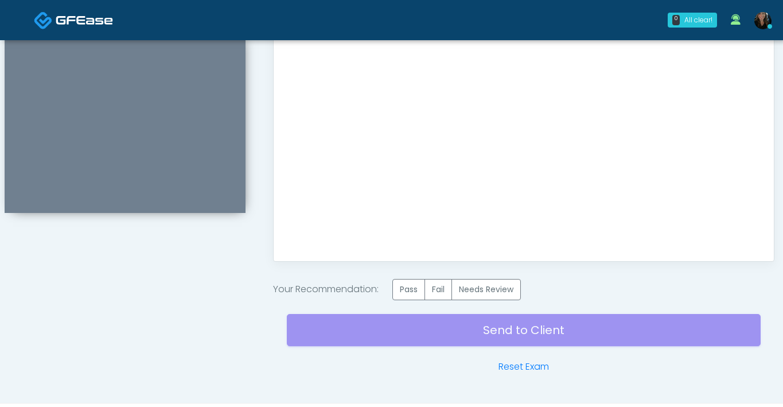
scroll to position [615, 0]
click at [399, 287] on label "Pass" at bounding box center [408, 288] width 33 height 21
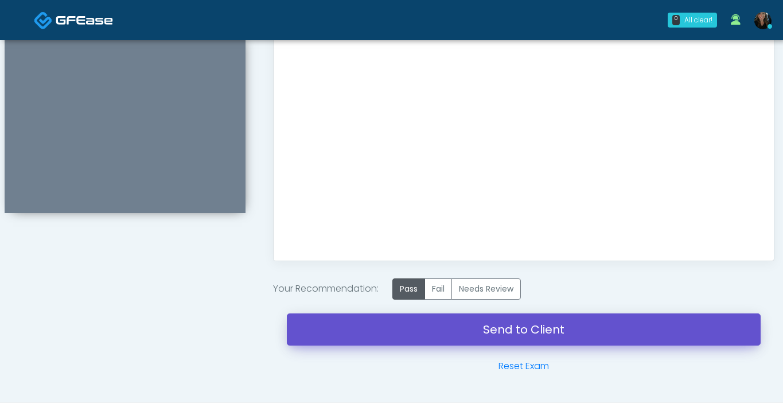
click at [426, 328] on link "Send to Client" at bounding box center [524, 329] width 474 height 32
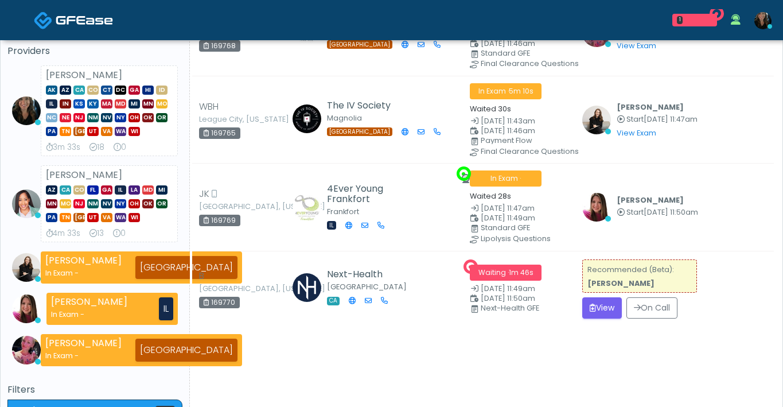
scroll to position [121, 0]
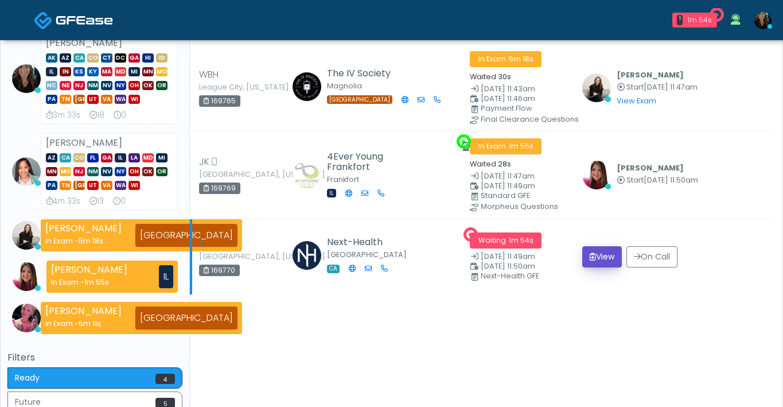
click at [604, 258] on button "View" at bounding box center [602, 256] width 40 height 21
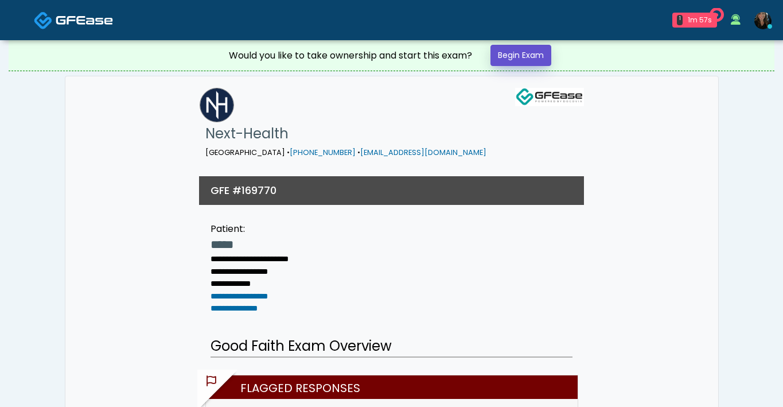
click at [515, 52] on link "Begin Exam" at bounding box center [521, 55] width 61 height 21
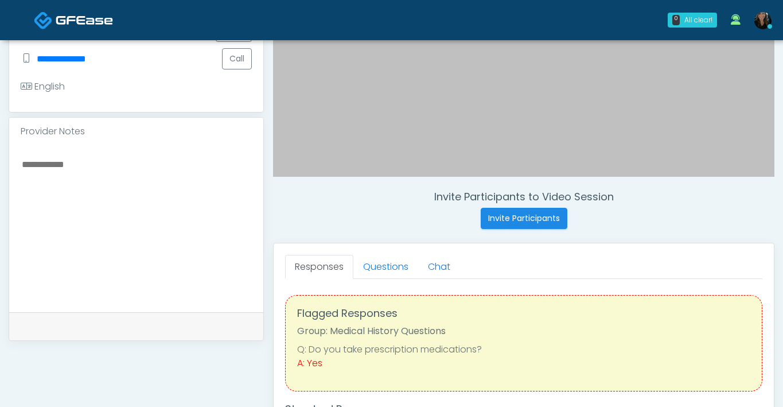
scroll to position [301, 0]
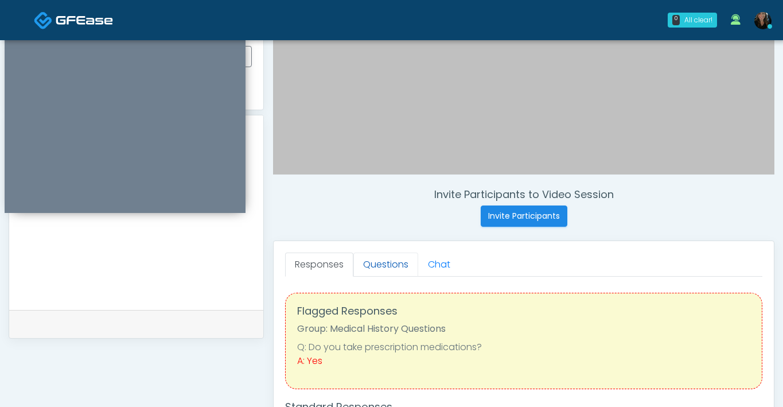
click at [394, 266] on link "Questions" at bounding box center [385, 264] width 65 height 24
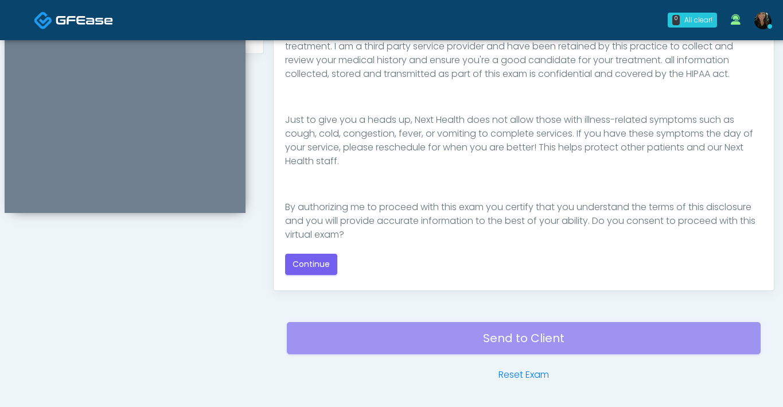
scroll to position [207, 0]
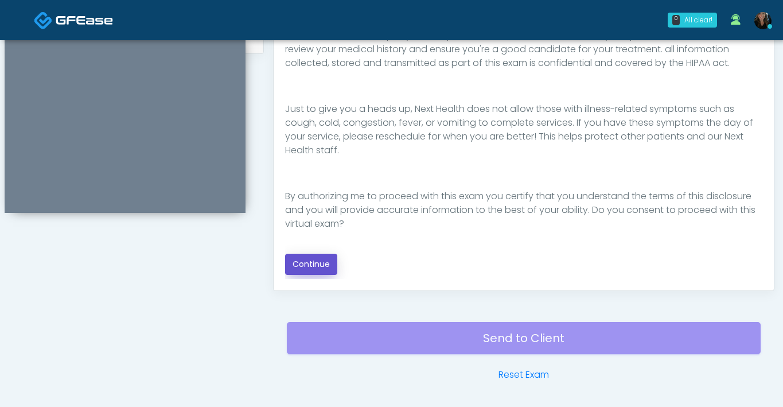
click at [322, 264] on button "Continue" at bounding box center [311, 264] width 52 height 21
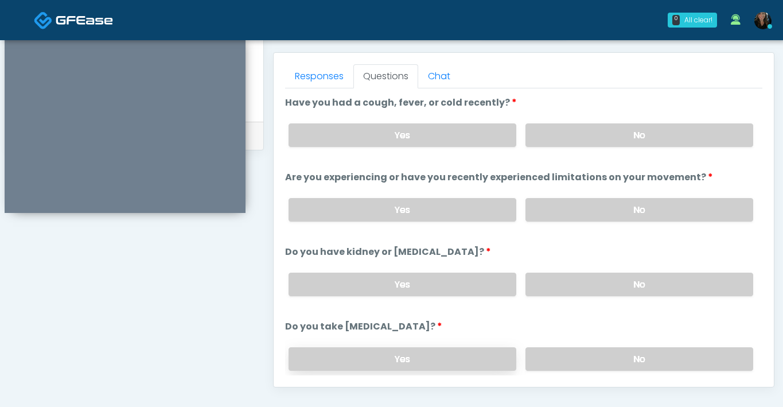
scroll to position [486, 0]
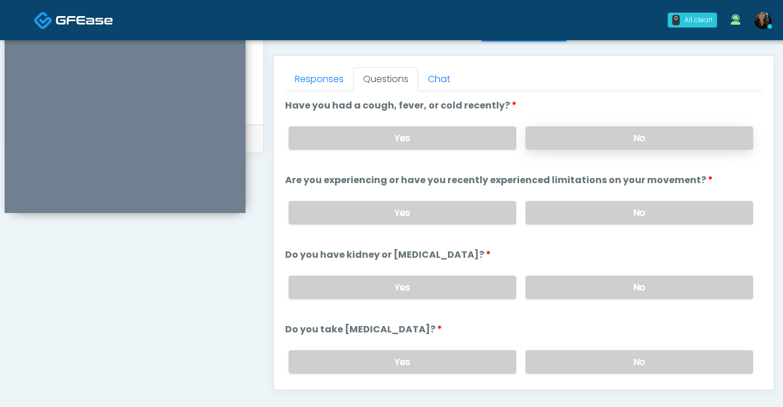
click at [595, 137] on label "No" at bounding box center [640, 138] width 228 height 24
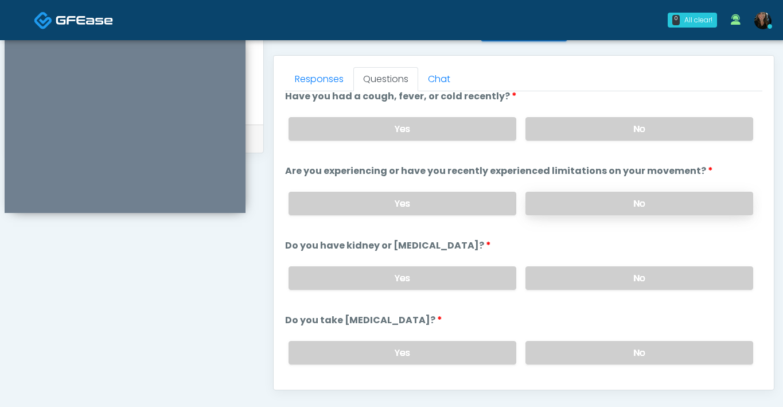
scroll to position [0, 0]
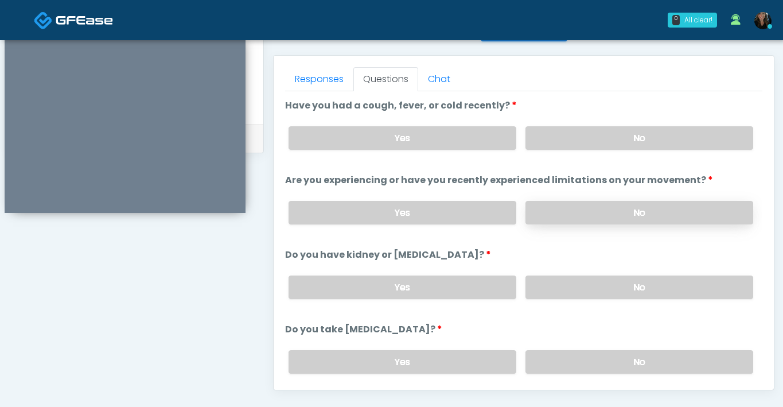
click at [585, 208] on label "No" at bounding box center [640, 213] width 228 height 24
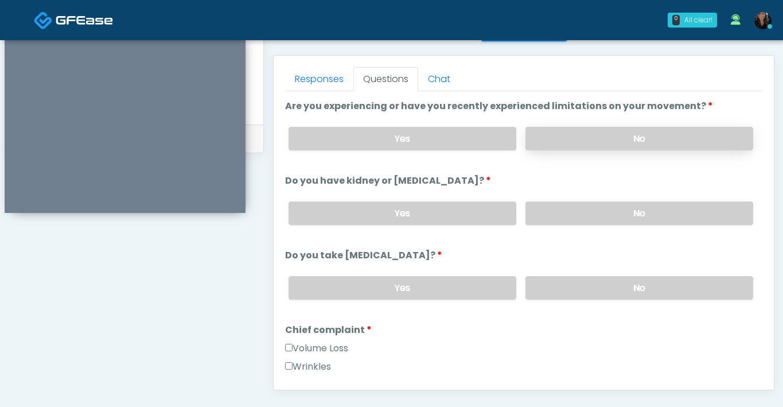
scroll to position [77, 0]
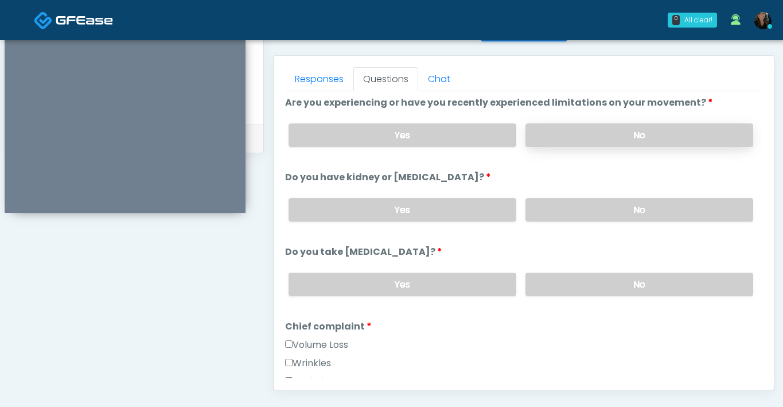
click at [585, 208] on label "No" at bounding box center [640, 210] width 228 height 24
click at [577, 276] on label "No" at bounding box center [640, 285] width 228 height 24
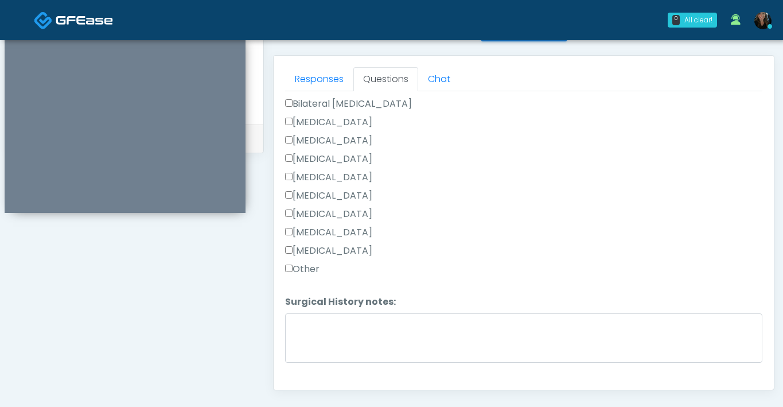
scroll to position [700, 0]
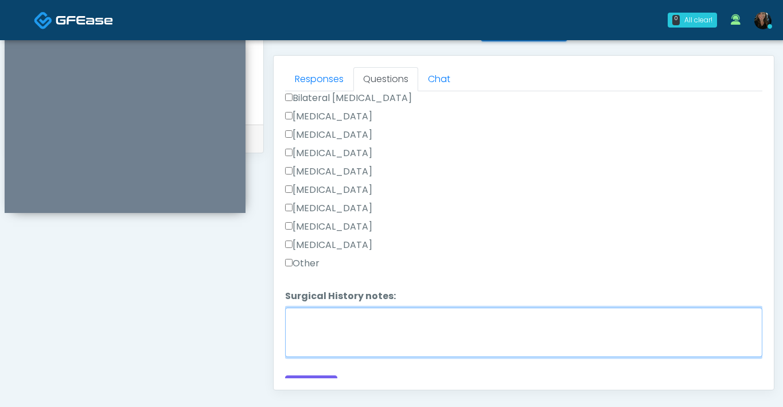
click at [367, 331] on textarea "Surgical History notes:" at bounding box center [523, 332] width 477 height 49
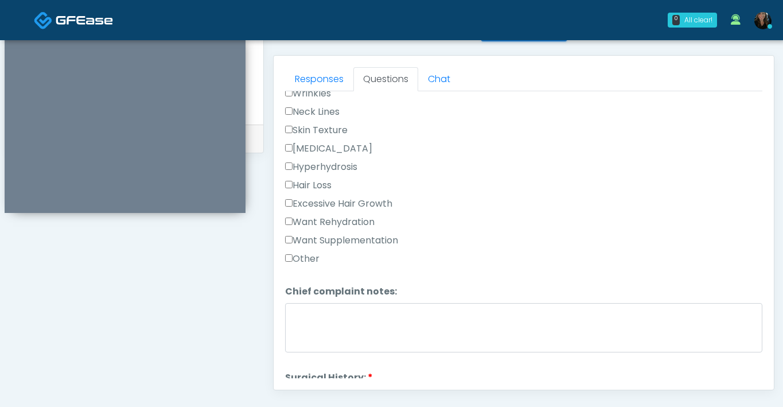
scroll to position [346, 0]
type textarea "*******"
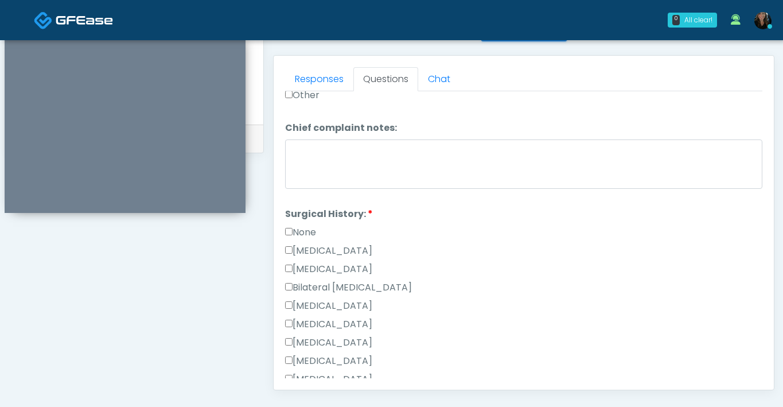
scroll to position [716, 0]
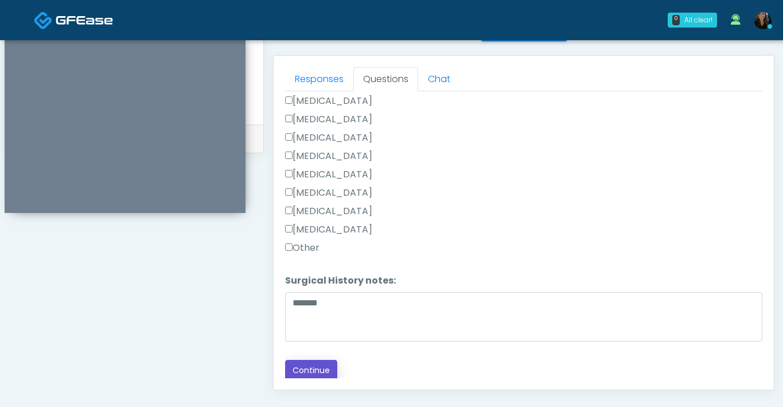
click at [327, 362] on button "Continue" at bounding box center [311, 370] width 52 height 21
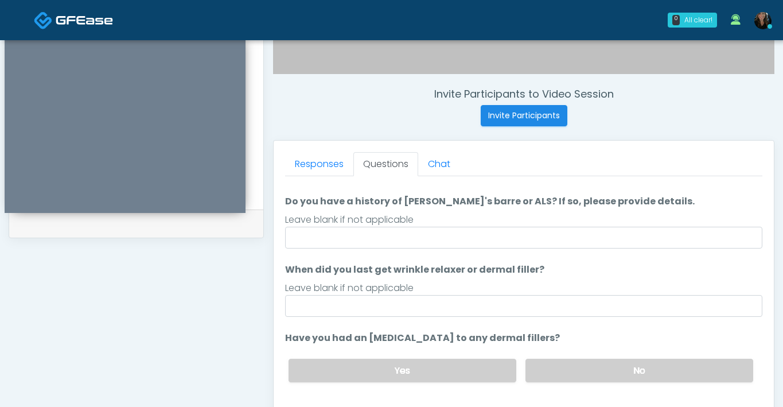
scroll to position [0, 0]
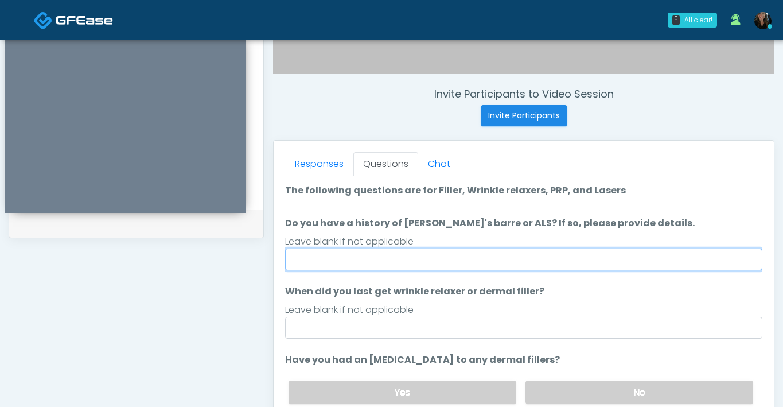
click at [506, 265] on input "Do you have a history of [PERSON_NAME]'s barre or ALS? If so, please provide de…" at bounding box center [523, 259] width 477 height 22
type input "**"
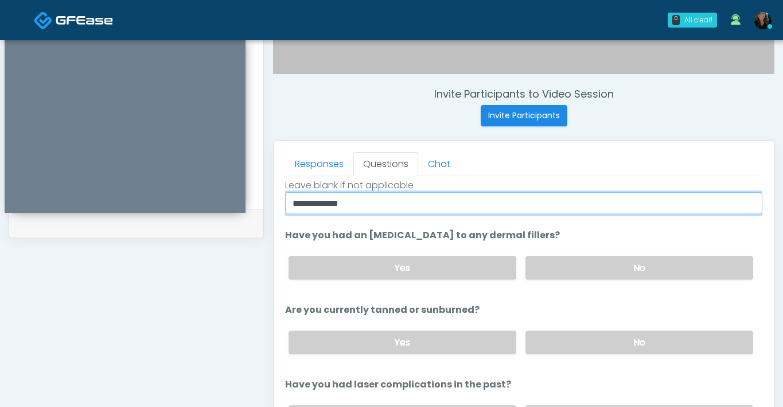
scroll to position [133, 0]
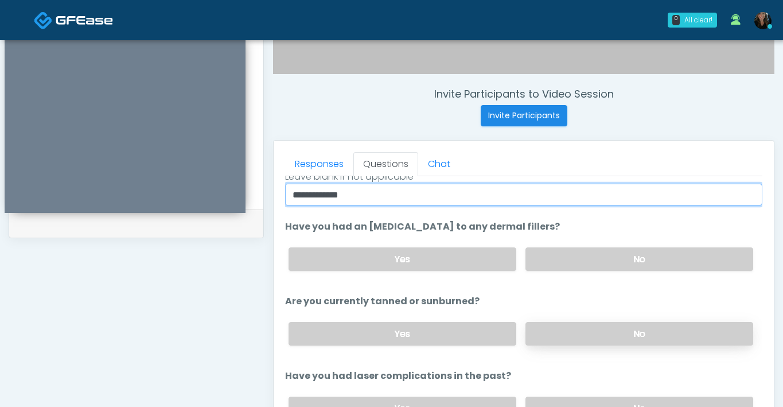
type input "**********"
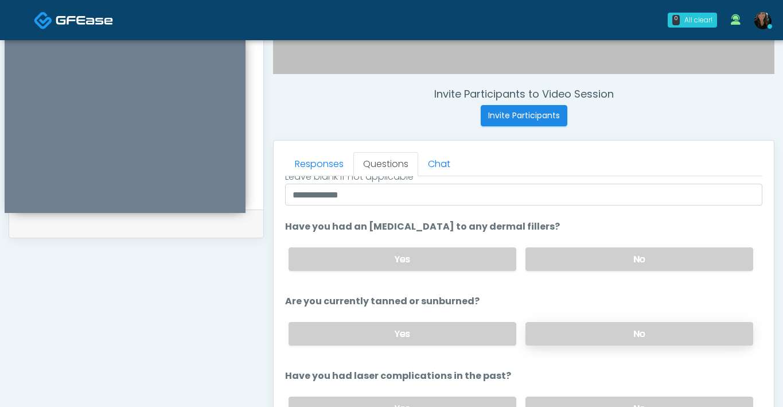
click at [569, 336] on label "No" at bounding box center [640, 334] width 228 height 24
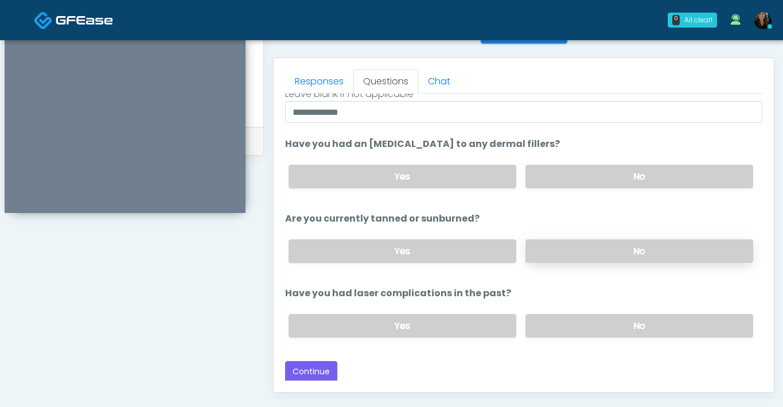
scroll to position [483, 0]
click at [570, 330] on label "No" at bounding box center [640, 326] width 228 height 24
click at [305, 362] on button "Continue" at bounding box center [311, 372] width 52 height 21
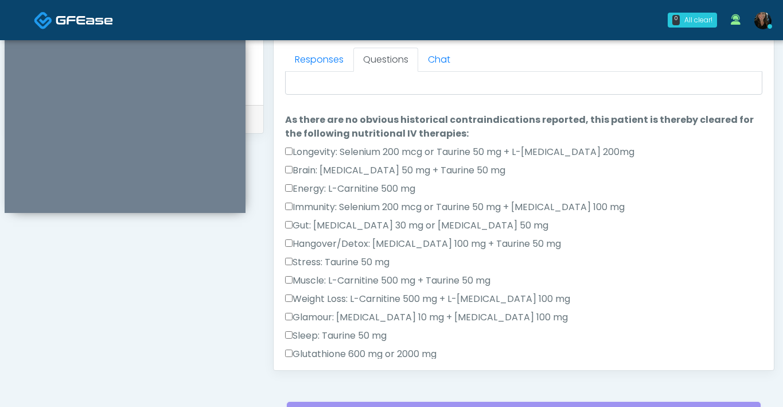
scroll to position [0, 0]
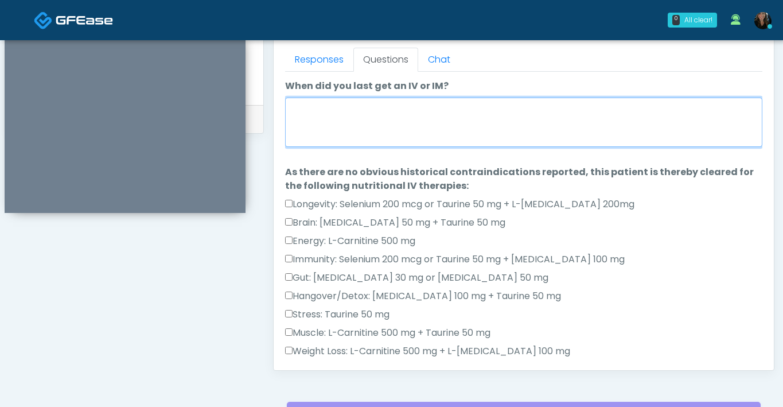
click at [384, 121] on textarea "When did you last get an IV or IM?" at bounding box center [523, 122] width 477 height 49
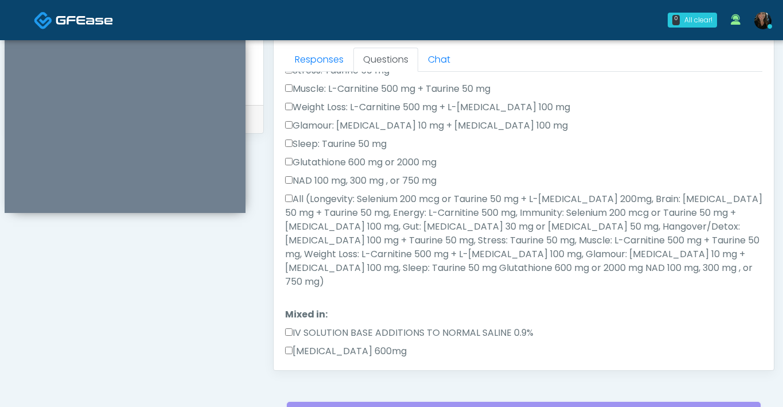
scroll to position [706, 0]
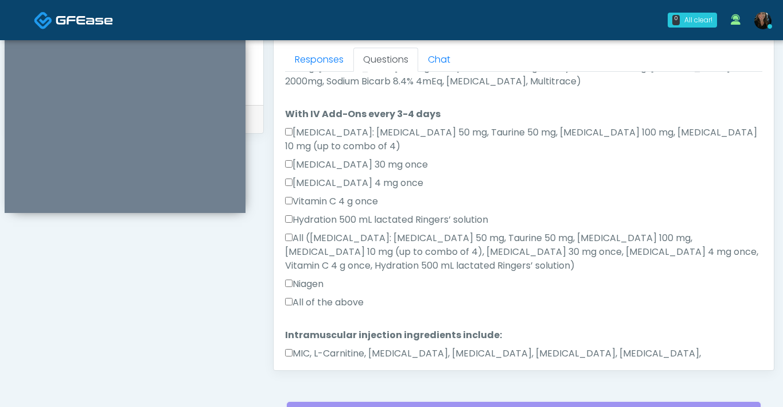
type textarea "**********"
click at [324, 393] on button "Continue" at bounding box center [311, 403] width 52 height 21
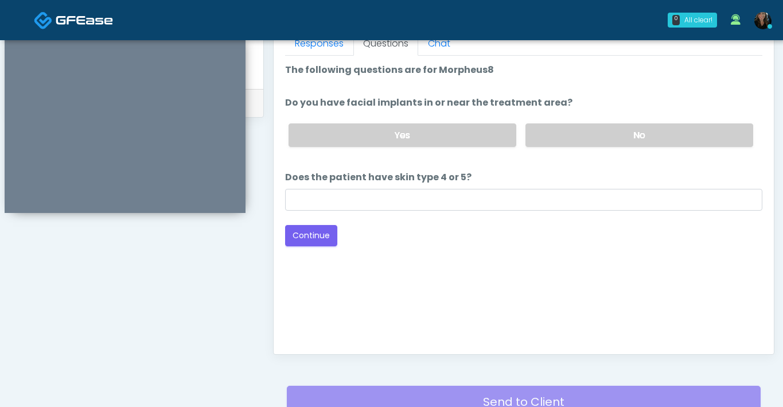
scroll to position [491, 0]
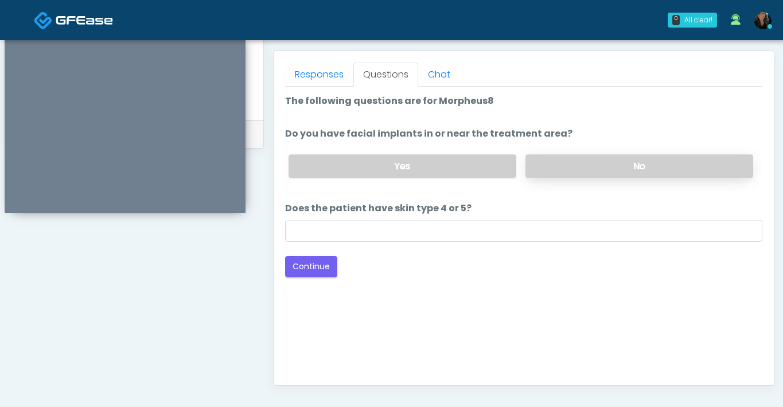
click at [585, 162] on label "No" at bounding box center [640, 166] width 228 height 24
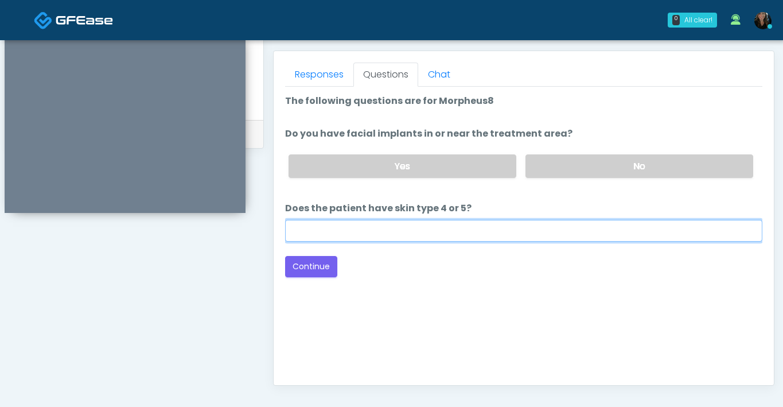
click at [412, 228] on input "Does the patient have skin type 4 or 5?" at bounding box center [523, 231] width 477 height 22
type input "**"
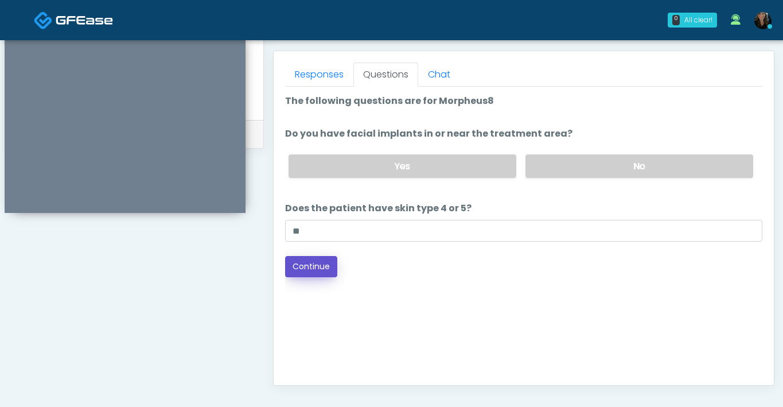
click at [325, 270] on button "Continue" at bounding box center [311, 266] width 52 height 21
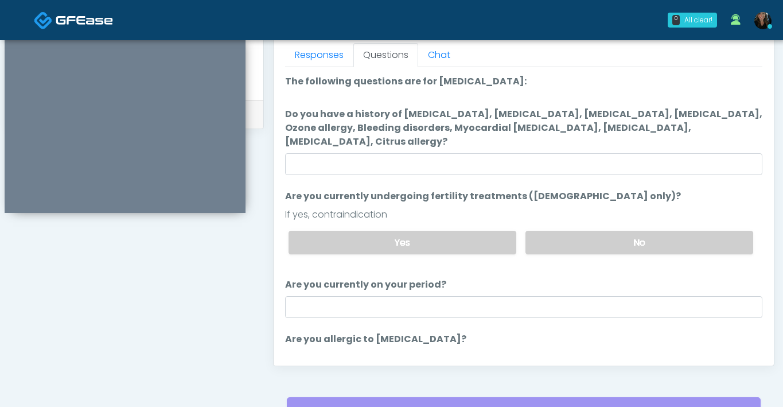
scroll to position [512, 0]
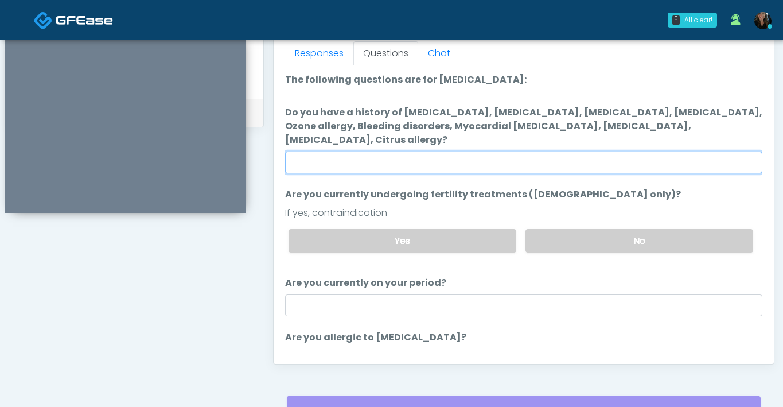
click at [476, 167] on input "Do you have a history of Hyperthyroidism, Hypotension, Hypocalcemia, Hypoglycem…" at bounding box center [523, 162] width 477 height 22
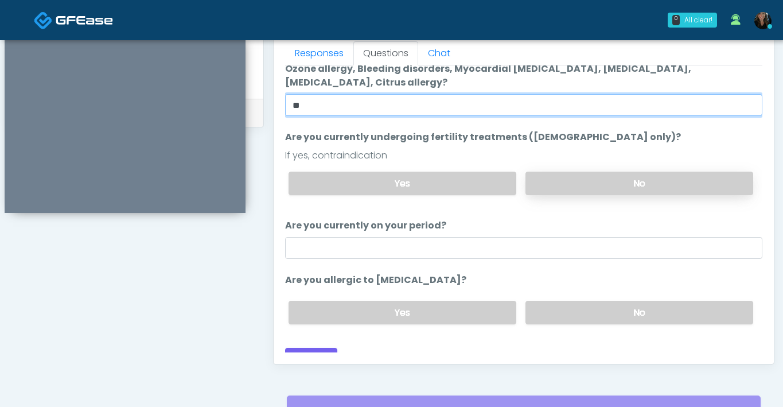
type input "**"
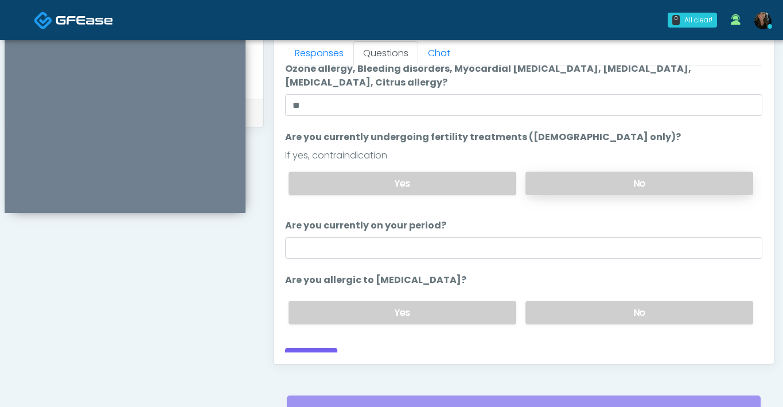
click at [569, 185] on label "No" at bounding box center [640, 184] width 228 height 24
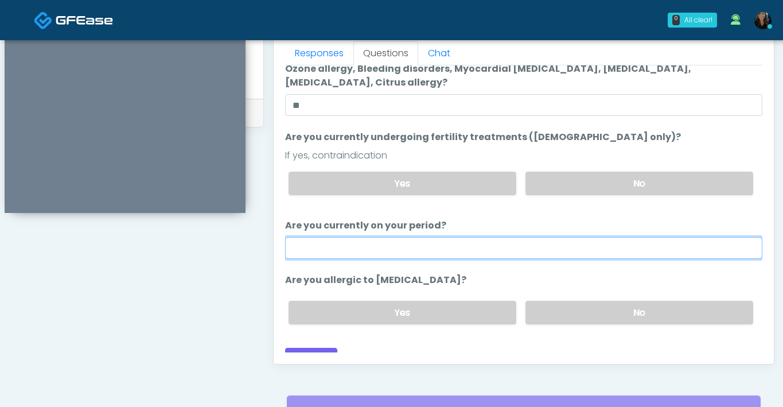
click at [507, 253] on input "Are you currently on your period?" at bounding box center [523, 248] width 477 height 22
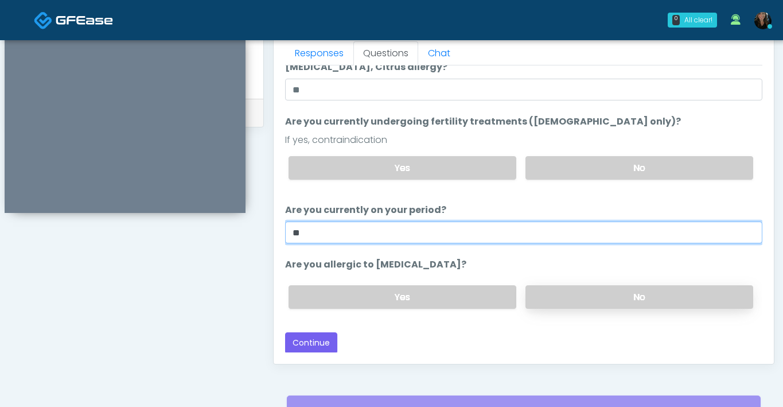
type input "**"
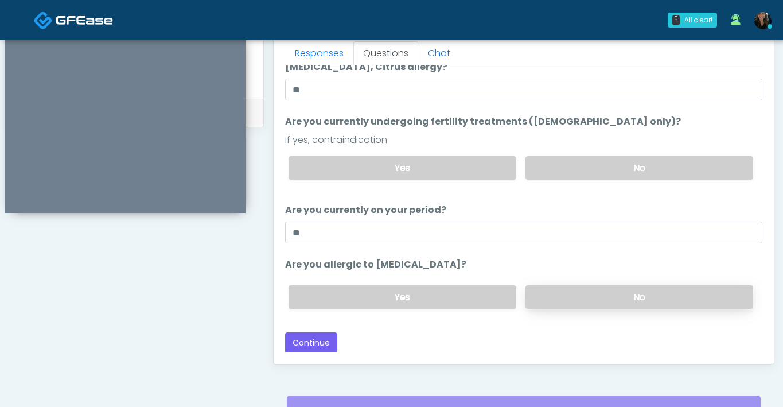
click at [628, 303] on label "No" at bounding box center [640, 297] width 228 height 24
click at [317, 343] on button "Continue" at bounding box center [311, 342] width 52 height 21
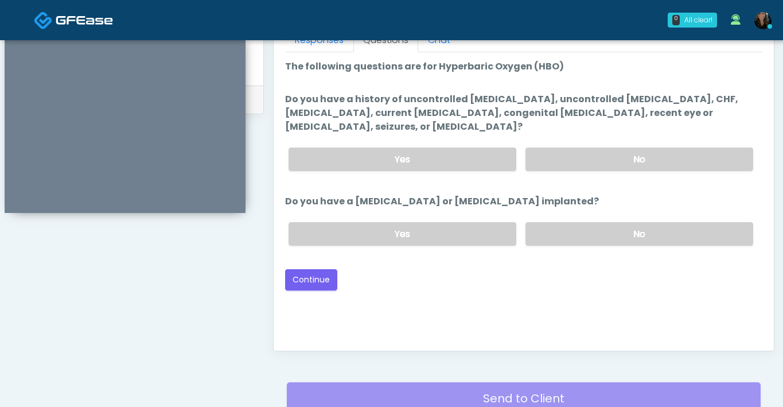
scroll to position [524, 0]
click at [682, 151] on label "No" at bounding box center [640, 161] width 228 height 24
click at [636, 230] on label "No" at bounding box center [640, 235] width 228 height 24
click at [298, 286] on button "Continue" at bounding box center [311, 280] width 52 height 21
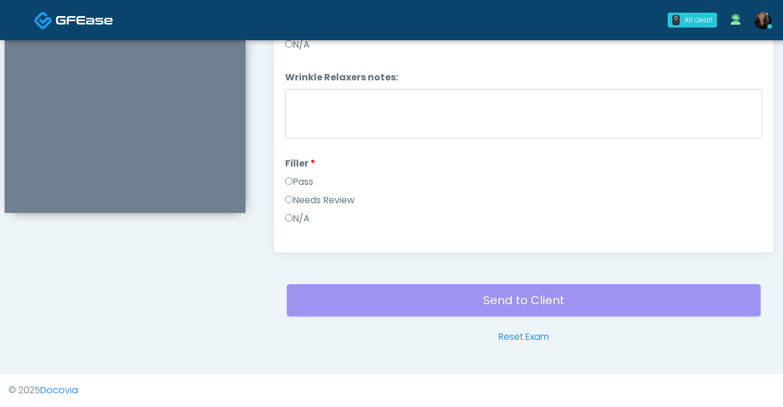
scroll to position [458, 0]
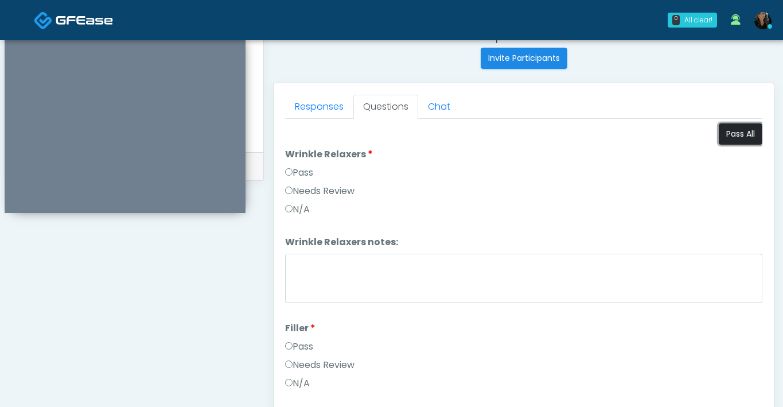
click at [744, 132] on button "Pass All" at bounding box center [741, 133] width 44 height 21
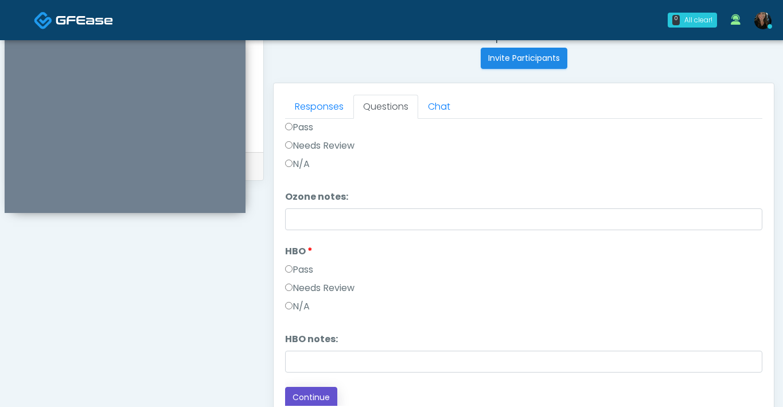
click at [306, 395] on button "Continue" at bounding box center [311, 397] width 52 height 21
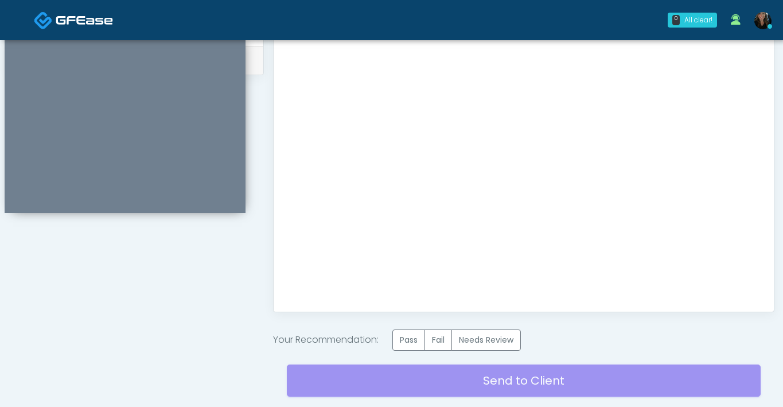
scroll to position [563, 0]
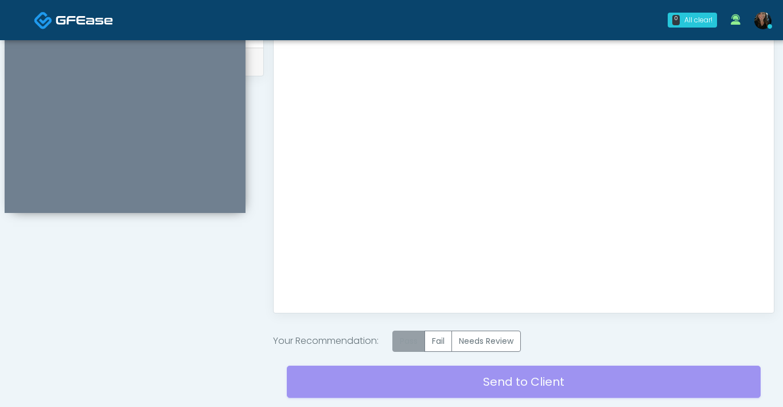
click at [407, 339] on label "Pass" at bounding box center [408, 341] width 33 height 21
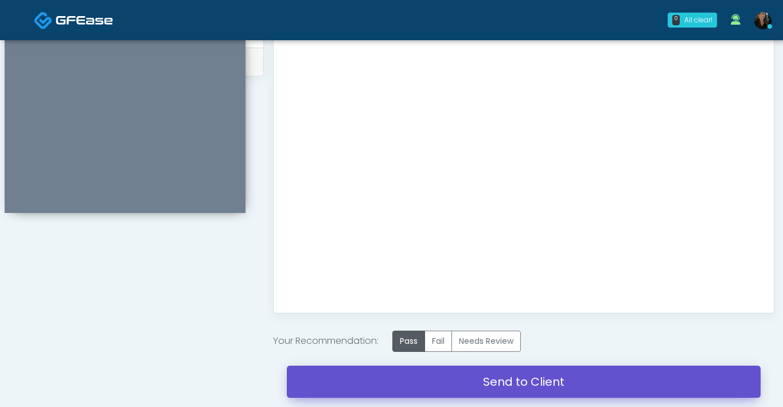
click at [418, 395] on link "Send to Client" at bounding box center [524, 382] width 474 height 32
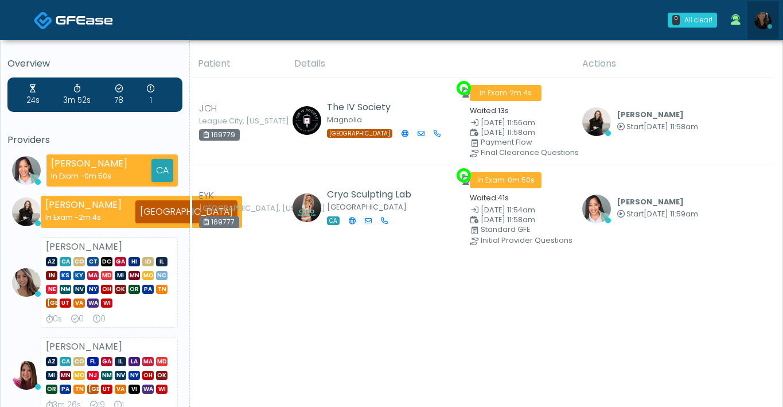
click at [760, 25] on img at bounding box center [763, 20] width 17 height 17
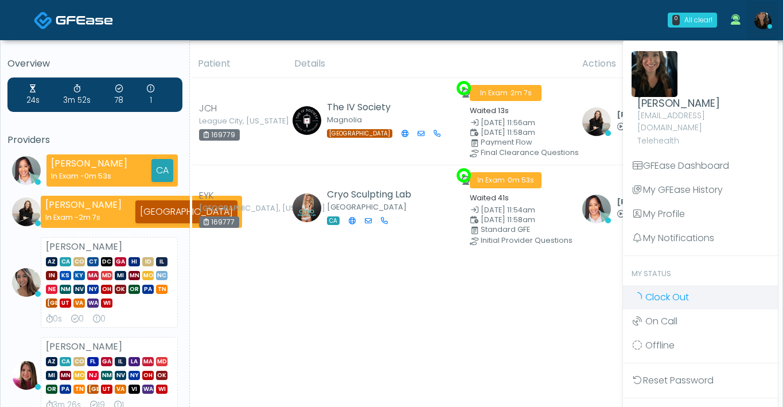
click at [655, 290] on span "Clock Out" at bounding box center [668, 296] width 44 height 13
